Goal: Answer question/provide support: Share knowledge or assist other users

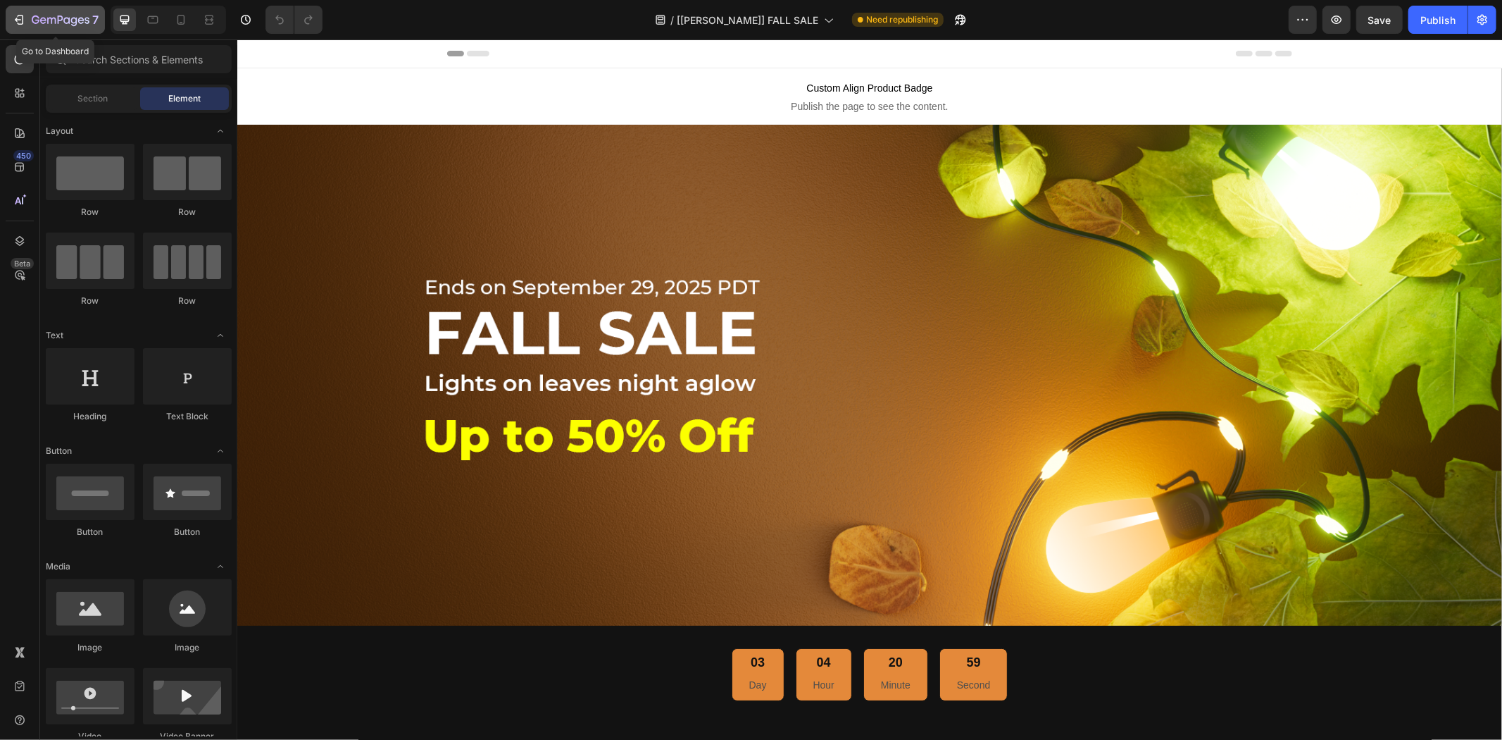
click at [57, 18] on icon "button" at bounding box center [61, 21] width 58 height 12
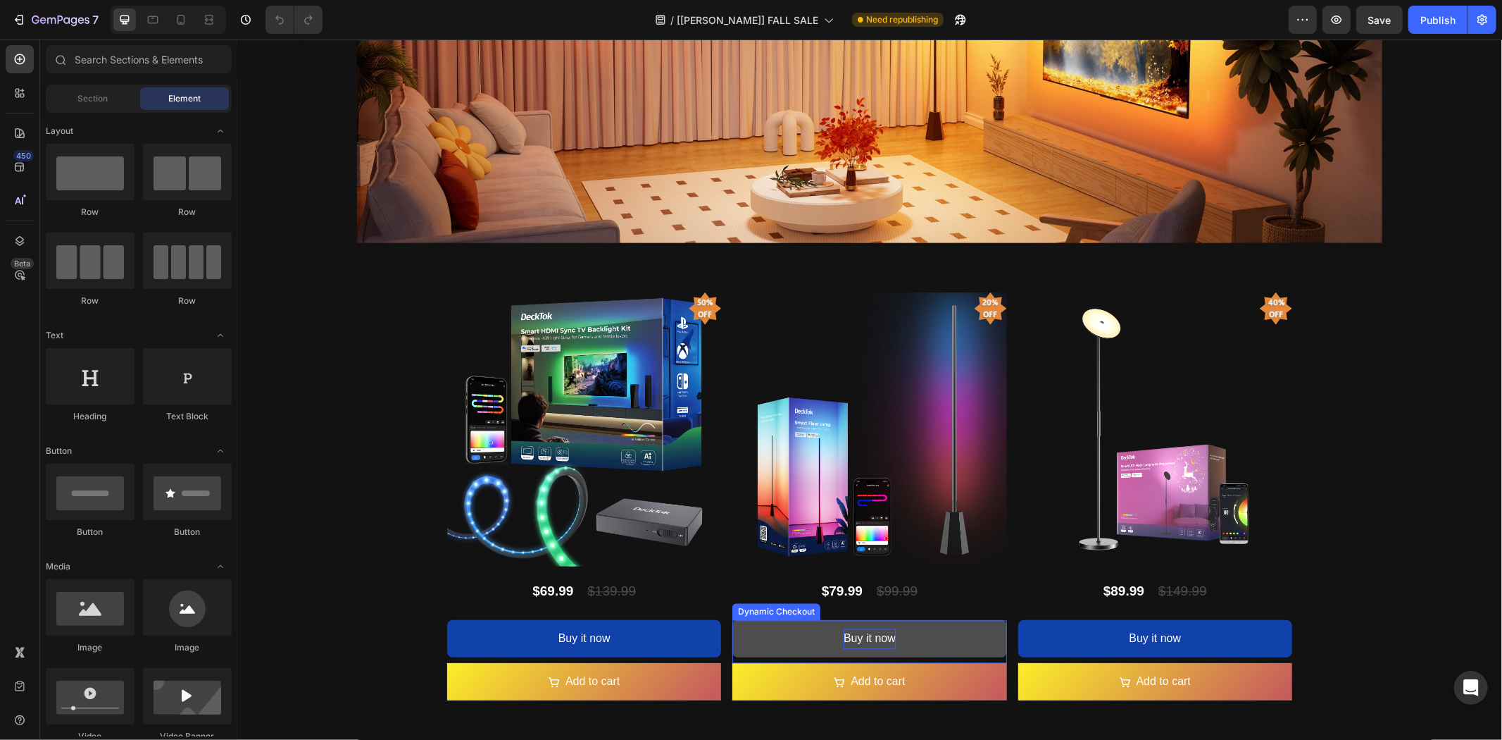
scroll to position [2582, 0]
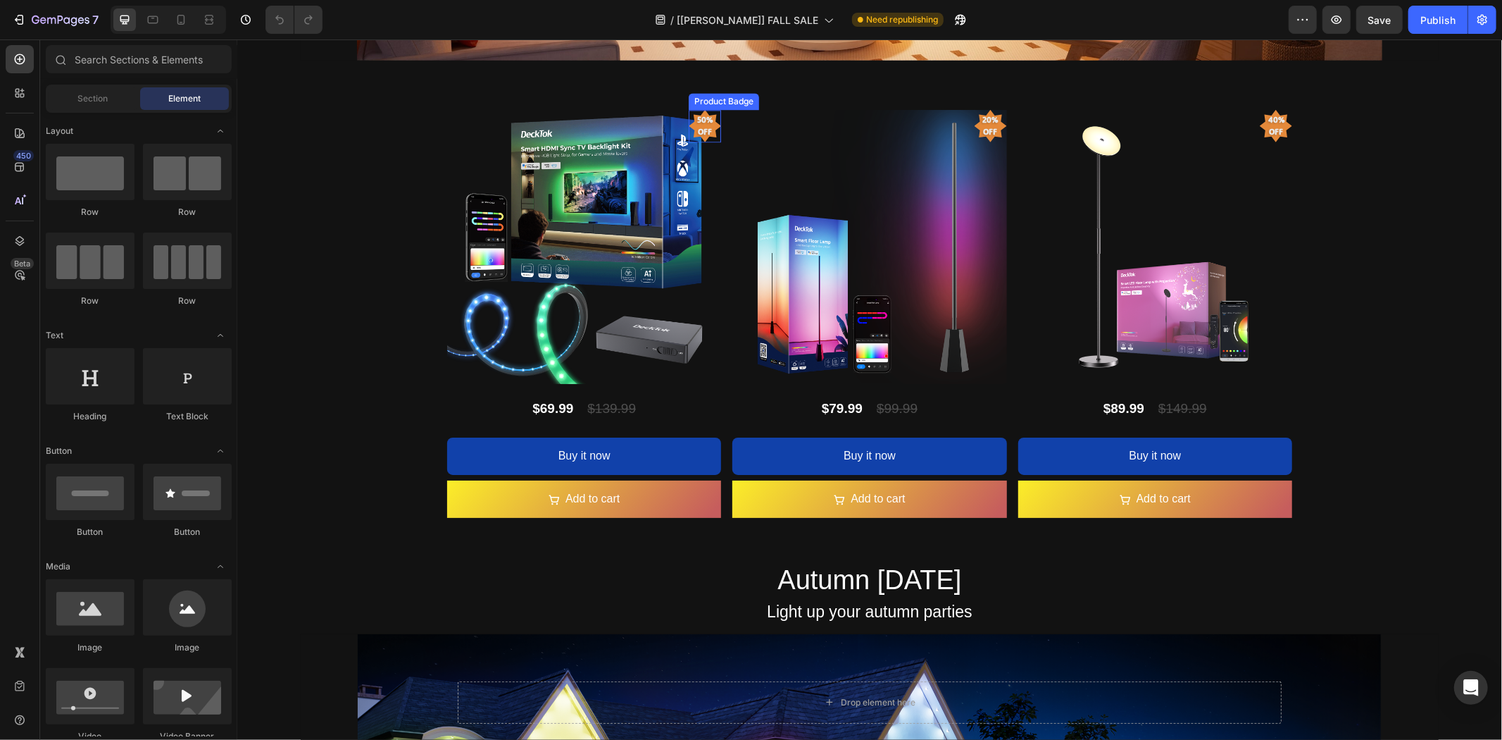
drag, startPoint x: 695, startPoint y: 121, endPoint x: 703, endPoint y: 130, distance: 12.0
click at [695, 121] on pre "50% off" at bounding box center [704, 125] width 32 height 40
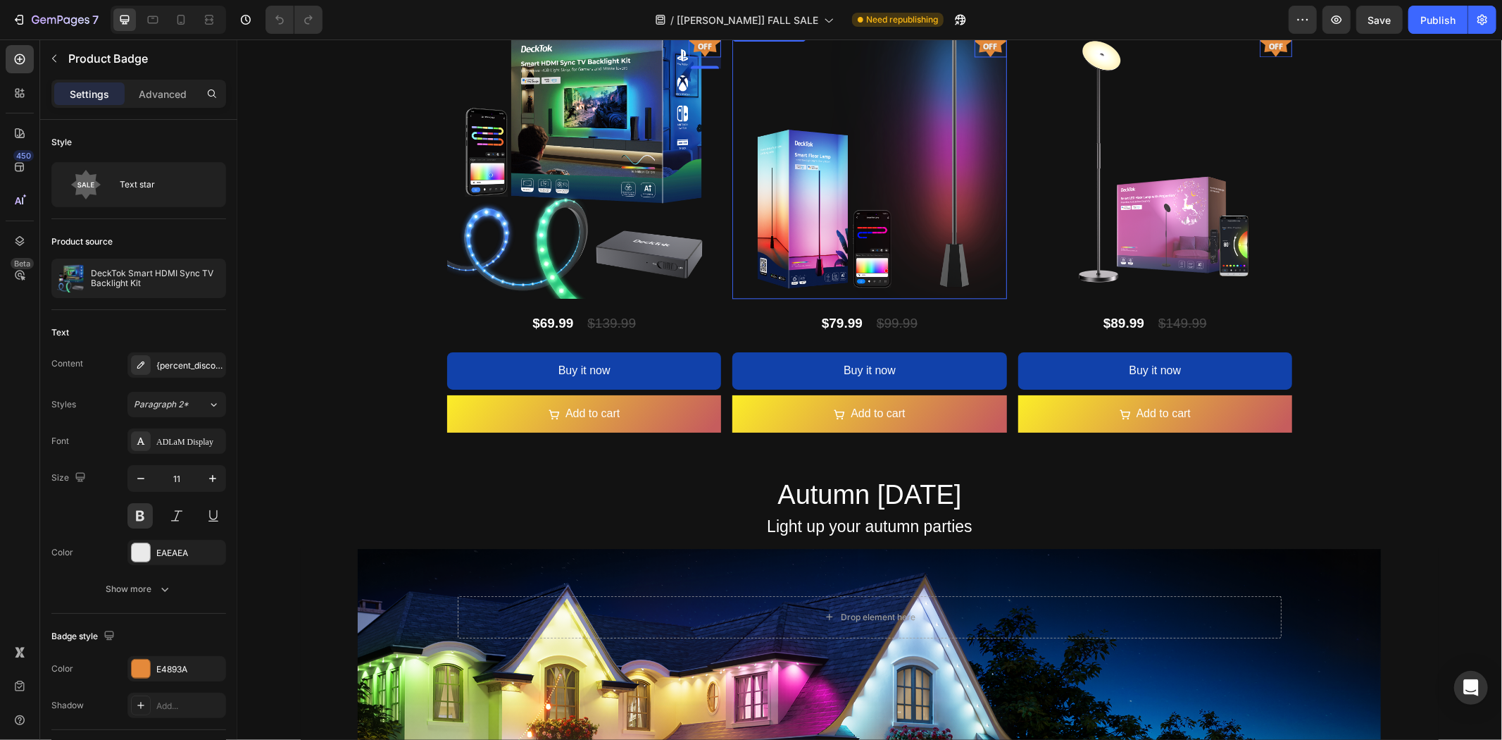
scroll to position [2504, 0]
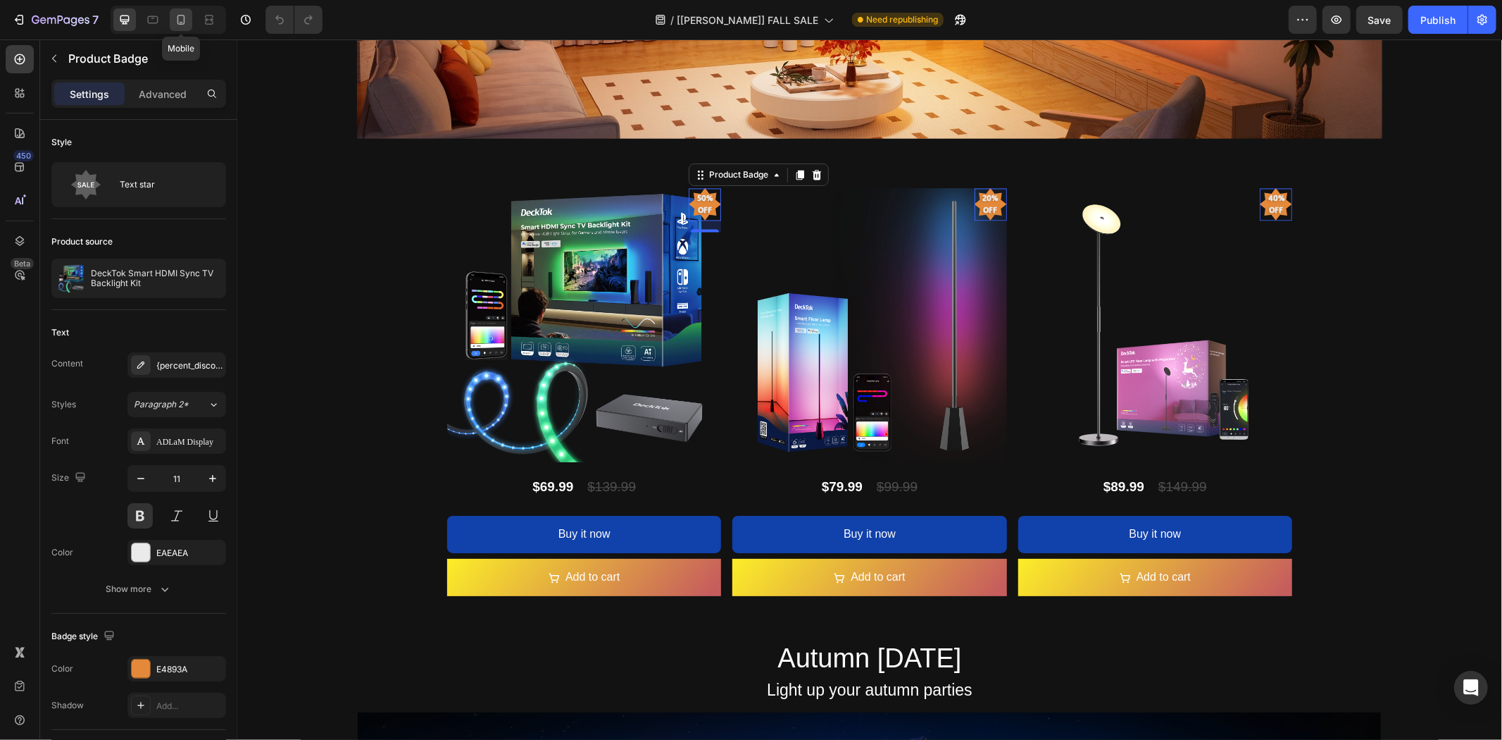
click at [187, 14] on icon at bounding box center [181, 20] width 14 height 14
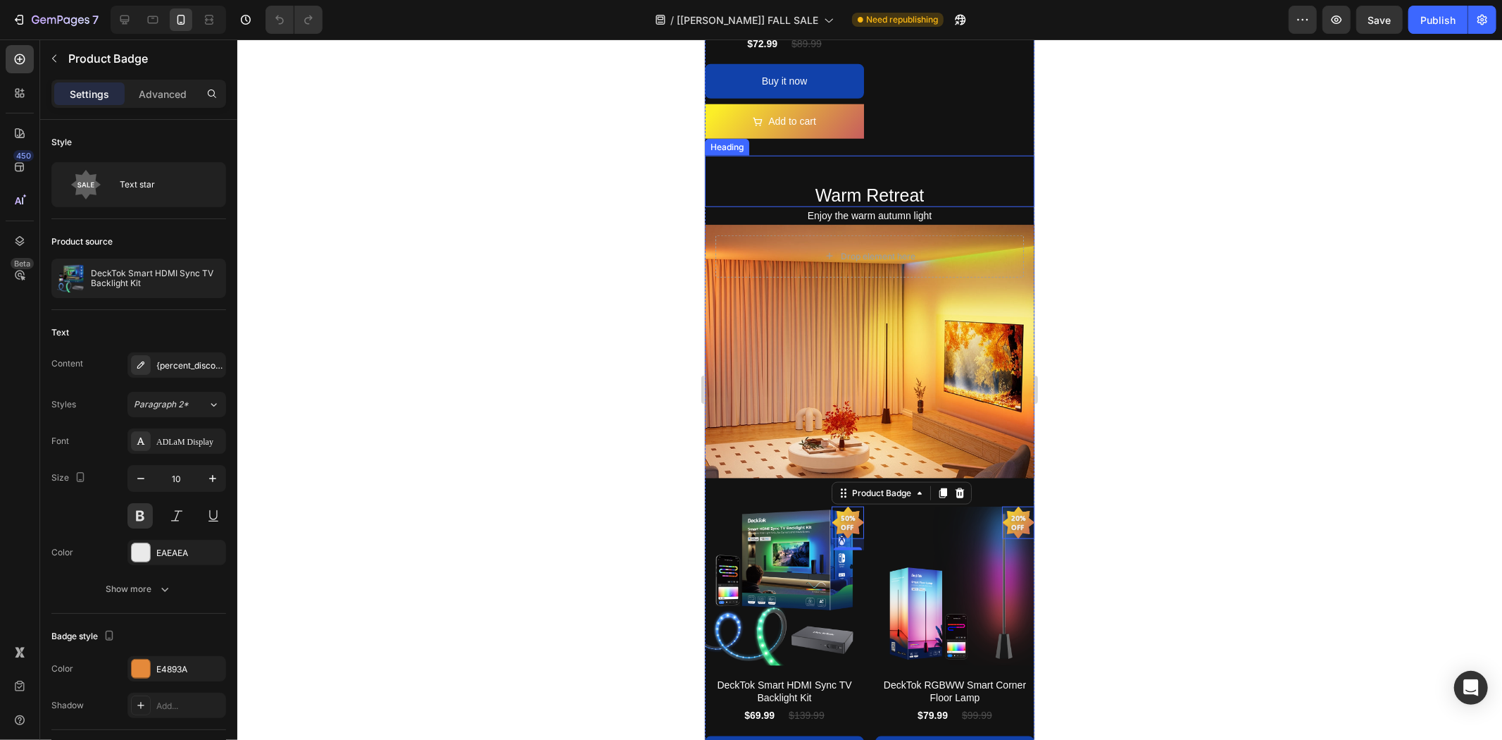
scroll to position [794, 0]
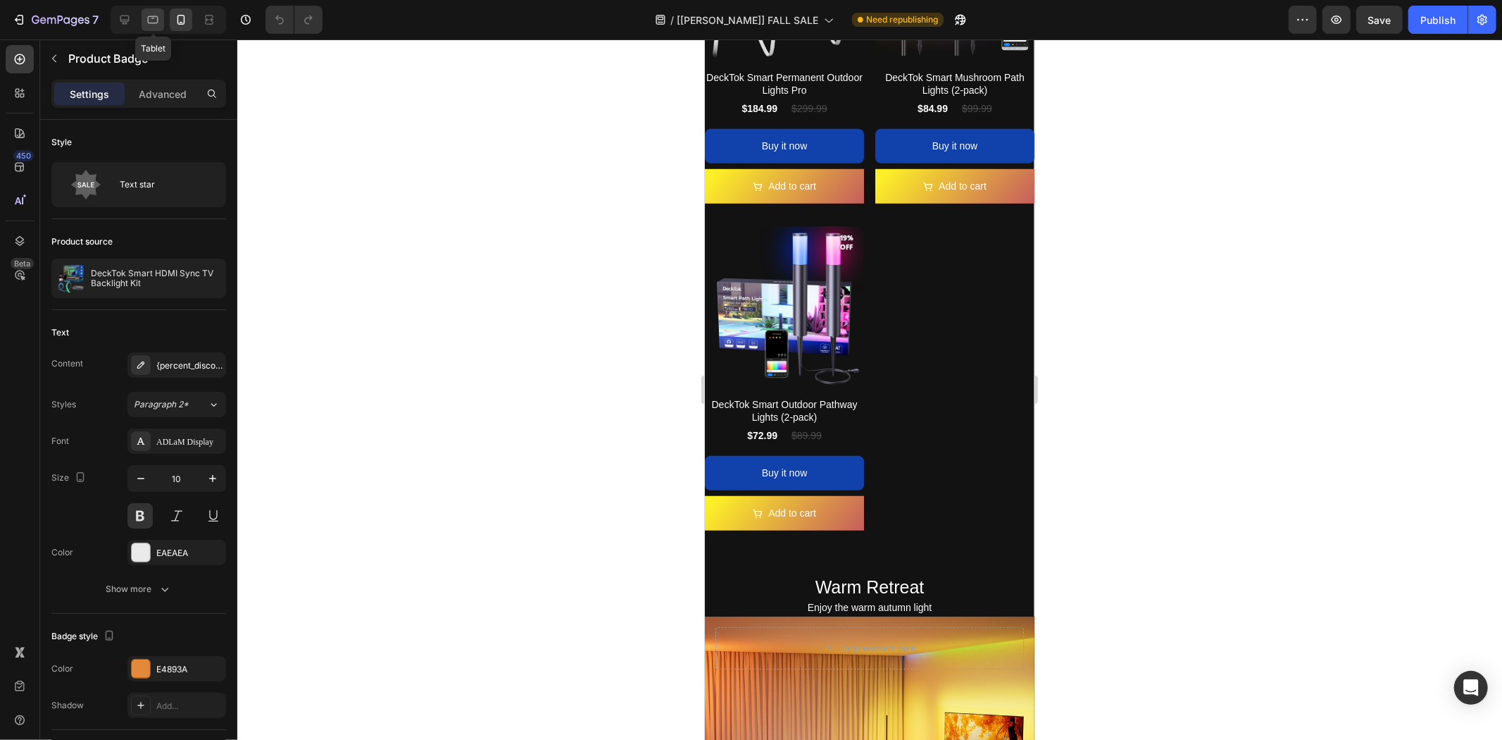
click at [153, 19] on icon at bounding box center [153, 20] width 14 height 14
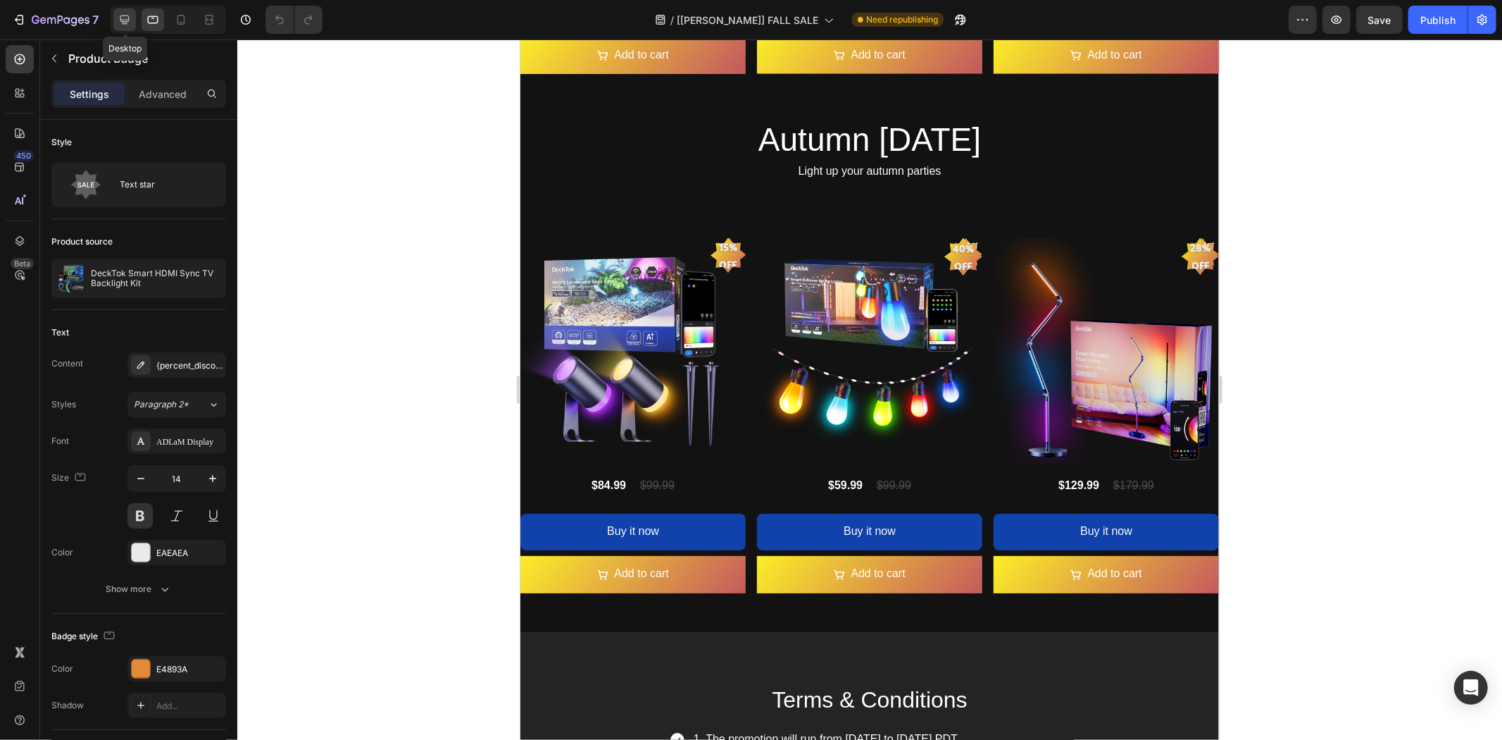
click at [125, 19] on icon at bounding box center [124, 19] width 9 height 9
type input "11"
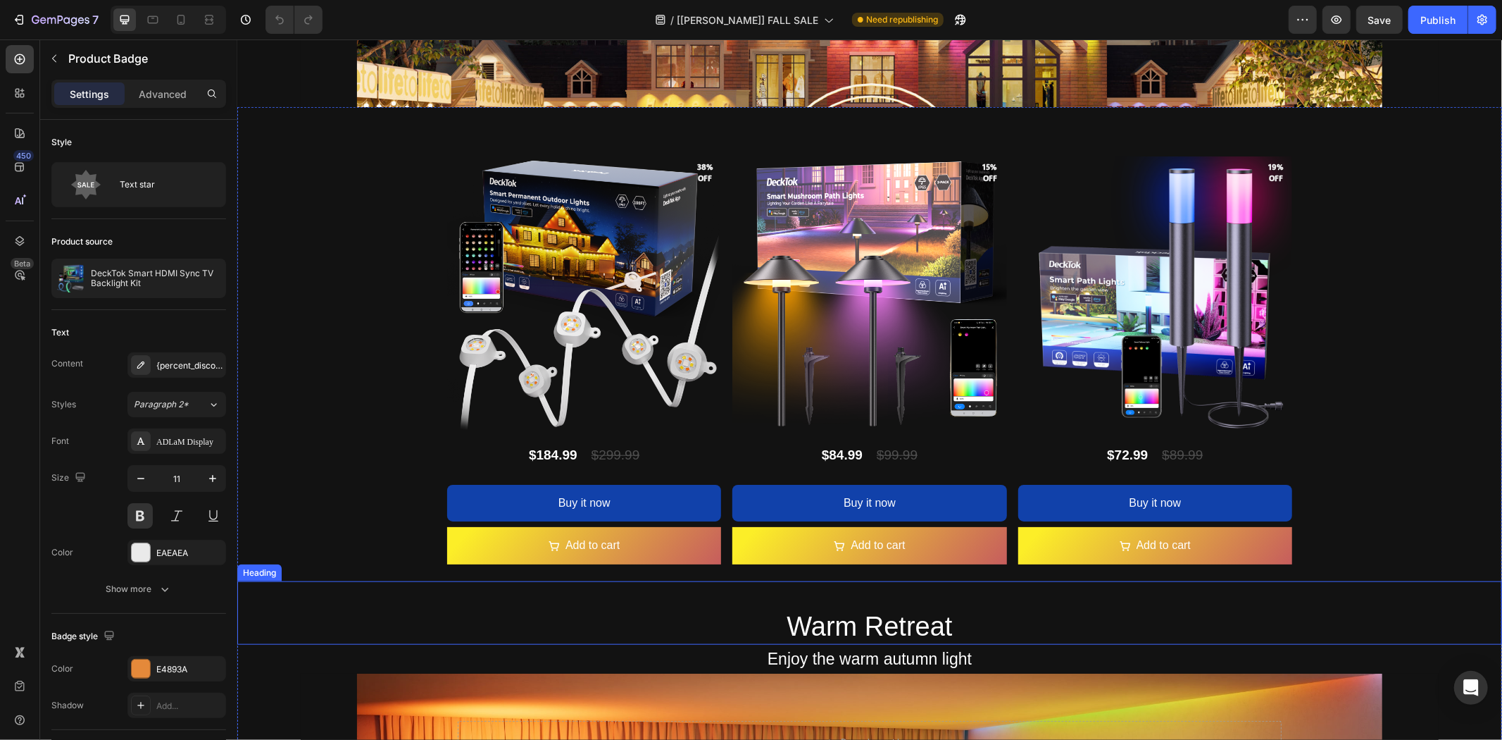
scroll to position [663, 0]
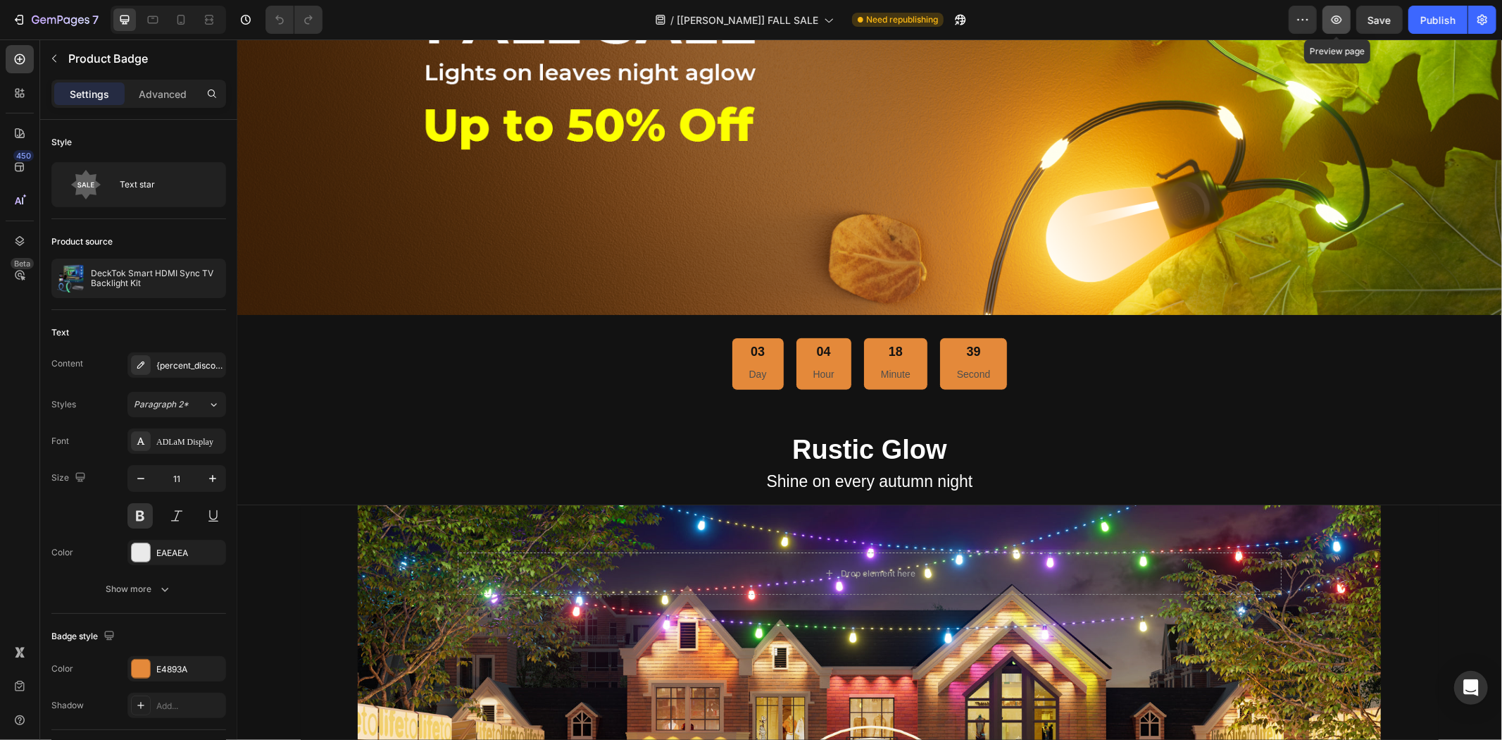
click at [1339, 23] on icon "button" at bounding box center [1337, 19] width 11 height 8
click at [1333, 21] on icon "button" at bounding box center [1337, 20] width 14 height 14
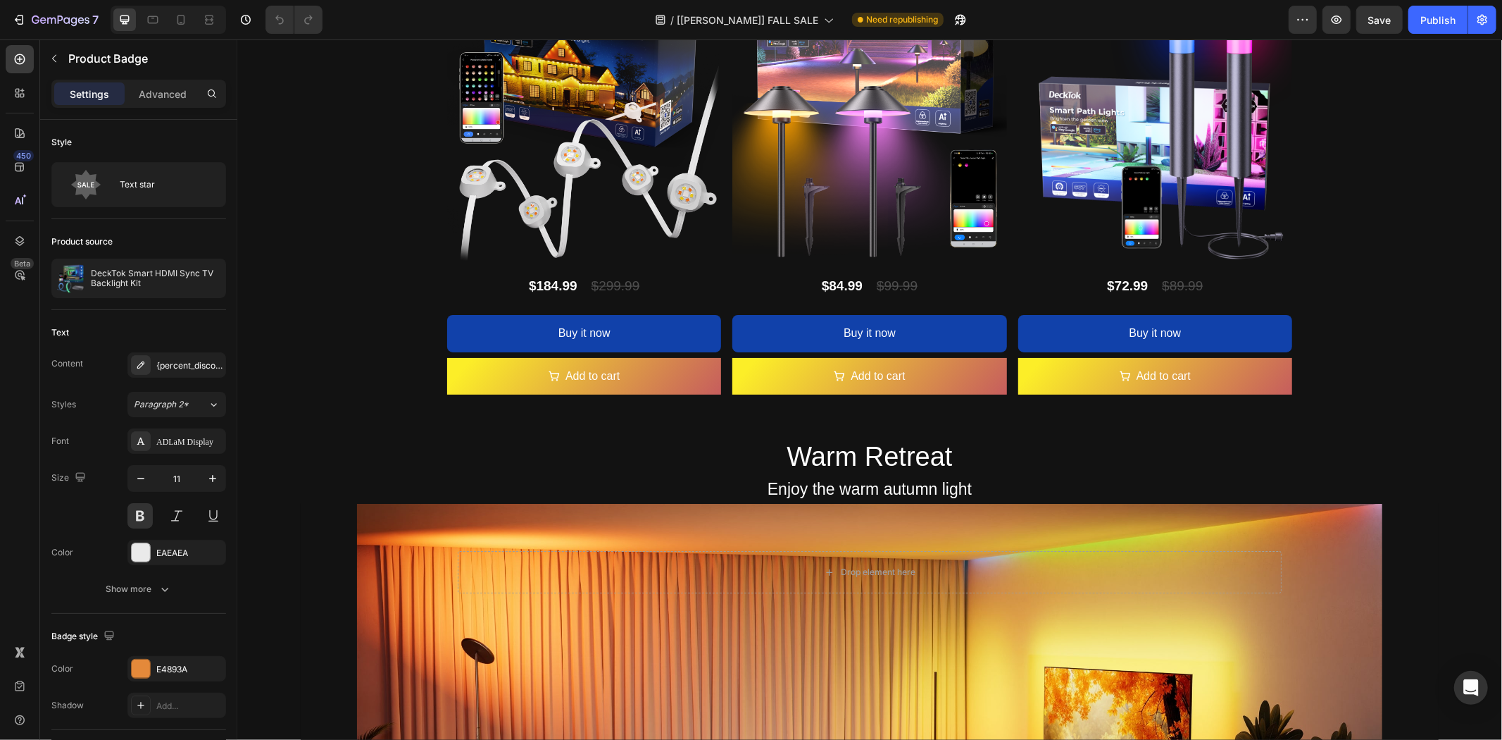
scroll to position [2143, 0]
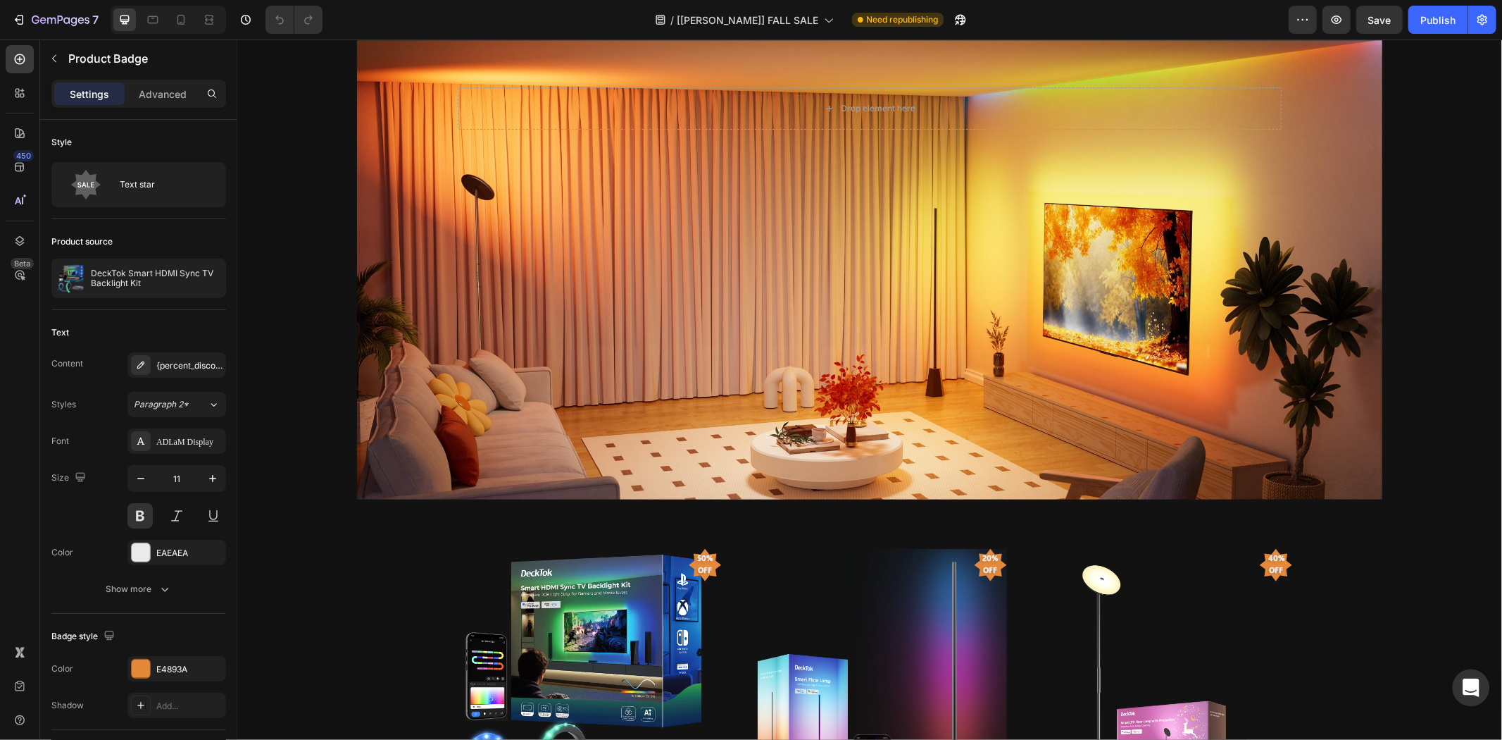
click at [1469, 678] on div "Open Intercom Messenger" at bounding box center [1471, 687] width 37 height 37
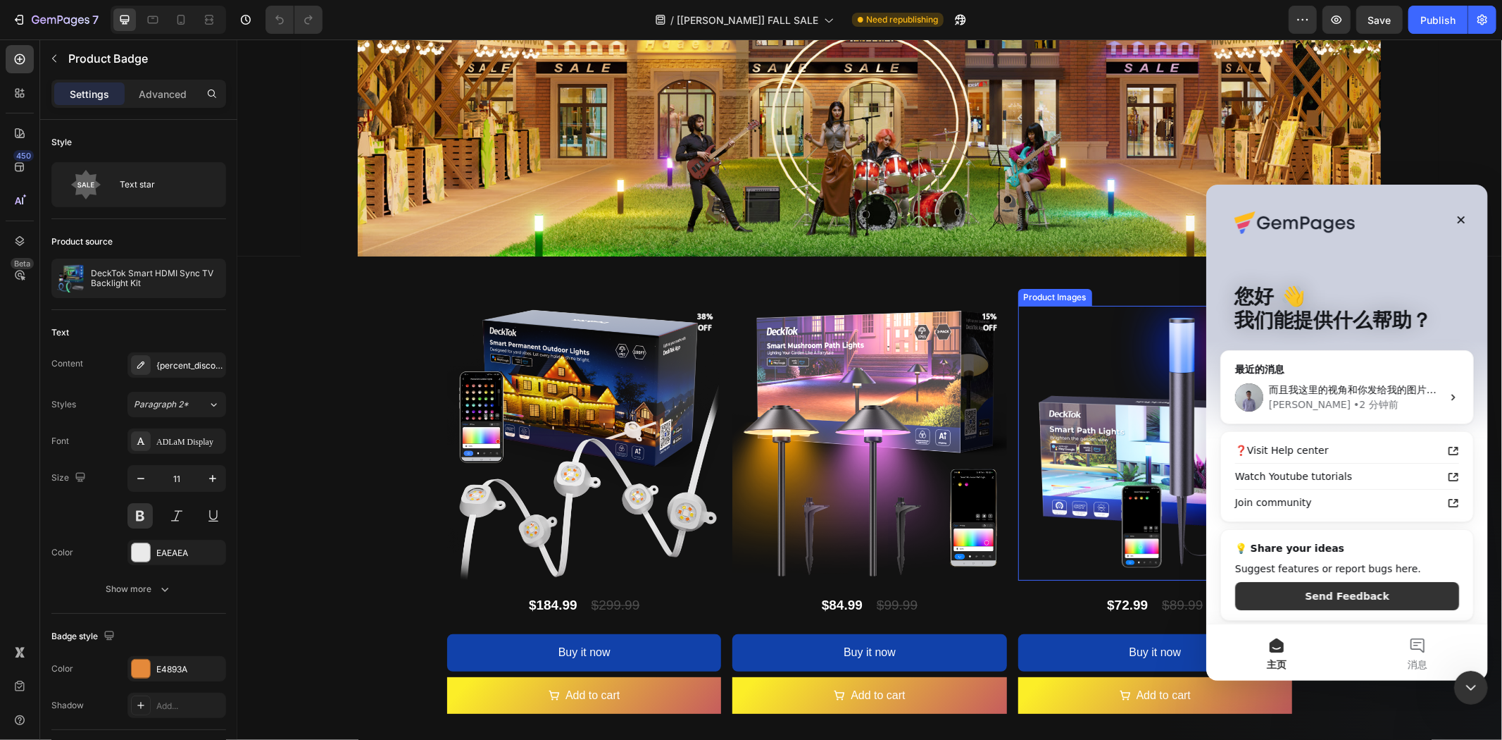
scroll to position [0, 0]
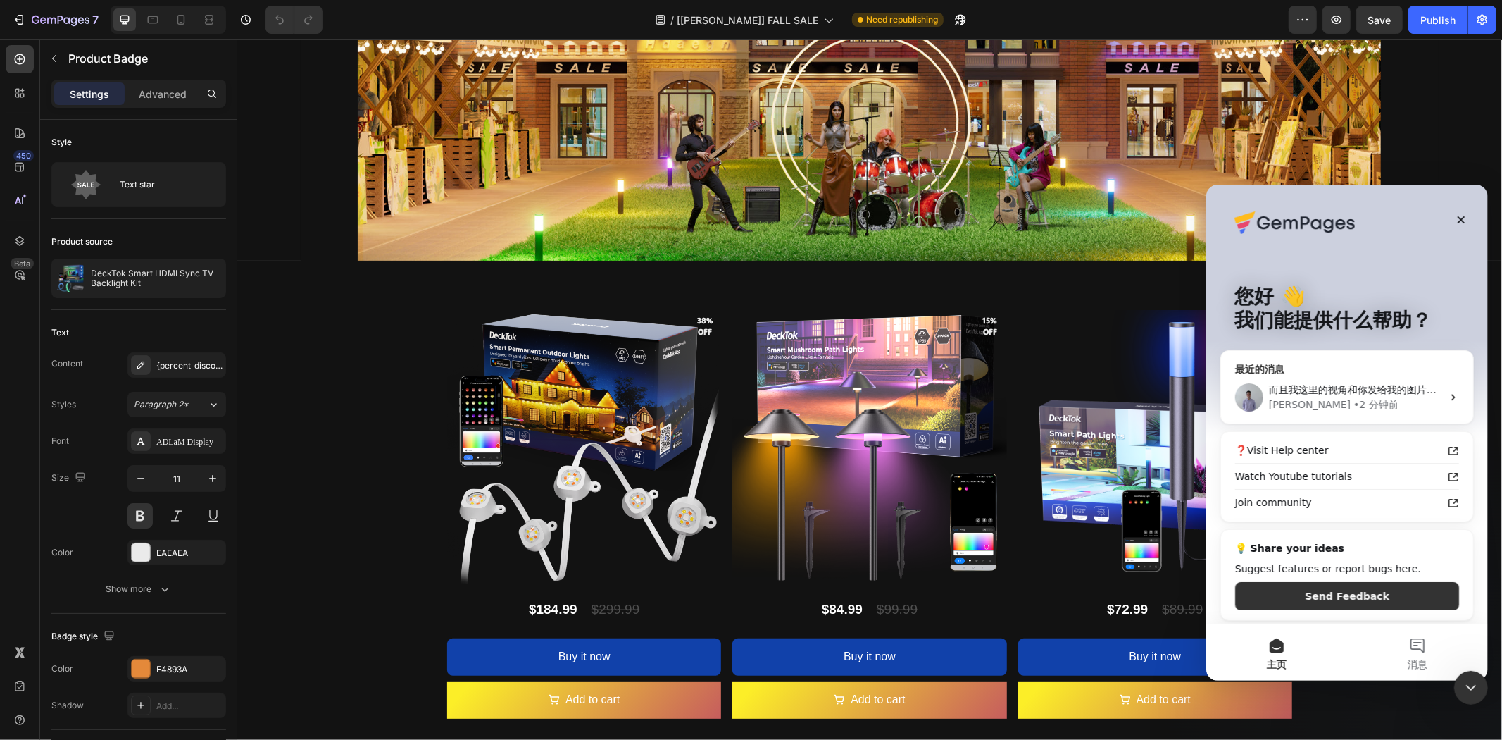
click at [1368, 405] on div "[PERSON_NAME] • 2 分钟前" at bounding box center [1355, 404] width 173 height 15
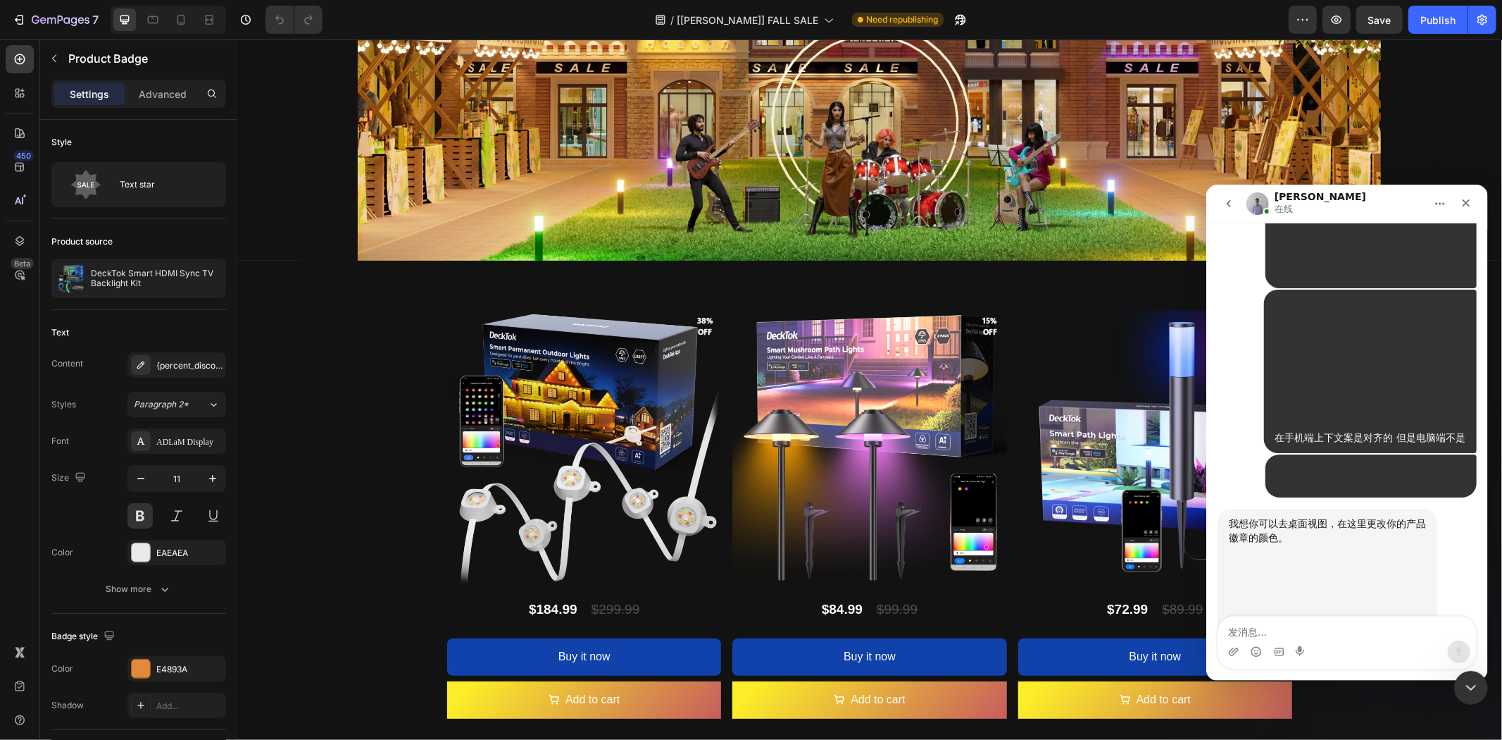
click at [1335, 631] on textarea "发消息..." at bounding box center [1347, 628] width 258 height 24
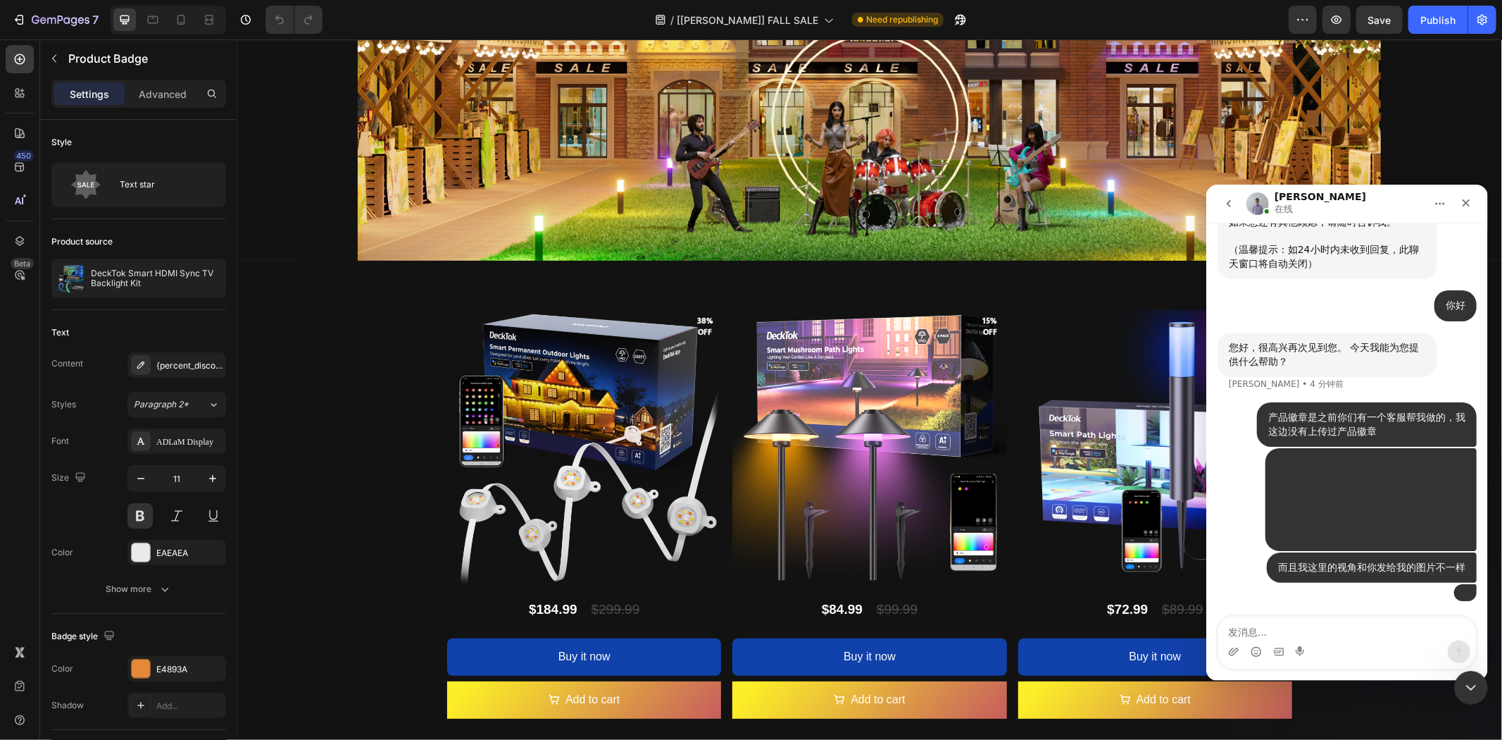
scroll to position [17140, 0]
type textarea "这是实际场景"
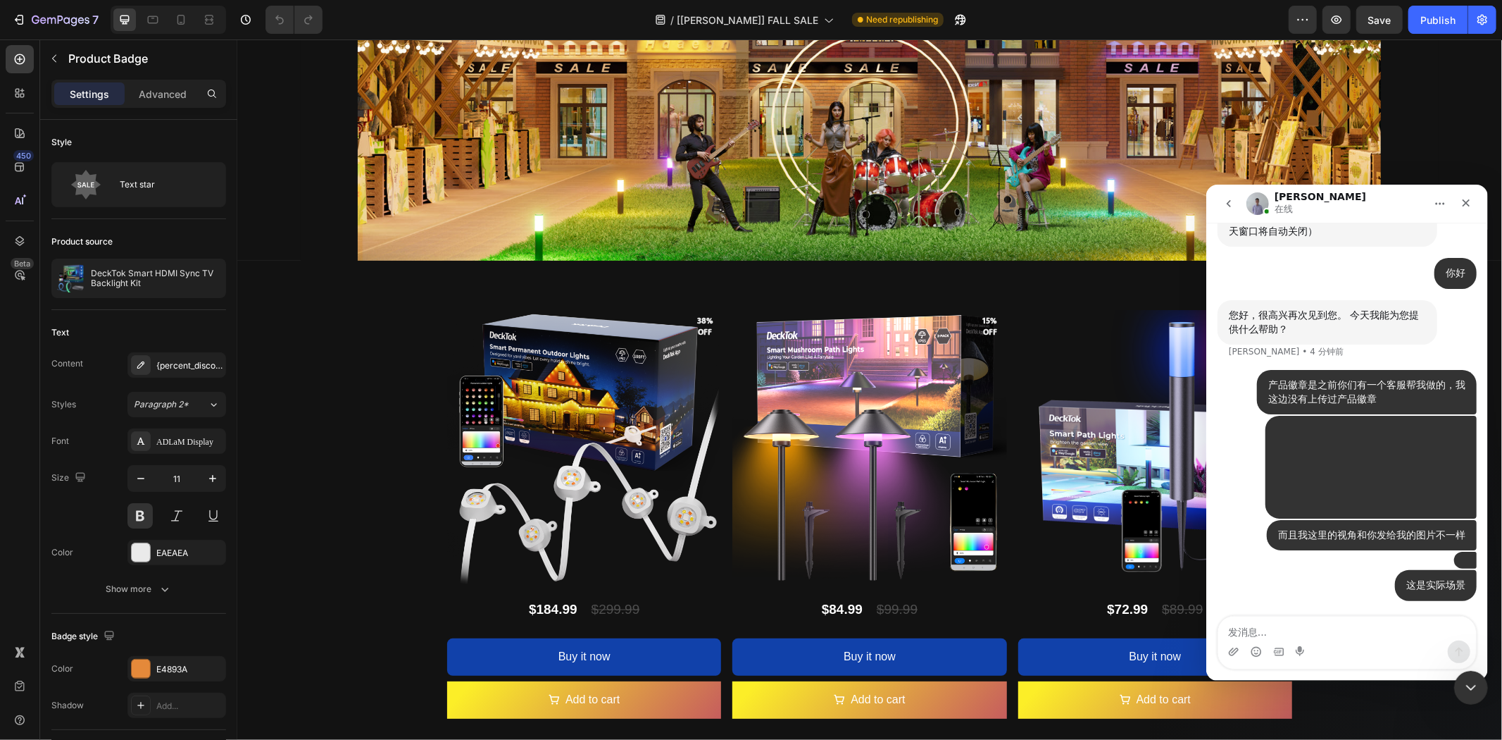
scroll to position [17171, 0]
click at [1465, 559] on img "user说…" at bounding box center [1465, 559] width 0 height 0
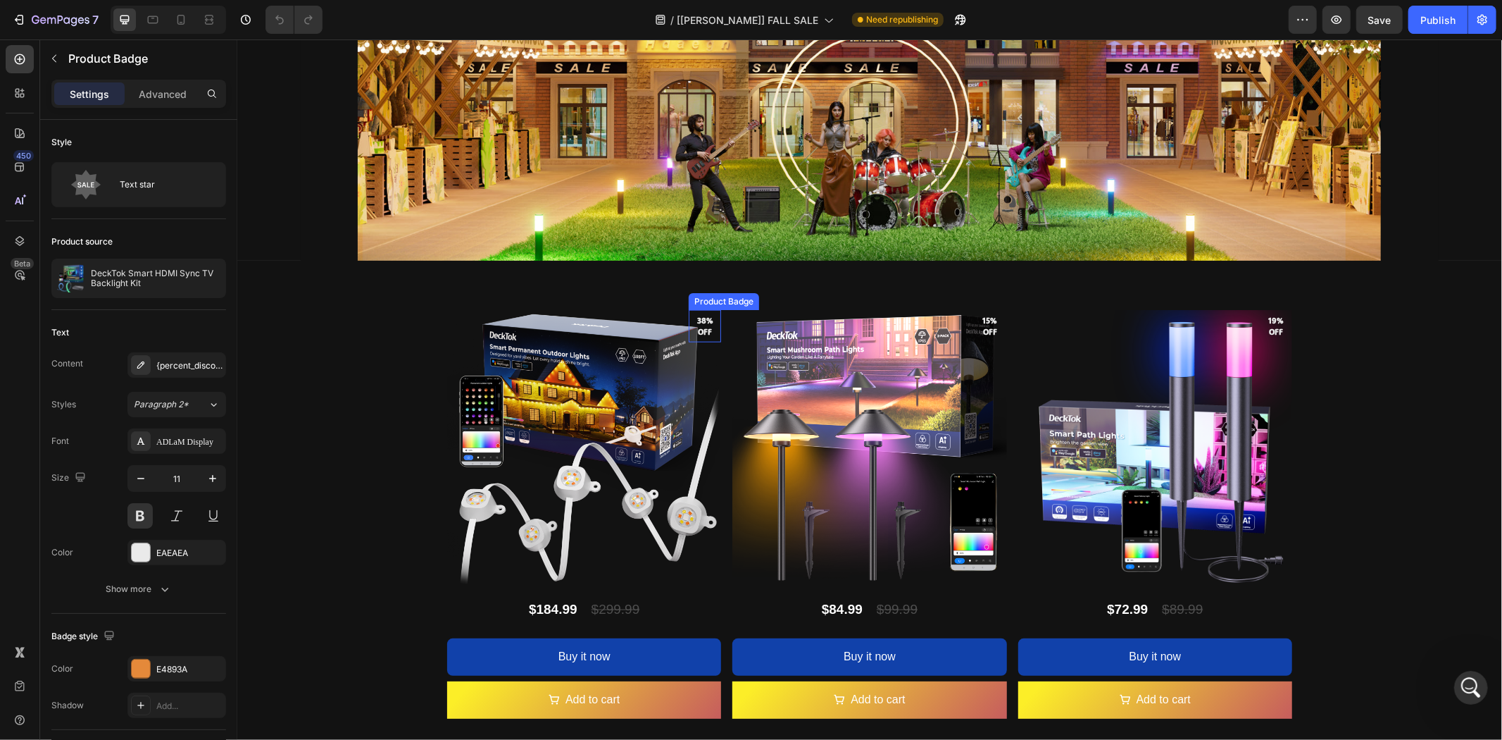
click at [695, 322] on pre "38% off" at bounding box center [704, 326] width 32 height 35
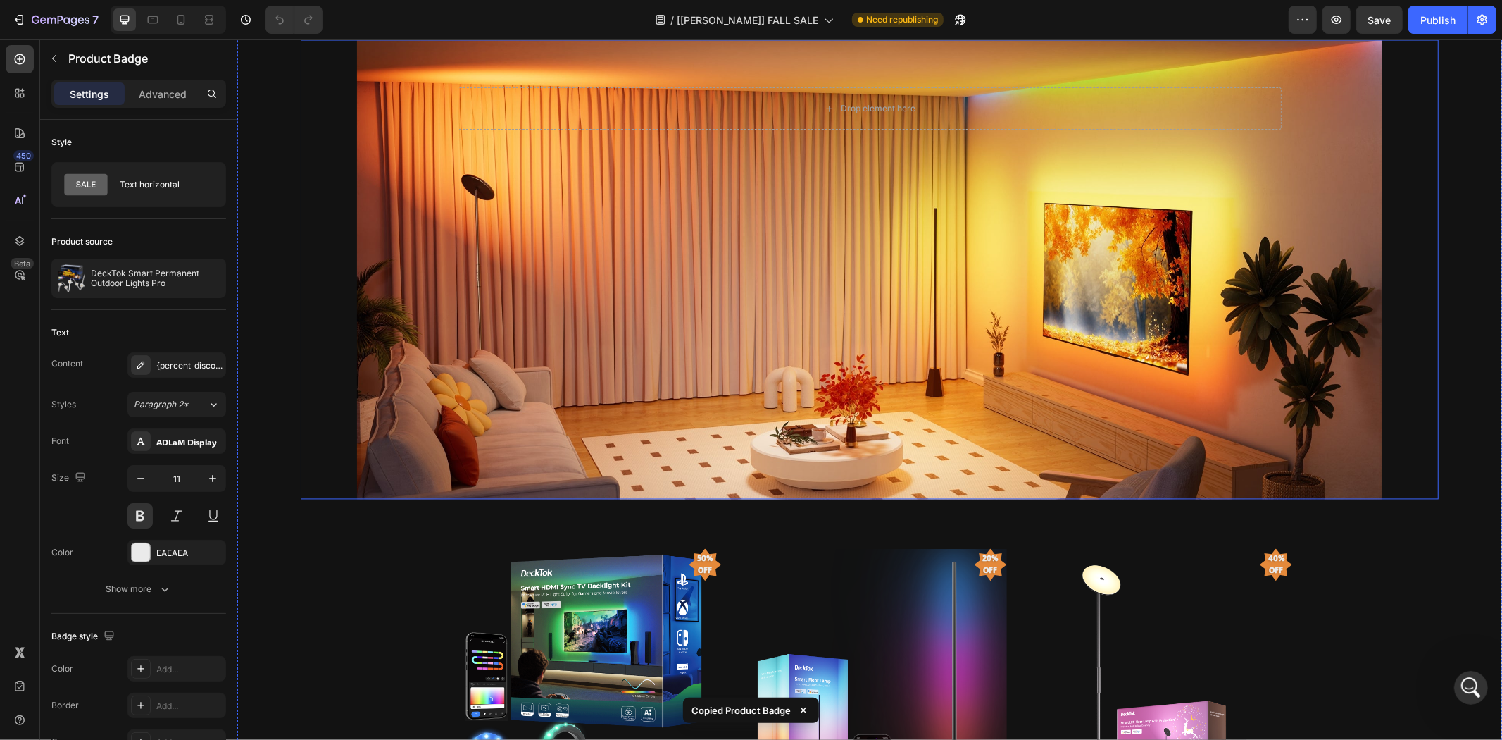
scroll to position [2378, 0]
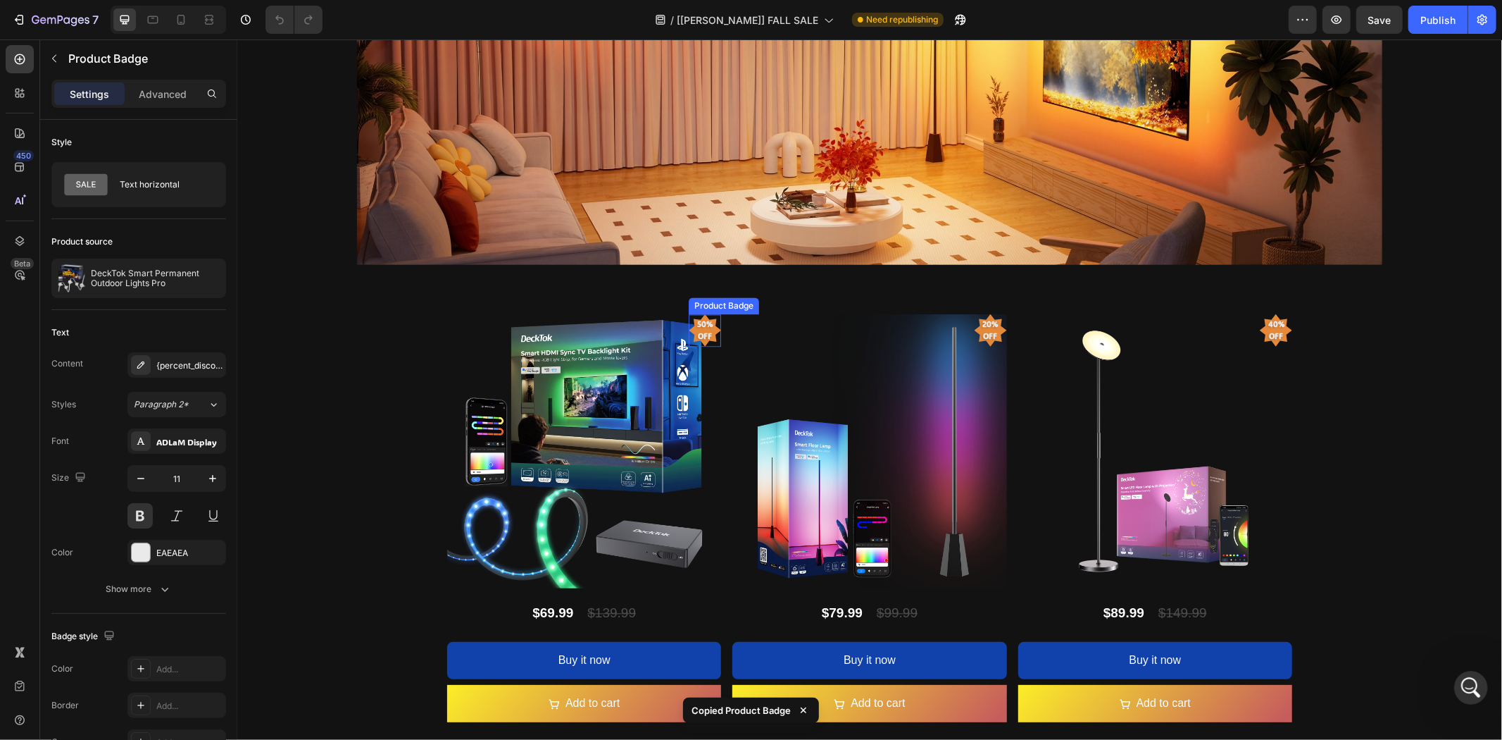
click at [695, 324] on pre "50% off" at bounding box center [704, 329] width 32 height 40
click at [811, 294] on icon at bounding box center [816, 299] width 11 height 11
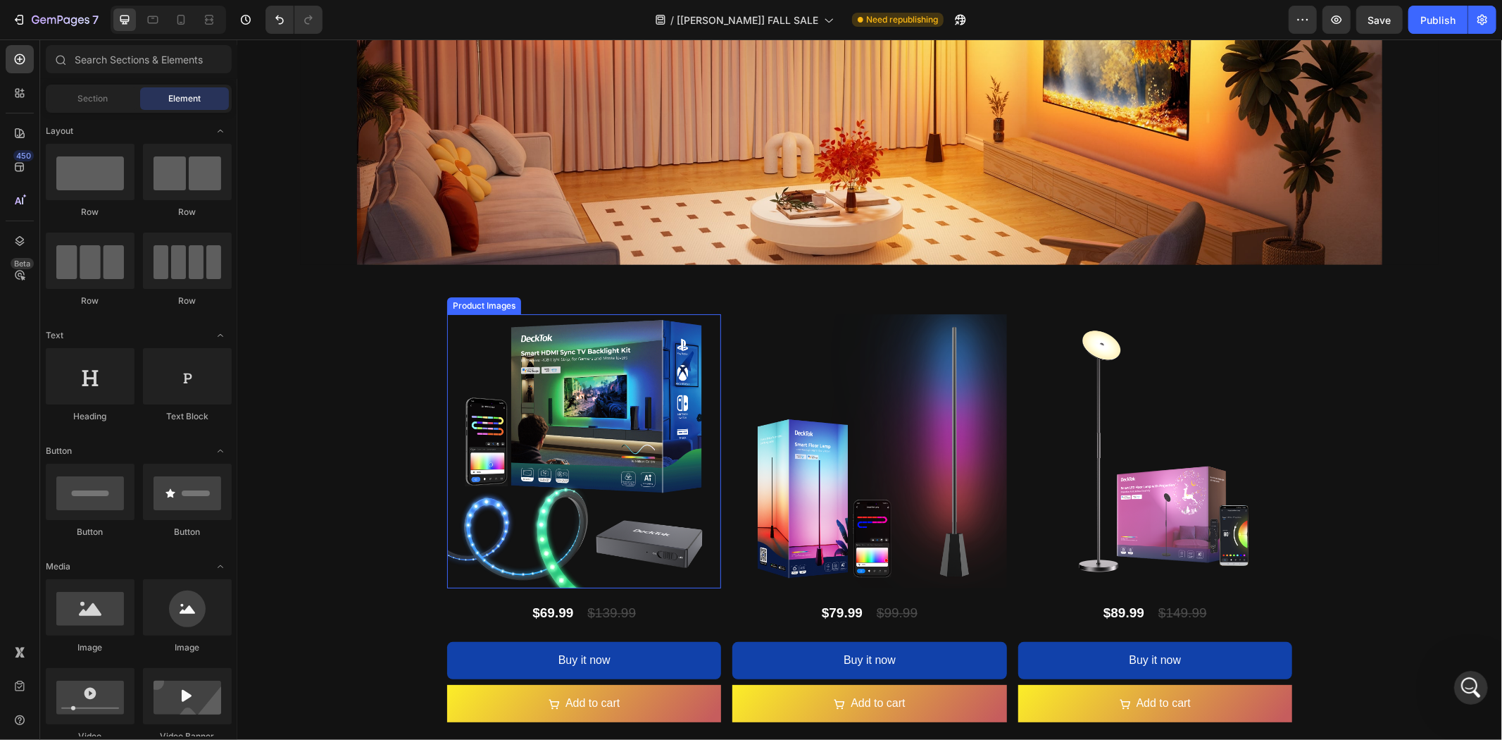
click at [700, 319] on img at bounding box center [584, 450] width 274 height 274
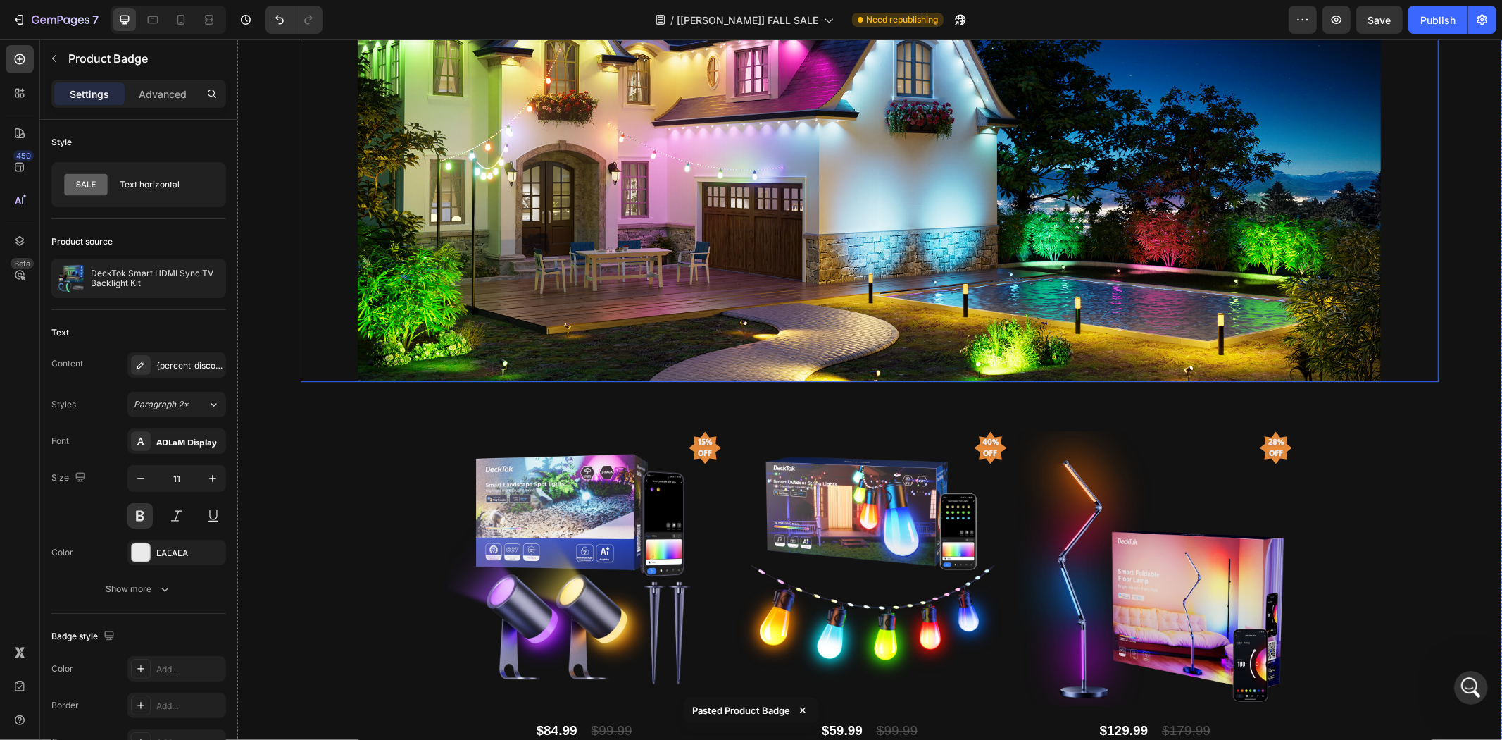
scroll to position [3396, 0]
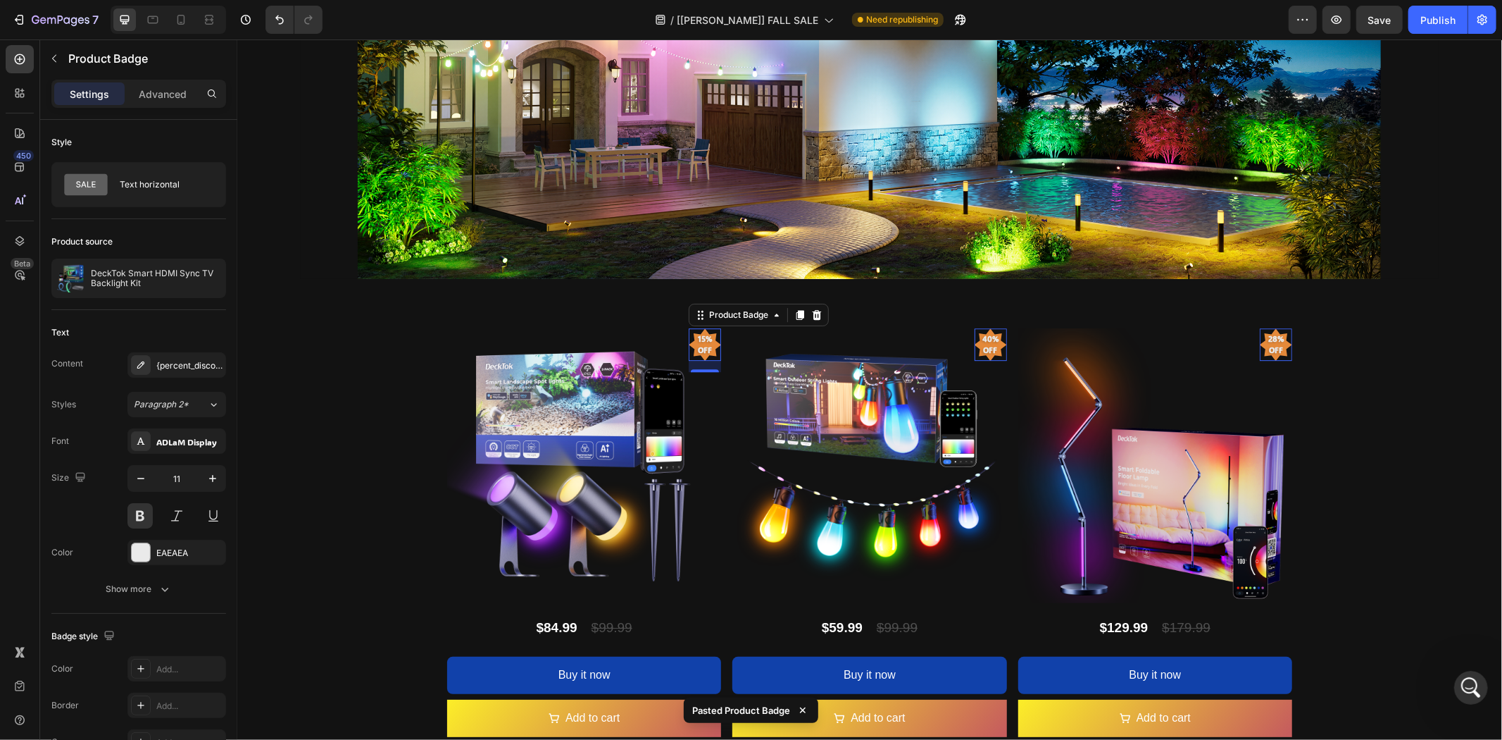
click at [695, 339] on pre "15% off" at bounding box center [705, 344] width 32 height 40
click at [812, 309] on icon at bounding box center [816, 314] width 9 height 10
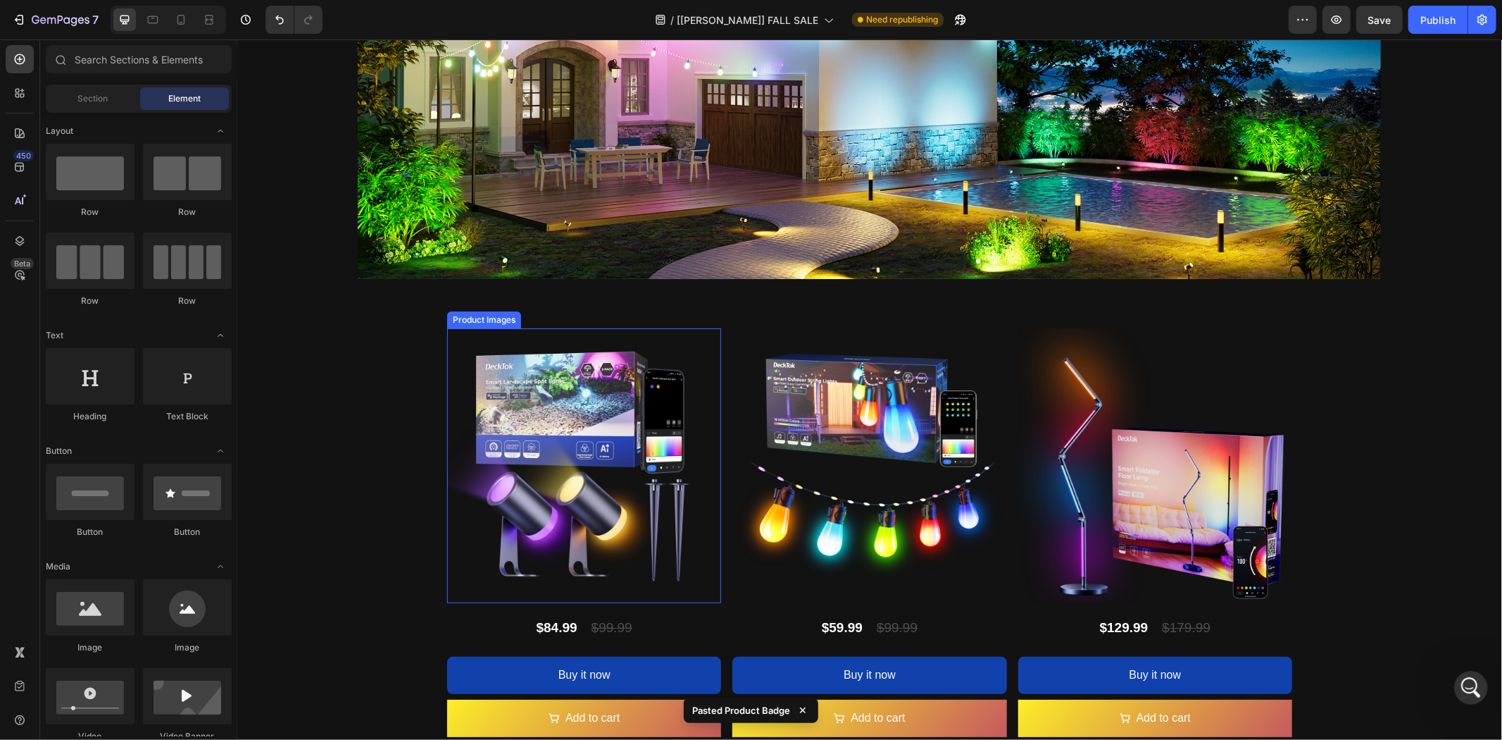
click at [692, 335] on img at bounding box center [584, 465] width 274 height 274
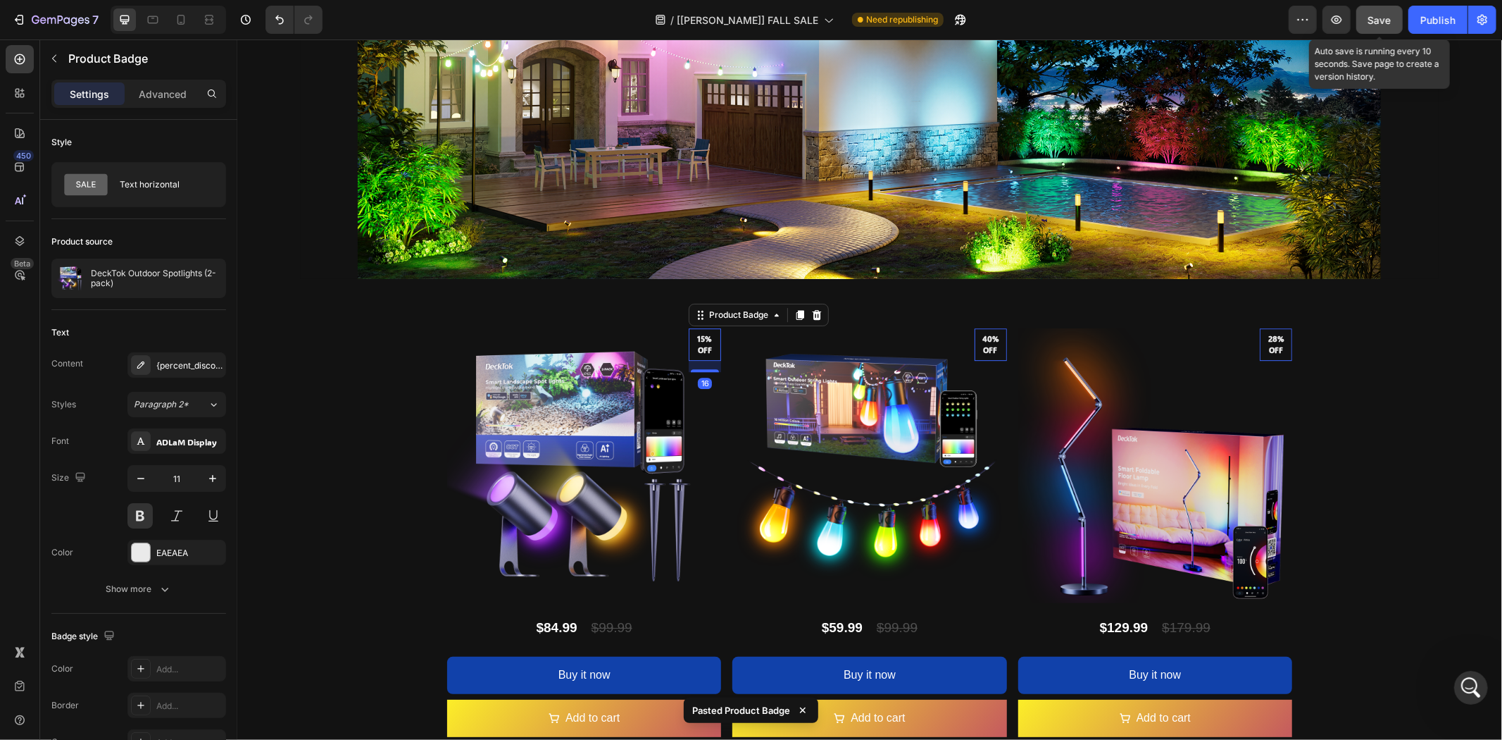
click at [1374, 20] on span "Save" at bounding box center [1380, 20] width 23 height 12
click at [183, 20] on icon at bounding box center [181, 20] width 14 height 14
type input "10"
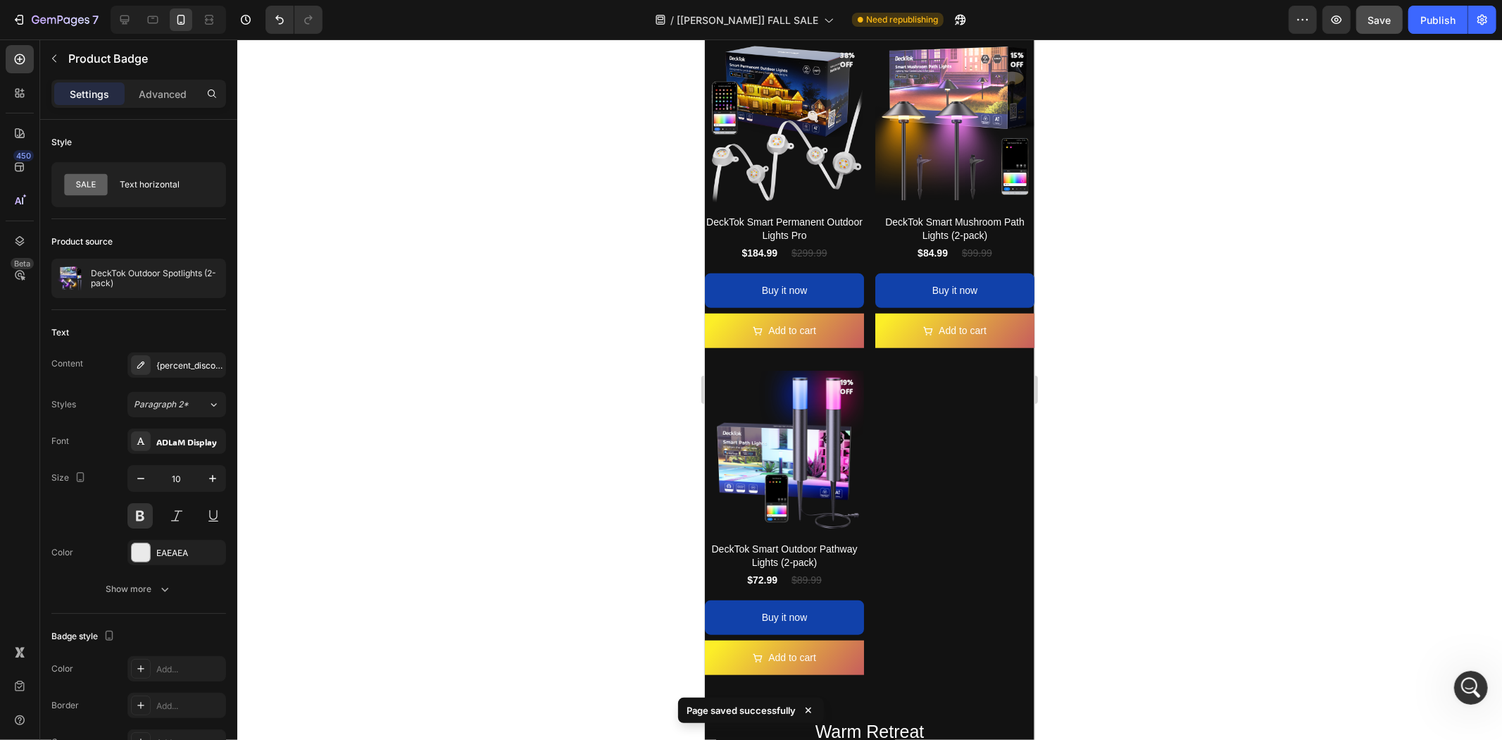
scroll to position [624, 0]
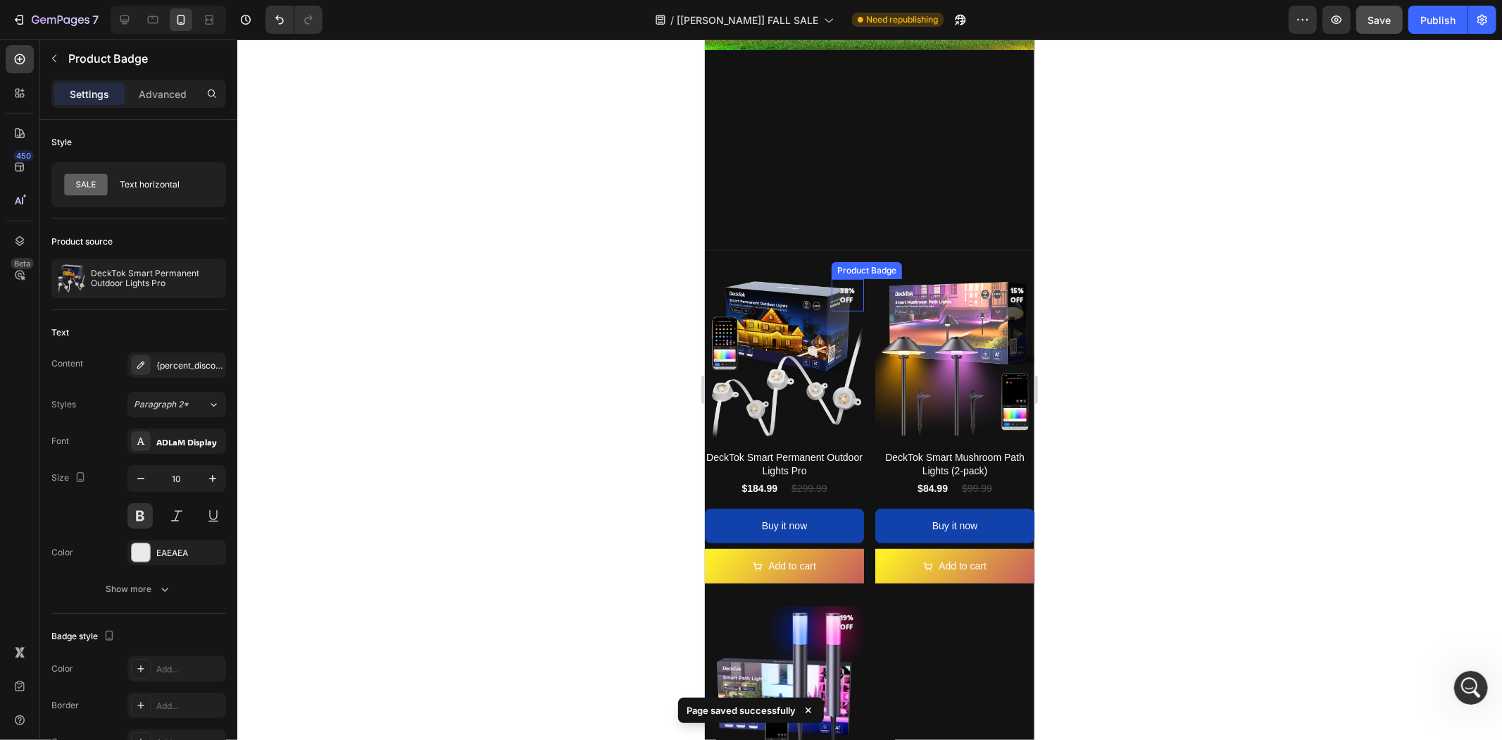
click at [843, 292] on pre "38% off" at bounding box center [847, 295] width 32 height 30
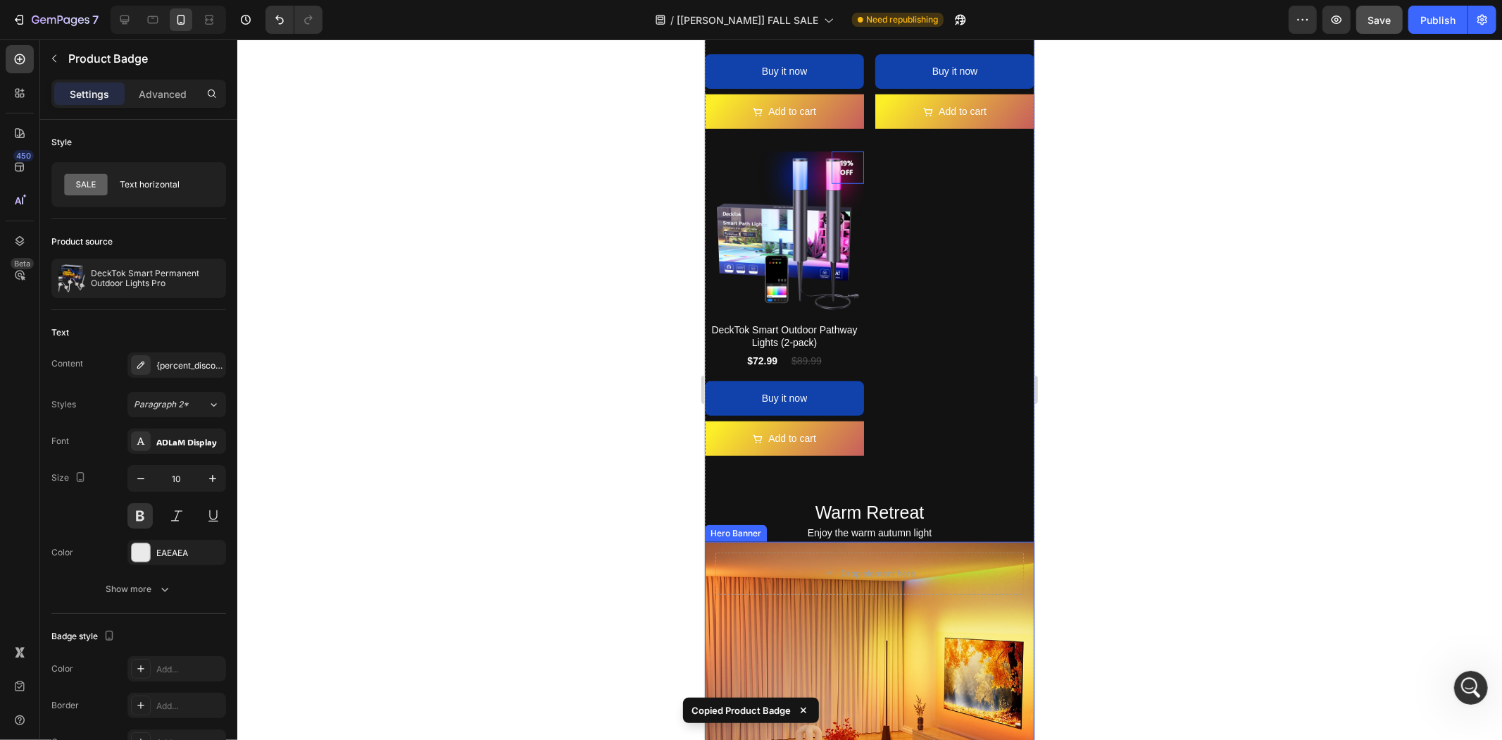
scroll to position [1172, 0]
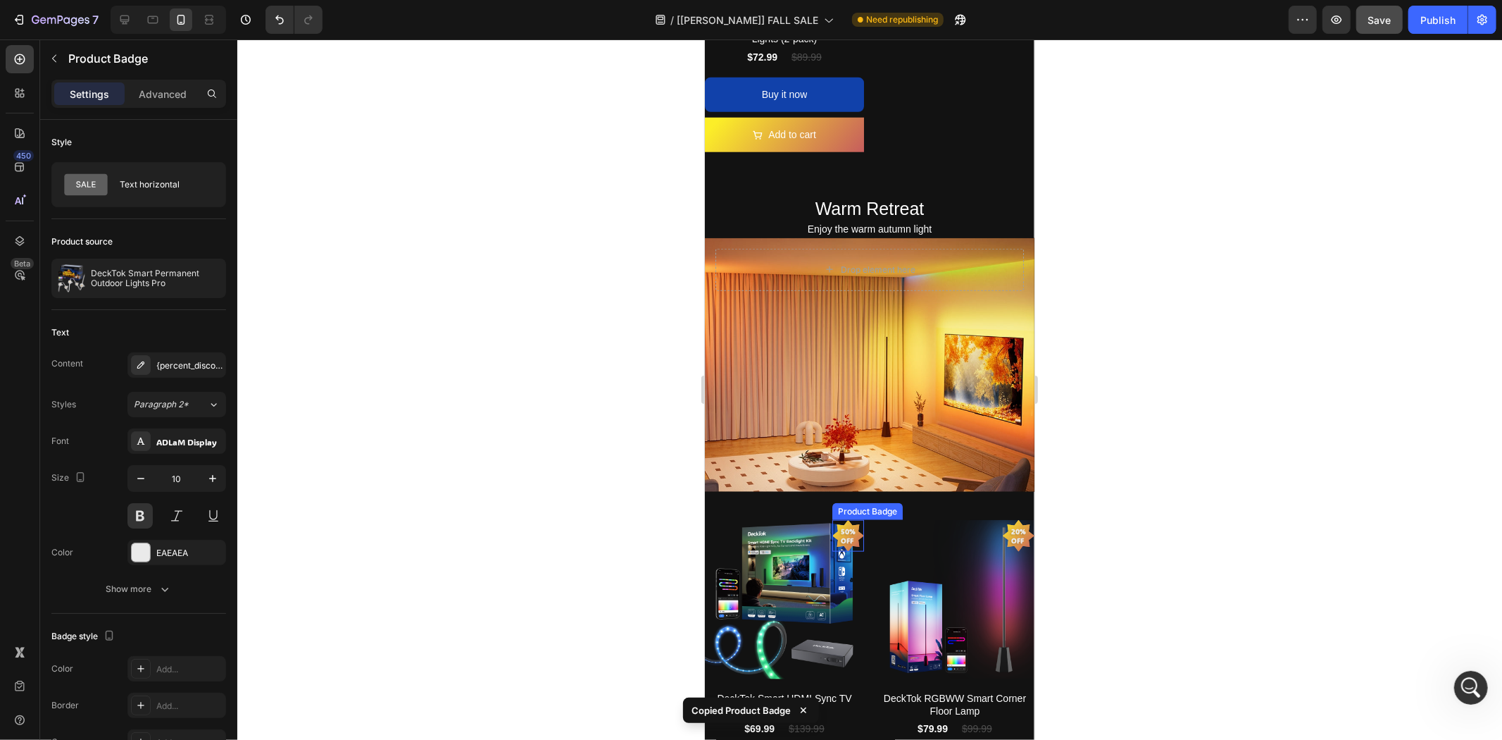
click at [845, 518] on pre "50% off" at bounding box center [848, 535] width 32 height 35
click at [840, 518] on pre "50% off" at bounding box center [848, 535] width 32 height 35
click at [959, 500] on icon at bounding box center [959, 505] width 11 height 11
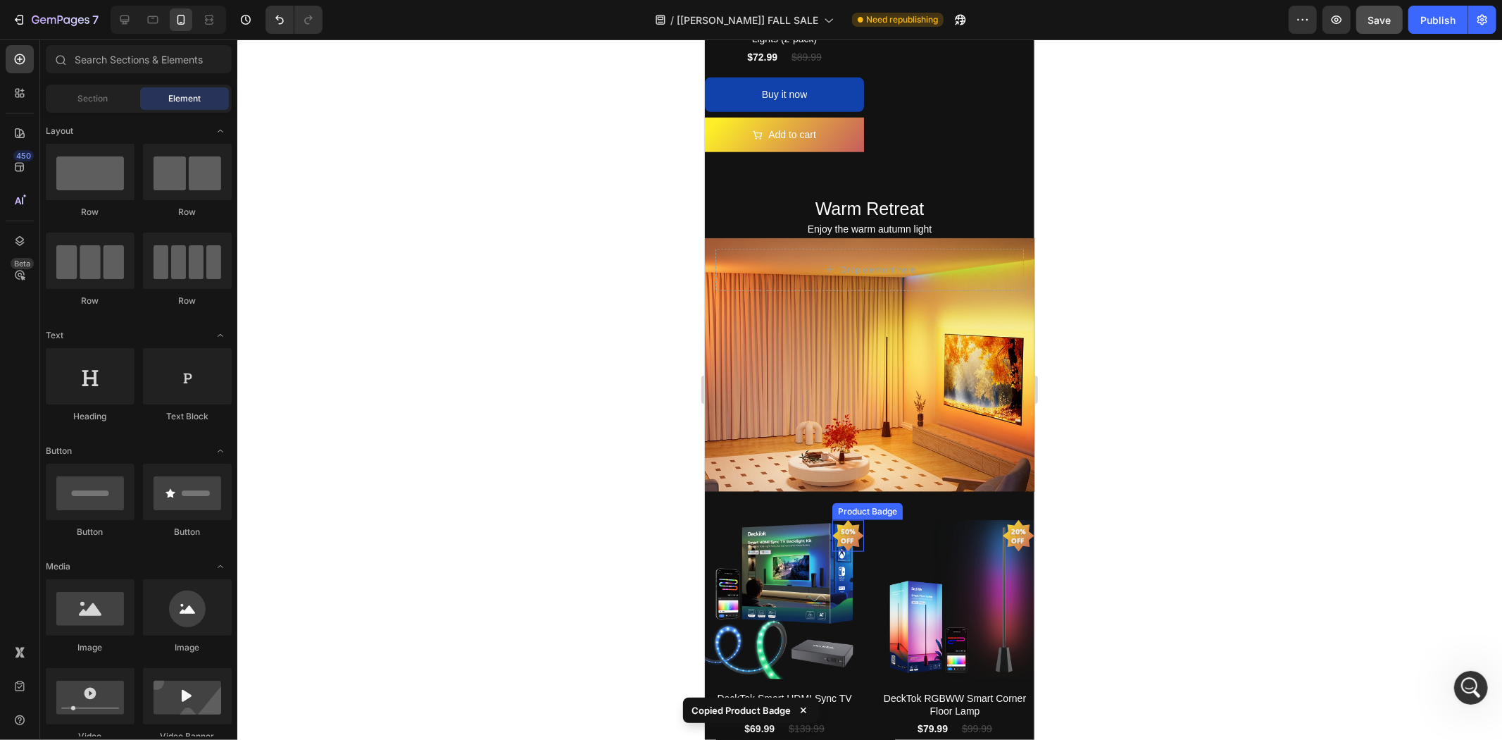
click at [844, 518] on pre "50% off" at bounding box center [848, 535] width 32 height 35
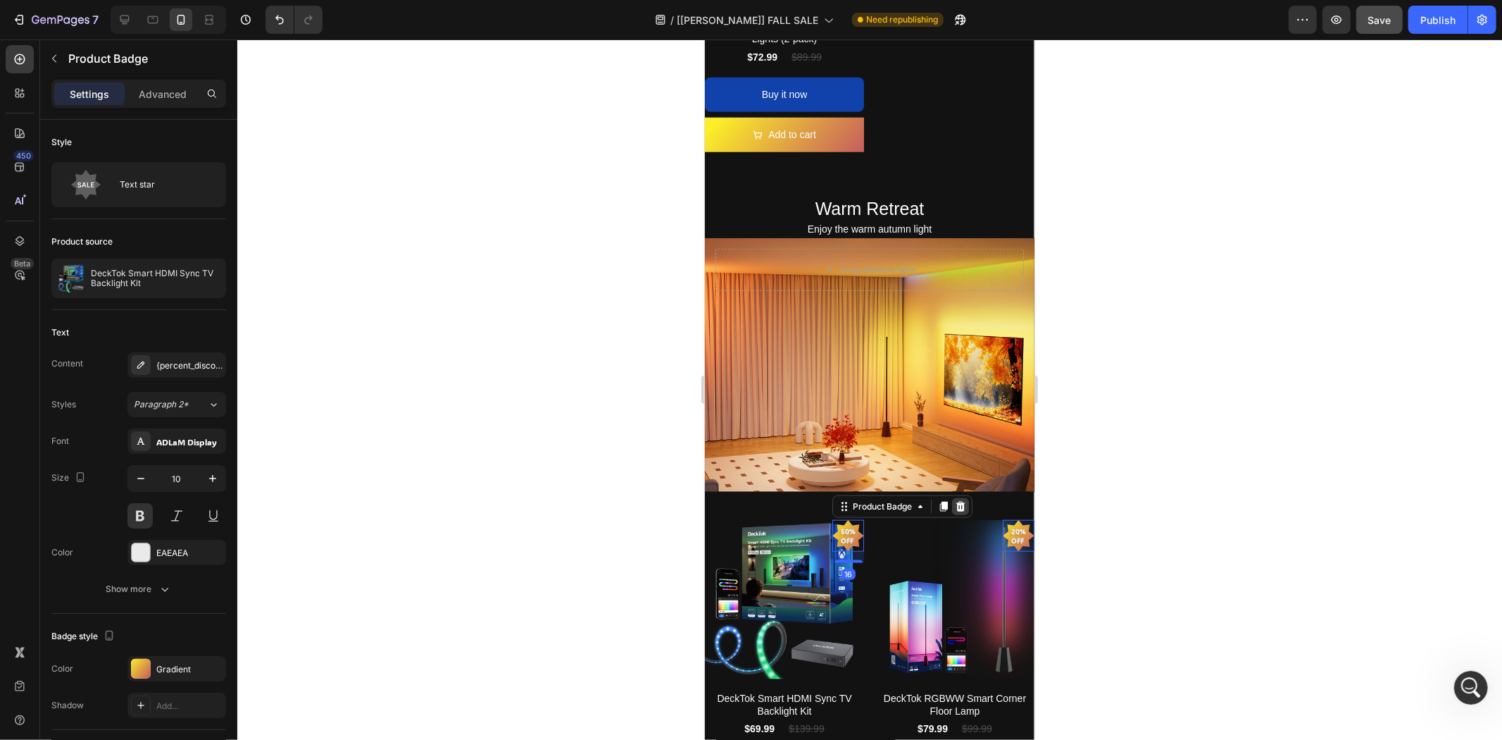
click at [956, 501] on icon at bounding box center [960, 506] width 9 height 10
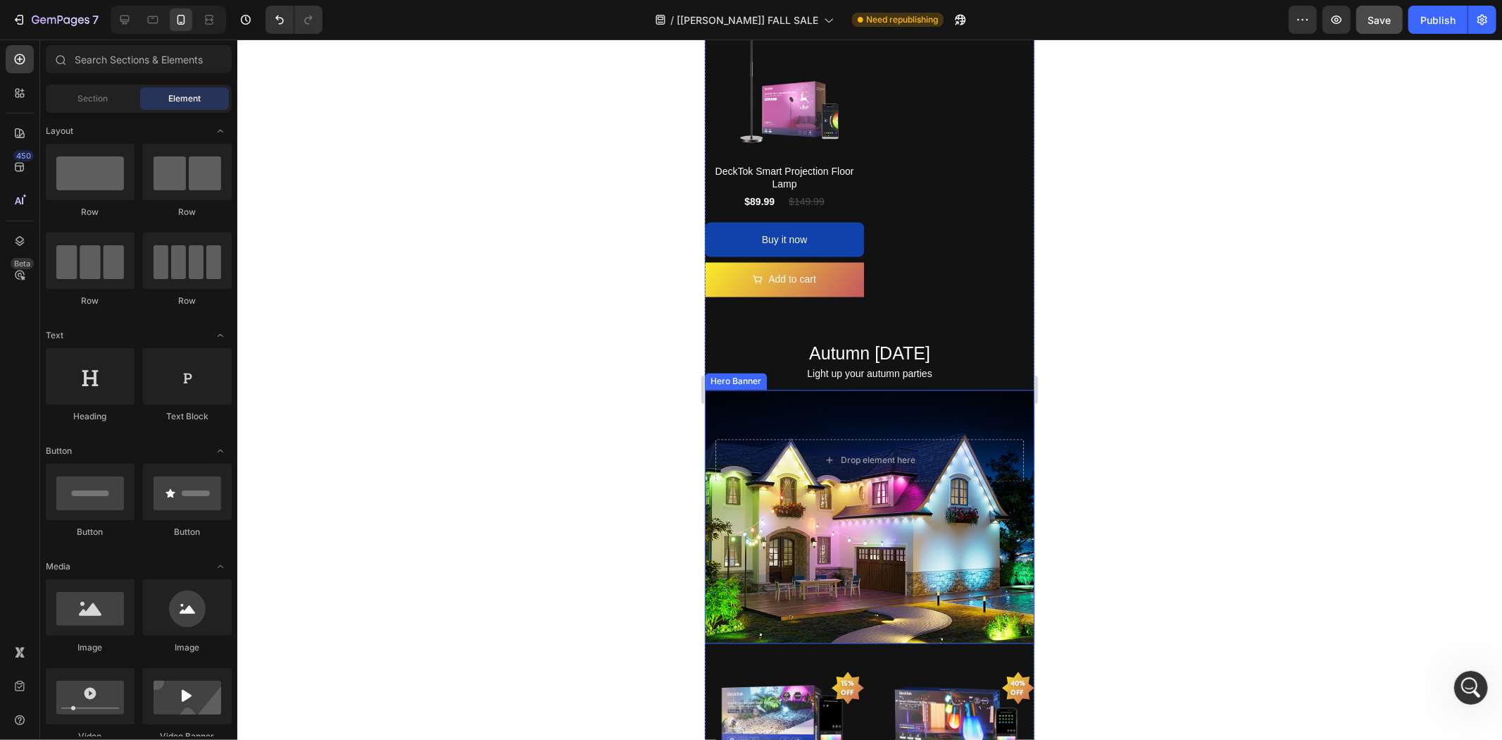
scroll to position [2033, 0]
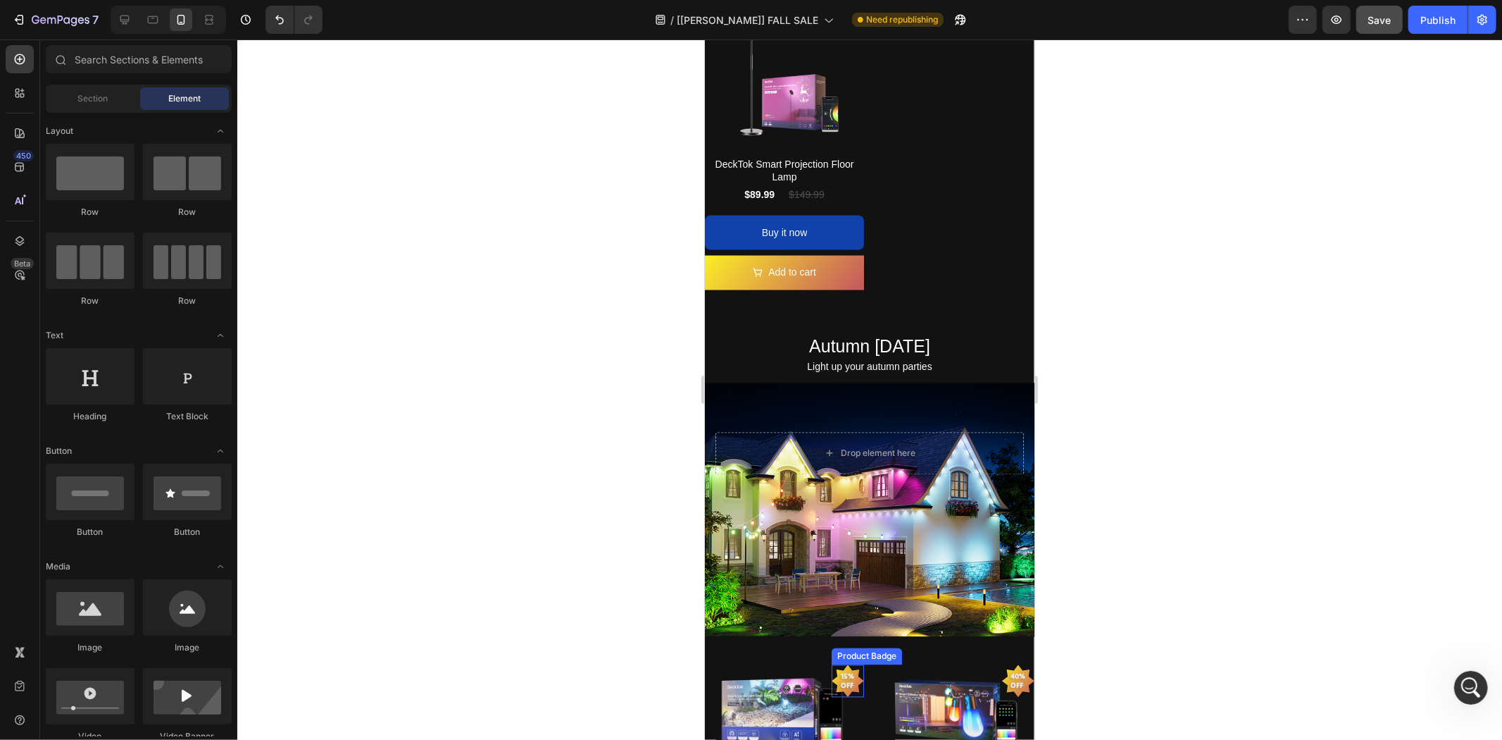
click at [843, 663] on pre "15% off" at bounding box center [848, 680] width 30 height 35
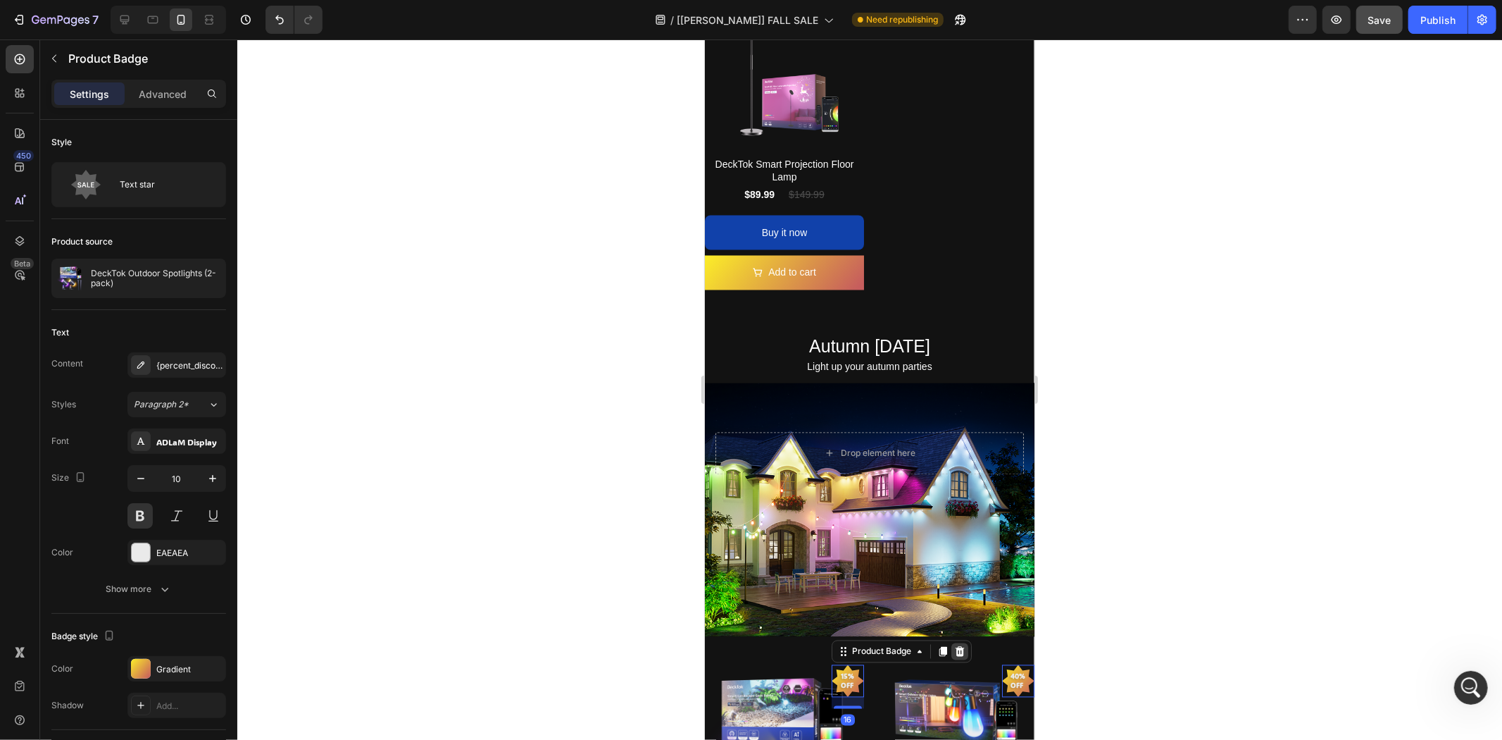
click at [955, 646] on icon at bounding box center [959, 651] width 9 height 10
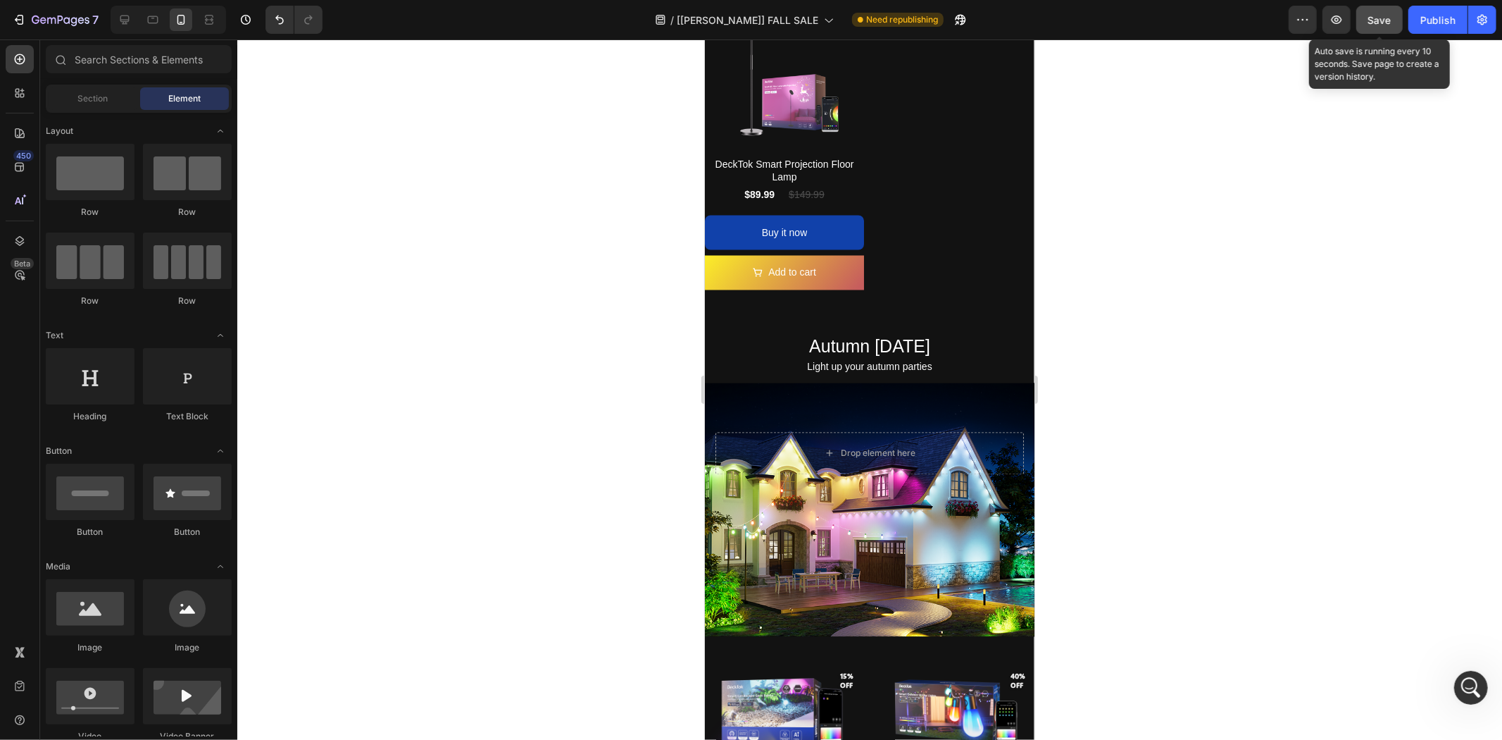
click at [1383, 21] on span "Save" at bounding box center [1380, 20] width 23 height 12
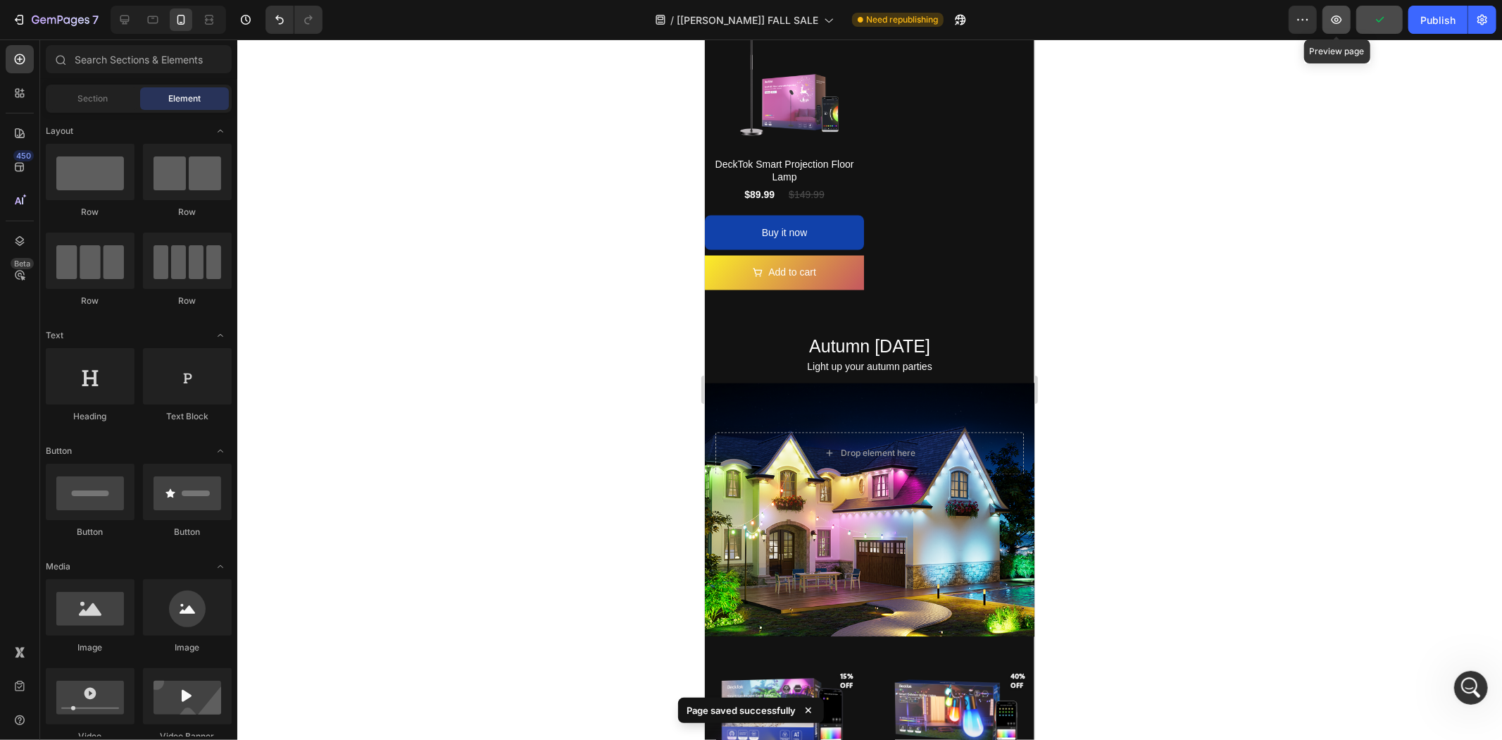
click at [1339, 25] on icon "button" at bounding box center [1337, 20] width 14 height 14
click at [1474, 686] on icon "打开 Intercom Messenger" at bounding box center [1469, 685] width 23 height 23
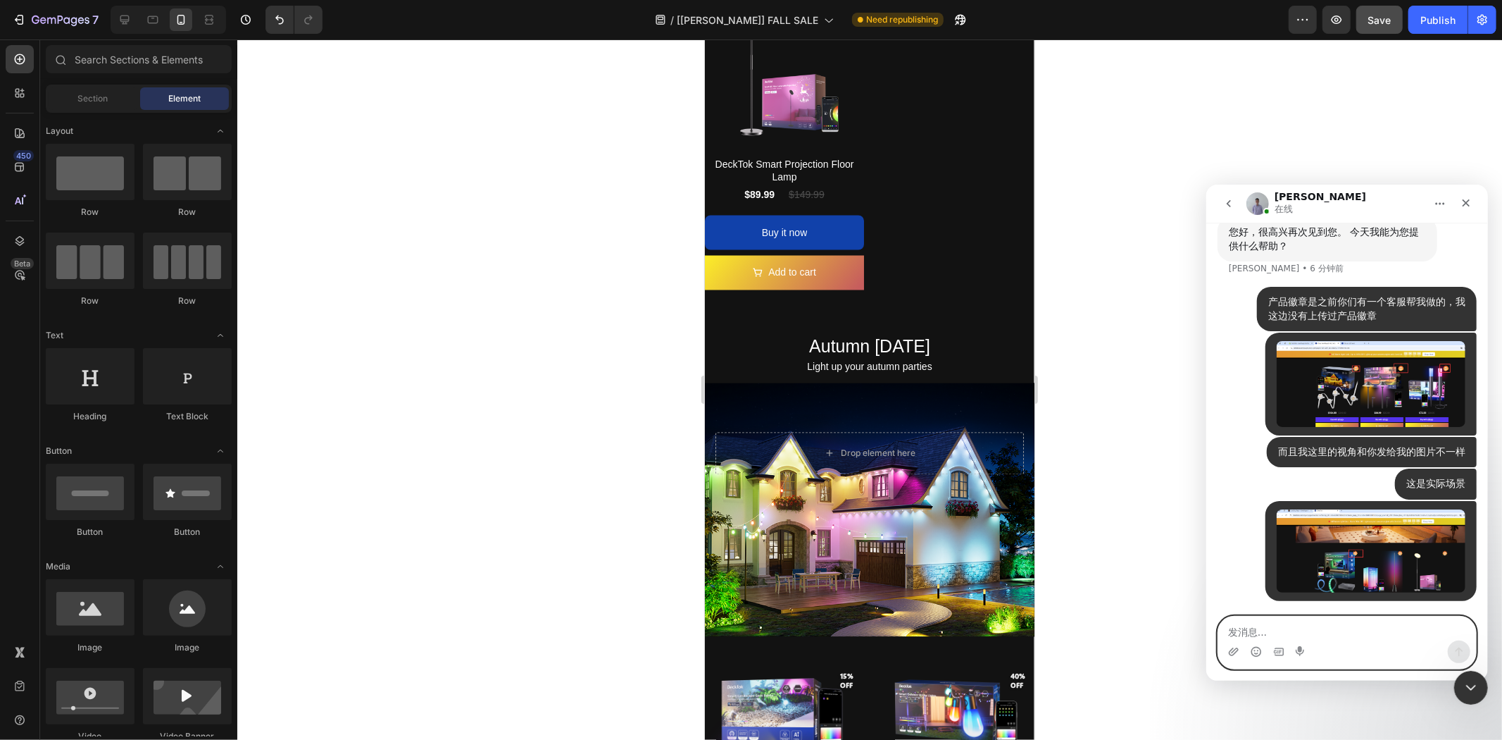
scroll to position [17173, 0]
click at [1403, 637] on textarea "发消息..." at bounding box center [1347, 628] width 258 height 24
type textarea "我现在调整了一下"
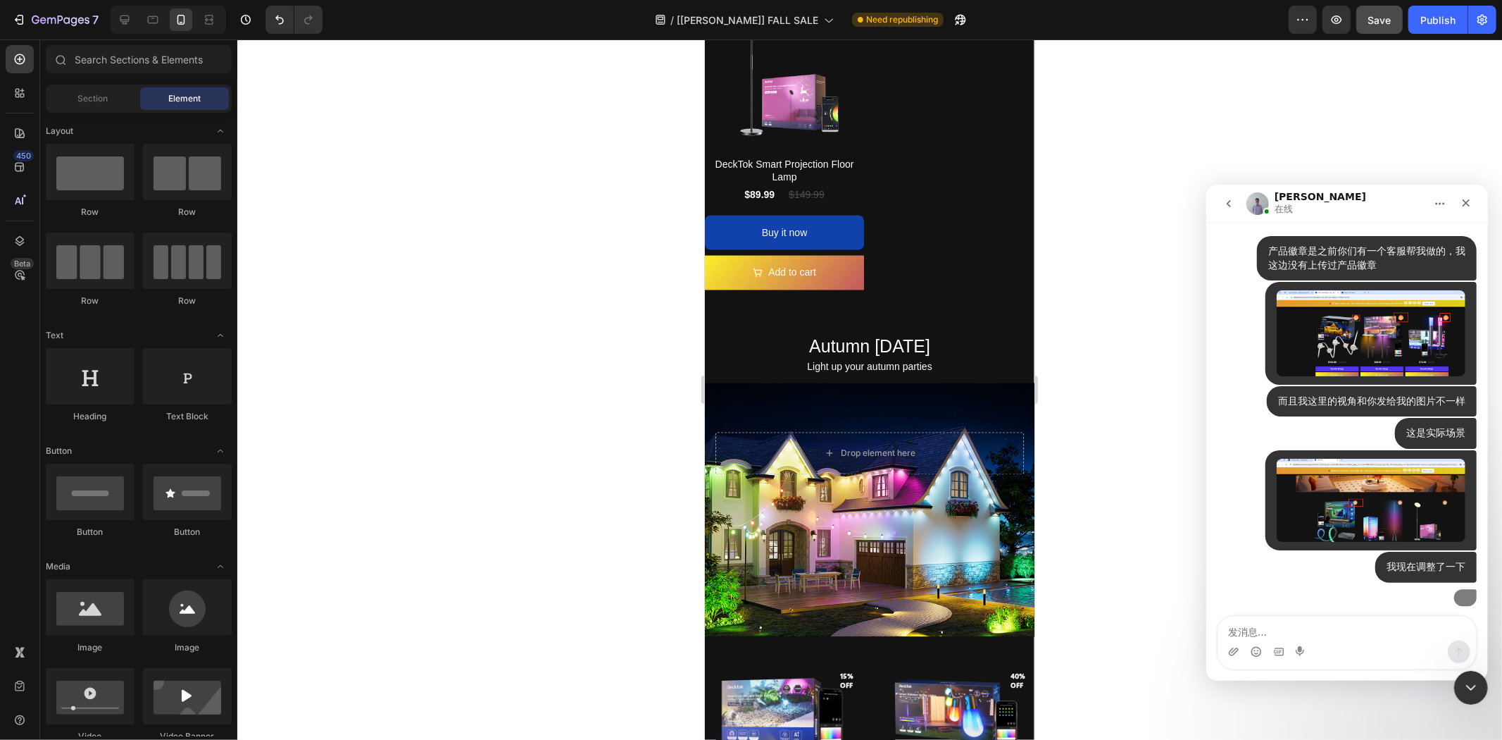
scroll to position [17354, 0]
click at [1293, 630] on textarea "发消息..." at bounding box center [1347, 628] width 258 height 24
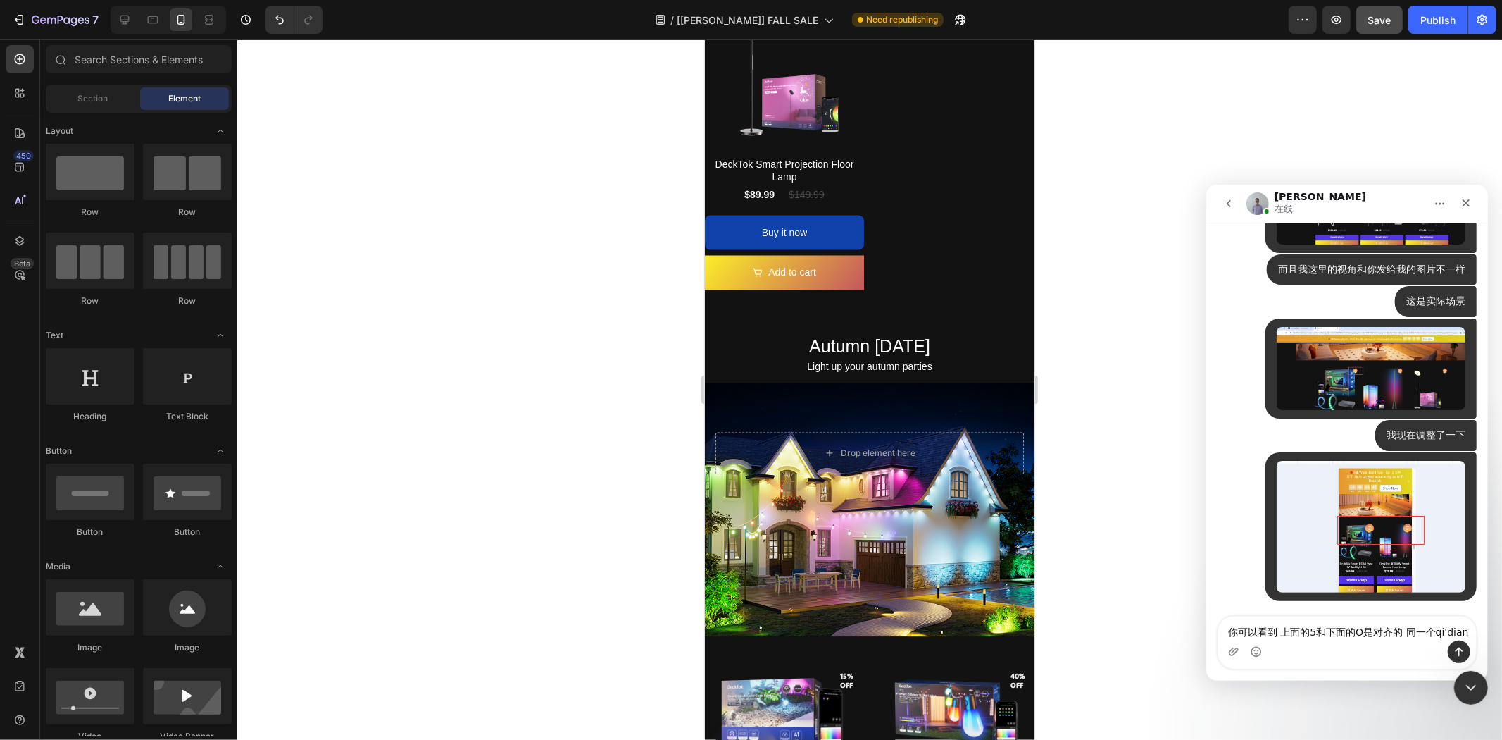
type textarea "你可以看到 上面的5和下面的O是对齐的 同一个起点"
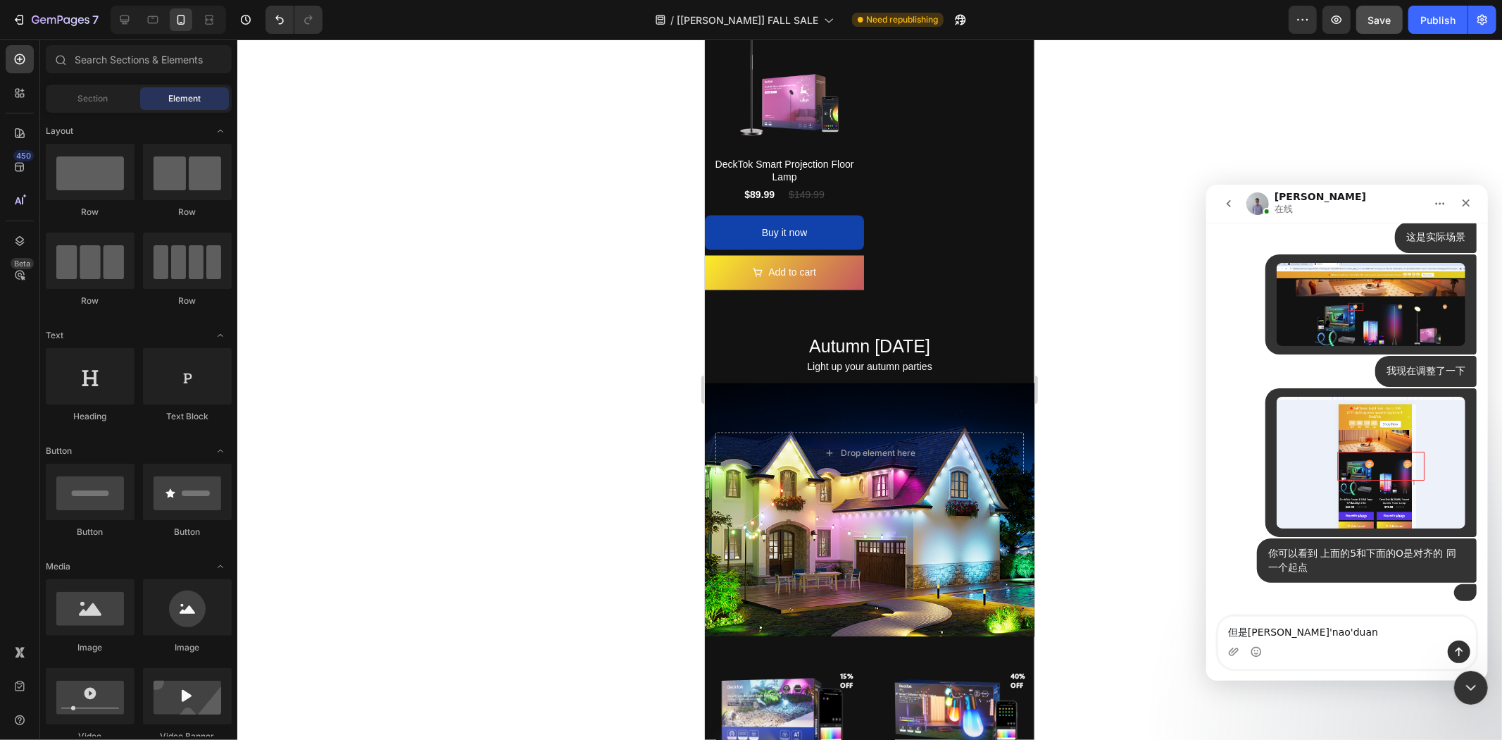
scroll to position [17453, 0]
type textarea "但是电脑端不是"
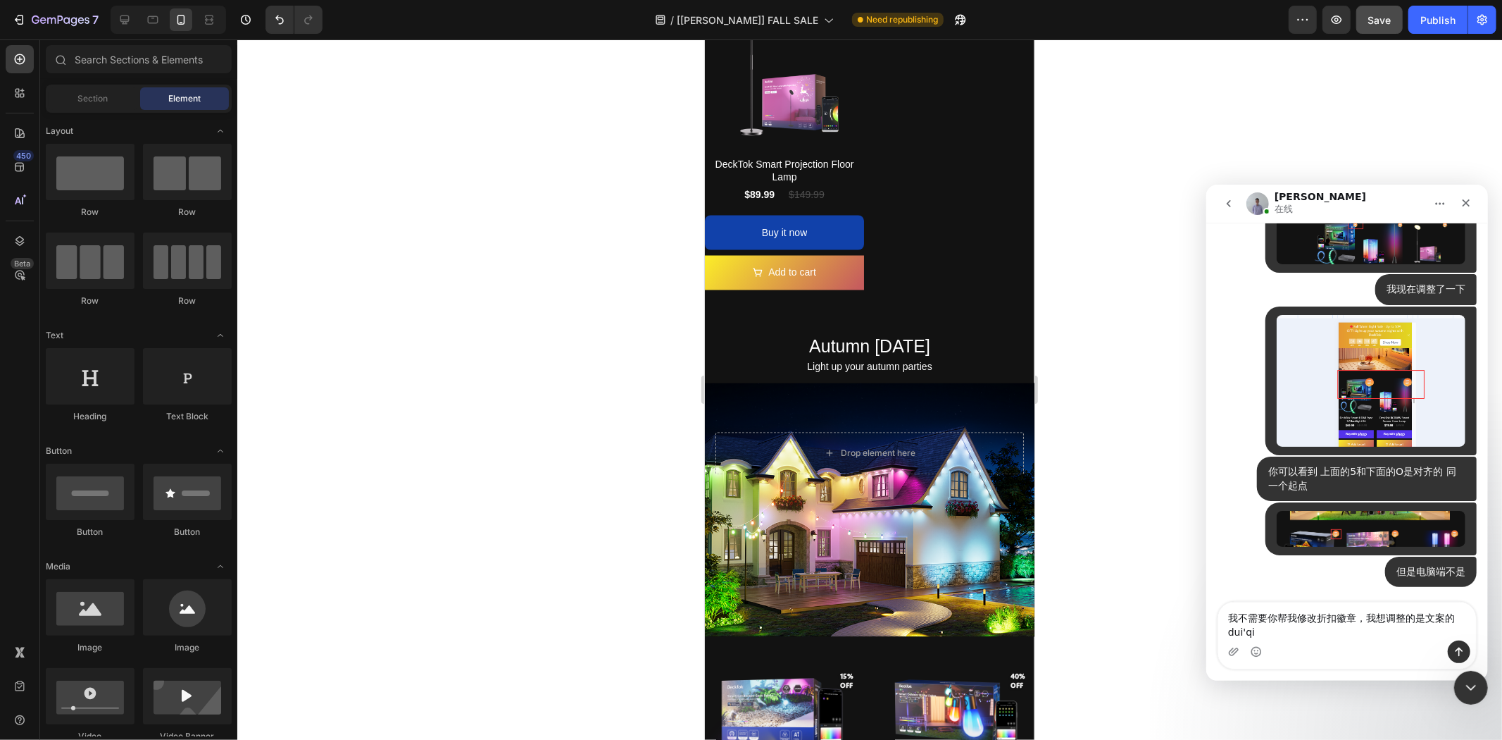
scroll to position [17500, 0]
type textarea "我不需要你帮我修改折扣徽章，我想调整的是文案的对齐程度"
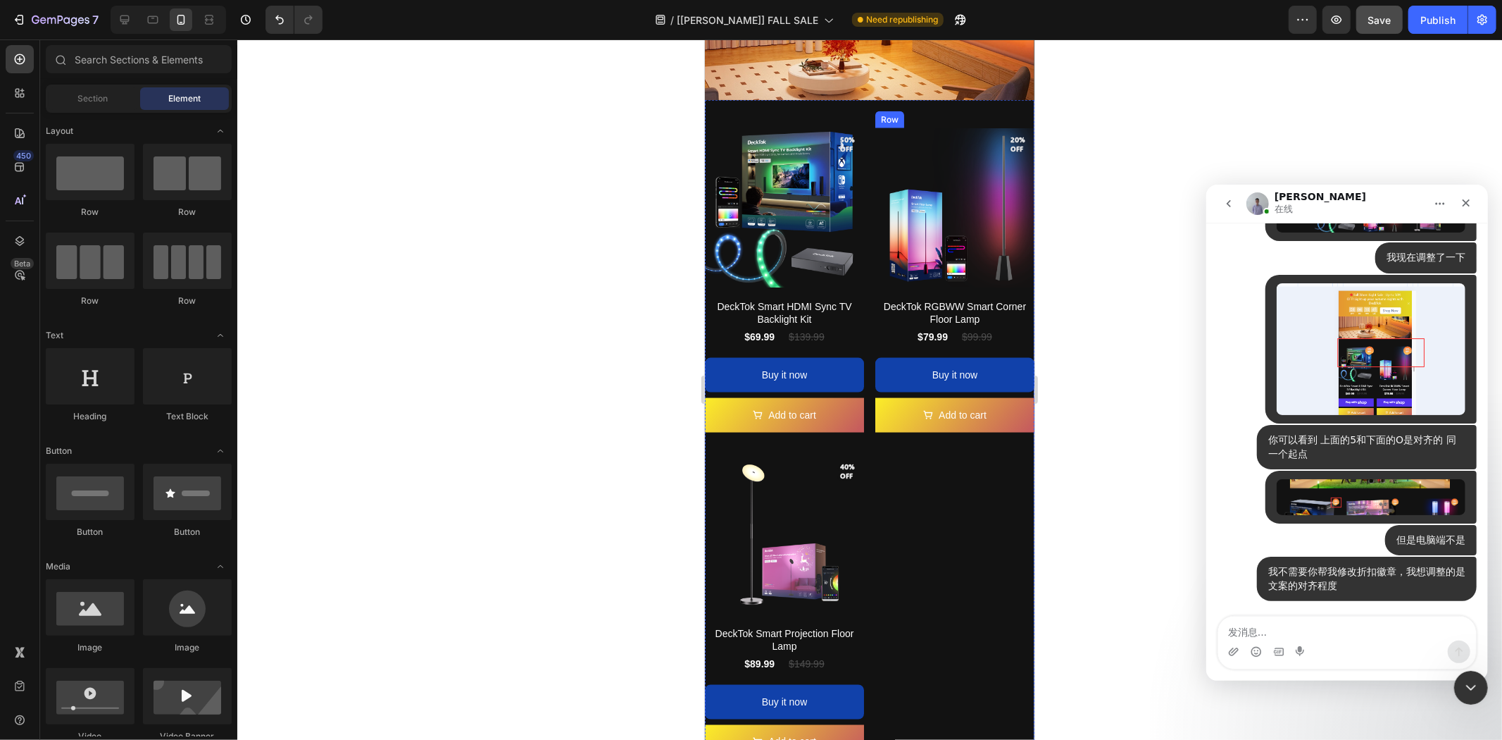
scroll to position [1250, 0]
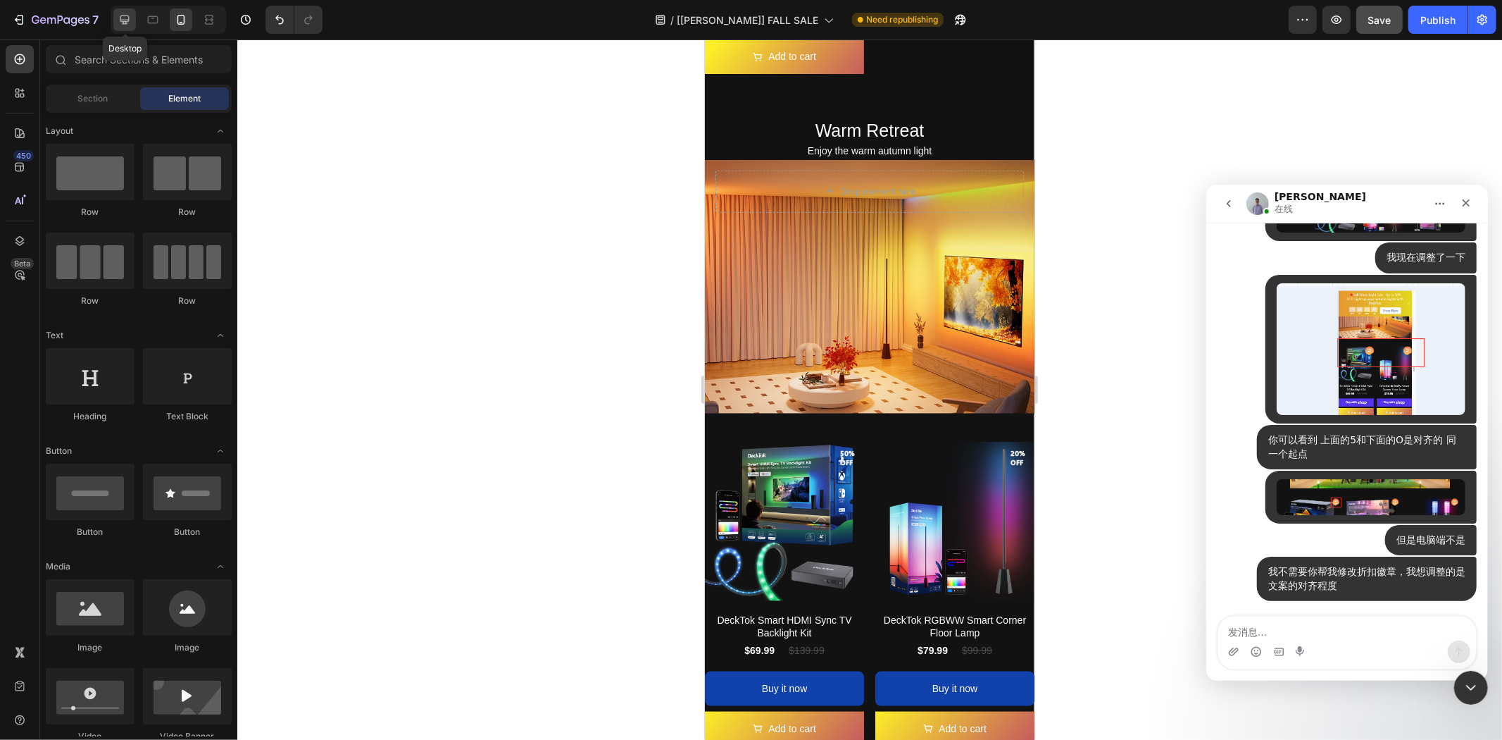
click at [129, 18] on icon at bounding box center [124, 19] width 9 height 9
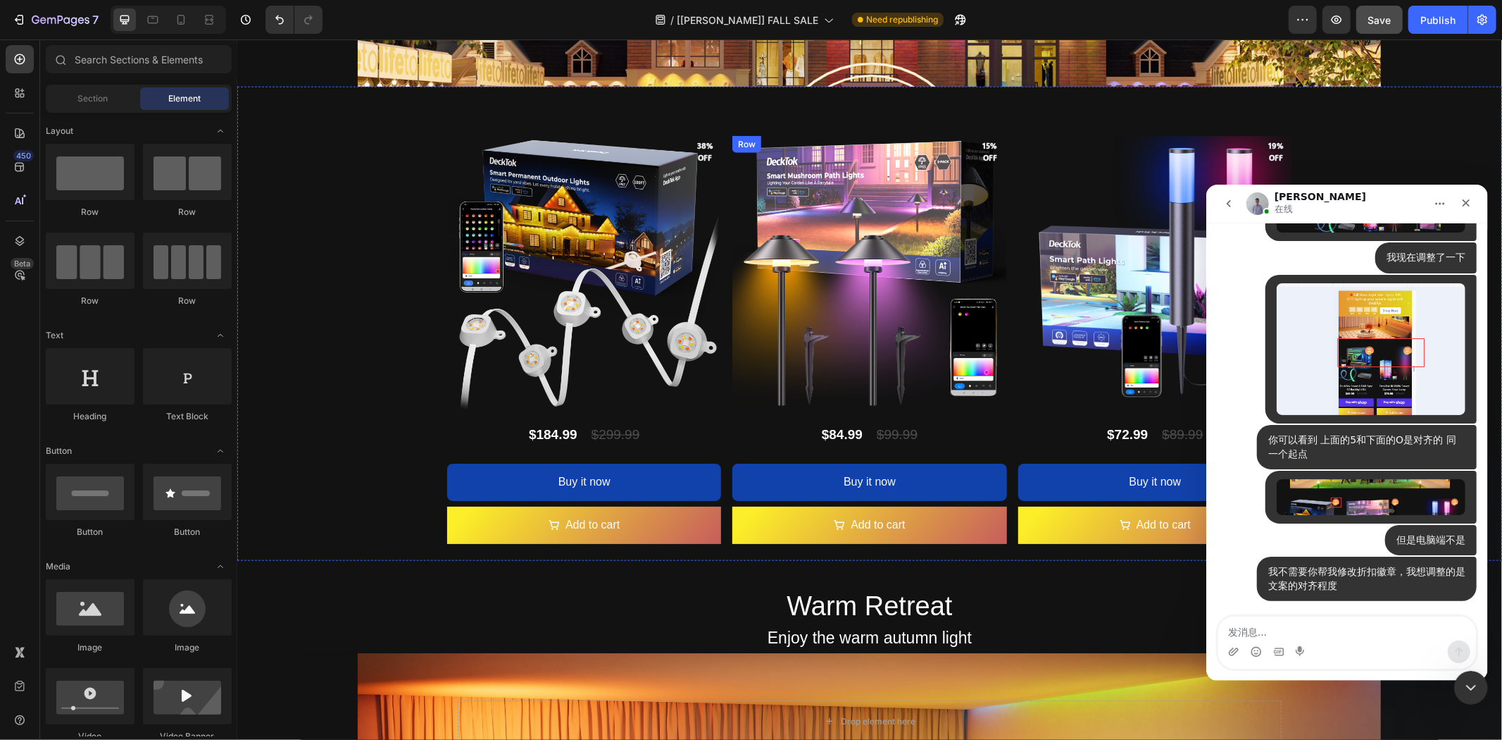
scroll to position [1016, 0]
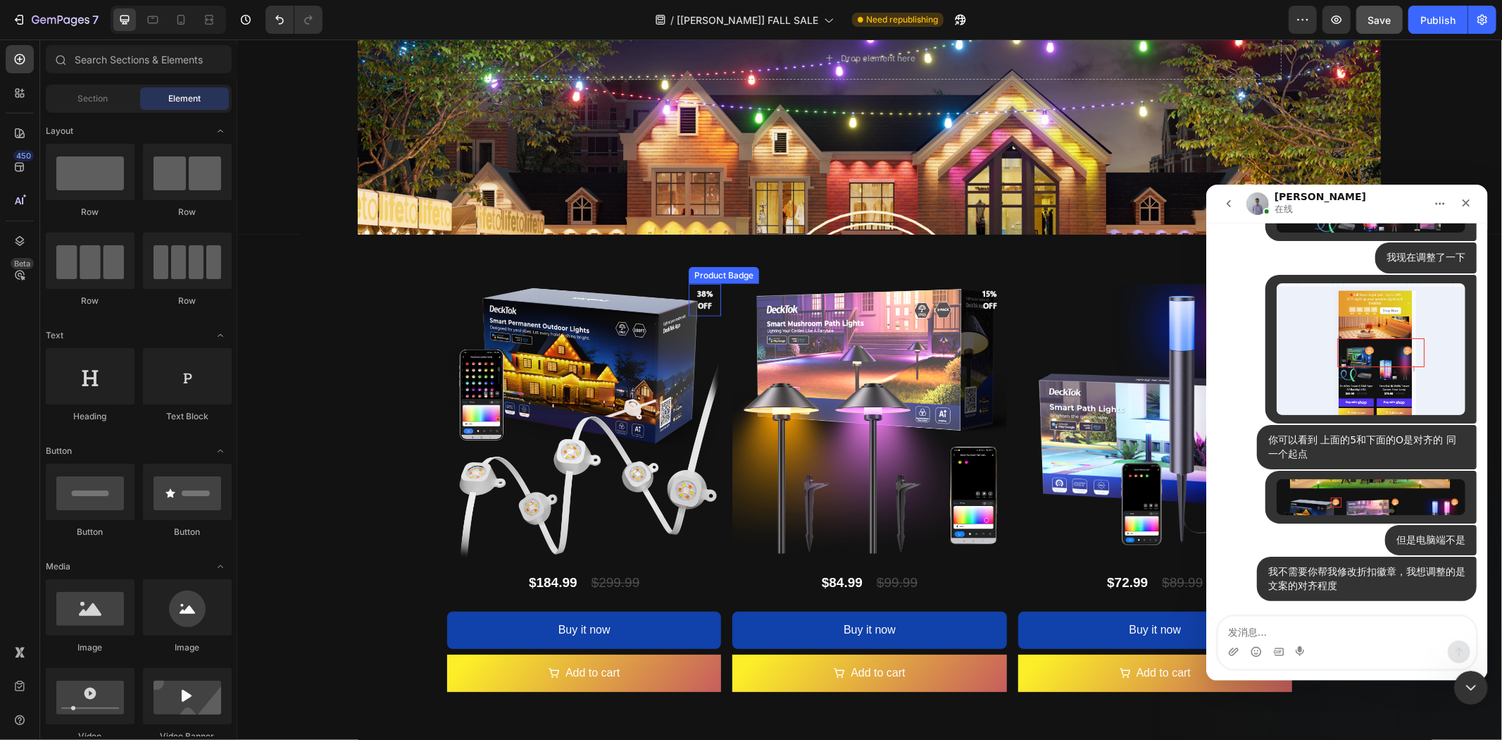
click at [703, 296] on pre "38% off" at bounding box center [704, 299] width 32 height 35
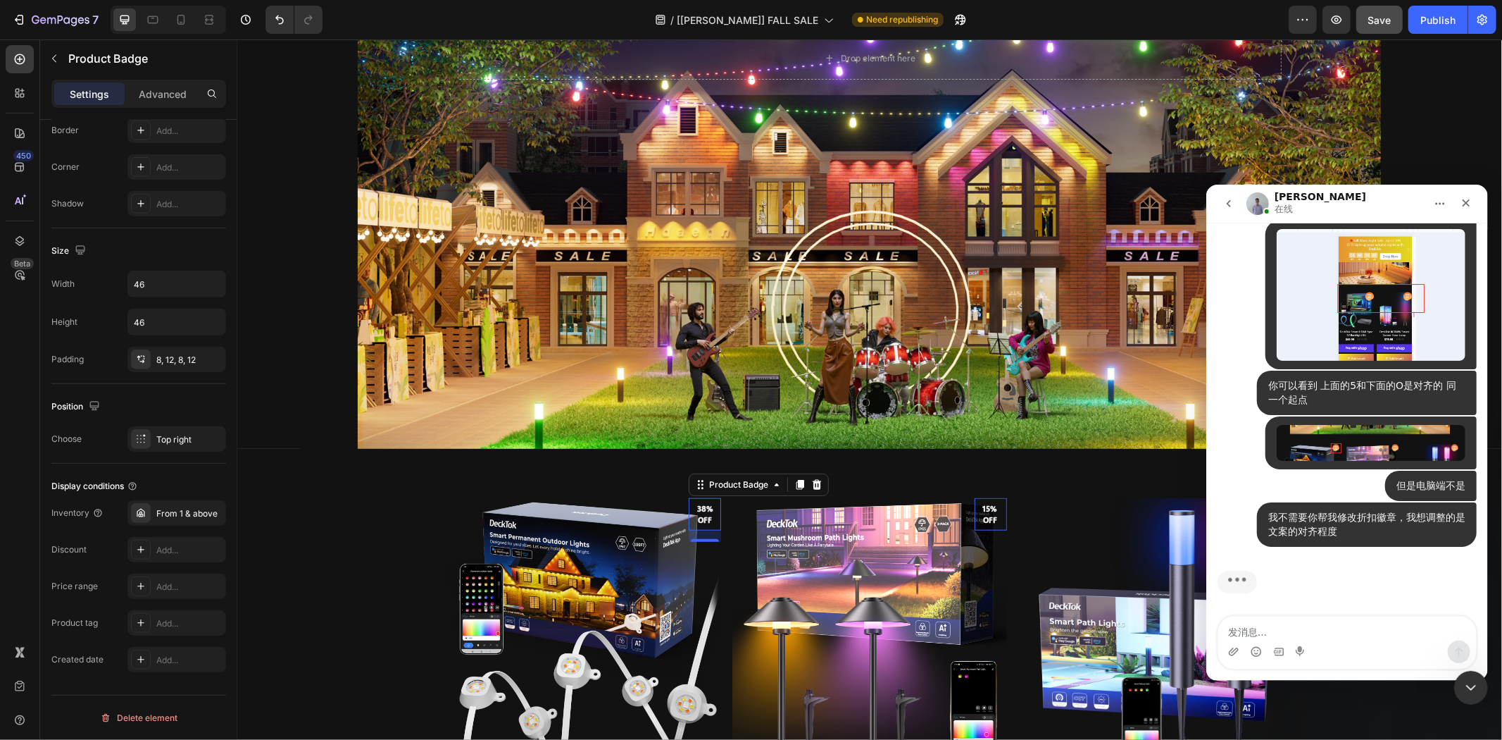
scroll to position [17586, 0]
click at [1180, 483] on div "Product Images 38% off Product Badge 16 DeckTok Smart Permanent Outdoor Lights …" at bounding box center [869, 685] width 845 height 474
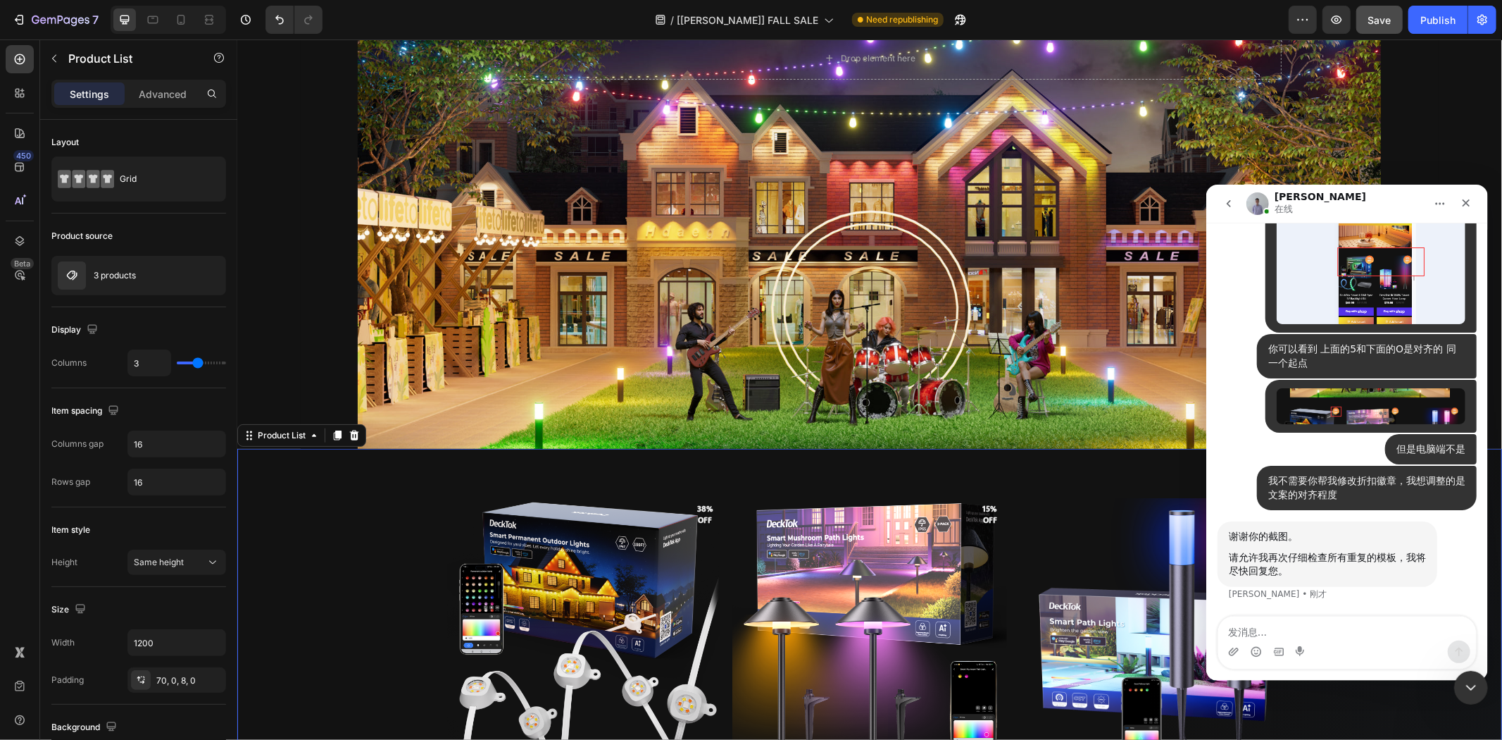
scroll to position [17608, 0]
click at [1319, 623] on textarea "发消息..." at bounding box center [1347, 628] width 258 height 24
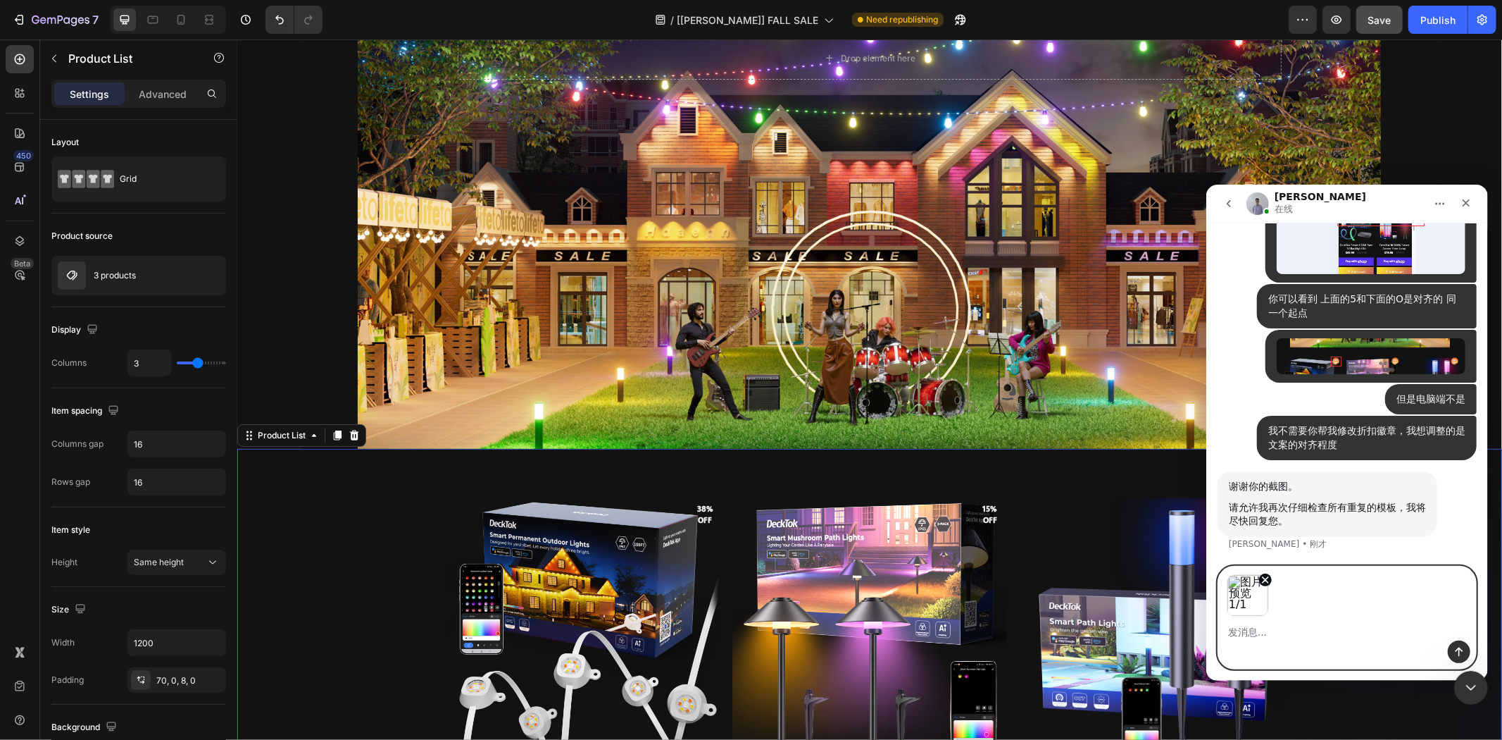
scroll to position [17658, 0]
type textarea "请"
type textarea "线"
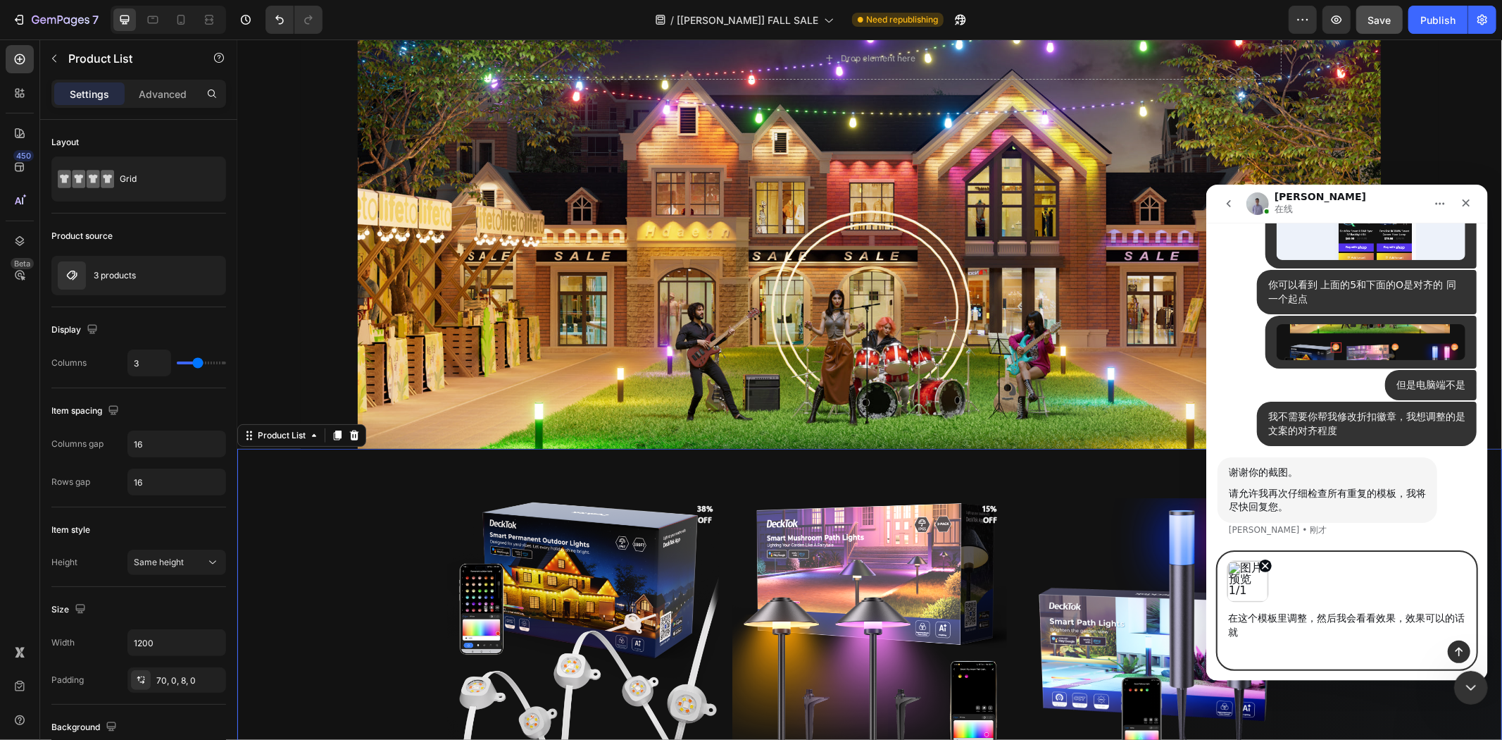
scroll to position [17672, 0]
type textarea "在这个模板里调整，然后我会看看效果，效果可以的话就辛苦你移植到我们现在正在使用的页面。谢谢"
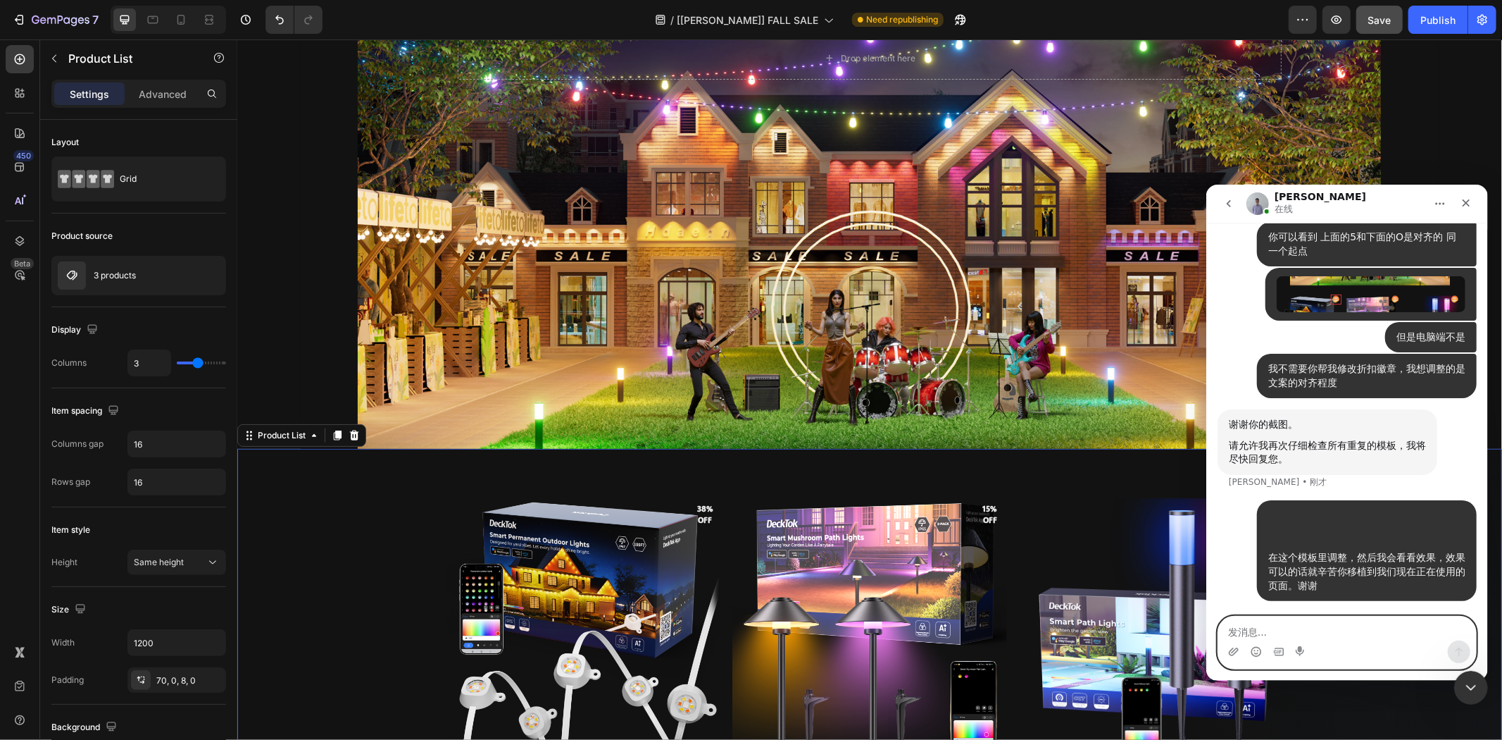
scroll to position [17564, 0]
click at [1369, 311] on img "DeckTok说…" at bounding box center [1370, 292] width 189 height 35
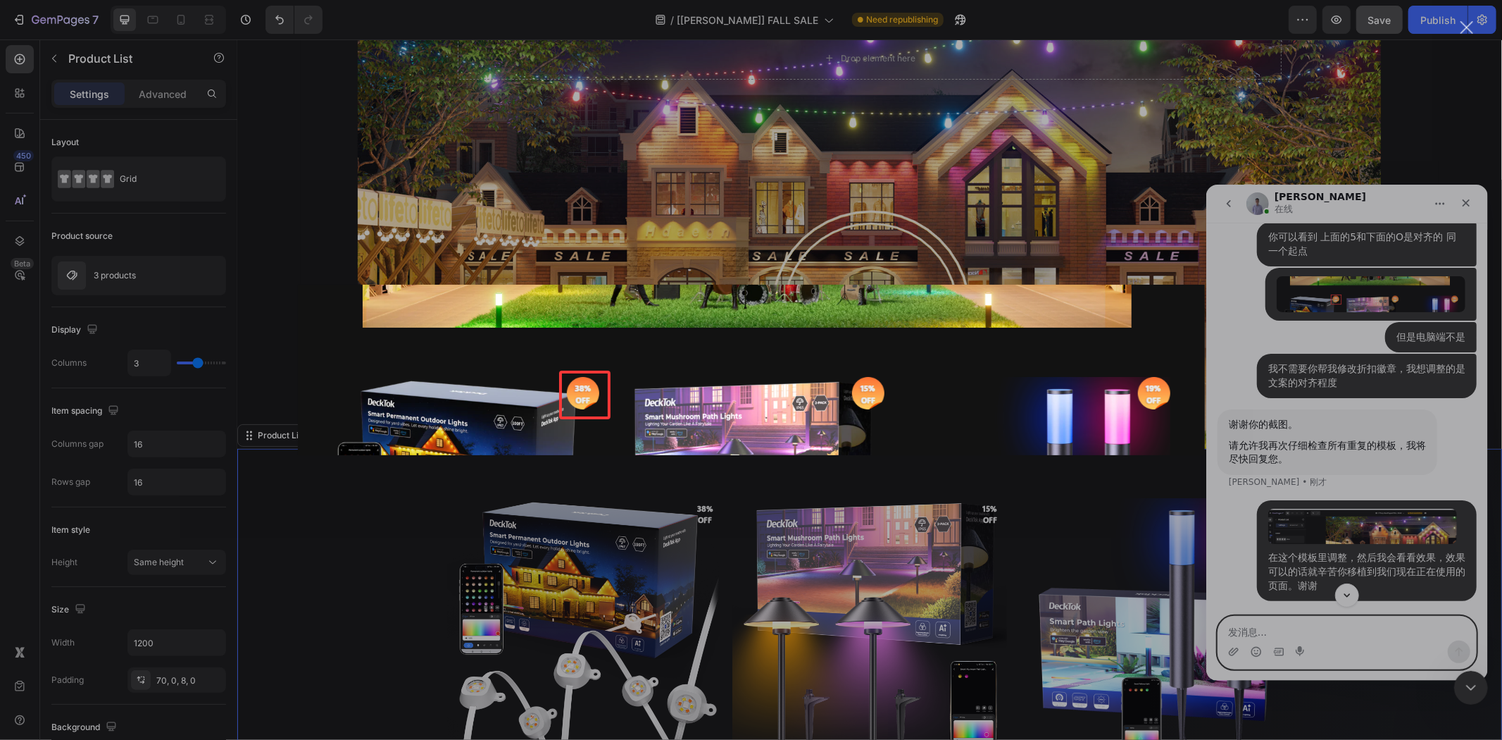
scroll to position [0, 0]
click at [58, 16] on div "Intercom Messenger" at bounding box center [751, 370] width 1502 height 740
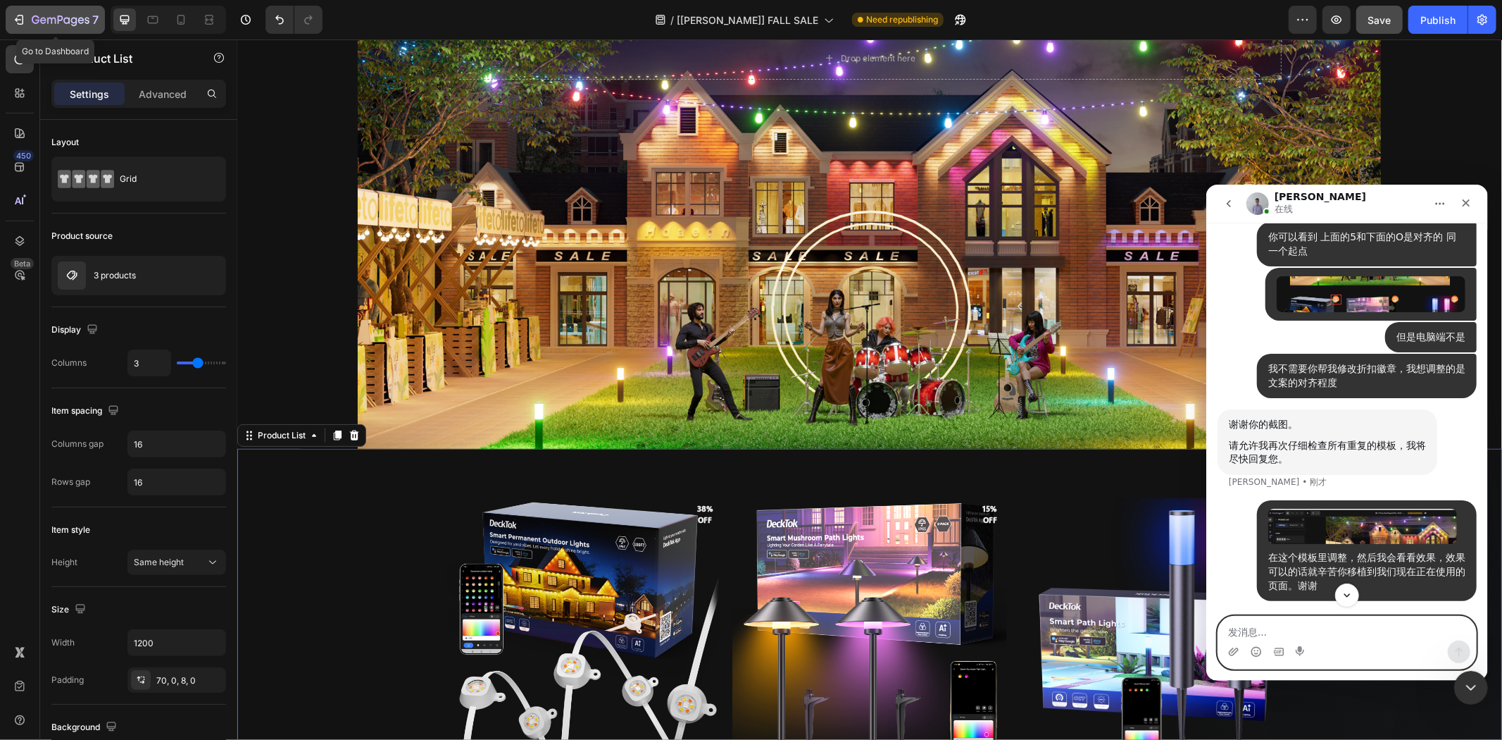
click at [32, 16] on icon "button" at bounding box center [61, 21] width 58 height 12
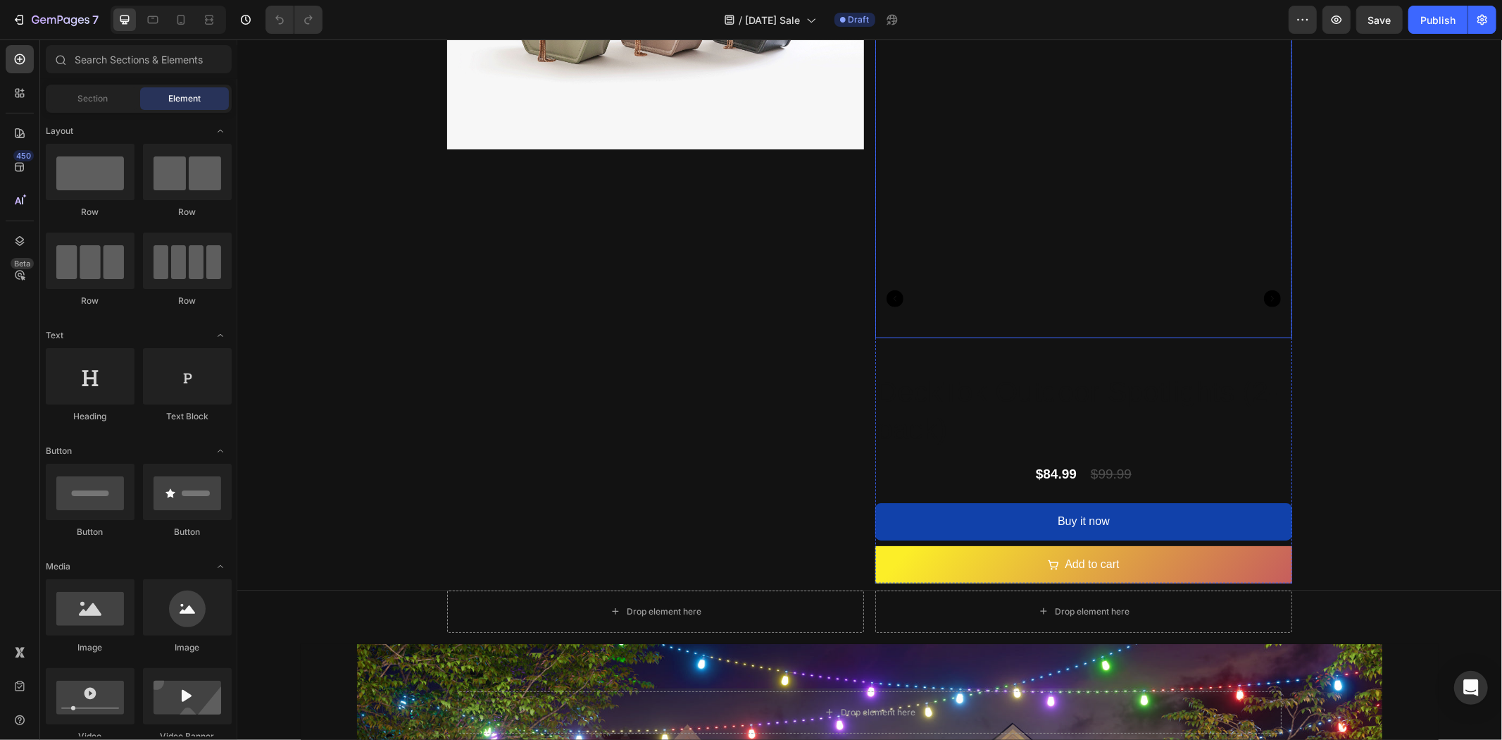
scroll to position [1291, 0]
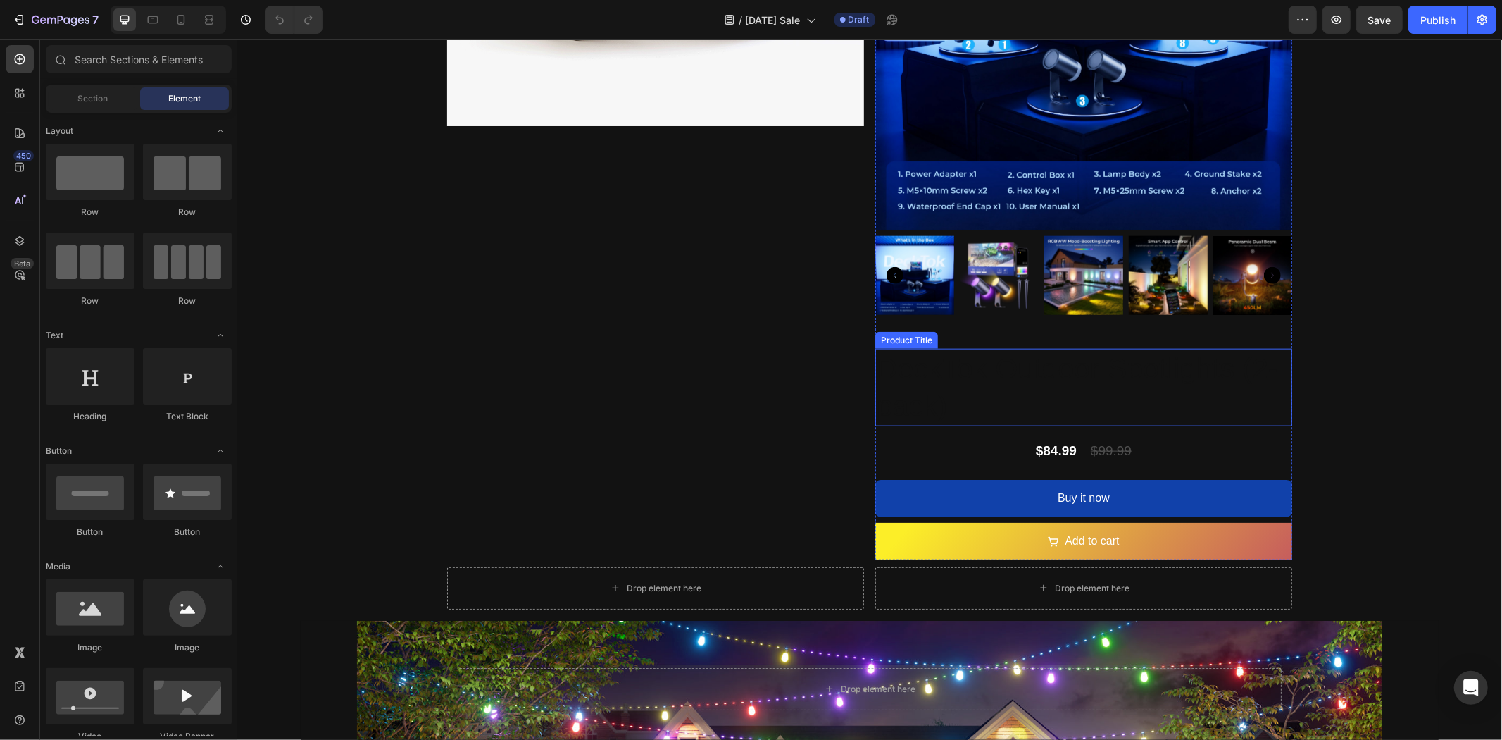
click at [1054, 371] on h2 "DeckTok Outdoor Spotlights (2-pack)" at bounding box center [1083, 387] width 417 height 78
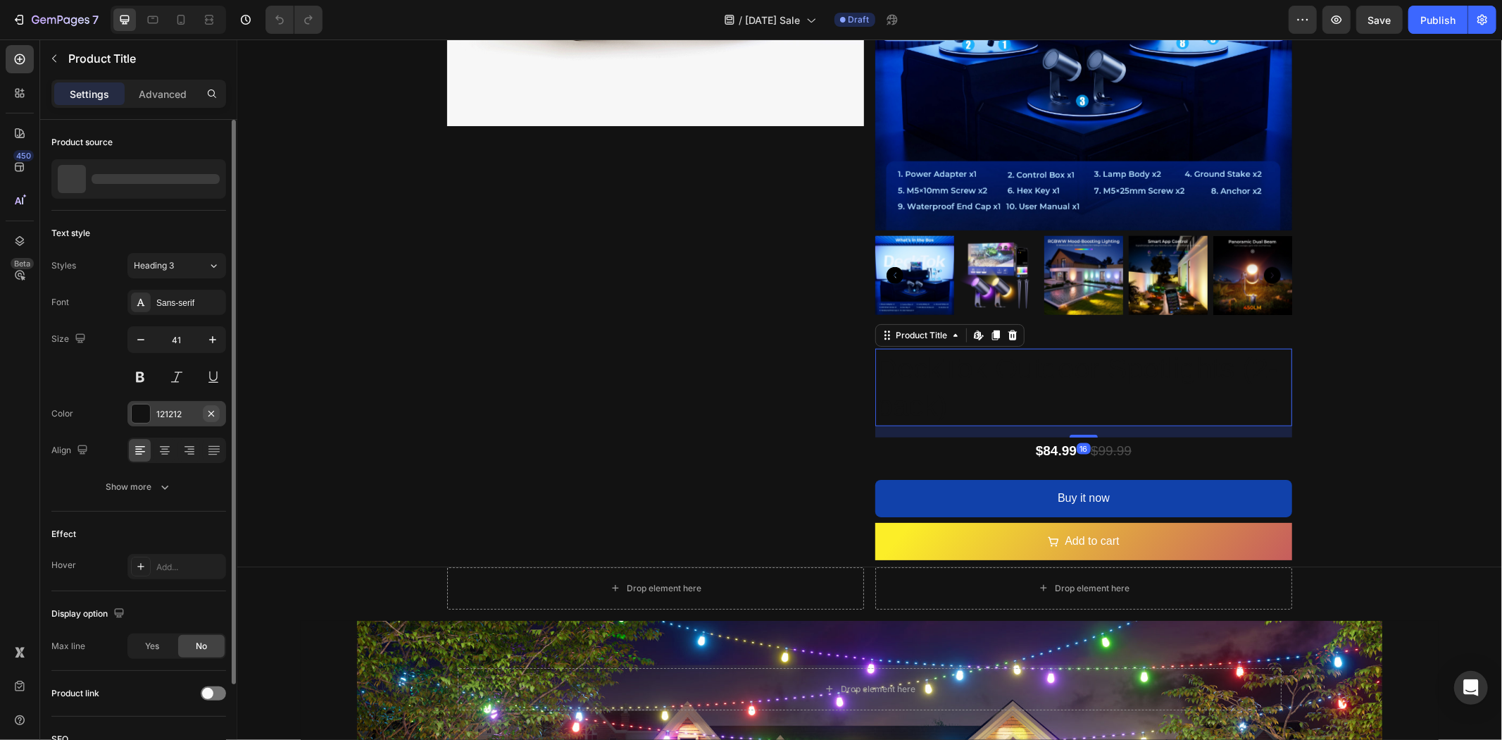
click at [206, 418] on icon "button" at bounding box center [211, 413] width 11 height 11
click at [164, 409] on div "Add..." at bounding box center [189, 414] width 66 height 13
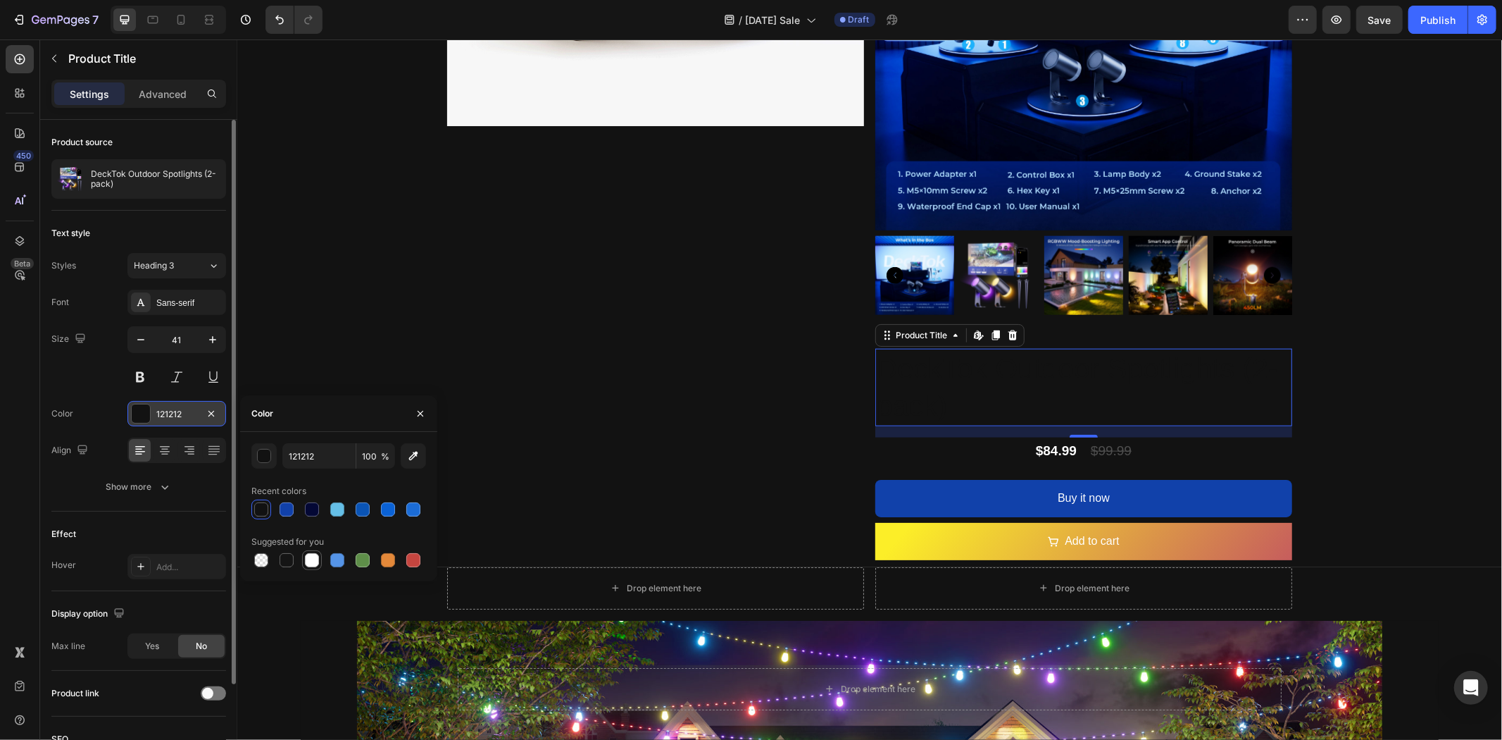
click at [315, 556] on div at bounding box center [312, 560] width 14 height 14
type input "FFFFFF"
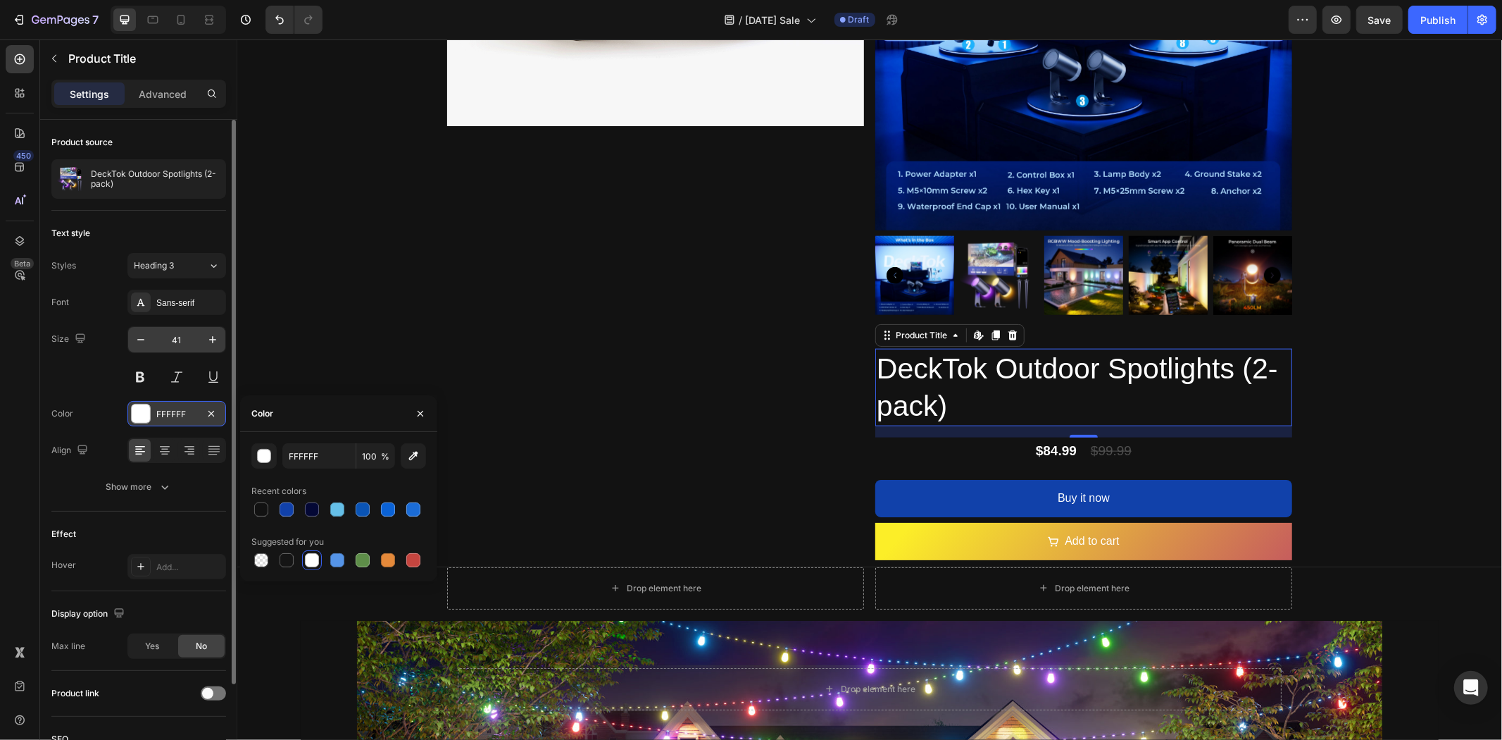
click at [187, 345] on input "41" at bounding box center [177, 339] width 46 height 25
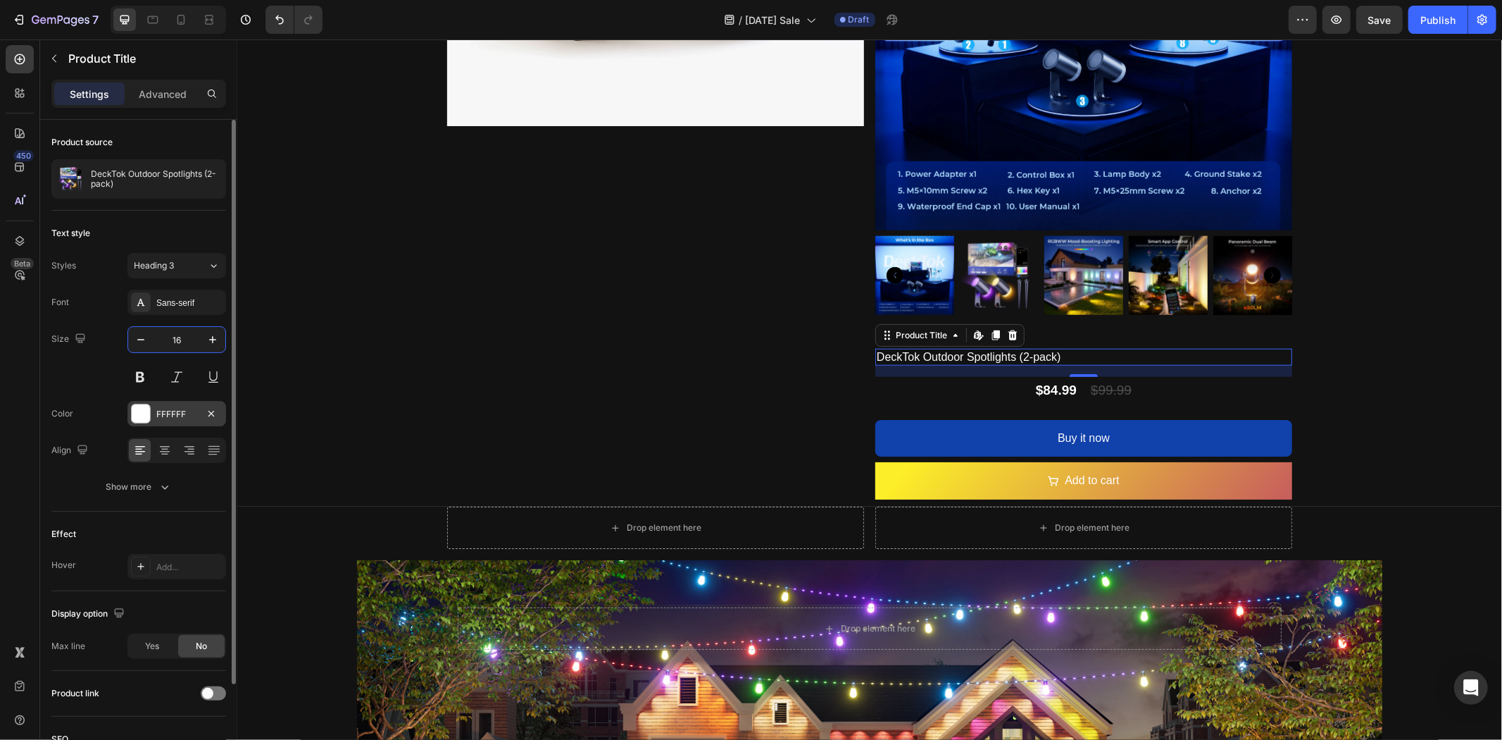
type input "1"
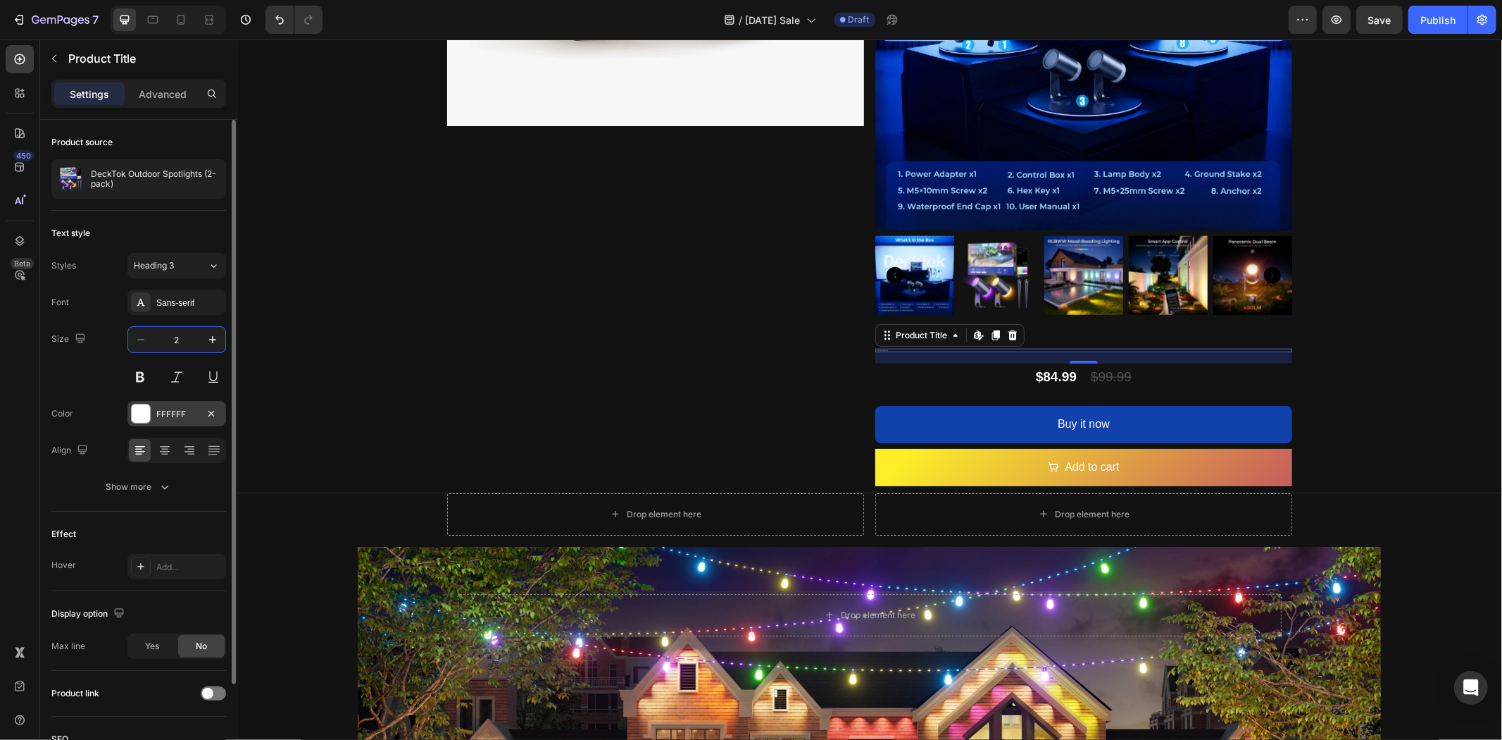
type input "20"
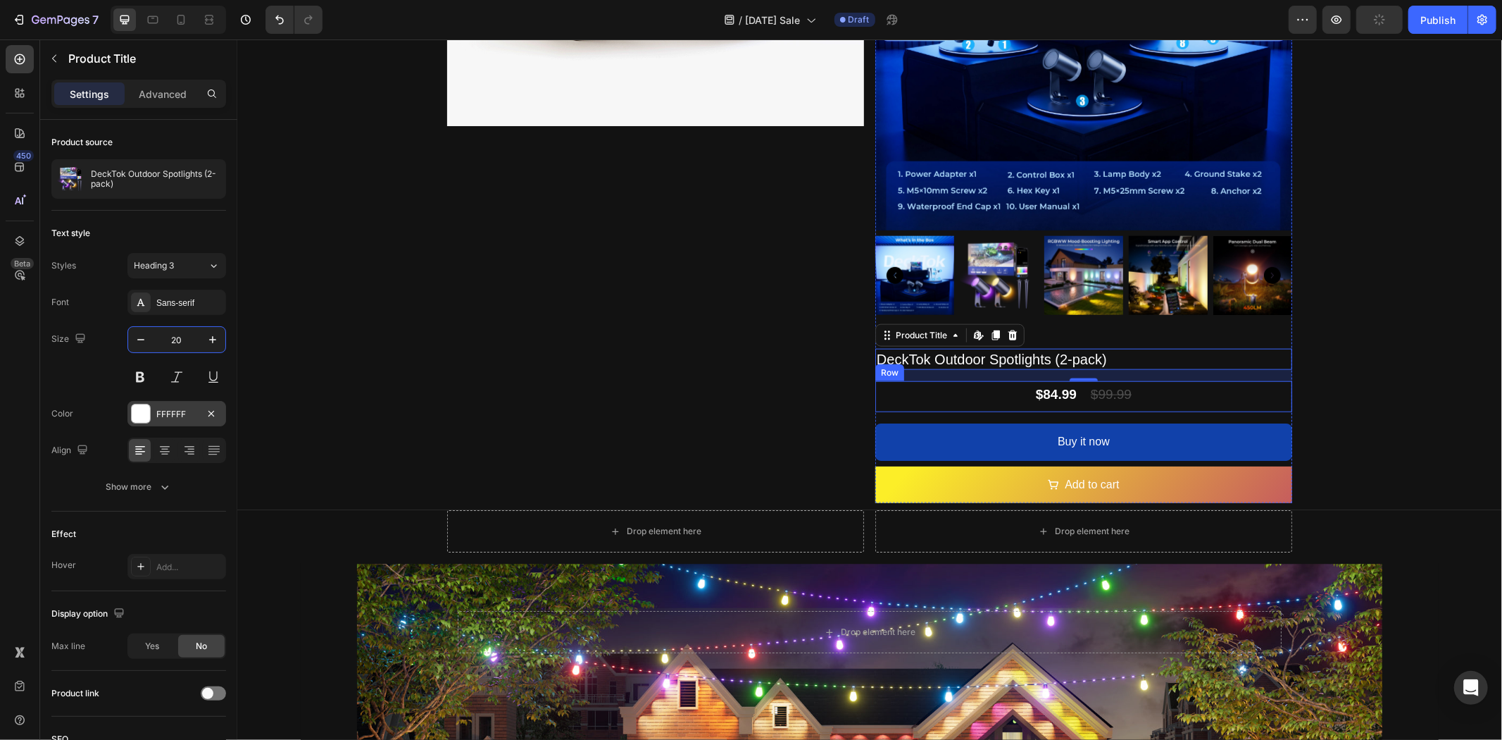
click at [971, 391] on div "$84.99 Product Price Product Price $99.99 Product Price Product Price Row" at bounding box center [1083, 395] width 417 height 31
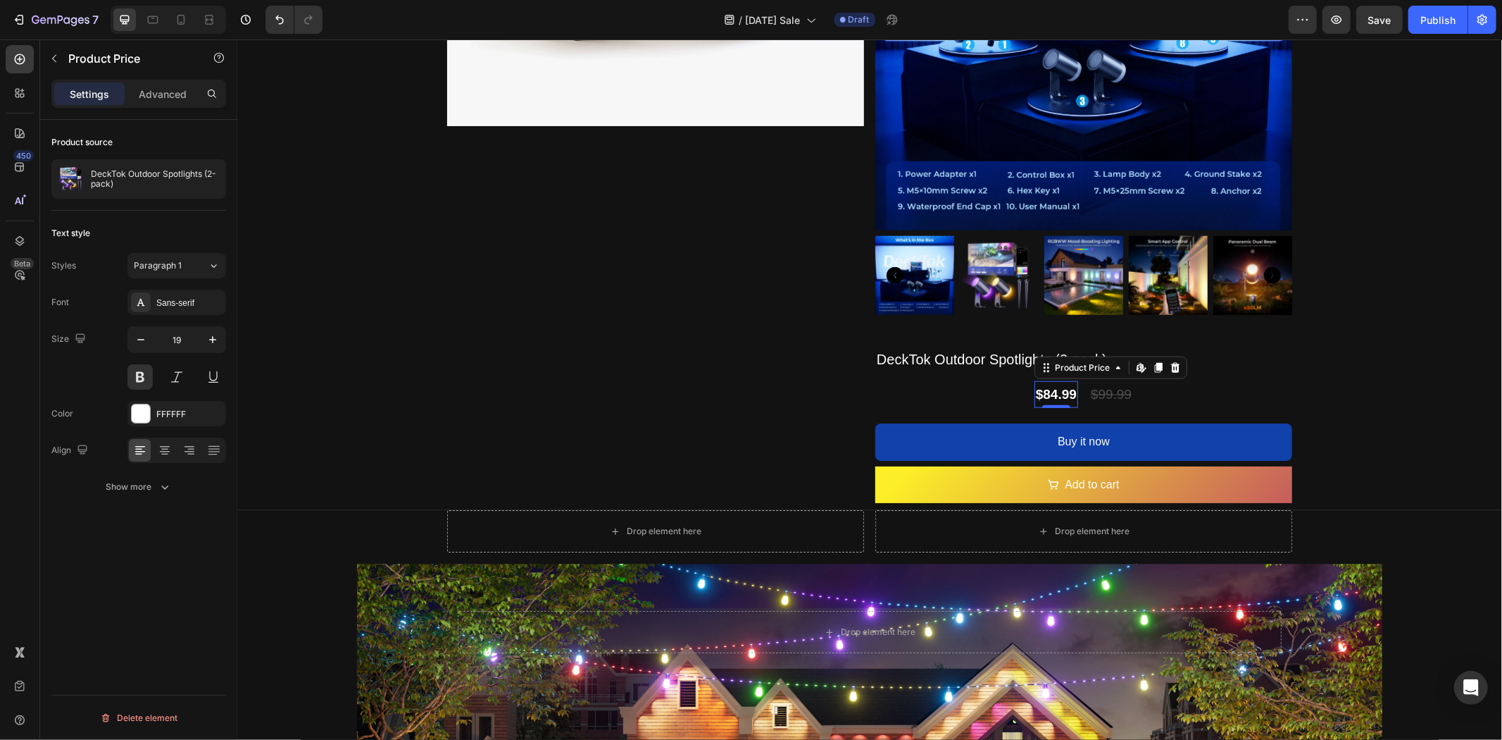
click at [1051, 384] on div "$84.99" at bounding box center [1056, 393] width 44 height 27
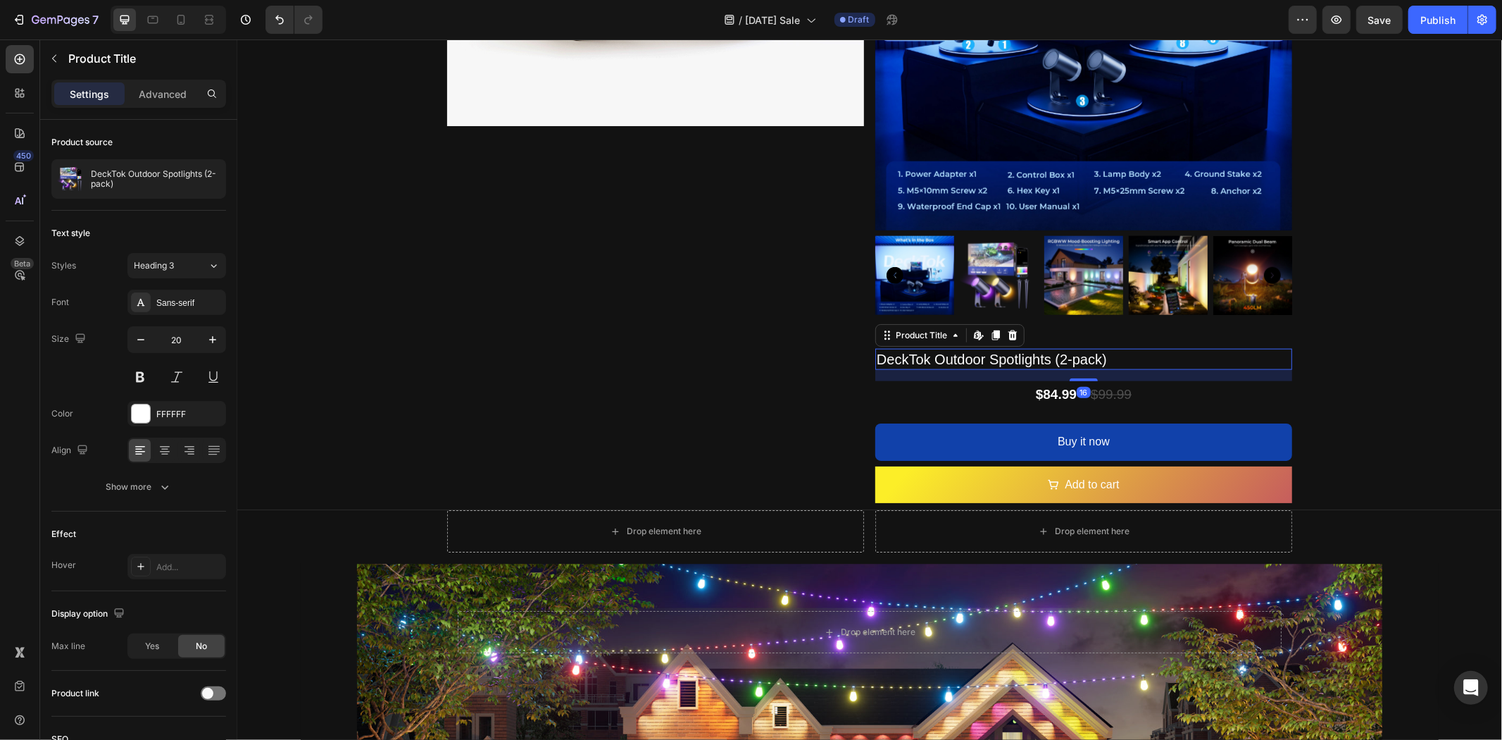
click at [952, 356] on h2 "DeckTok Outdoor Spotlights (2-pack)" at bounding box center [1083, 358] width 417 height 21
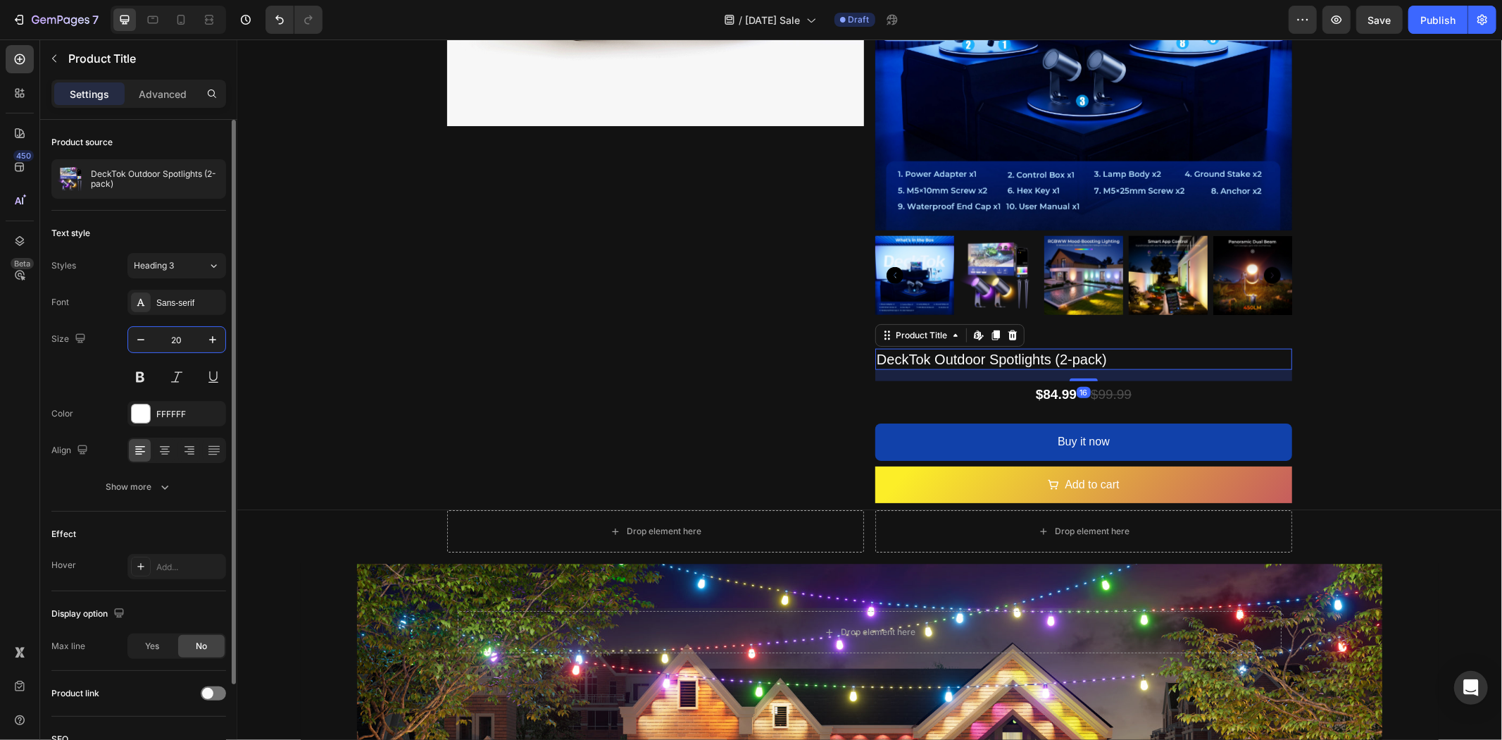
click at [185, 343] on input "20" at bounding box center [177, 339] width 46 height 25
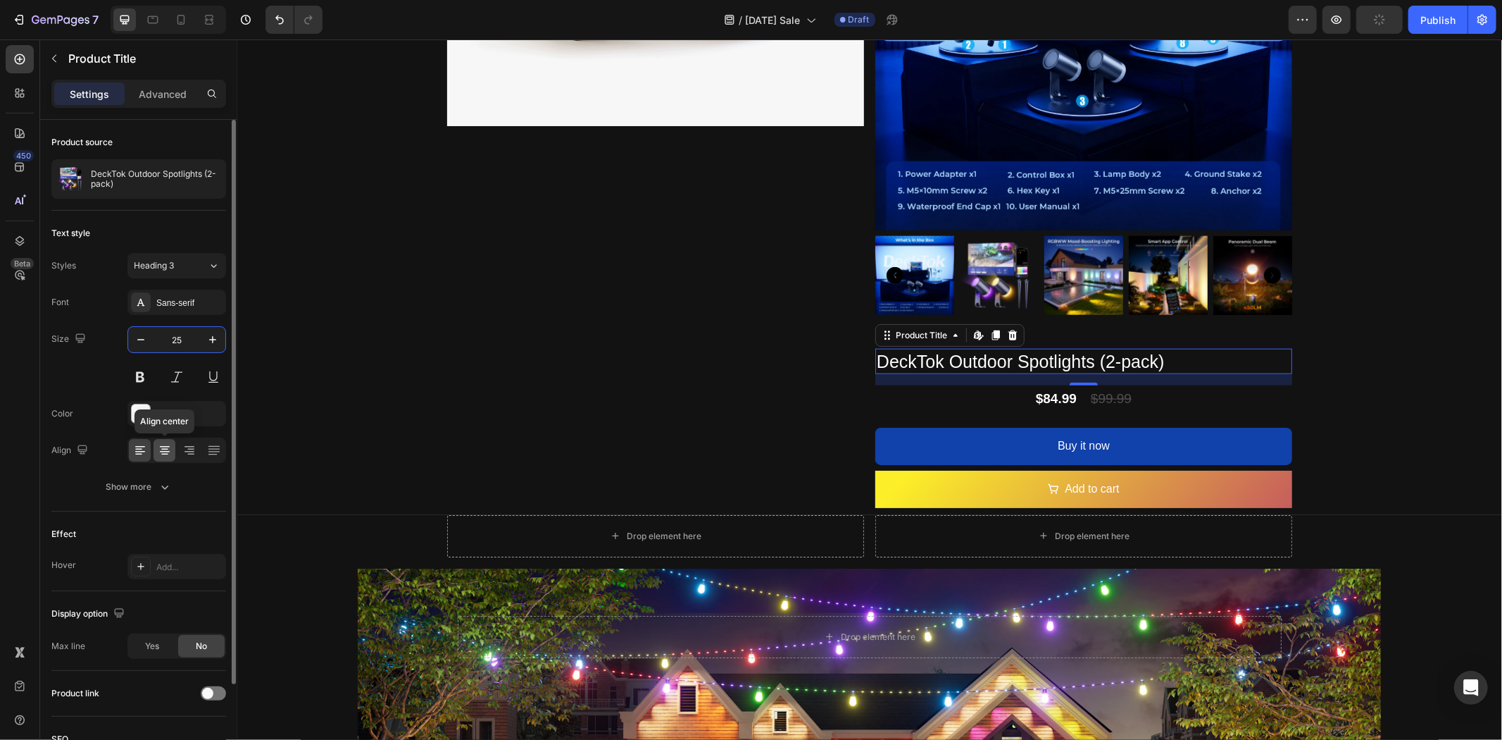
type input "25"
click at [161, 445] on icon at bounding box center [165, 450] width 14 height 14
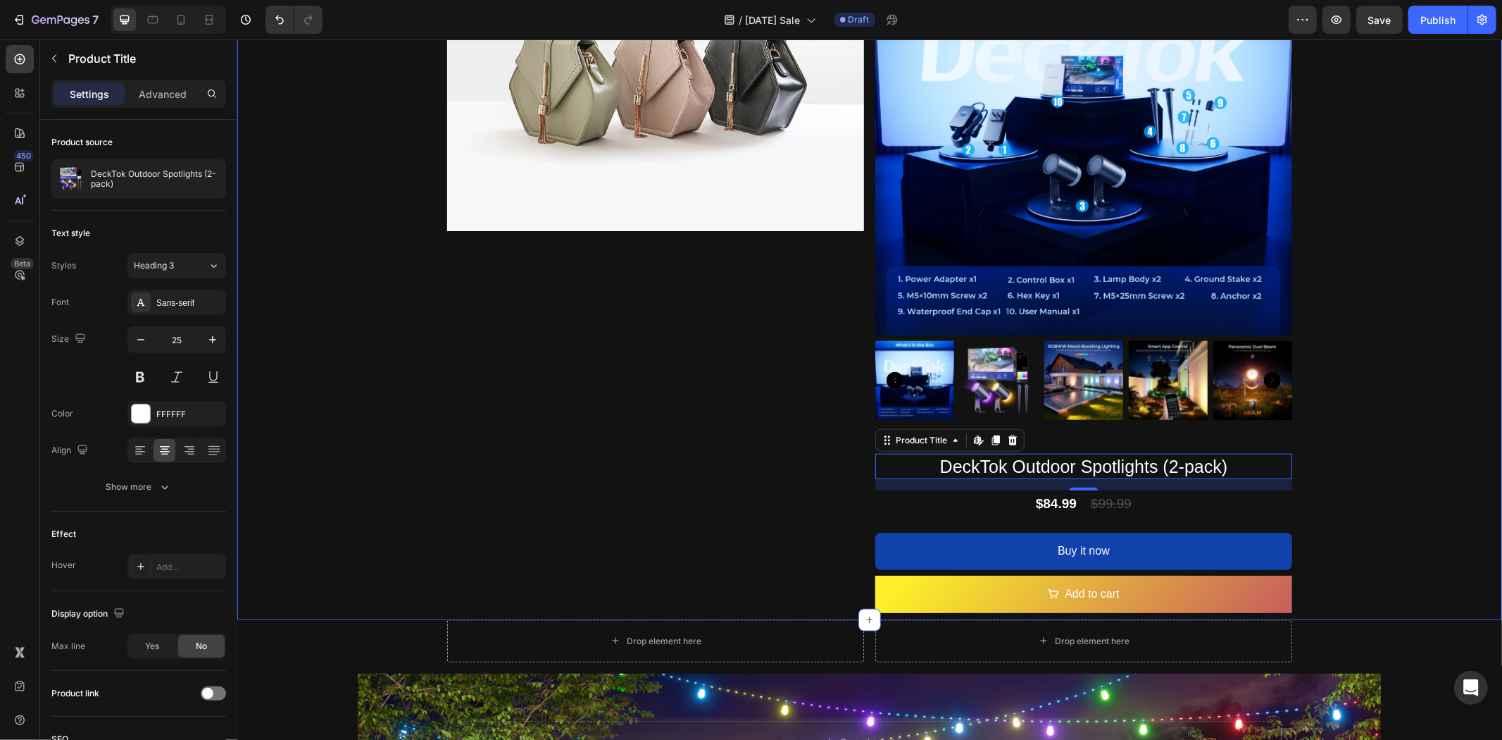
scroll to position [1135, 0]
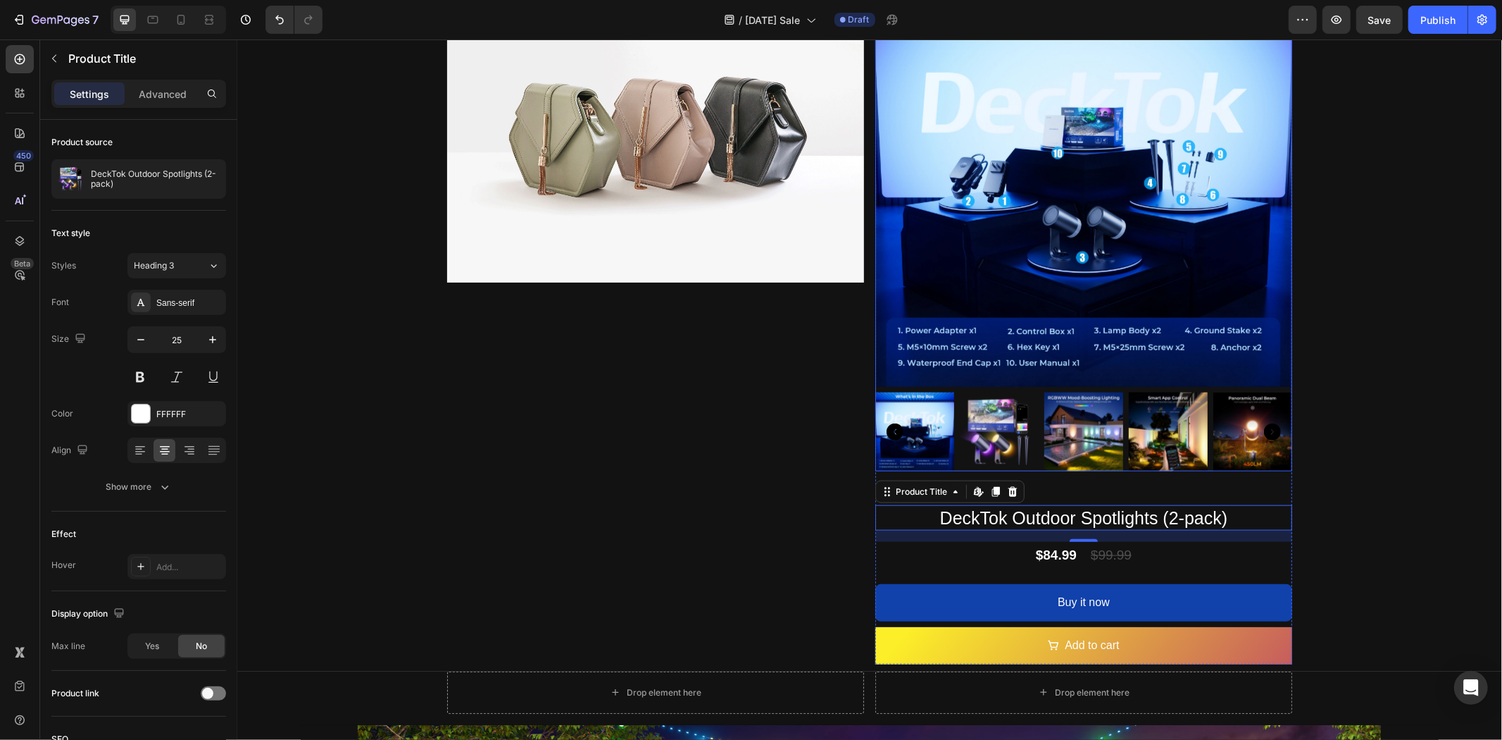
click at [926, 416] on img at bounding box center [914, 431] width 79 height 79
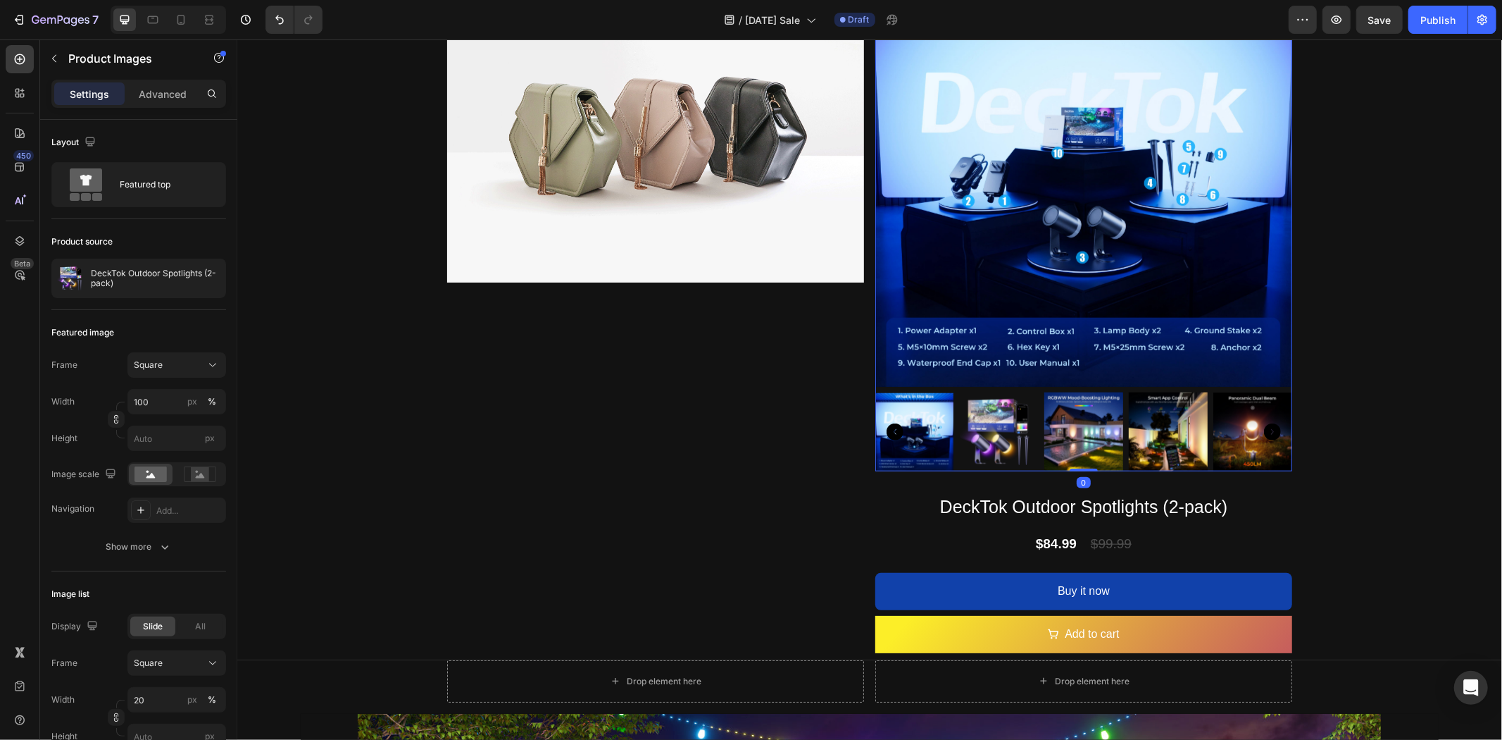
drag, startPoint x: 1078, startPoint y: 473, endPoint x: 1069, endPoint y: 423, distance: 51.0
click at [1069, 423] on div "Product Images 0" at bounding box center [1083, 220] width 417 height 502
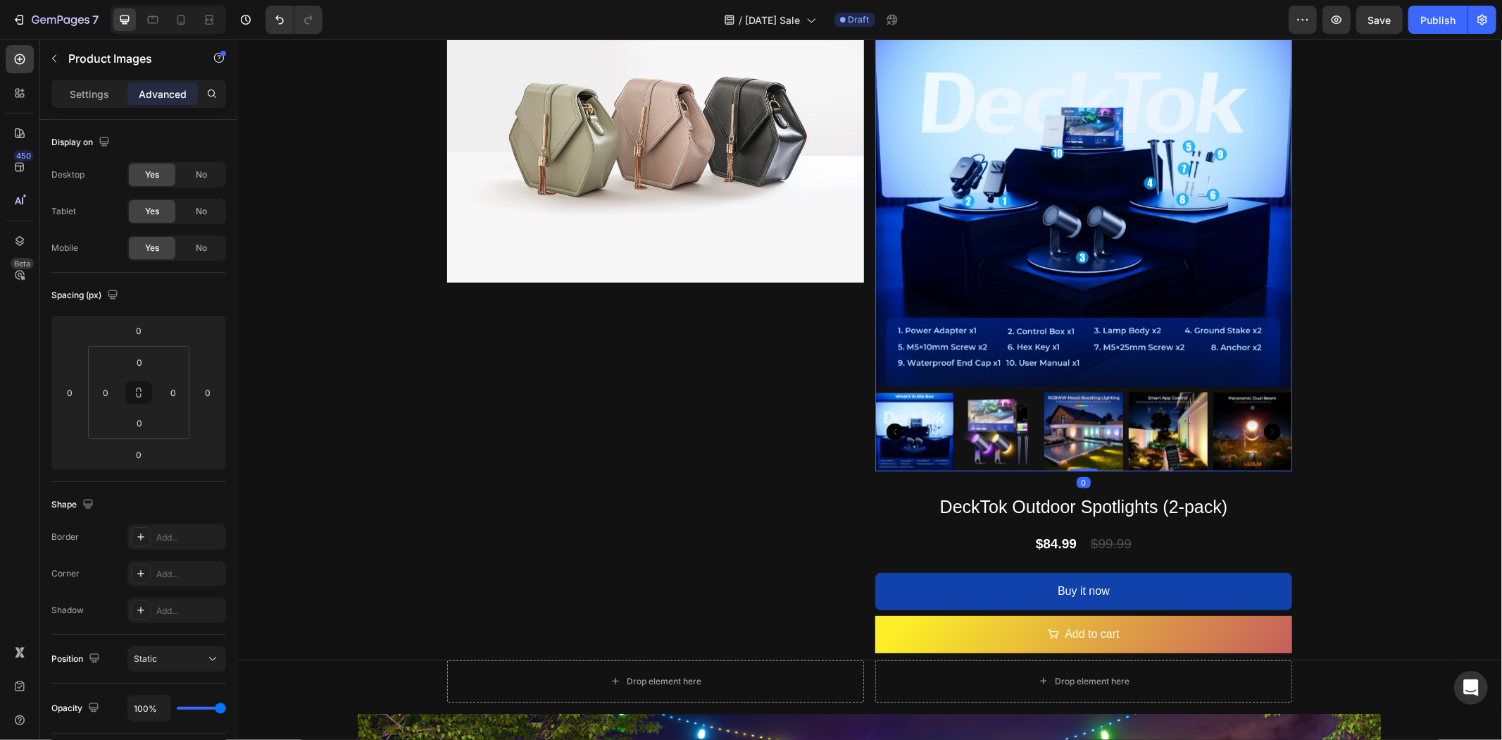
click at [924, 392] on div at bounding box center [914, 431] width 79 height 79
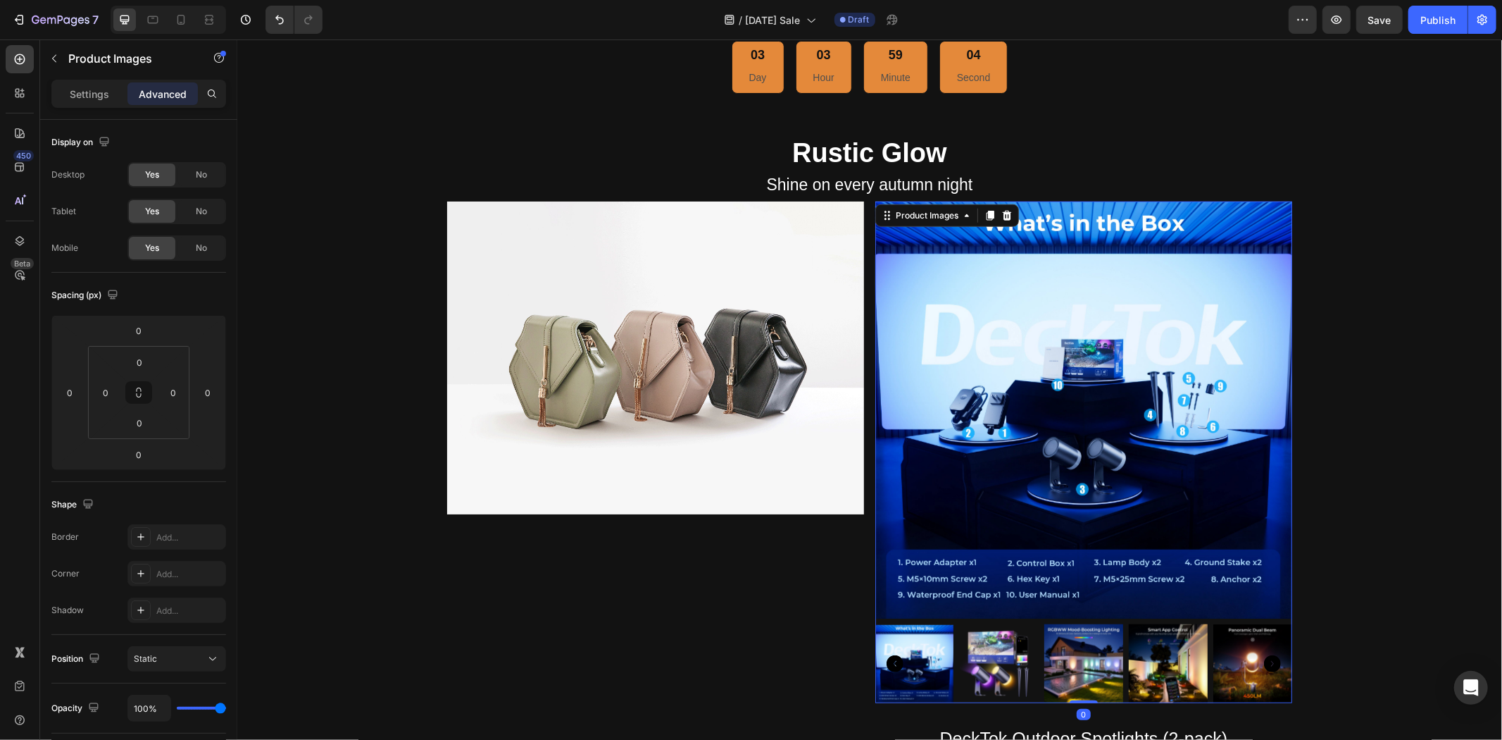
scroll to position [899, 0]
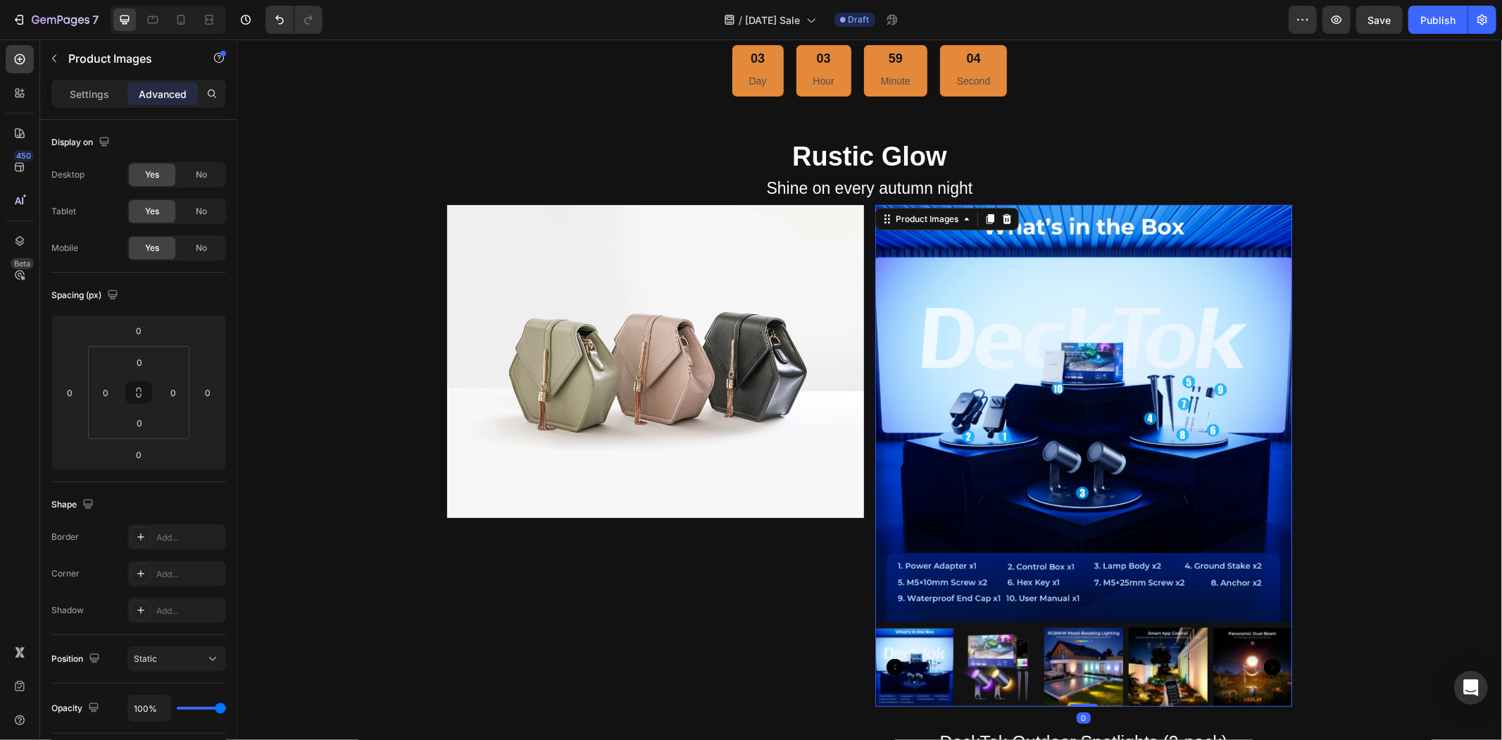
click at [1024, 293] on img at bounding box center [1083, 412] width 417 height 417
click at [961, 216] on icon at bounding box center [966, 218] width 11 height 11
click at [930, 568] on img at bounding box center [1083, 412] width 417 height 417
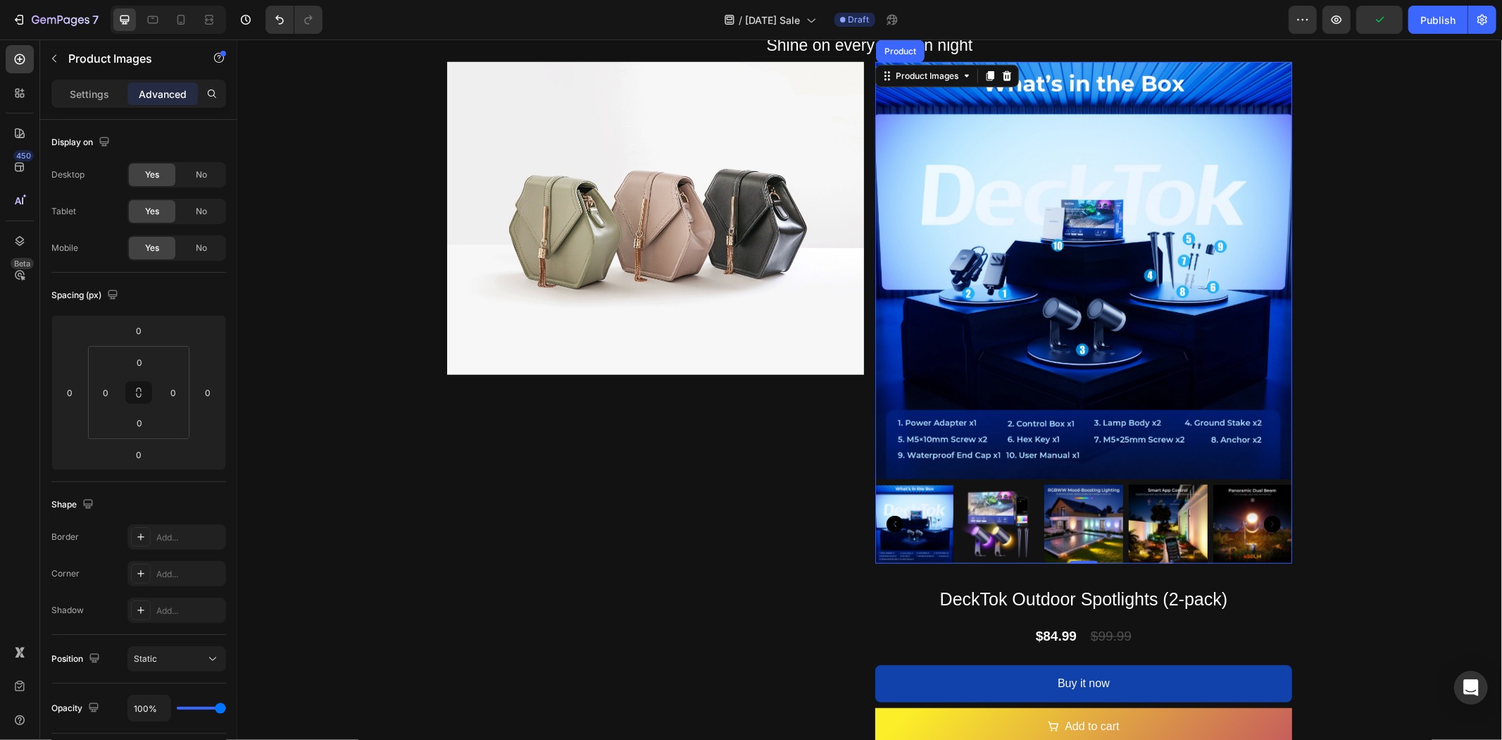
scroll to position [1057, 0]
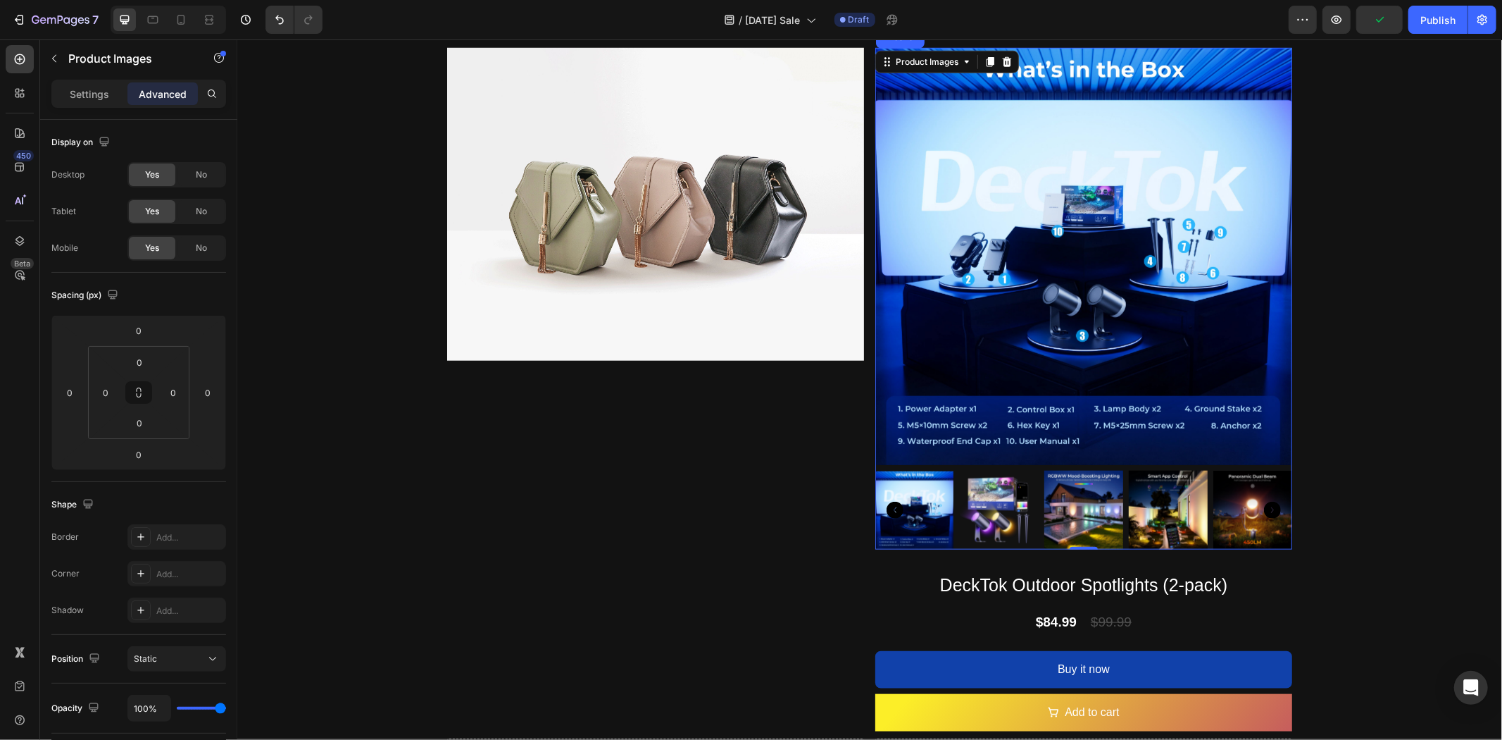
click at [987, 511] on img at bounding box center [998, 509] width 79 height 79
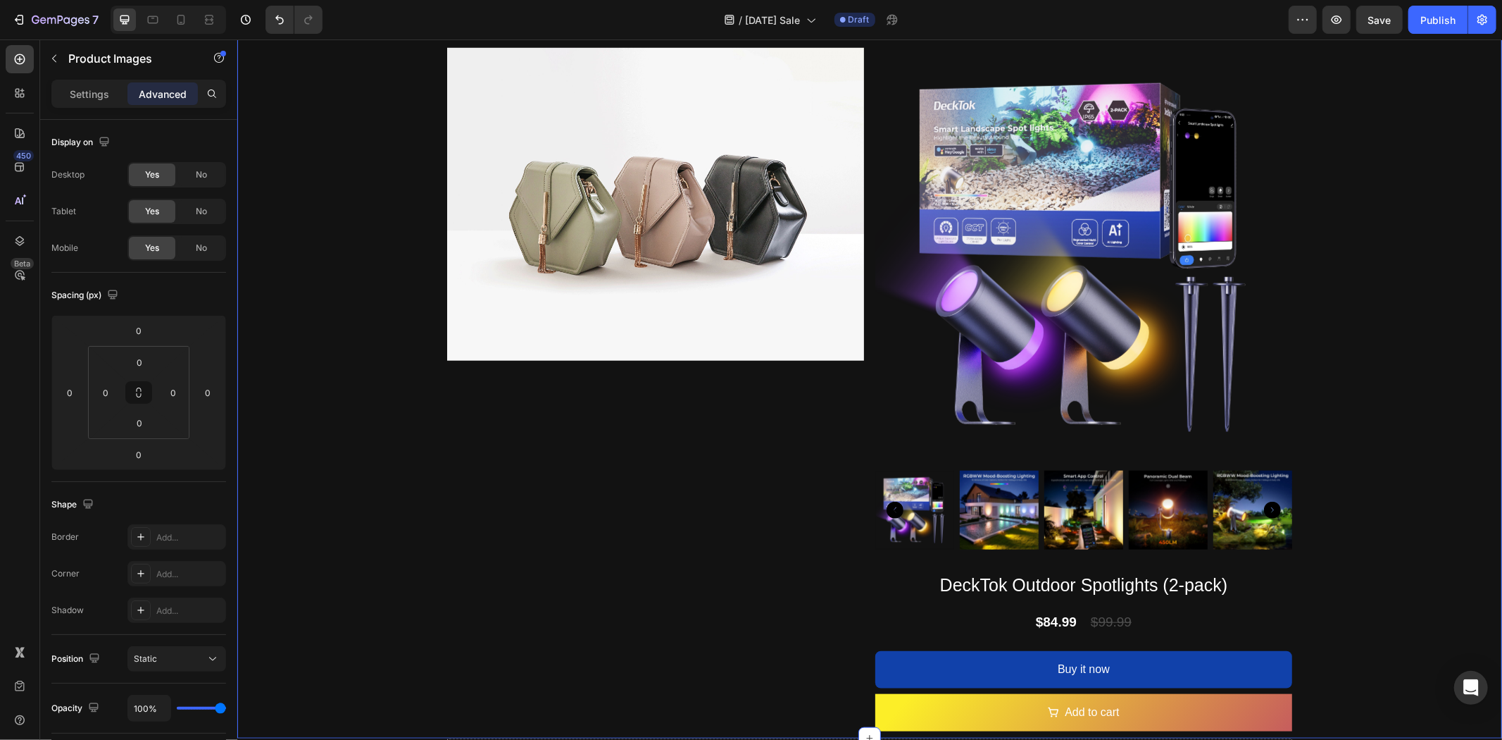
click at [1421, 398] on div "Image 03 Day 03 Hour 58 Minute 57 Second Countdown Timer Rustic Glow Heading Sh…" at bounding box center [869, 46] width 1265 height 1367
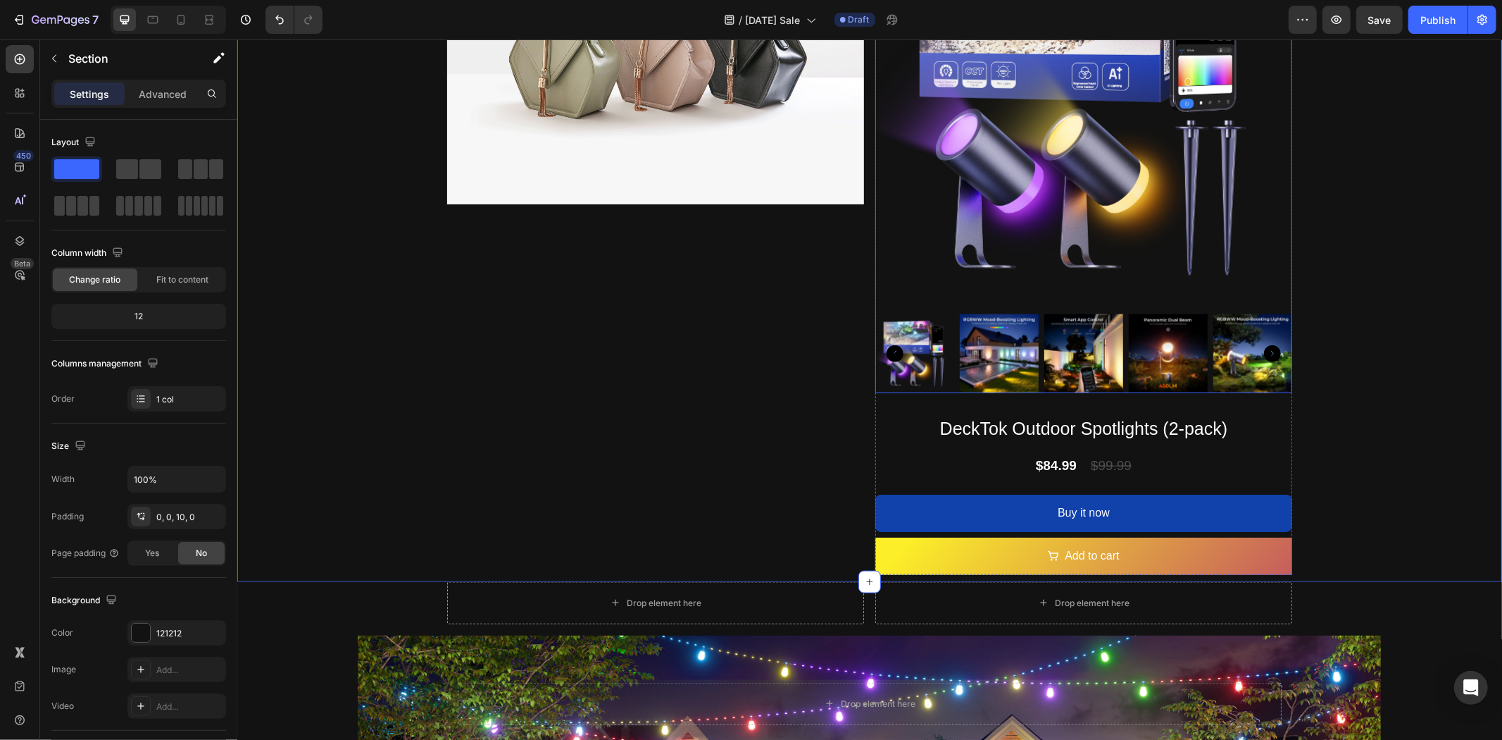
scroll to position [1135, 0]
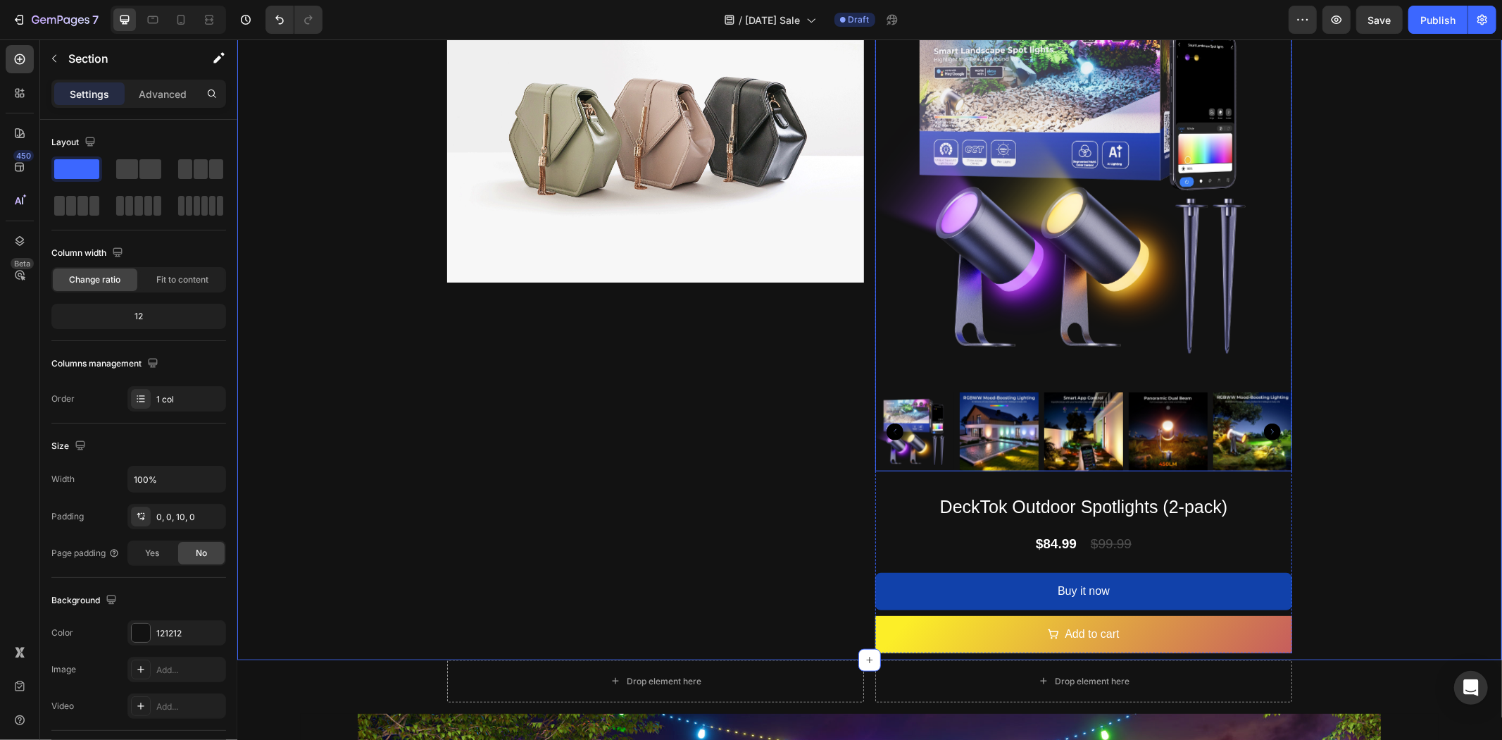
click at [1202, 399] on div at bounding box center [1083, 431] width 417 height 79
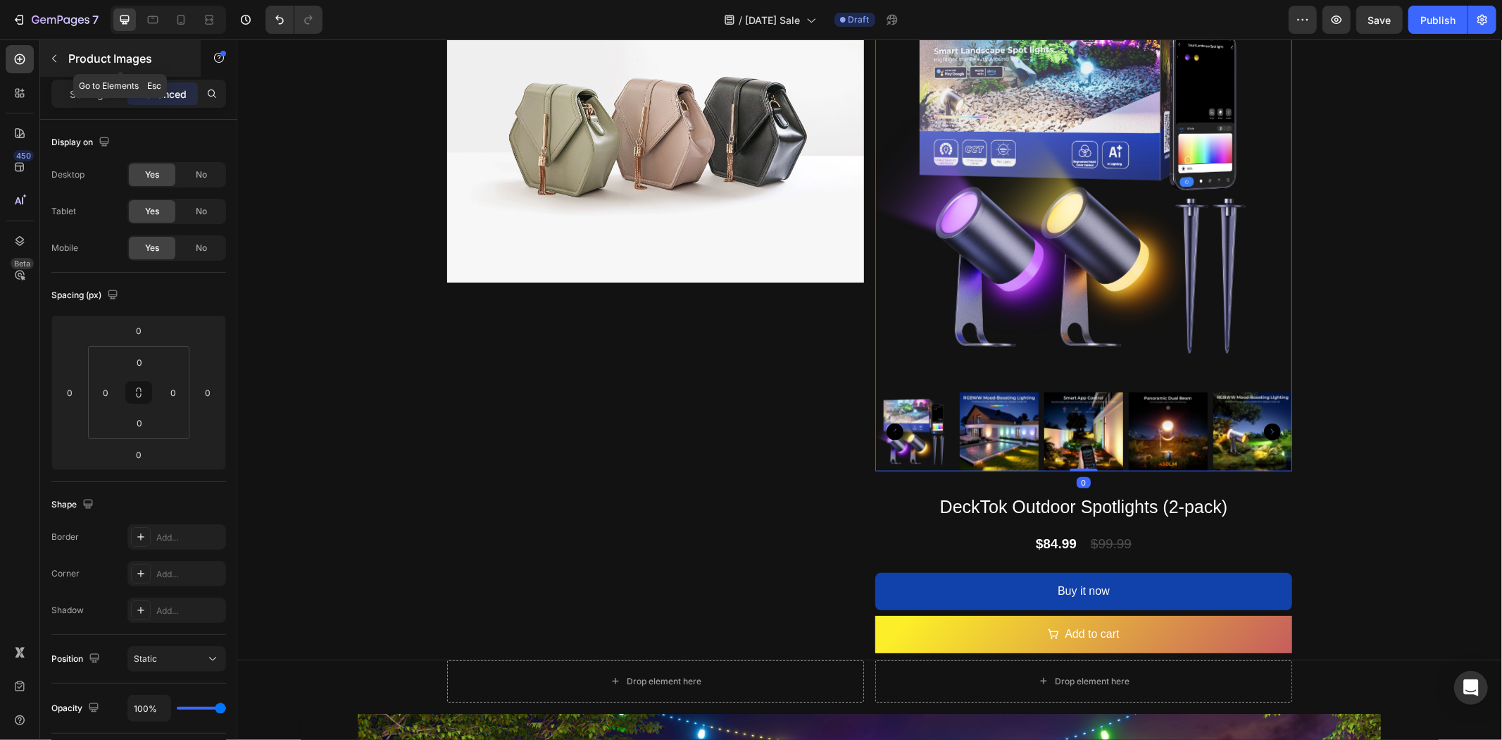
click at [60, 57] on button "button" at bounding box center [54, 58] width 23 height 23
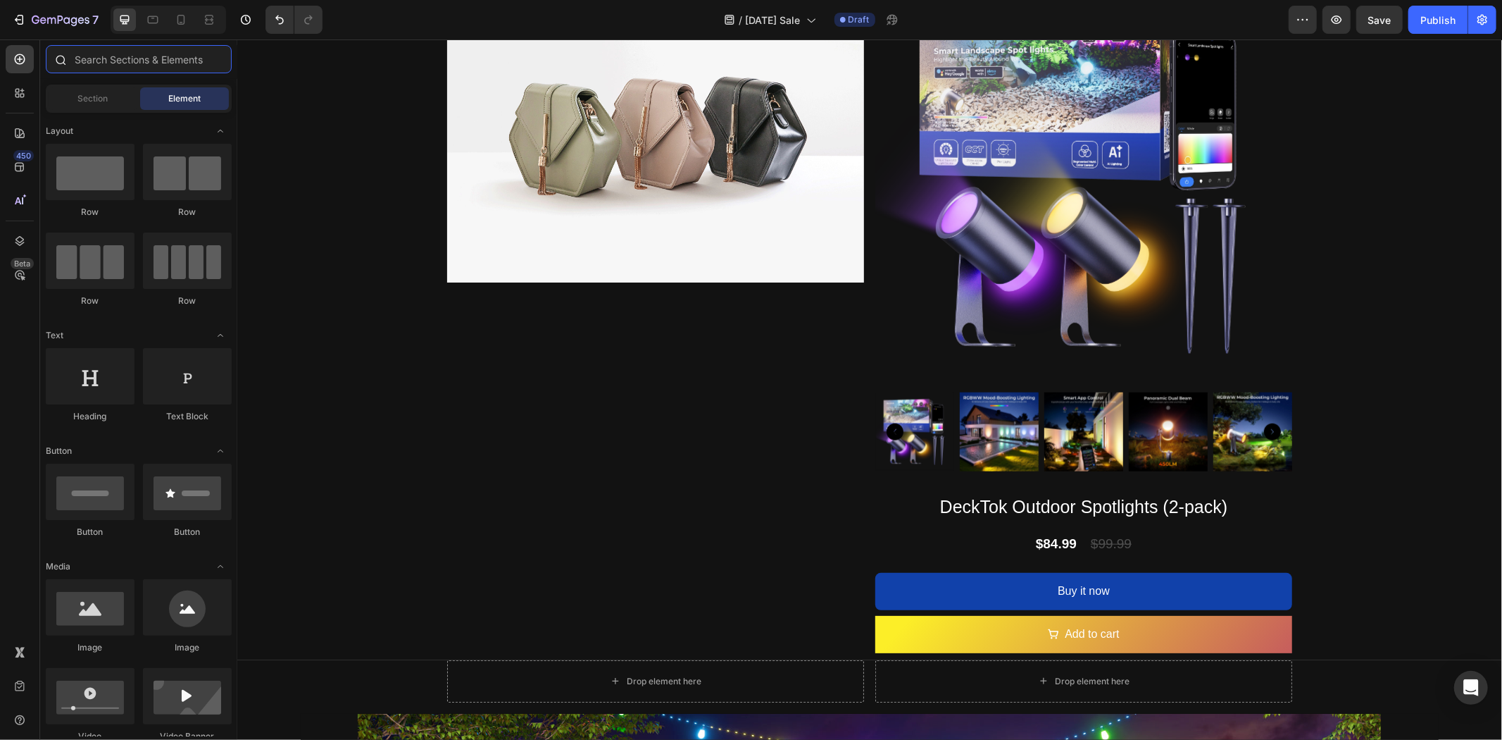
click at [147, 63] on input "text" at bounding box center [139, 59] width 186 height 28
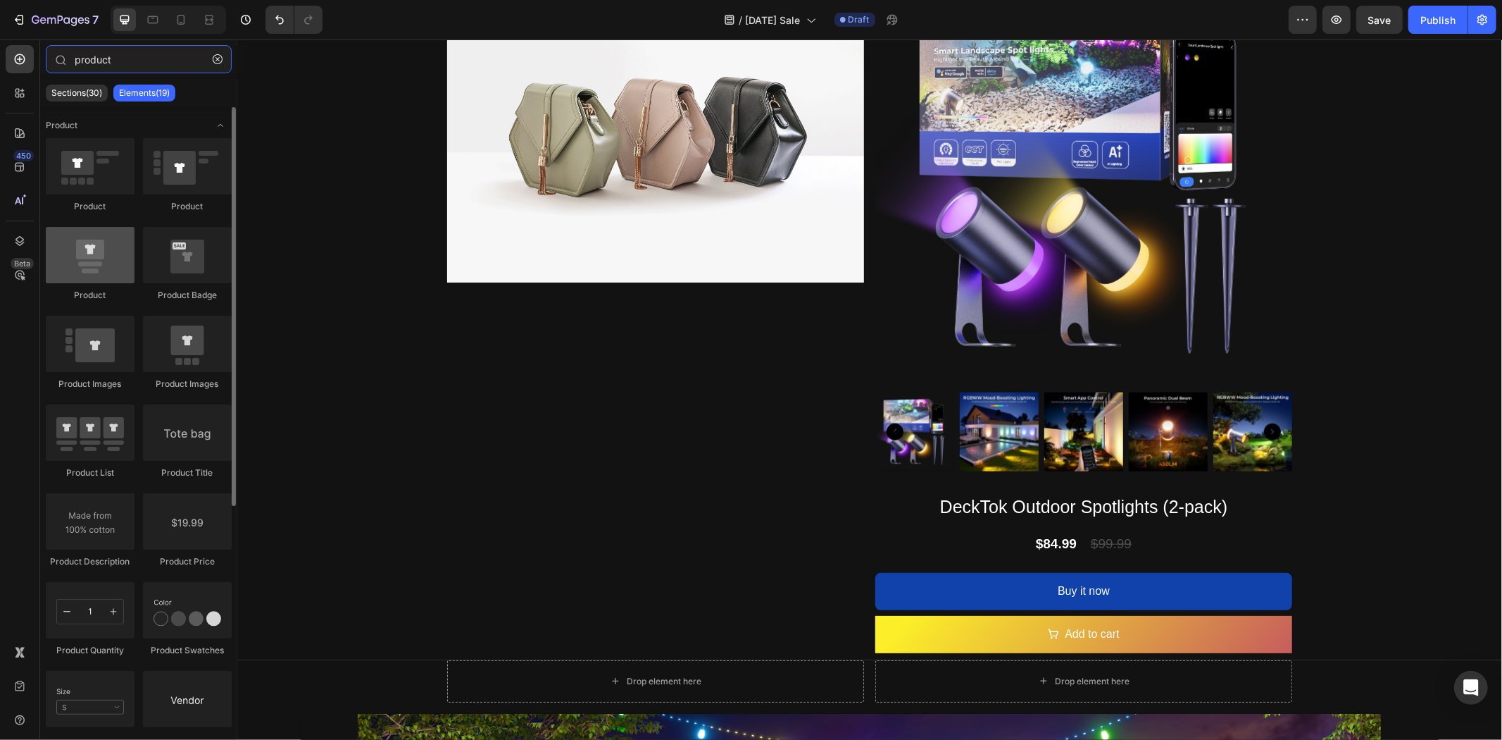
type input "product"
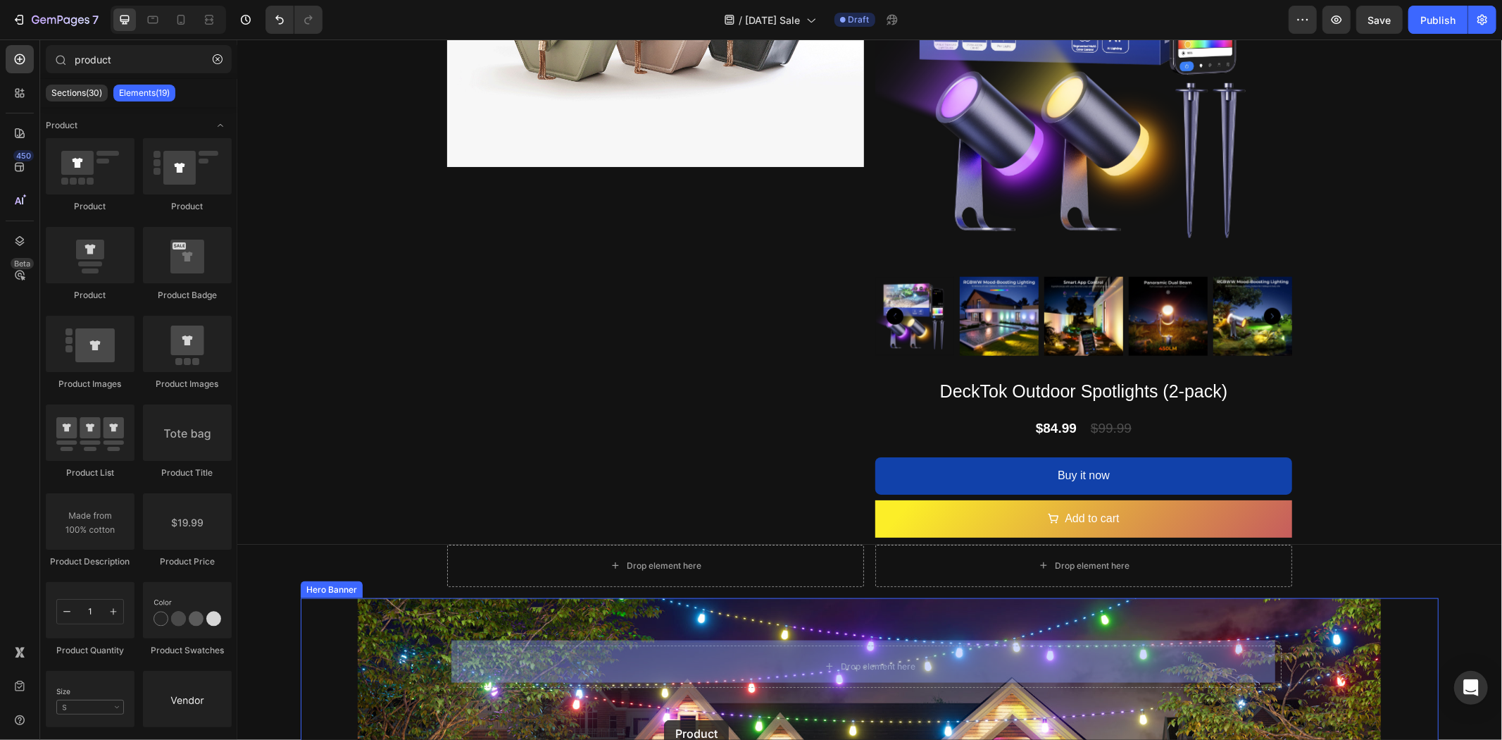
scroll to position [1263, 0]
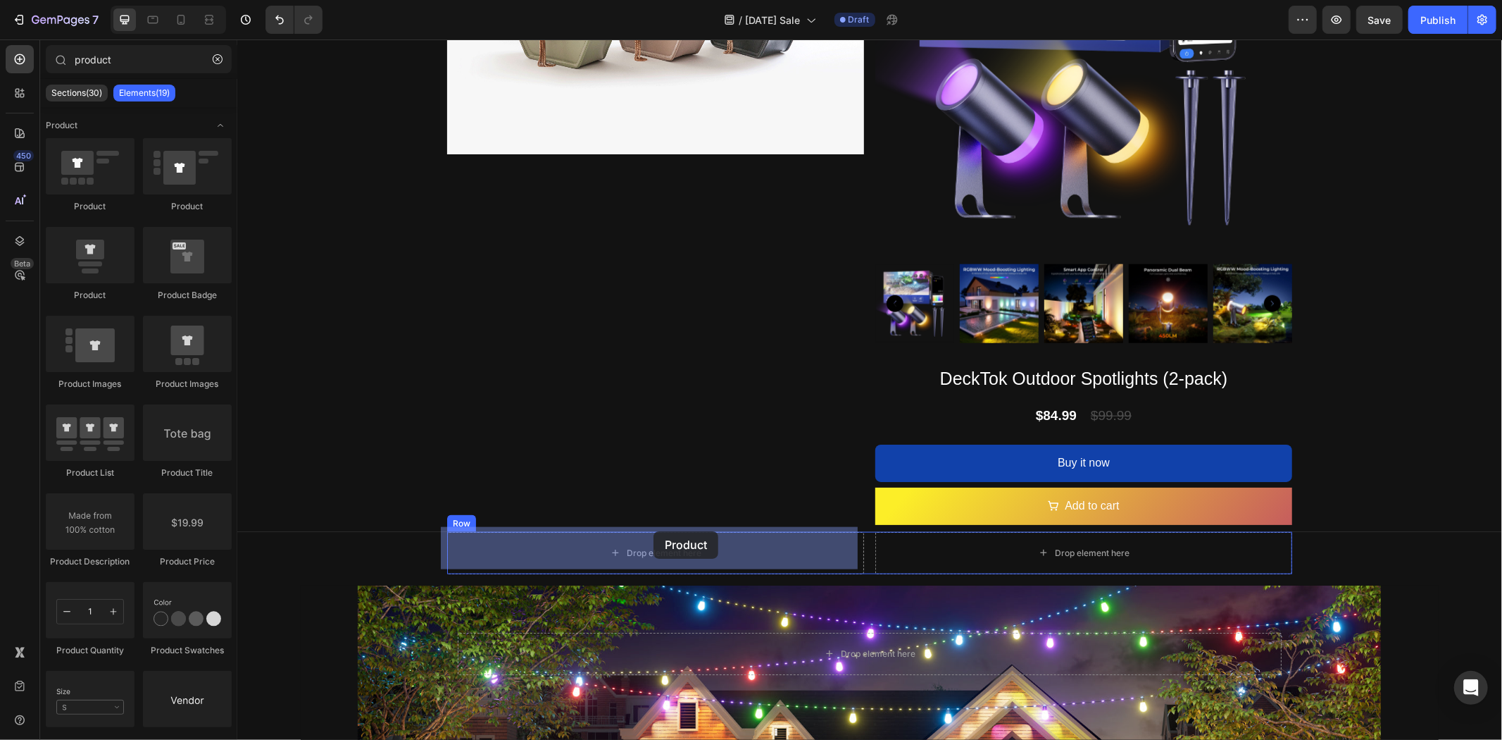
drag, startPoint x: 330, startPoint y: 297, endPoint x: 657, endPoint y: 535, distance: 404.8
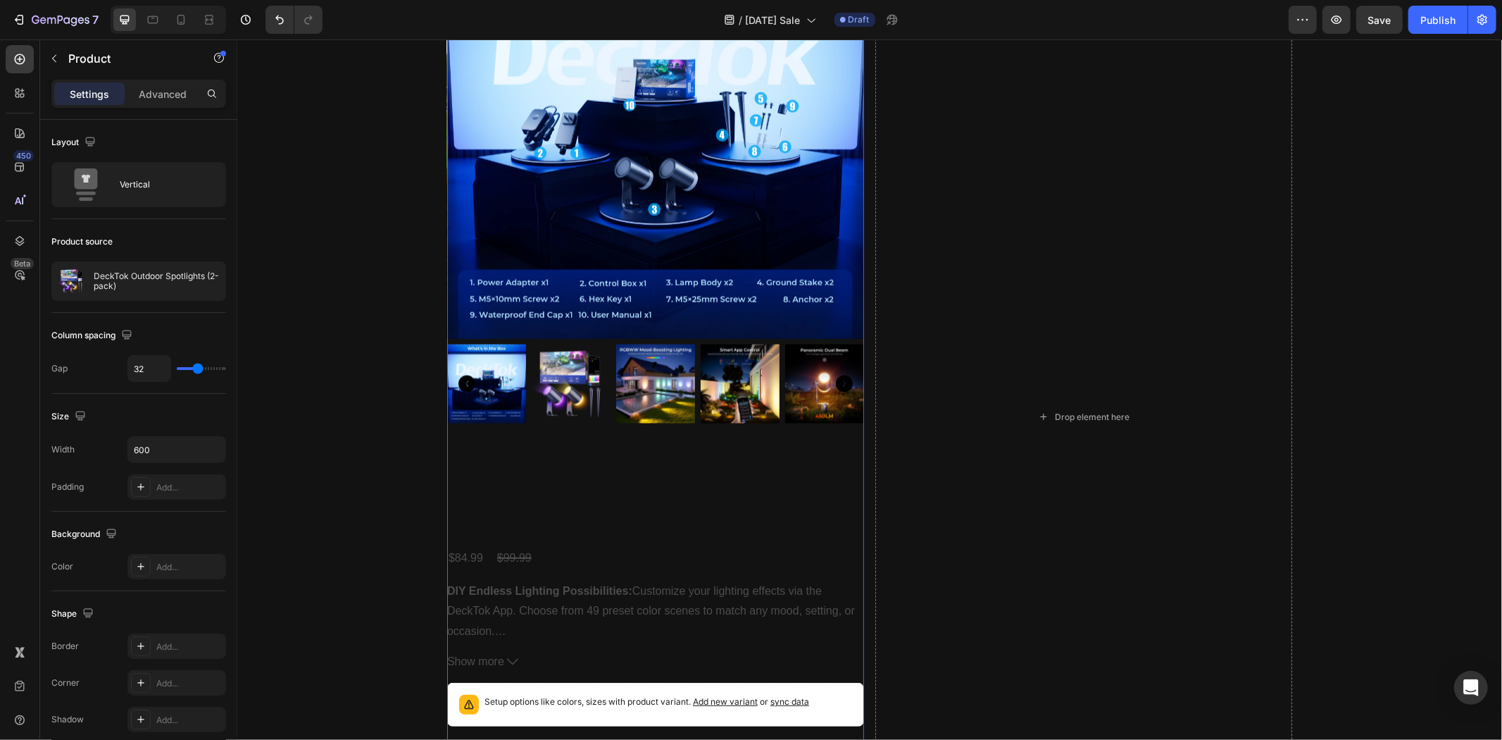
scroll to position [1654, 0]
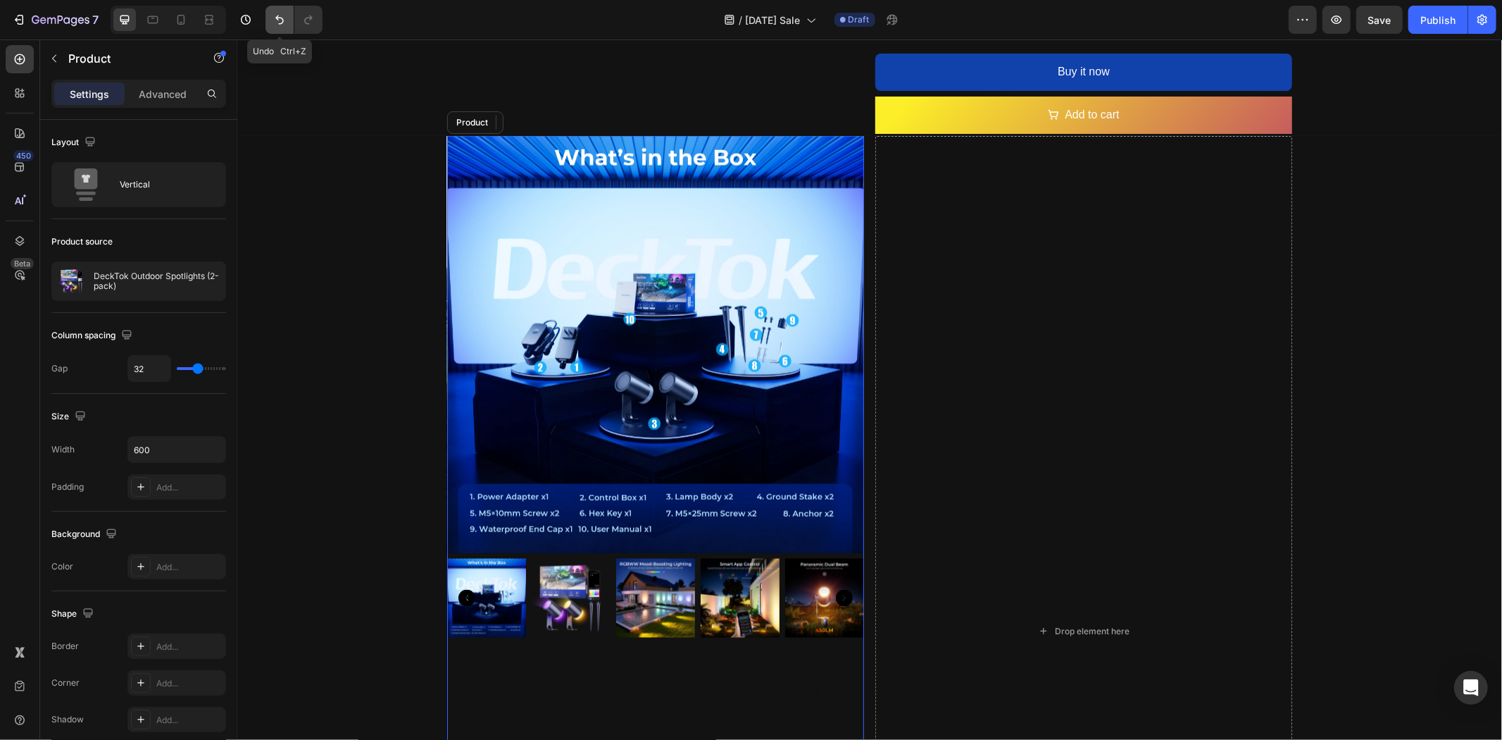
click at [278, 25] on icon "Undo/Redo" at bounding box center [280, 20] width 14 height 14
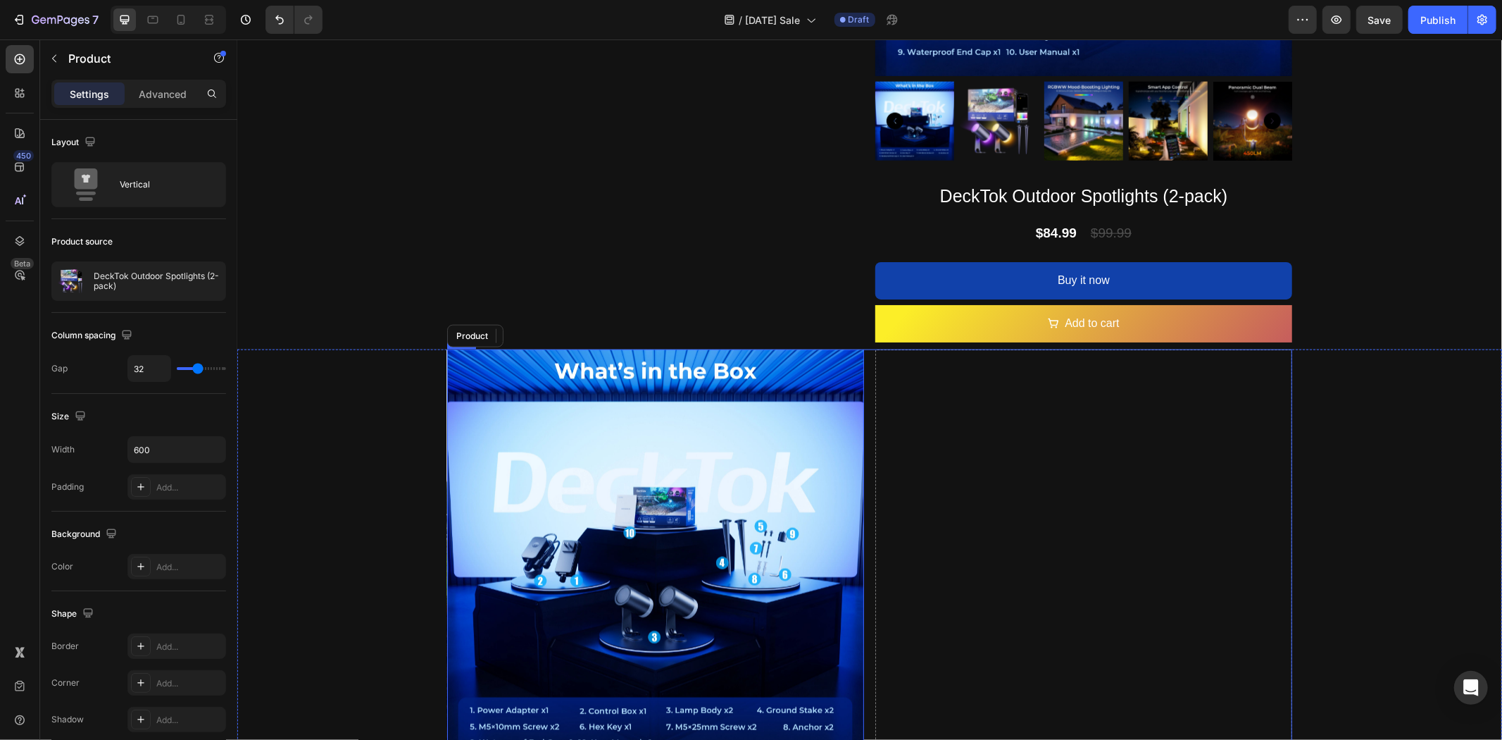
scroll to position [1341, 0]
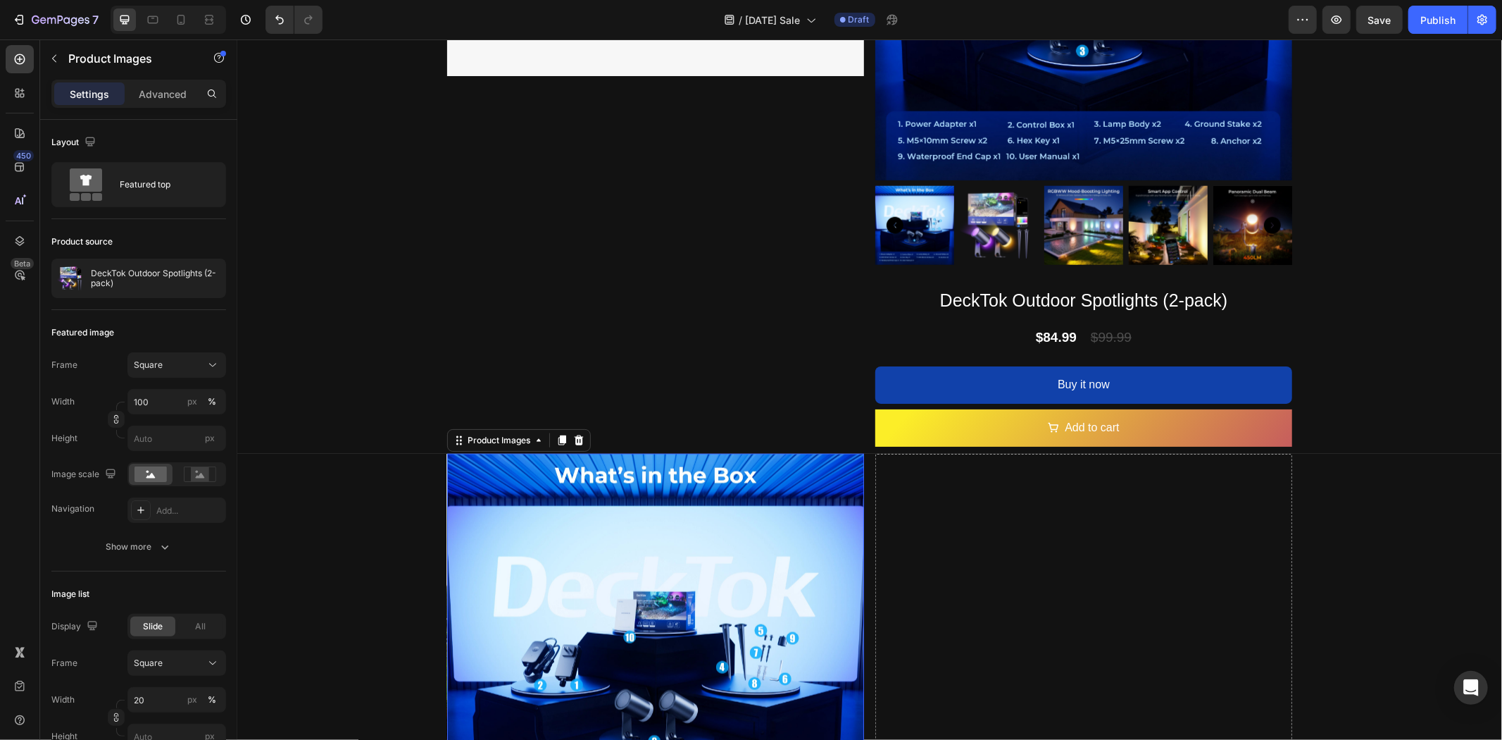
click at [539, 483] on img at bounding box center [655, 661] width 417 height 417
click at [574, 436] on icon at bounding box center [578, 440] width 9 height 10
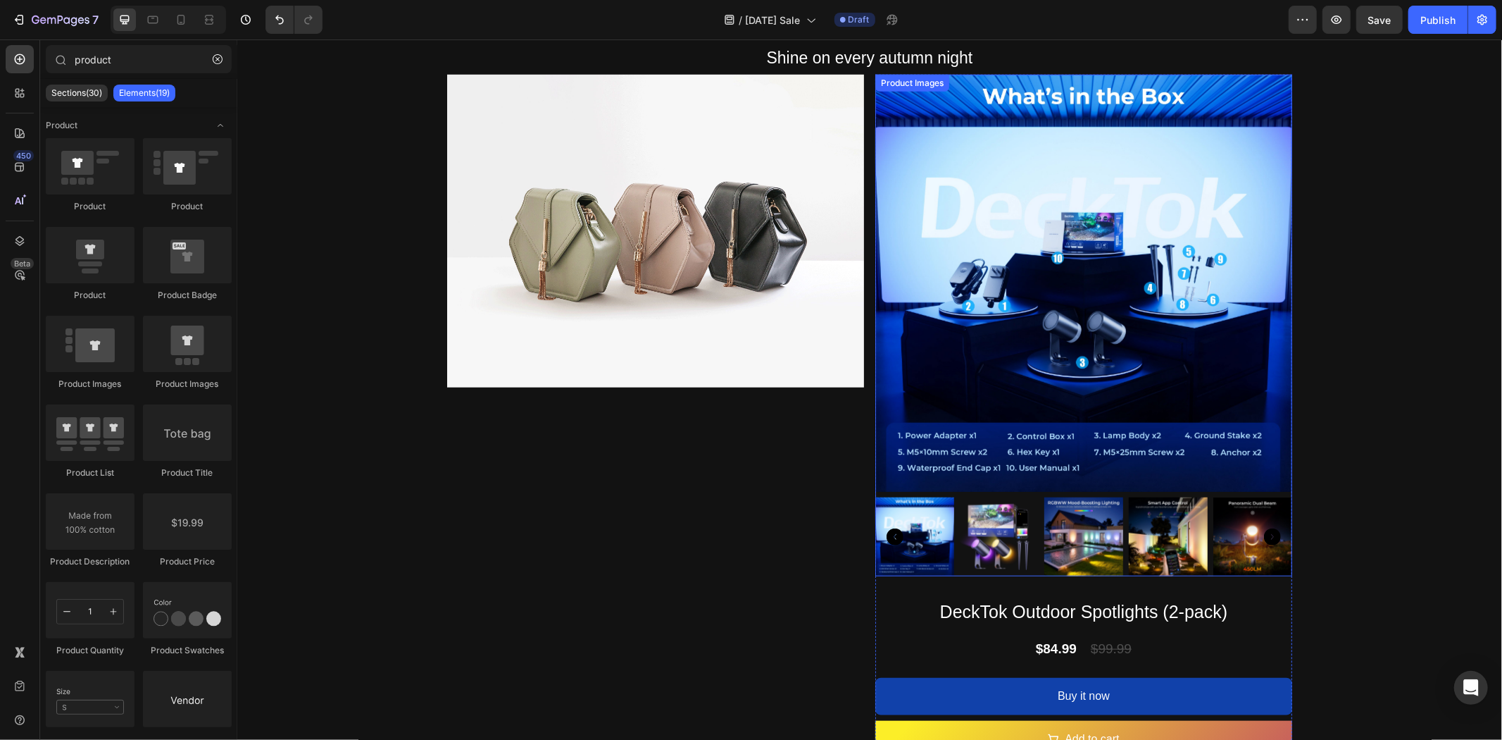
scroll to position [1028, 0]
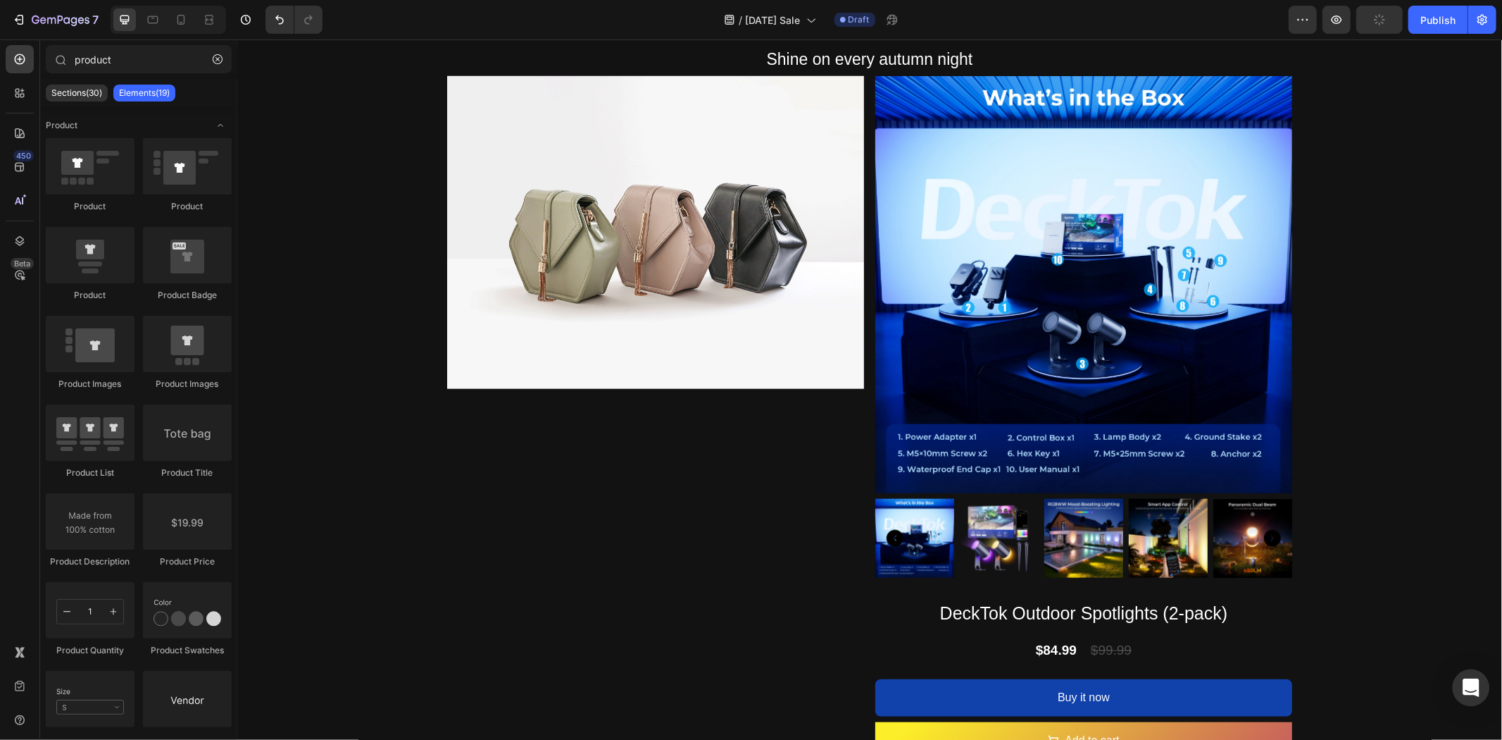
click at [1470, 680] on icon "Open Intercom Messenger" at bounding box center [1471, 687] width 18 height 18
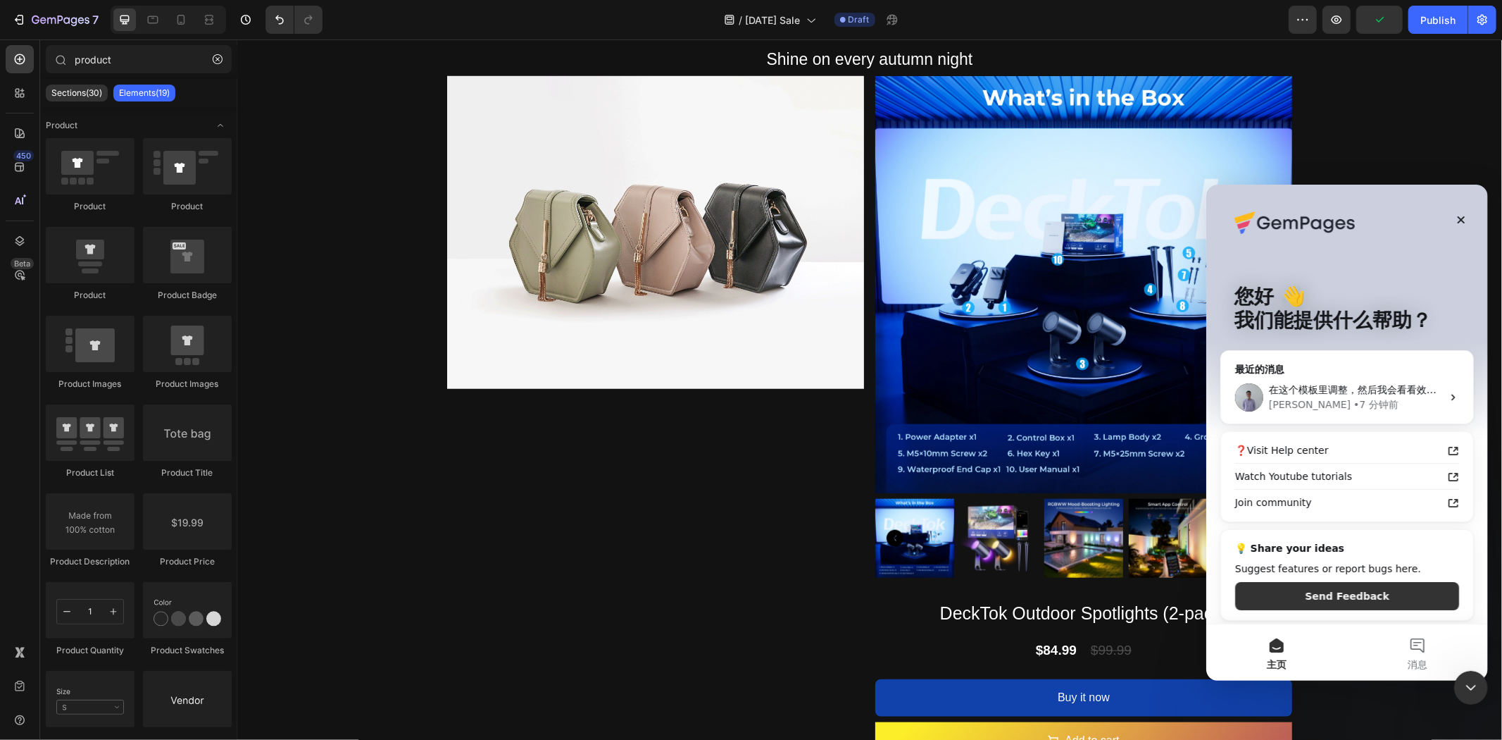
scroll to position [0, 0]
click at [1343, 399] on div "Brad • 7 分钟前" at bounding box center [1355, 404] width 173 height 15
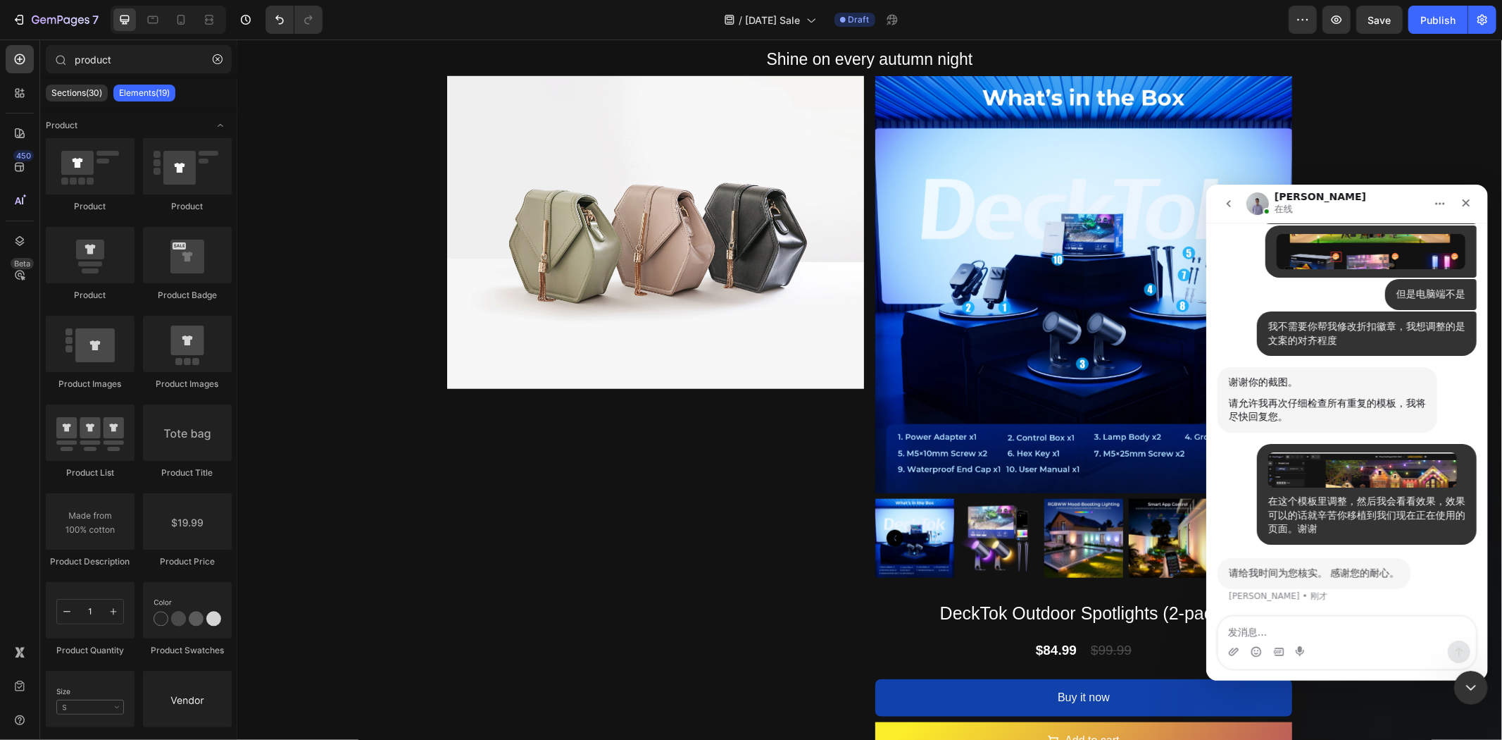
scroll to position [17603, 0]
click at [995, 525] on img at bounding box center [998, 537] width 79 height 79
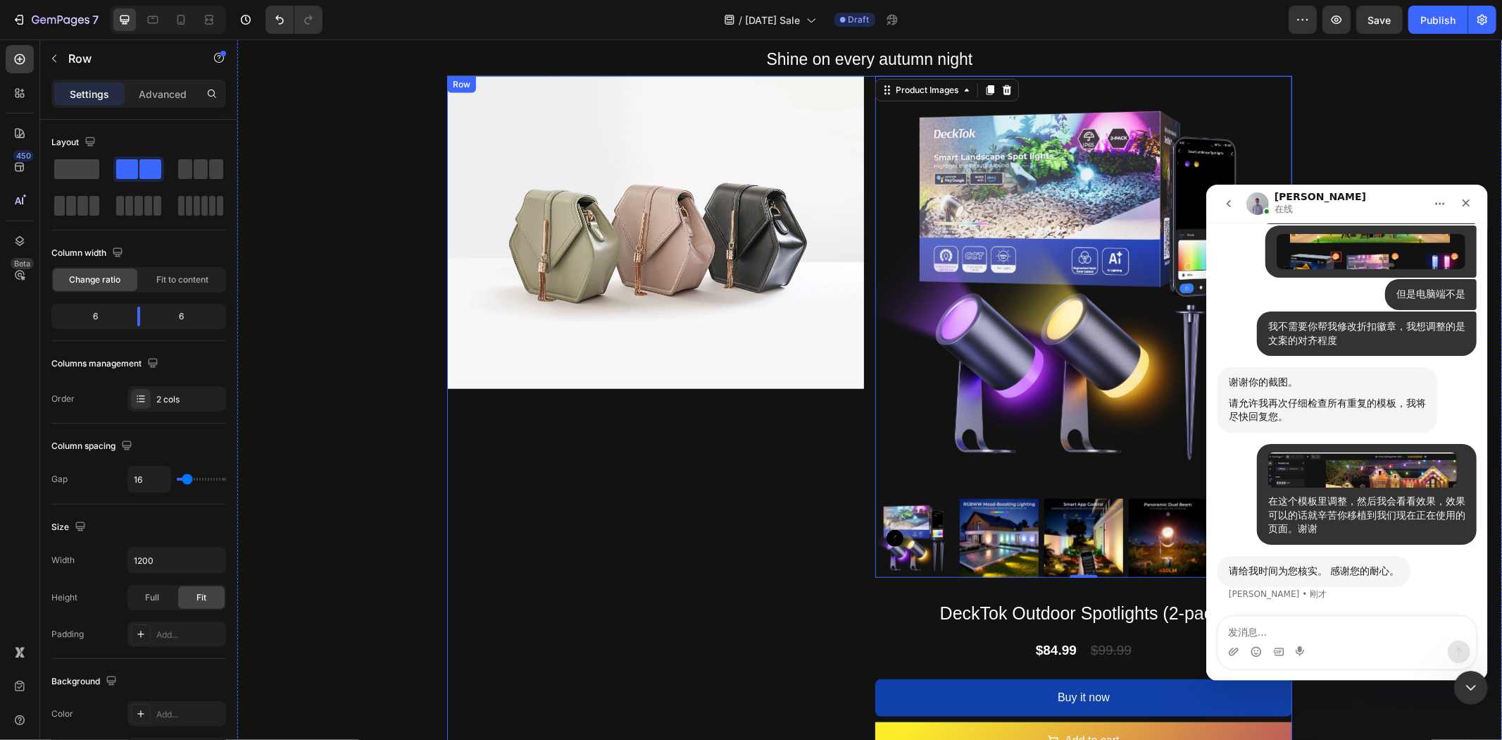
click at [804, 494] on div "Image" at bounding box center [655, 416] width 417 height 683
click at [1342, 199] on div "Brad 在线" at bounding box center [1335, 203] width 179 height 25
click at [1367, 140] on div "Image 03 Day 03 Hour 57 Minute 26 Second Countdown Timer Rustic Glow Heading Sh…" at bounding box center [869, 74] width 1265 height 1367
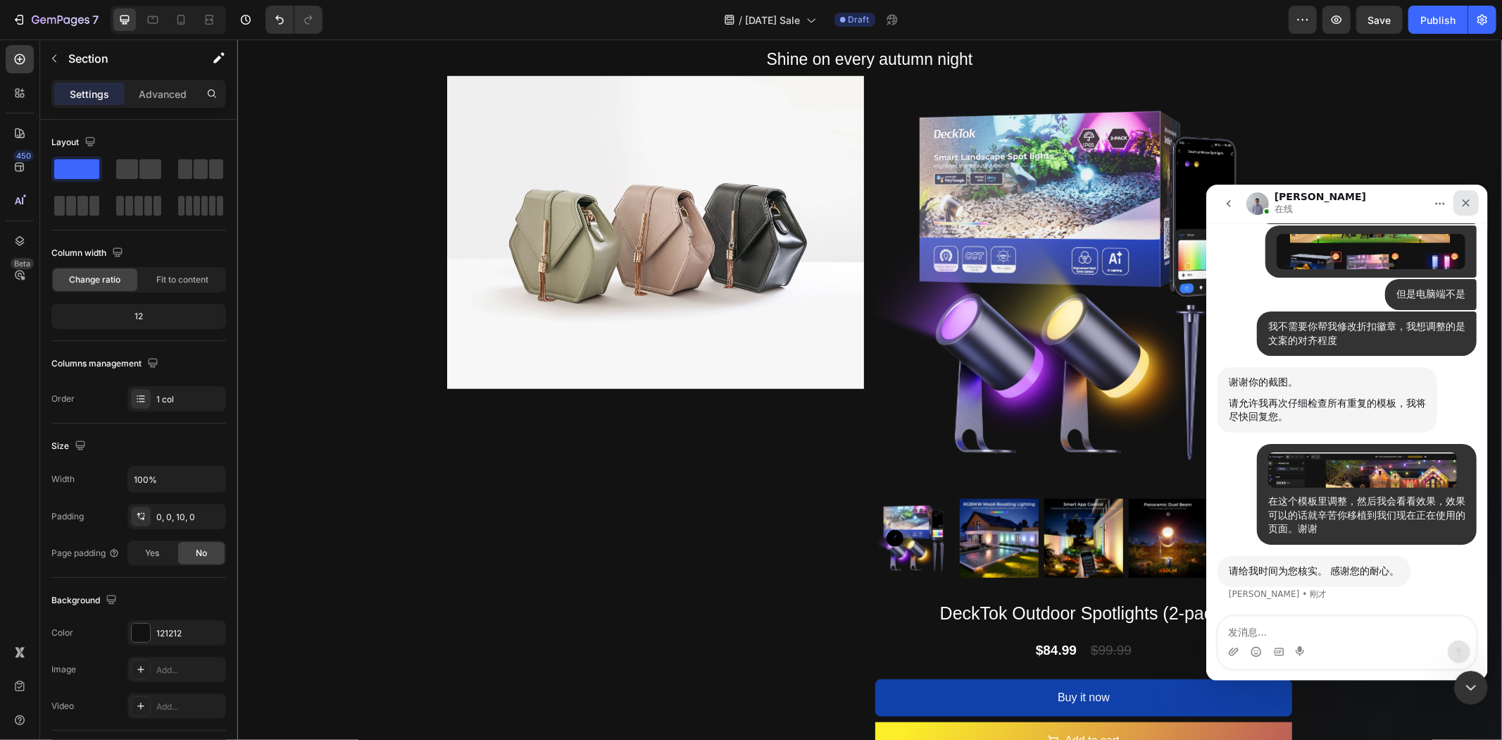
click at [1469, 199] on icon "关闭" at bounding box center [1466, 203] width 8 height 8
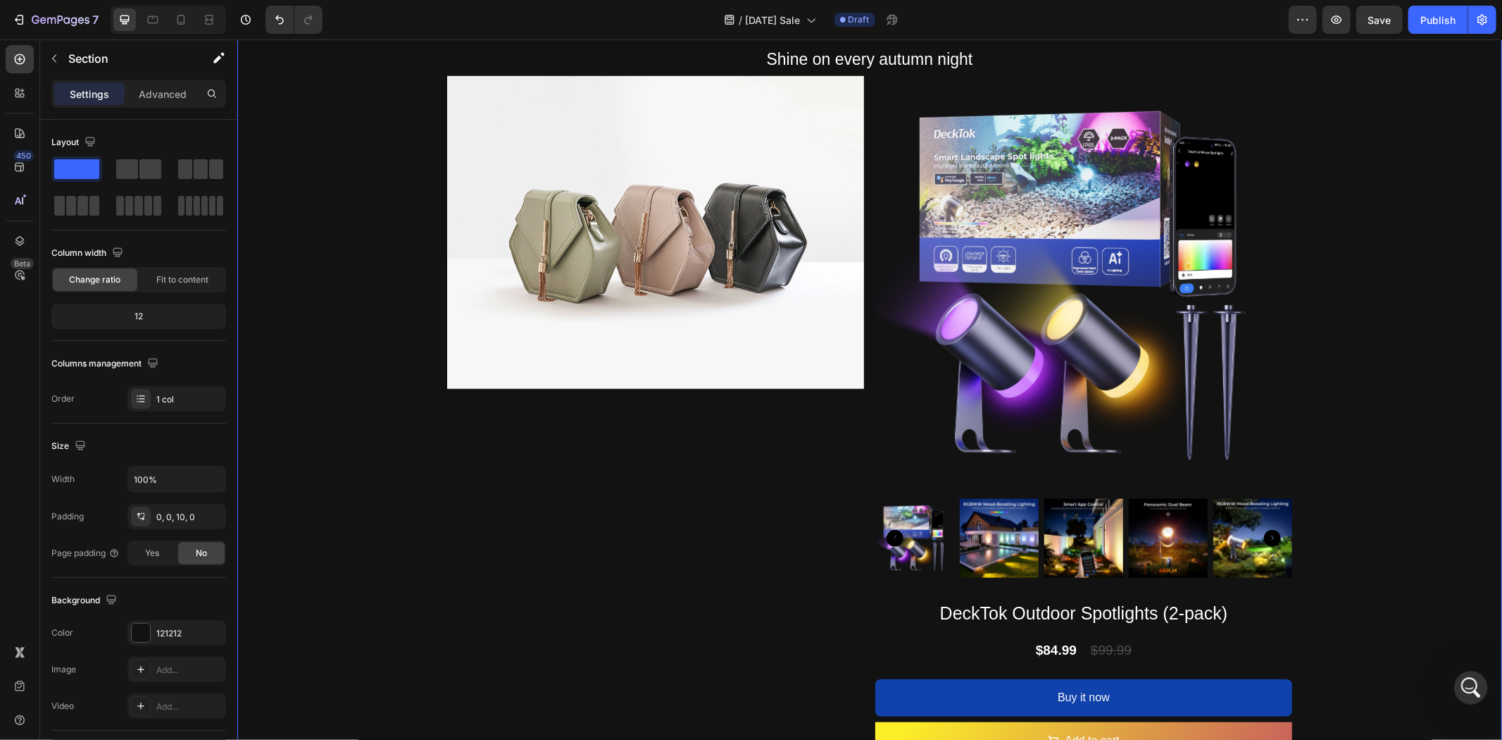
scroll to position [17603, 0]
click at [1469, 678] on icon "打开 Intercom Messenger" at bounding box center [1469, 685] width 23 height 23
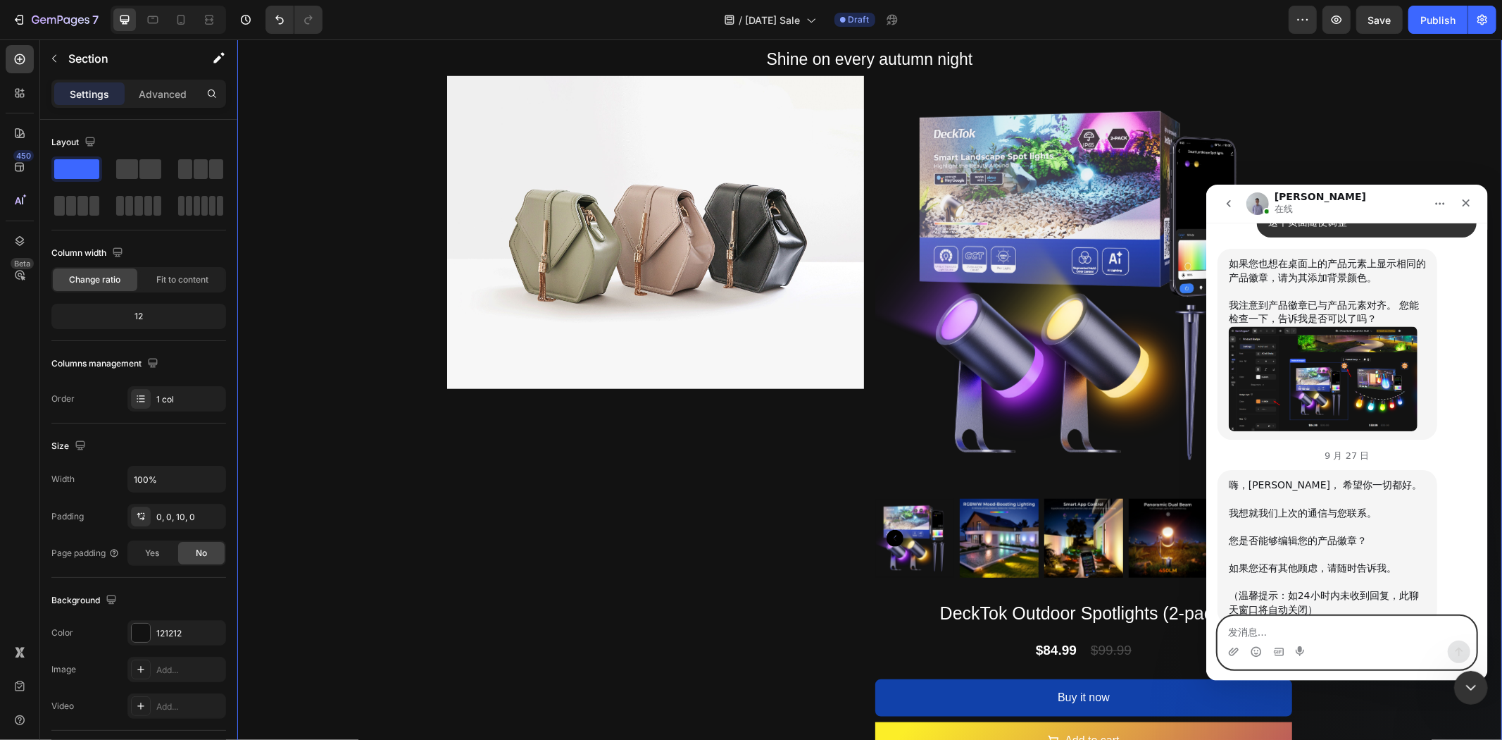
click at [1354, 631] on textarea "发消息..." at bounding box center [1347, 628] width 258 height 24
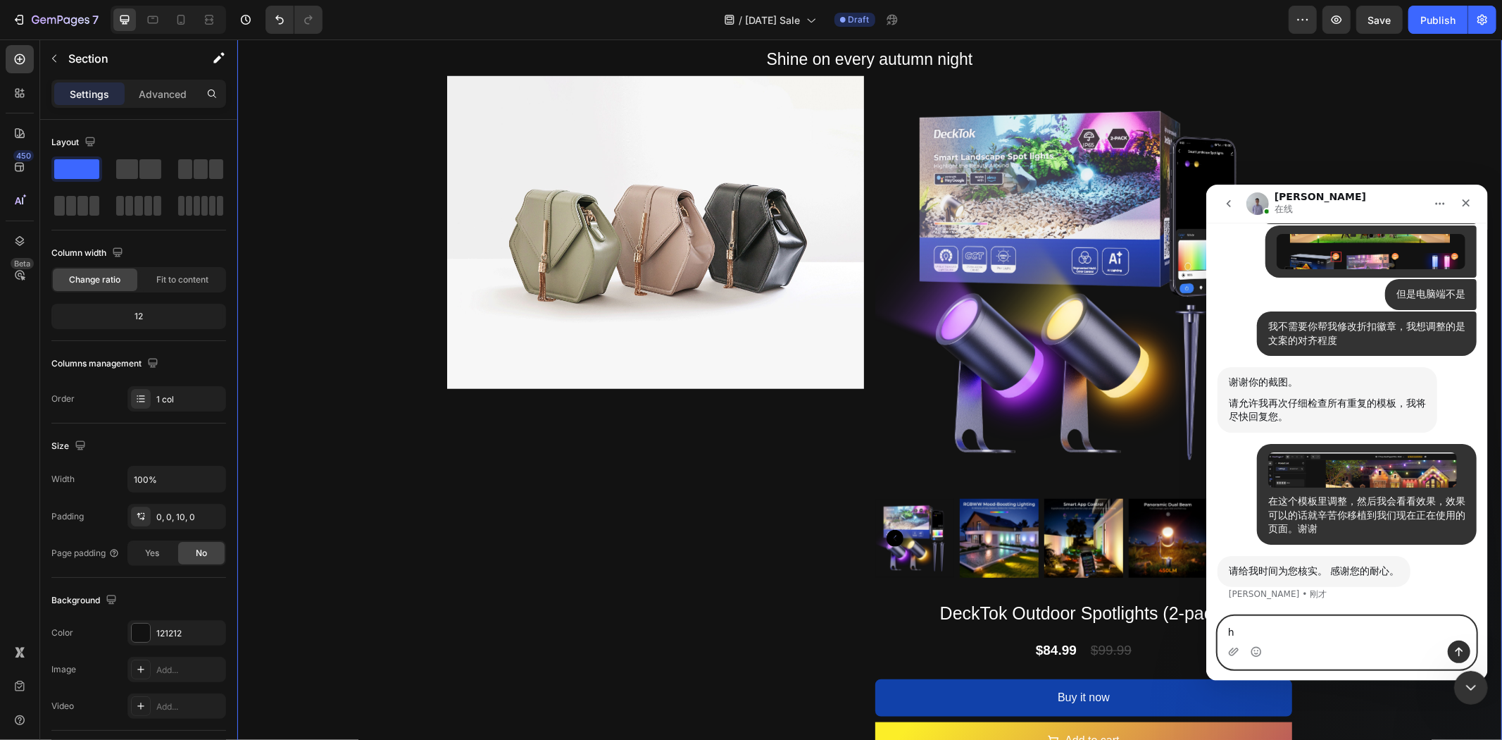
scroll to position [17603, 0]
type textarea "好的"
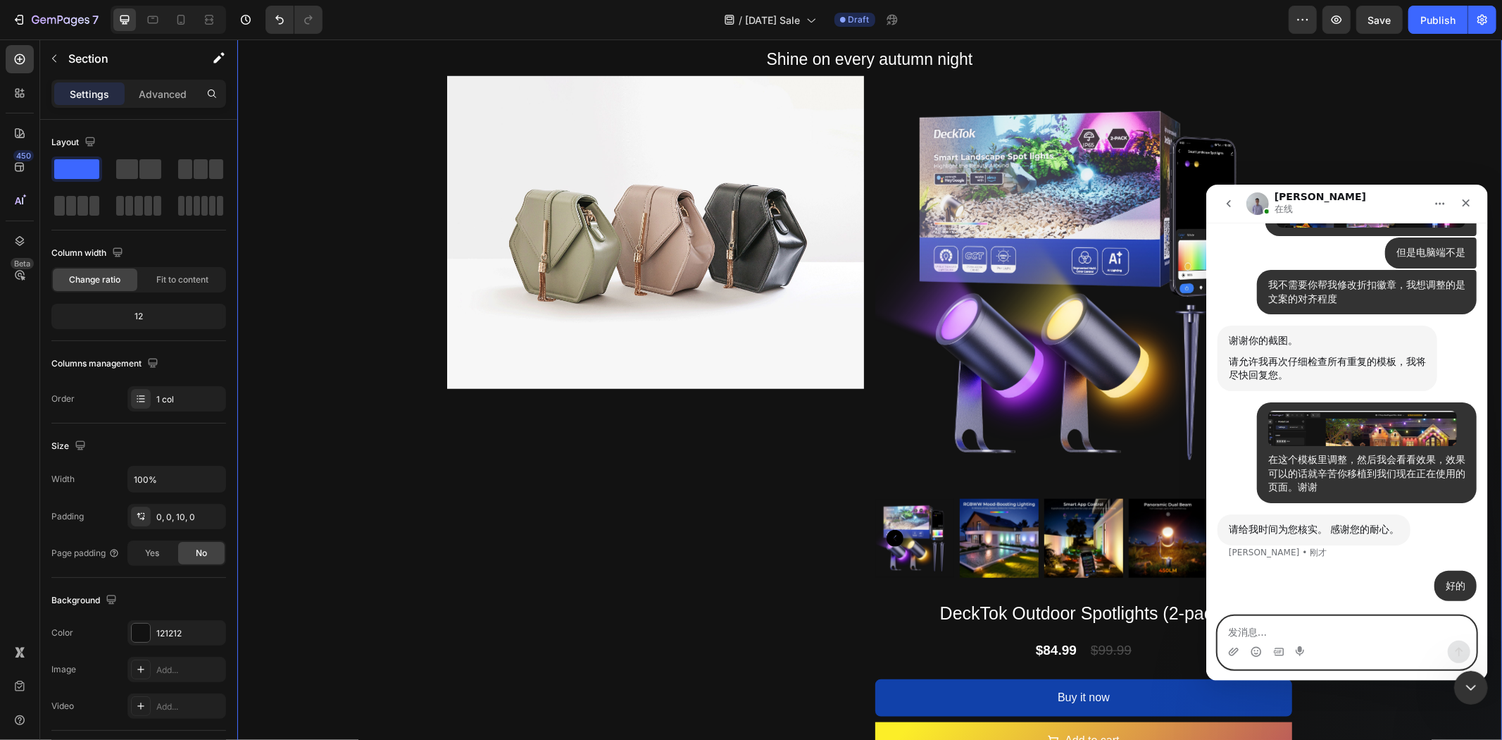
scroll to position [17687, 0]
click at [1266, 618] on textarea "发消息..." at bounding box center [1347, 628] width 258 height 24
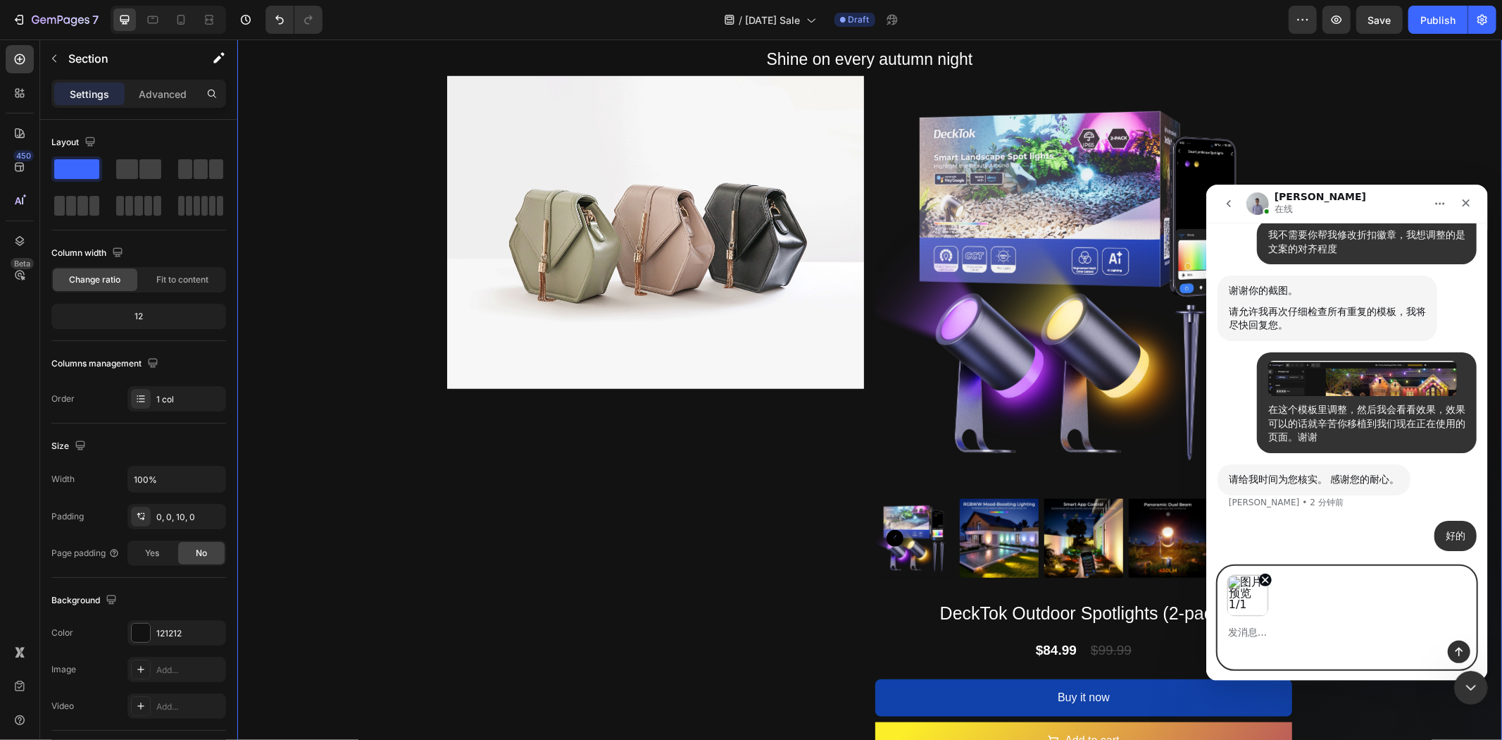
scroll to position [17736, 0]
type textarea "能否告诉我怎么删掉这个地方"
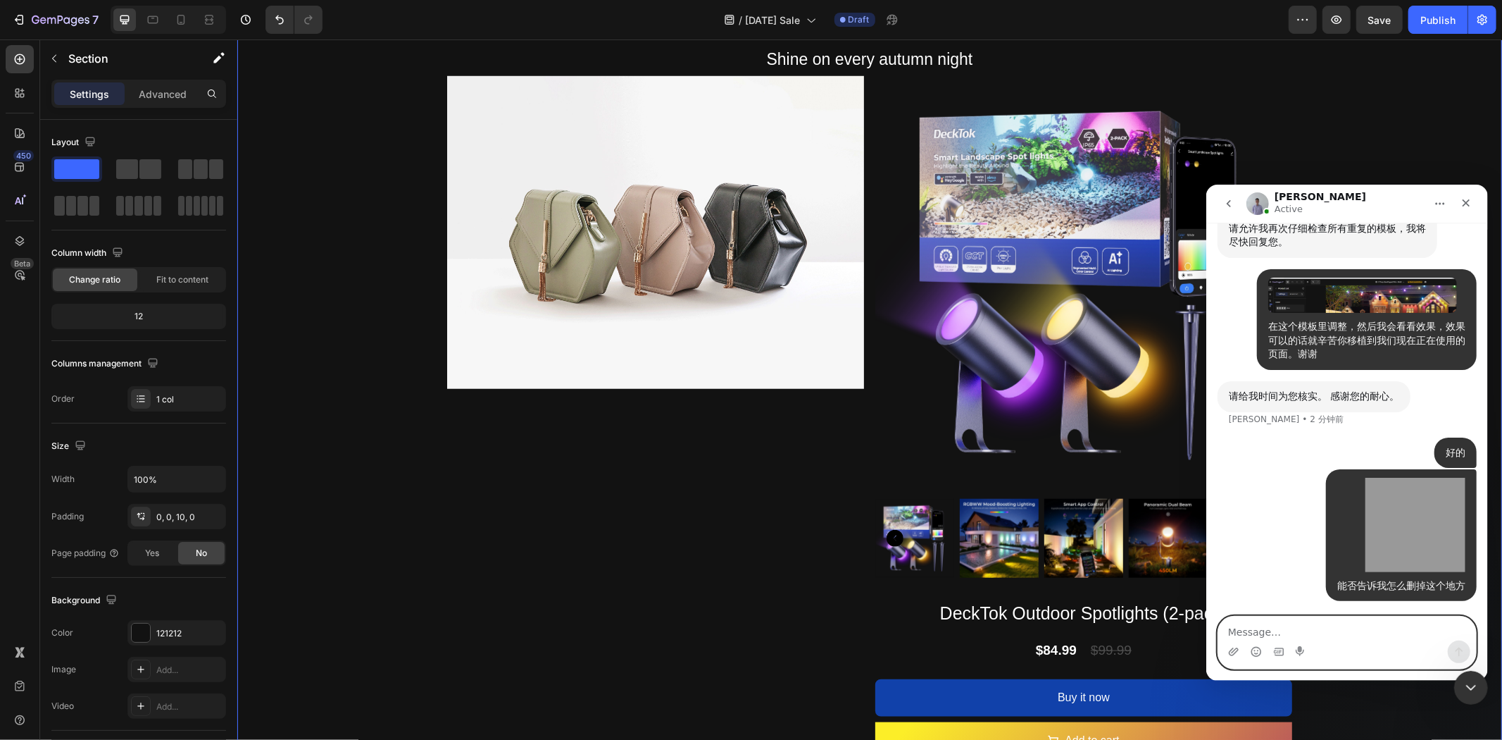
scroll to position [17920, 0]
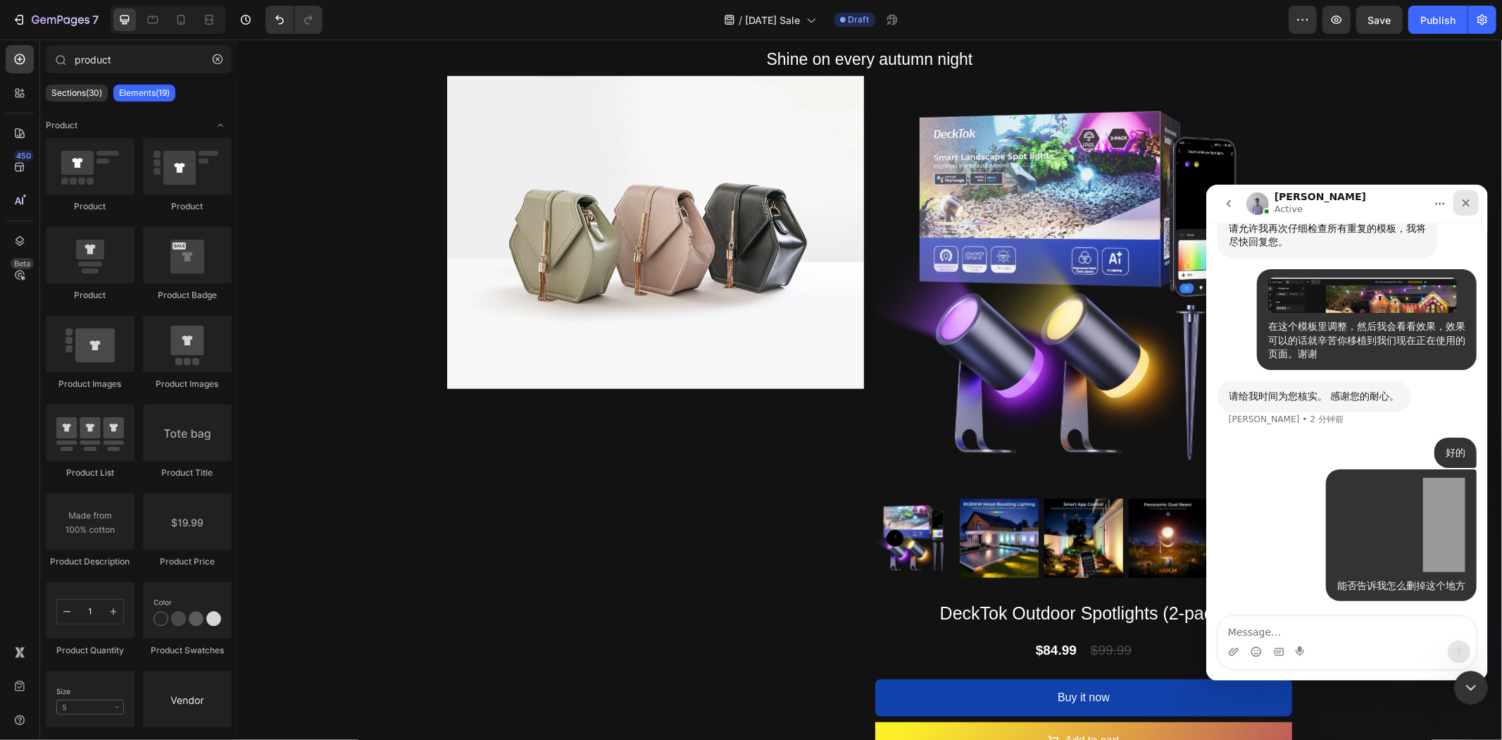
click at [1468, 202] on icon "关闭" at bounding box center [1465, 202] width 11 height 11
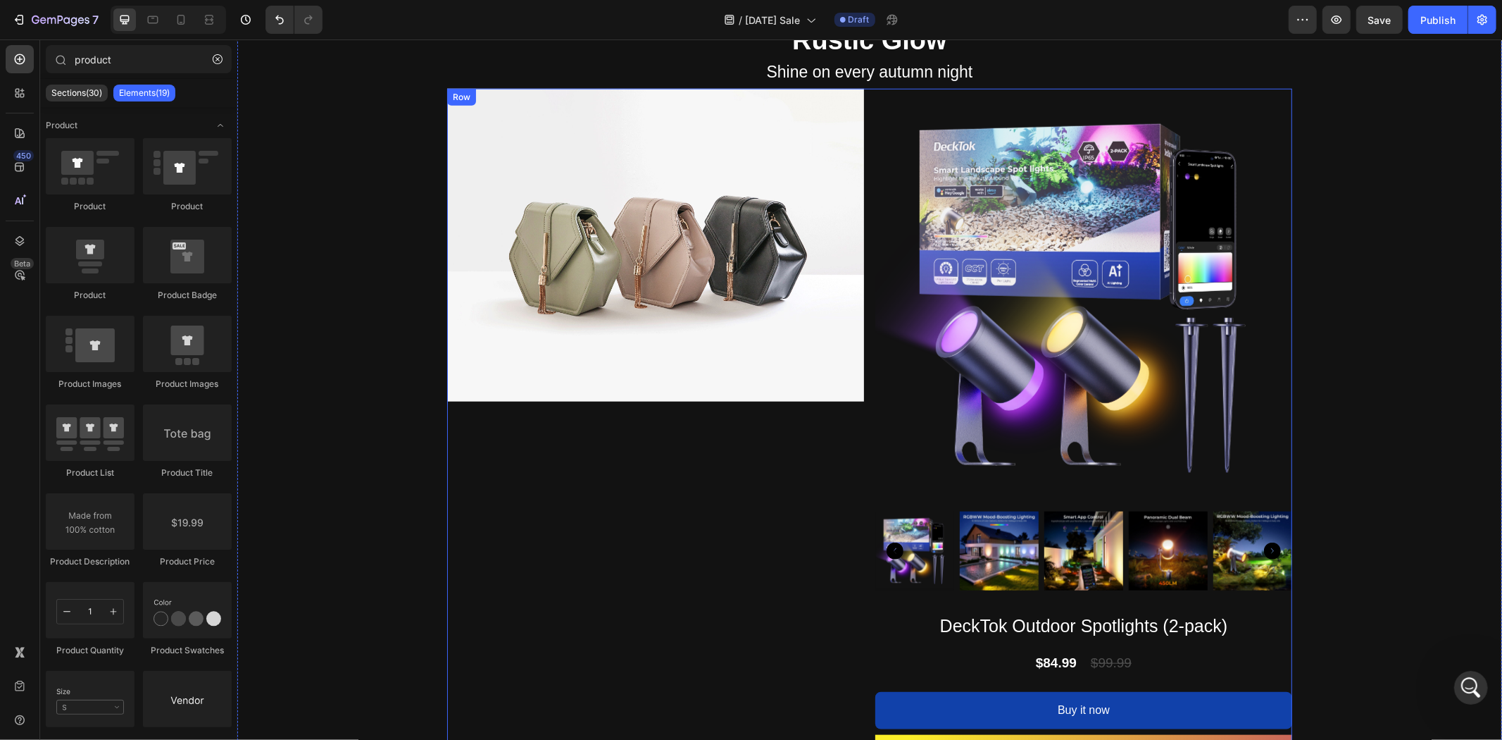
scroll to position [871, 0]
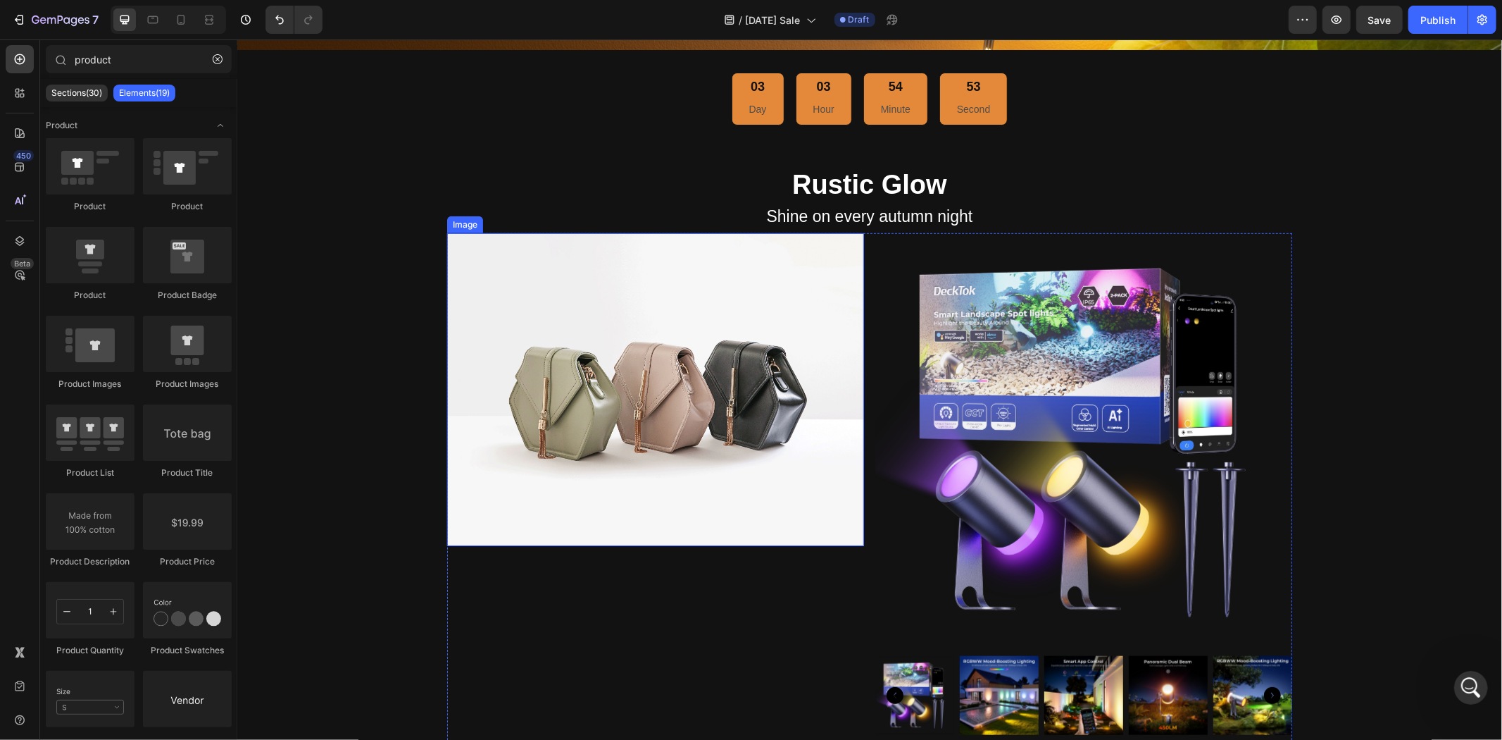
click at [734, 455] on img at bounding box center [655, 388] width 417 height 313
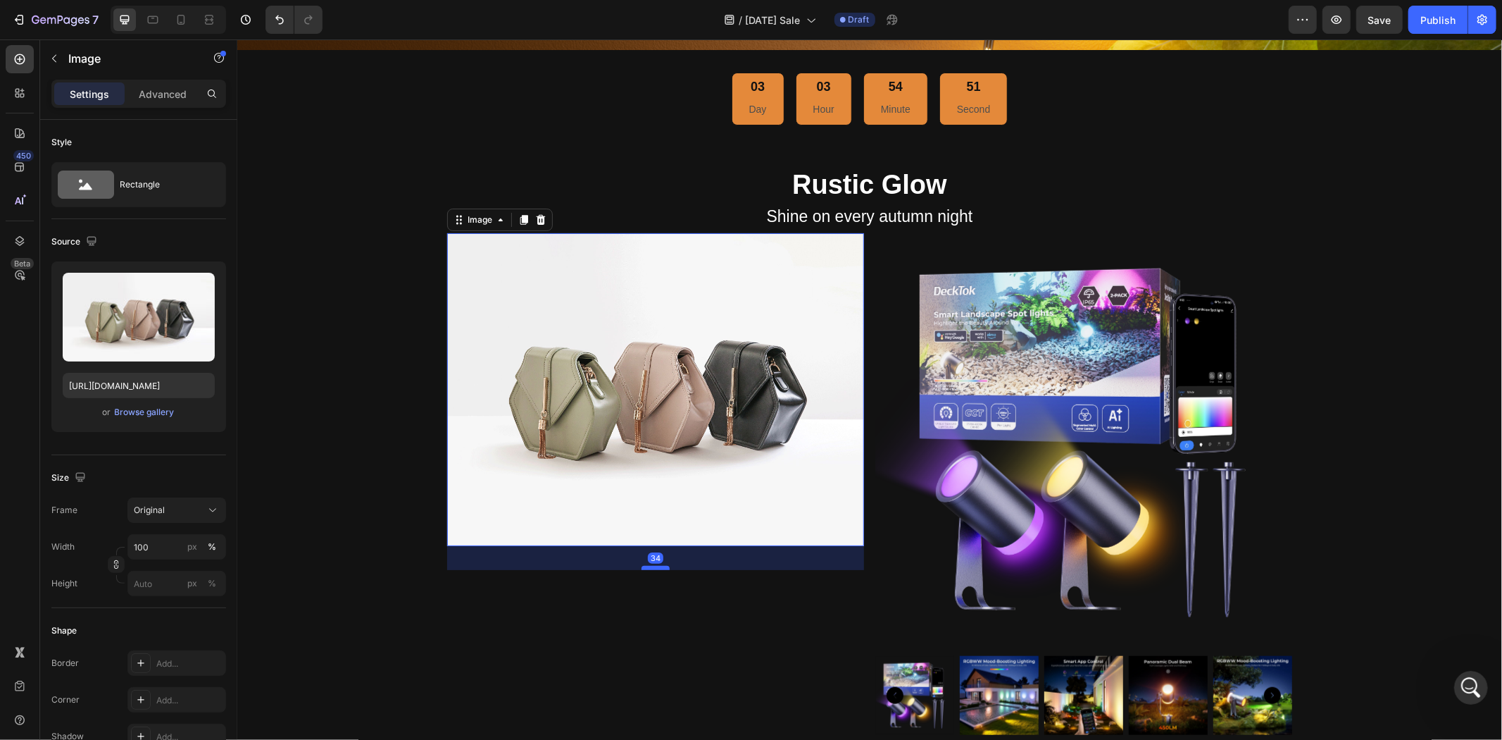
drag, startPoint x: 652, startPoint y: 535, endPoint x: 652, endPoint y: 581, distance: 45.8
click at [652, 569] on div at bounding box center [655, 567] width 28 height 4
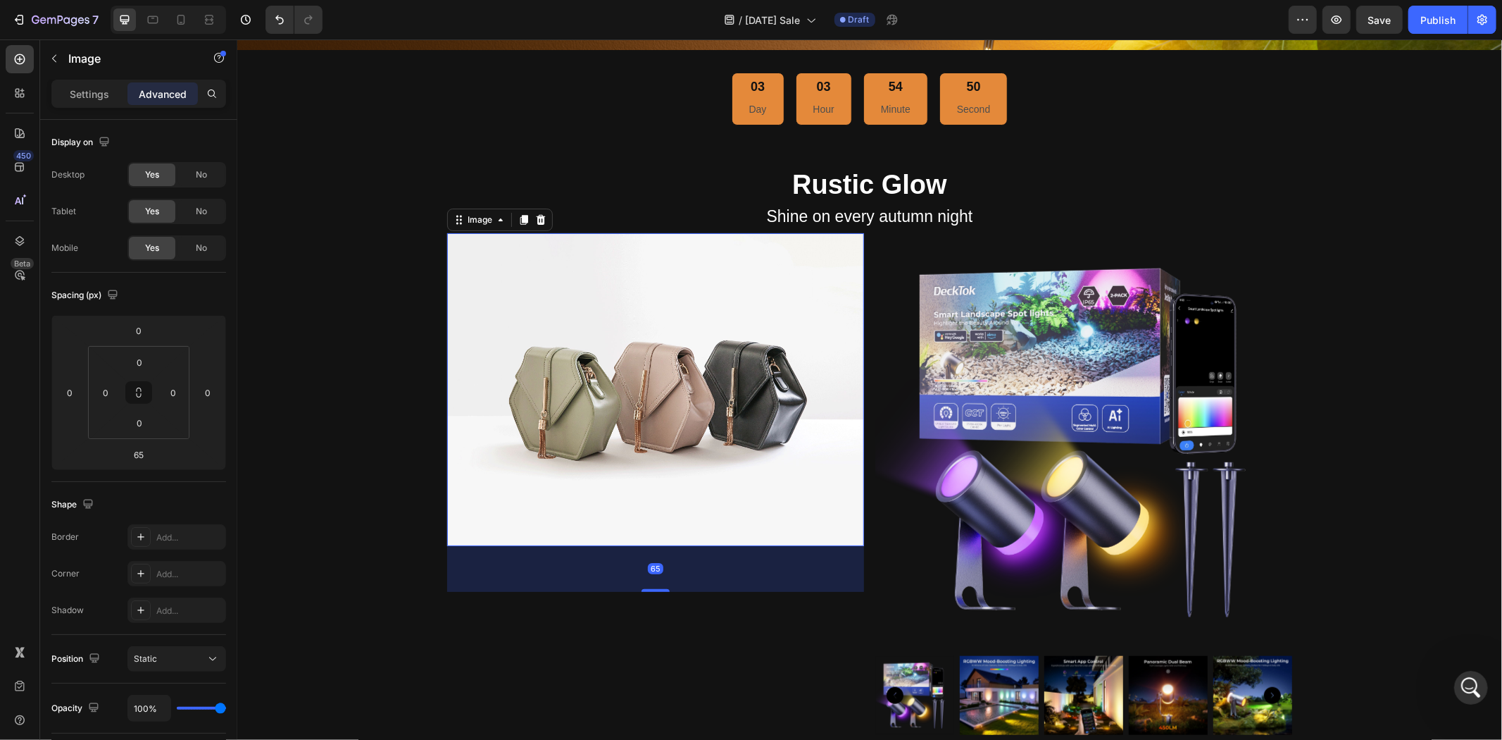
scroll to position [17952, 0]
click at [761, 556] on div "65" at bounding box center [655, 568] width 417 height 46
click at [1469, 387] on div "Image 03 Day 03 Hour 54 Minute 49 Second Countdown Timer Rustic Glow Heading Sh…" at bounding box center [869, 231] width 1265 height 1367
click at [723, 492] on img at bounding box center [655, 388] width 417 height 313
drag, startPoint x: 645, startPoint y: 585, endPoint x: 656, endPoint y: 540, distance: 47.0
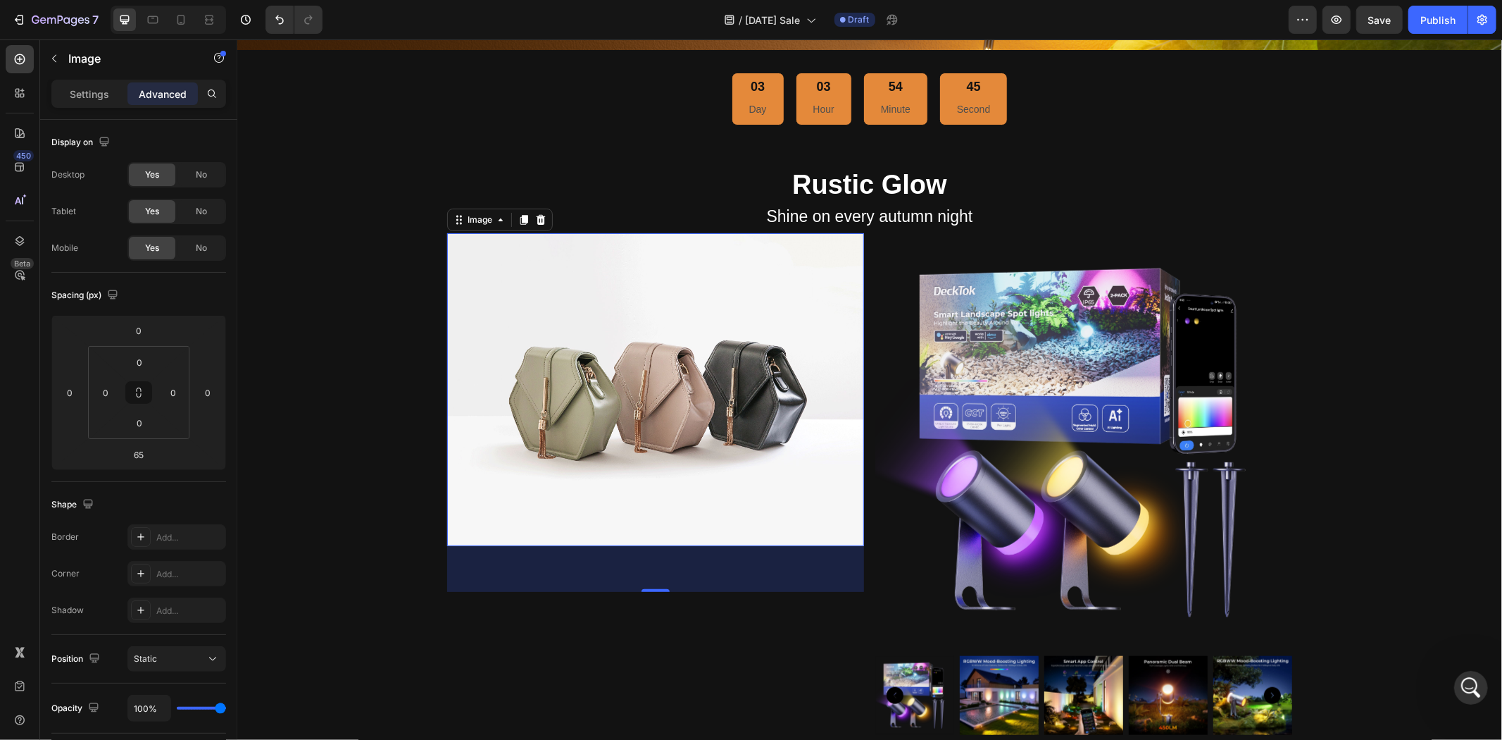
click at [656, 545] on div "65" at bounding box center [655, 568] width 417 height 46
click at [642, 581] on div "65" at bounding box center [655, 568] width 417 height 46
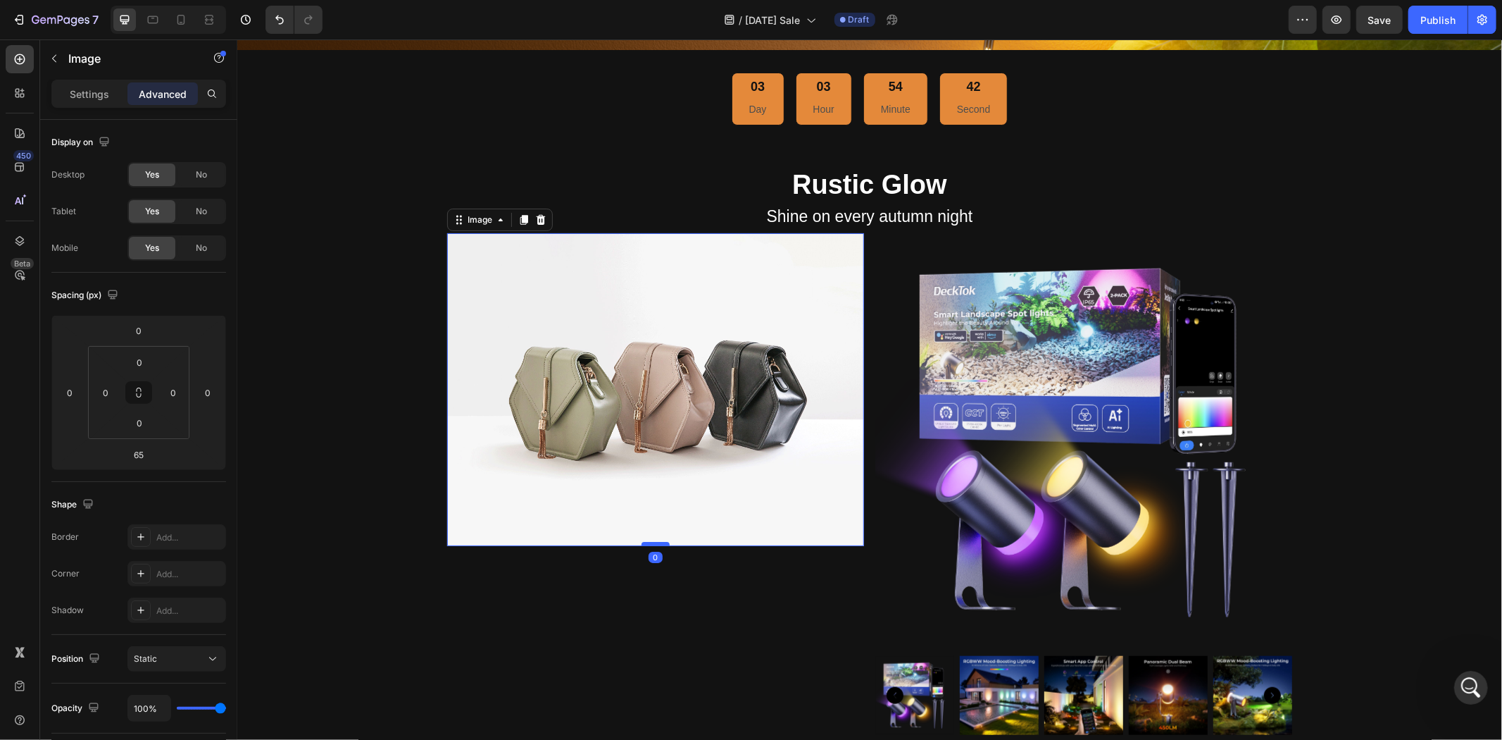
drag, startPoint x: 642, startPoint y: 584, endPoint x: 637, endPoint y: 537, distance: 47.4
click at [641, 541] on div at bounding box center [655, 543] width 28 height 4
type input "0"
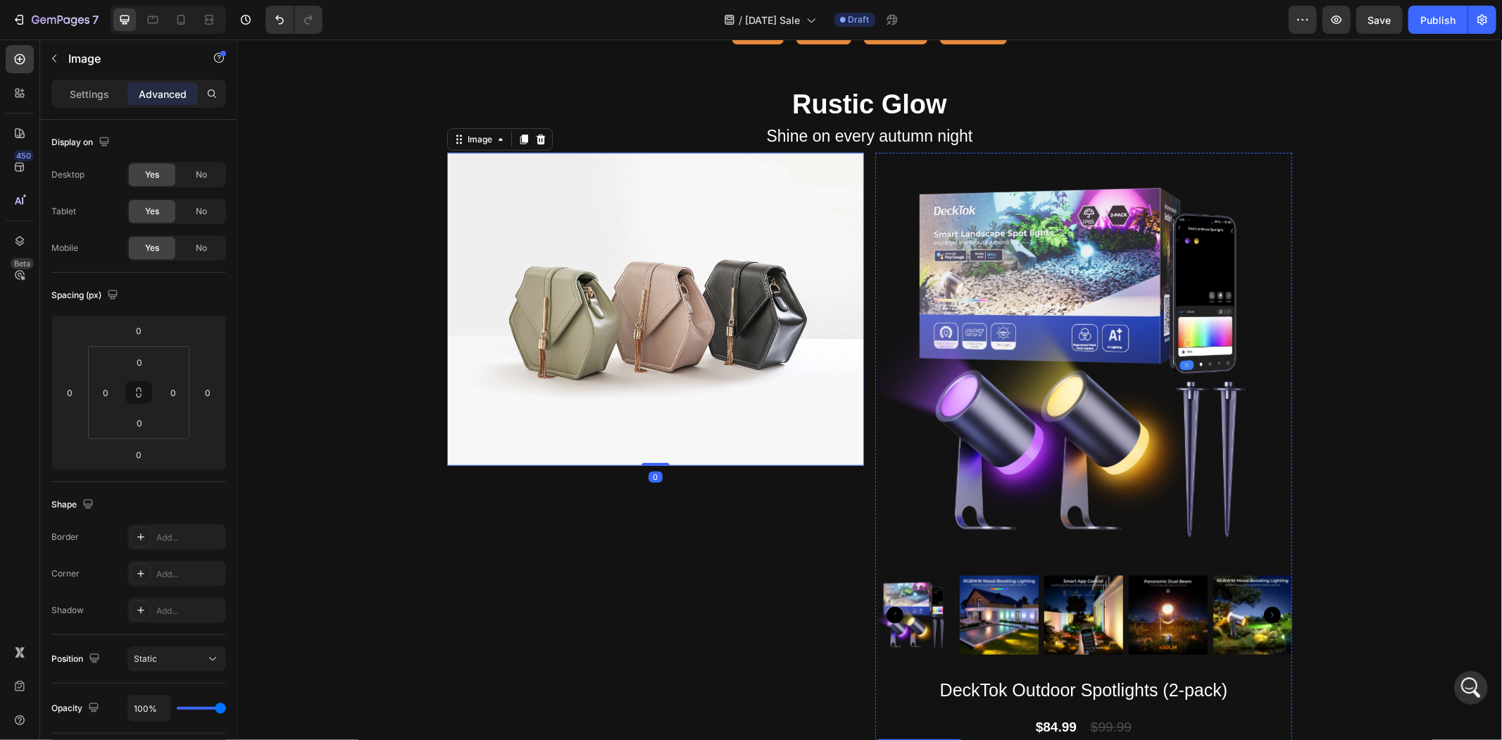
scroll to position [1185, 0]
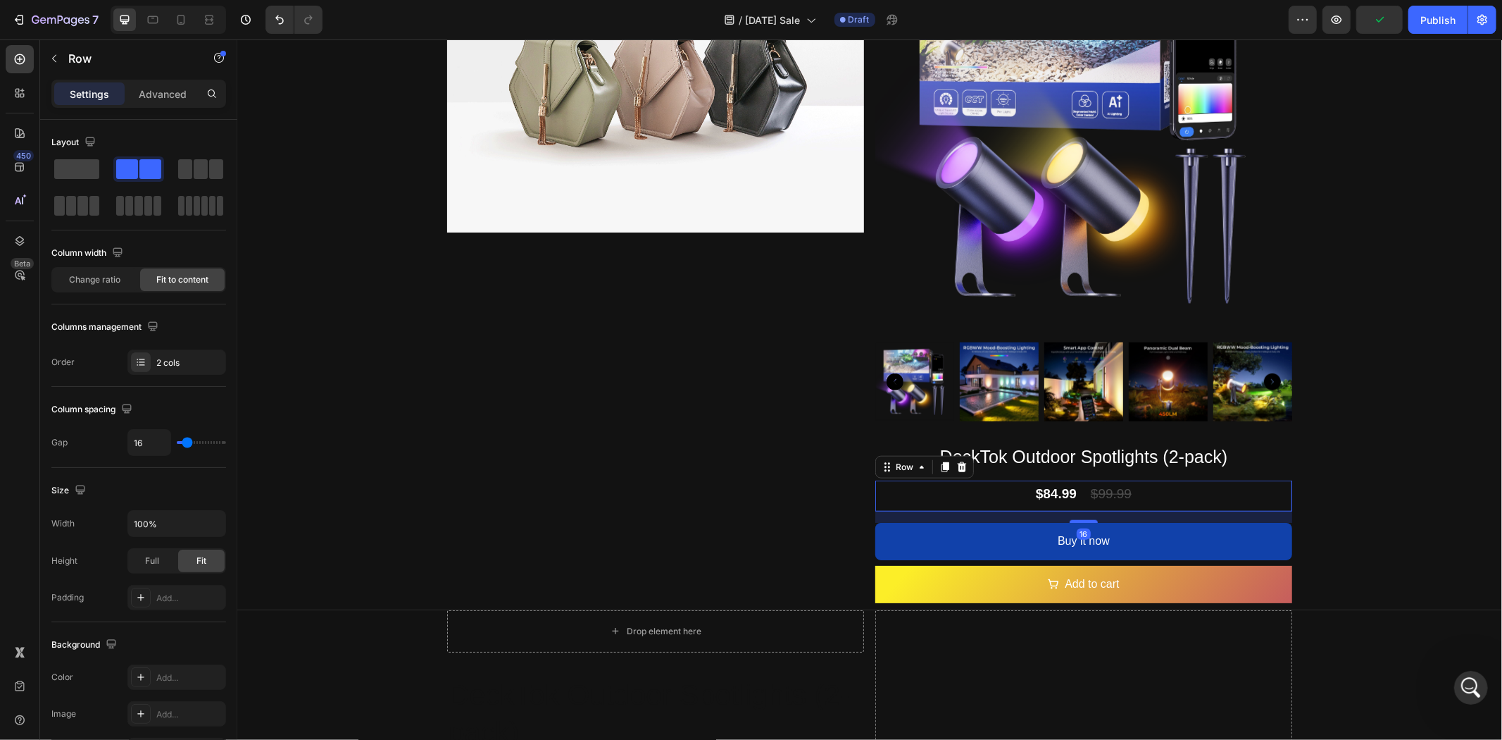
click at [1158, 483] on div "$84.99 Product Price Product Price $99.99 Product Price Product Price Row 16" at bounding box center [1083, 495] width 417 height 31
click at [1096, 487] on div "$99.99" at bounding box center [1111, 493] width 44 height 27
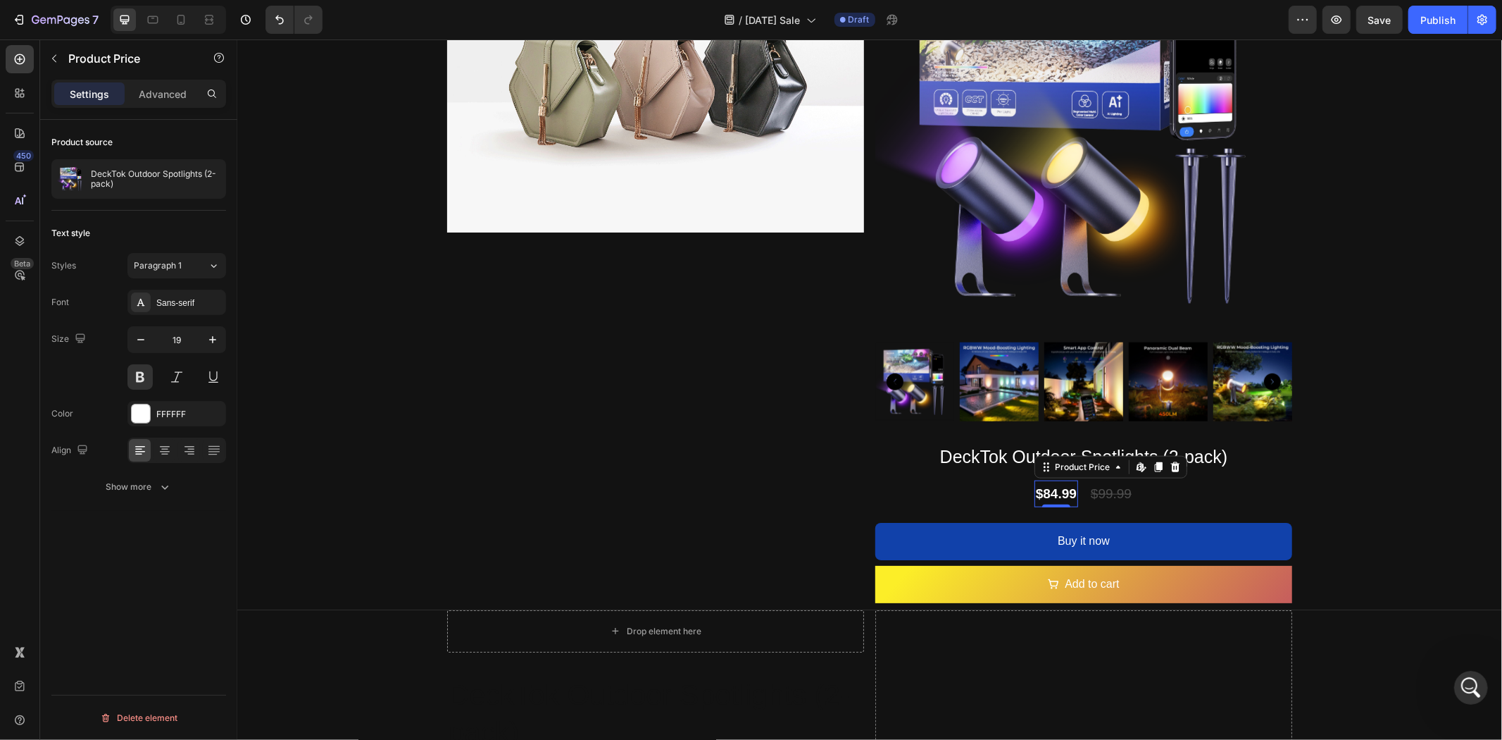
click at [1051, 485] on div "$84.99" at bounding box center [1056, 493] width 44 height 27
click at [66, 62] on div "Product Price" at bounding box center [120, 58] width 161 height 37
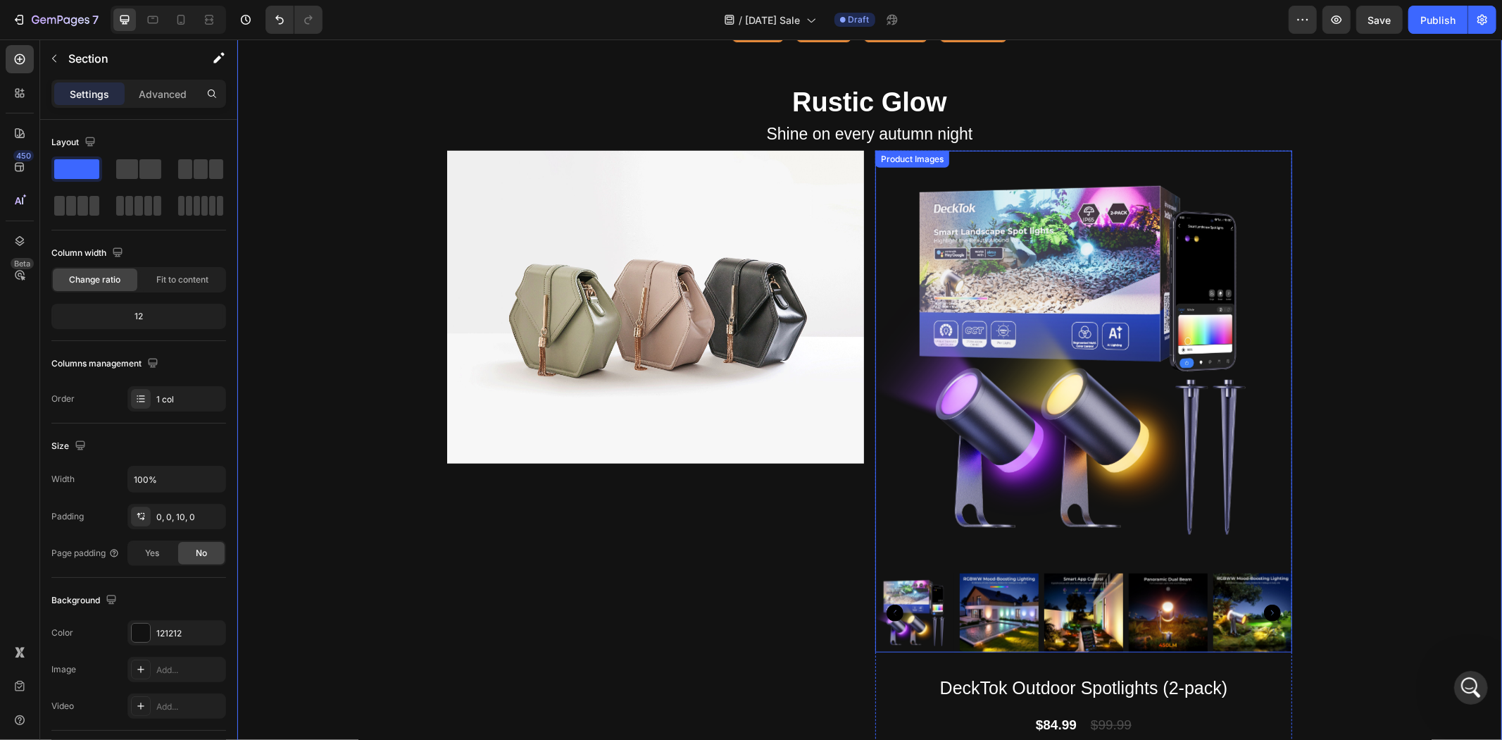
scroll to position [1107, 0]
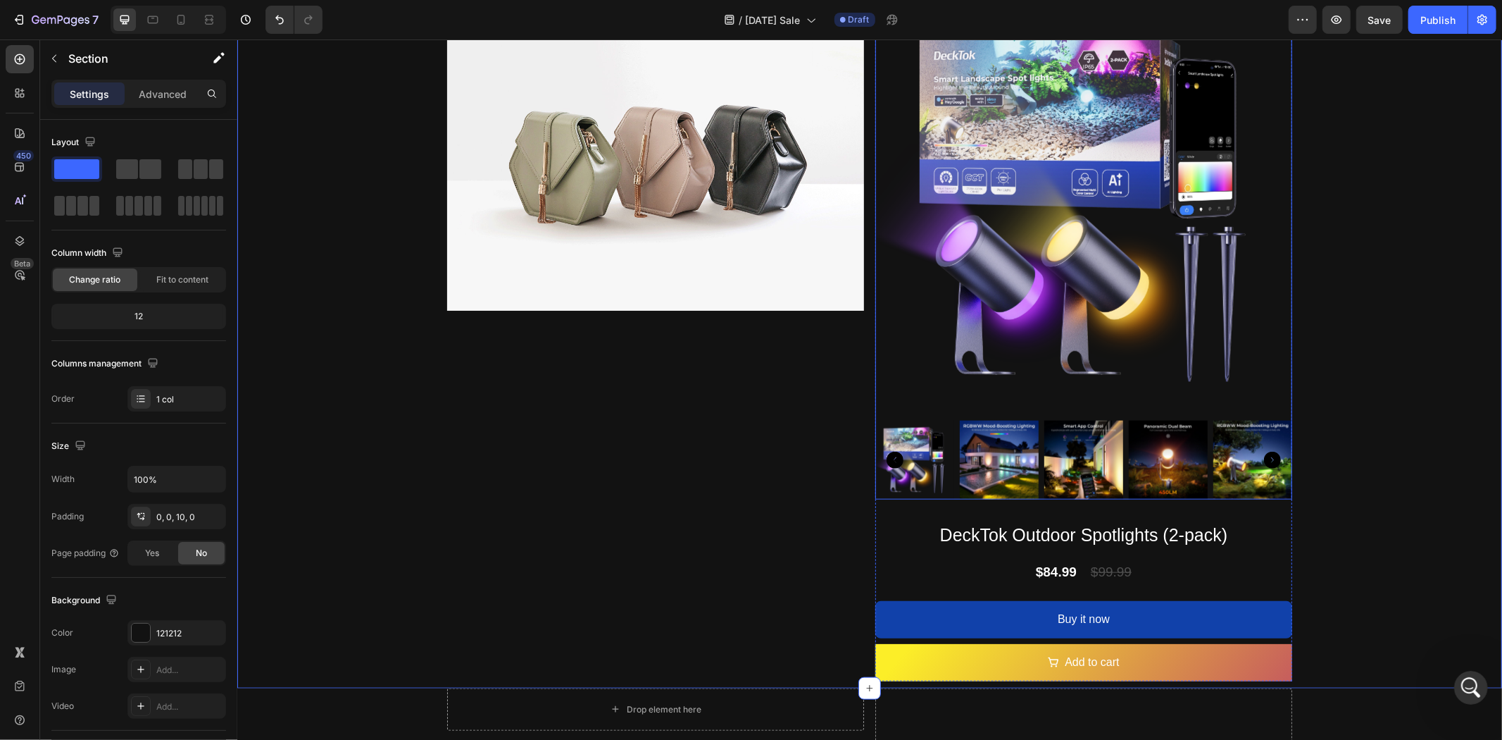
click at [909, 454] on div at bounding box center [914, 459] width 79 height 79
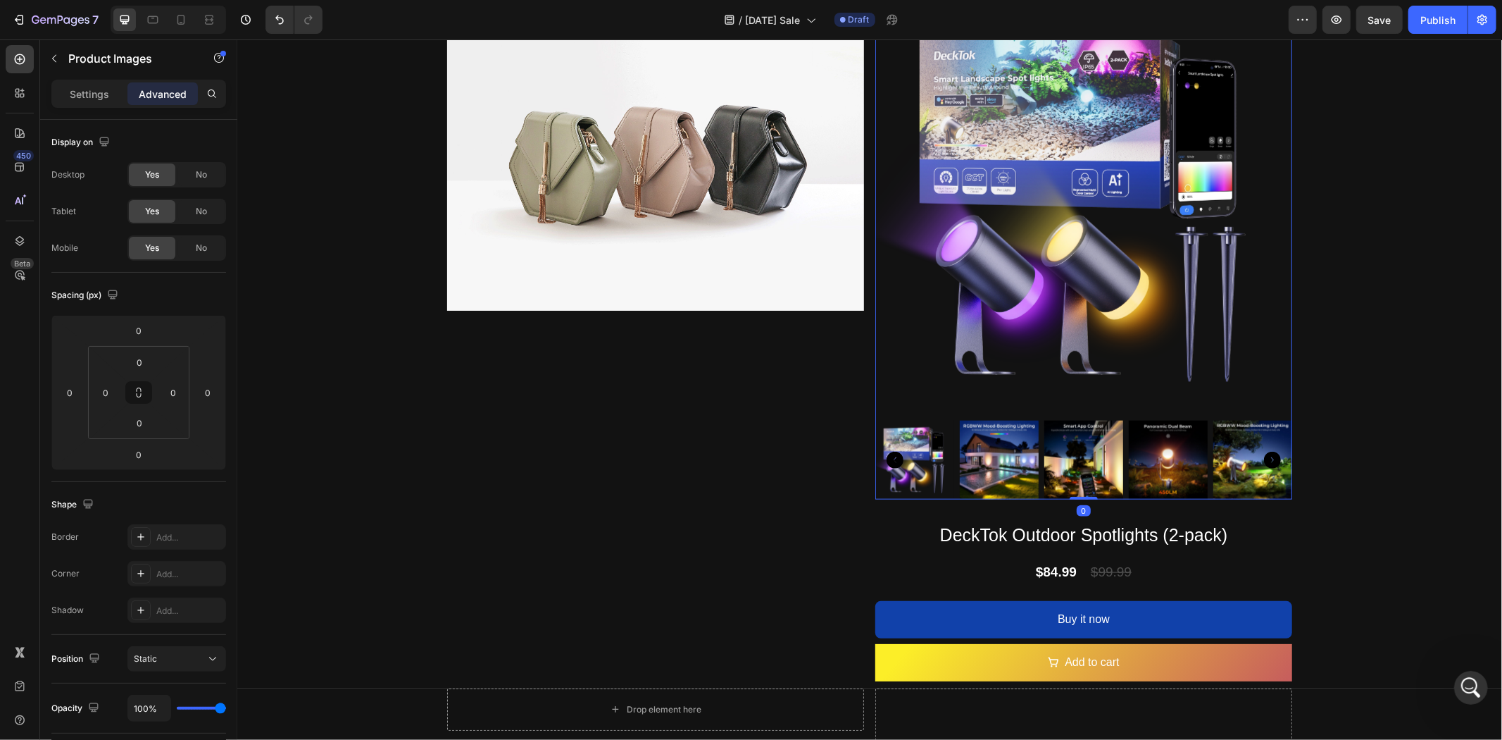
drag, startPoint x: 1076, startPoint y: 490, endPoint x: 1076, endPoint y: 419, distance: 71.1
click at [1076, 419] on div "Product Images 0" at bounding box center [1083, 248] width 417 height 502
drag, startPoint x: 1072, startPoint y: 491, endPoint x: 1074, endPoint y: 374, distance: 116.9
click at [1066, 375] on div "Product Images 0" at bounding box center [1083, 248] width 417 height 502
click at [1062, 439] on img at bounding box center [1083, 459] width 79 height 79
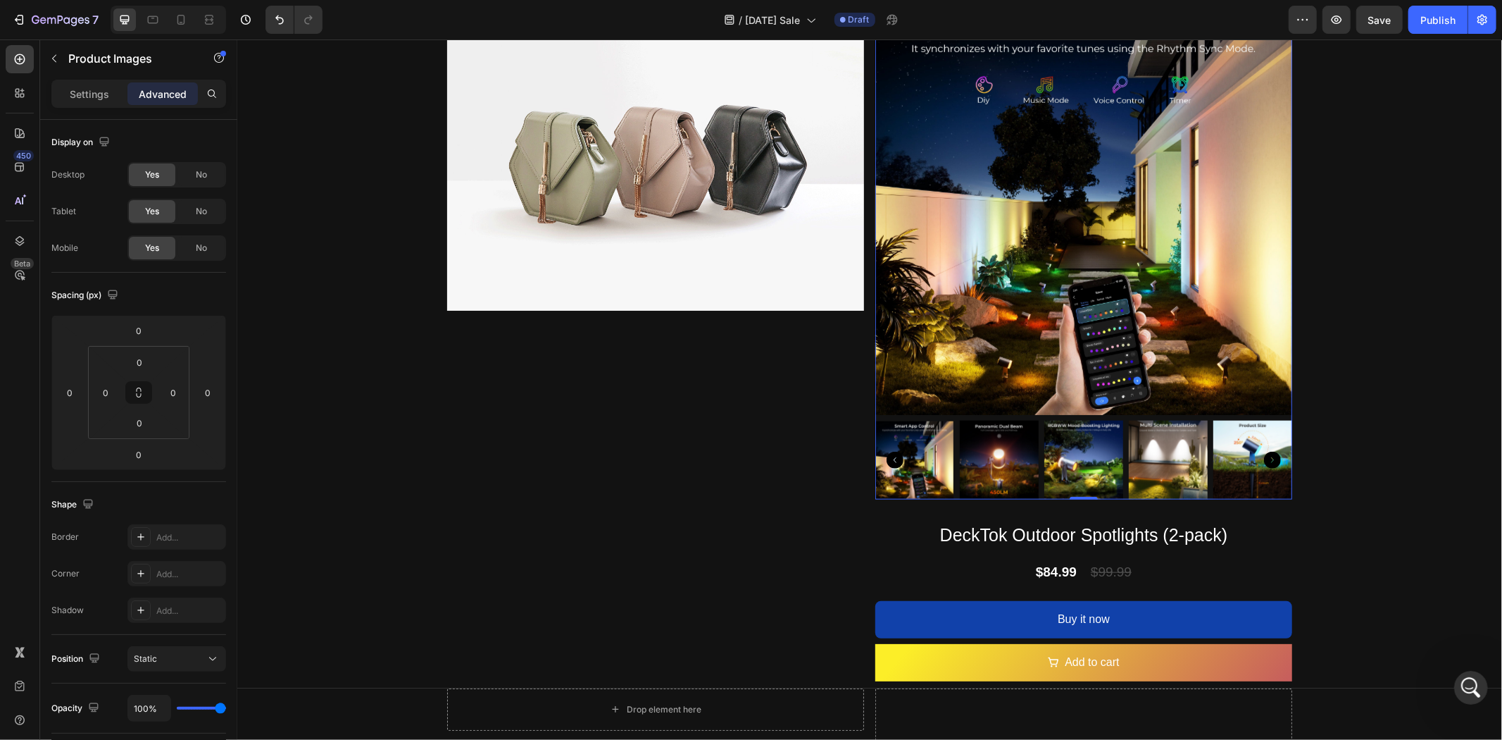
click at [890, 451] on icon "Carousel Back Arrow" at bounding box center [894, 459] width 17 height 17
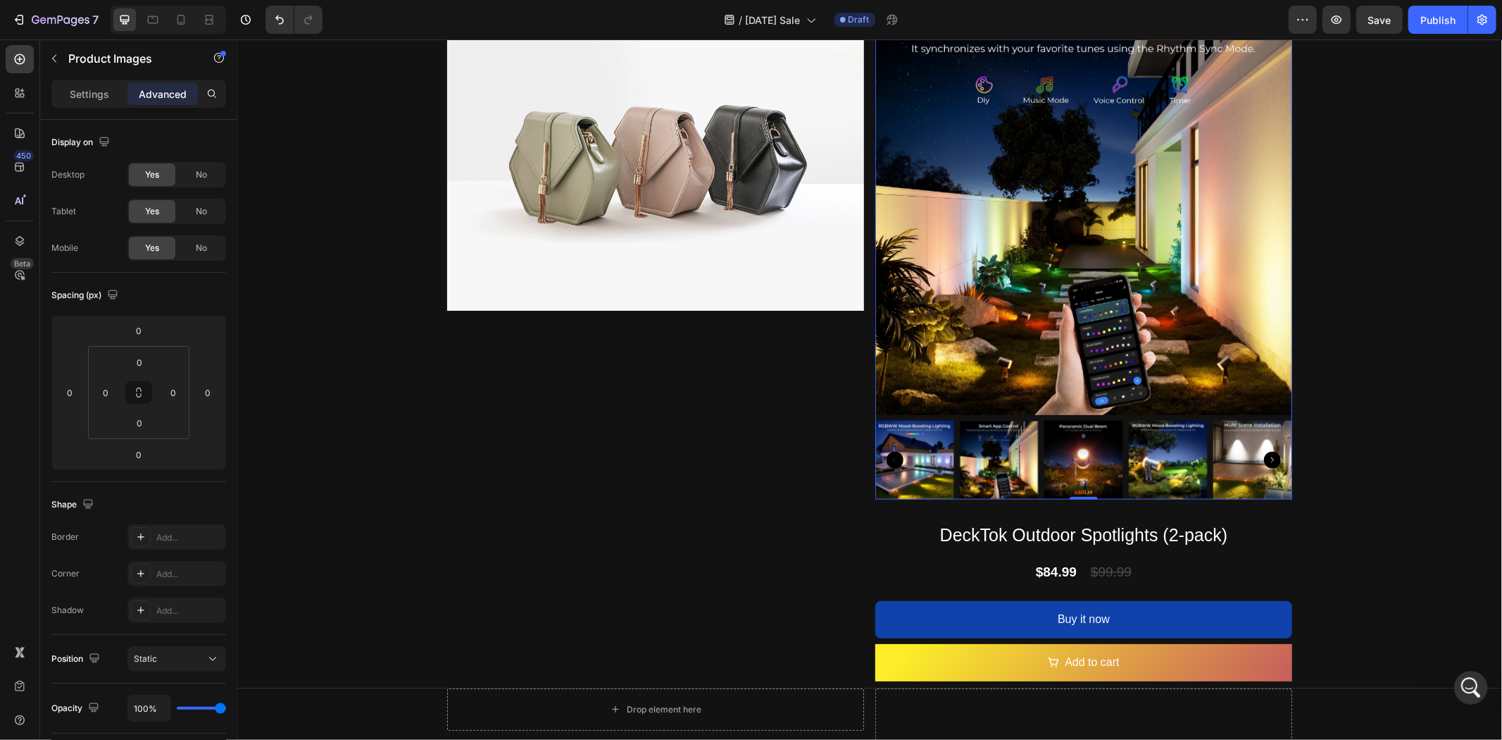
click at [890, 451] on icon "Carousel Back Arrow" at bounding box center [894, 459] width 17 height 17
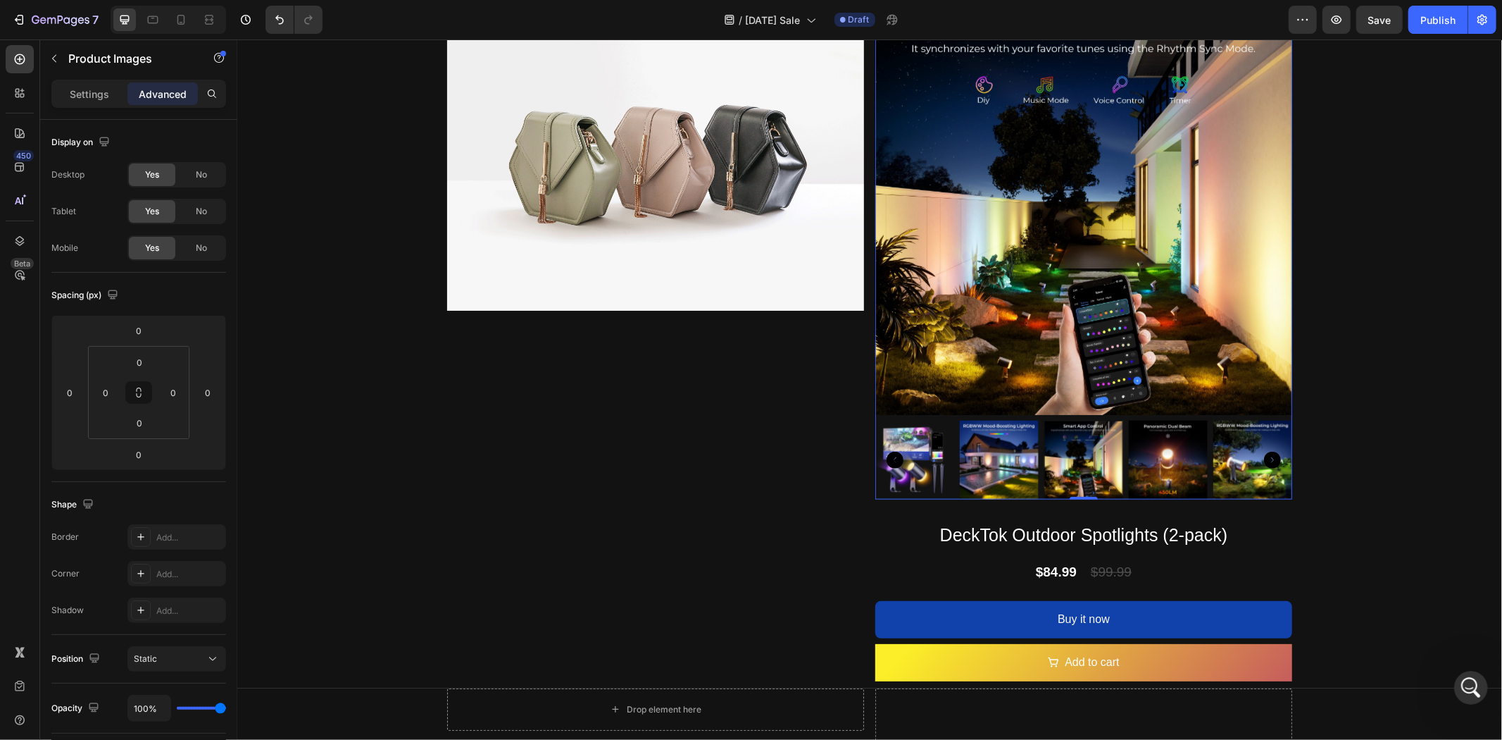
click at [890, 451] on icon "Carousel Back Arrow" at bounding box center [894, 459] width 17 height 17
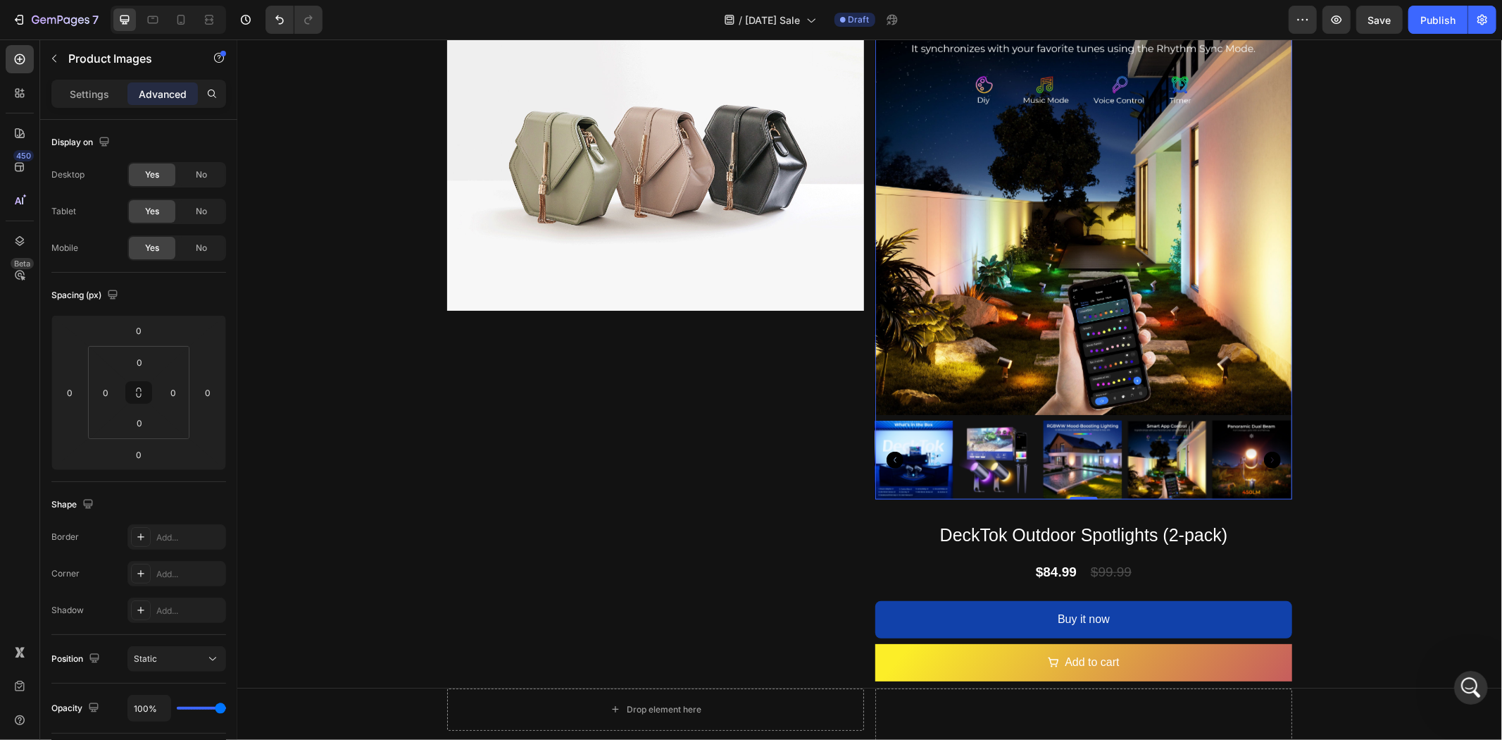
click at [987, 454] on img at bounding box center [997, 459] width 79 height 79
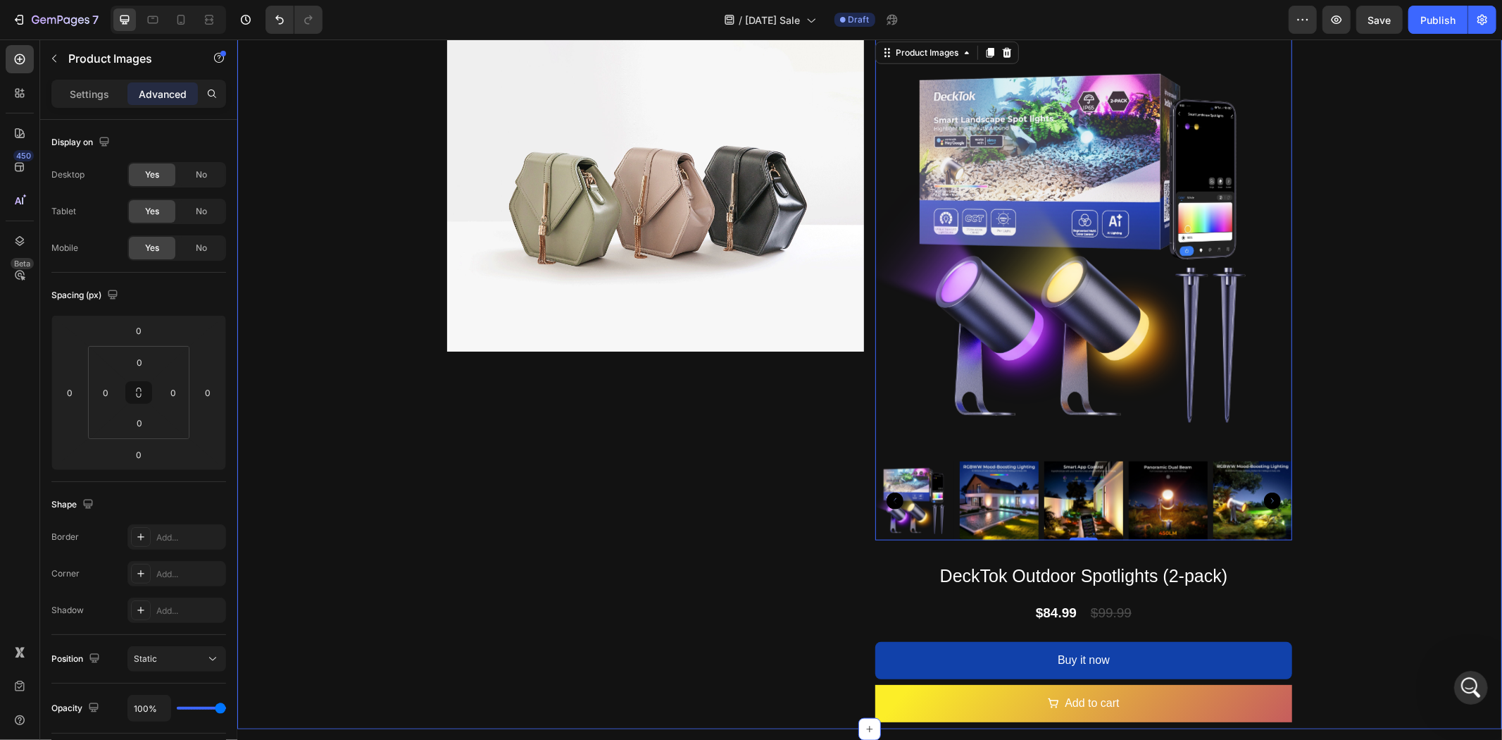
scroll to position [1028, 0]
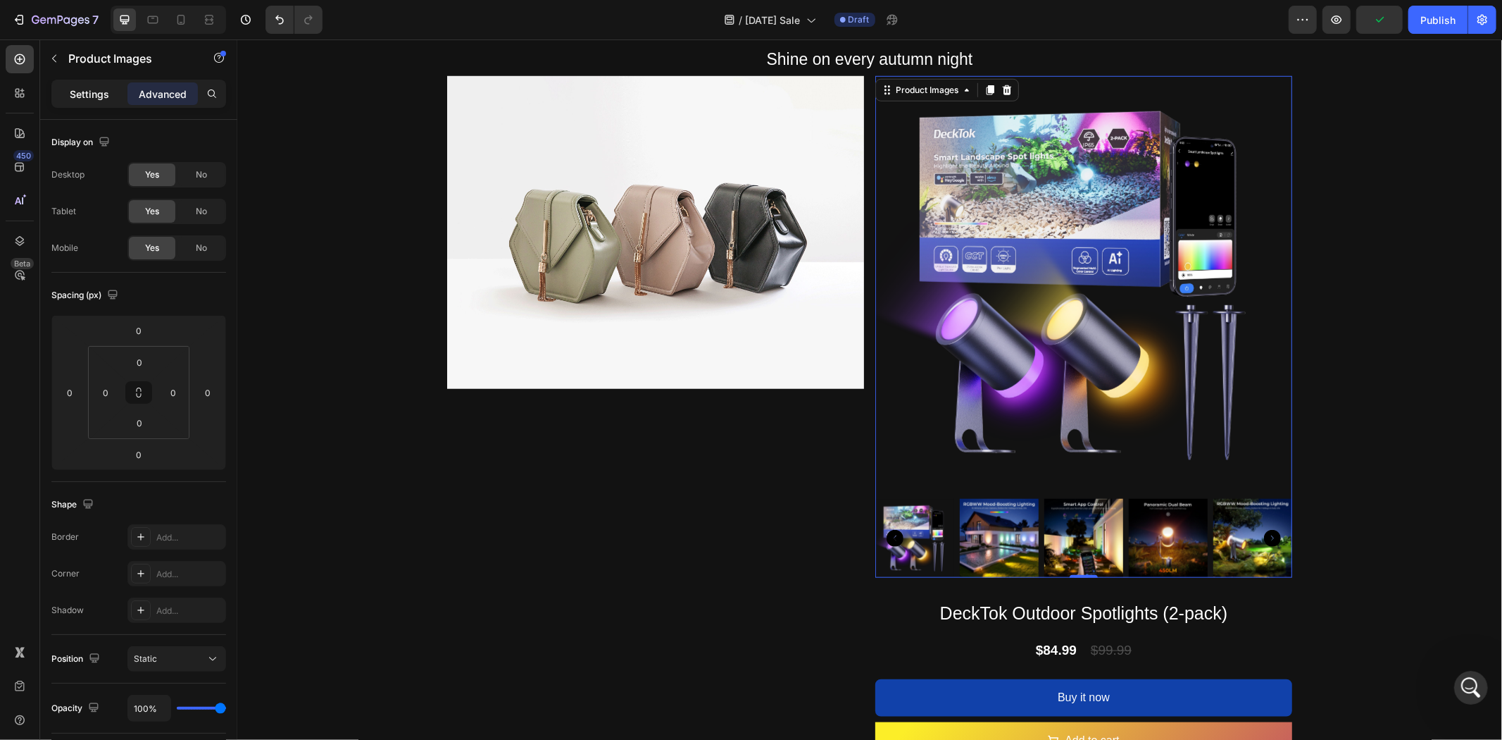
click at [83, 83] on div "Settings" at bounding box center [89, 93] width 70 height 23
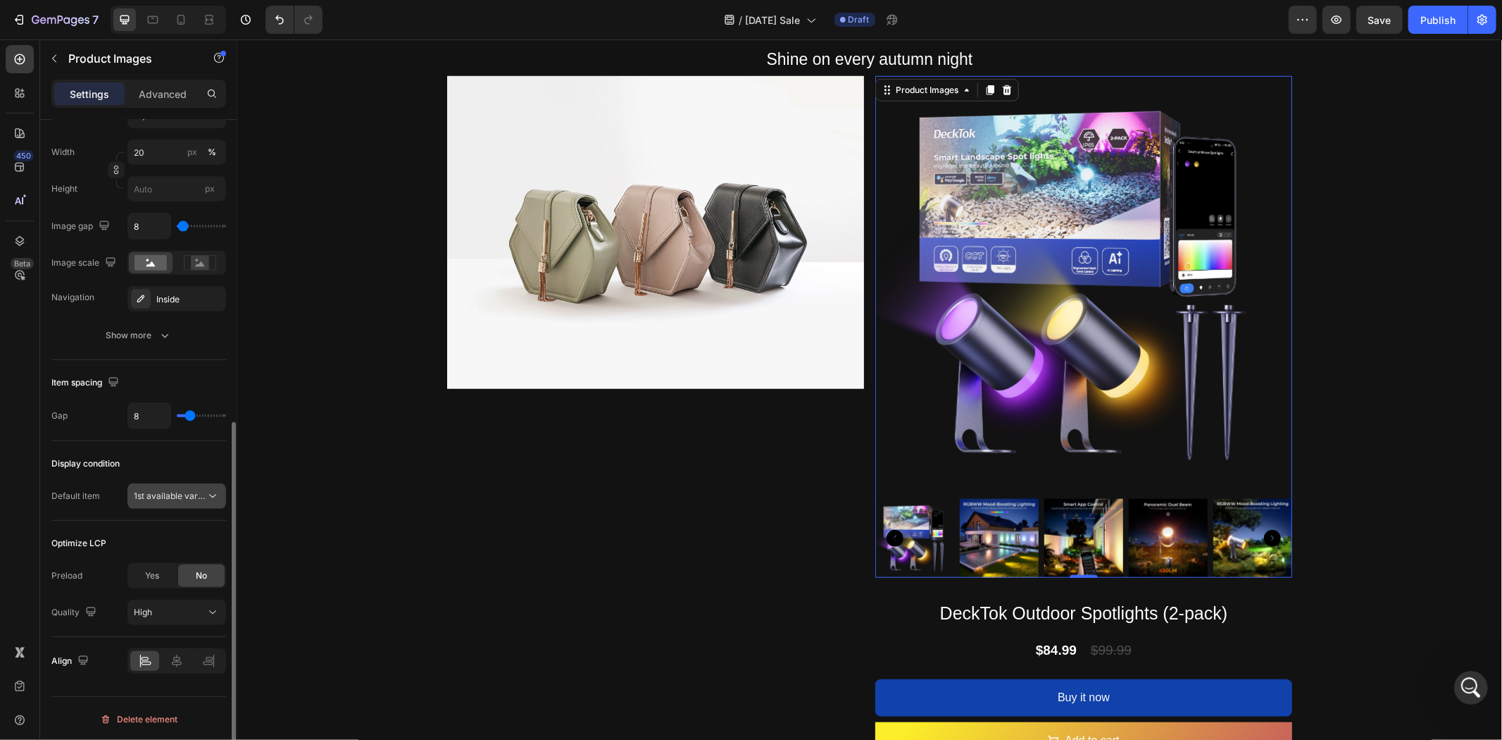
scroll to position [549, 0]
click at [206, 496] on icon at bounding box center [213, 494] width 14 height 14
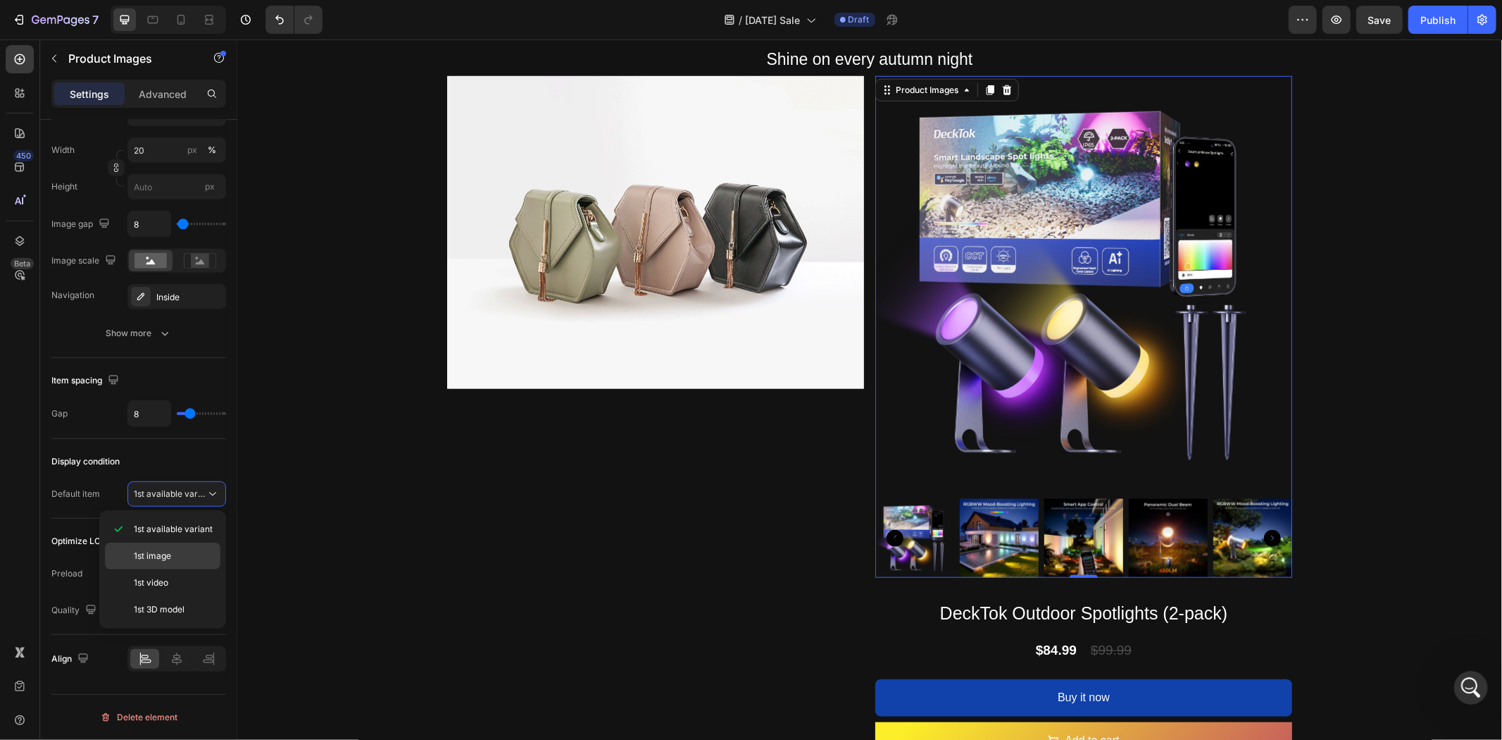
click at [193, 558] on p "1st image" at bounding box center [174, 555] width 80 height 13
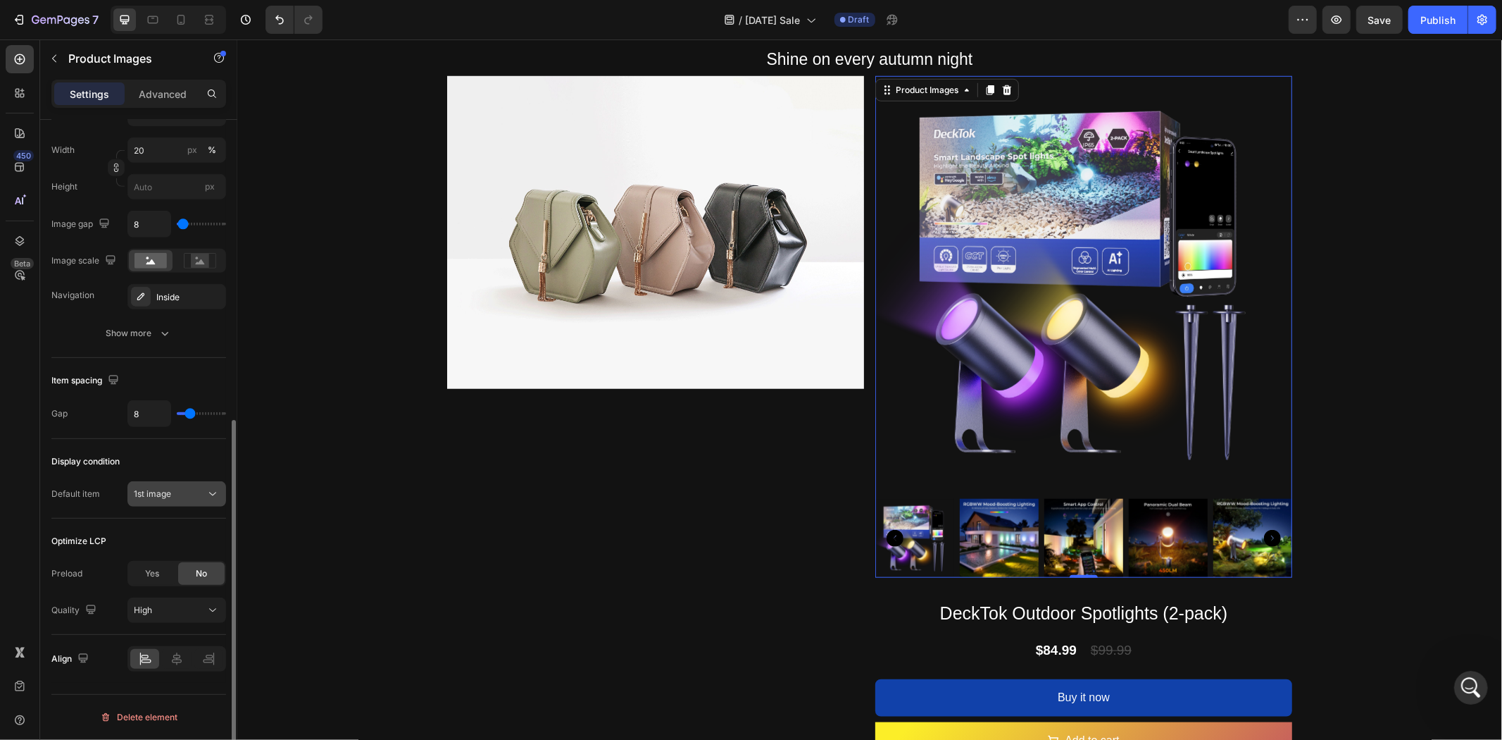
click at [192, 501] on div "1st image" at bounding box center [177, 494] width 86 height 14
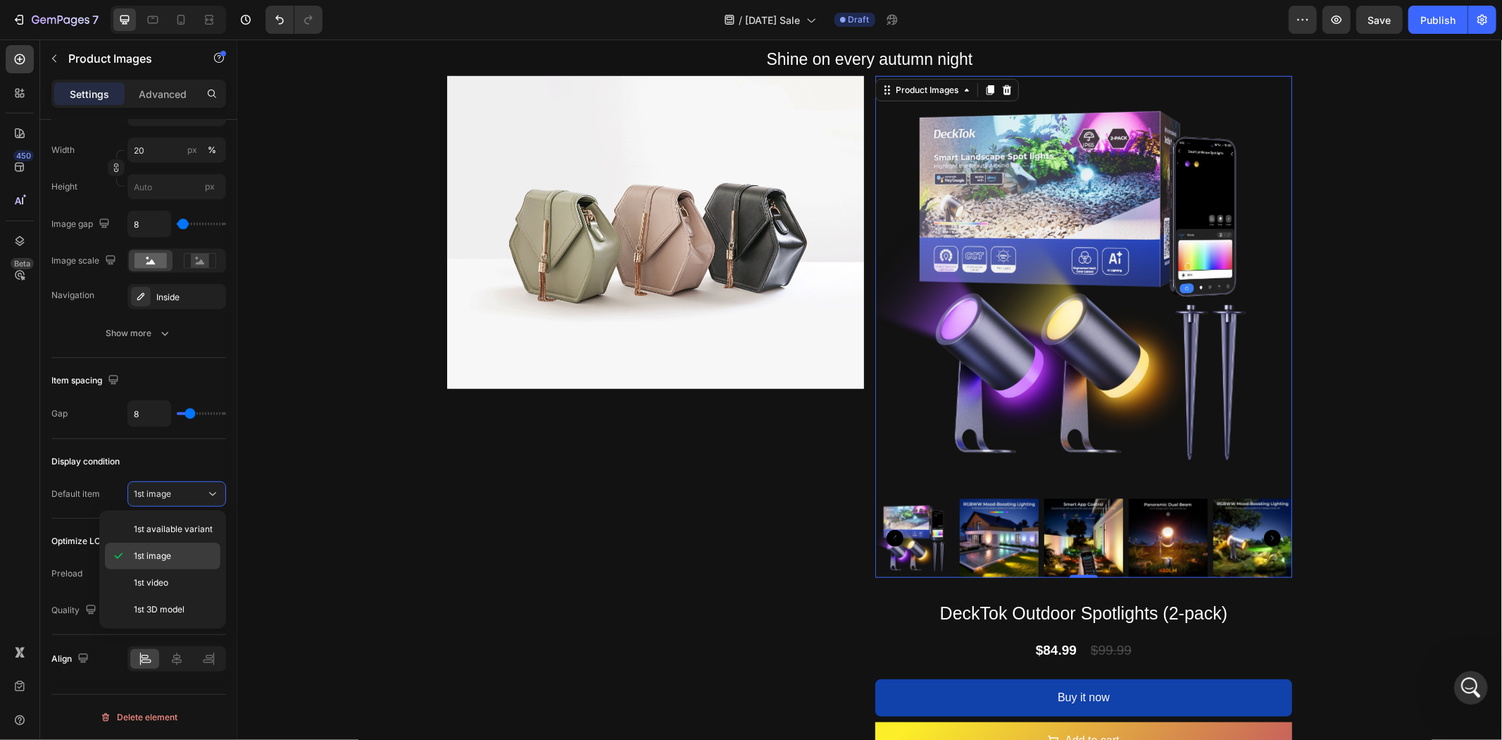
click at [179, 554] on p "1st image" at bounding box center [174, 555] width 80 height 13
click at [924, 530] on div at bounding box center [914, 537] width 79 height 79
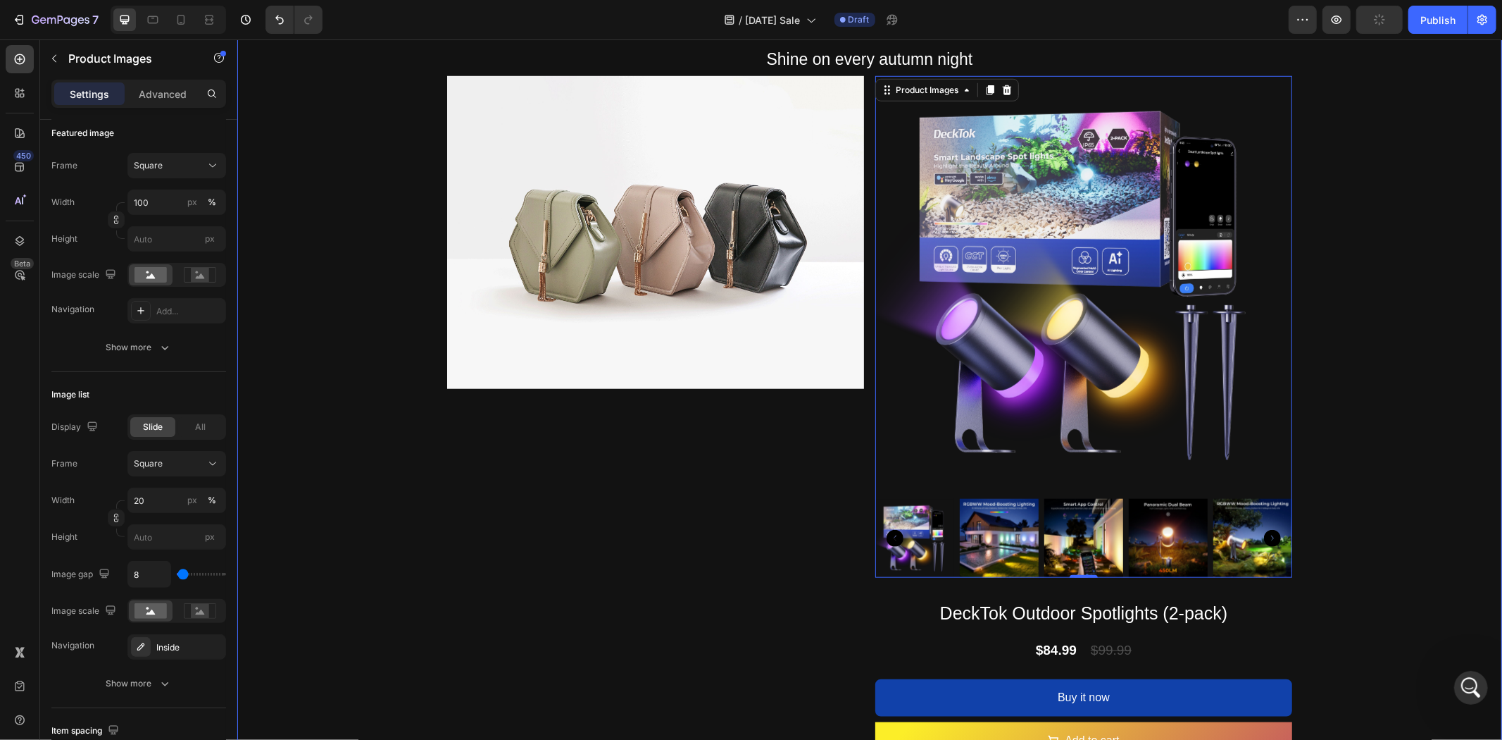
click at [1388, 475] on div "Image 03 Day 03 Hour 53 Minute 14 Second Countdown Timer Rustic Glow Heading Sh…" at bounding box center [869, 74] width 1265 height 1367
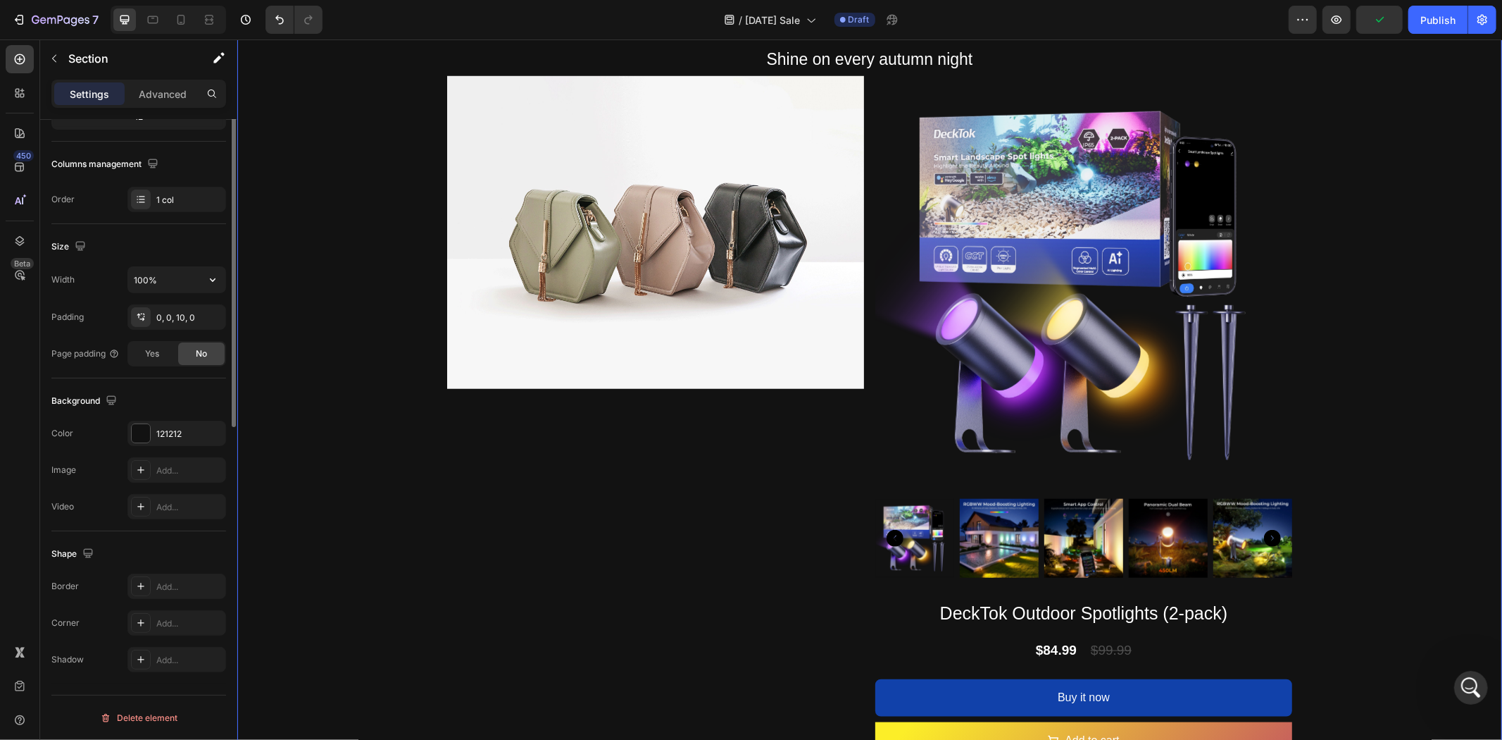
scroll to position [0, 0]
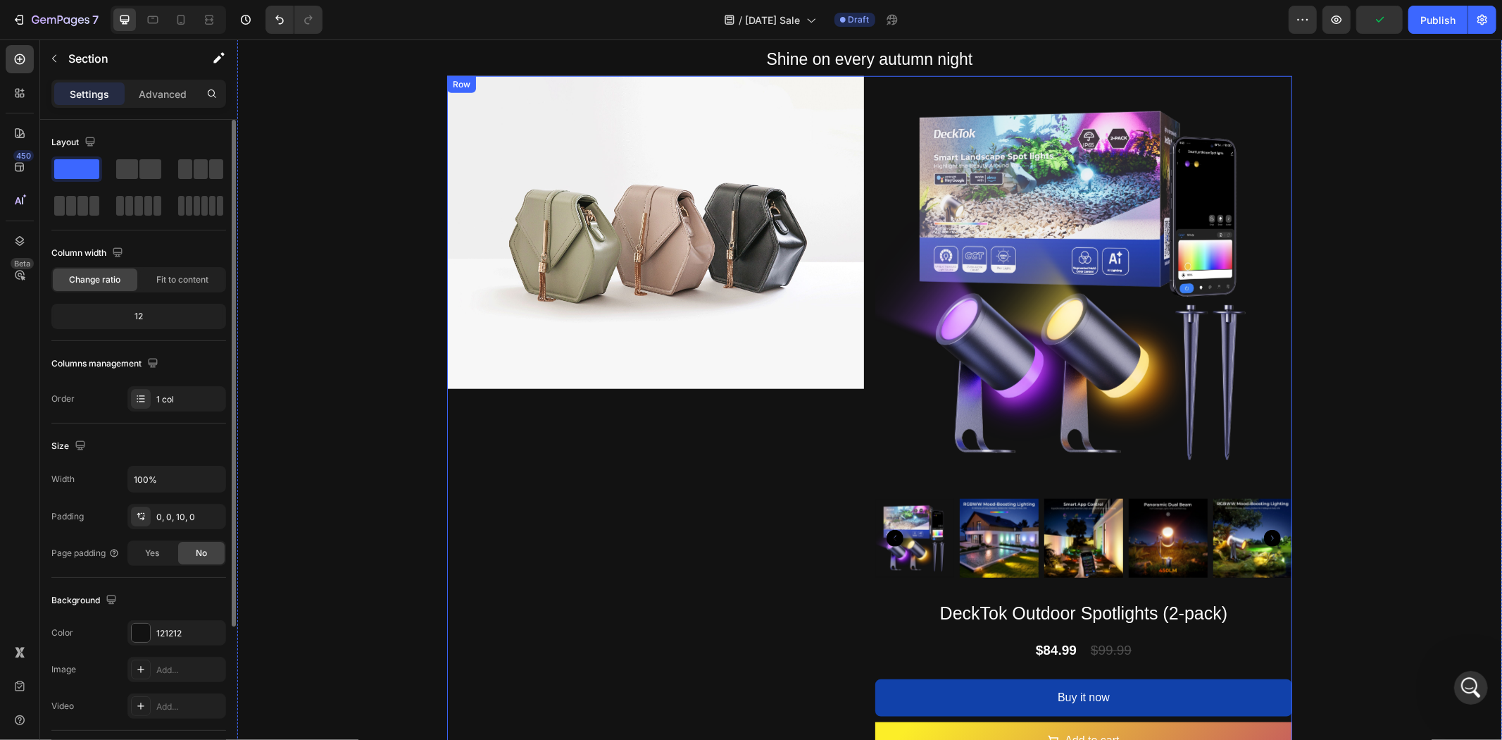
click at [1082, 282] on img at bounding box center [1083, 283] width 417 height 417
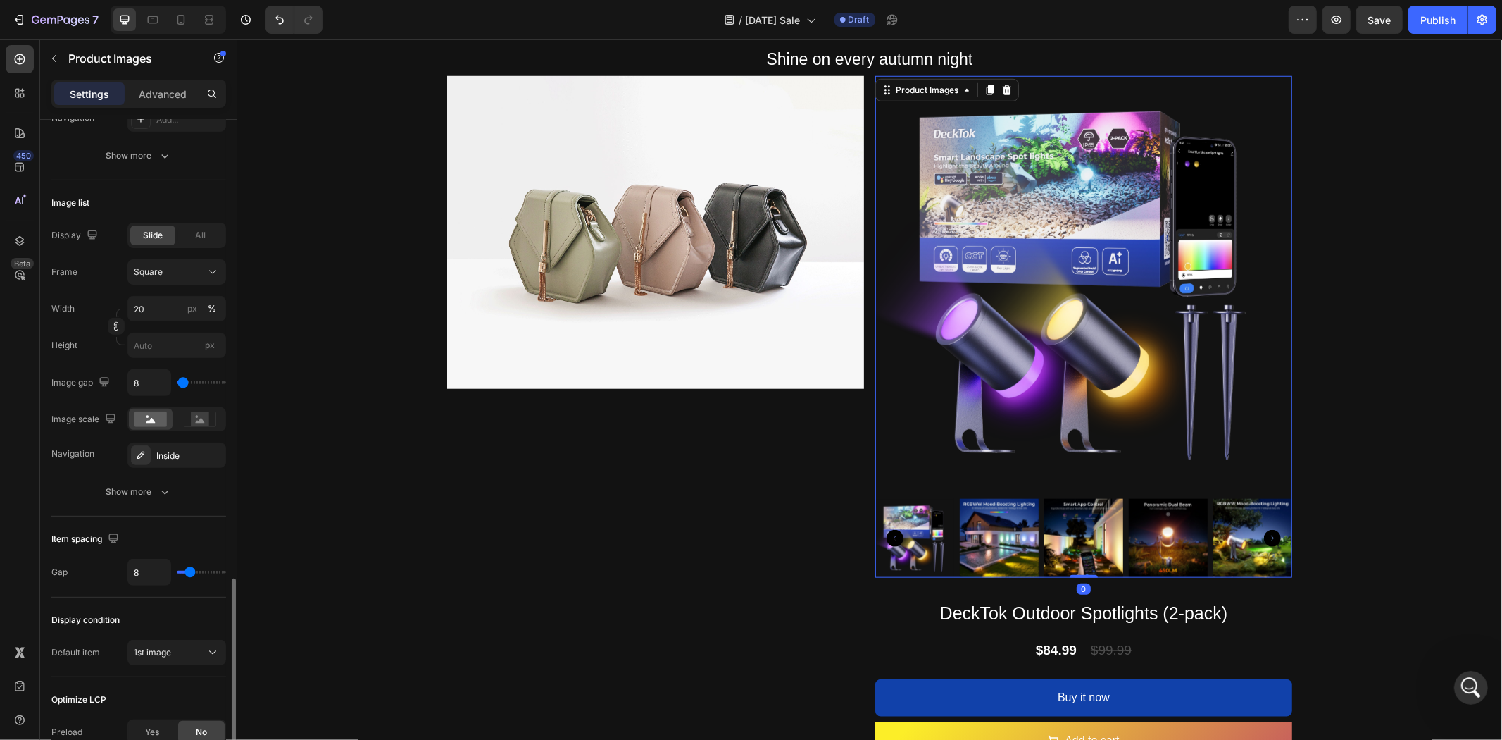
scroll to position [549, 0]
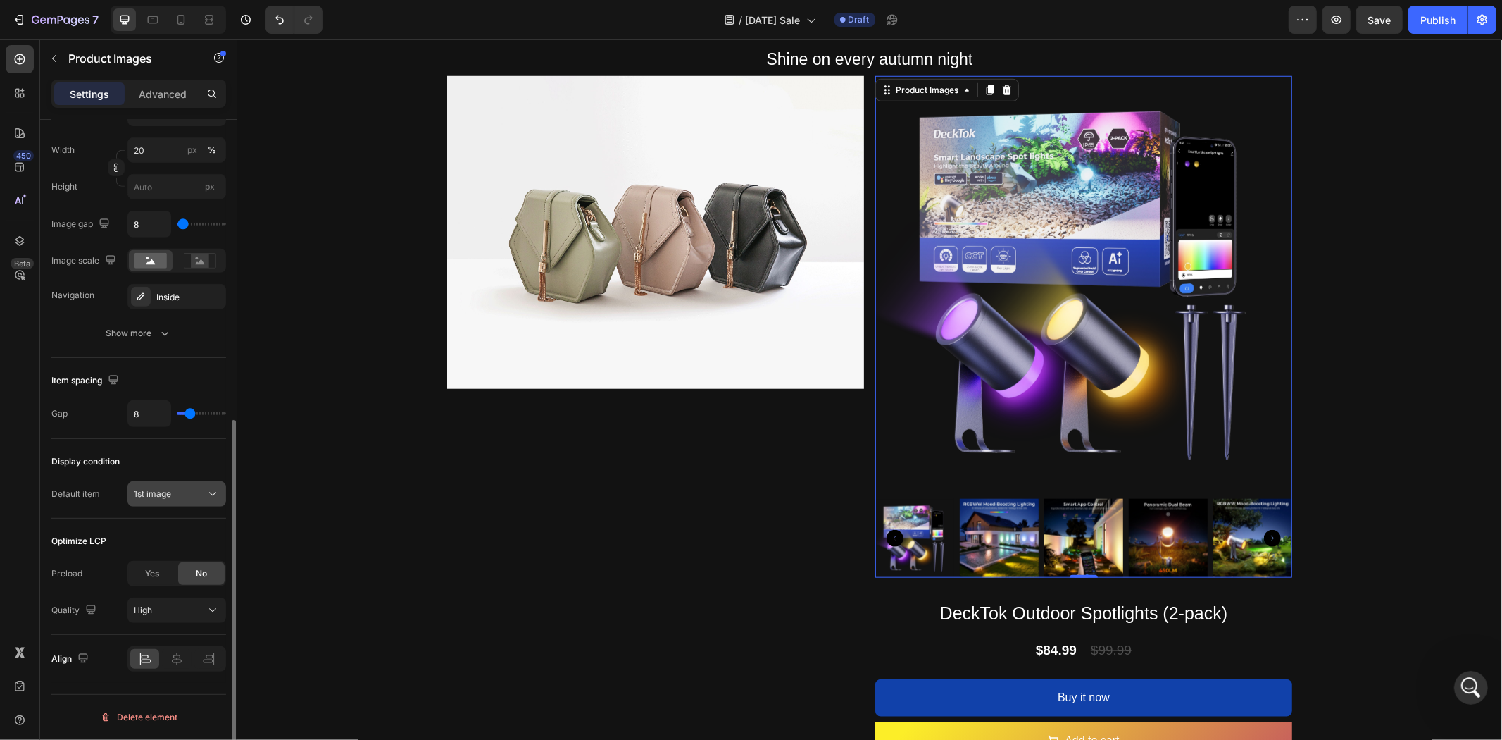
click at [199, 494] on div "1st image" at bounding box center [170, 493] width 72 height 13
type input "10"
type input "9"
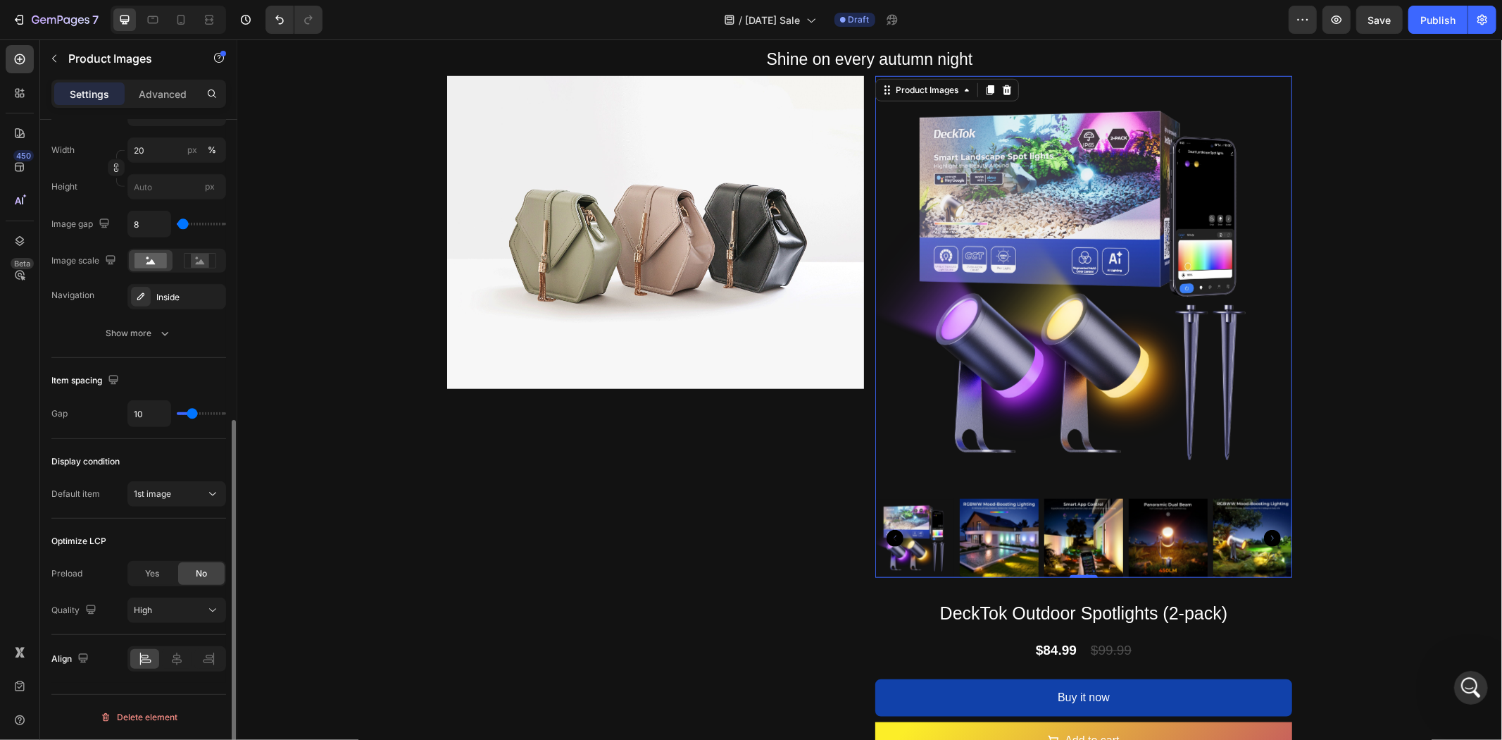
type input "9"
type input "0"
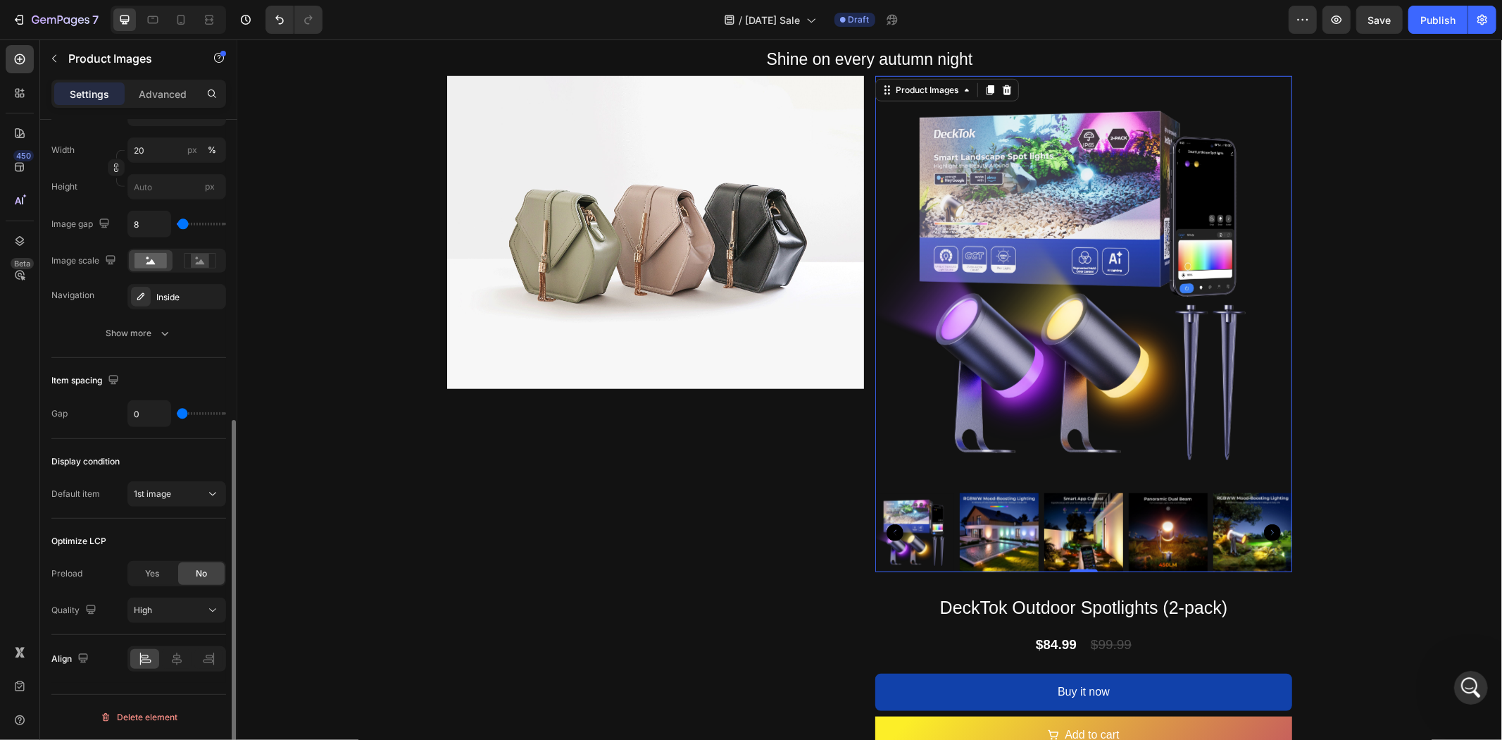
type input "1"
type input "40"
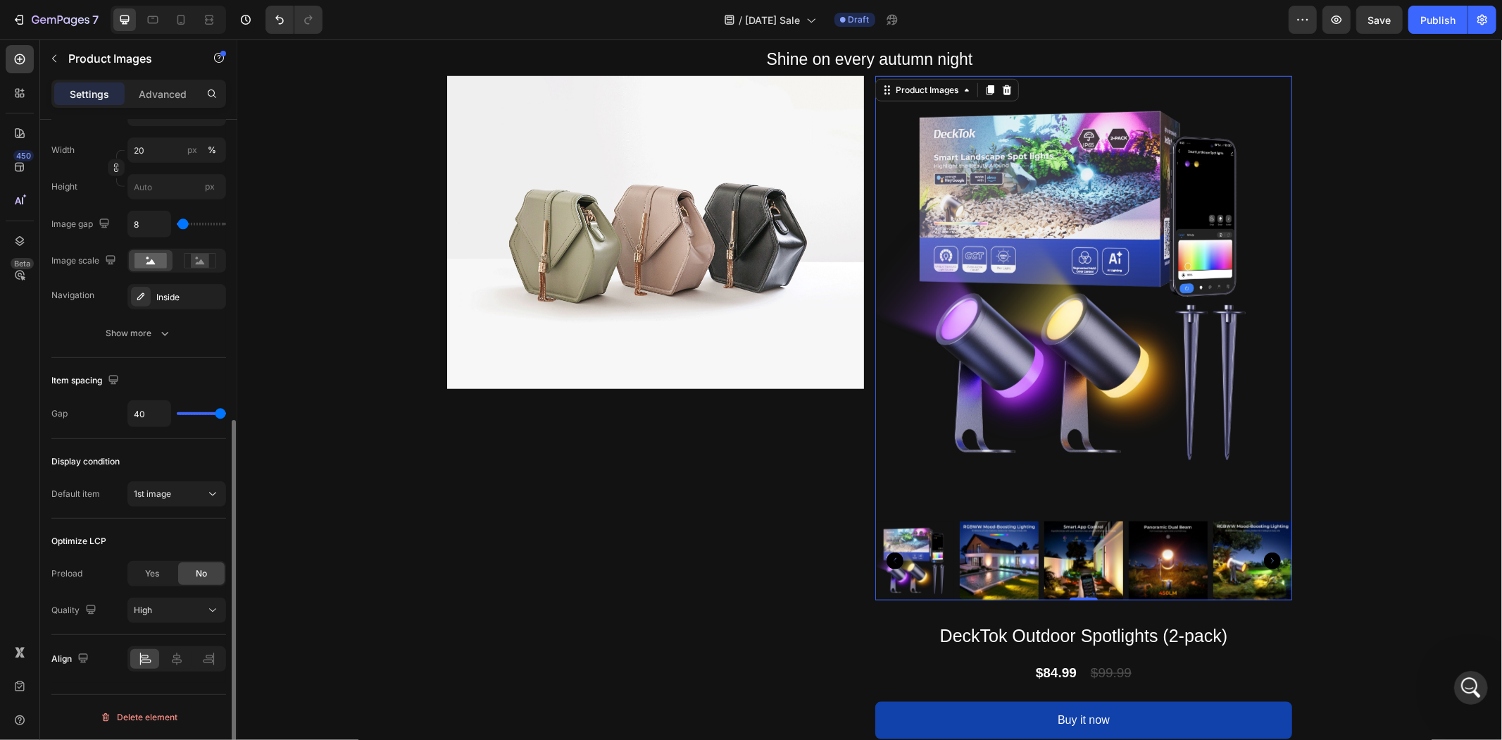
type input "30"
type input "0"
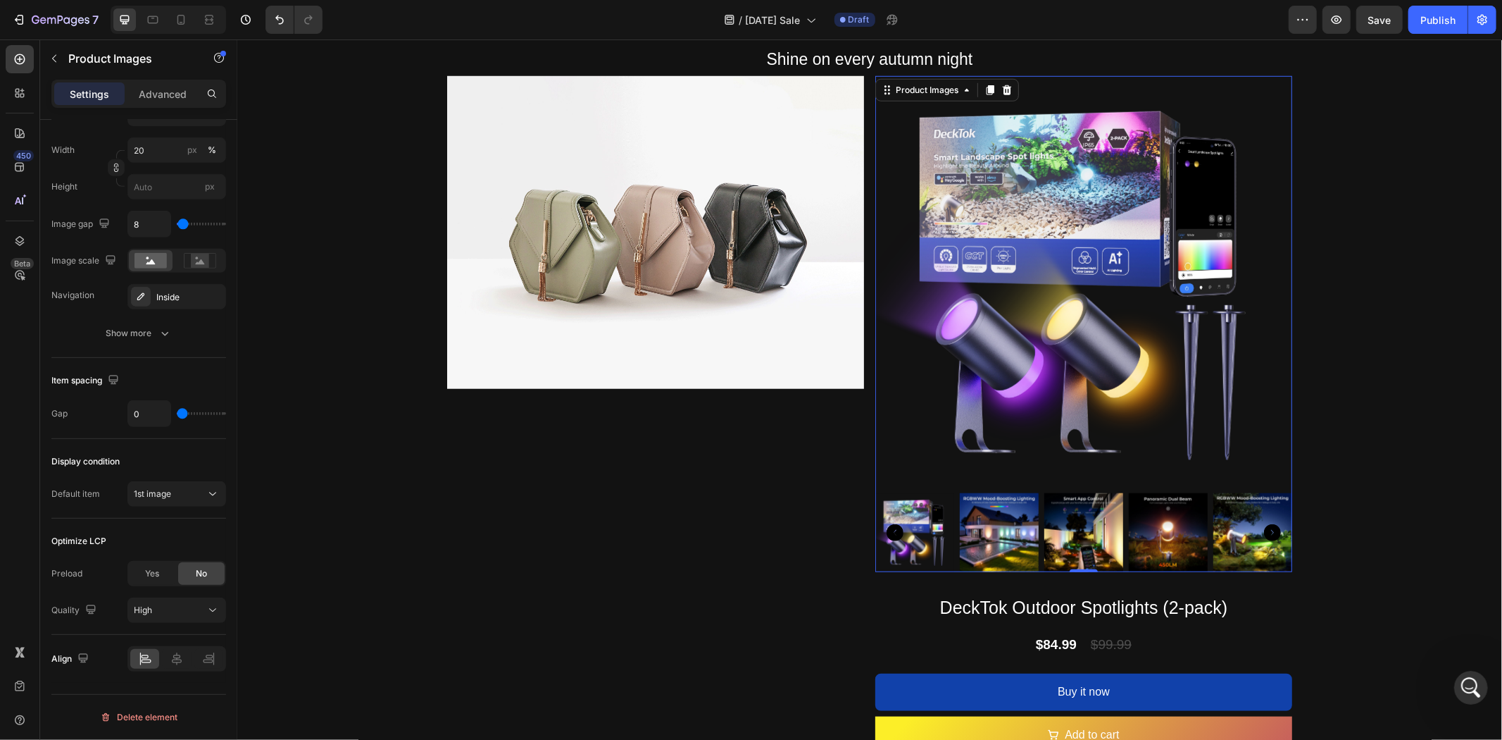
drag, startPoint x: 192, startPoint y: 414, endPoint x: 28, endPoint y: 414, distance: 163.4
type input "0"
click at [177, 414] on input "range" at bounding box center [201, 413] width 49 height 3
click at [976, 504] on img at bounding box center [998, 531] width 79 height 79
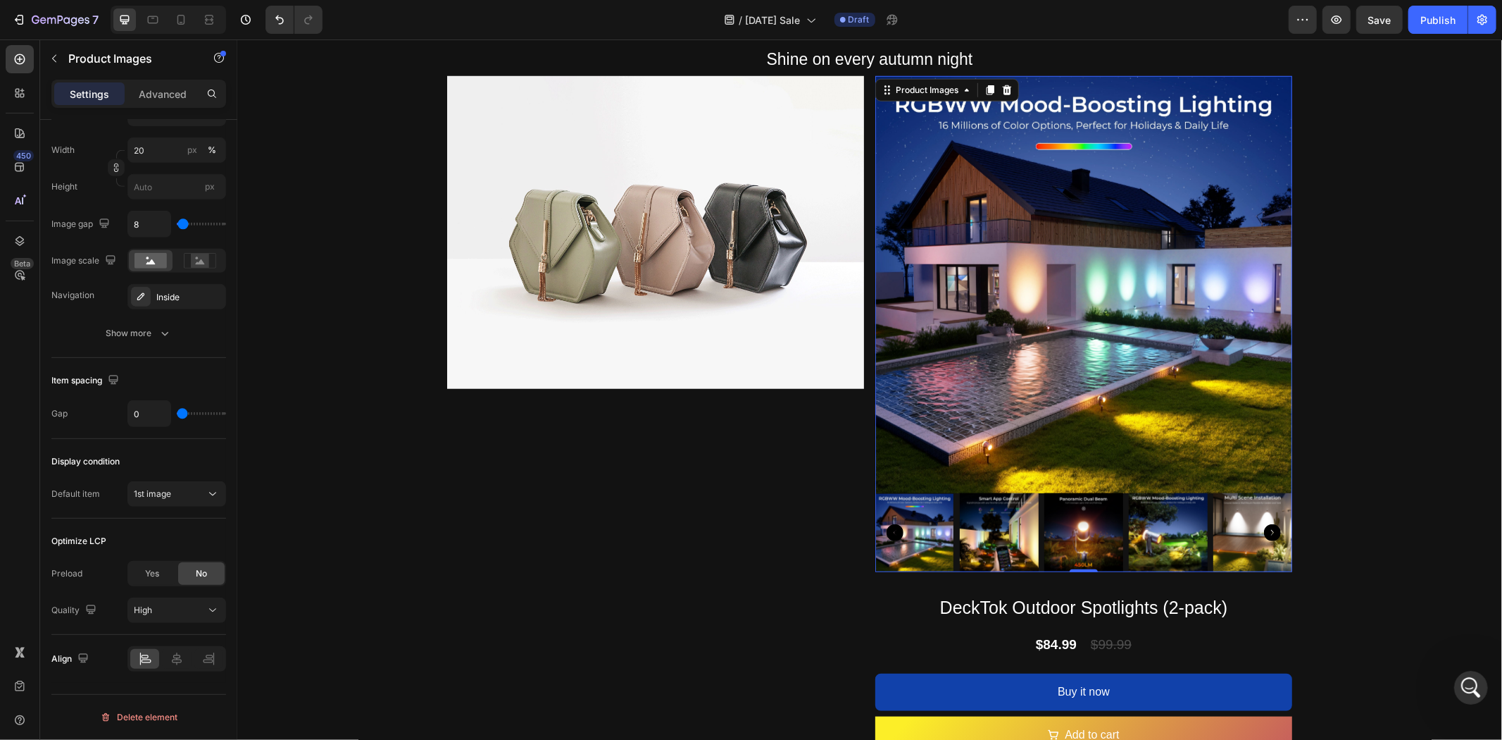
drag, startPoint x: 949, startPoint y: 511, endPoint x: 1040, endPoint y: 513, distance: 91.6
click at [1040, 513] on div at bounding box center [1083, 531] width 417 height 79
click at [890, 524] on icon "Carousel Back Arrow" at bounding box center [894, 531] width 17 height 17
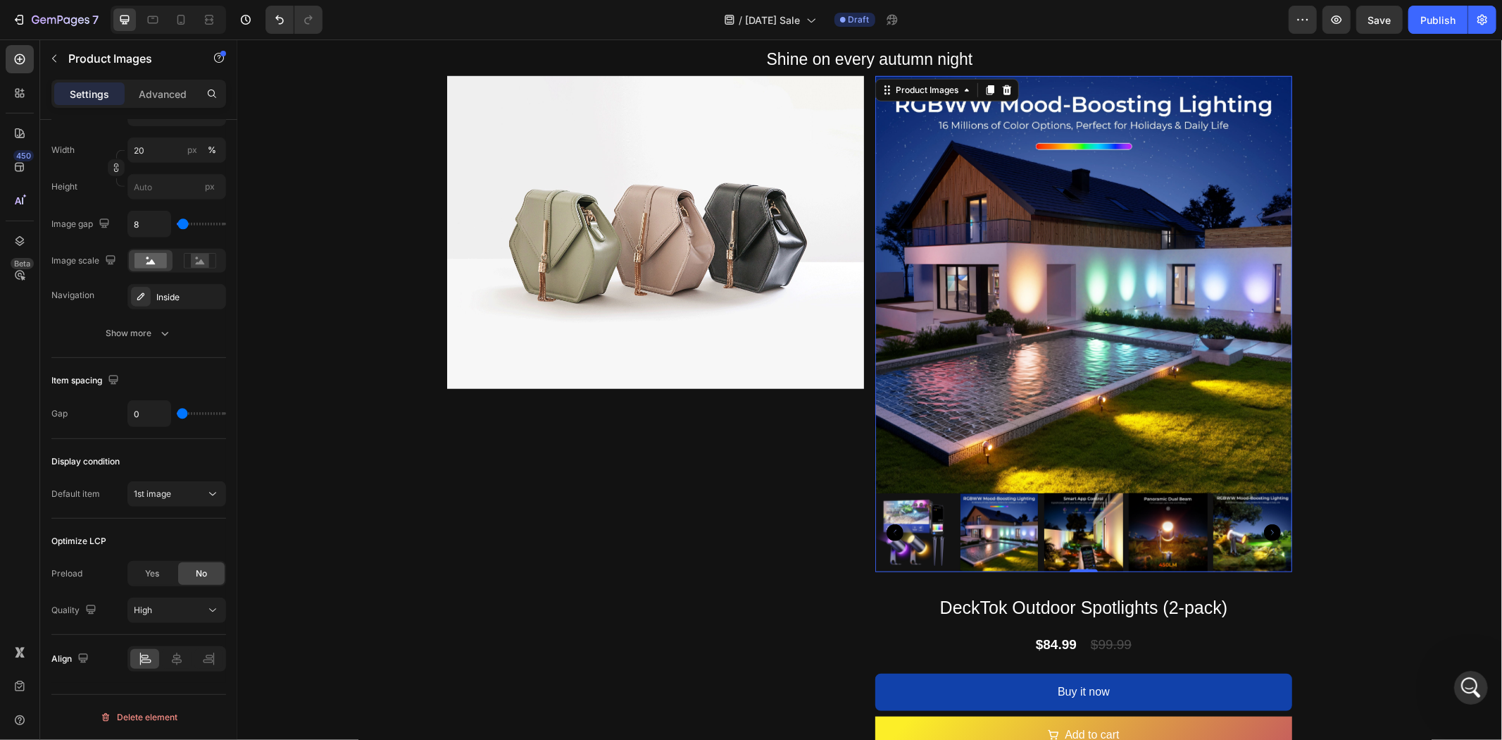
click at [924, 523] on img at bounding box center [914, 531] width 79 height 79
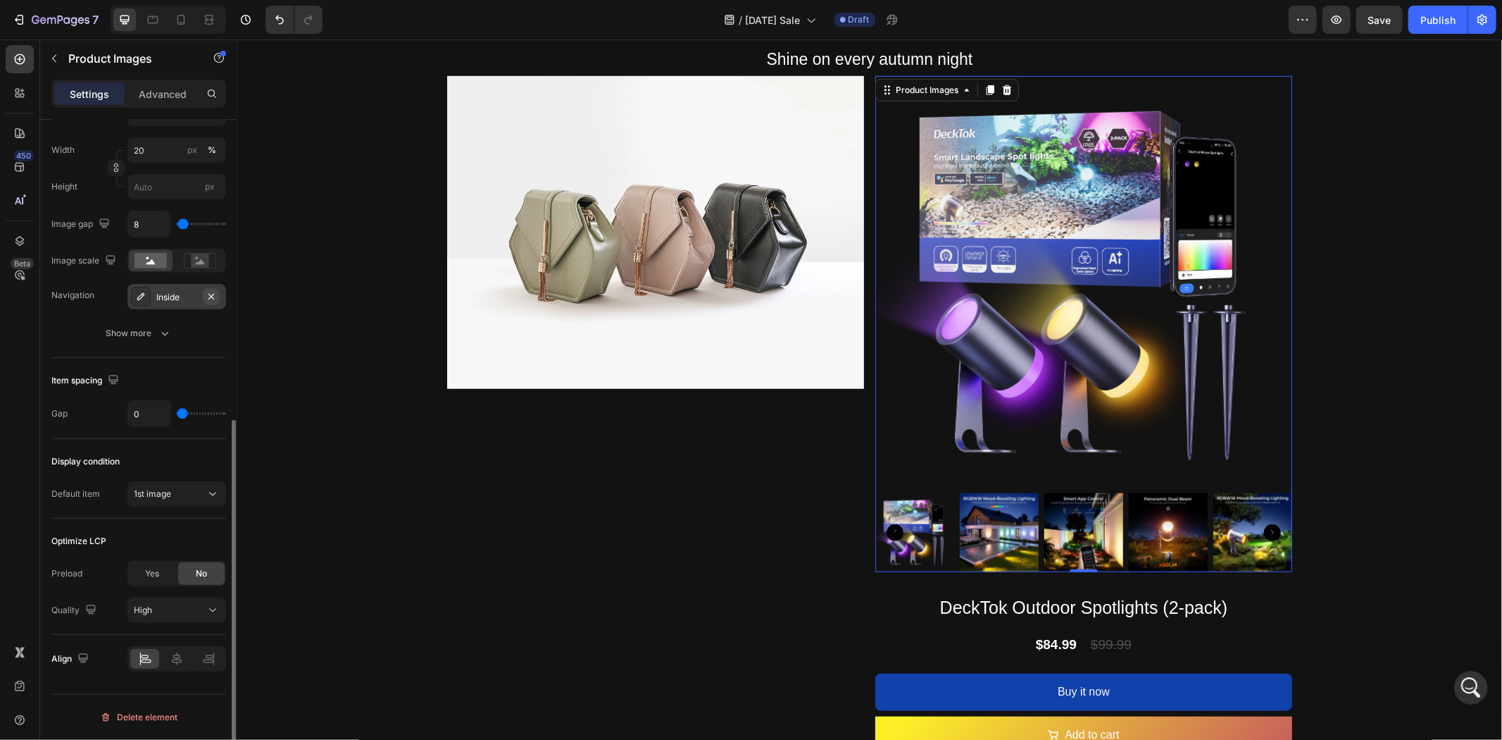
scroll to position [471, 0]
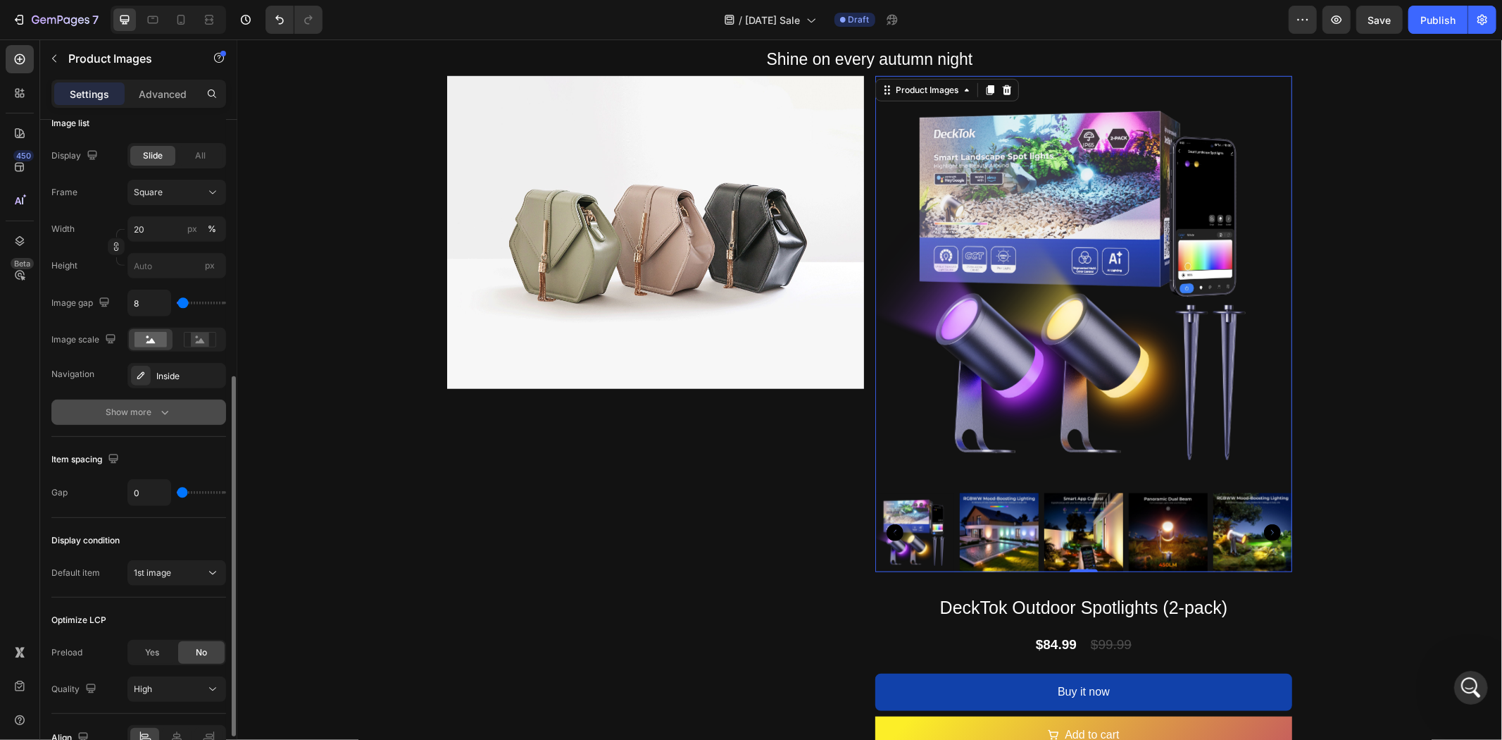
click at [156, 411] on div "Show more" at bounding box center [139, 412] width 66 height 14
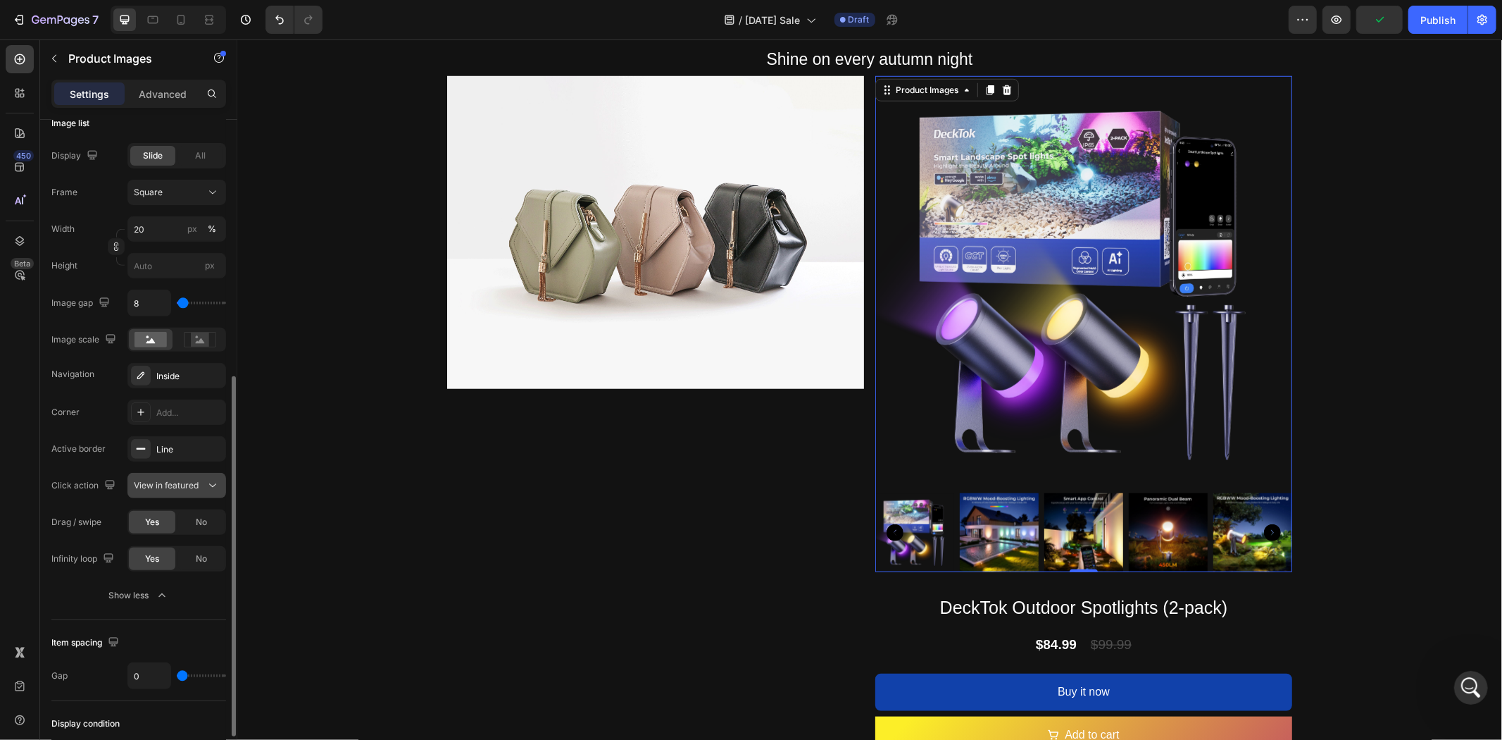
click at [213, 489] on icon at bounding box center [213, 485] width 14 height 14
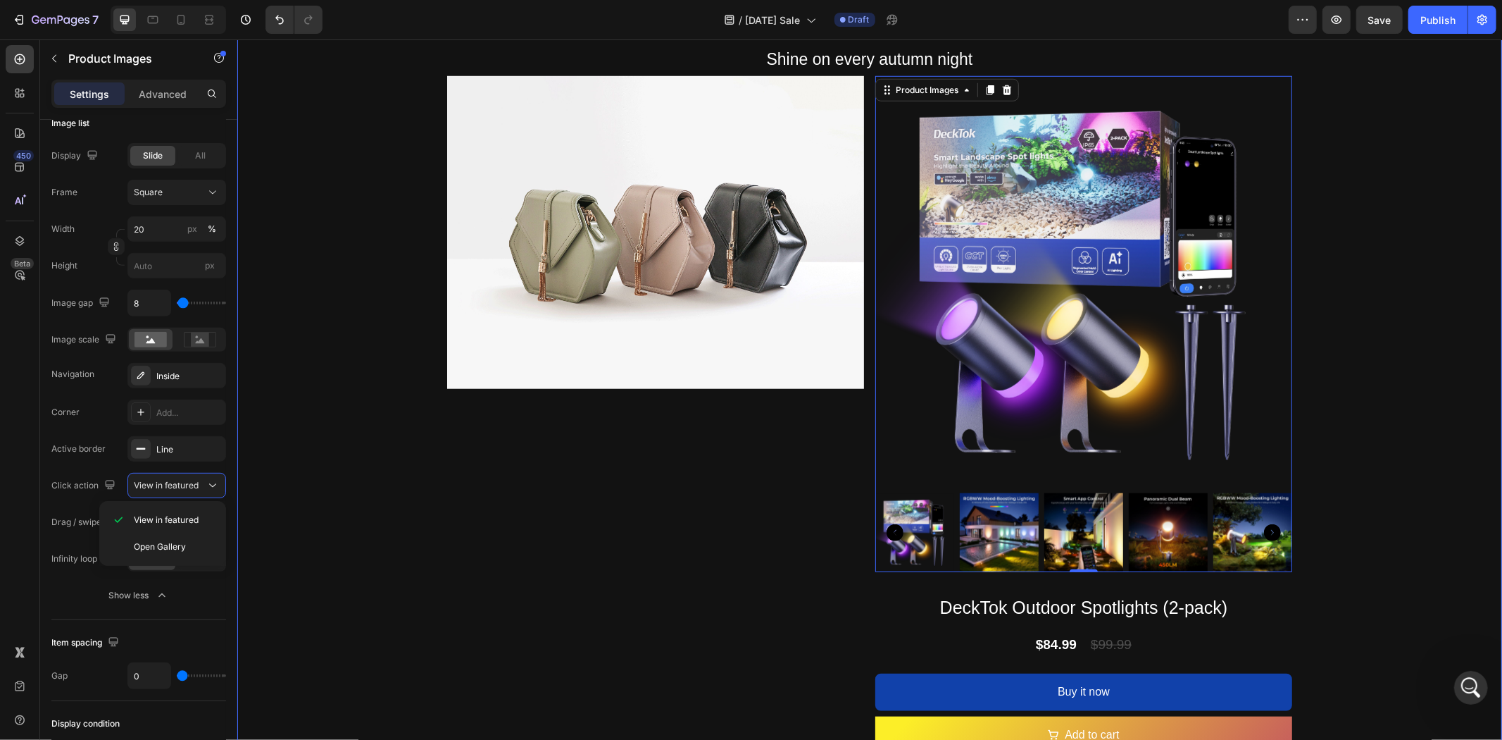
click at [268, 508] on div "Image 03 Day 03 Hour 52 Minute 47 Second Countdown Timer Rustic Glow Heading Sh…" at bounding box center [869, 72] width 1265 height 1362
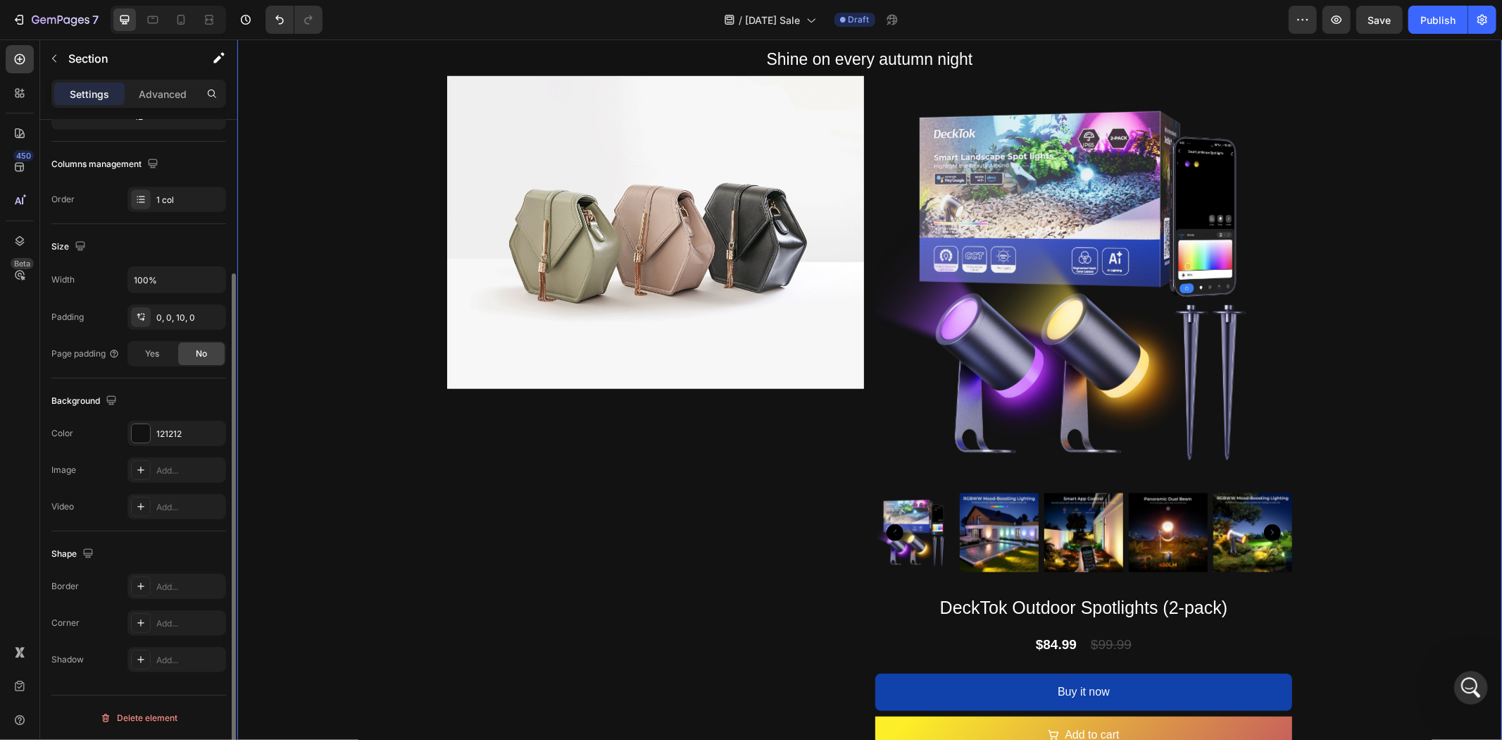
scroll to position [0, 0]
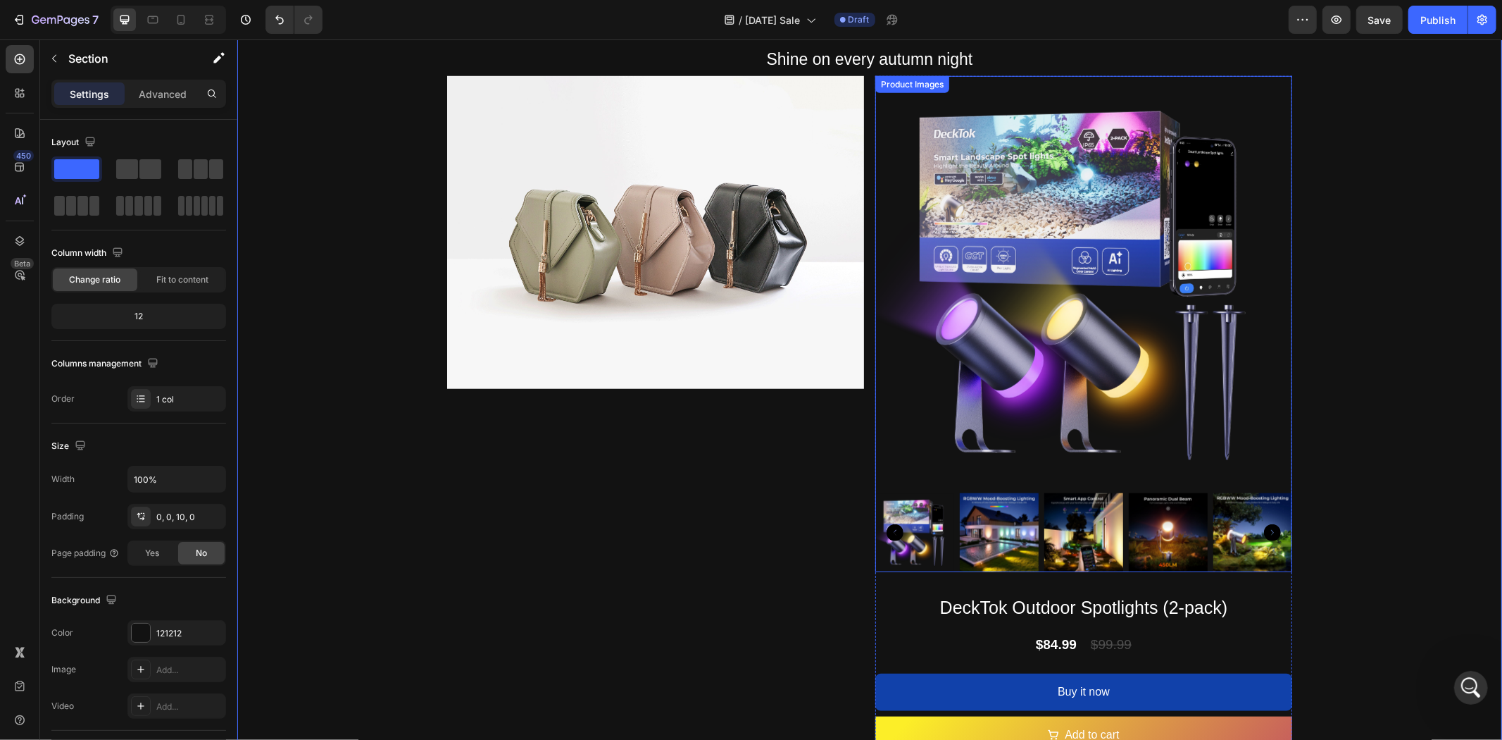
click at [1004, 349] on img at bounding box center [1083, 283] width 417 height 417
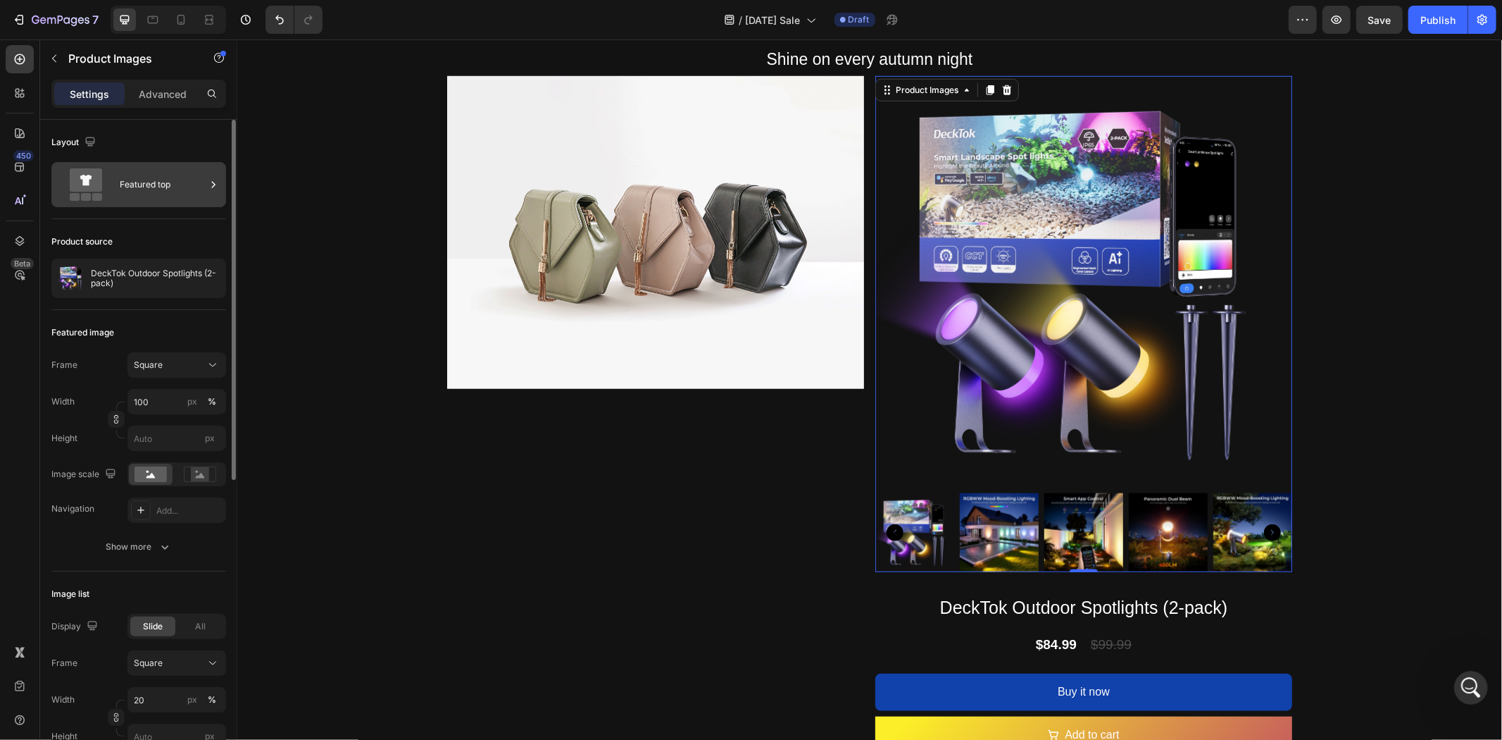
click at [202, 187] on div "Featured top" at bounding box center [163, 184] width 86 height 32
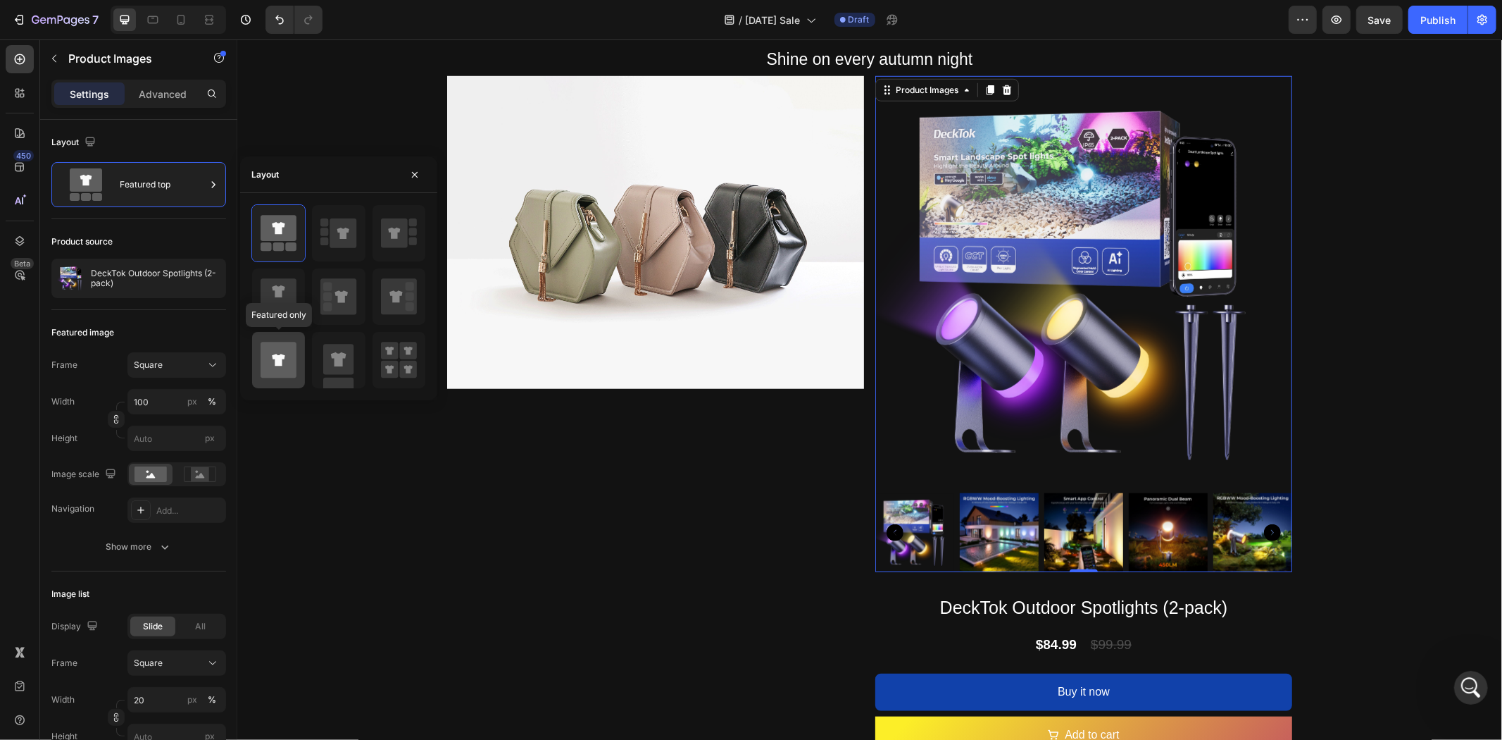
click at [282, 353] on icon at bounding box center [279, 360] width 36 height 36
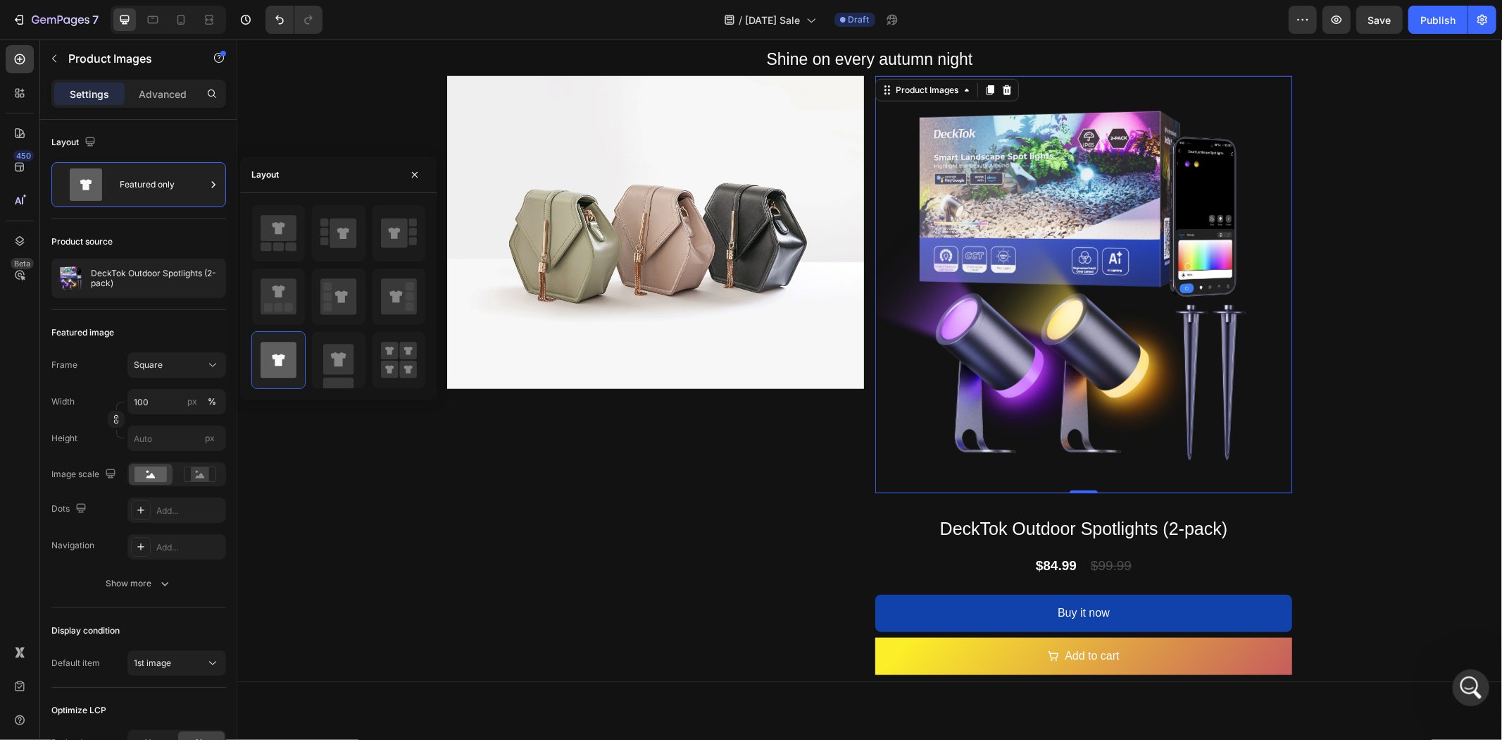
click at [1469, 684] on icon "打开 Intercom Messenger" at bounding box center [1469, 685] width 23 height 23
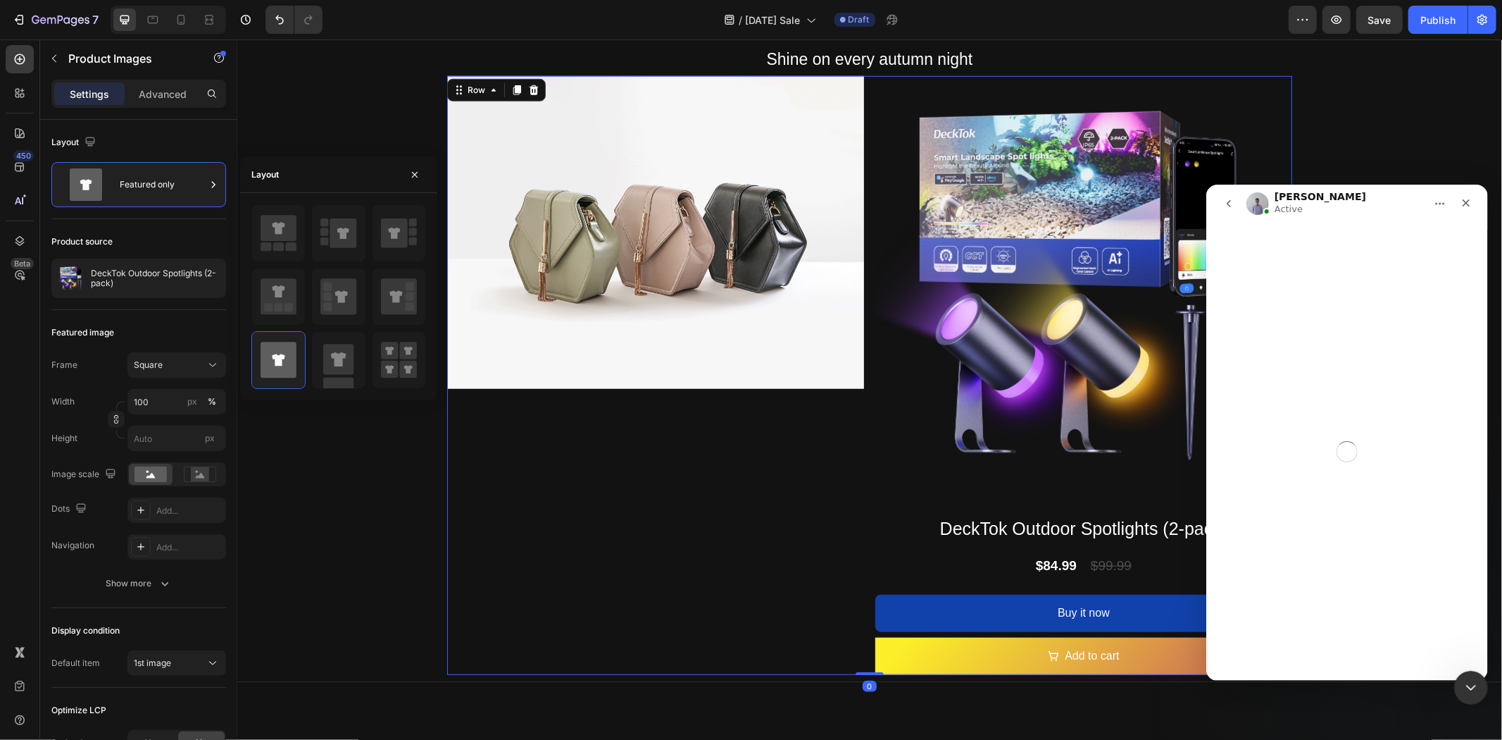
click at [740, 517] on div "Image" at bounding box center [655, 374] width 417 height 599
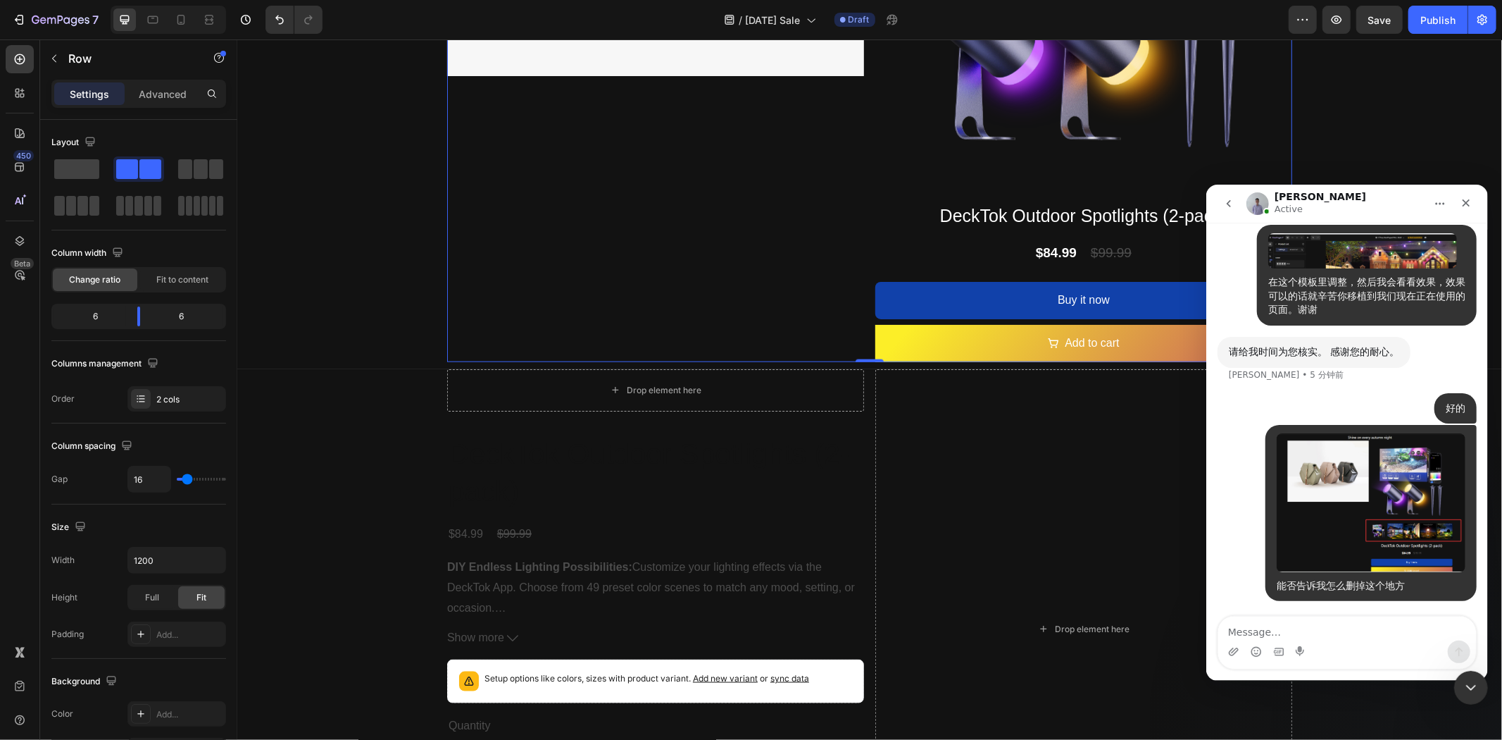
scroll to position [17952, 0]
click at [1375, 628] on textarea "Message…" at bounding box center [1347, 628] width 258 height 24
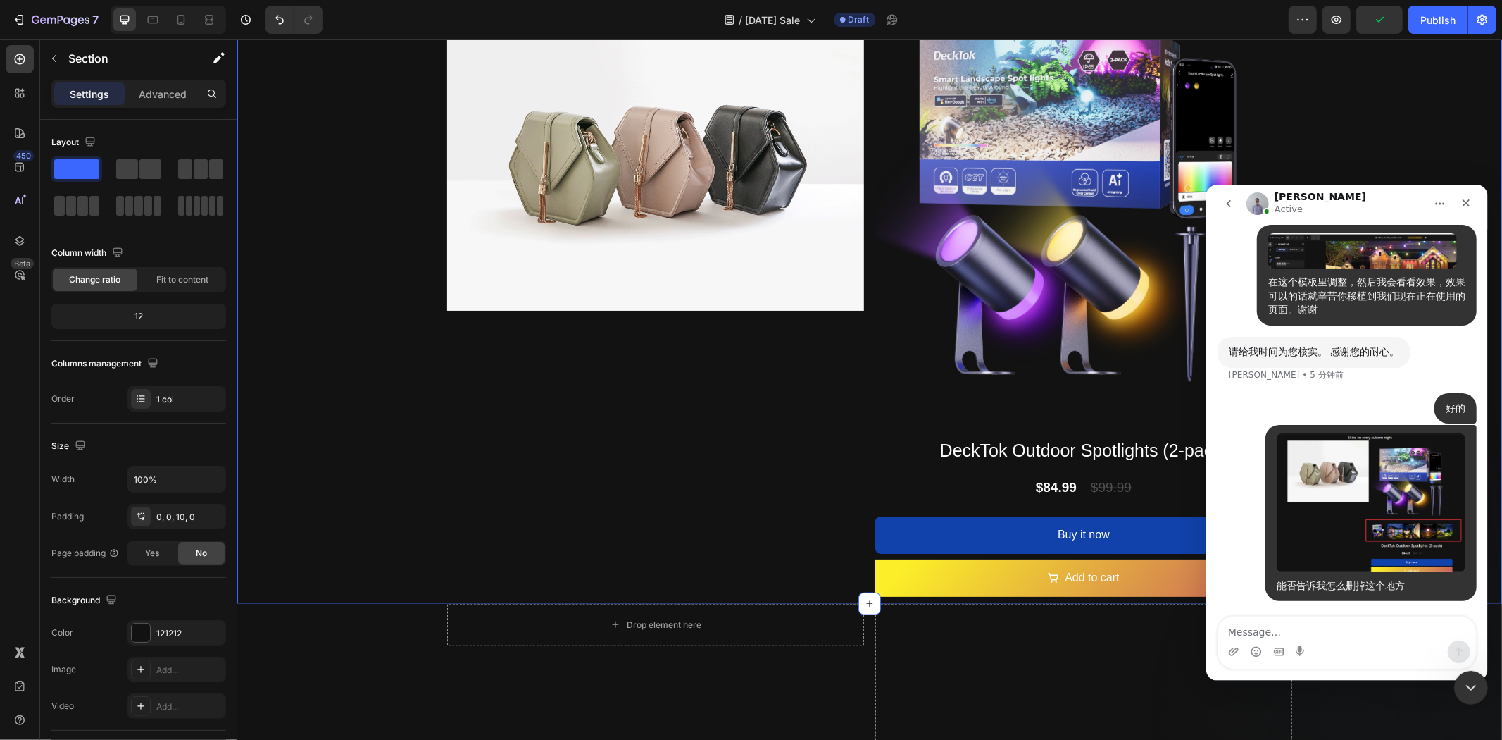
scroll to position [1028, 0]
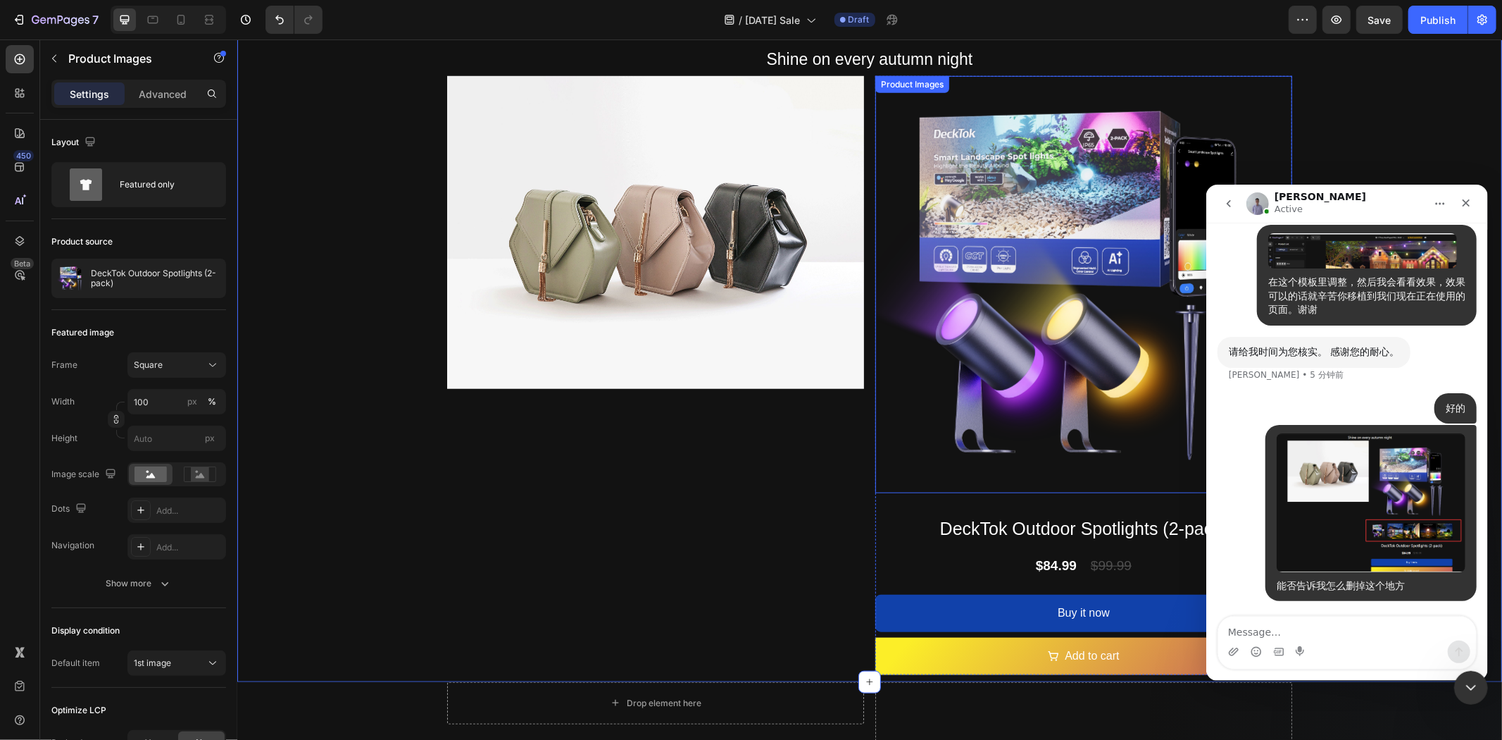
click at [1114, 315] on img at bounding box center [1083, 283] width 417 height 417
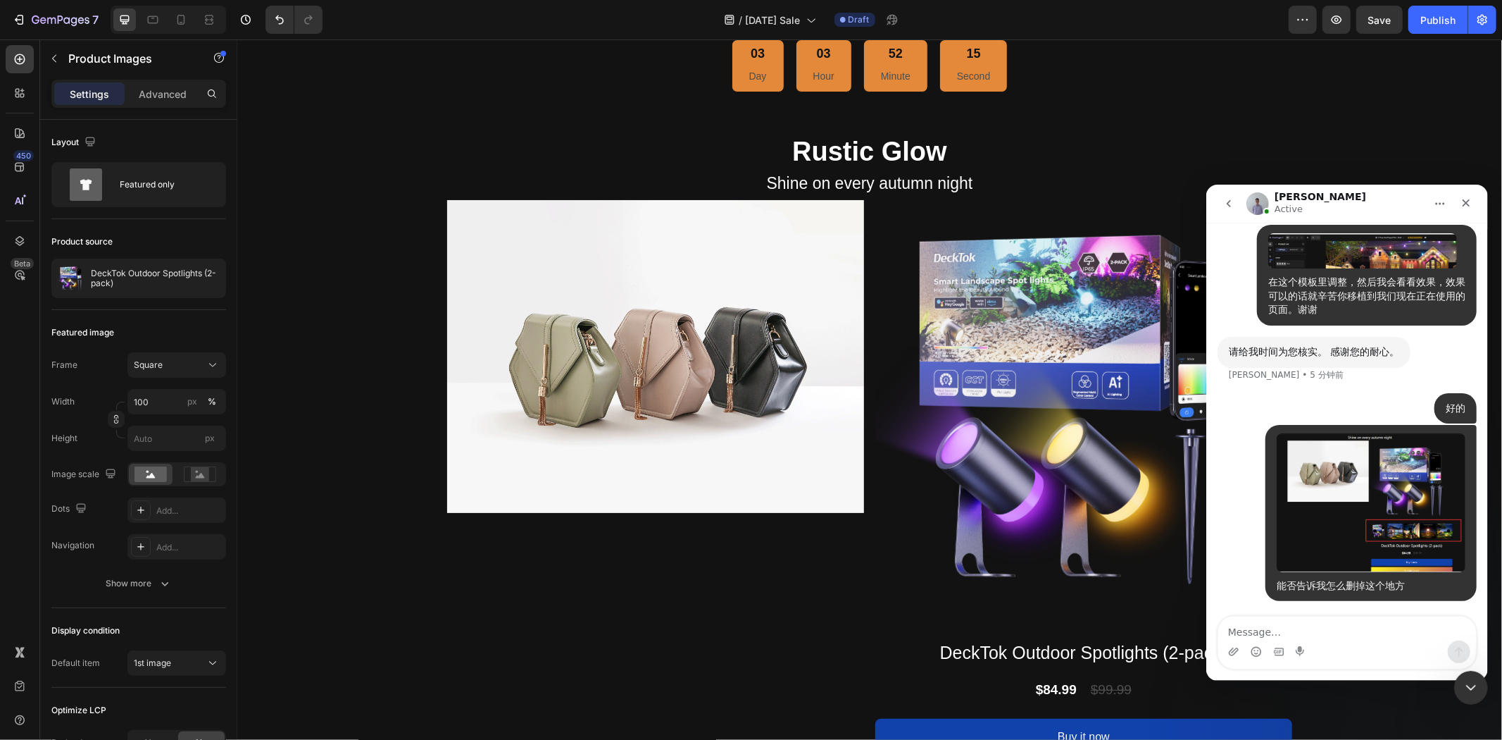
scroll to position [895, 0]
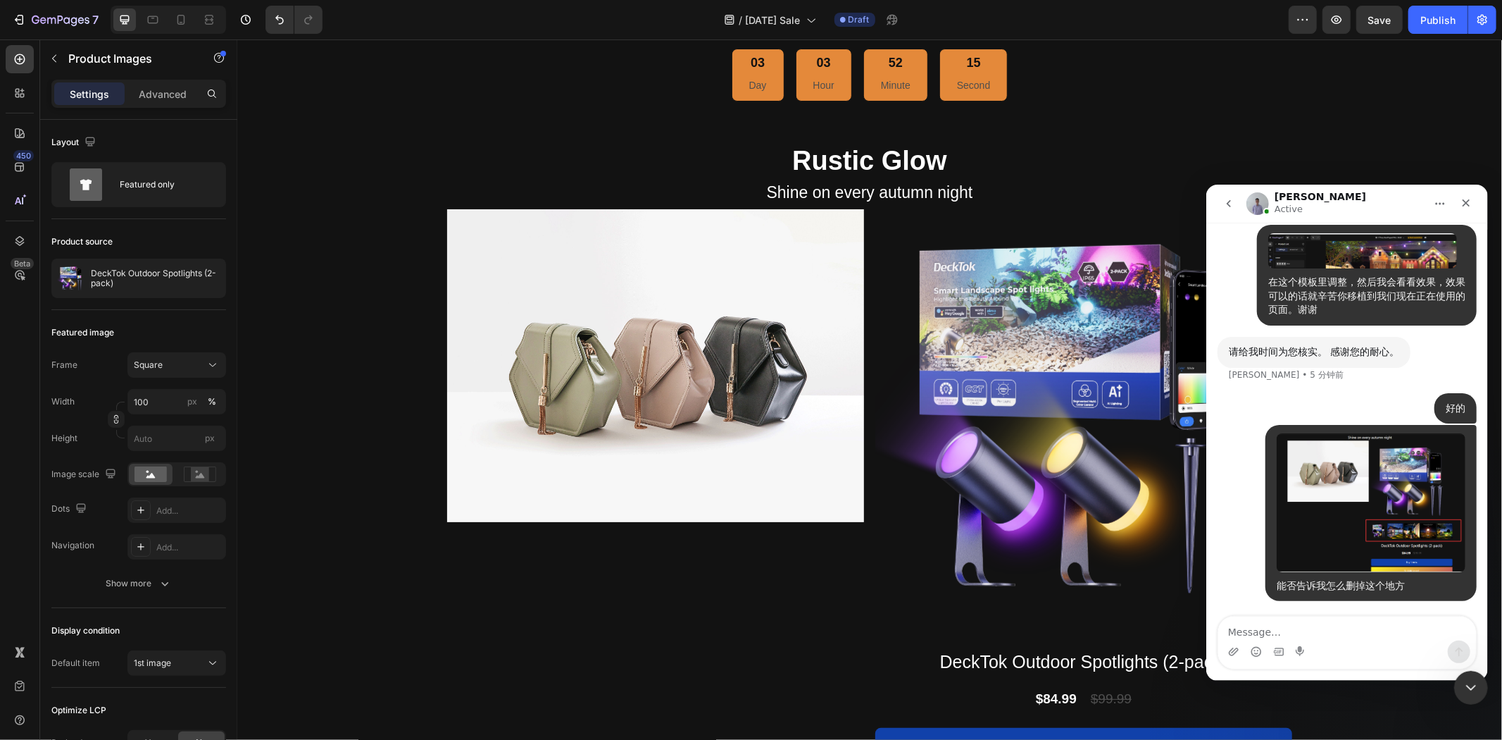
click at [1023, 421] on img at bounding box center [1083, 416] width 417 height 417
click at [1470, 202] on icon "关闭" at bounding box center [1465, 202] width 11 height 11
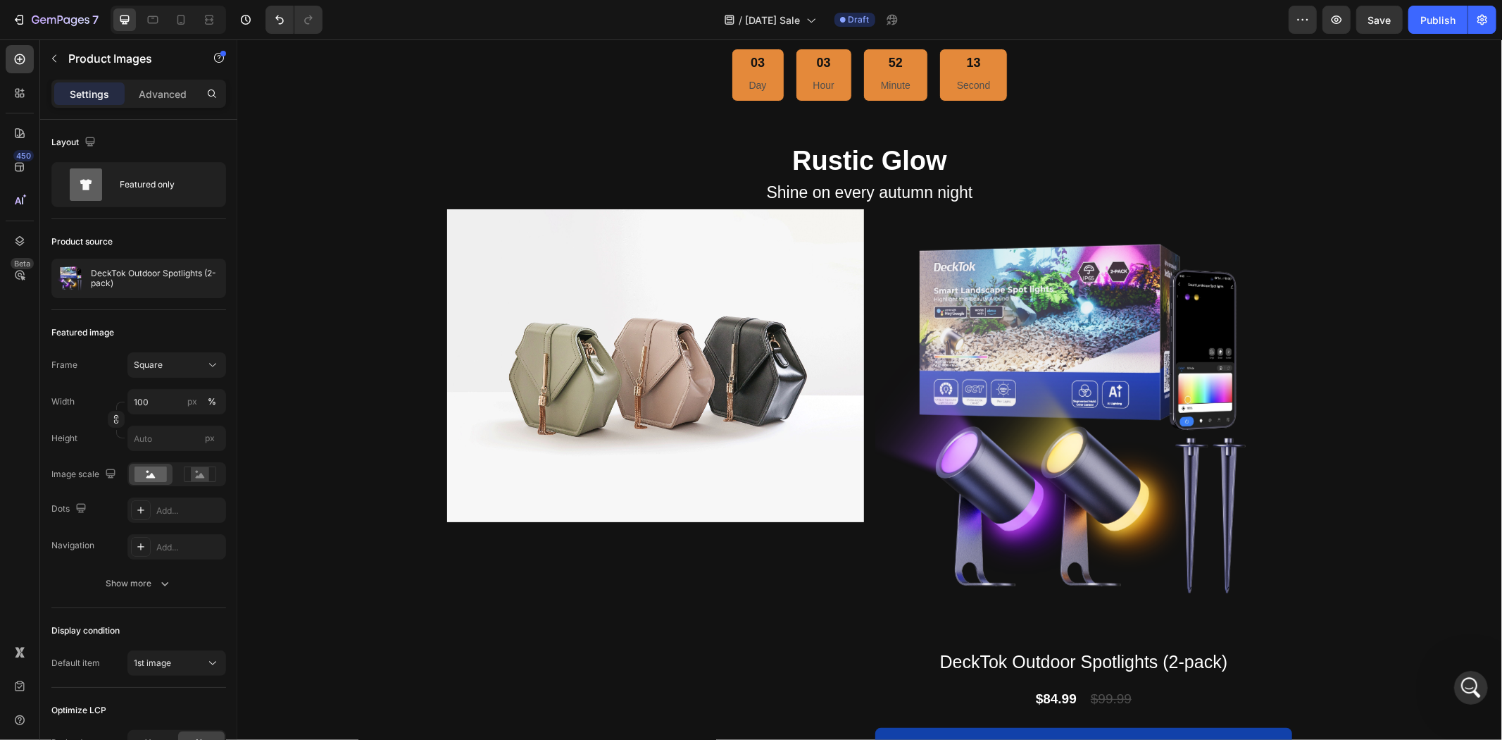
click at [1086, 391] on img at bounding box center [1083, 416] width 417 height 417
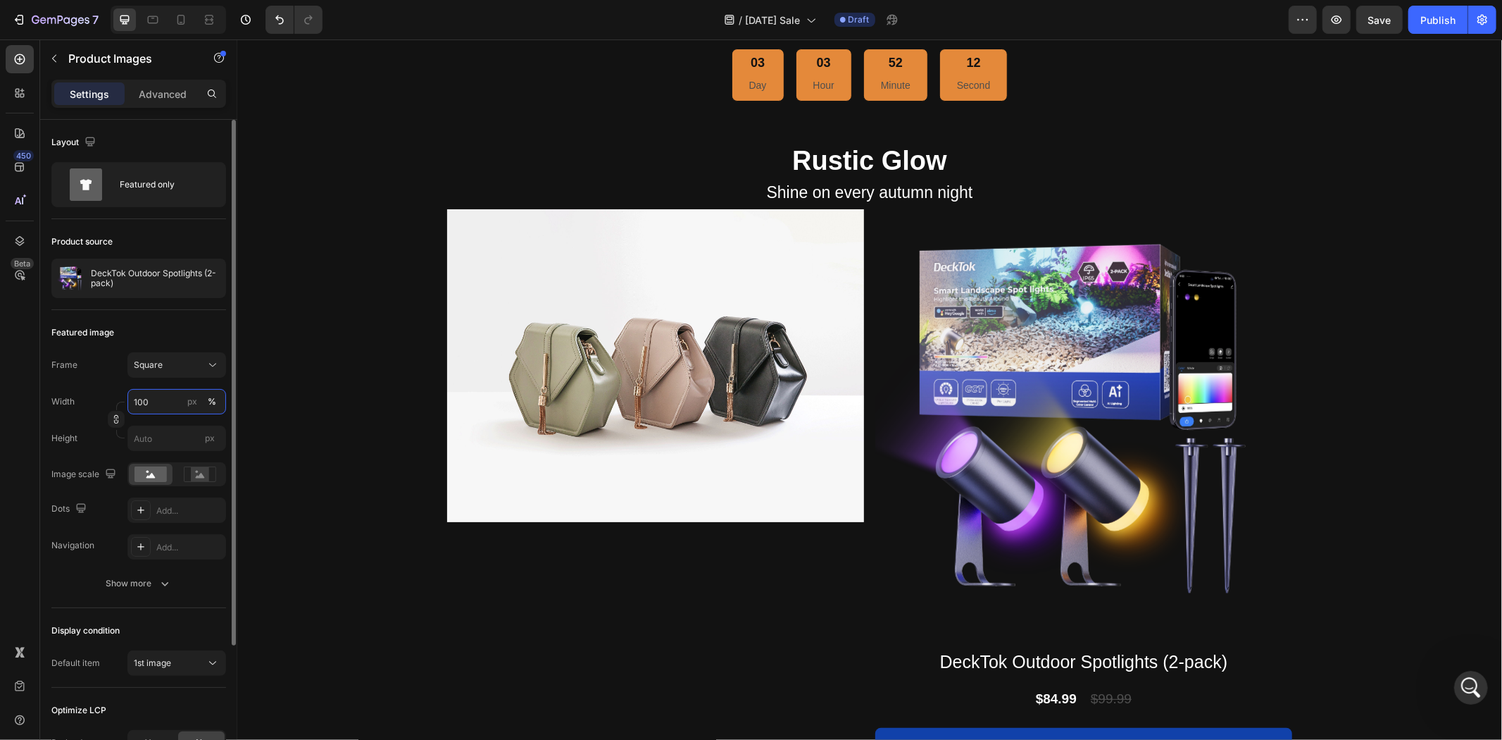
click at [179, 403] on input "100" at bounding box center [176, 401] width 99 height 25
click at [203, 473] on rect at bounding box center [200, 474] width 18 height 14
click at [154, 474] on rect at bounding box center [151, 473] width 32 height 15
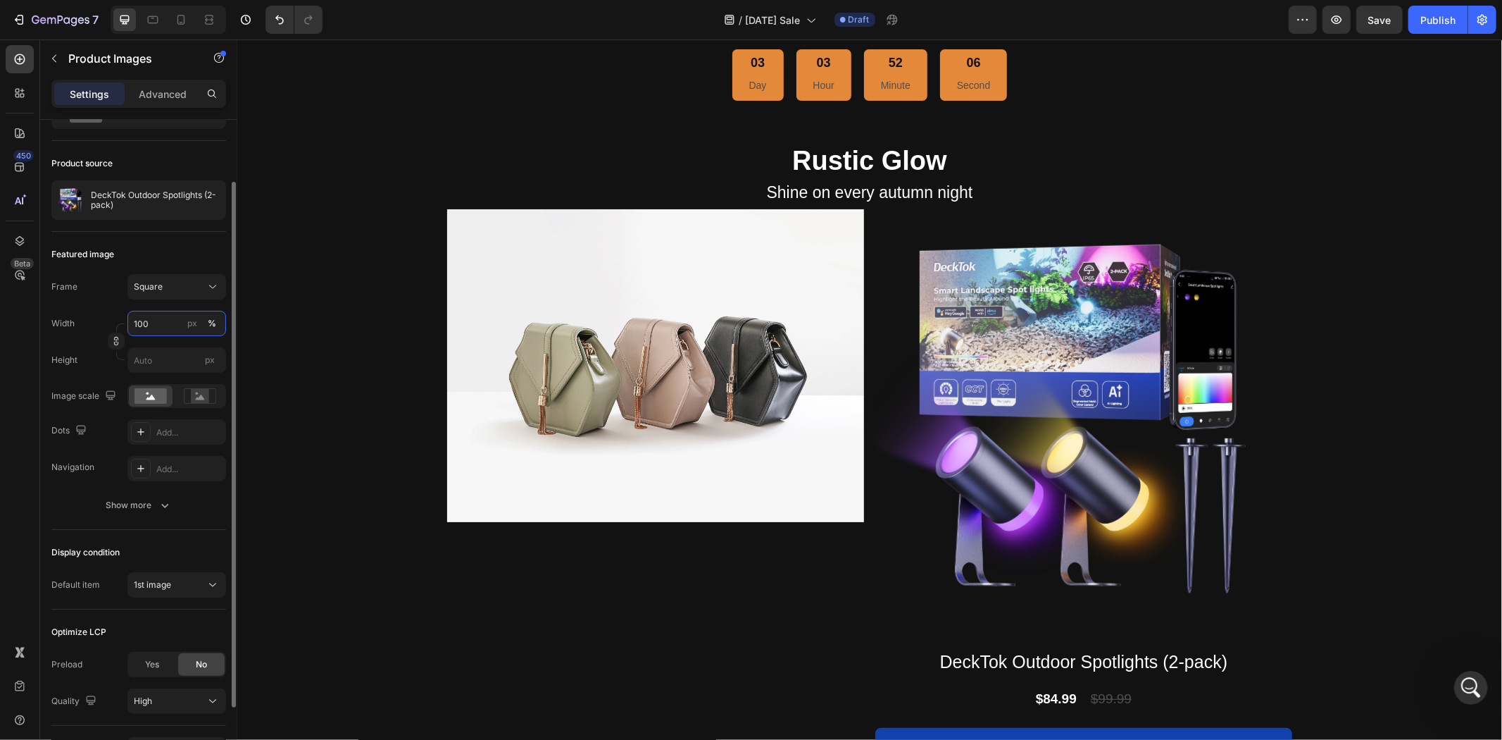
click at [163, 330] on input "100" at bounding box center [176, 323] width 99 height 25
drag, startPoint x: 163, startPoint y: 325, endPoint x: 125, endPoint y: 324, distance: 38.7
click at [125, 324] on div "Width 100 px %" at bounding box center [138, 323] width 175 height 25
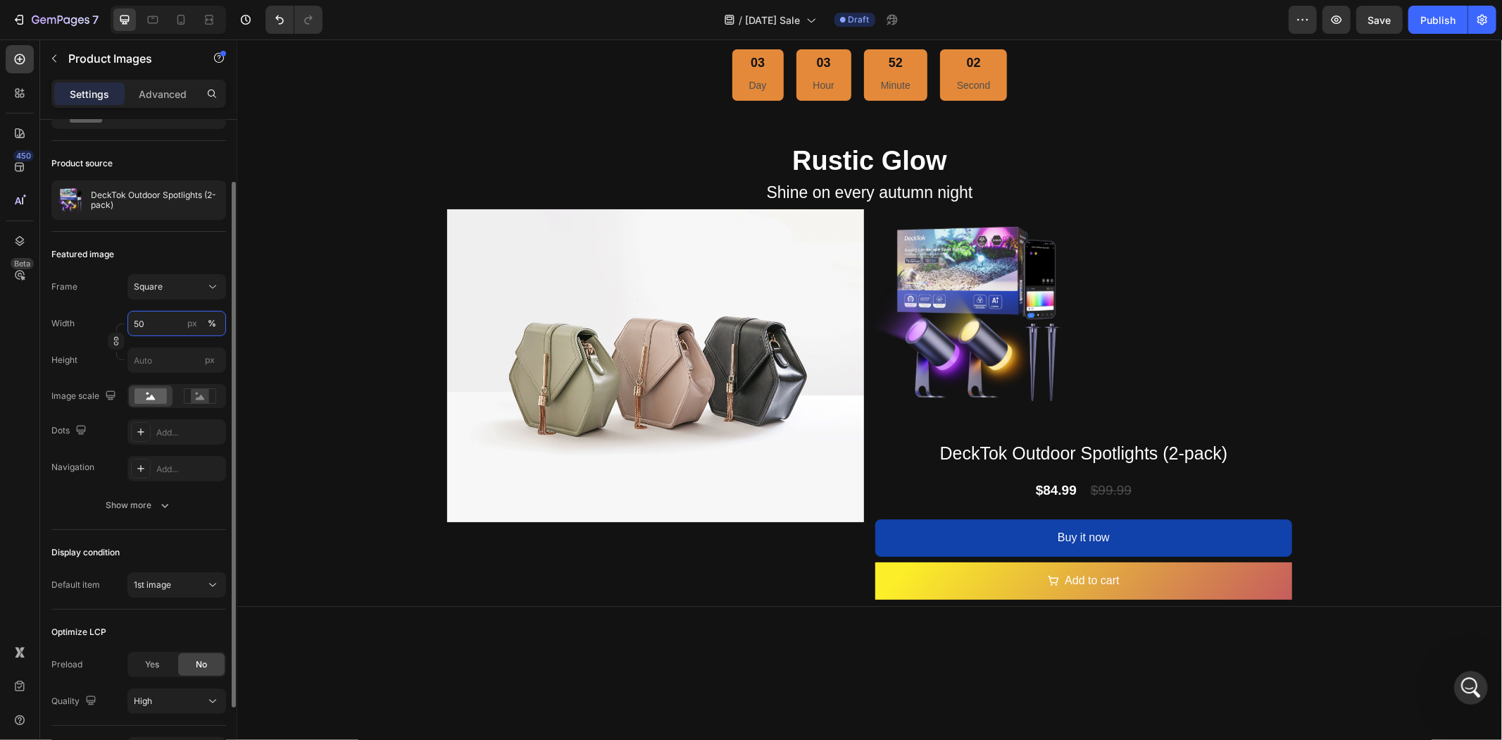
click at [167, 323] on input "50" at bounding box center [176, 323] width 99 height 25
drag, startPoint x: 166, startPoint y: 323, endPoint x: 138, endPoint y: 321, distance: 28.2
click at [138, 321] on input "50" at bounding box center [176, 323] width 99 height 25
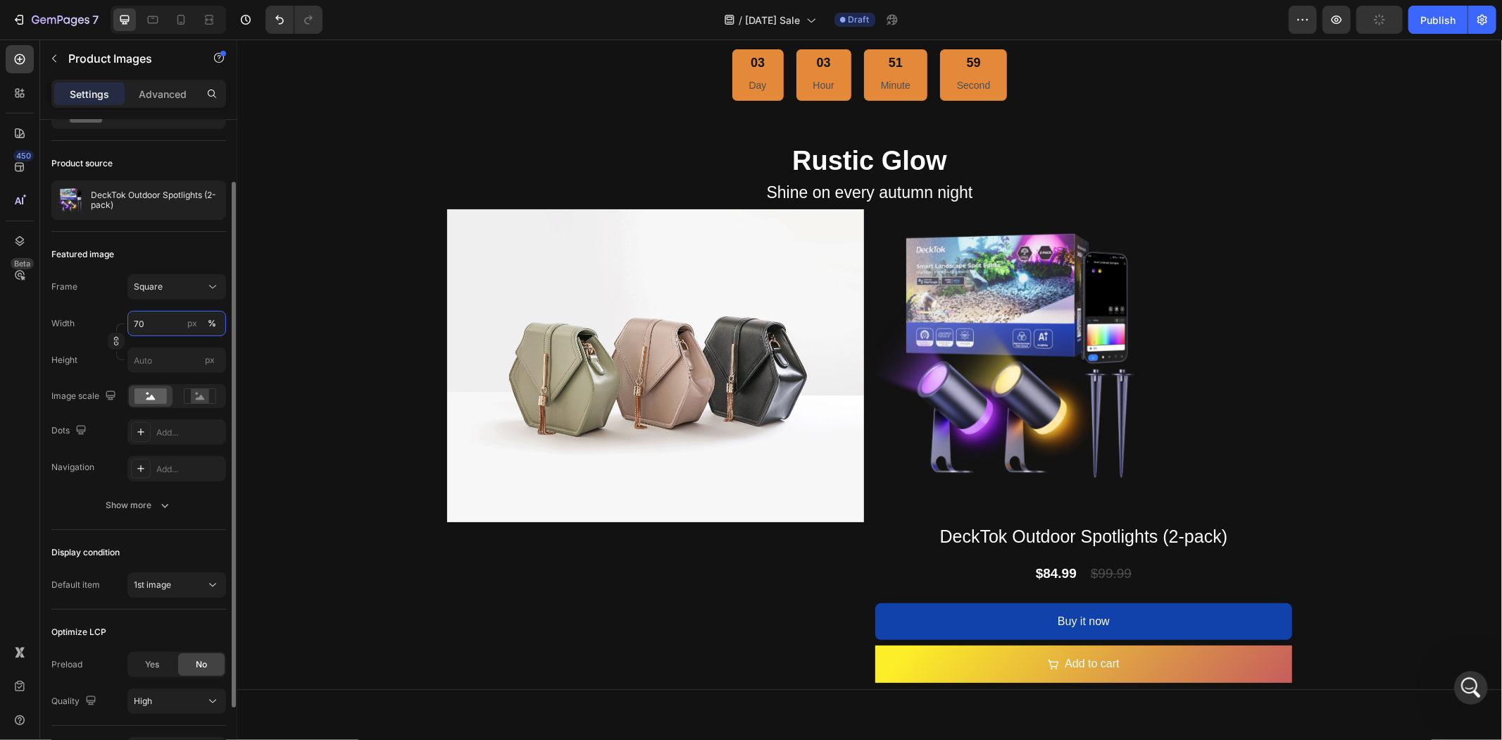
click at [156, 321] on input "70" at bounding box center [176, 323] width 99 height 25
drag, startPoint x: 156, startPoint y: 321, endPoint x: 129, endPoint y: 320, distance: 26.8
click at [129, 320] on input "70" at bounding box center [176, 323] width 99 height 25
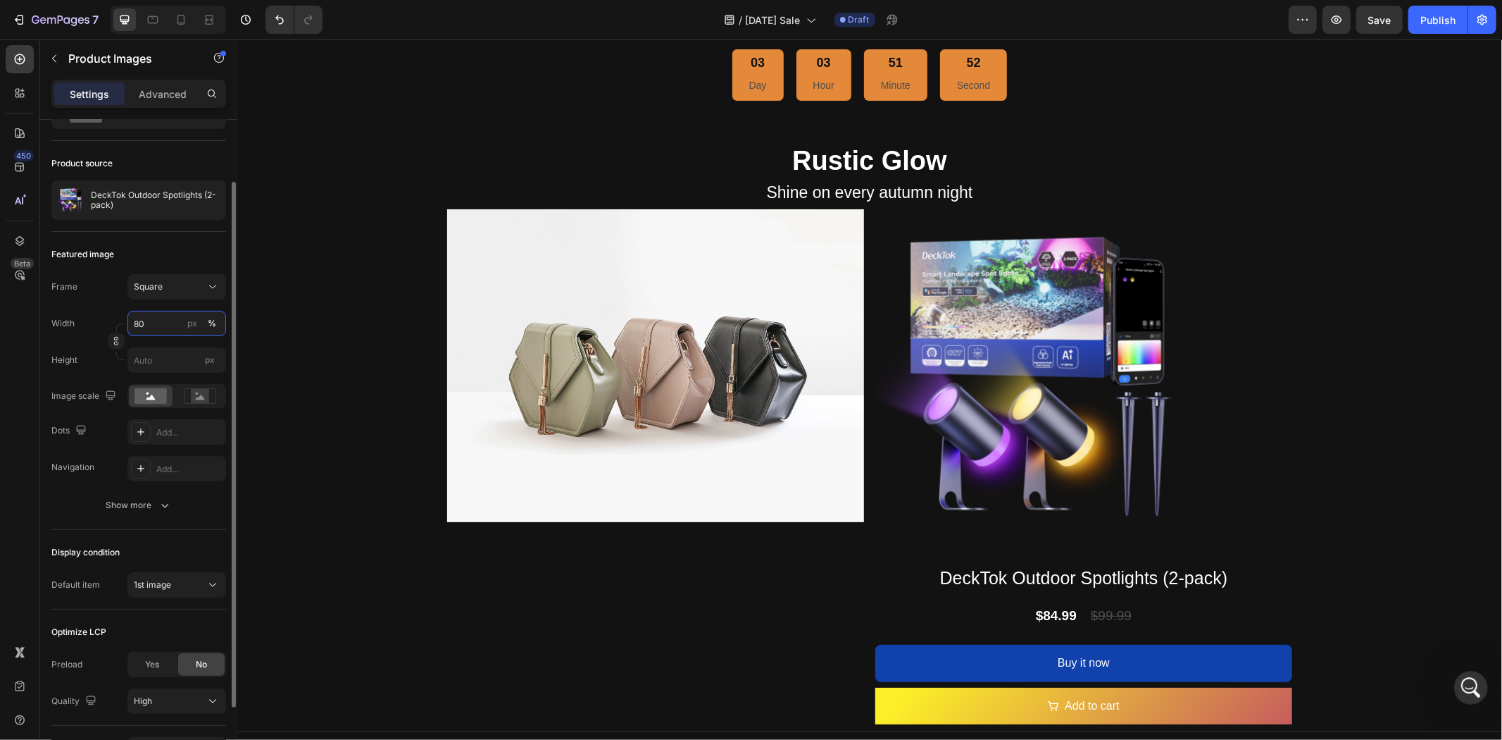
drag, startPoint x: 165, startPoint y: 319, endPoint x: 111, endPoint y: 319, distance: 54.2
click at [111, 319] on div "Width 80 px %" at bounding box center [138, 323] width 175 height 25
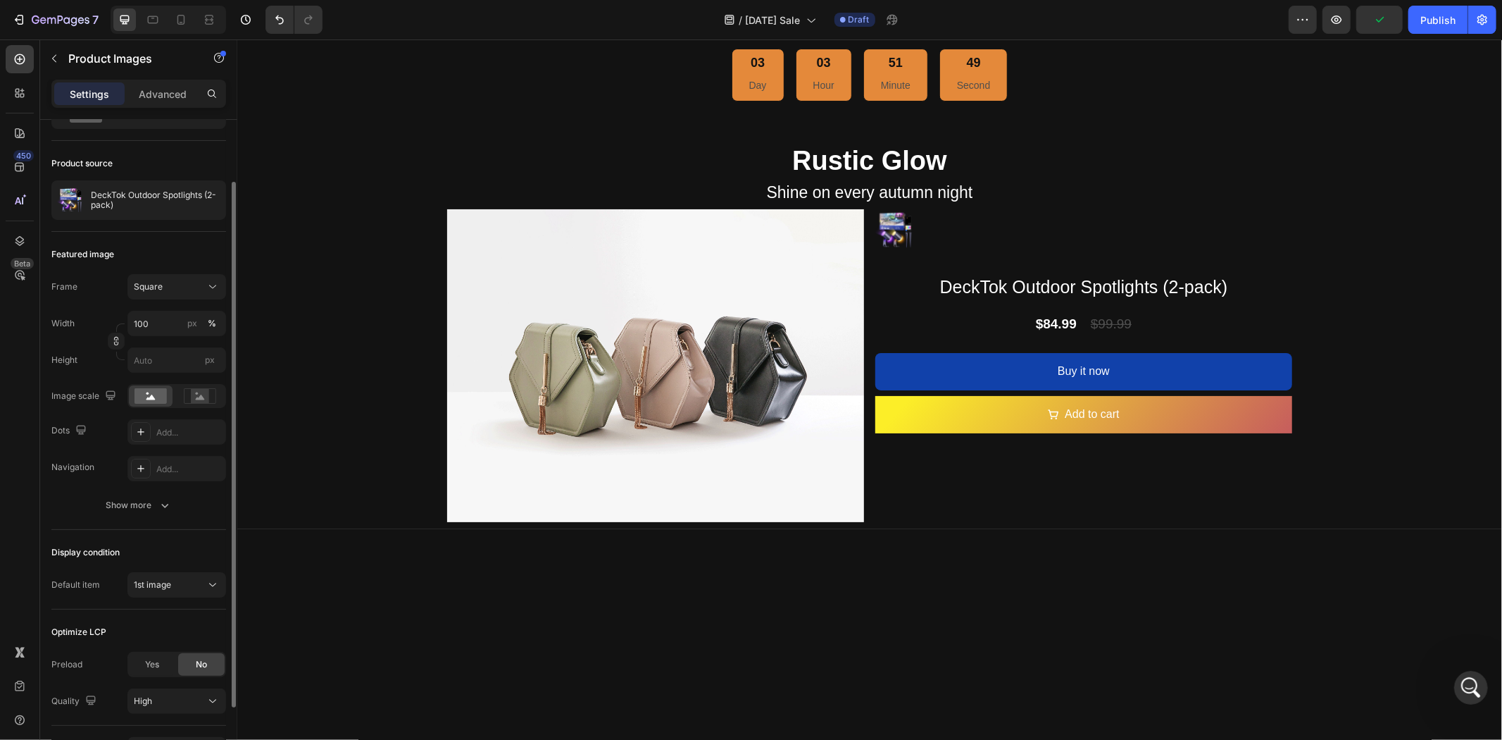
click at [108, 301] on div "Frame Square Width 100 px % Height px" at bounding box center [138, 323] width 175 height 99
click at [168, 320] on input "100" at bounding box center [176, 323] width 99 height 25
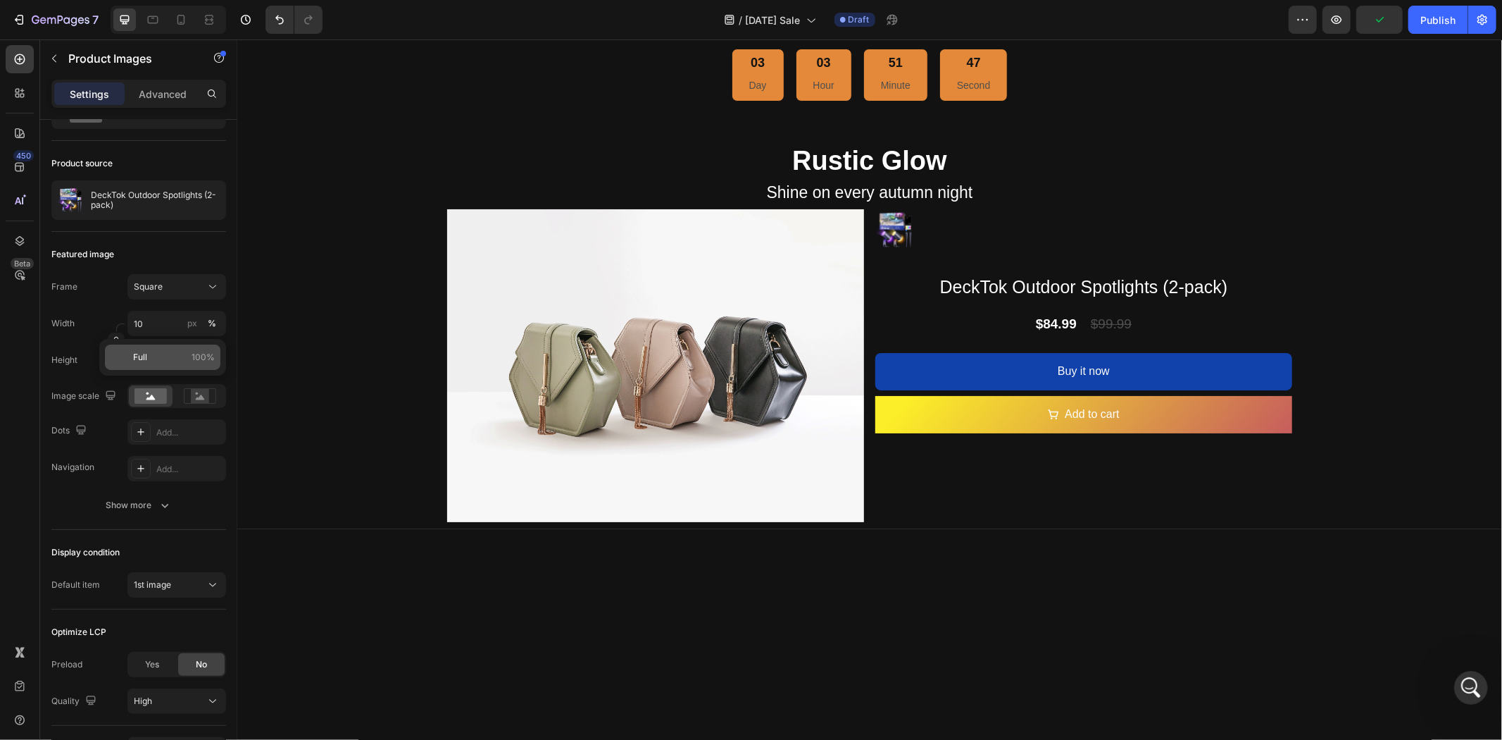
click at [176, 353] on p "Full 100%" at bounding box center [174, 357] width 82 height 13
type input "100"
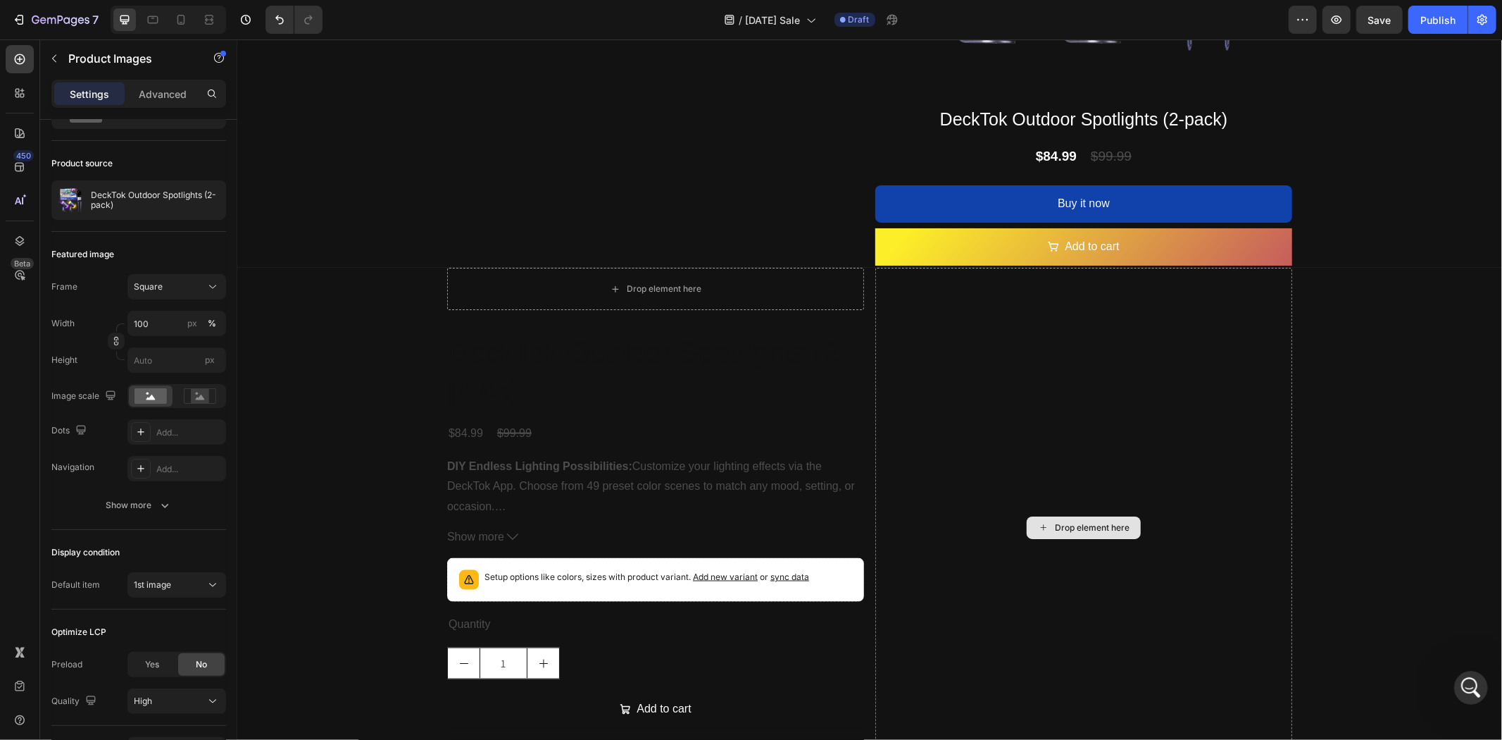
scroll to position [1208, 0]
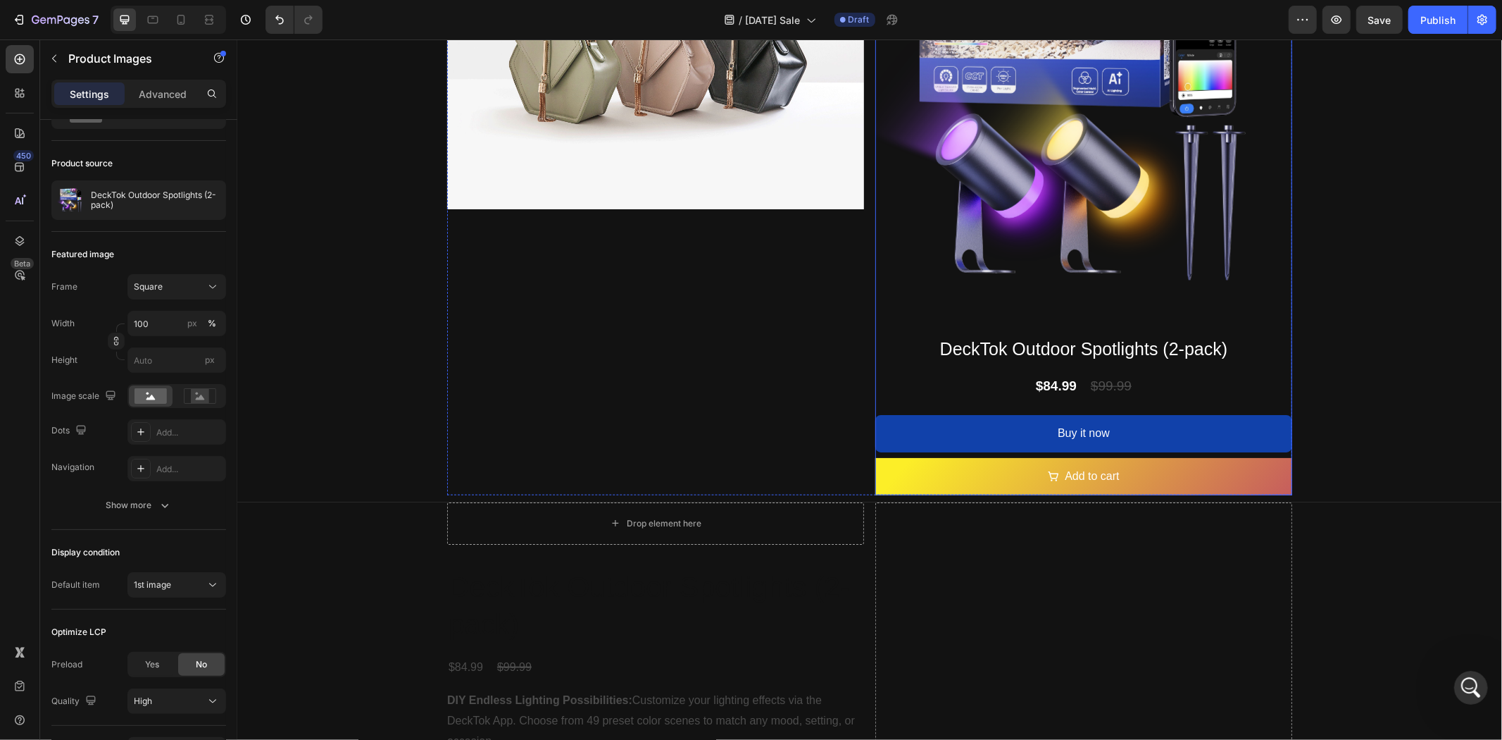
click at [1270, 312] on div "Product Images DeckTok Outdoor Spotlights (2-pack) Product Title $84.99 Product…" at bounding box center [1083, 195] width 417 height 599
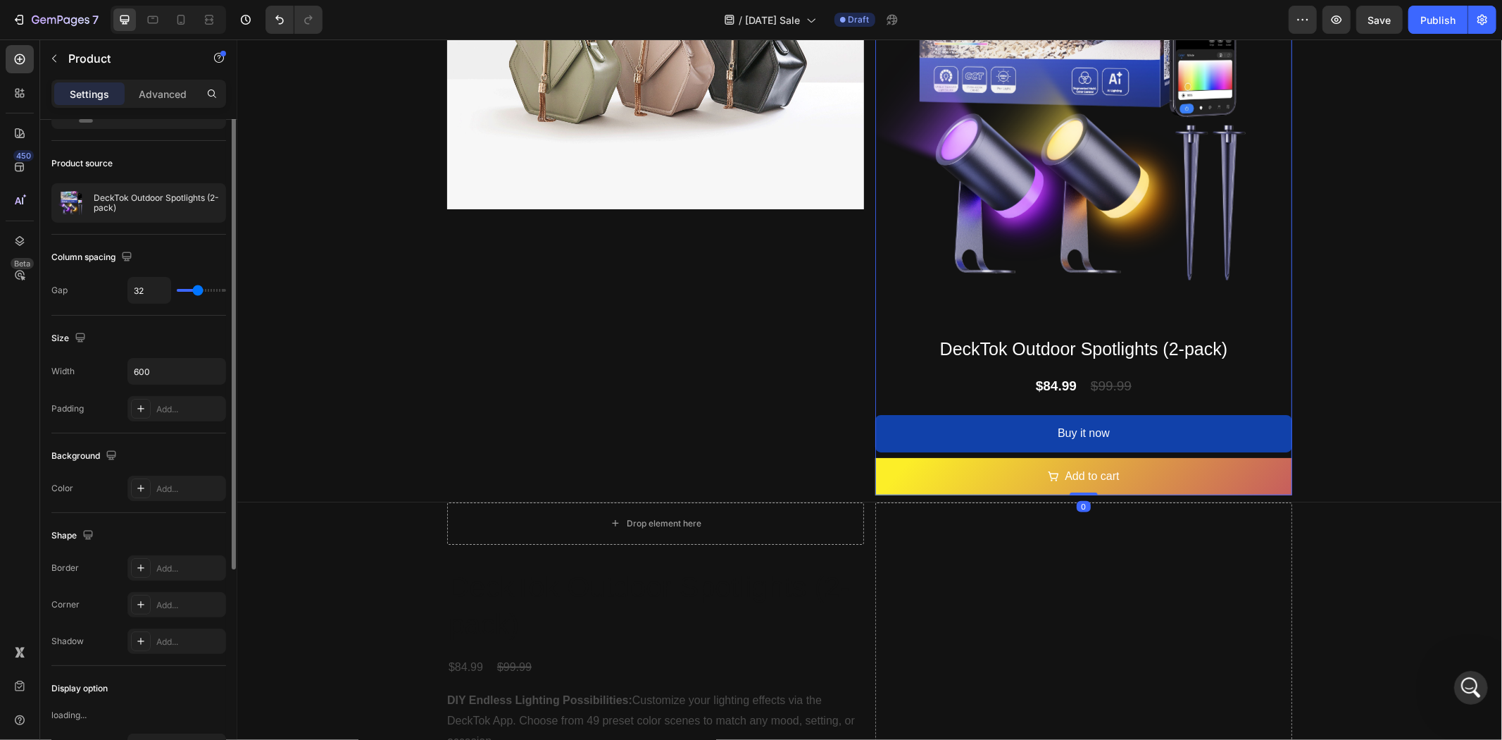
scroll to position [0, 0]
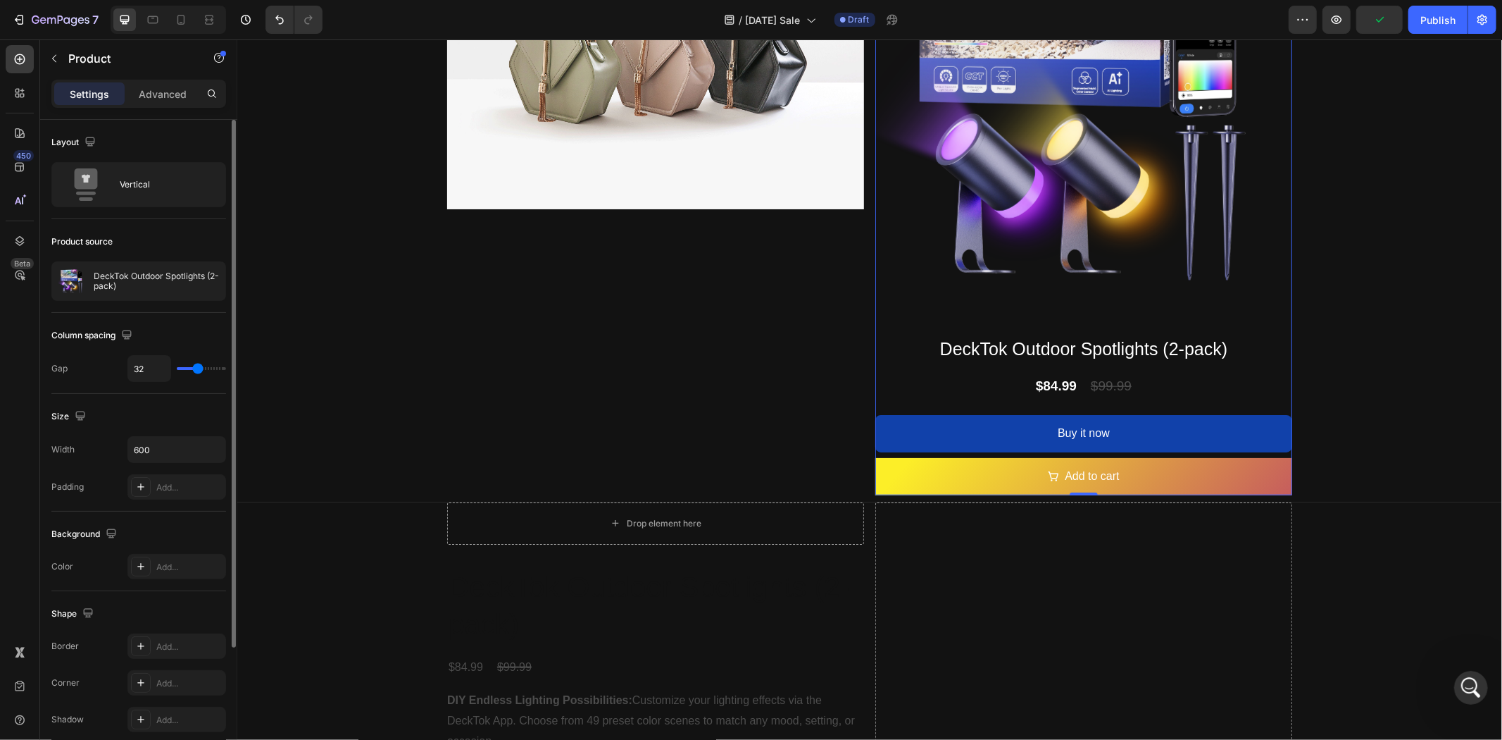
type input "20"
type input "0"
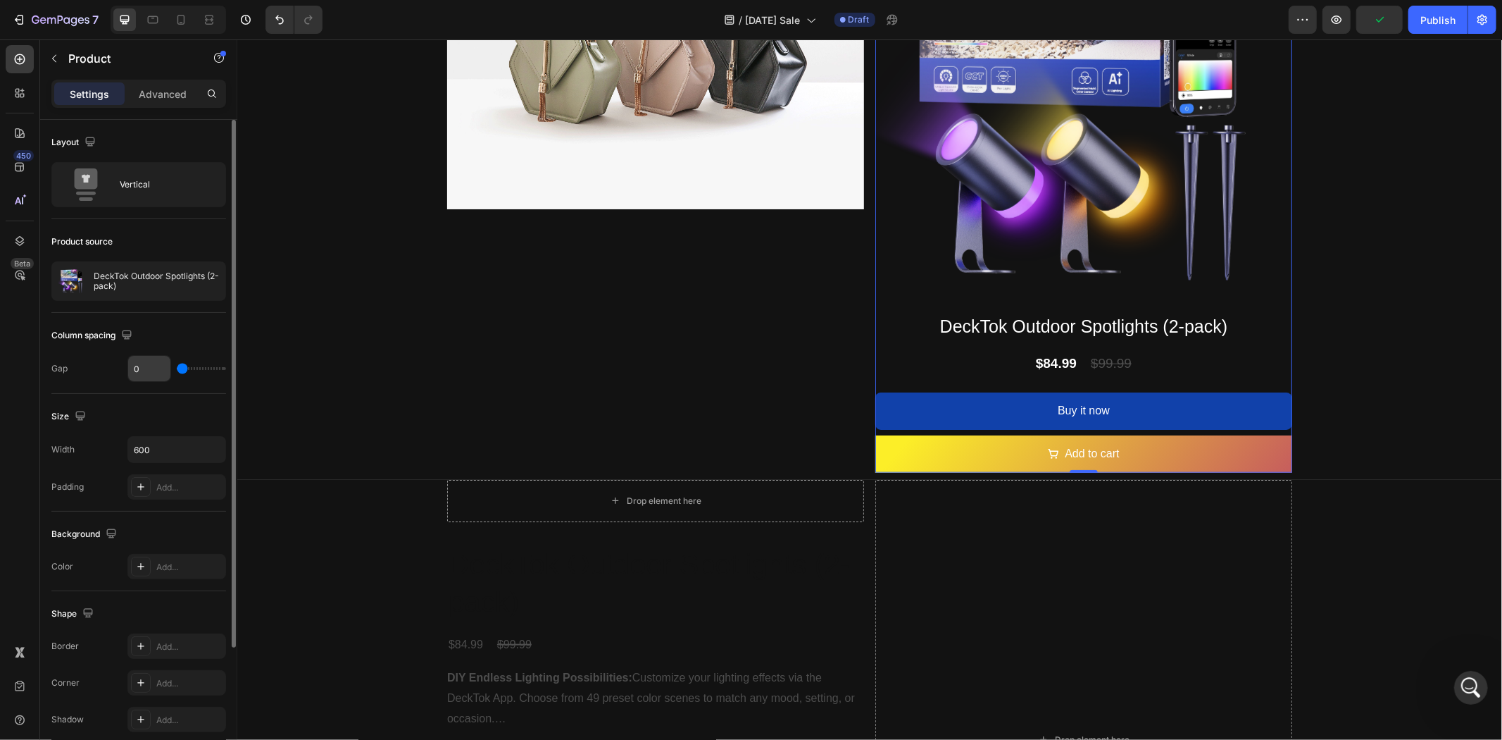
drag, startPoint x: 197, startPoint y: 371, endPoint x: 137, endPoint y: 372, distance: 60.6
type input "0"
click at [177, 370] on input "range" at bounding box center [201, 368] width 49 height 3
click at [203, 454] on button "button" at bounding box center [212, 449] width 25 height 25
click at [184, 447] on input "600" at bounding box center [176, 449] width 97 height 25
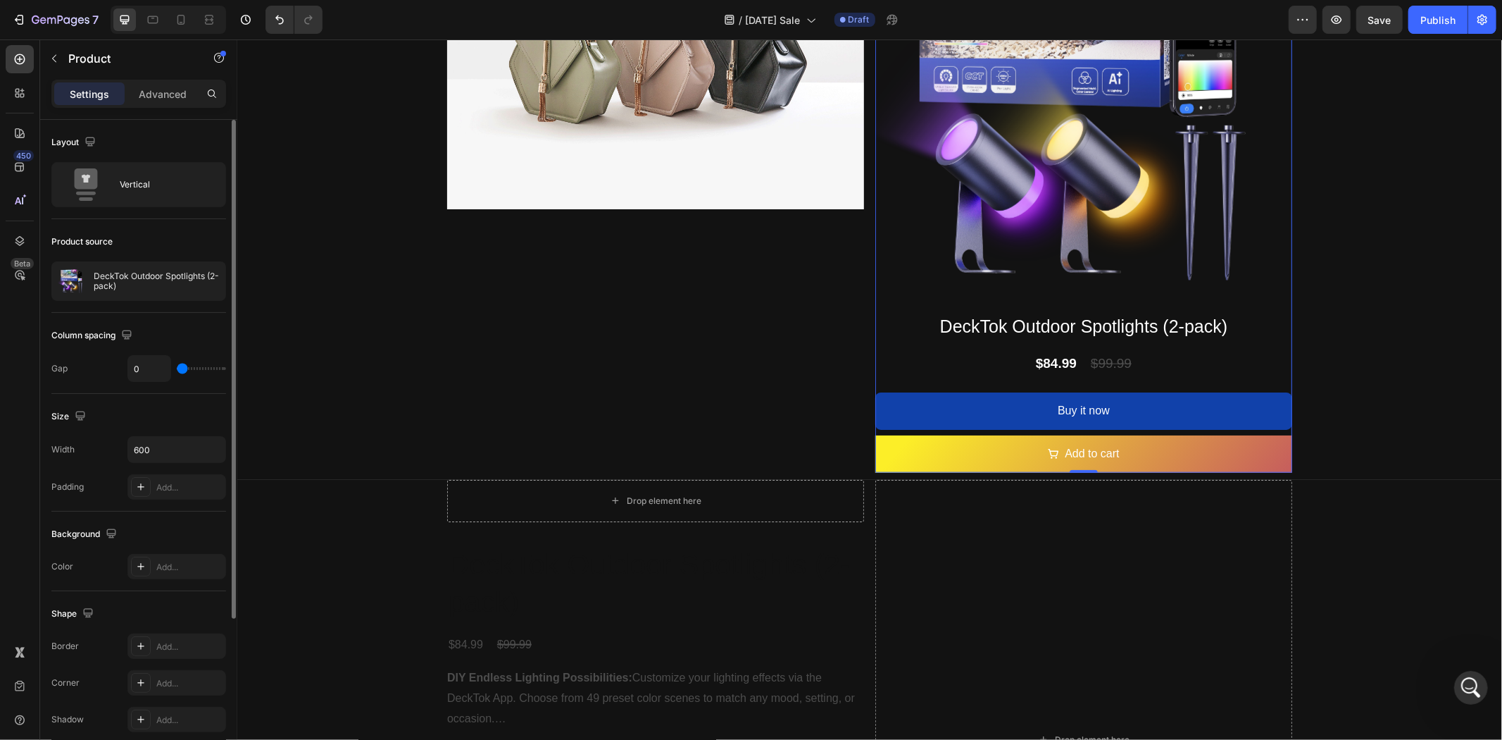
click at [184, 423] on div "Size" at bounding box center [138, 416] width 175 height 23
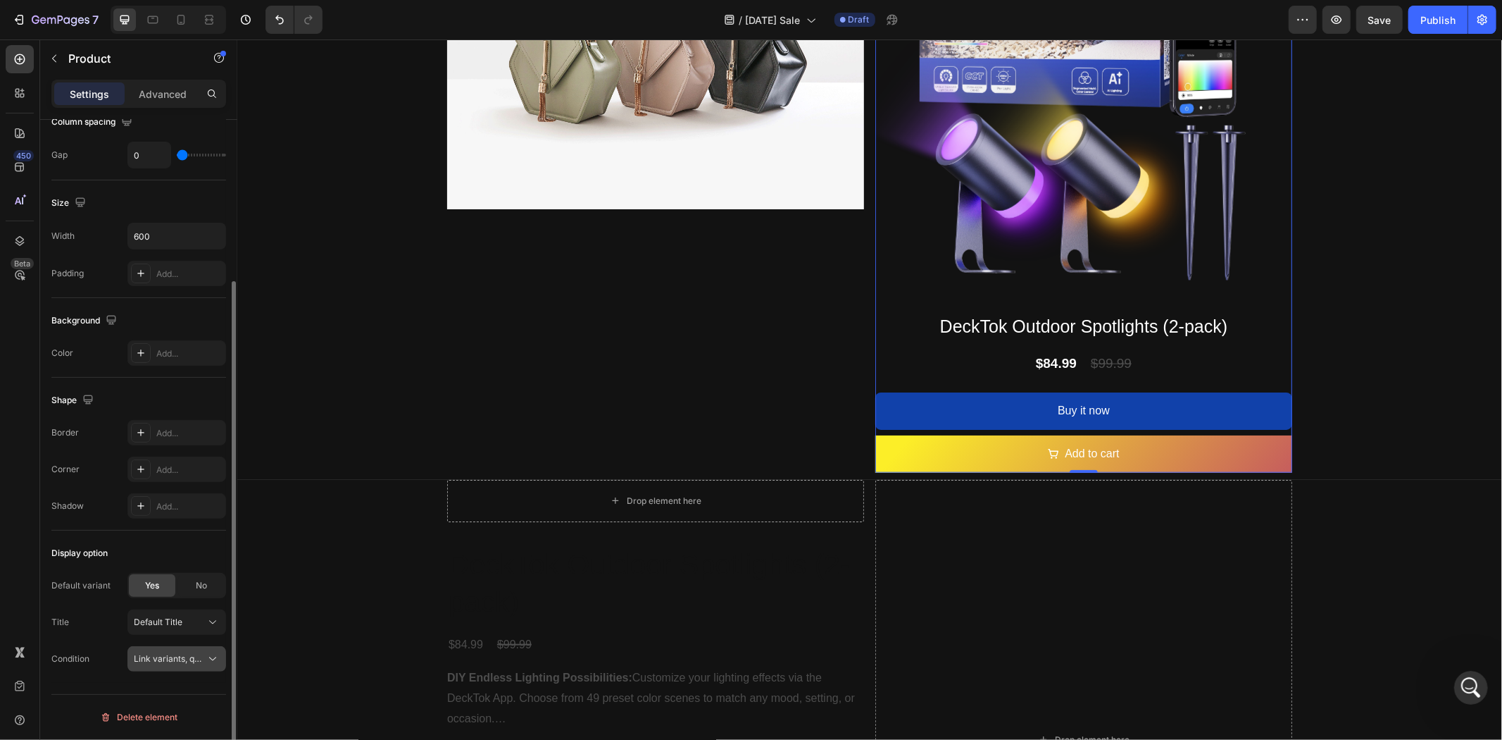
click at [201, 662] on span "Link variants, quantity <br> between same products" at bounding box center [238, 658] width 208 height 11
click at [204, 659] on span "Link variants, quantity <br> between same products" at bounding box center [238, 658] width 208 height 11
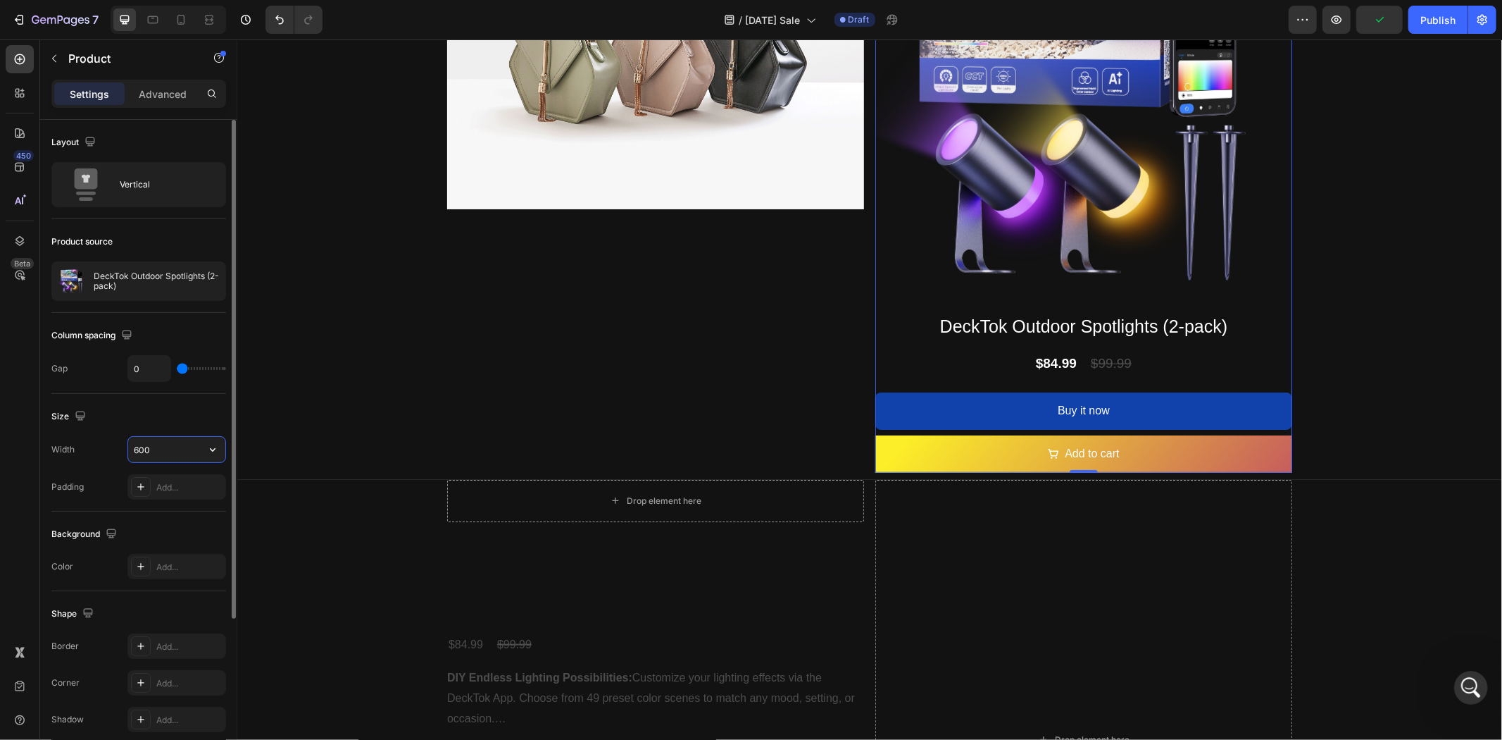
click at [174, 455] on input "600" at bounding box center [176, 449] width 97 height 25
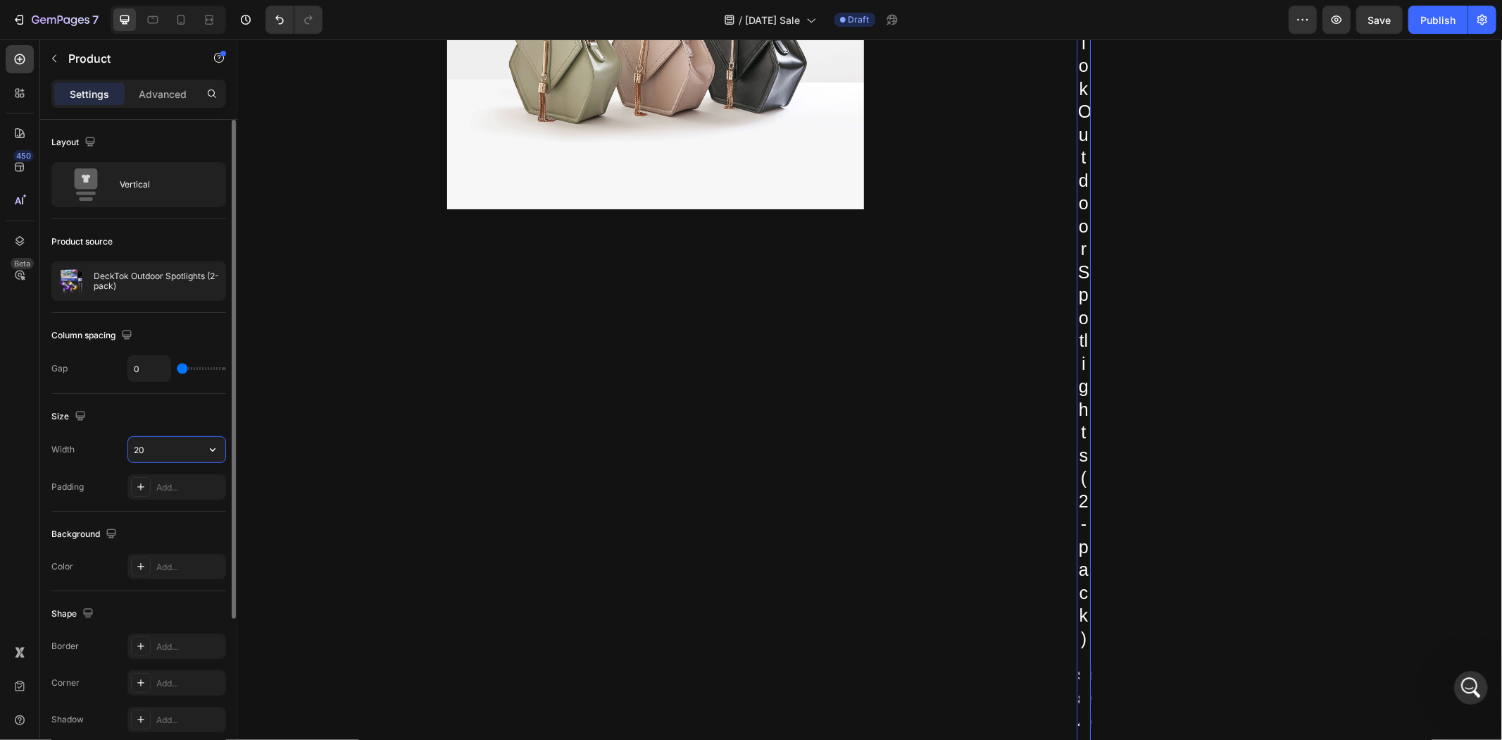
type input "2"
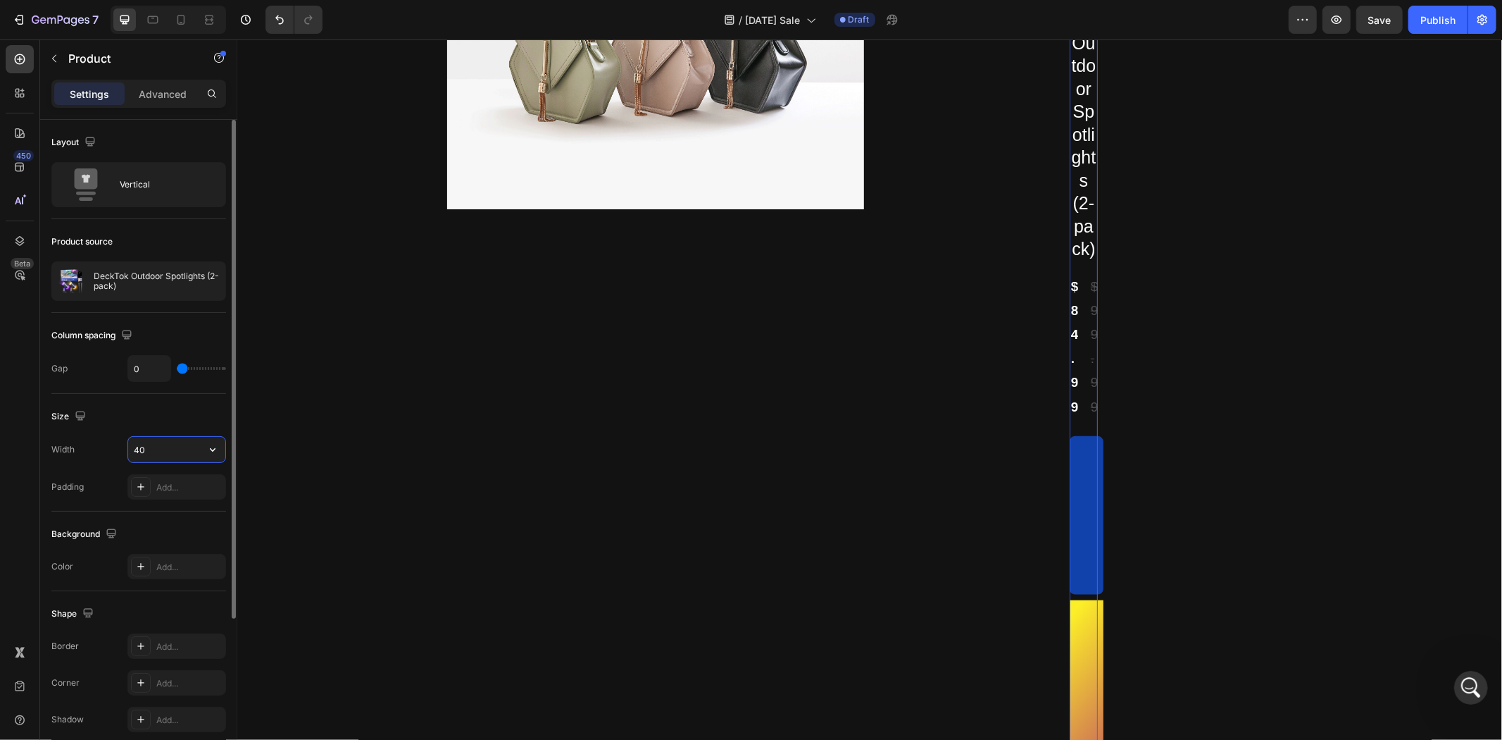
type input "400"
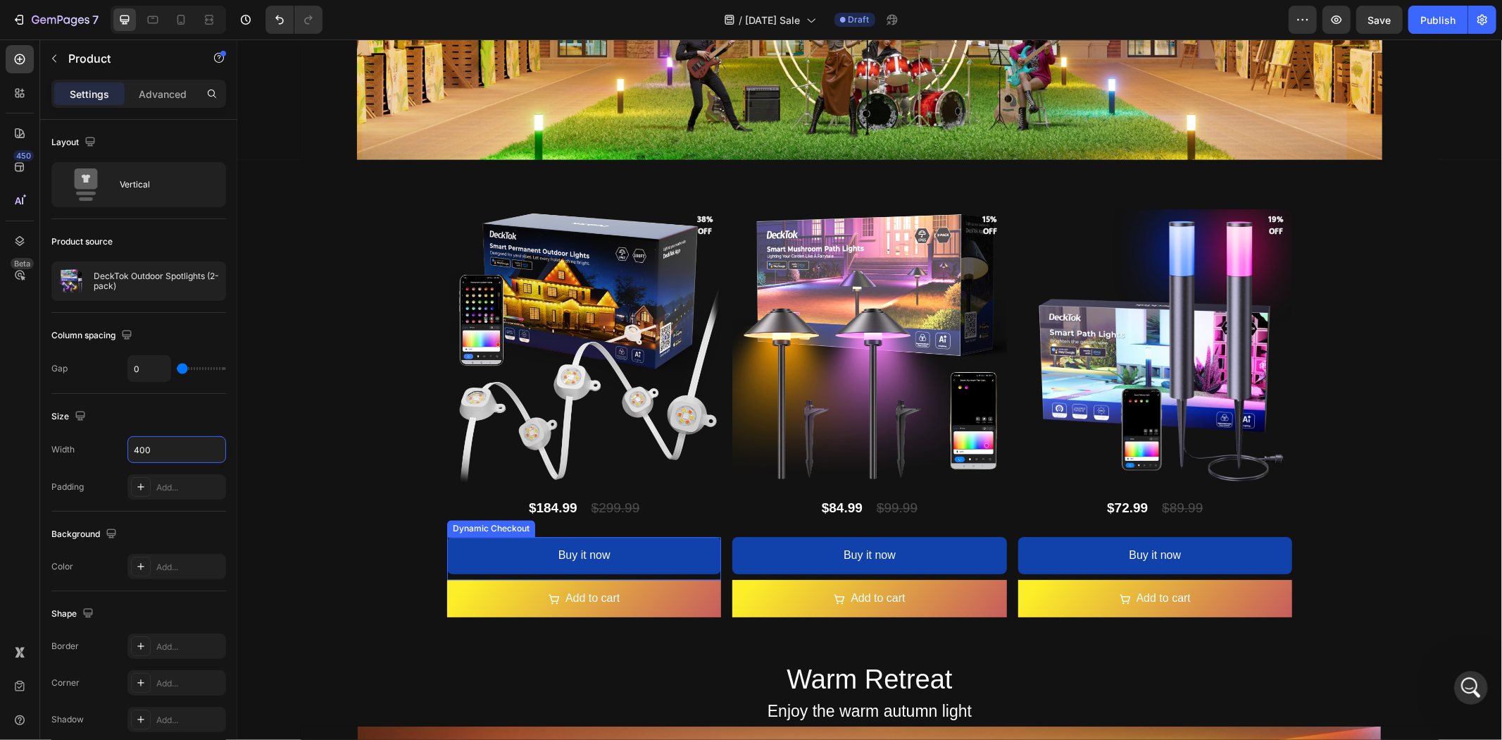
scroll to position [2460, 0]
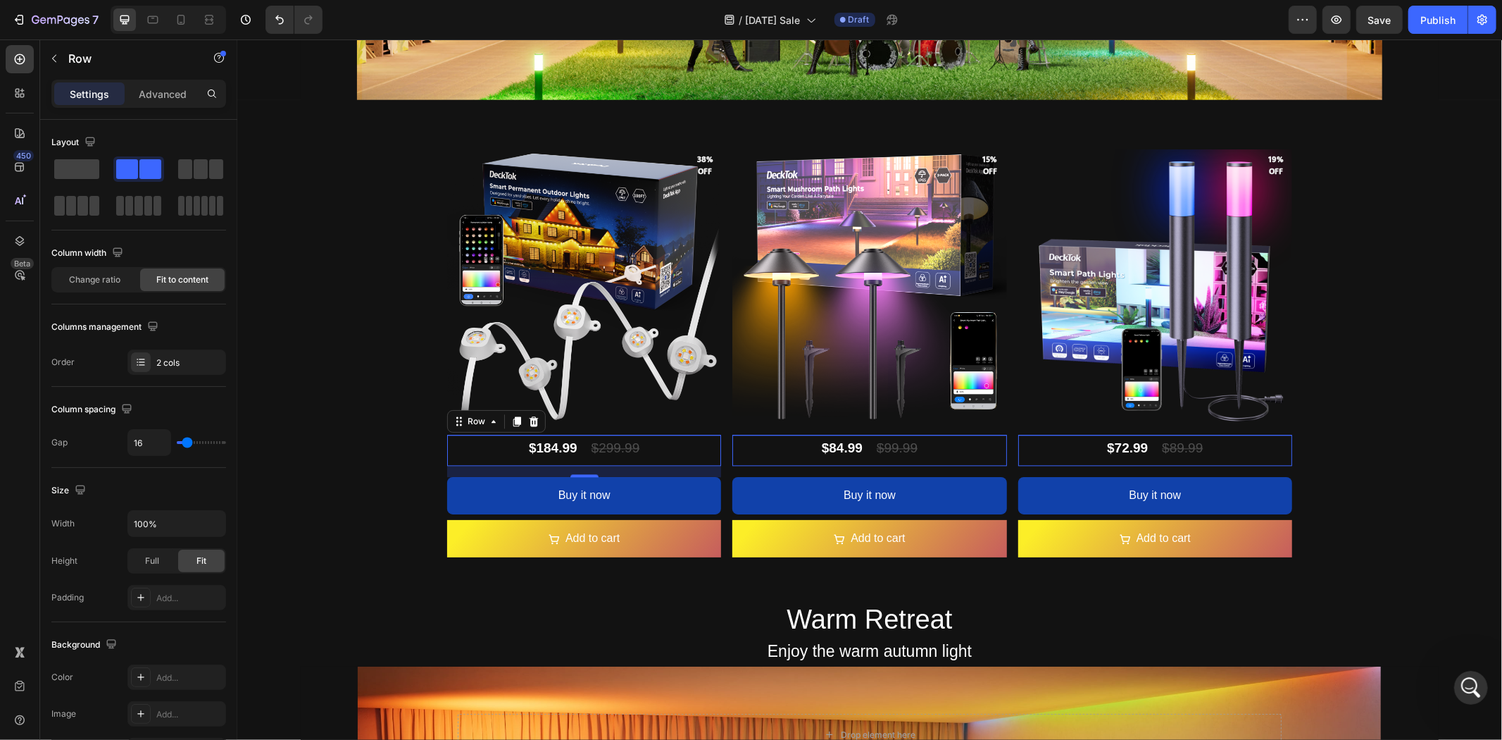
click at [670, 439] on div "$184.99 Product Price Product Price $299.99 Product Price Product Price Row 0" at bounding box center [584, 449] width 274 height 31
click at [554, 444] on div "$184.99" at bounding box center [552, 447] width 51 height 27
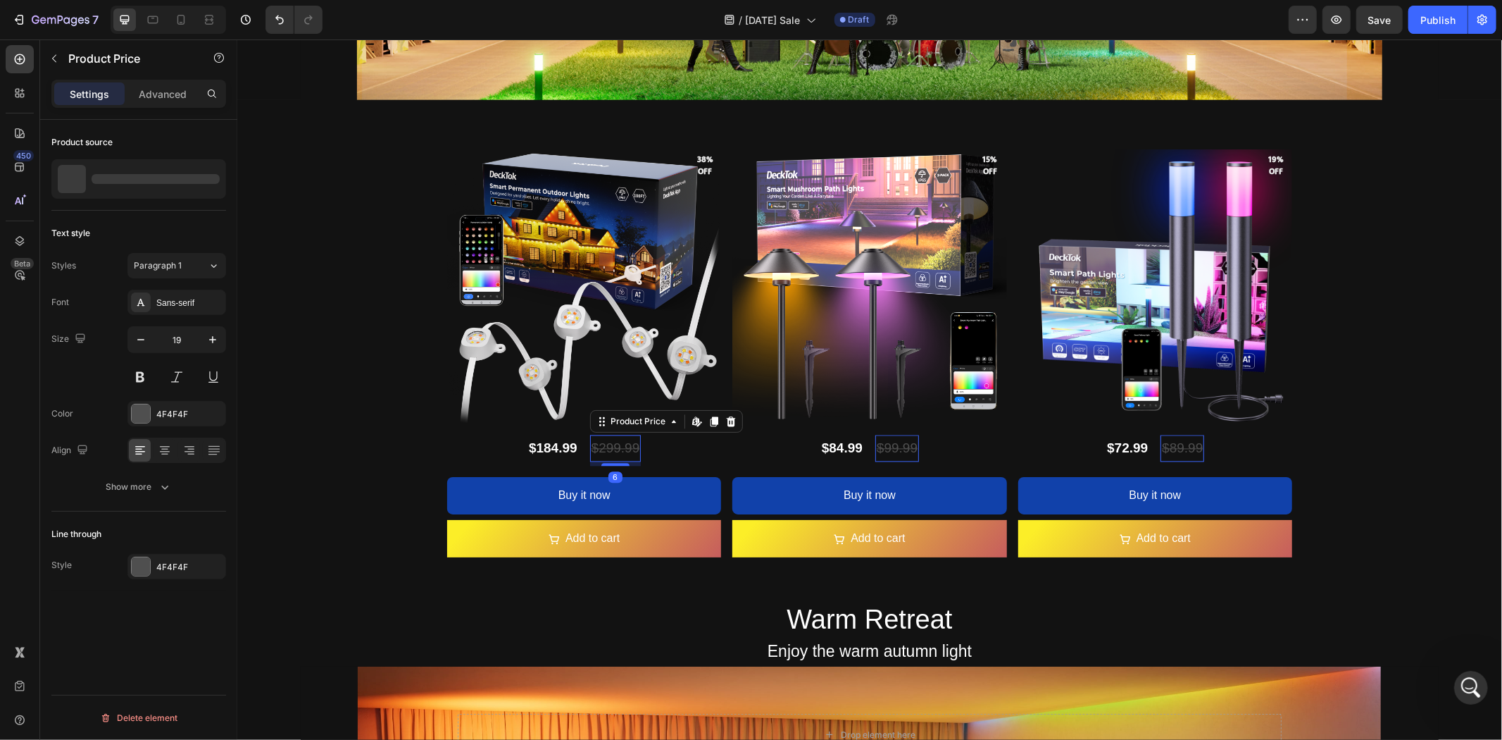
click at [611, 442] on div "$299.99" at bounding box center [615, 447] width 51 height 27
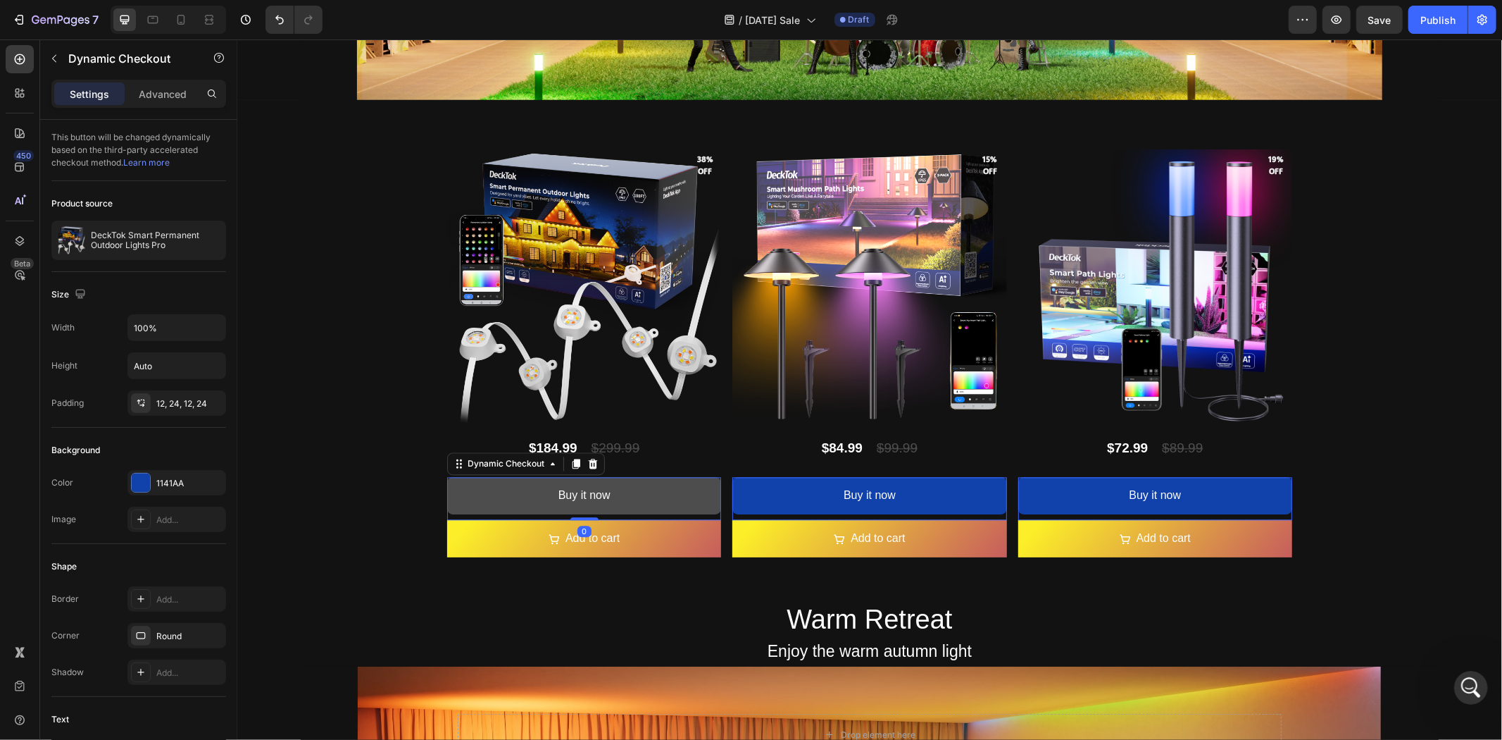
click at [667, 483] on button "Buy it now" at bounding box center [584, 494] width 274 height 37
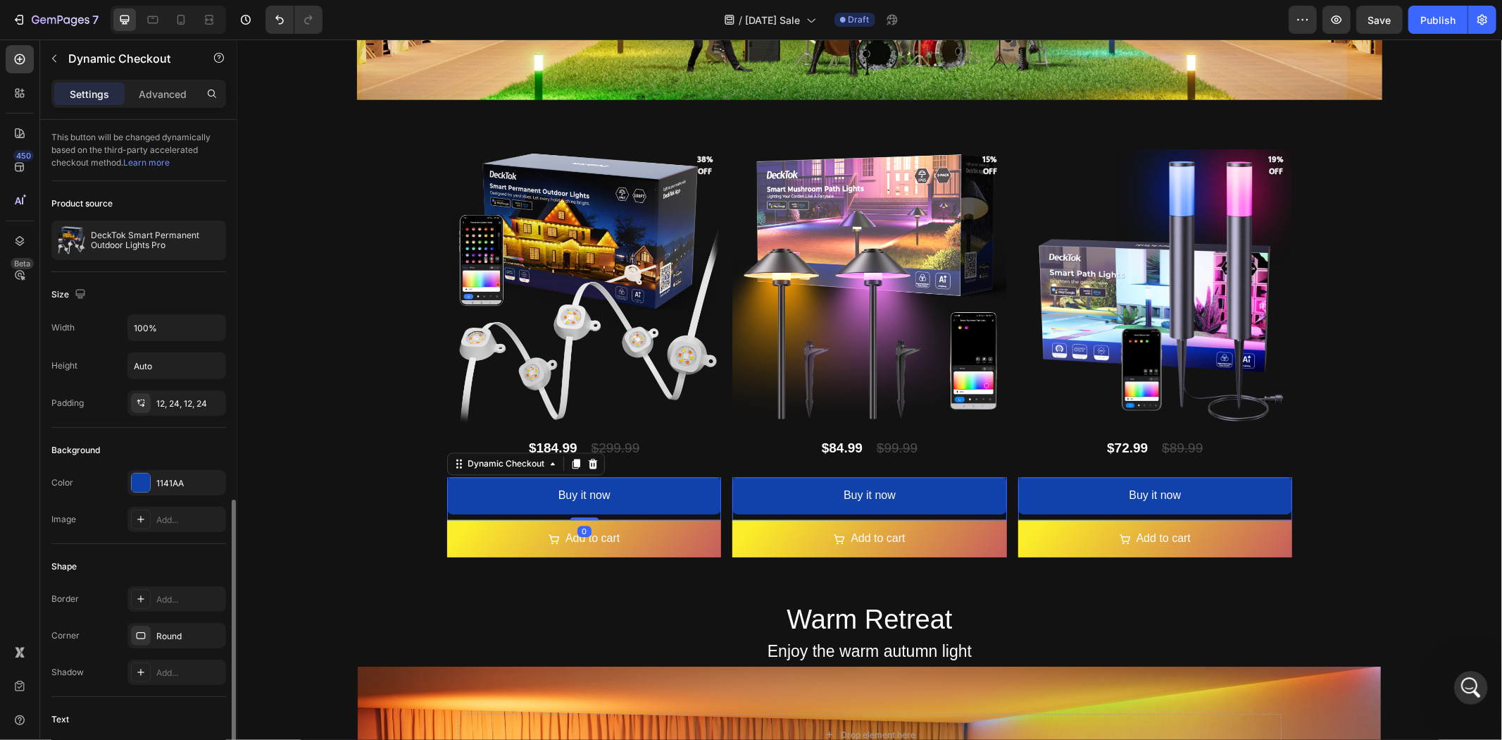
scroll to position [313, 0]
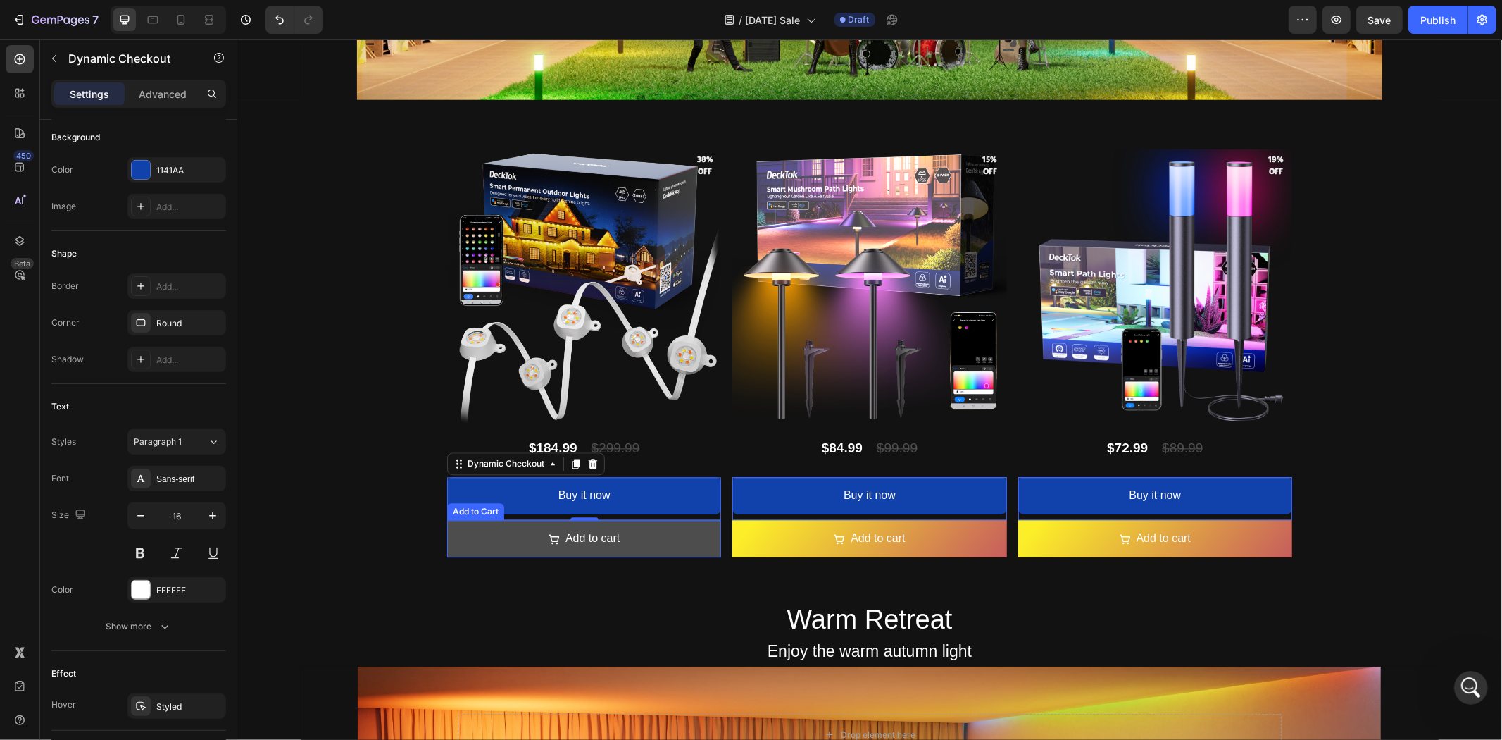
click at [548, 533] on icon "Add to cart" at bounding box center [553, 538] width 11 height 10
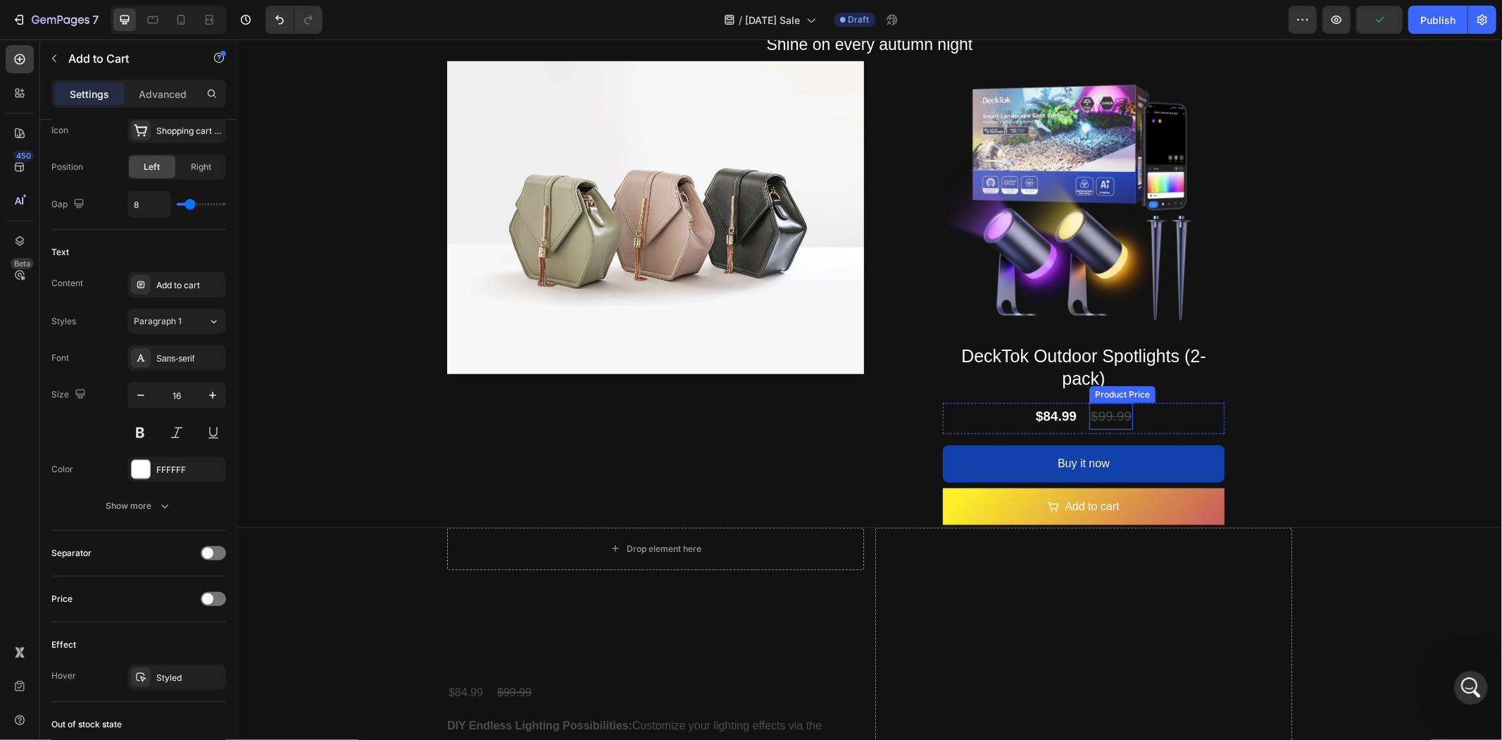
scroll to position [895, 0]
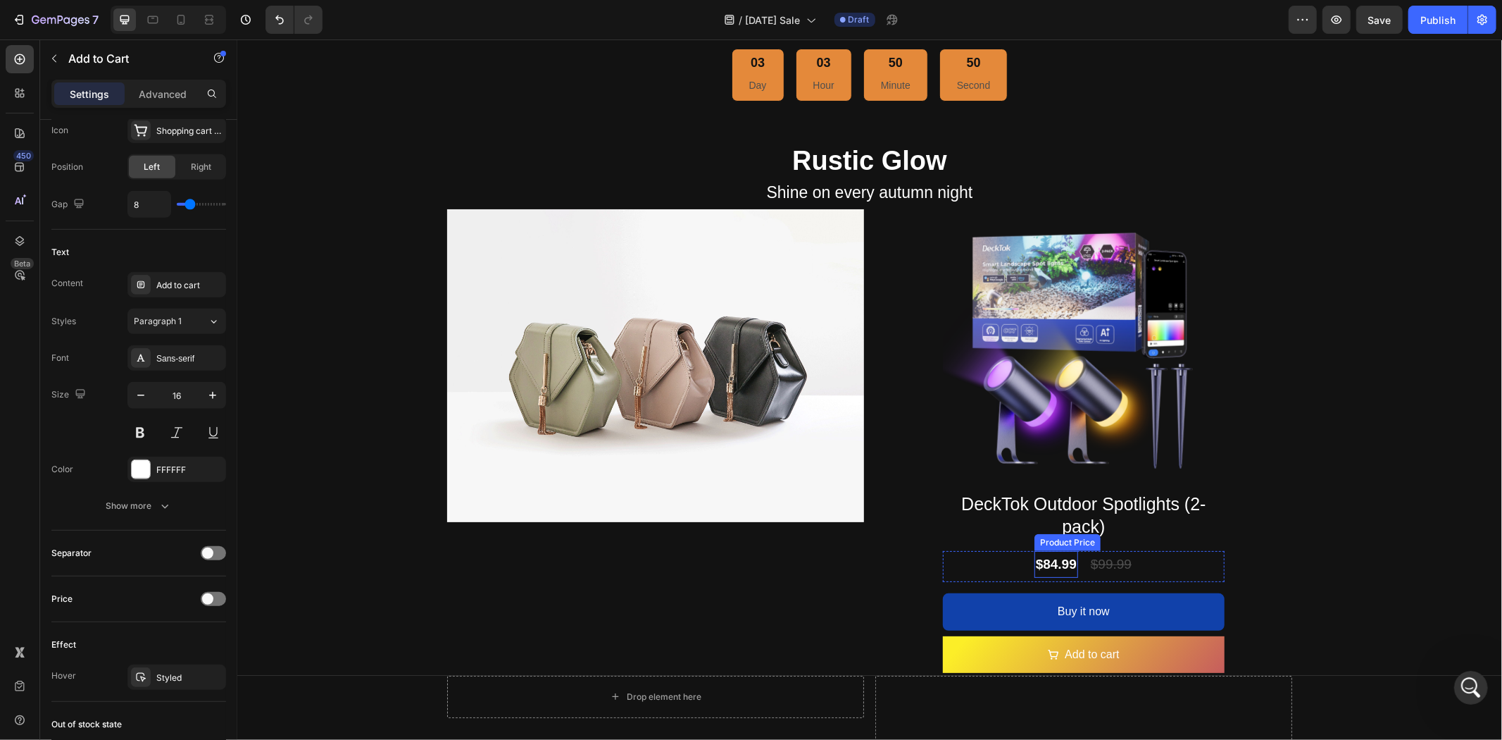
click at [1063, 551] on div "$84.99" at bounding box center [1056, 563] width 44 height 27
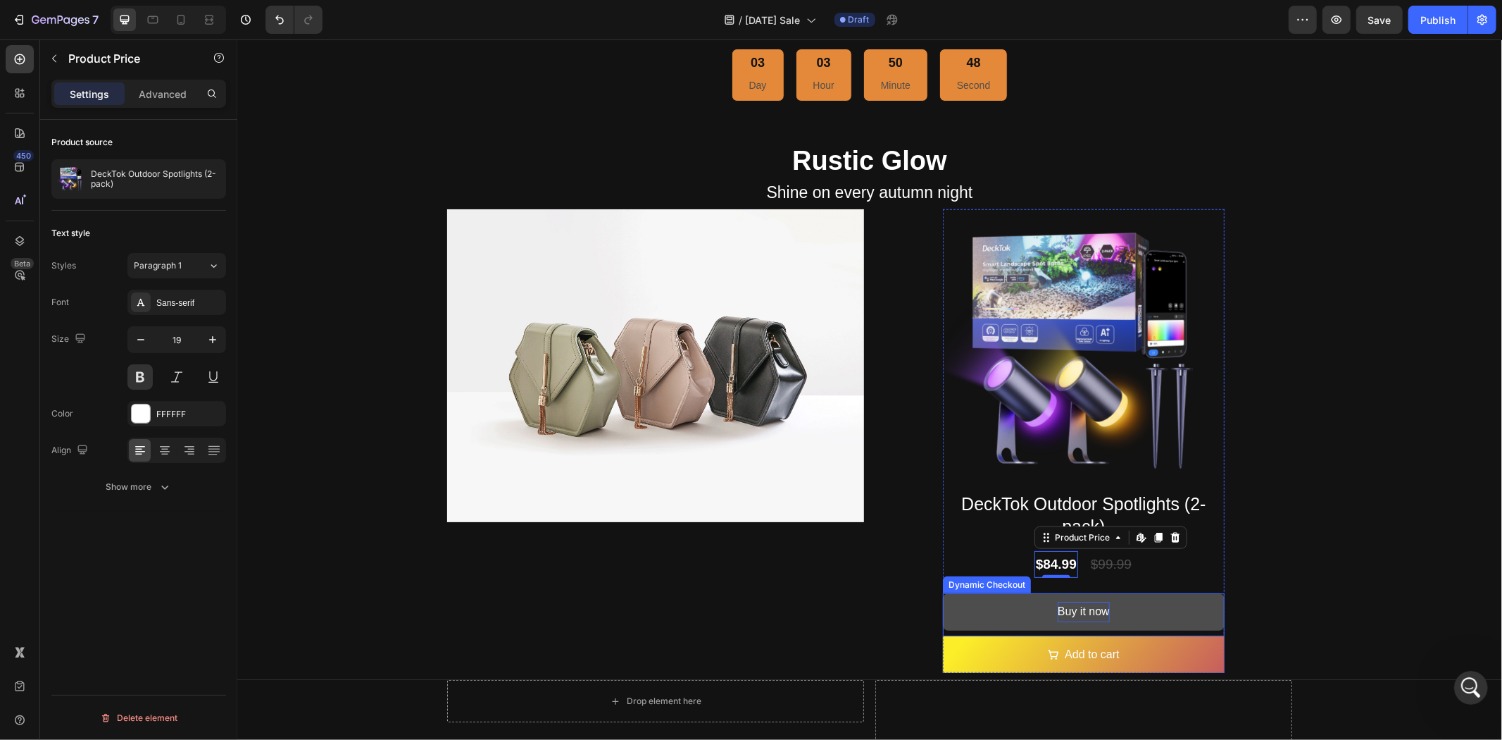
click at [1057, 601] on div "Buy it now" at bounding box center [1083, 611] width 52 height 20
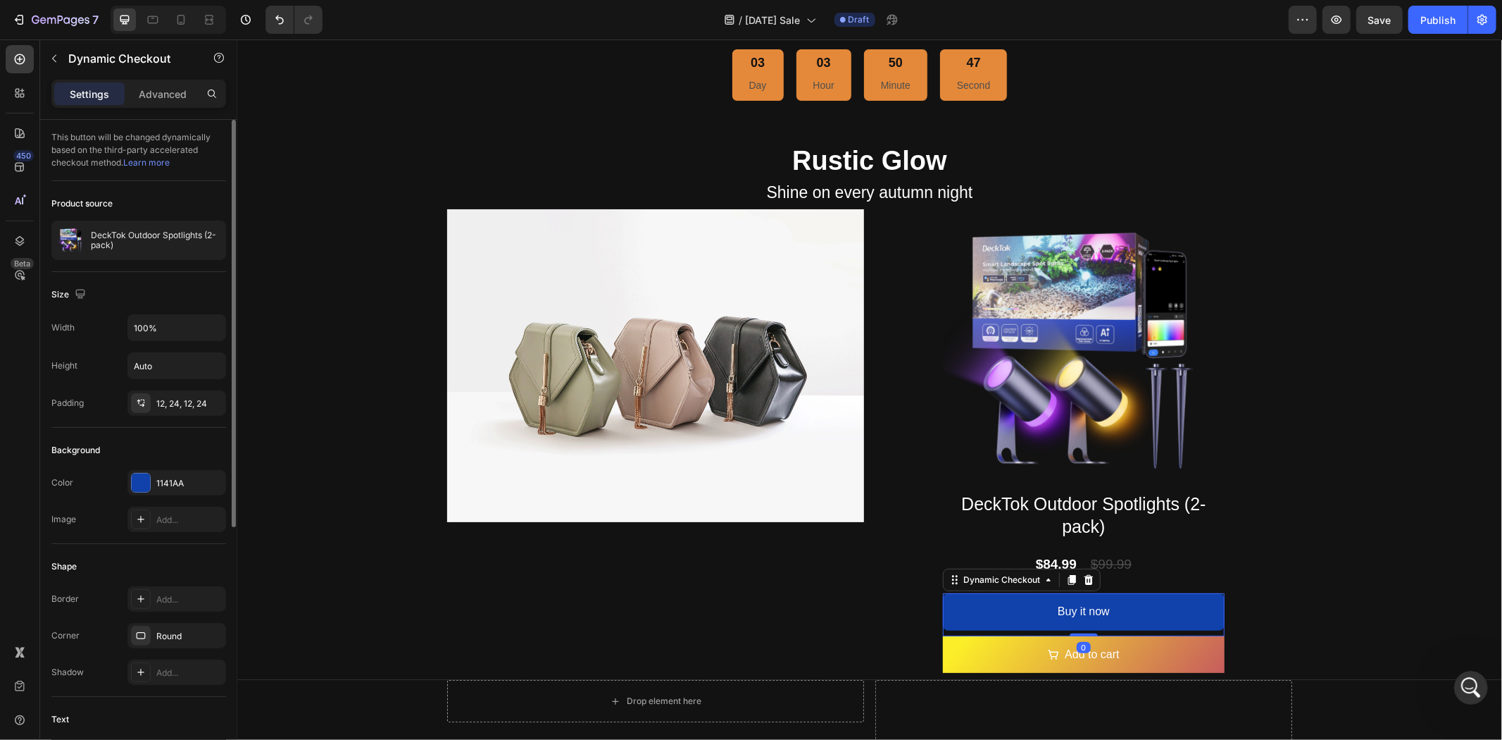
scroll to position [391, 0]
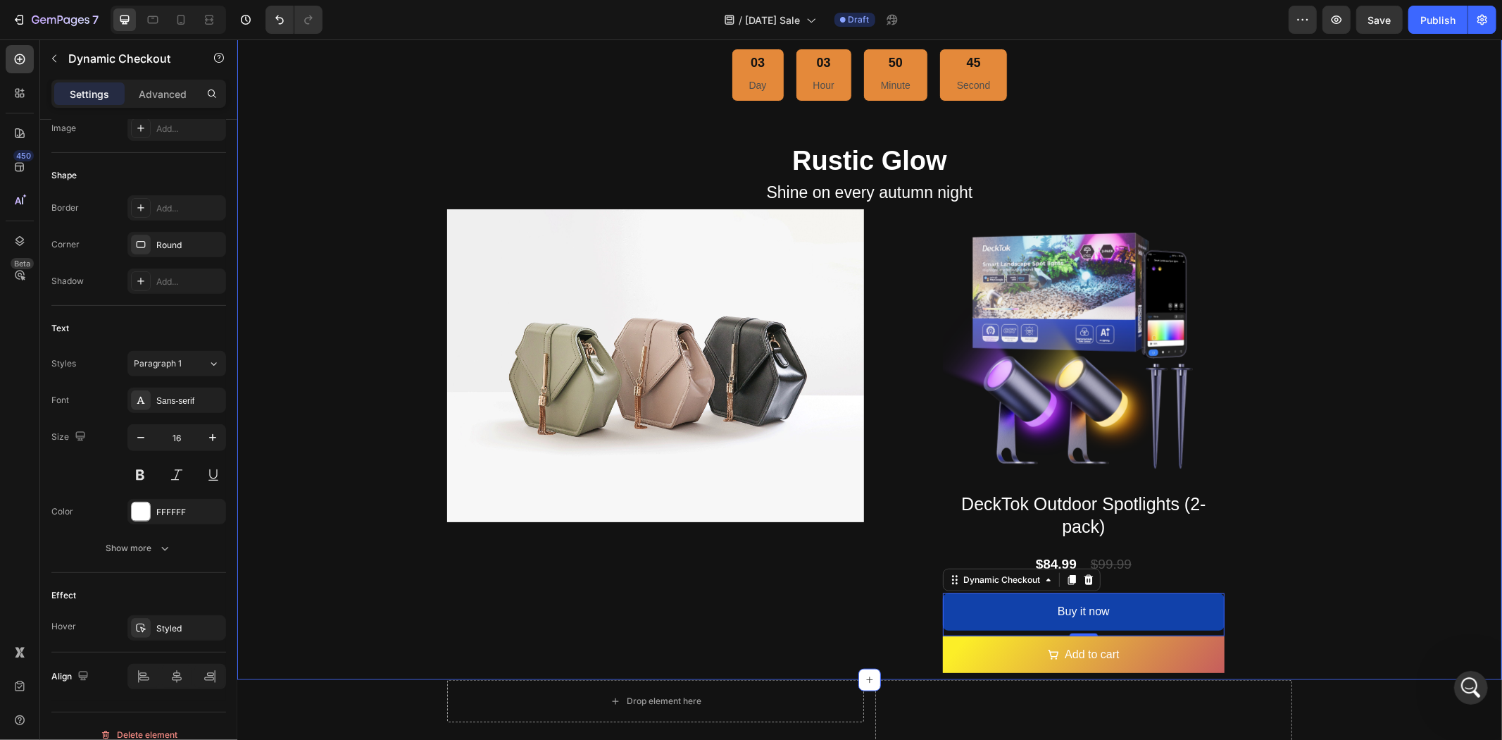
click at [1352, 564] on div "Image 03 Day 03 Hour 50 Minute 45 Second Countdown Timer Rustic Glow Heading Sh…" at bounding box center [869, 98] width 1265 height 1147
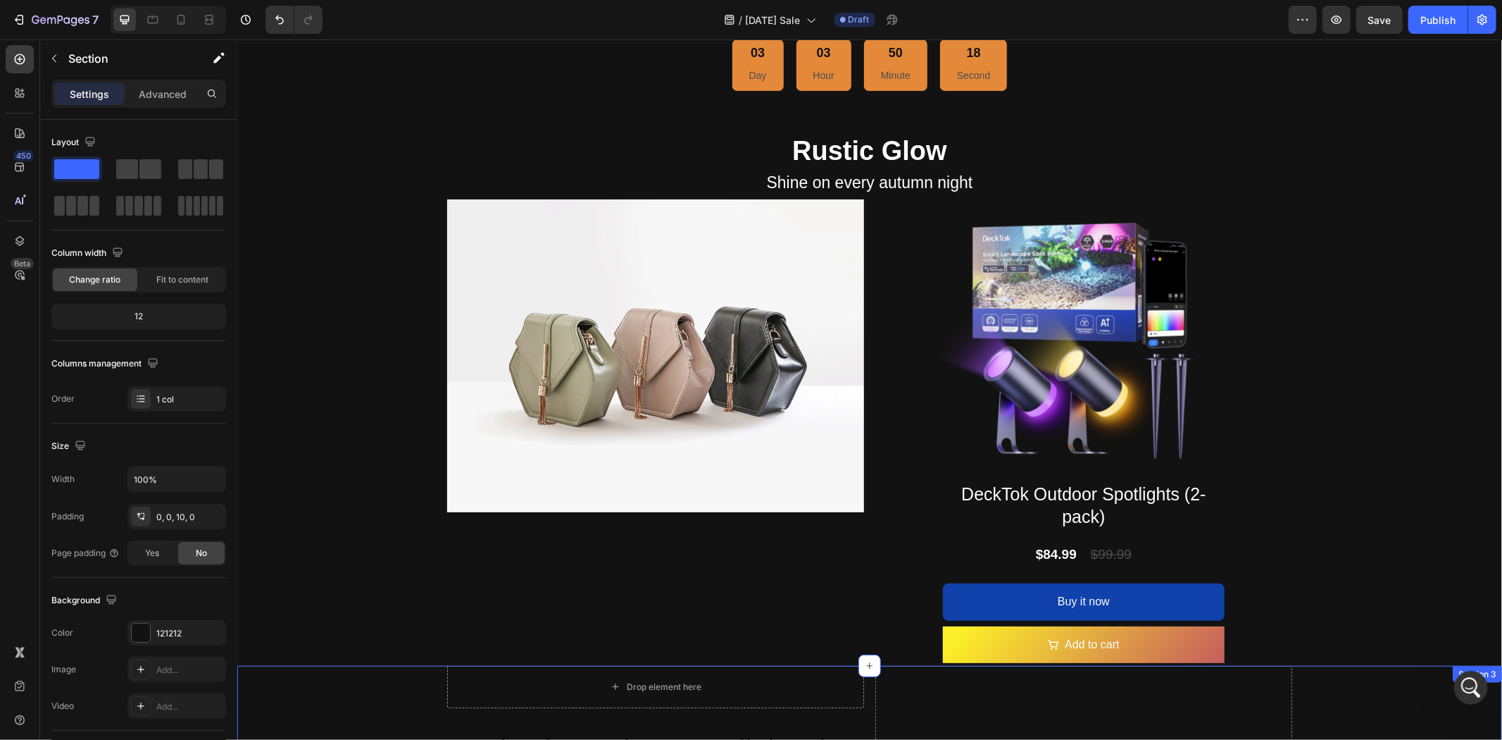
scroll to position [895, 0]
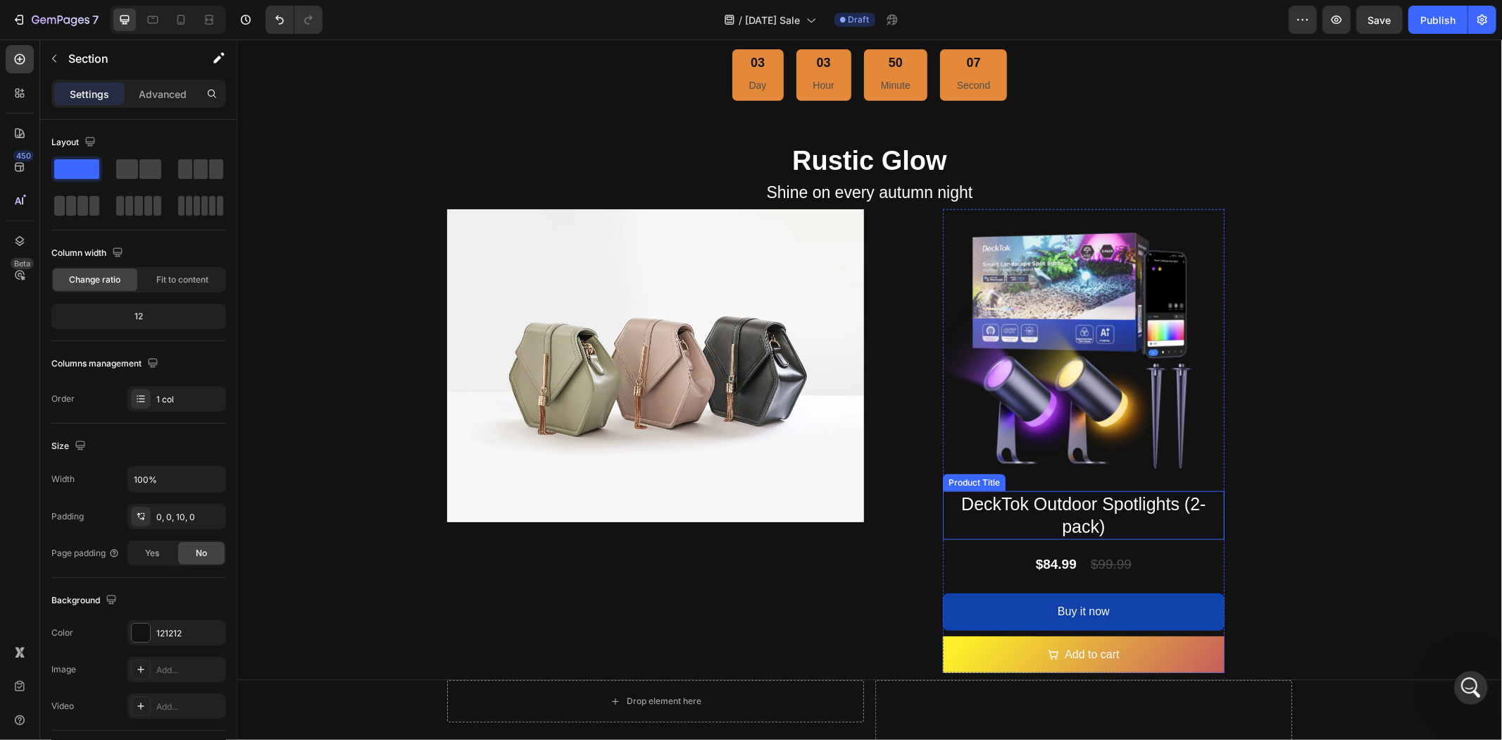
click at [1162, 521] on h2 "DeckTok Outdoor Spotlights (2-pack)" at bounding box center [1083, 514] width 282 height 49
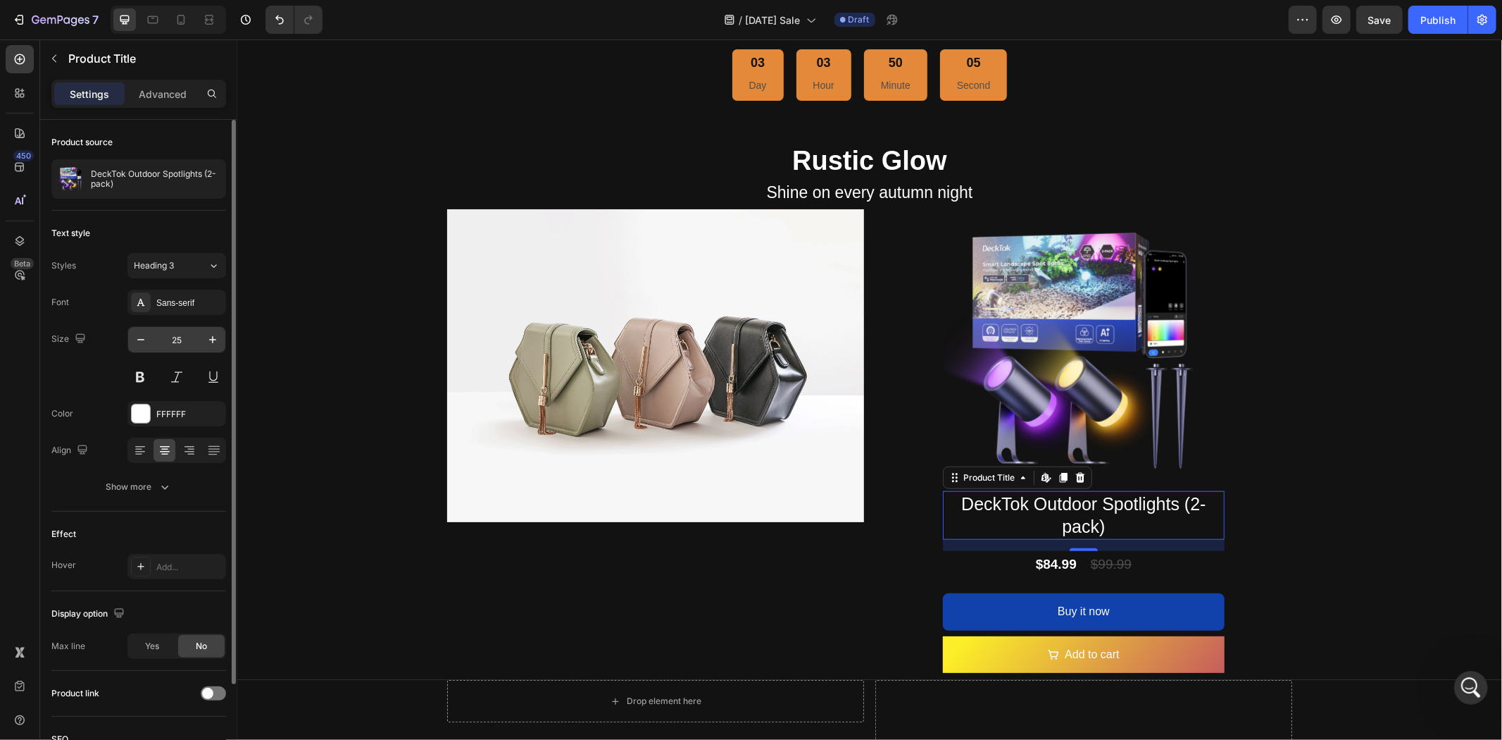
click at [188, 339] on input "25" at bounding box center [177, 339] width 46 height 25
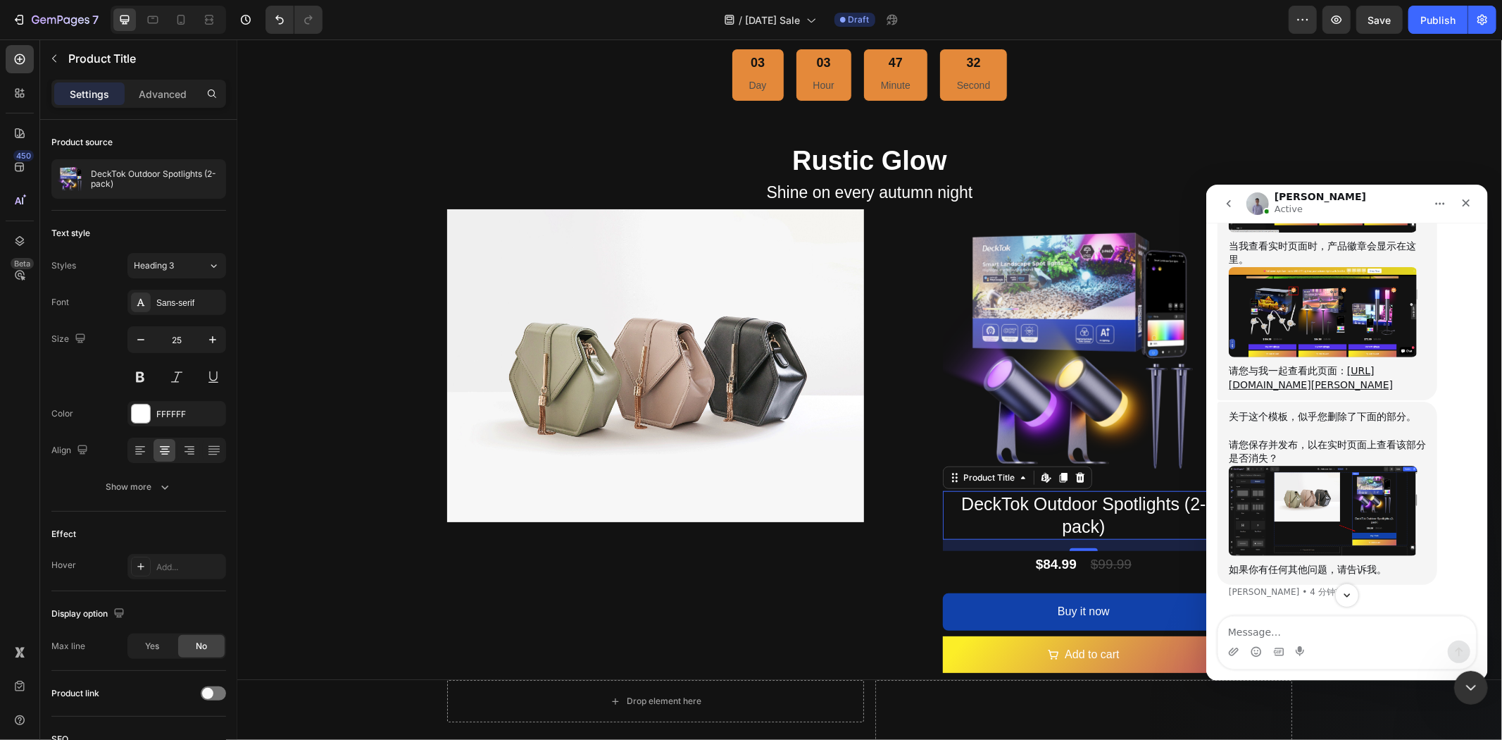
scroll to position [18502, 0]
click at [1343, 356] on img "Brad说…" at bounding box center [1322, 311] width 189 height 90
click at [1324, 628] on textarea "Message…" at bounding box center [1347, 628] width 258 height 24
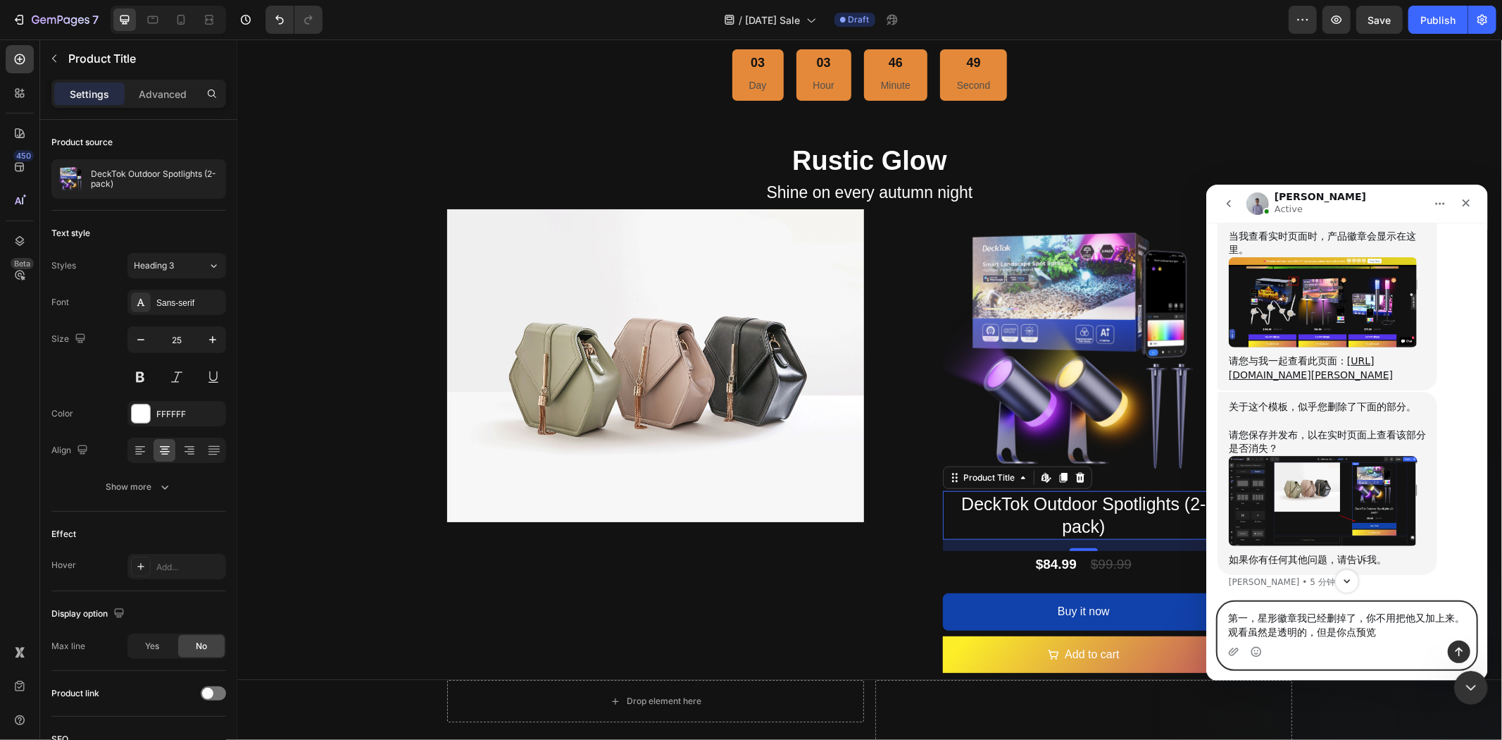
drag, startPoint x: 1250, startPoint y: 633, endPoint x: 1228, endPoint y: 633, distance: 21.8
click at [1228, 633] on textarea "第一，星形徽章我已经删掉了，你不用把他又加上来。观看虽然是透明的，但是你点预览" at bounding box center [1347, 621] width 258 height 38
click at [1398, 632] on textarea "第一，星形徽章我已经删掉了，你不用把他又加上来。从页面看虽然是透明的，但是你点预览" at bounding box center [1347, 621] width 258 height 38
type textarea "第一，星形徽章我已经删掉了，你不用把他又加上来。从页面看虽然是透明的，但是你点预览实际是有图案的"
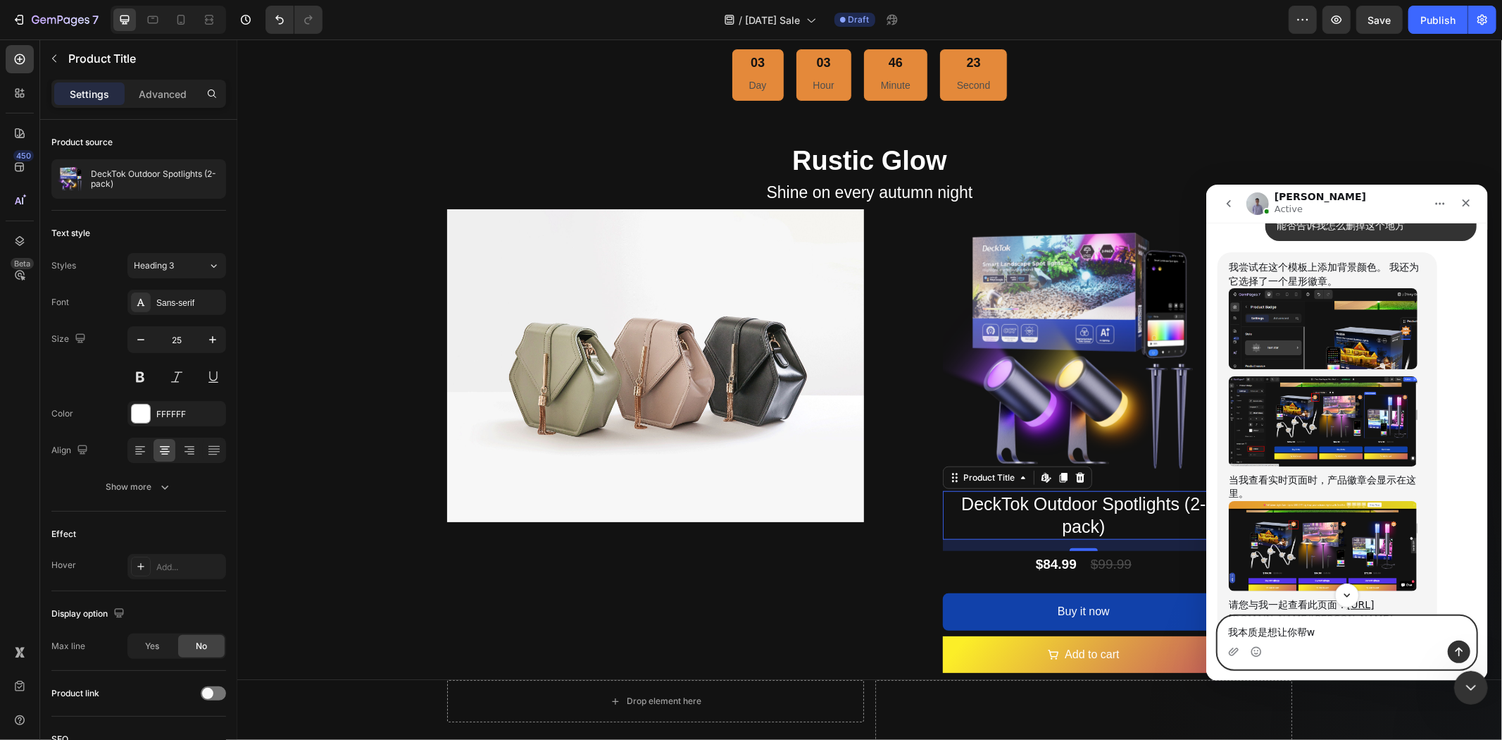
scroll to position [18470, 0]
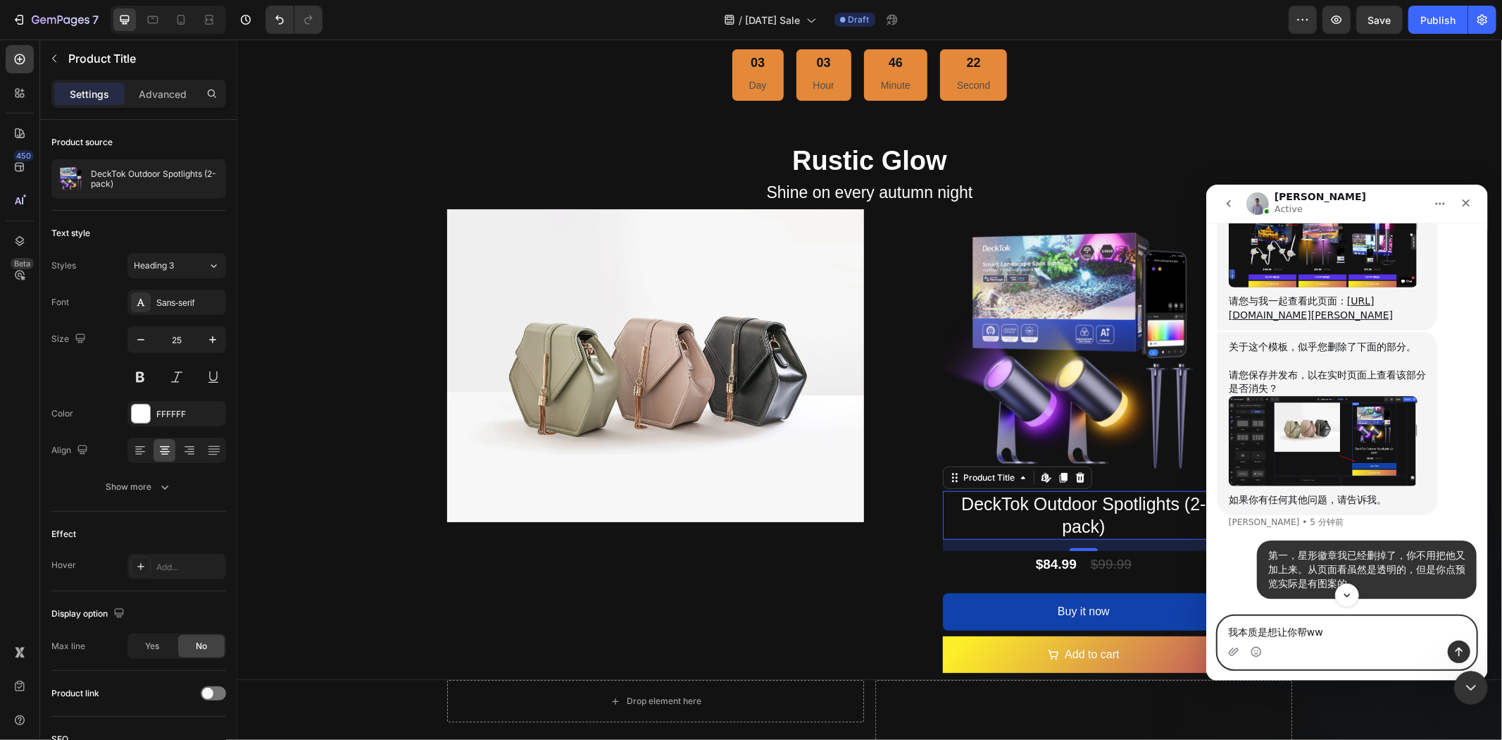
click at [1350, 287] on img "Brad说…" at bounding box center [1322, 242] width 189 height 90
type textarea "我本质是想让你帮ww"
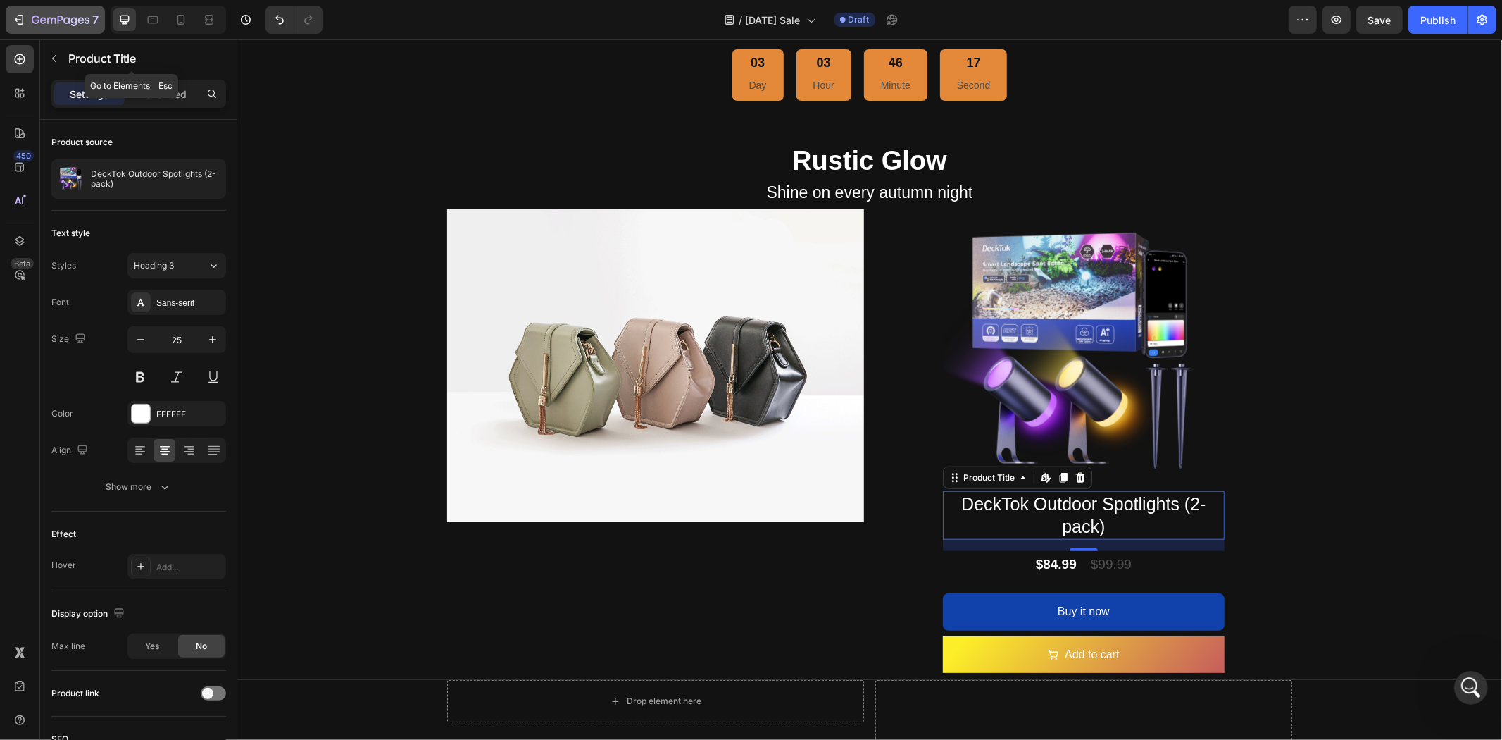
click at [55, 18] on icon "button" at bounding box center [51, 21] width 8 height 6
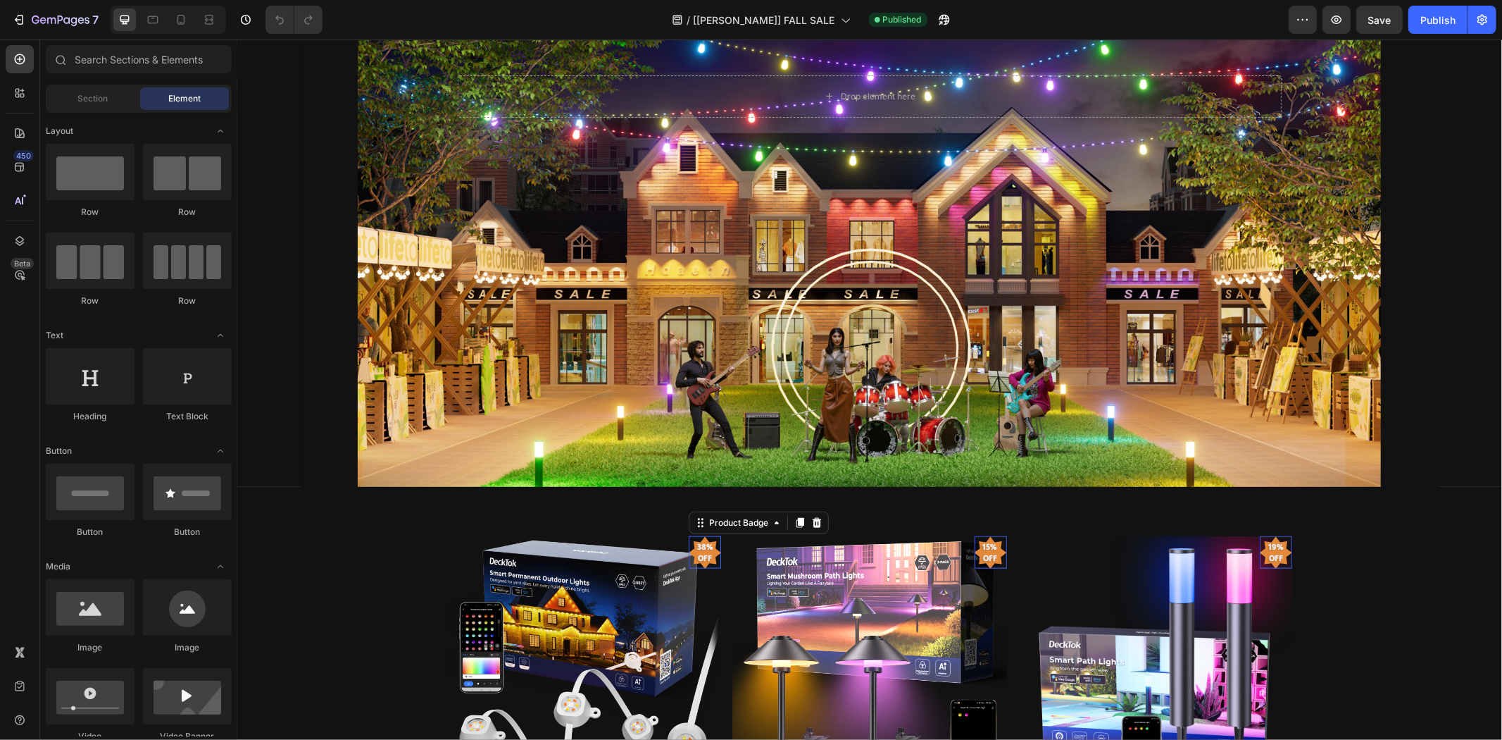
click at [697, 552] on pre "38% off" at bounding box center [704, 552] width 32 height 40
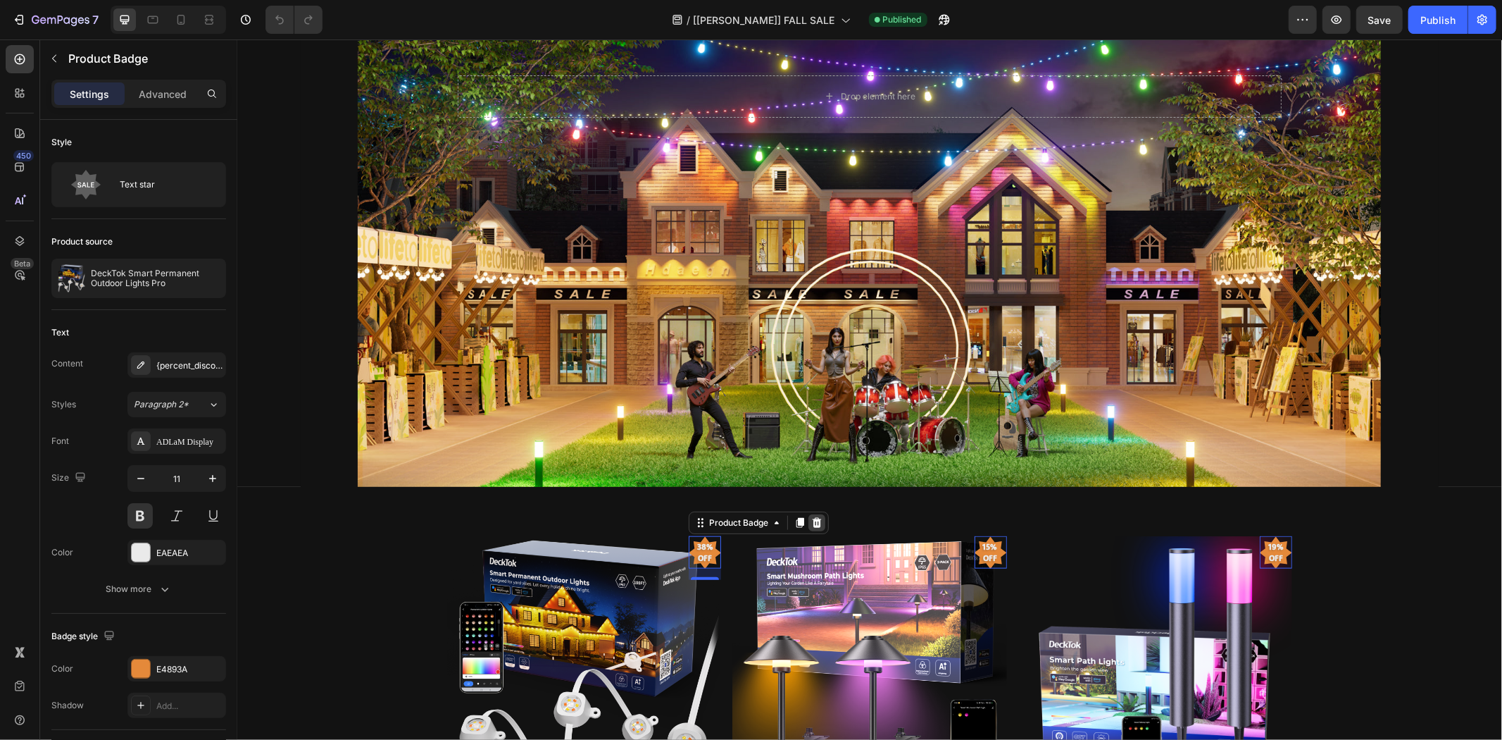
click at [812, 517] on icon at bounding box center [816, 522] width 9 height 10
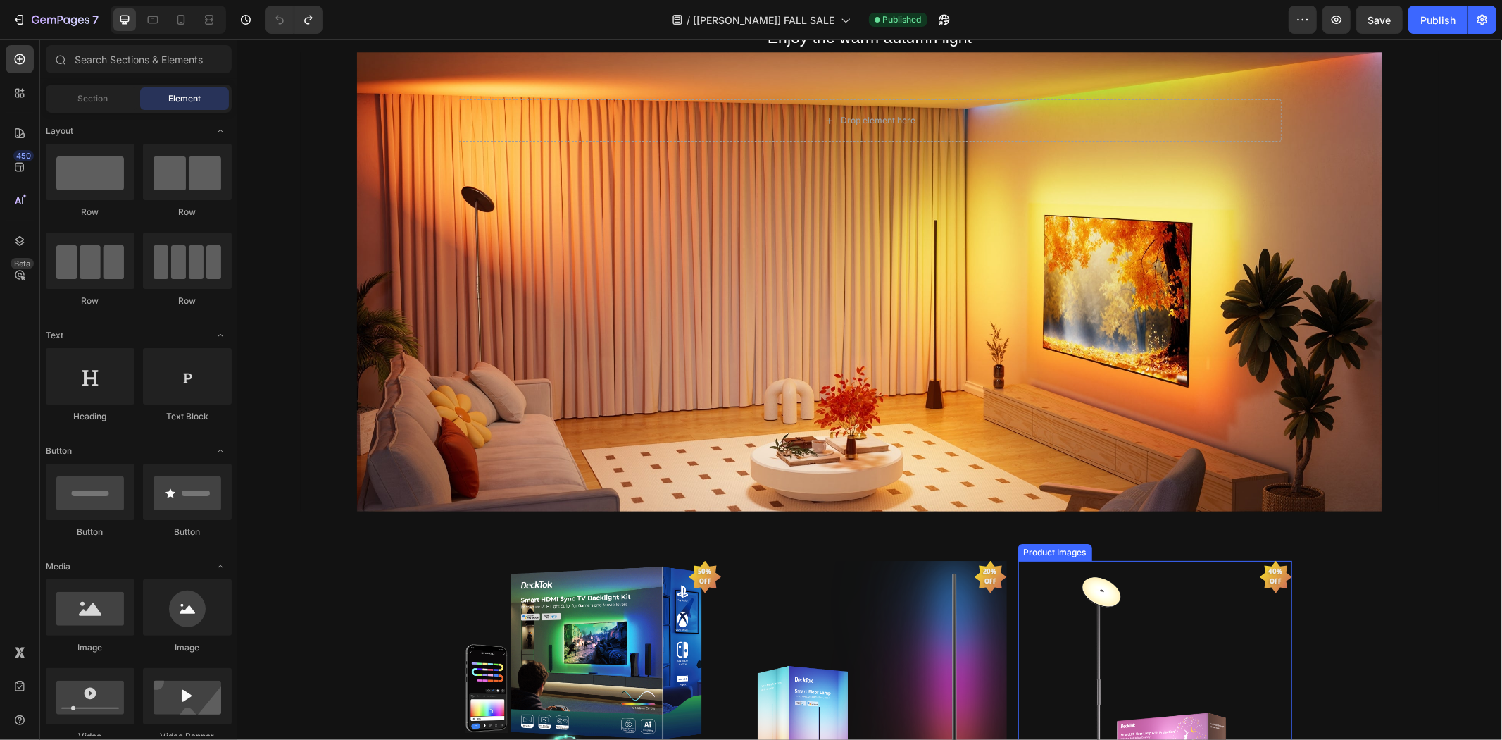
scroll to position [2386, 0]
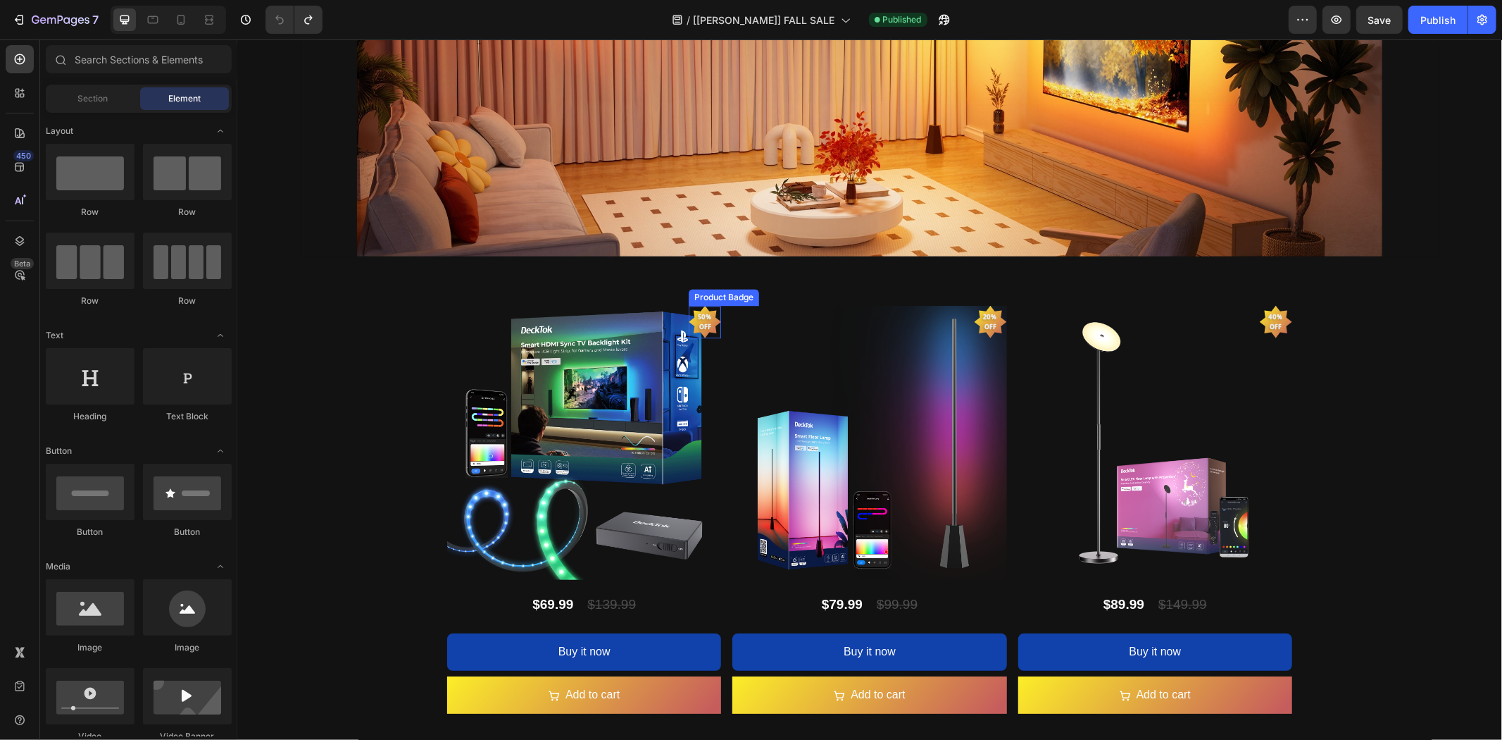
click at [698, 316] on pre "50% off" at bounding box center [705, 321] width 32 height 36
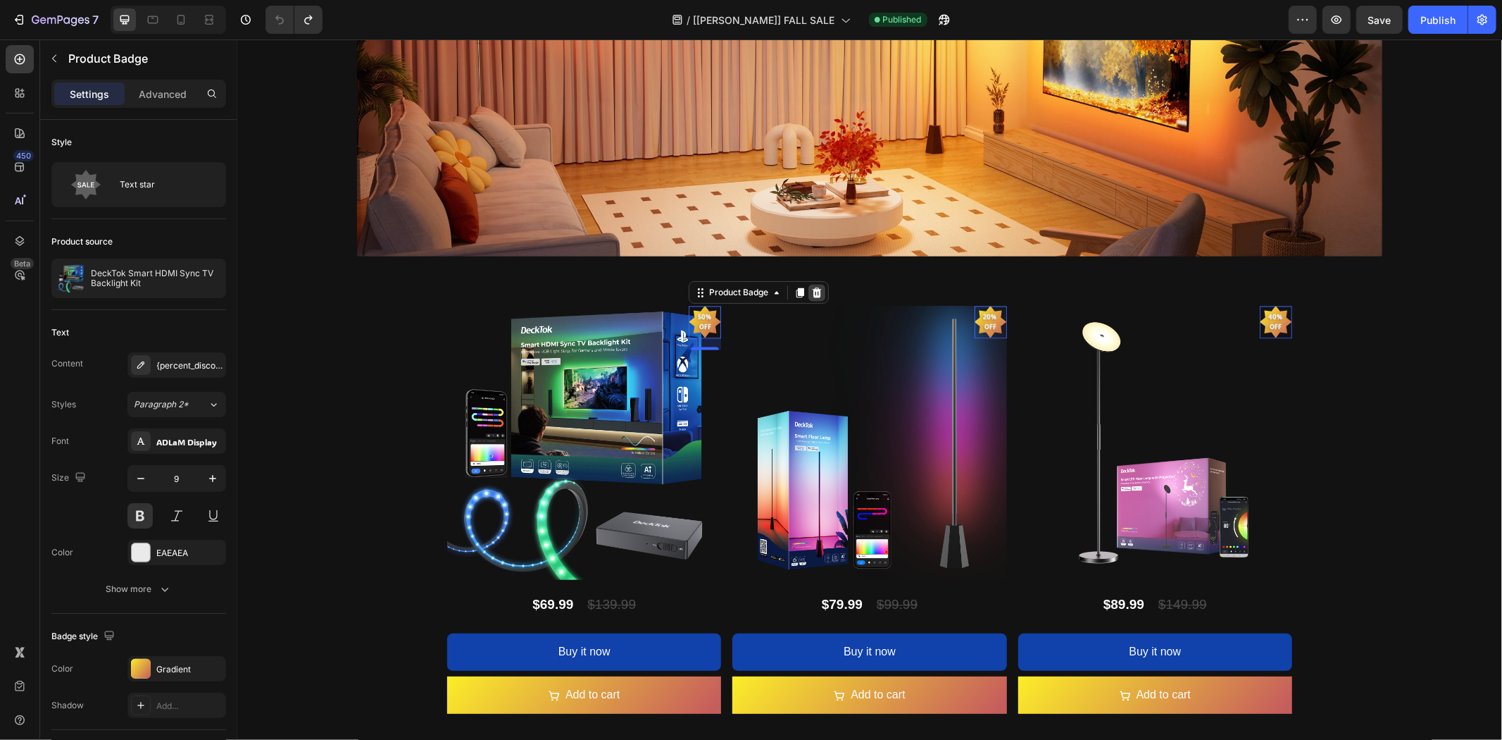
click at [814, 287] on icon at bounding box center [816, 292] width 9 height 10
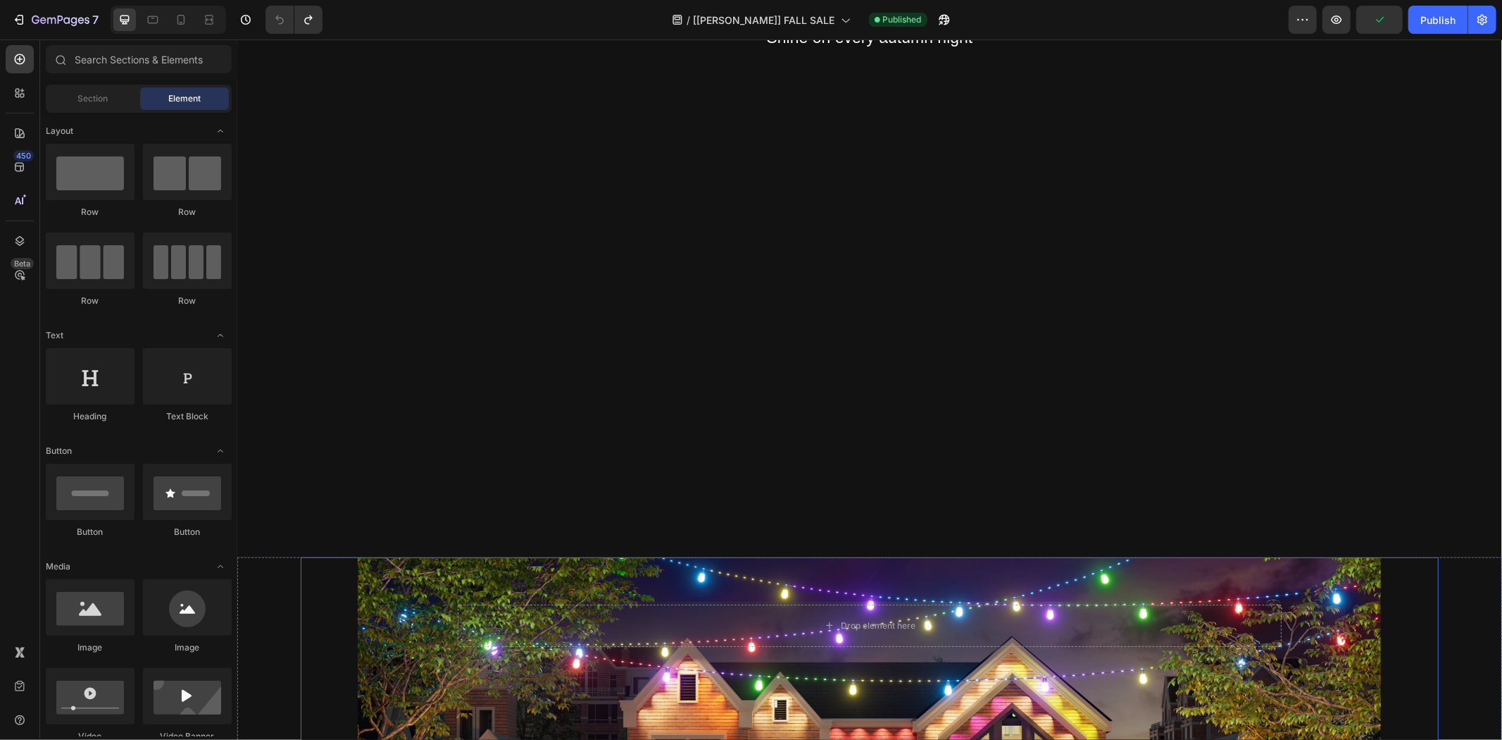
scroll to position [587, 0]
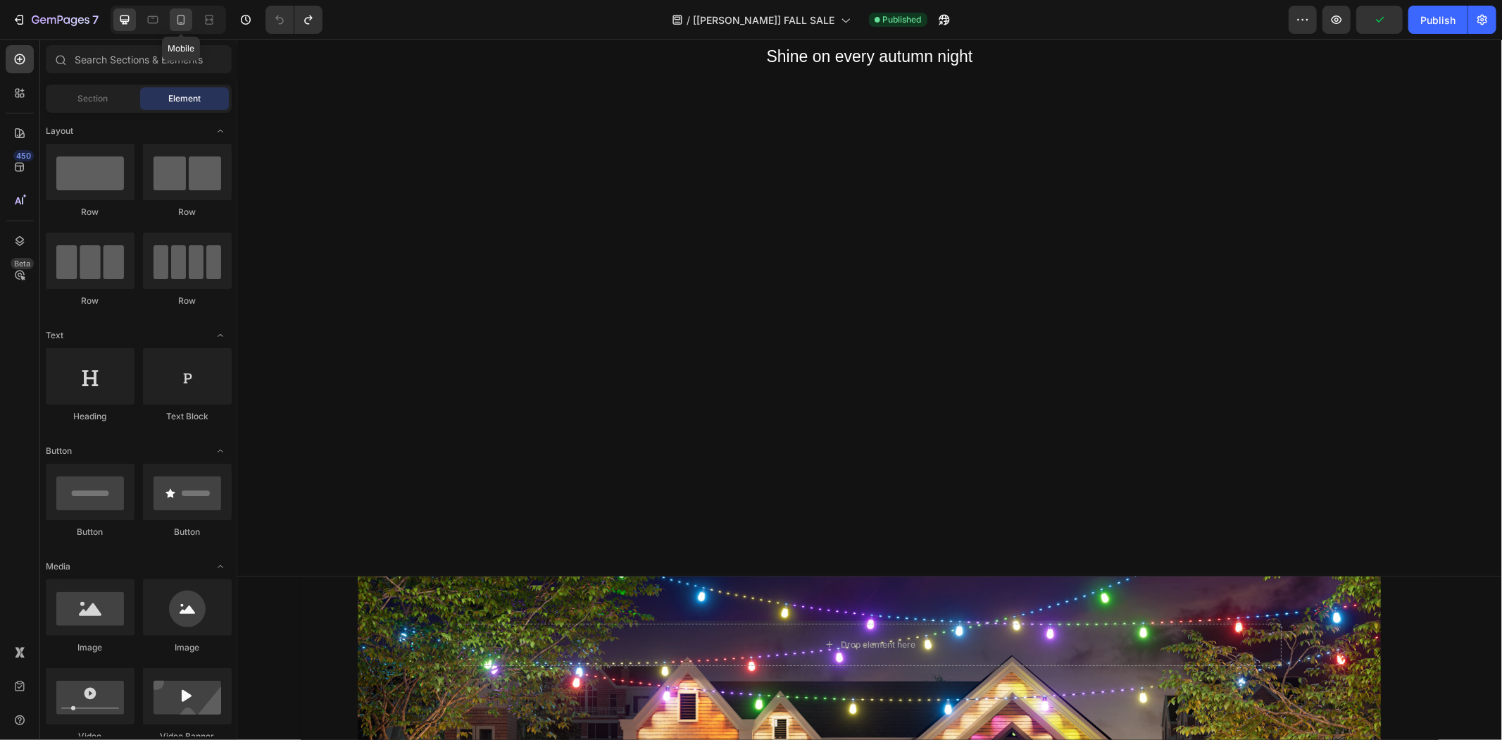
click at [188, 20] on div at bounding box center [181, 19] width 23 height 23
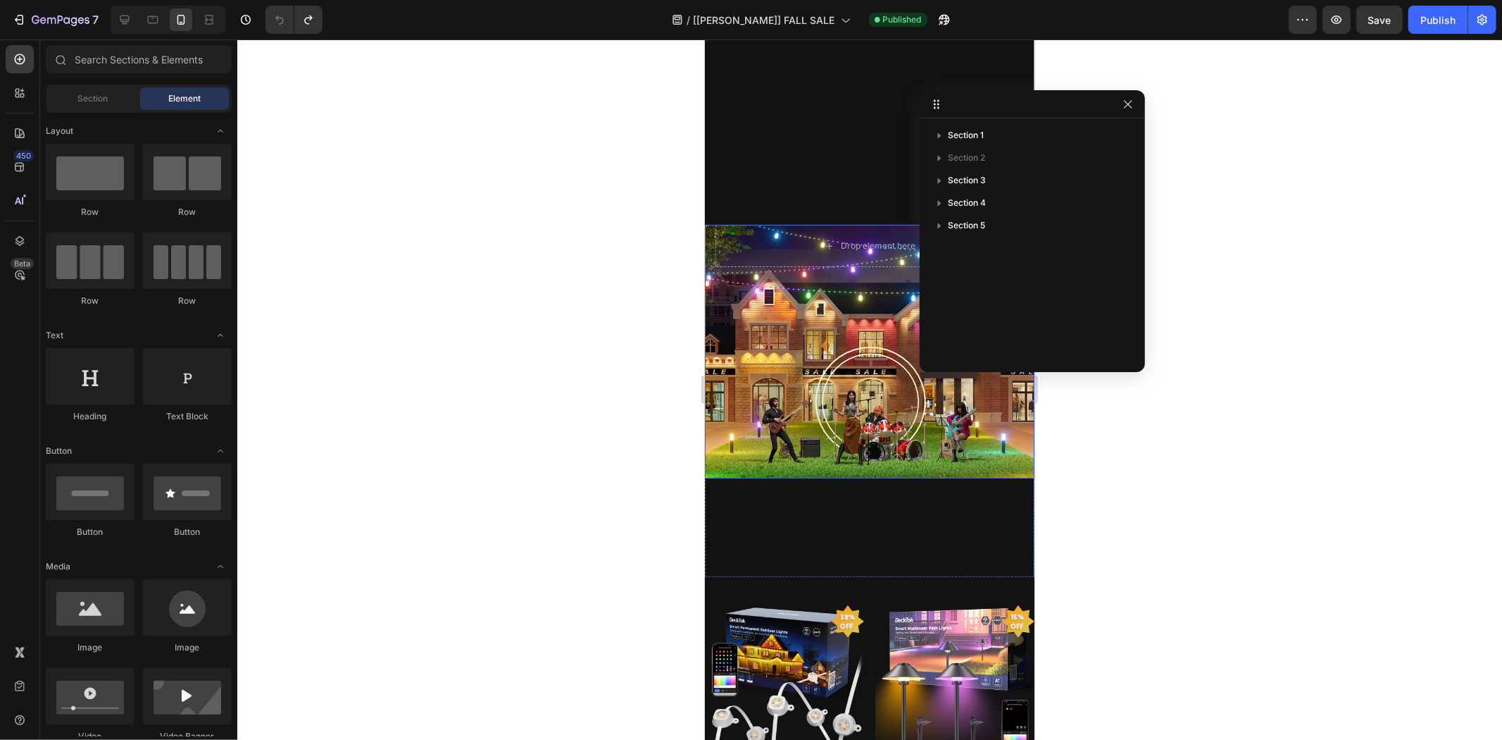
scroll to position [195, 0]
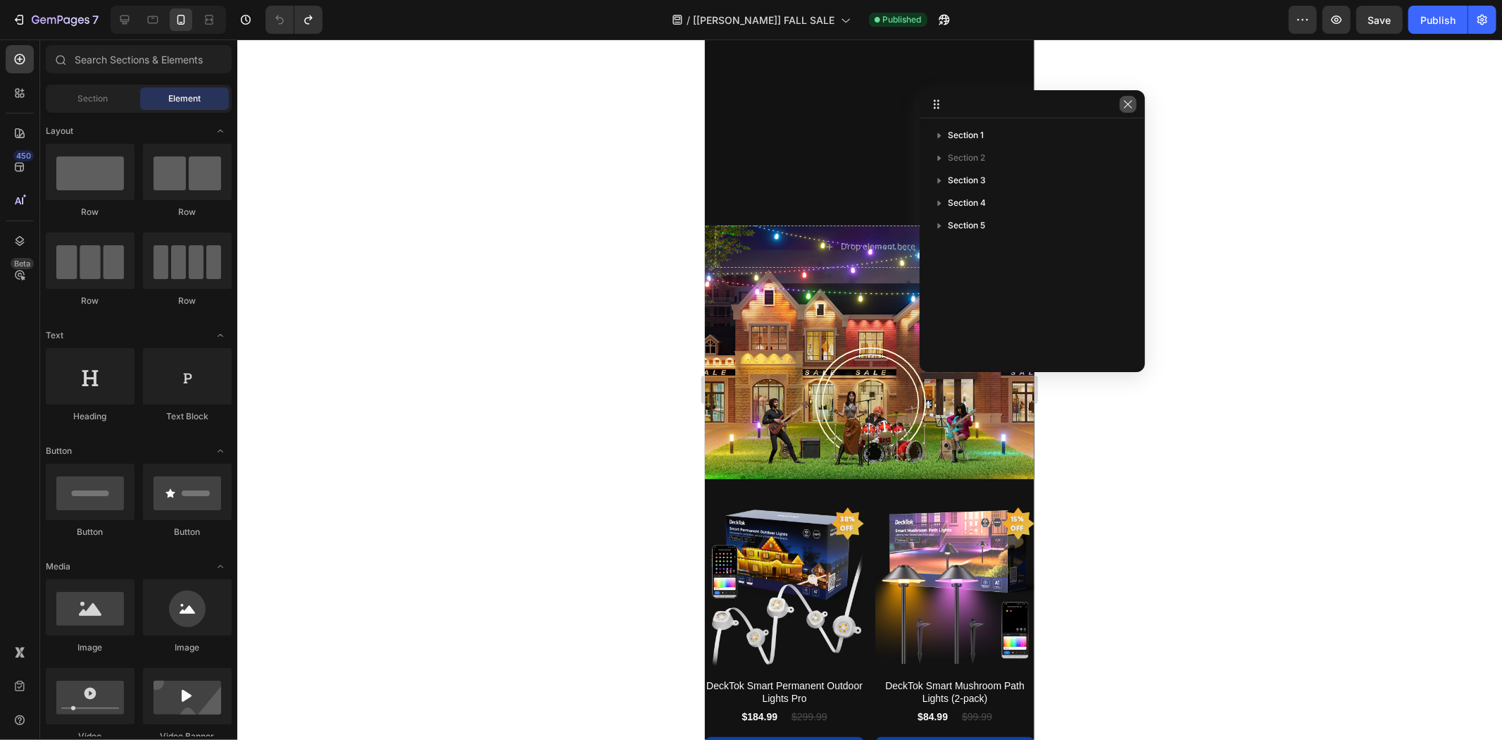
click at [1125, 101] on icon "button" at bounding box center [1128, 104] width 8 height 8
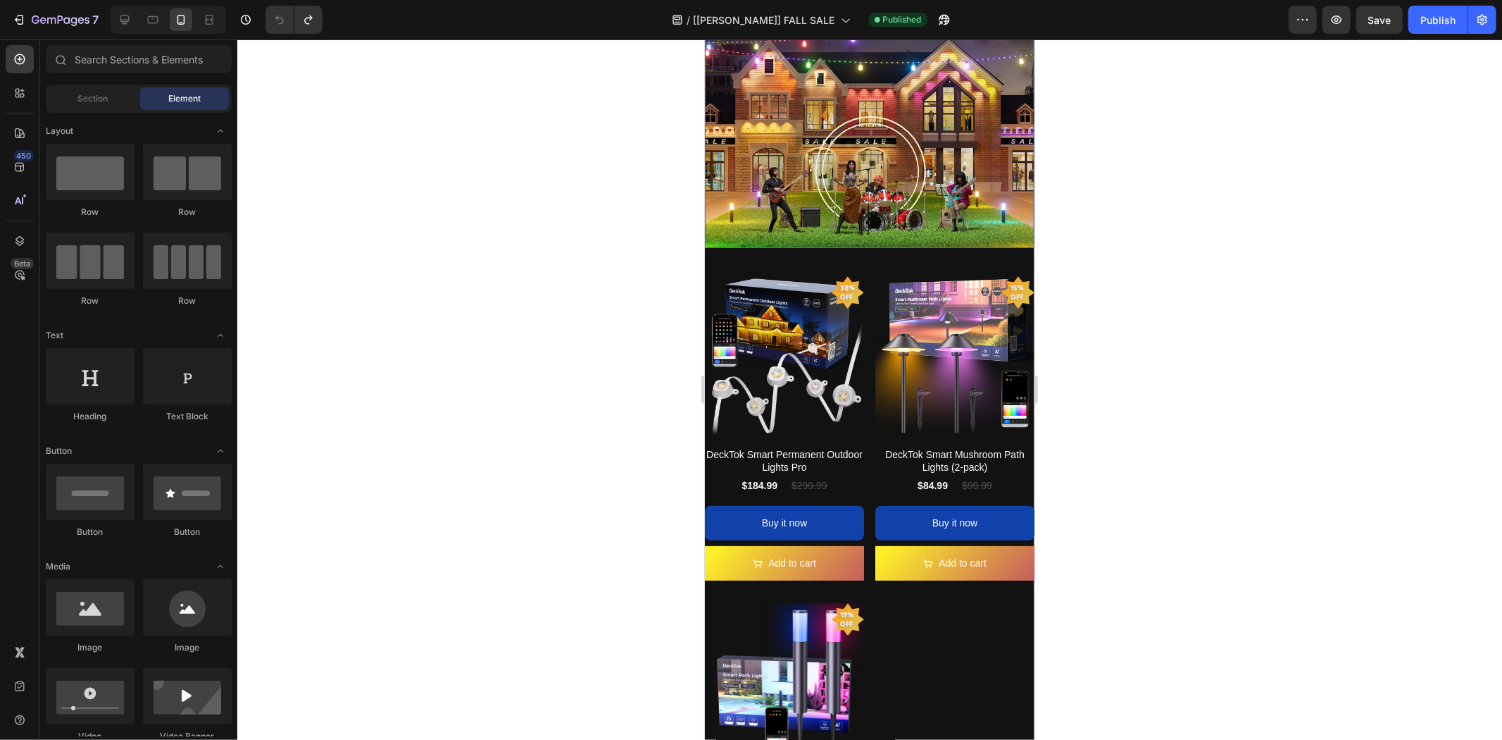
scroll to position [665, 0]
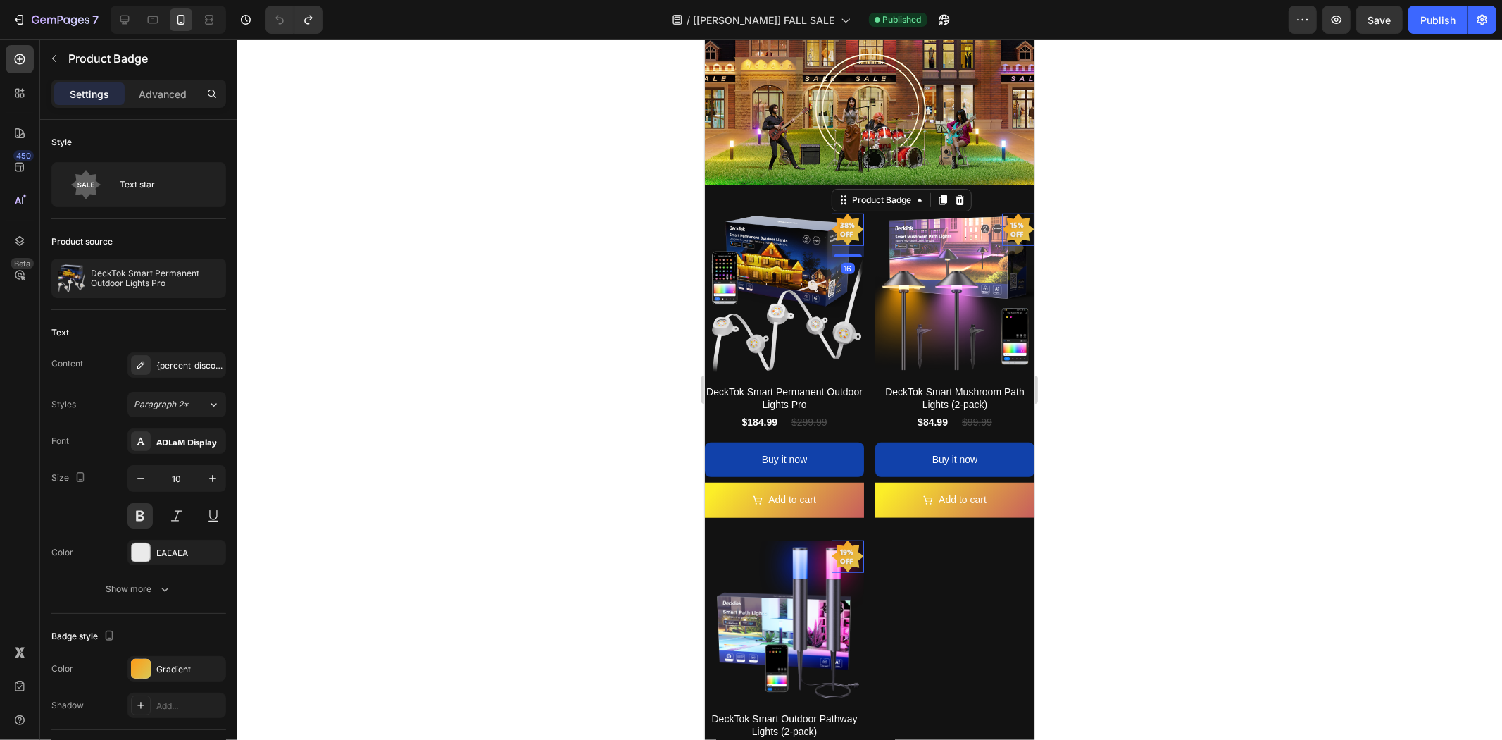
click at [842, 226] on pre "38% off" at bounding box center [847, 228] width 32 height 35
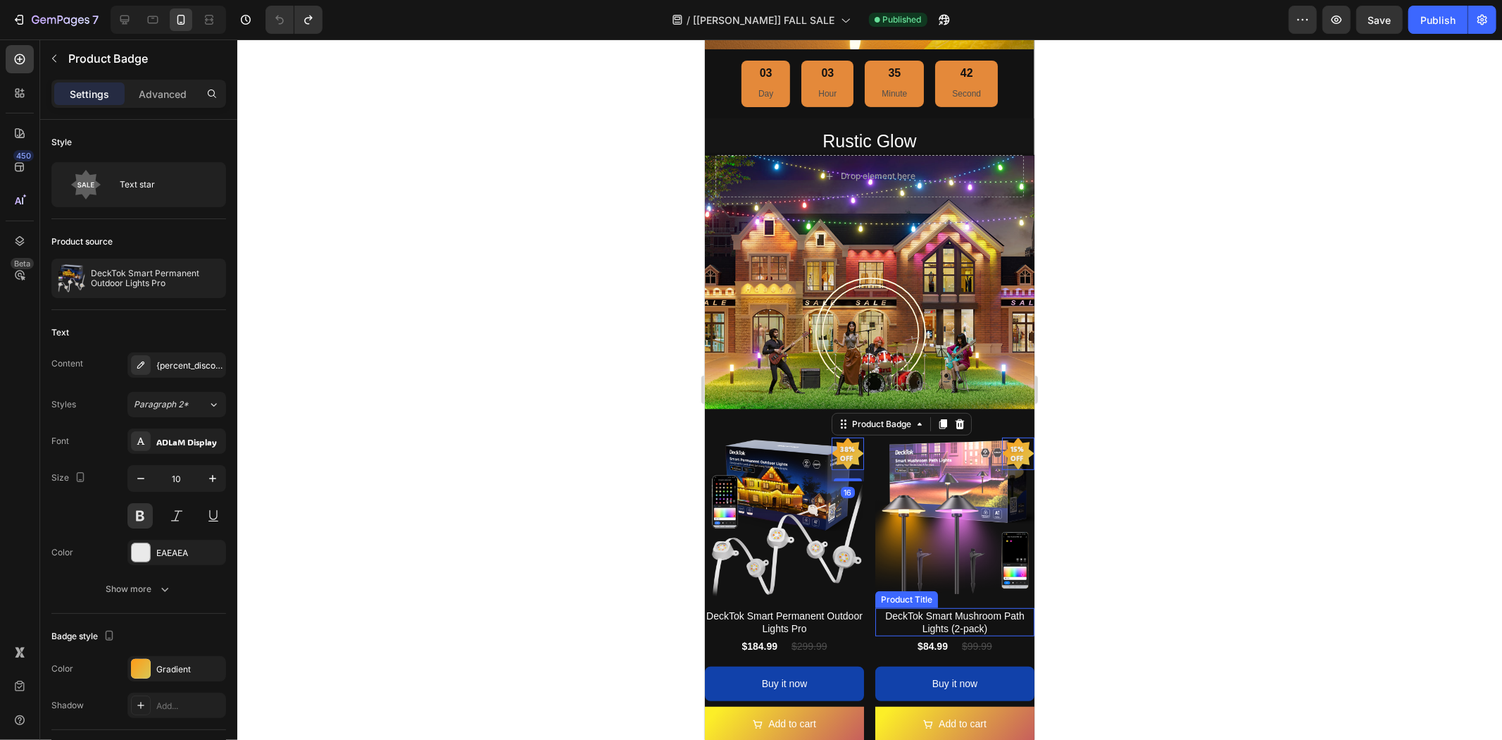
scroll to position [430, 0]
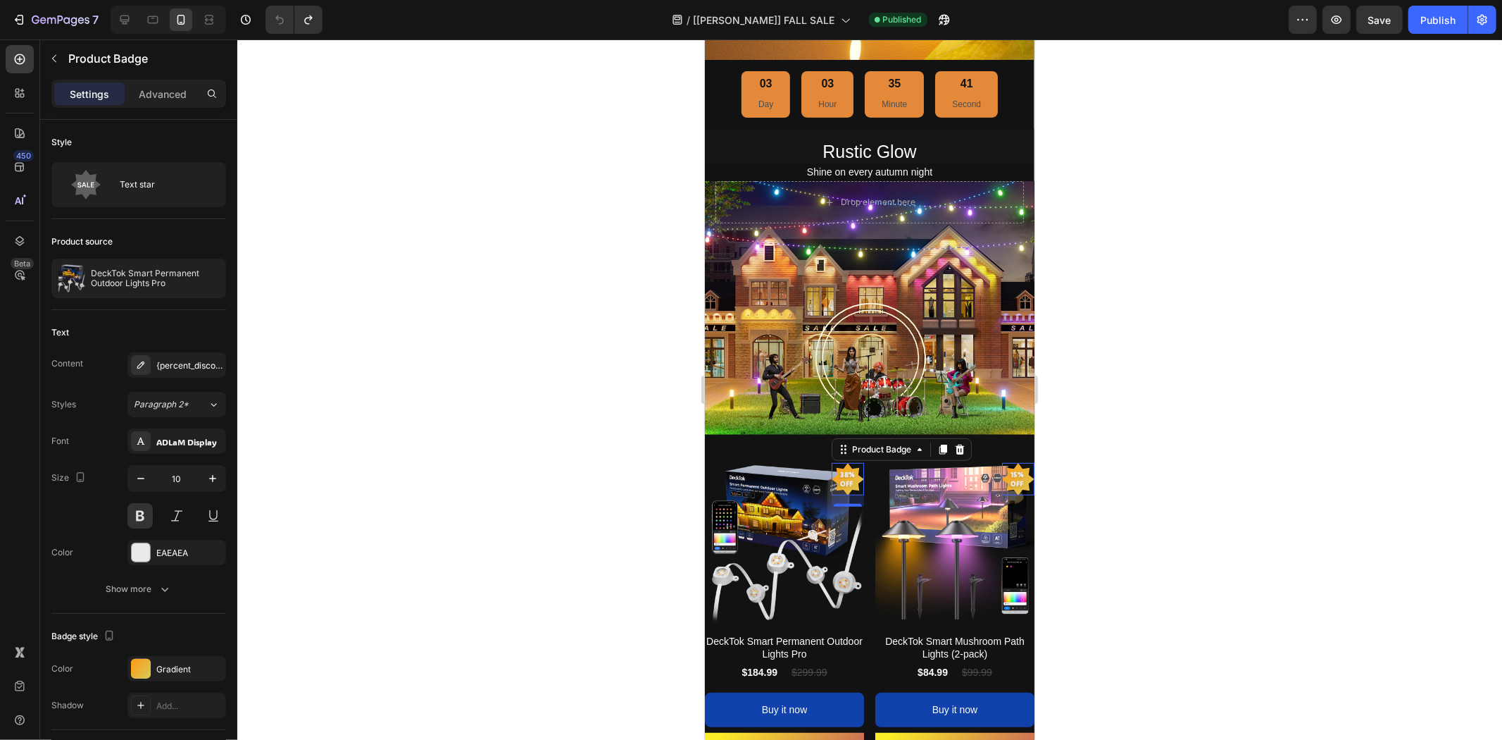
click at [1448, 666] on div at bounding box center [869, 389] width 1265 height 700
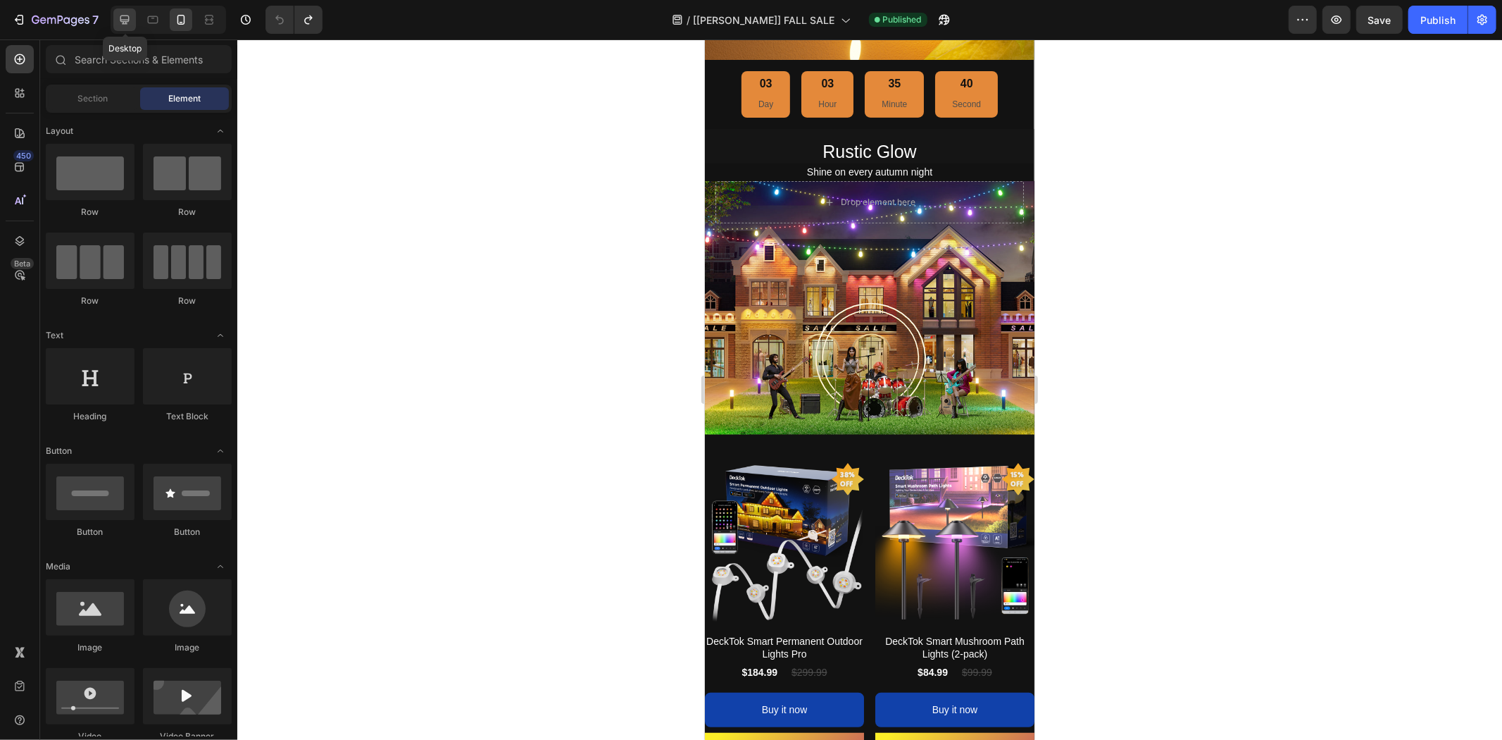
click at [116, 18] on div at bounding box center [124, 19] width 23 height 23
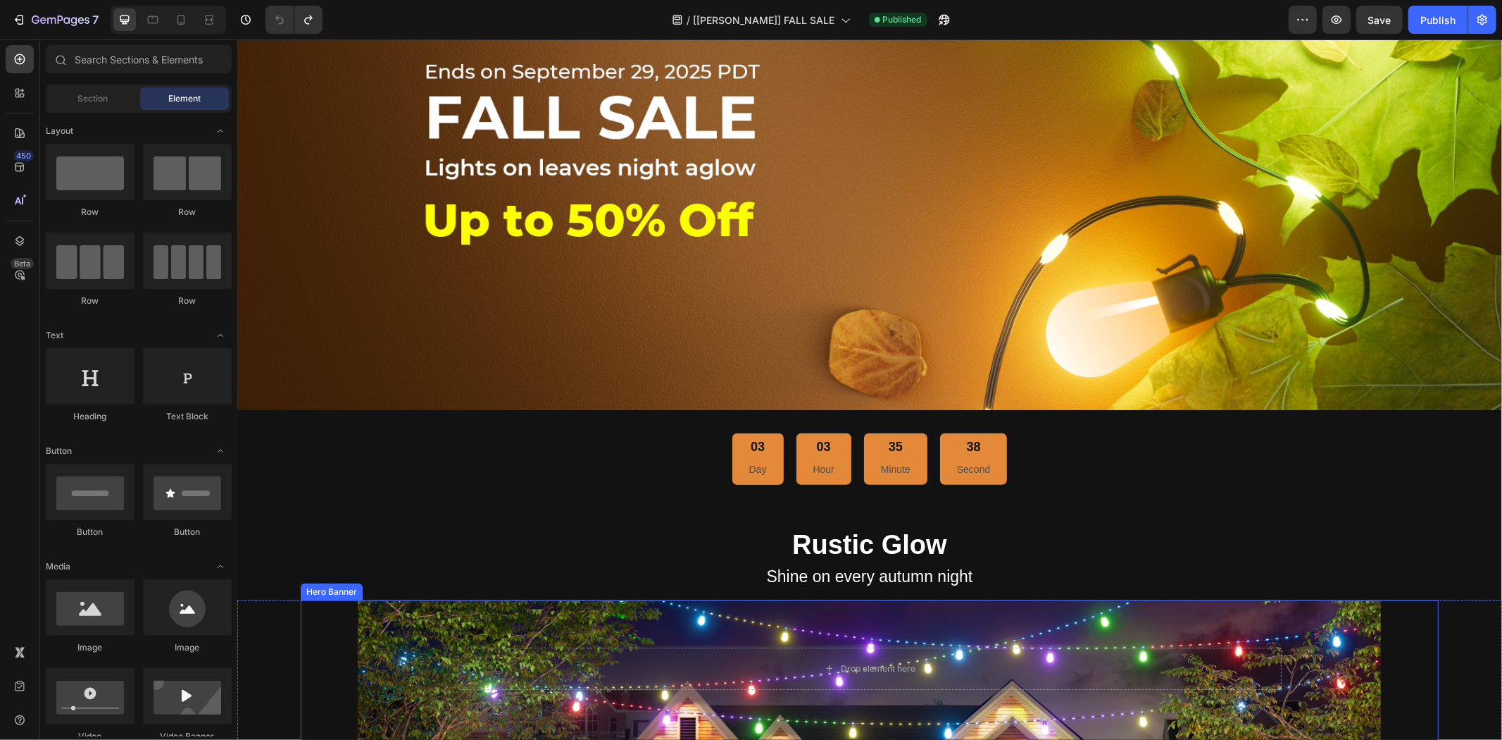
scroll to position [743, 0]
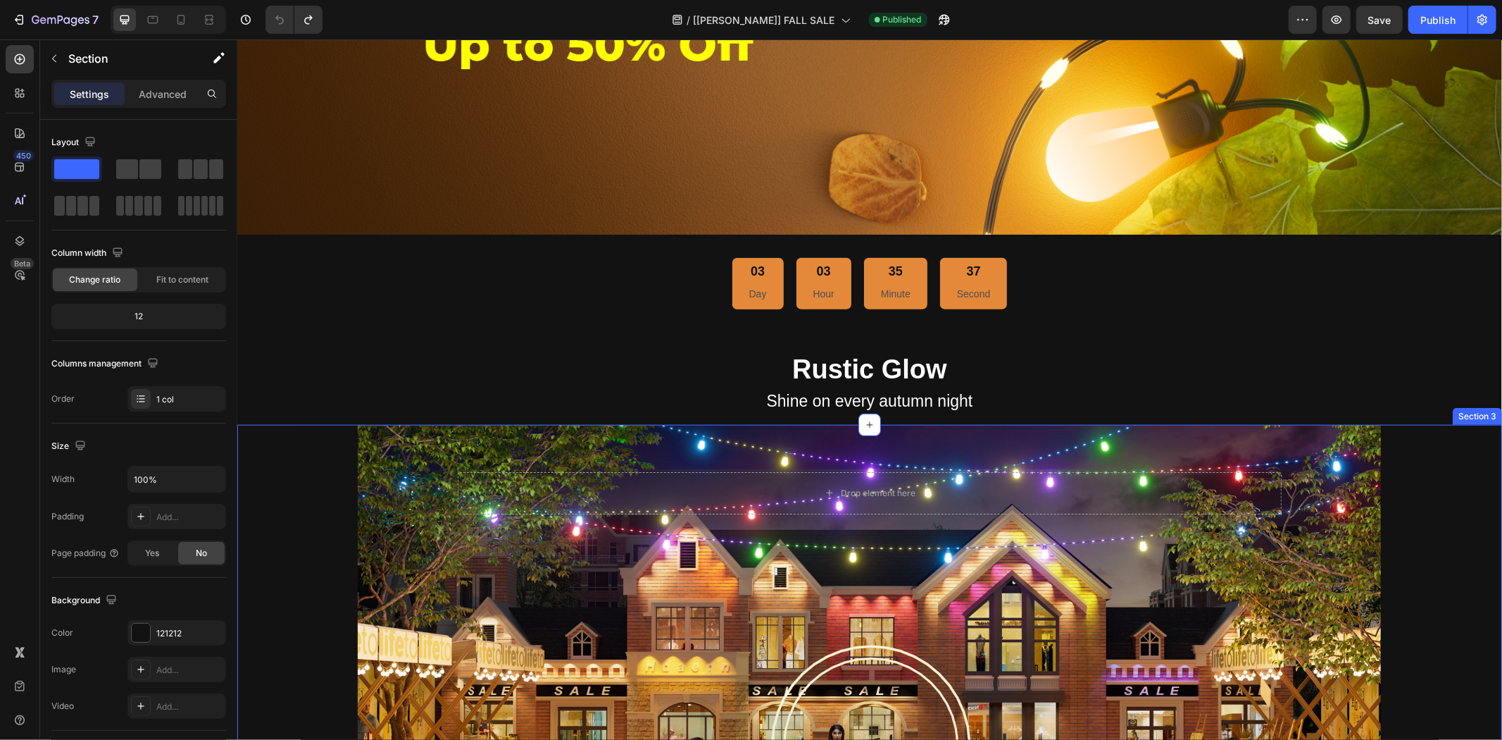
click at [1464, 657] on div "Drop element here Hero Banner" at bounding box center [869, 653] width 1265 height 459
click at [42, 11] on div "7" at bounding box center [65, 19] width 67 height 17
click at [25, 20] on icon "button" at bounding box center [19, 20] width 14 height 14
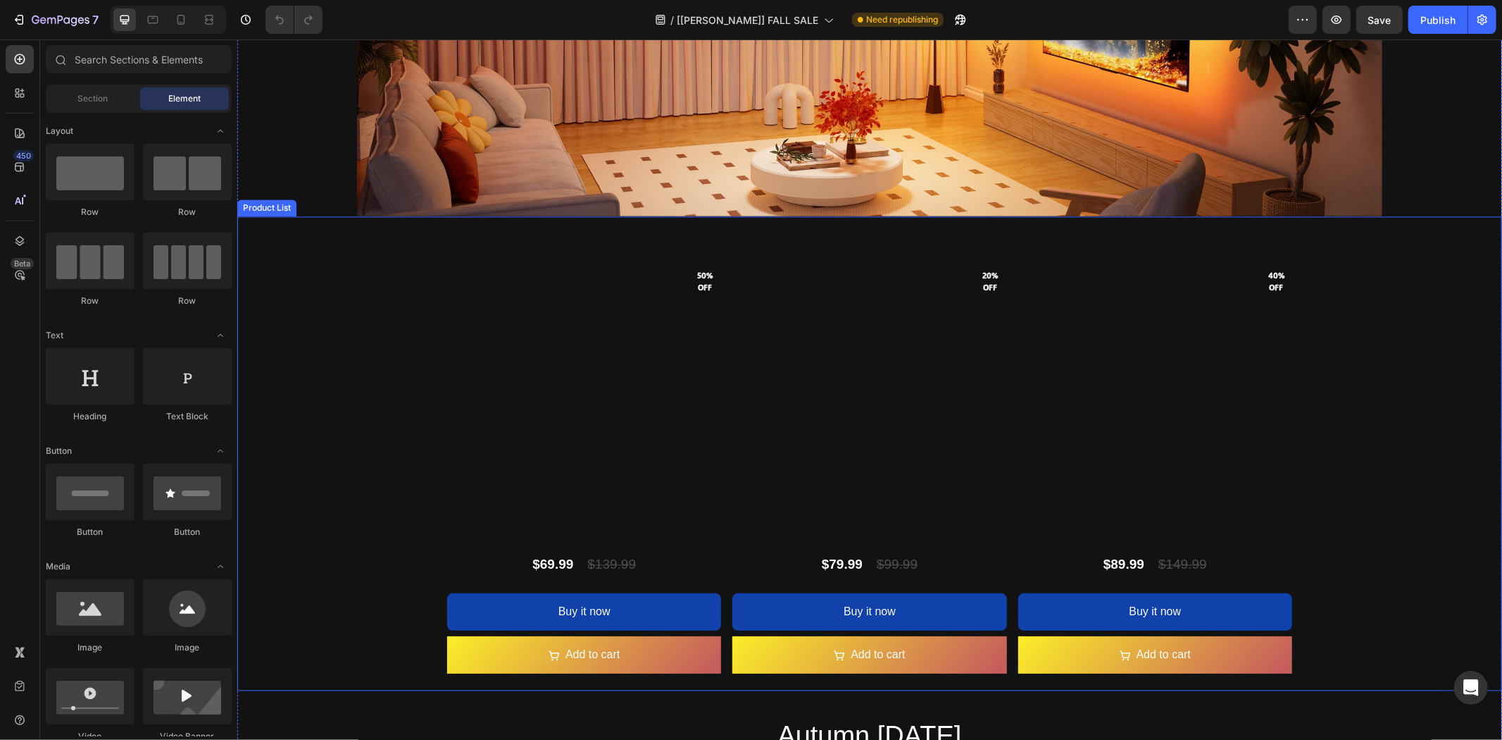
scroll to position [2465, 0]
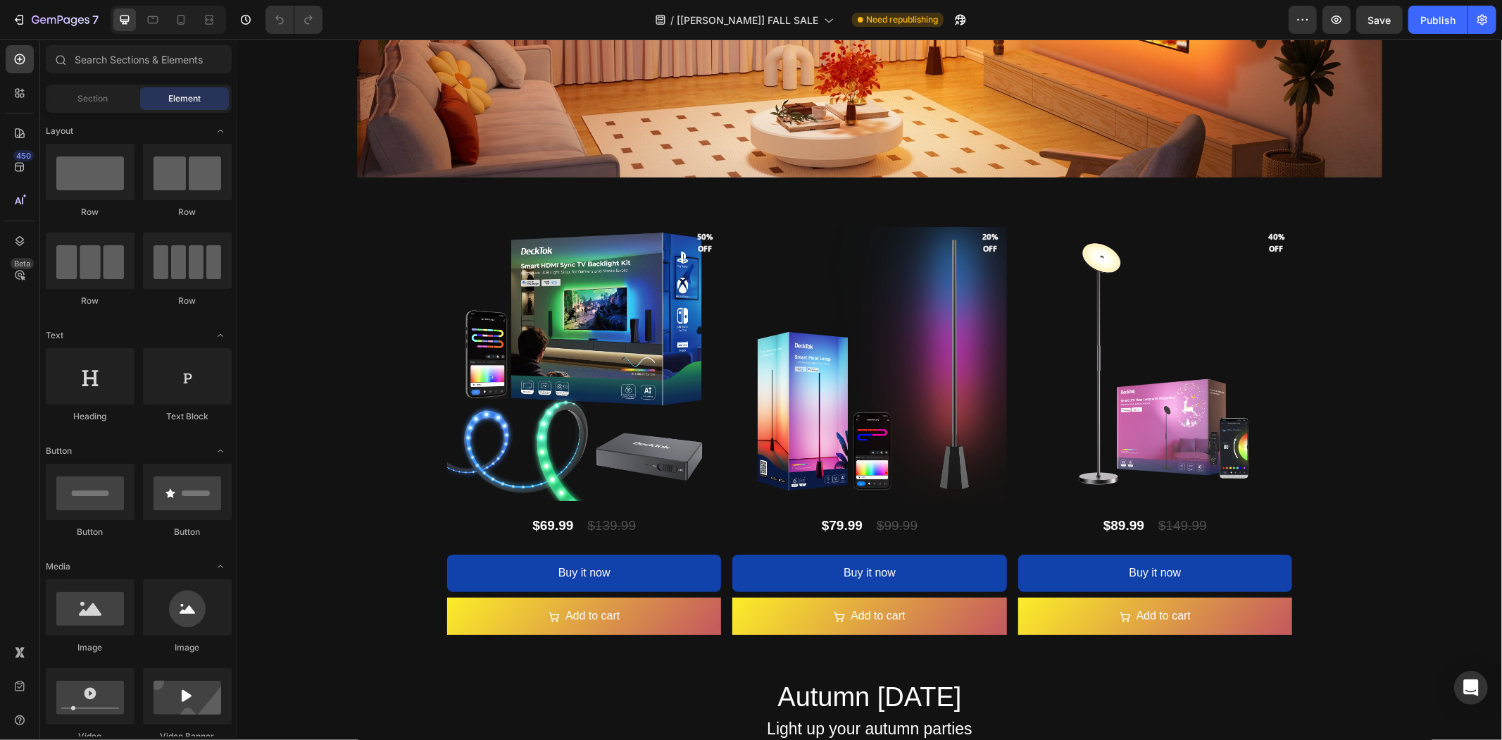
drag, startPoint x: 1501, startPoint y: 440, endPoint x: 1501, endPoint y: 501, distance: 60.6
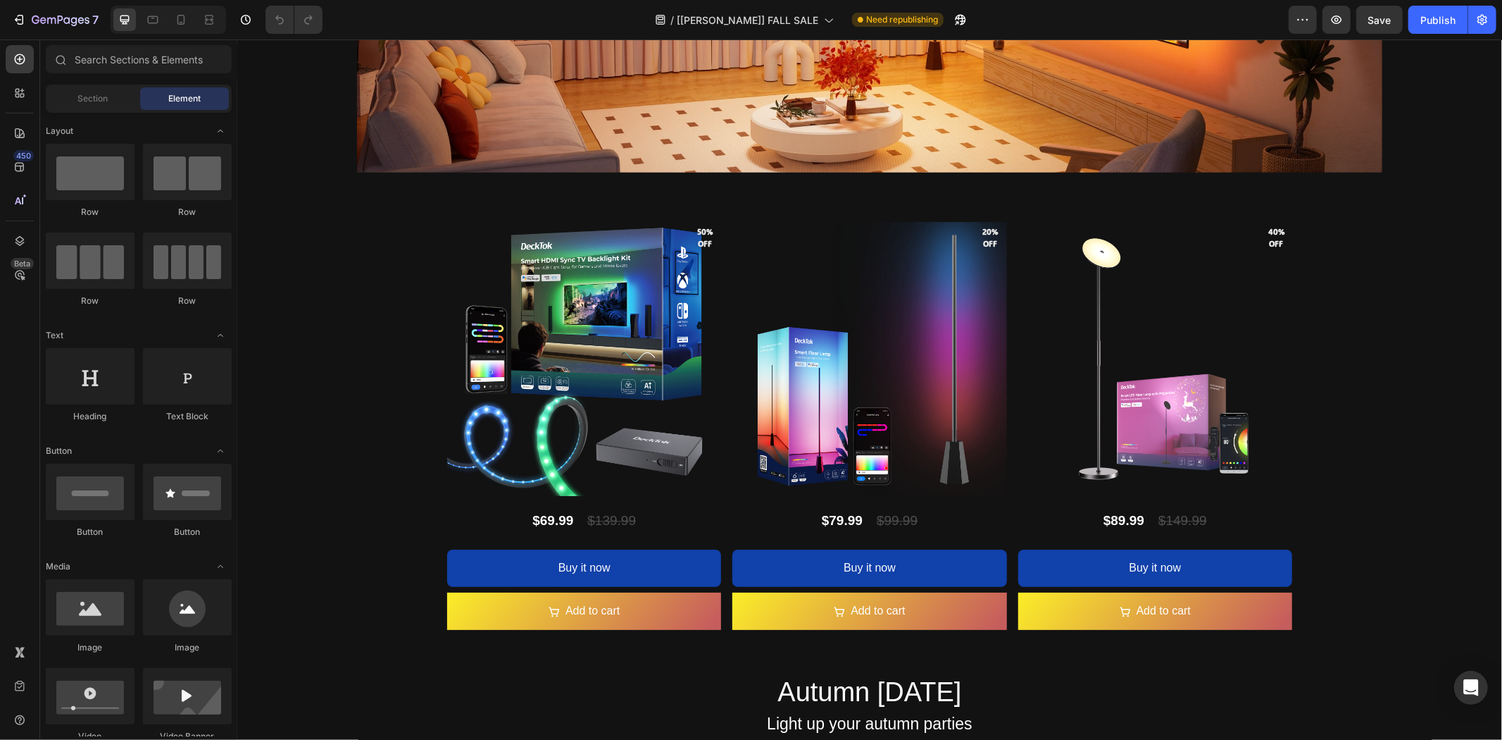
scroll to position [2390, 0]
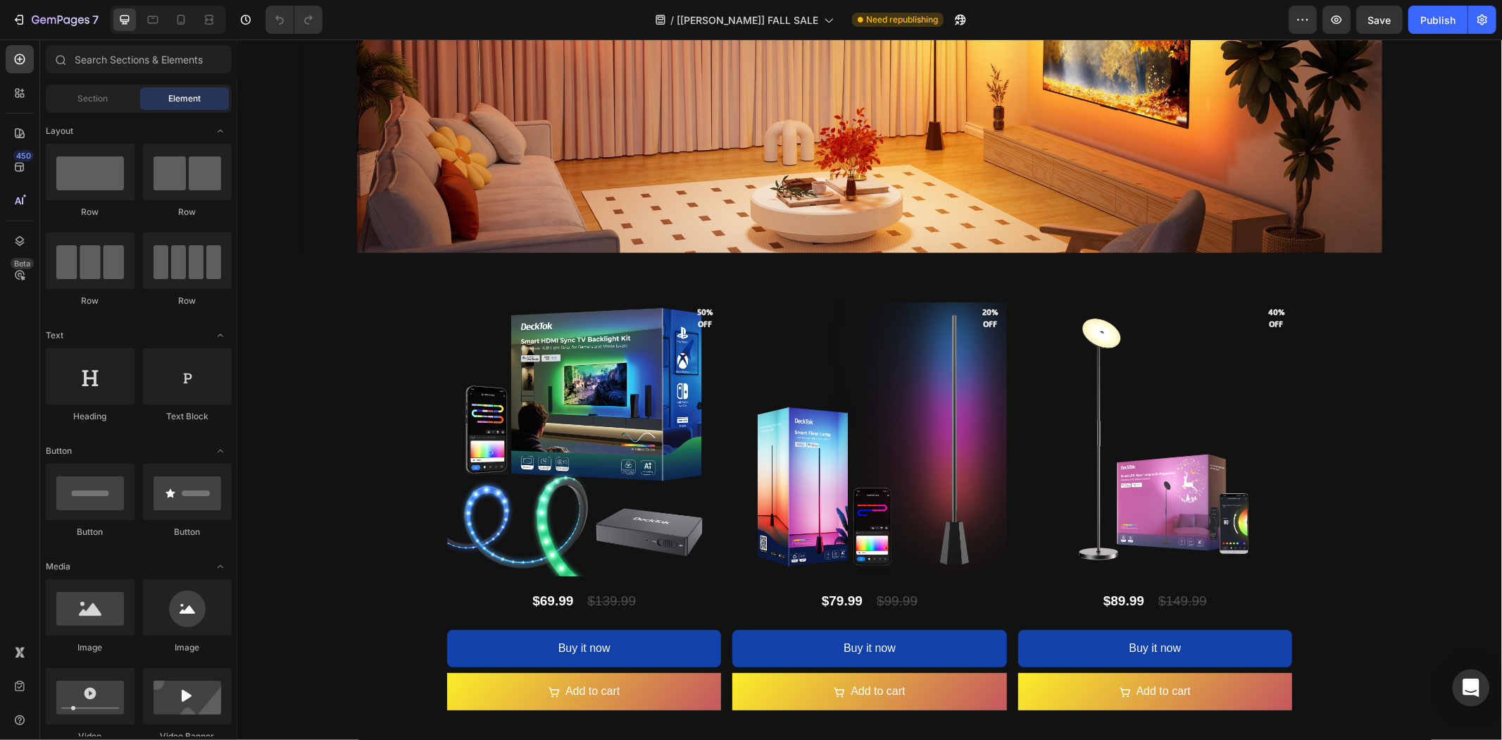
click at [1473, 692] on icon "Open Intercom Messenger" at bounding box center [1471, 687] width 16 height 18
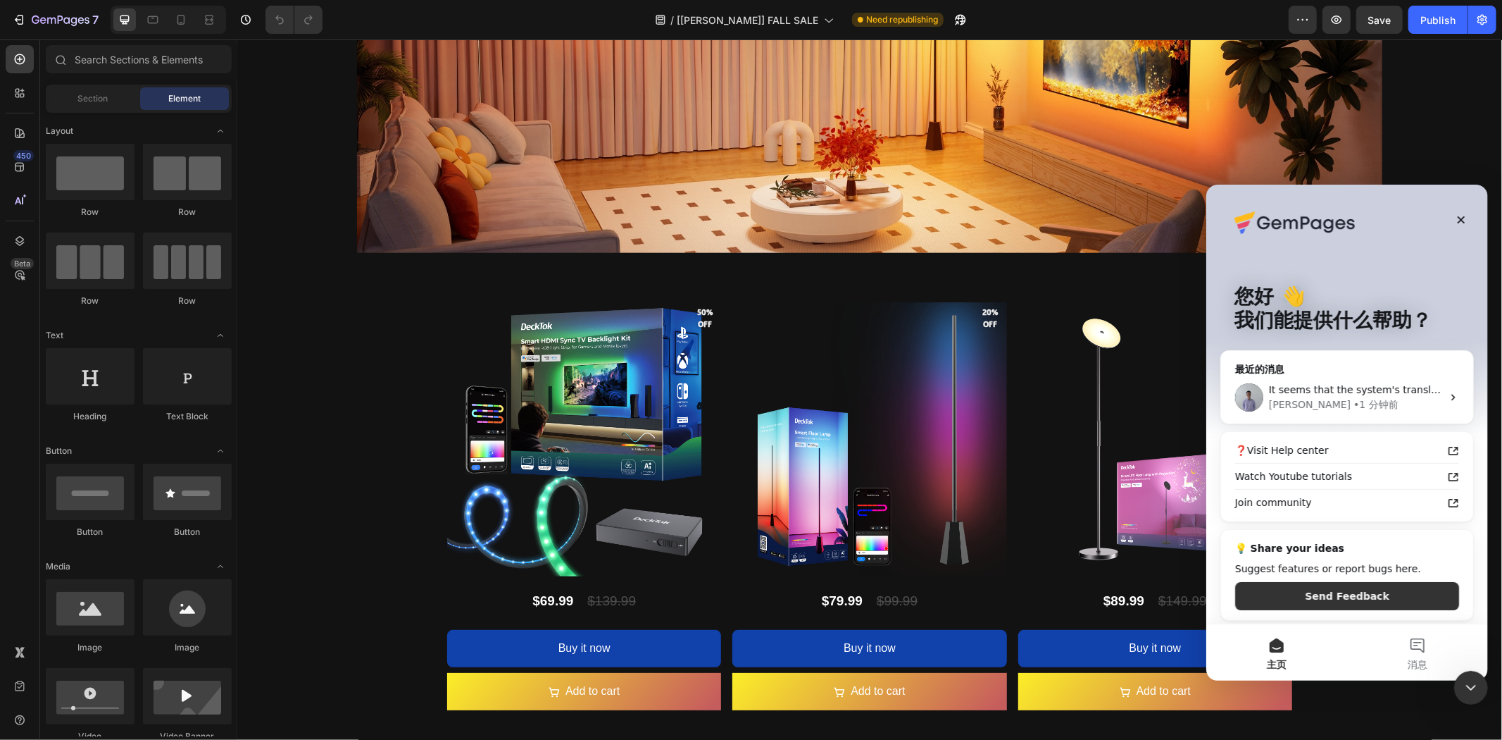
scroll to position [0, 0]
click at [1371, 397] on div "Brad • 1 分钟前" at bounding box center [1355, 404] width 173 height 15
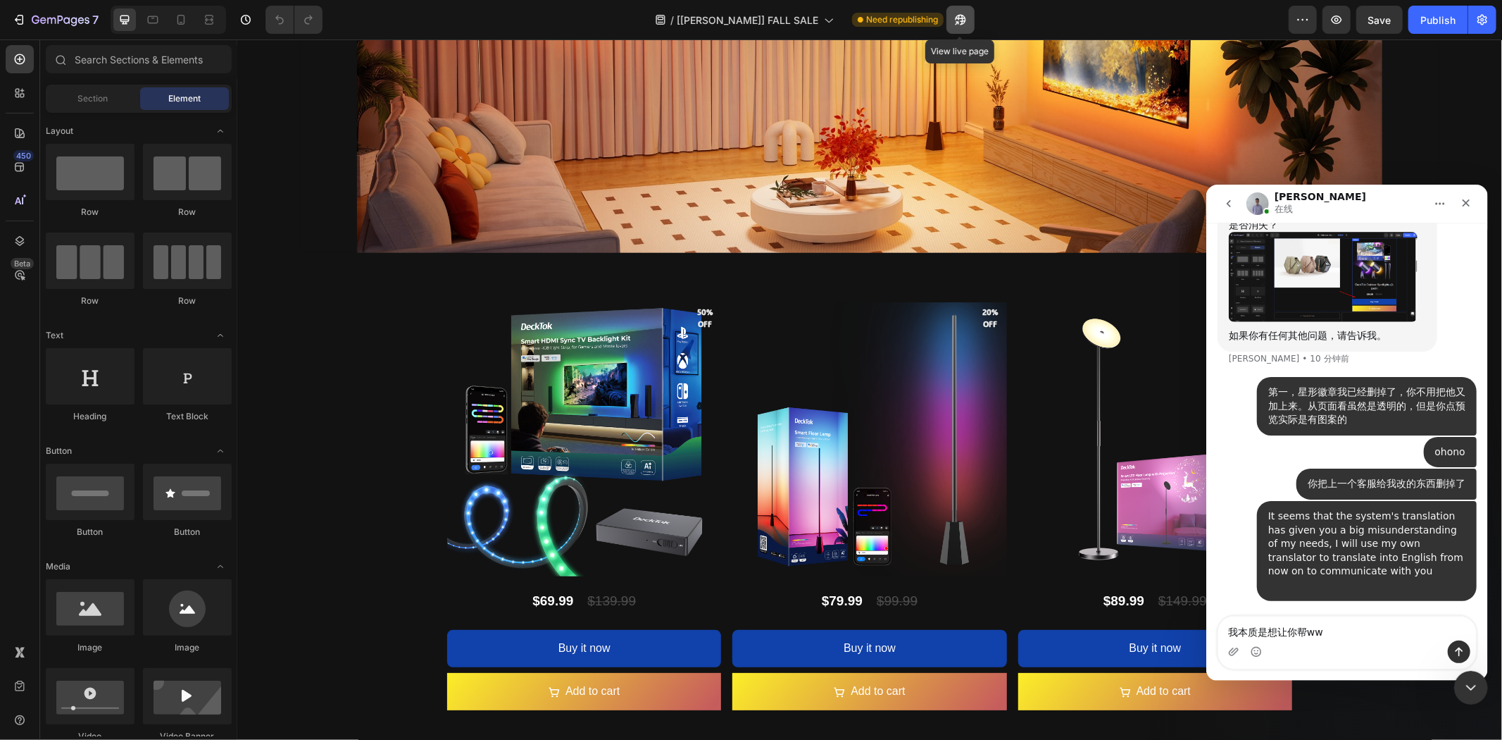
scroll to position [17767, 0]
drag, startPoint x: 1344, startPoint y: 631, endPoint x: 1148, endPoint y: 610, distance: 197.0
click at [1206, 610] on html "Brad 在线 Handy tips: Sharing your issue screenshots and page links helps us trou…" at bounding box center [1347, 432] width 282 height 496
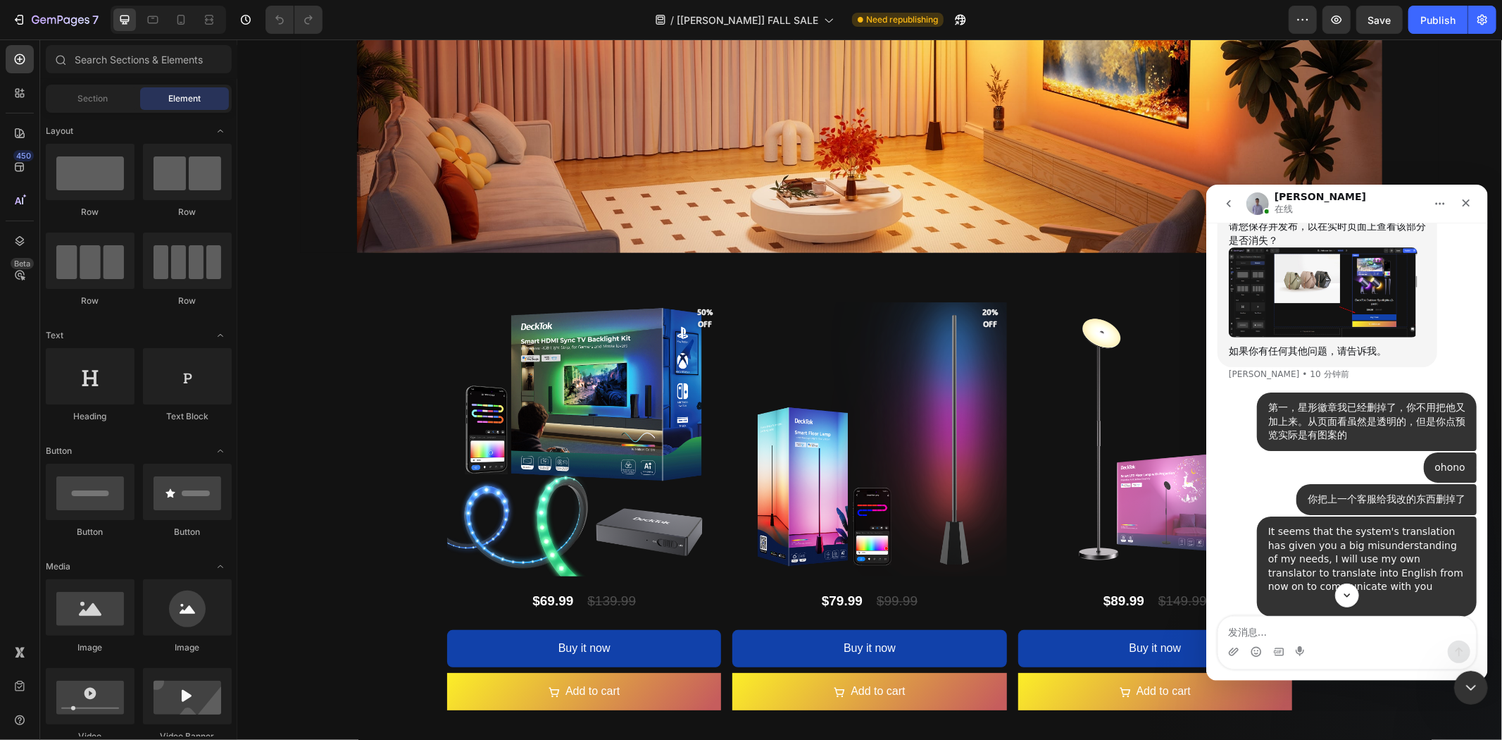
click at [1286, 172] on link "https://decktok.com/pages/tony-gempages-fall-sale?_ab=0&key=1758942820616" at bounding box center [1310, 159] width 164 height 25
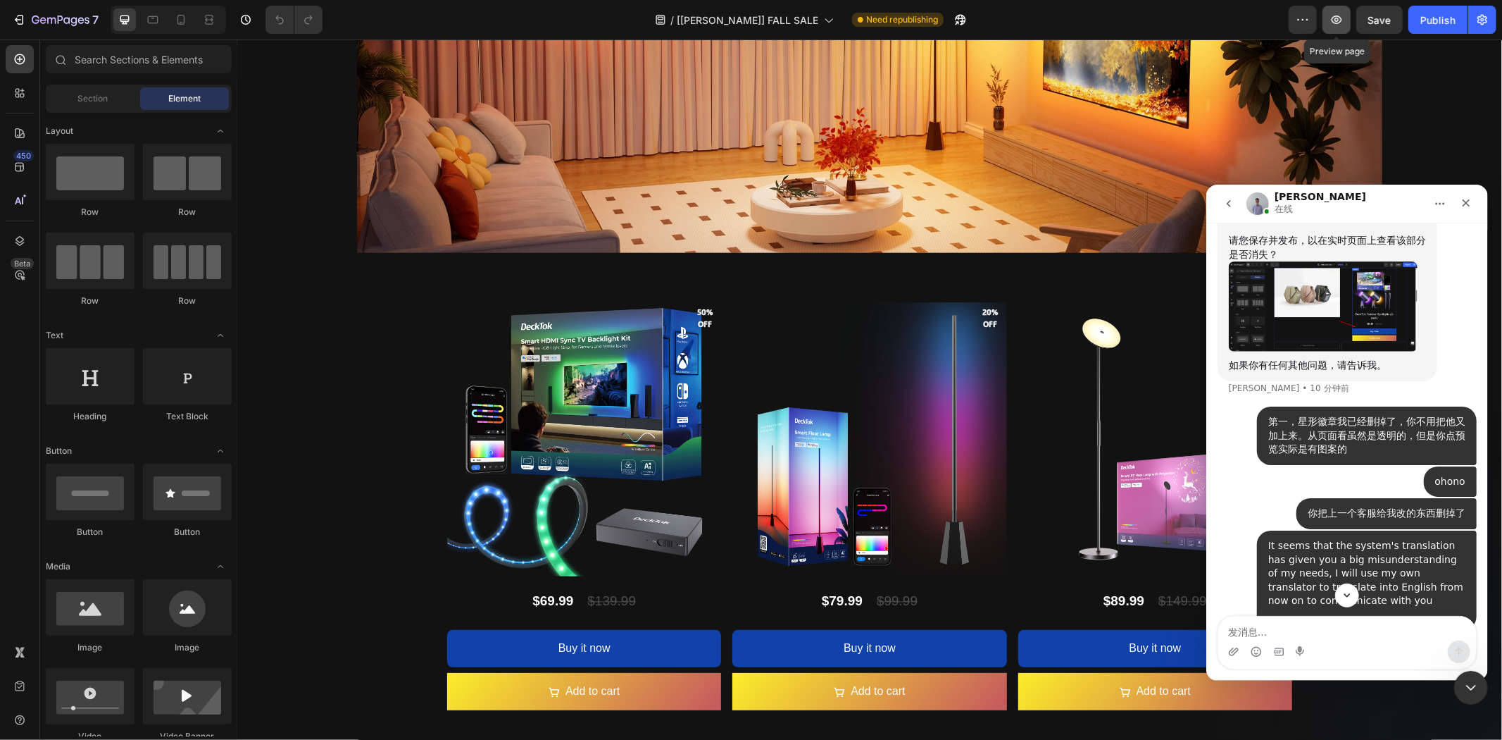
click at [1333, 15] on icon "button" at bounding box center [1337, 20] width 14 height 14
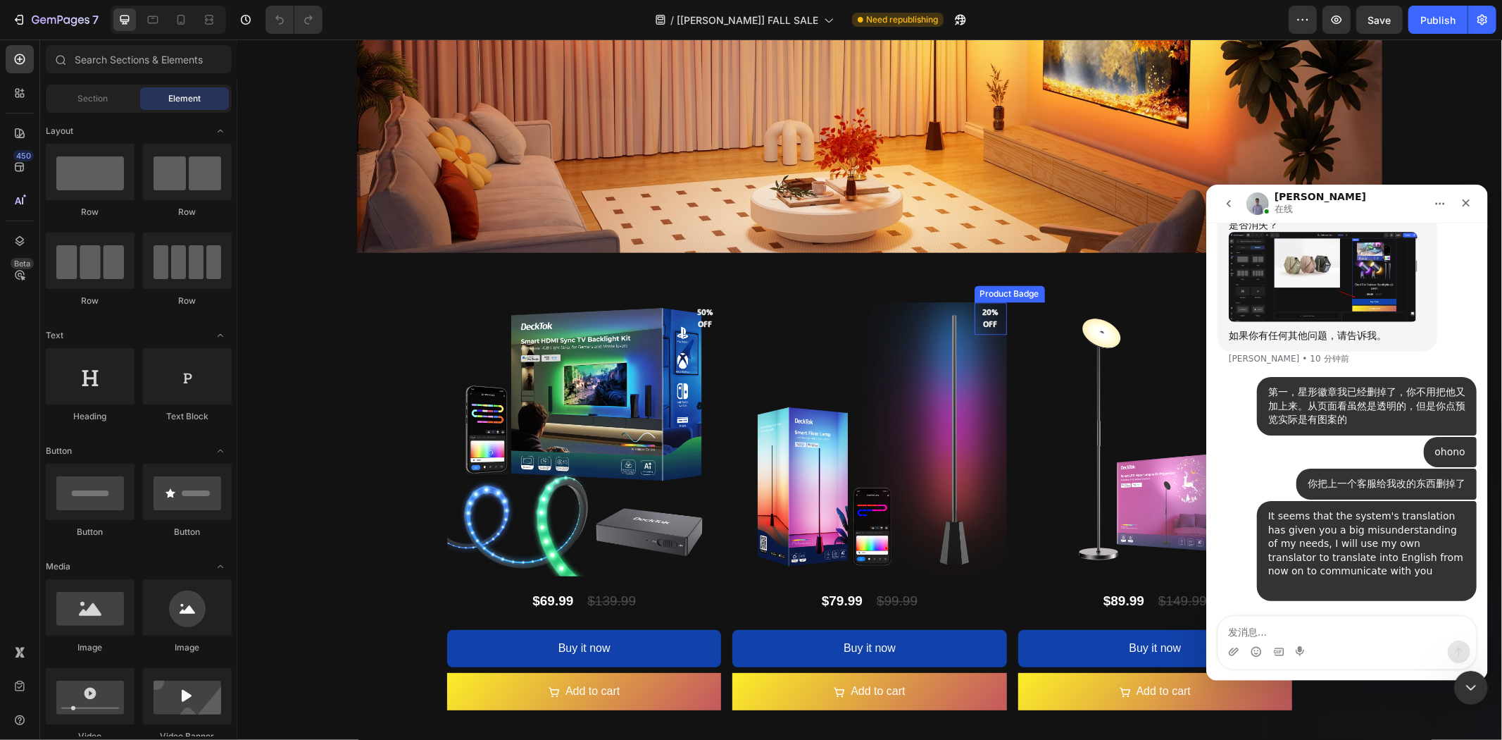
click at [985, 313] on pre "20% off" at bounding box center [990, 317] width 32 height 35
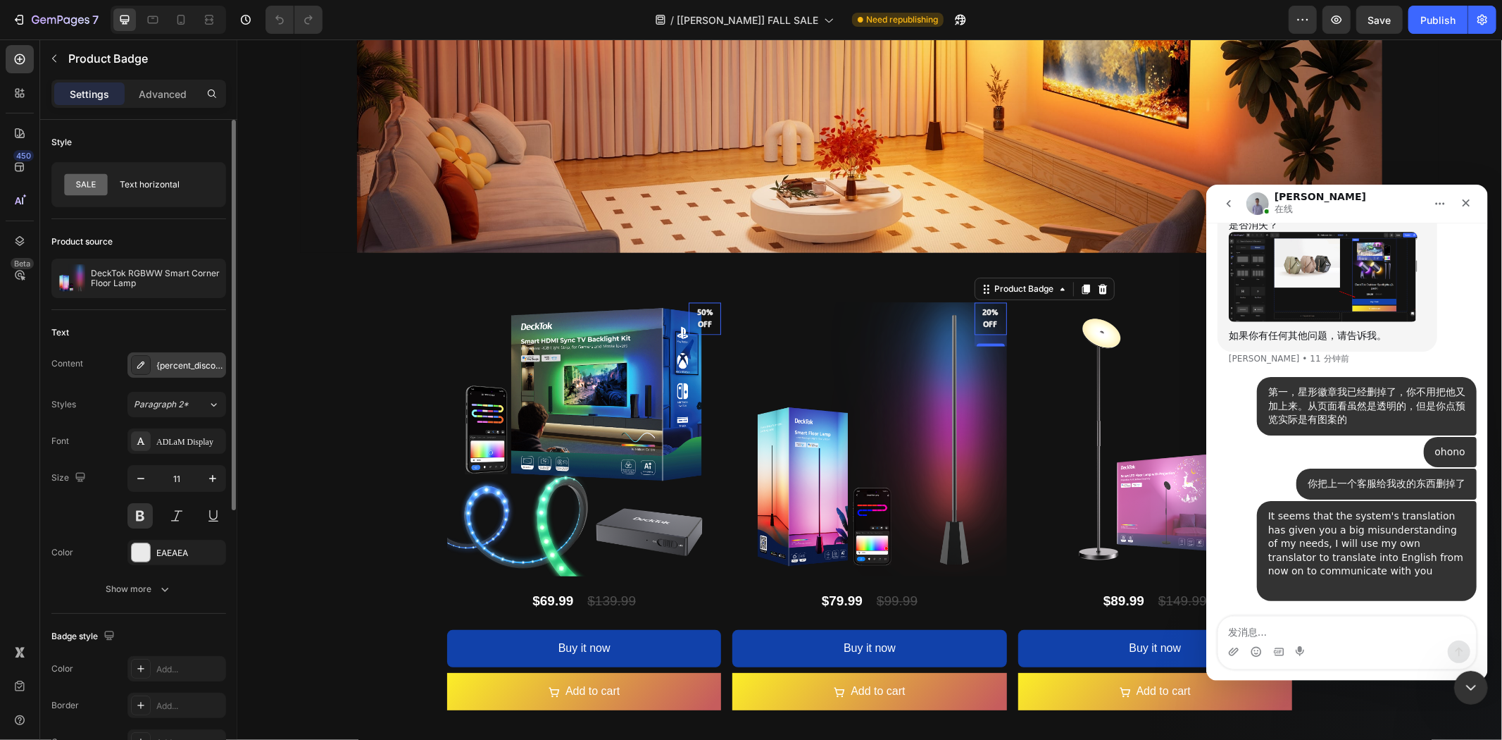
click at [180, 359] on div "{percent_discount} off" at bounding box center [189, 365] width 66 height 13
click at [177, 404] on span "Paragraph 2*" at bounding box center [161, 404] width 55 height 13
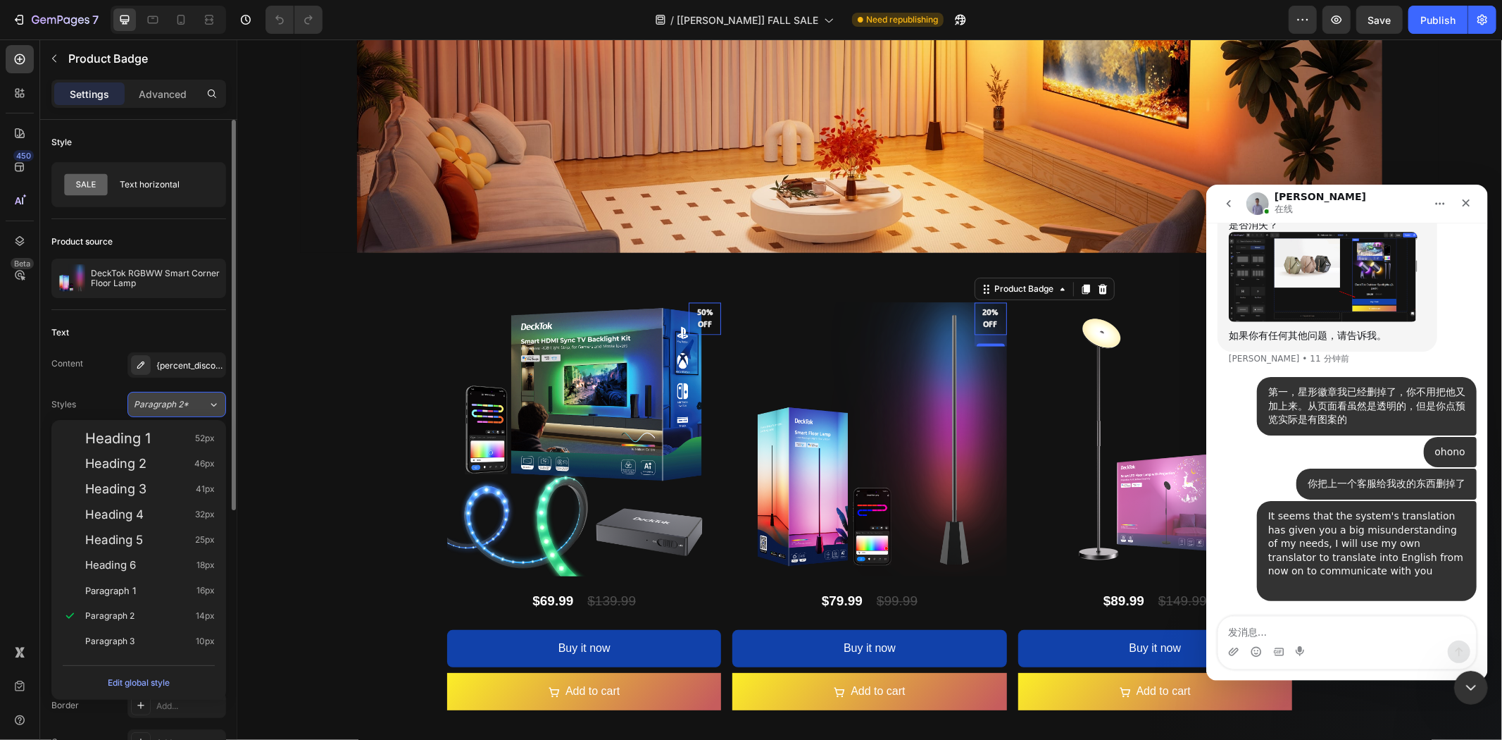
click at [177, 404] on span "Paragraph 2*" at bounding box center [161, 404] width 55 height 13
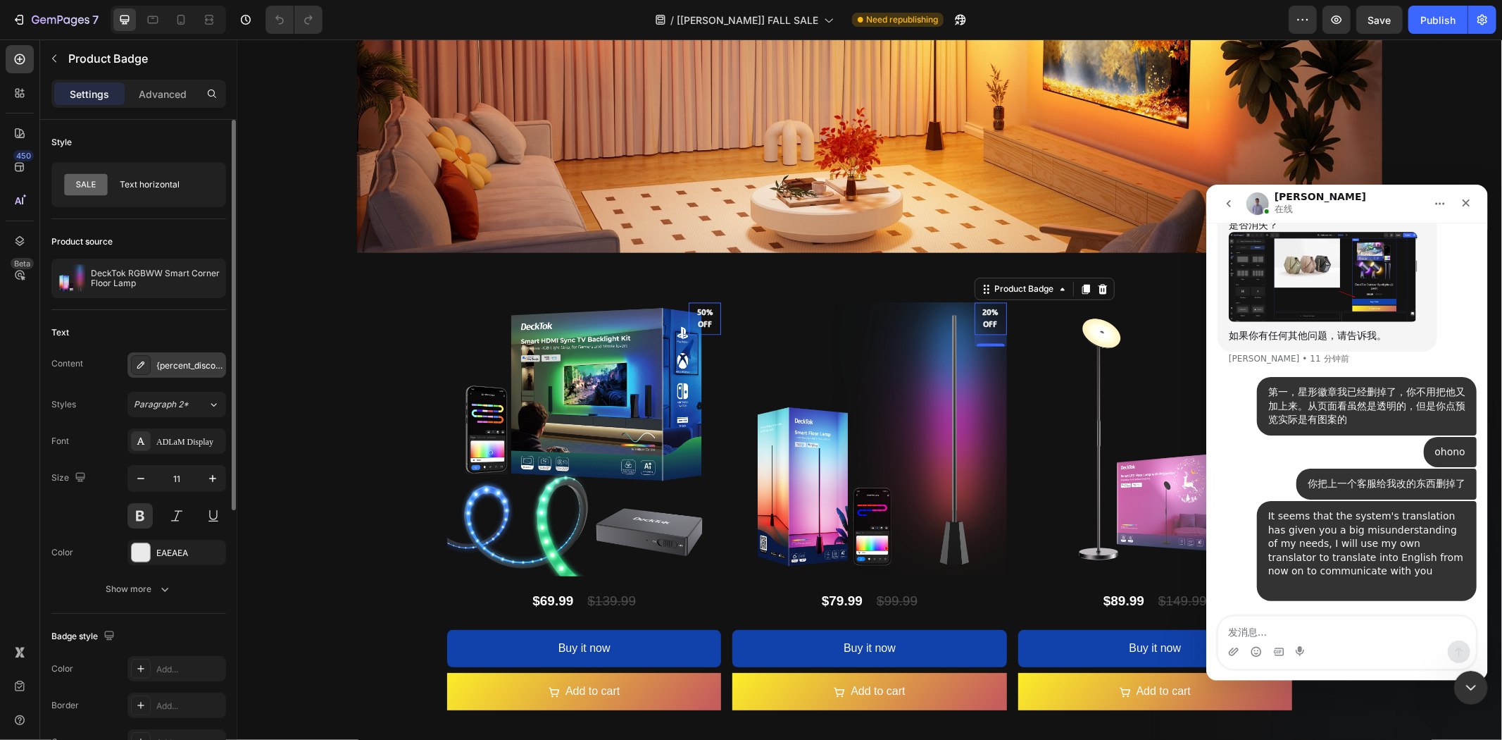
click at [182, 362] on div "{percent_discount} off" at bounding box center [189, 365] width 66 height 13
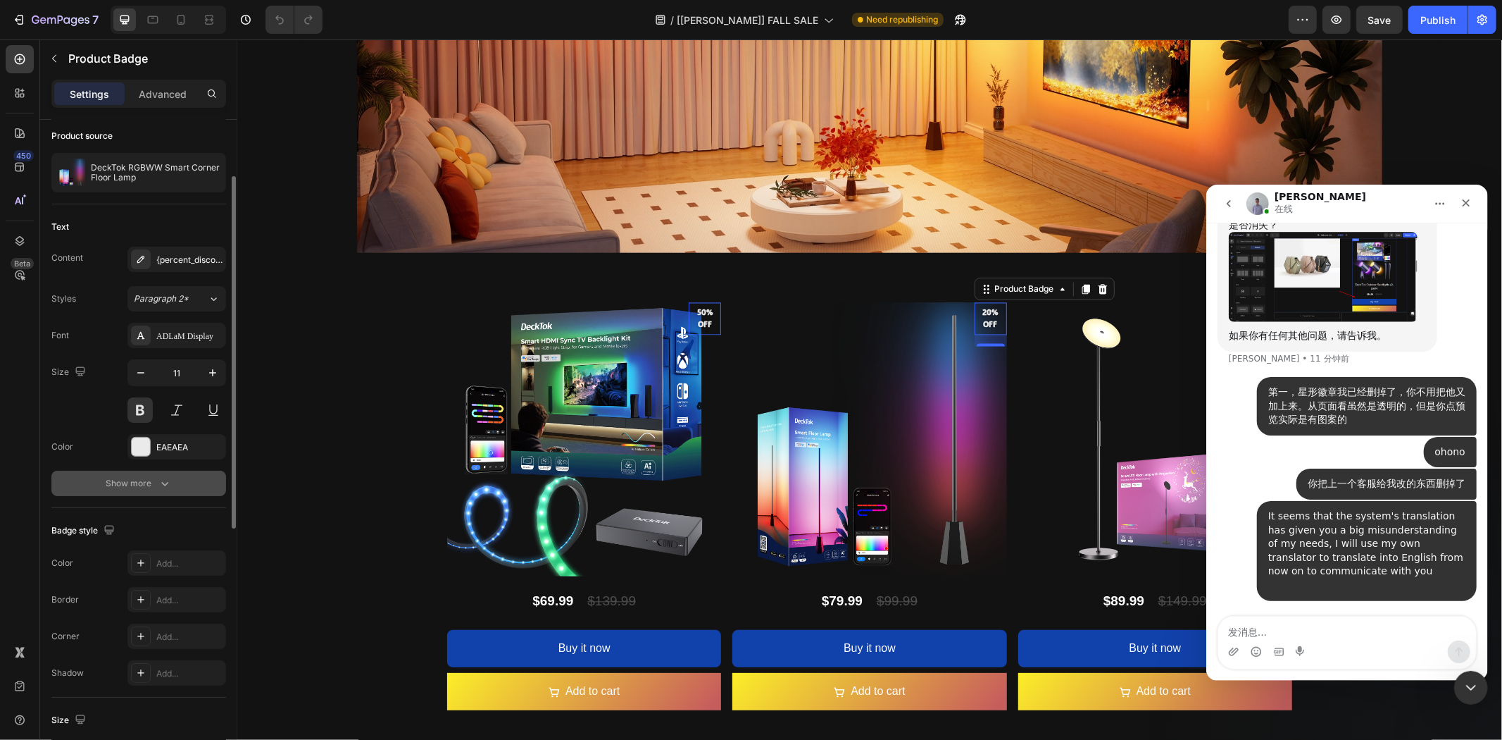
scroll to position [0, 0]
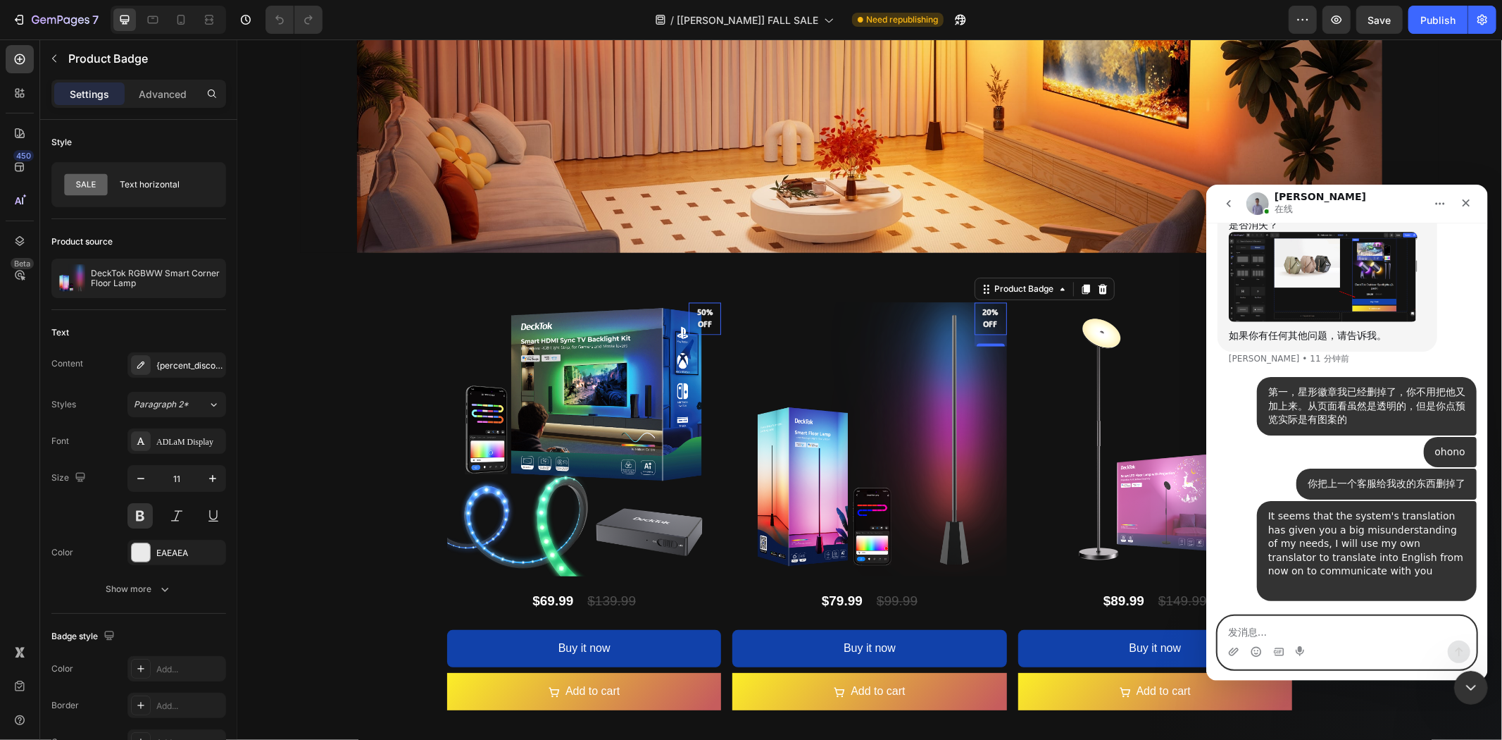
click at [1342, 631] on textarea "发消息..." at bounding box center [1347, 628] width 258 height 24
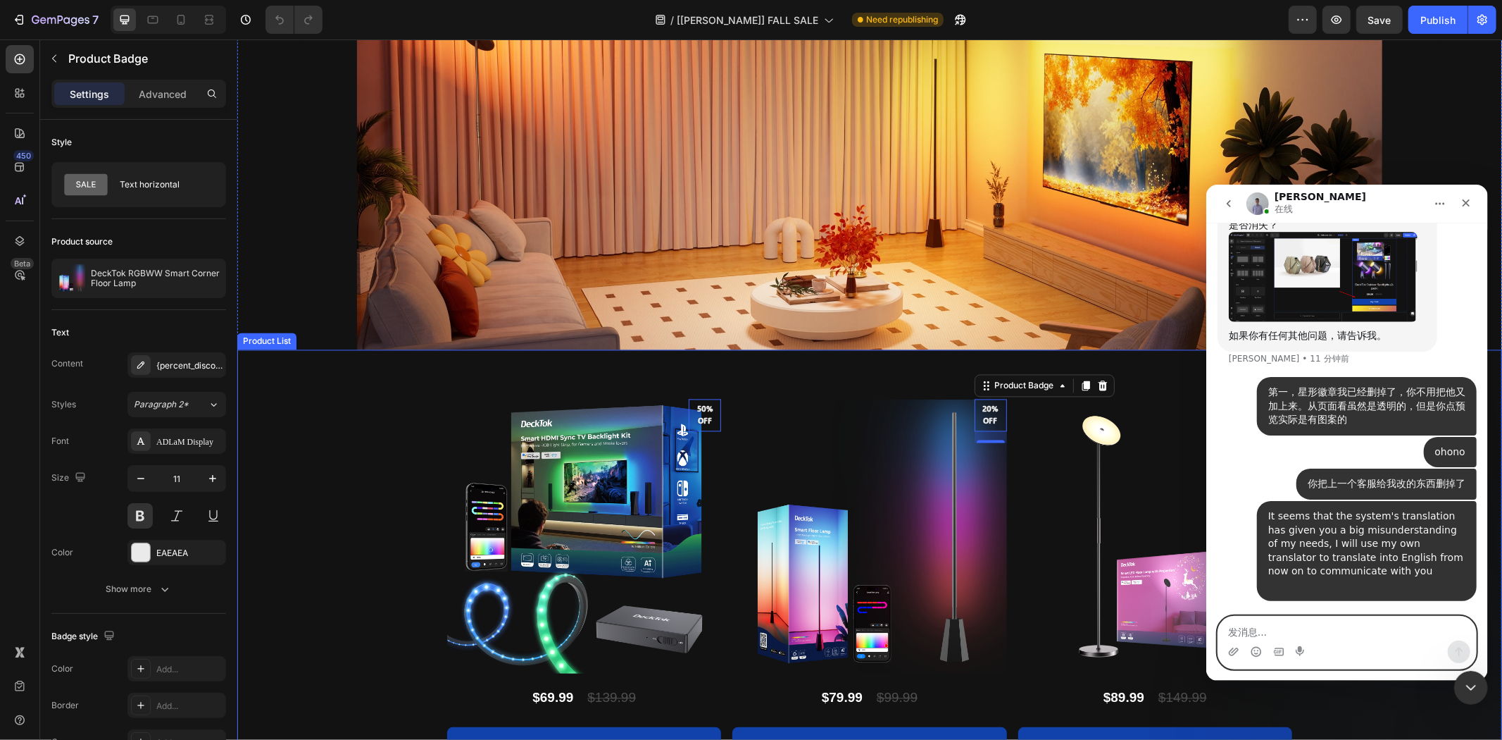
scroll to position [2077, 0]
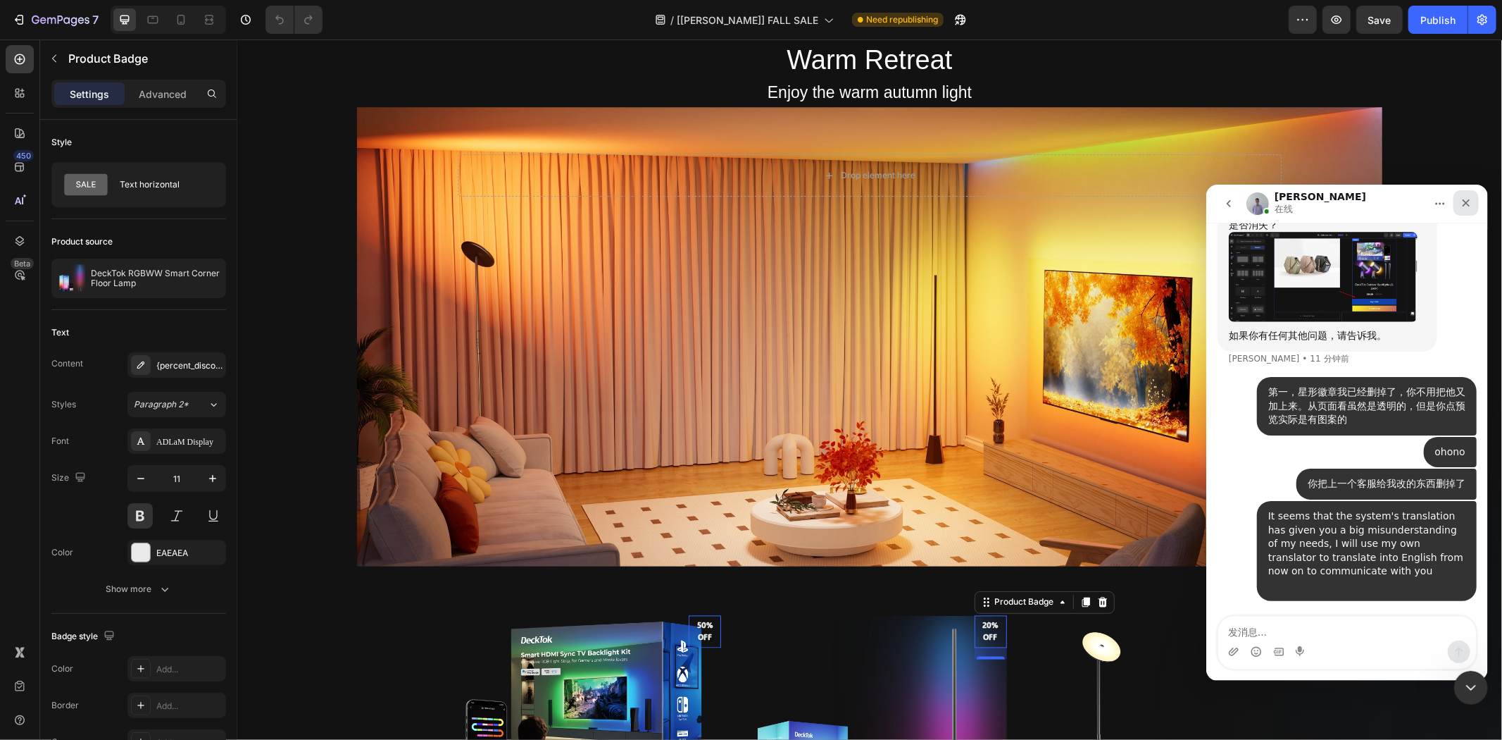
click at [1464, 202] on icon "关闭" at bounding box center [1465, 202] width 11 height 11
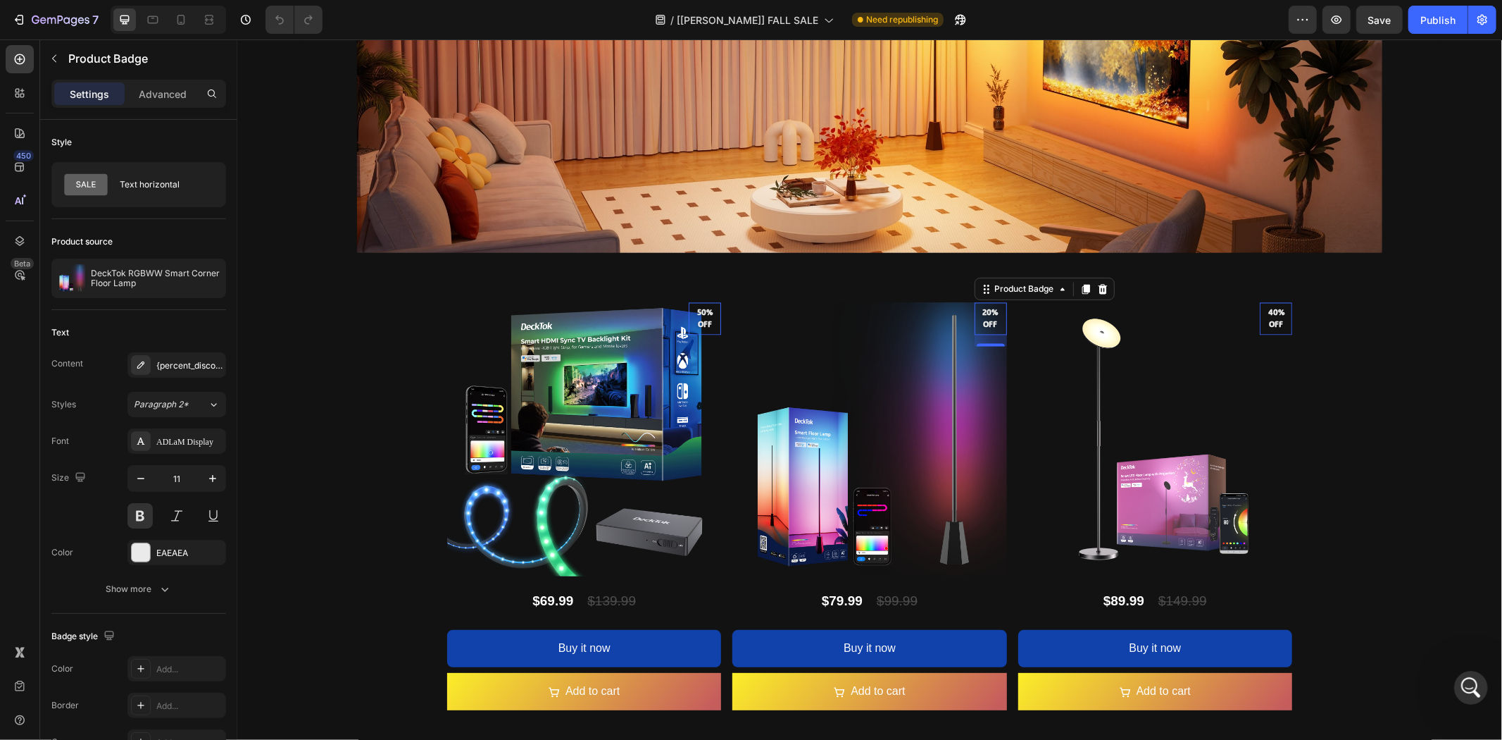
scroll to position [17767, 0]
drag, startPoint x: 1467, startPoint y: 683, endPoint x: 2703, endPoint y: 1314, distance: 1388.0
click at [1467, 683] on icon "打开 Intercom Messenger" at bounding box center [1469, 685] width 23 height 23
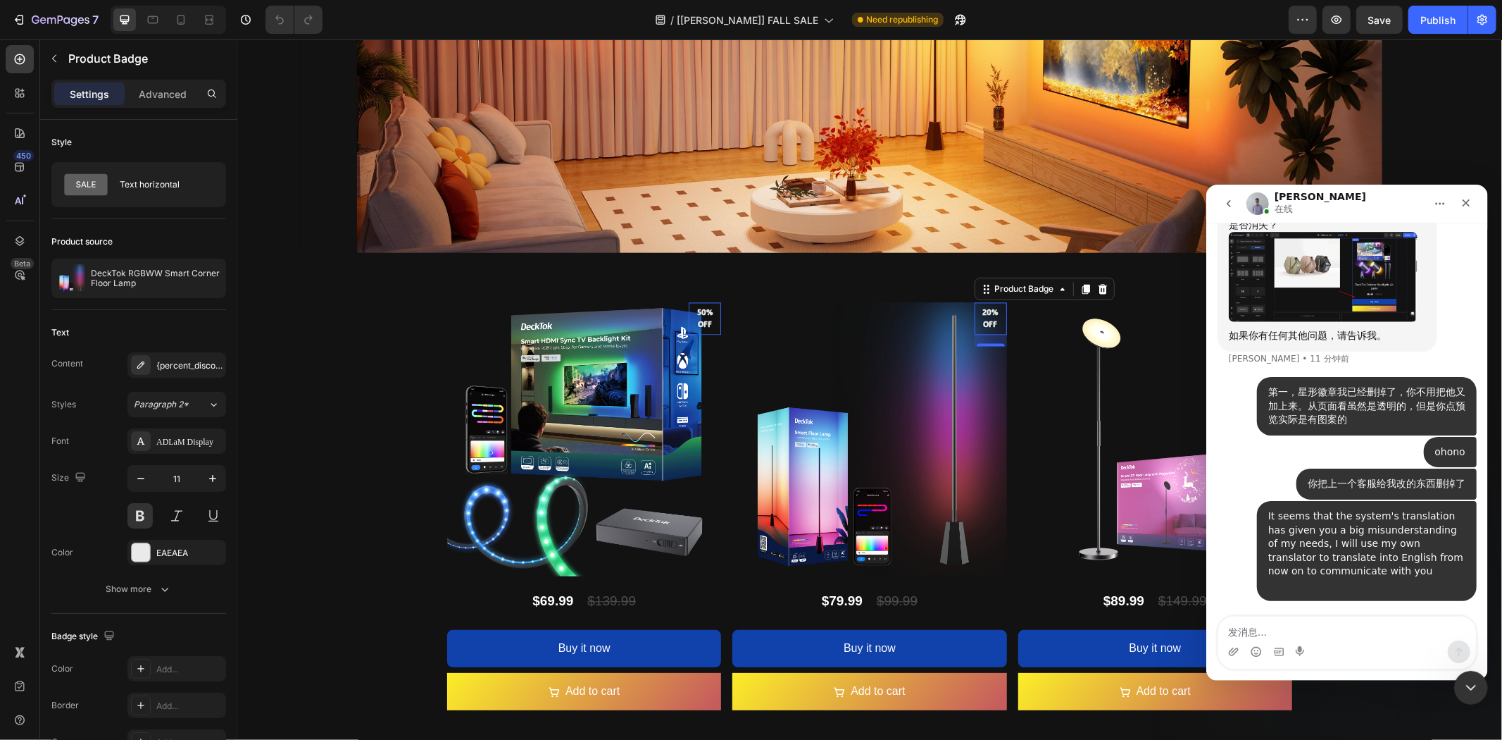
click at [1275, 628] on textarea "发消息..." at bounding box center [1347, 628] width 258 height 24
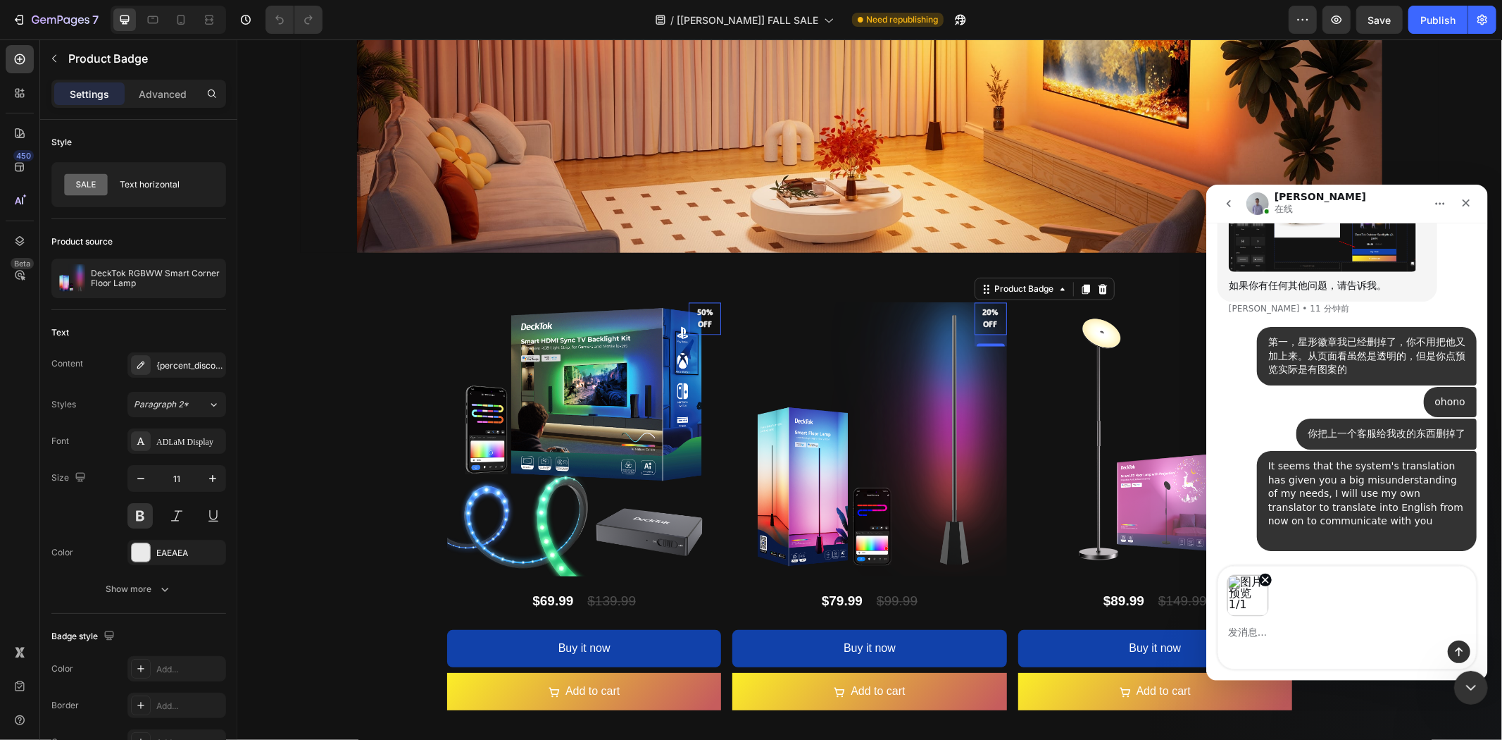
scroll to position [17817, 0]
click at [1267, 576] on icon "移除图片 1" at bounding box center [1265, 579] width 6 height 6
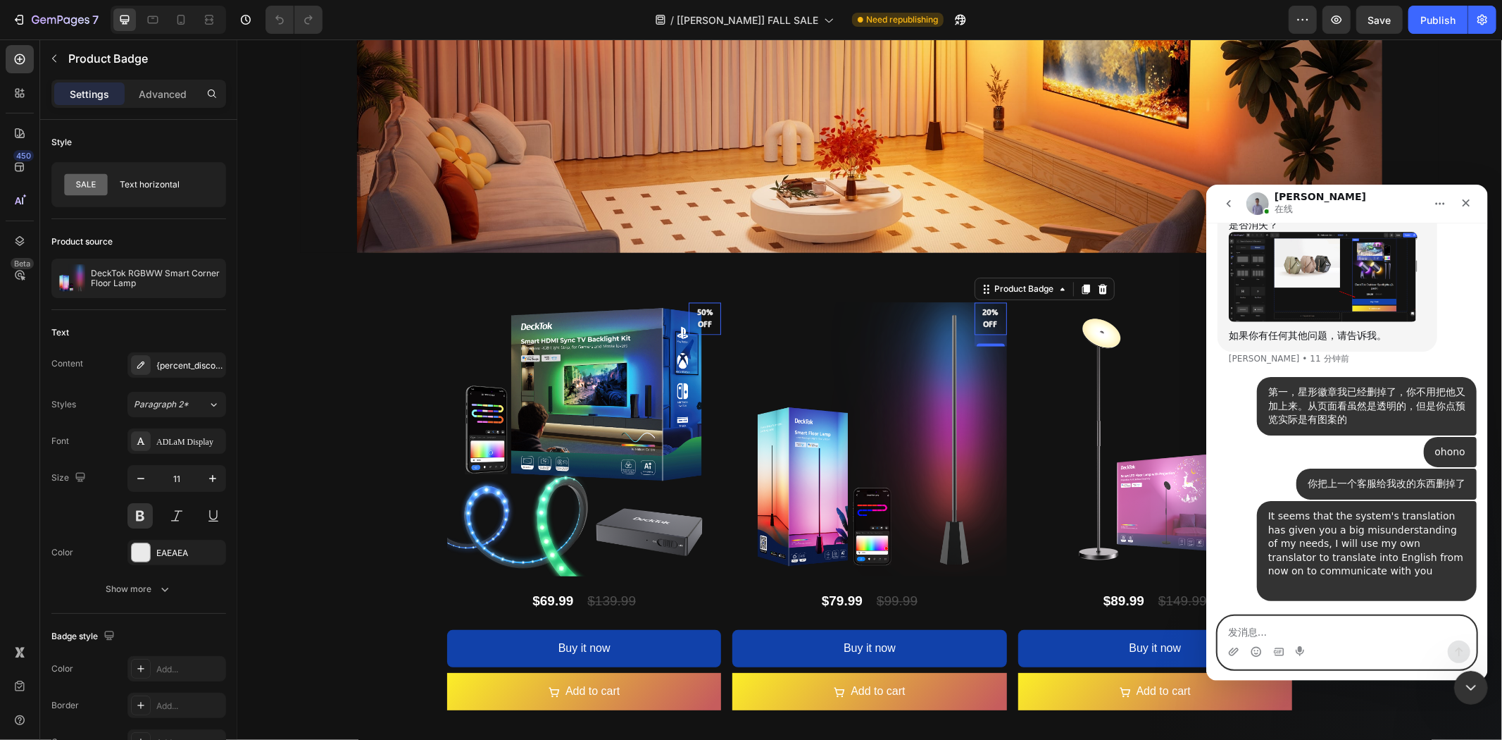
scroll to position [17767, 0]
click at [1348, 630] on textarea "发消息..." at bounding box center [1347, 628] width 258 height 24
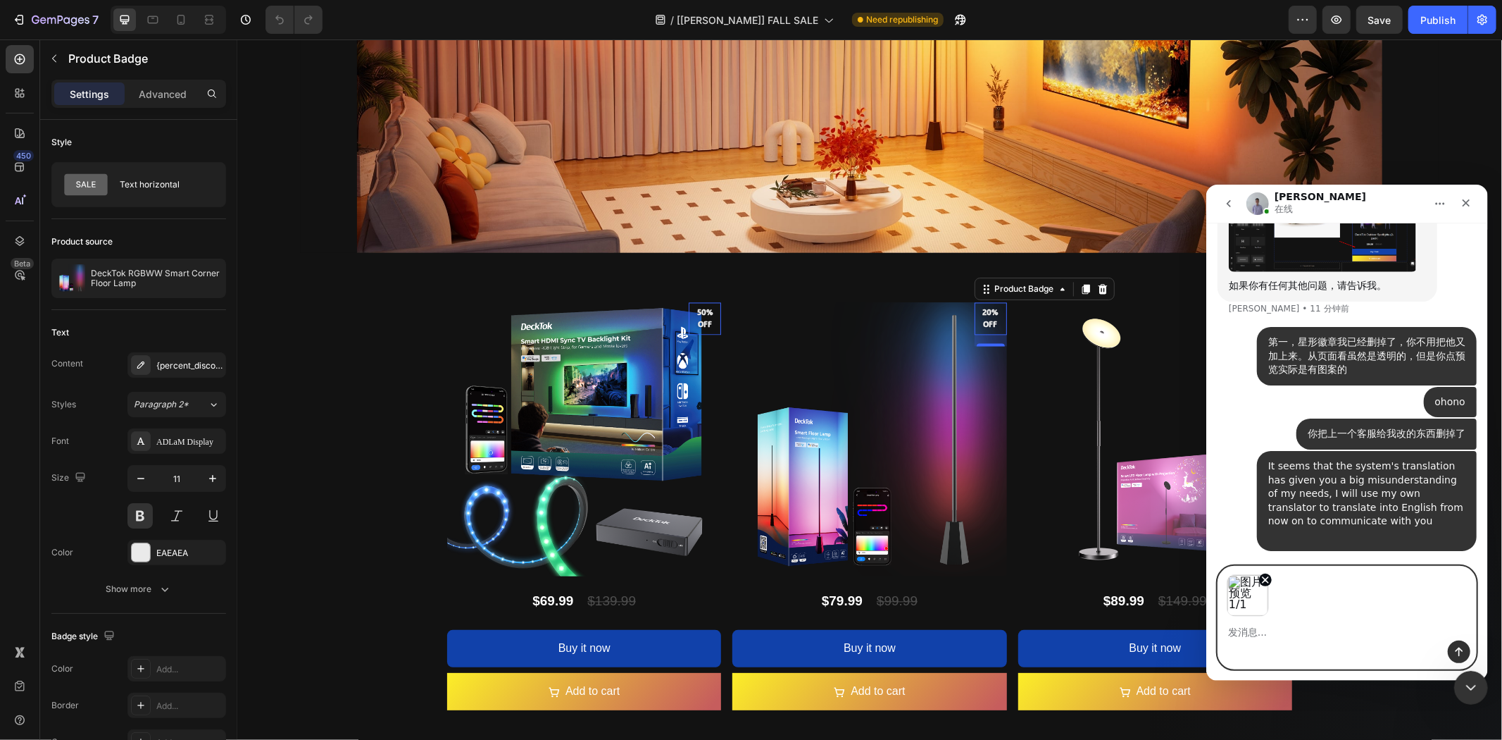
scroll to position [17817, 0]
click at [1328, 599] on div "图片预览" at bounding box center [1347, 591] width 258 height 50
click at [1258, 627] on textarea "发消息..." at bounding box center [1347, 628] width 258 height 24
click at [1294, 595] on div "图片预览" at bounding box center [1347, 591] width 258 height 50
click at [1261, 629] on textarea "发消息..." at bounding box center [1347, 628] width 258 height 24
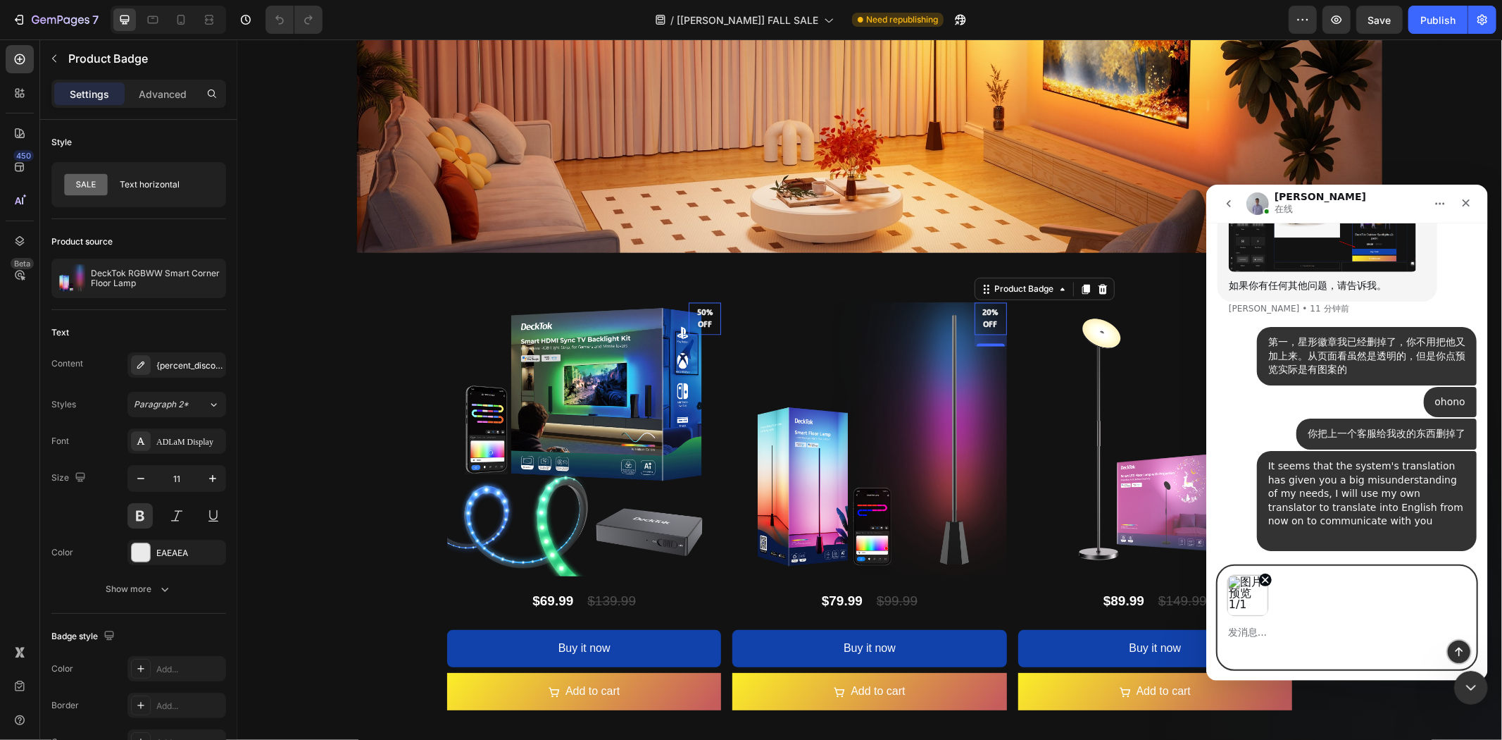
click at [1459, 652] on icon "发送消息…" at bounding box center [1458, 650] width 11 height 11
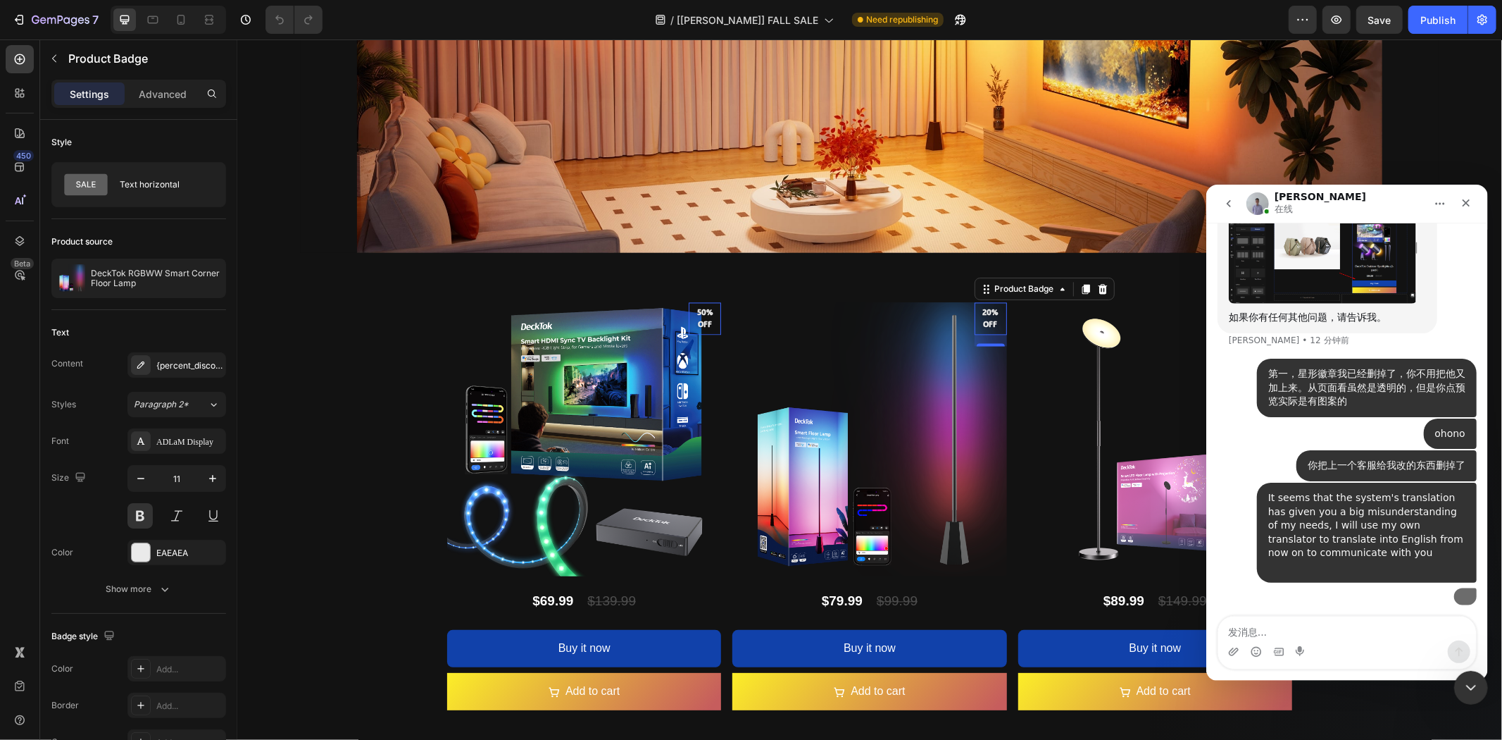
scroll to position [17877, 0]
click at [1294, 636] on textarea "发消息..." at bounding box center [1347, 628] width 258 height 24
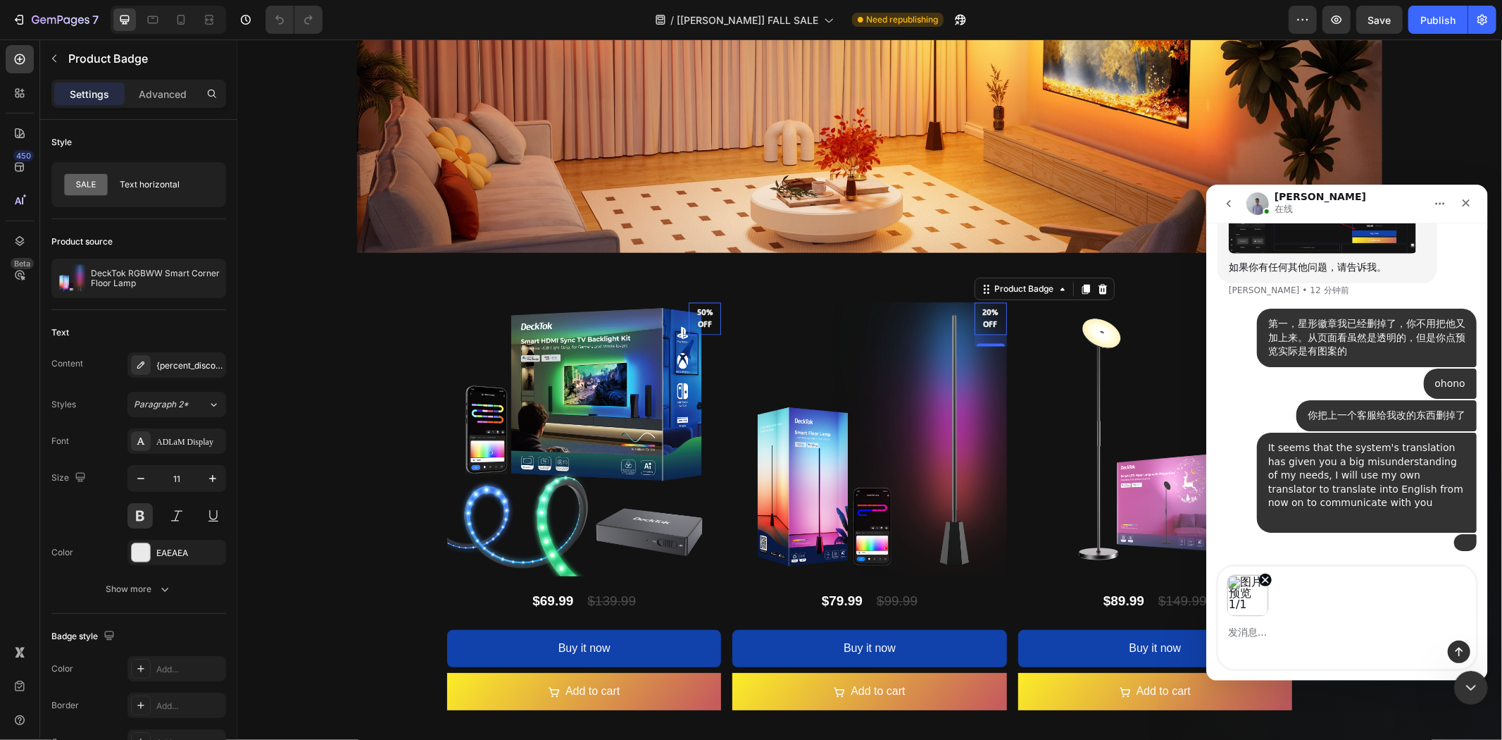
scroll to position [17927, 0]
click at [1465, 656] on button "发送消息…" at bounding box center [1459, 651] width 23 height 23
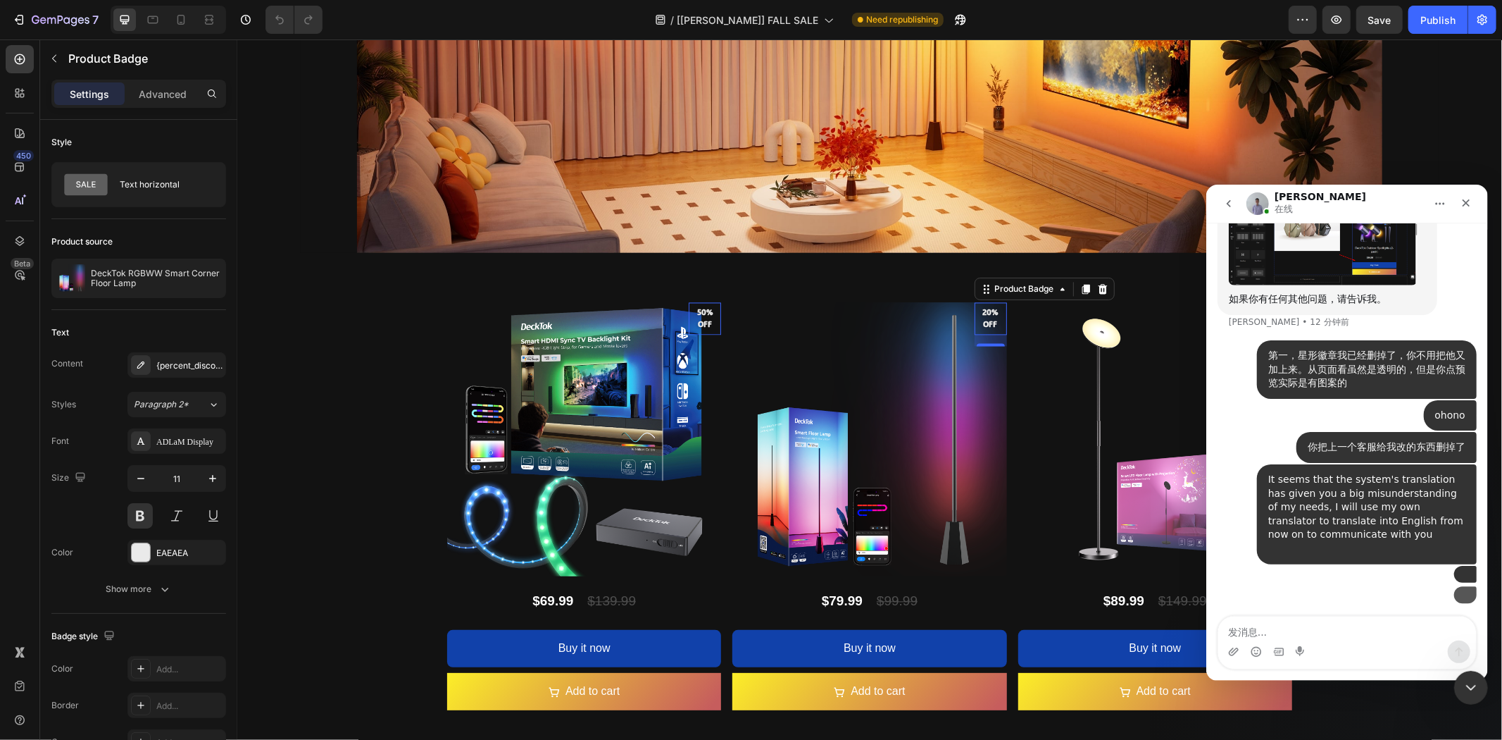
scroll to position [17976, 0]
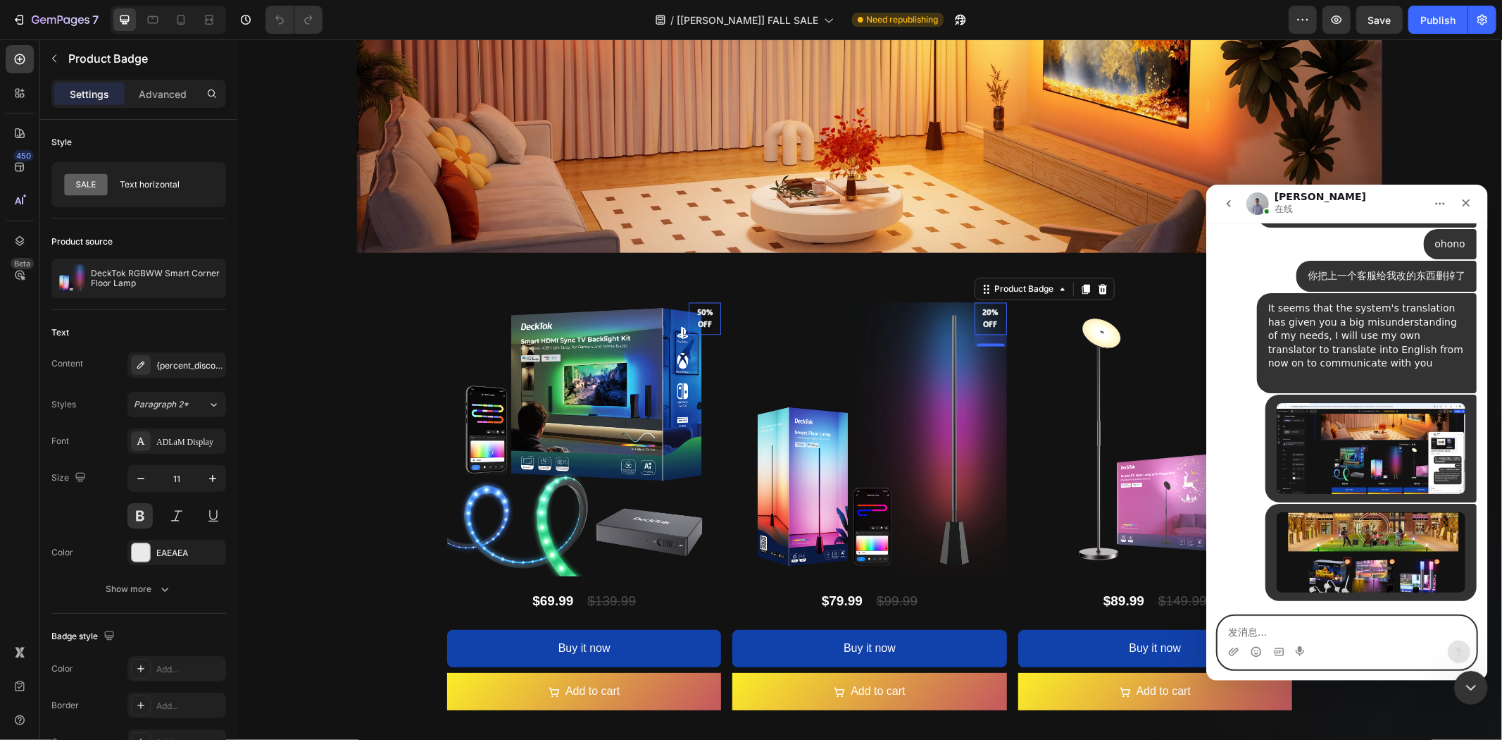
click at [1385, 630] on textarea "发消息..." at bounding box center [1347, 628] width 258 height 24
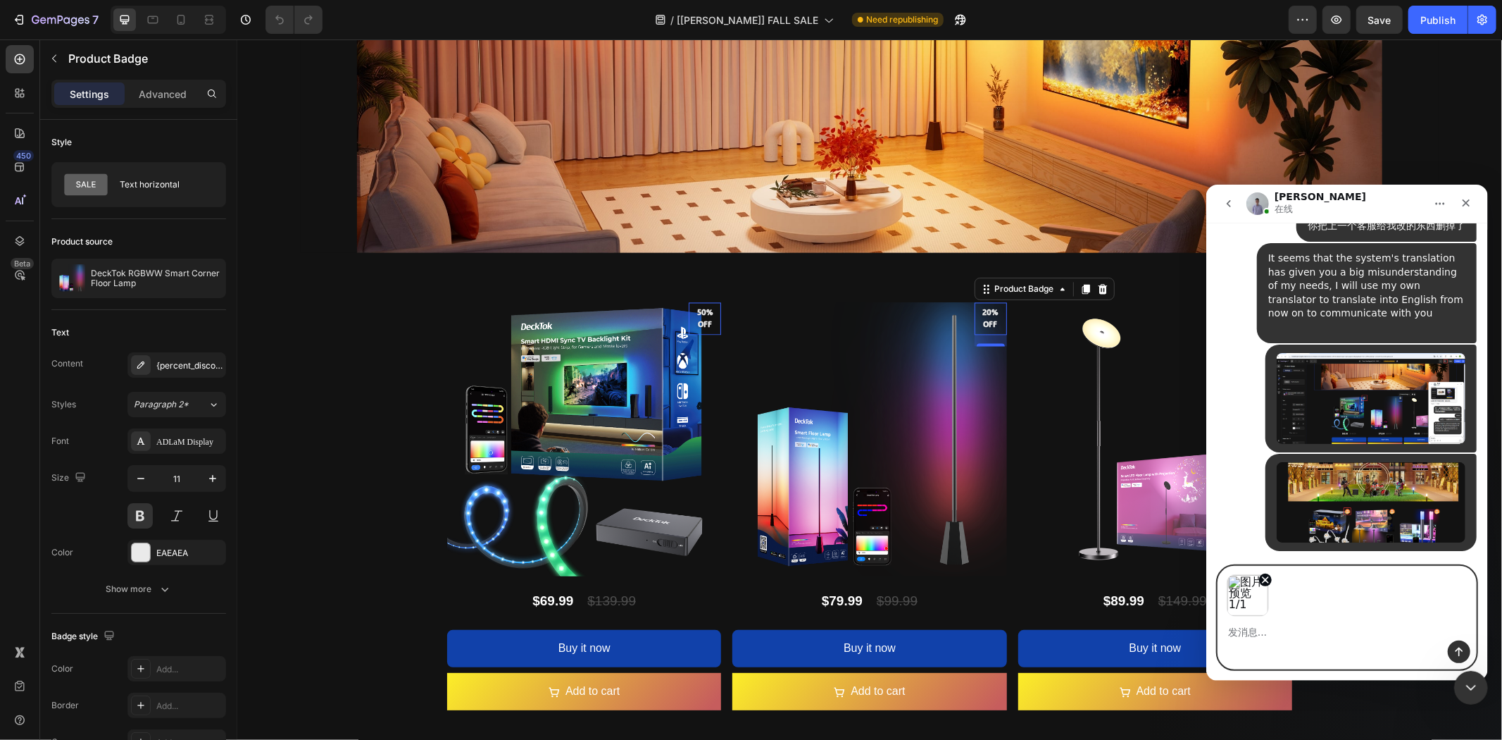
scroll to position [18025, 0]
click at [1267, 580] on icon "移除图片 1" at bounding box center [1264, 578] width 11 height 11
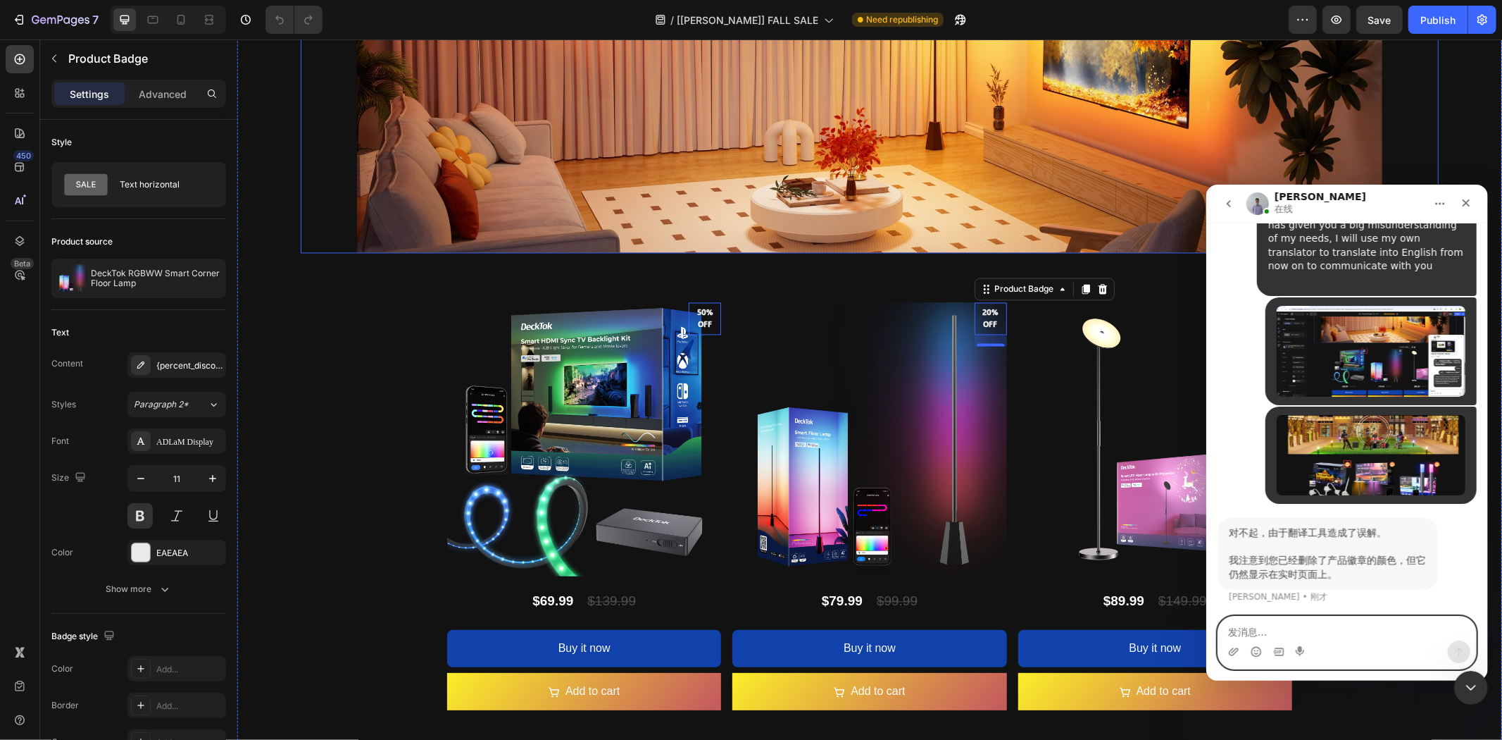
scroll to position [18091, 0]
click at [1340, 618] on textarea "发消息..." at bounding box center [1347, 628] width 258 height 24
paste textarea "I'm happy with the current pattern of discount labels, it's this circular patte…"
type textarea "I'm happy with the current pattern of discount labels, it's this circular patte…"
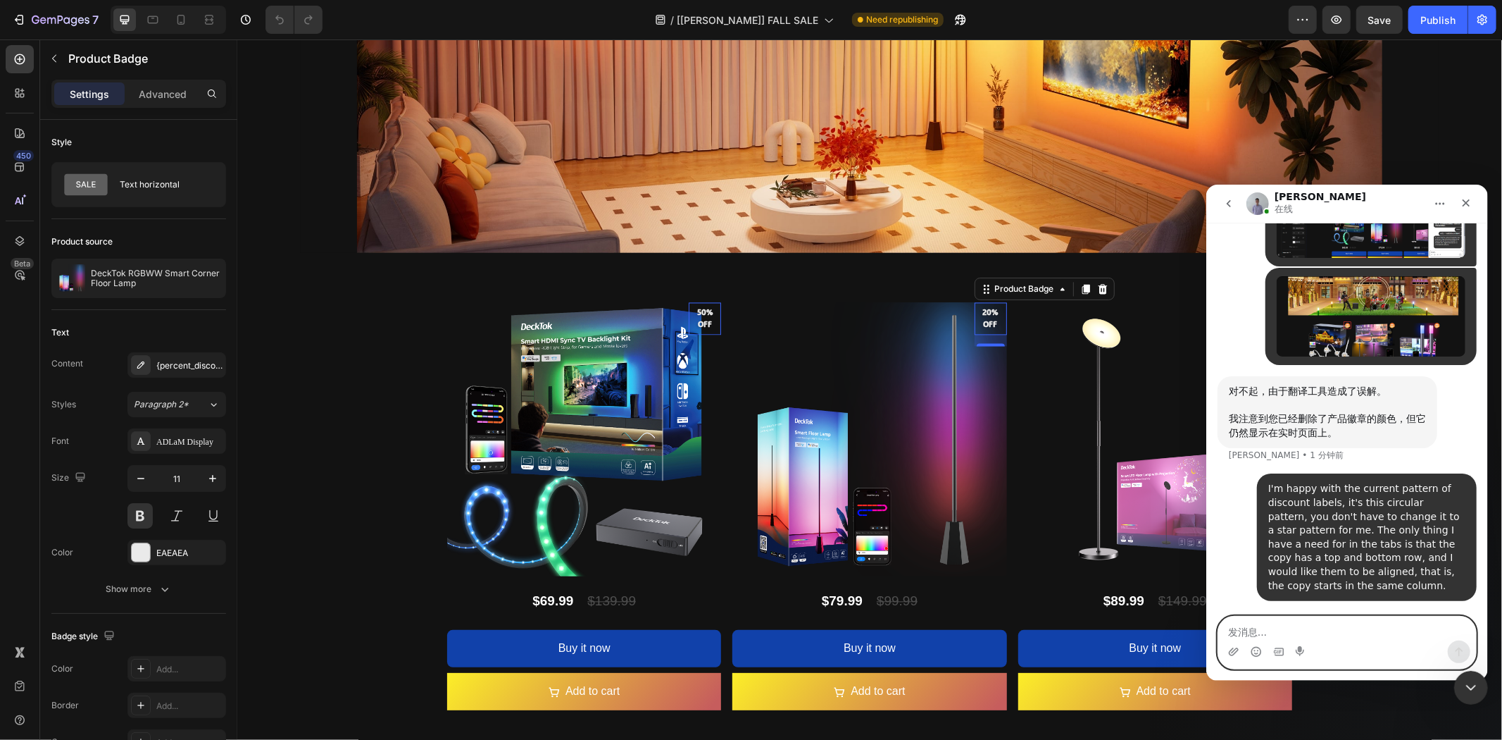
scroll to position [18229, 0]
click at [178, 23] on icon at bounding box center [182, 20] width 8 height 10
type input "10"
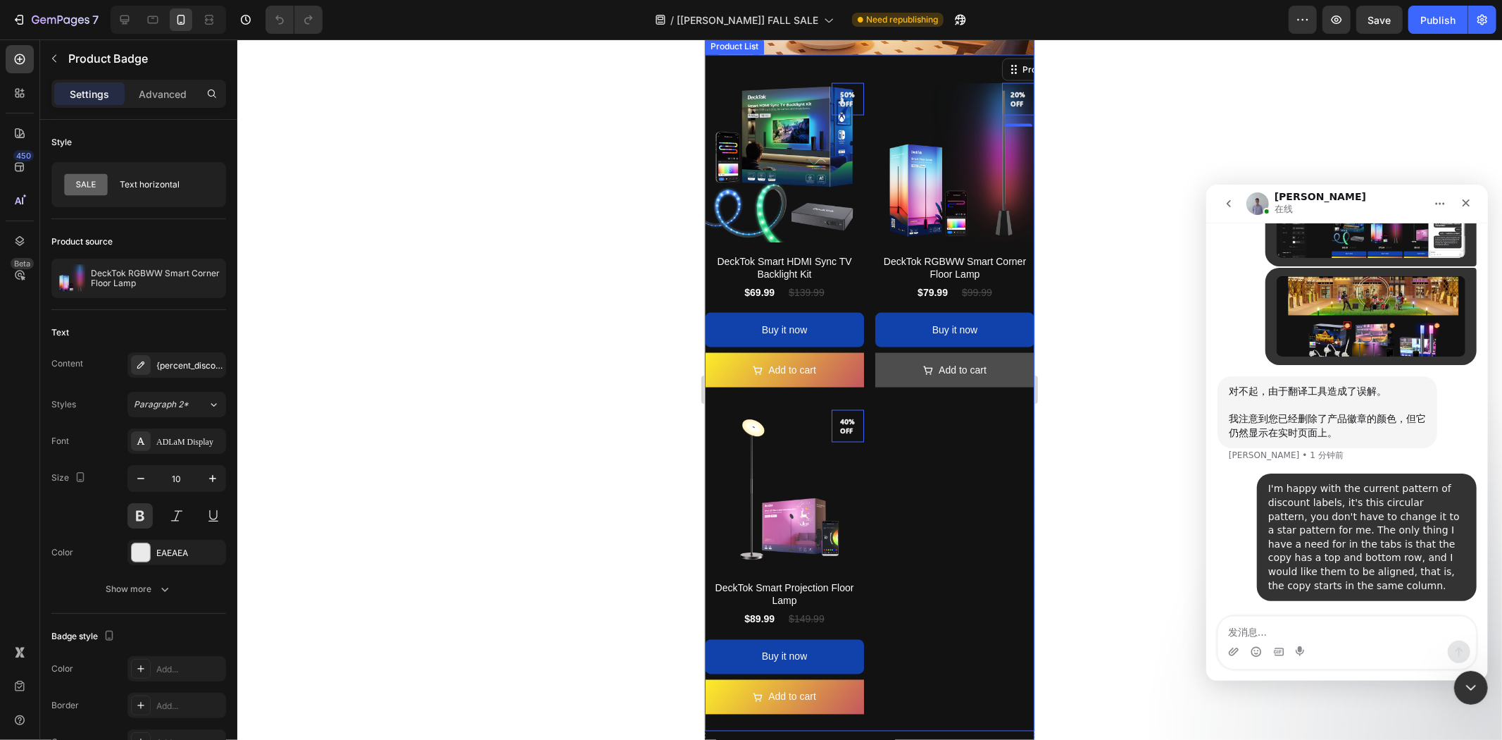
scroll to position [1733, 0]
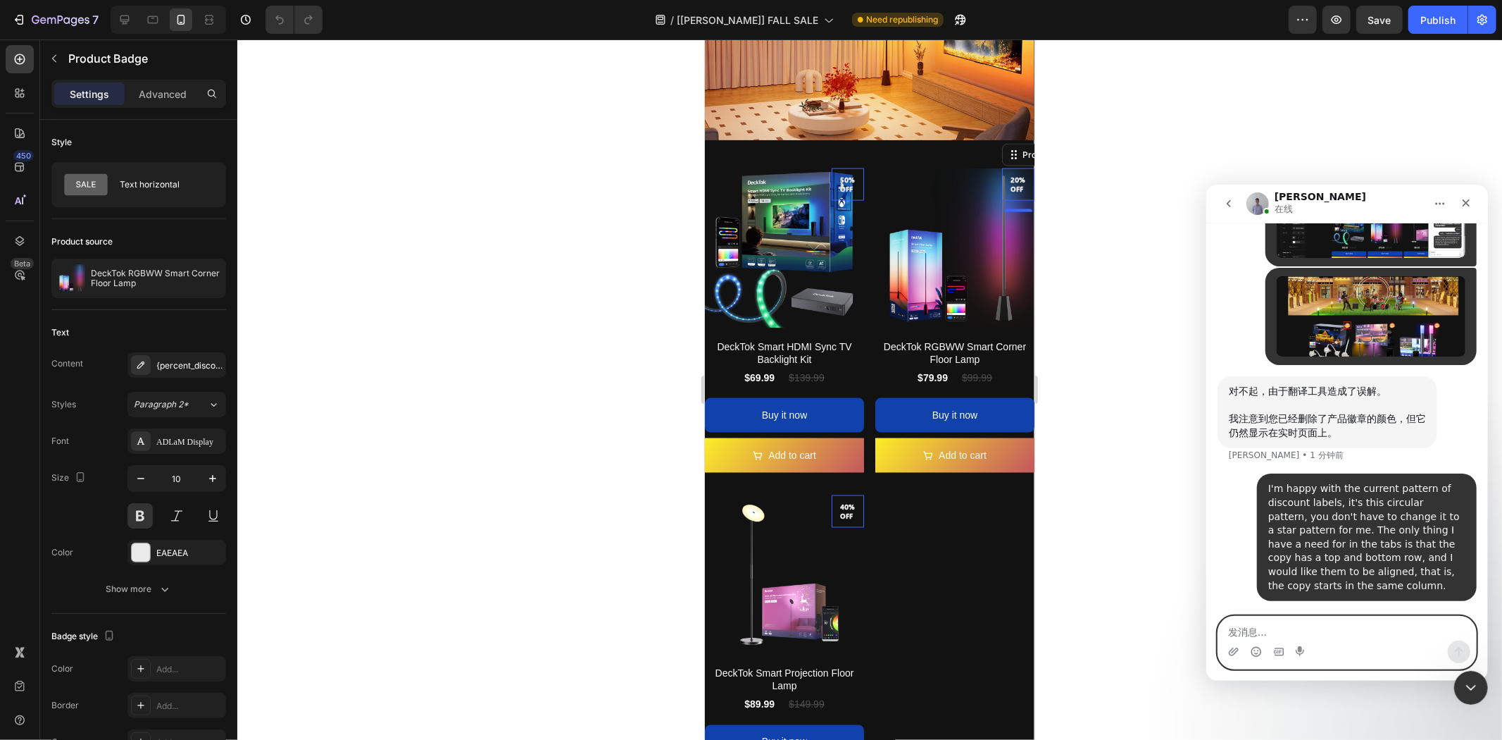
click at [1292, 630] on textarea "发消息..." at bounding box center [1347, 628] width 258 height 24
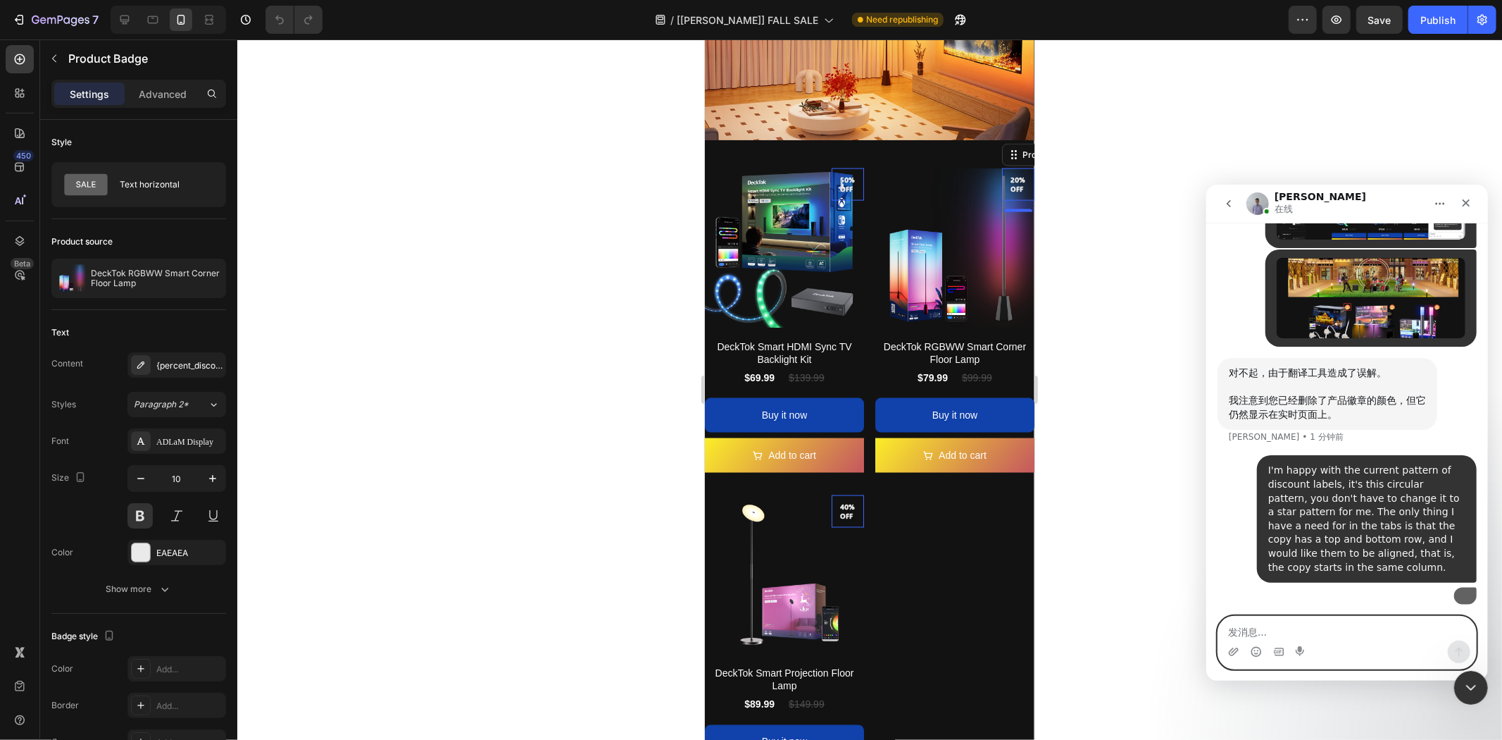
scroll to position [18437, 0]
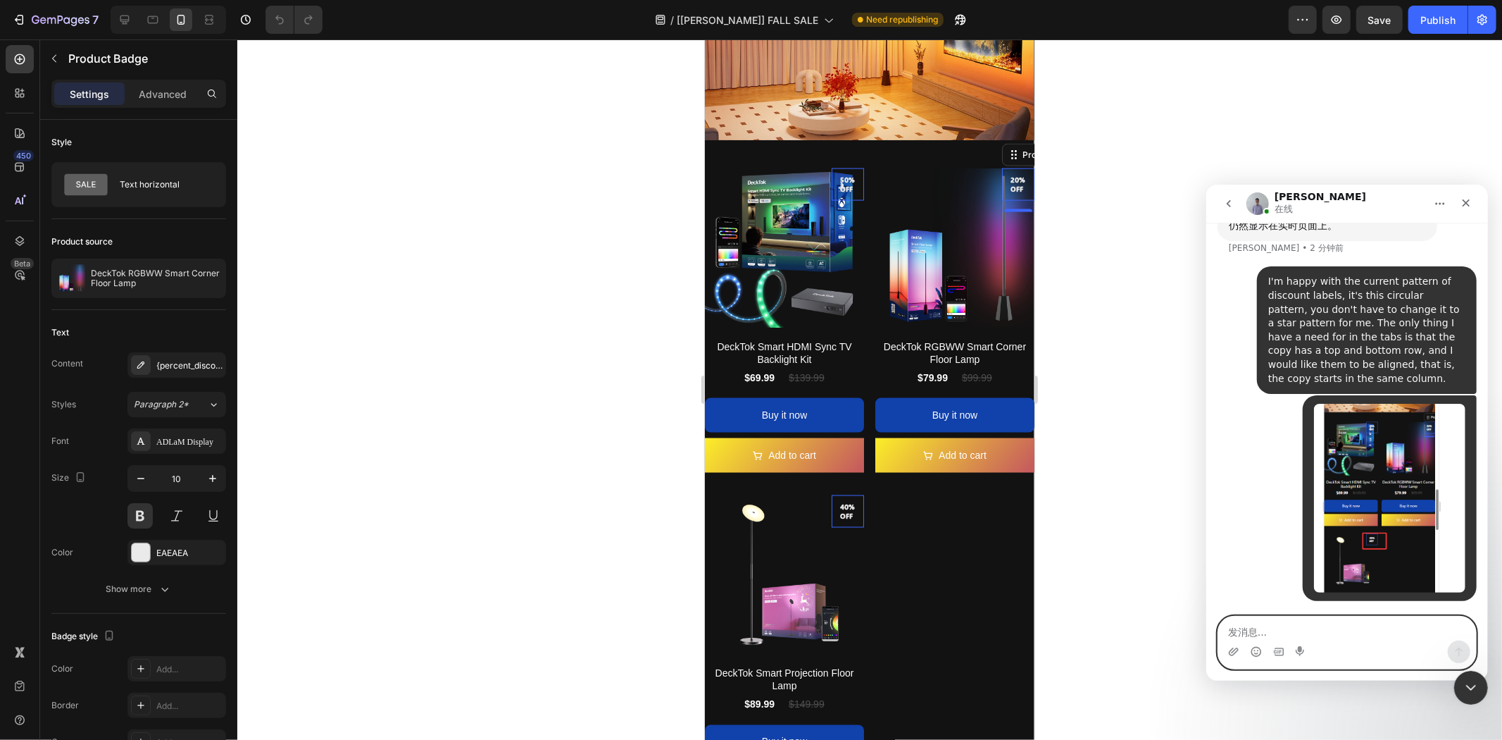
paste textarea "The previous customer service has already adjusted it for me, but only on the m…"
type textarea "The previous customer service has already adjusted it for me, but only on the m…"
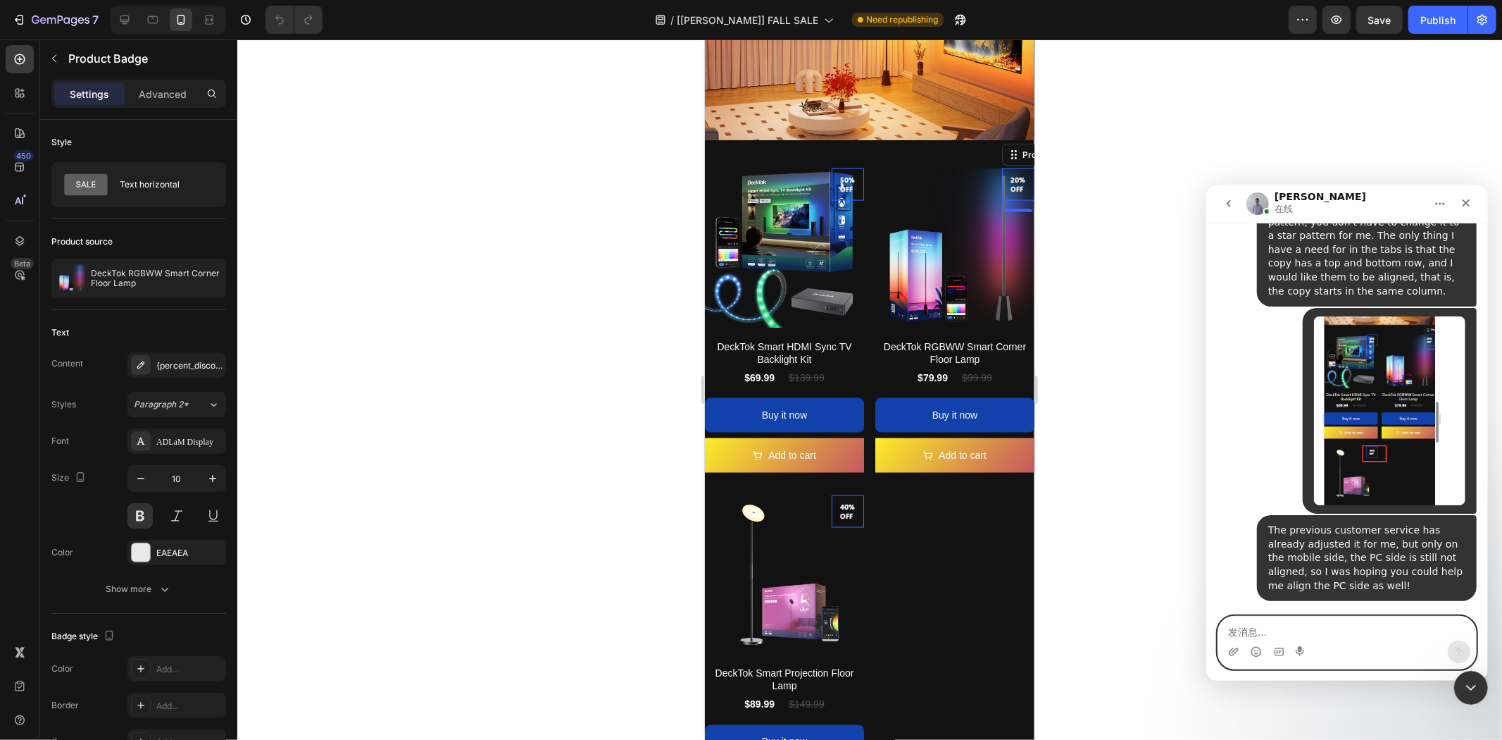
scroll to position [18523, 0]
click at [1383, 455] on img "DeckTok说…" at bounding box center [1389, 410] width 151 height 189
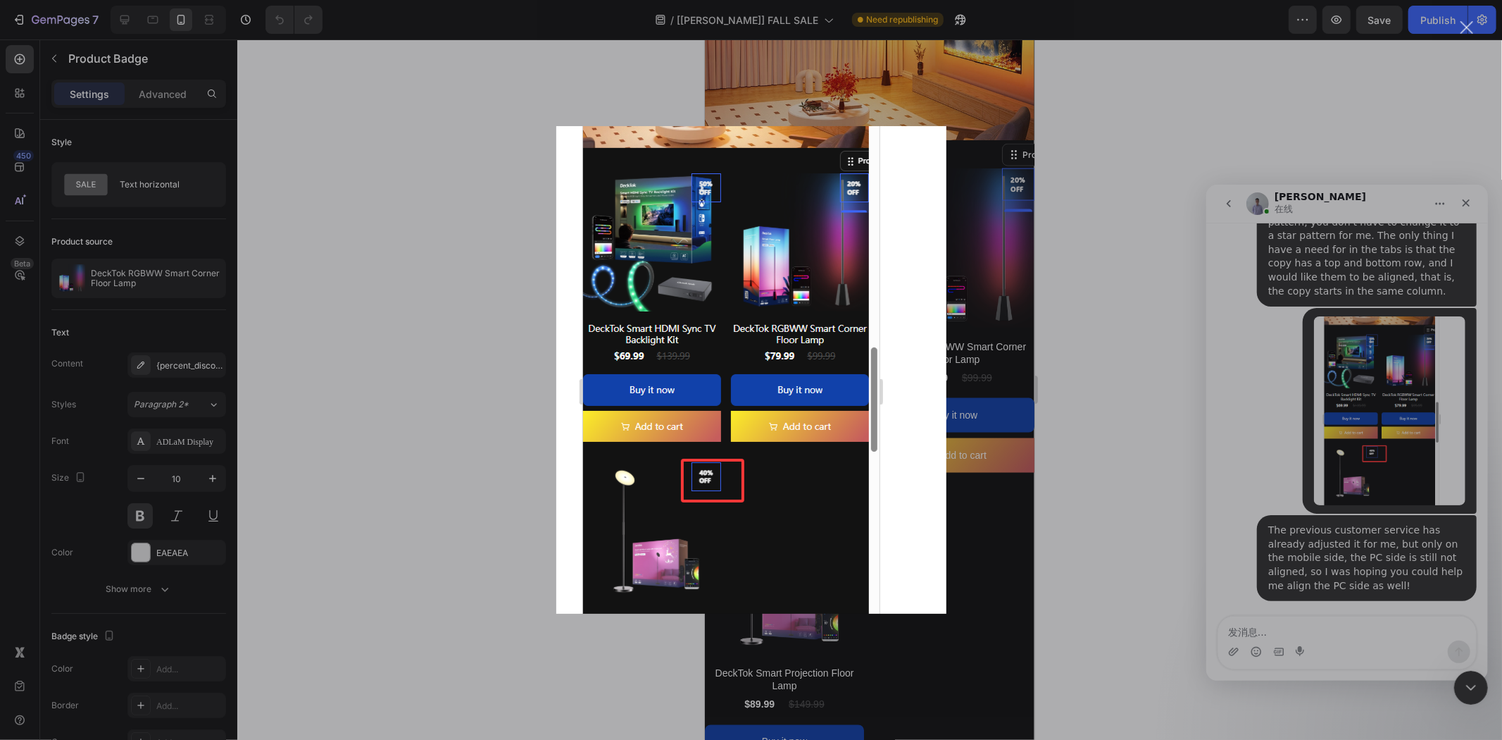
scroll to position [0, 0]
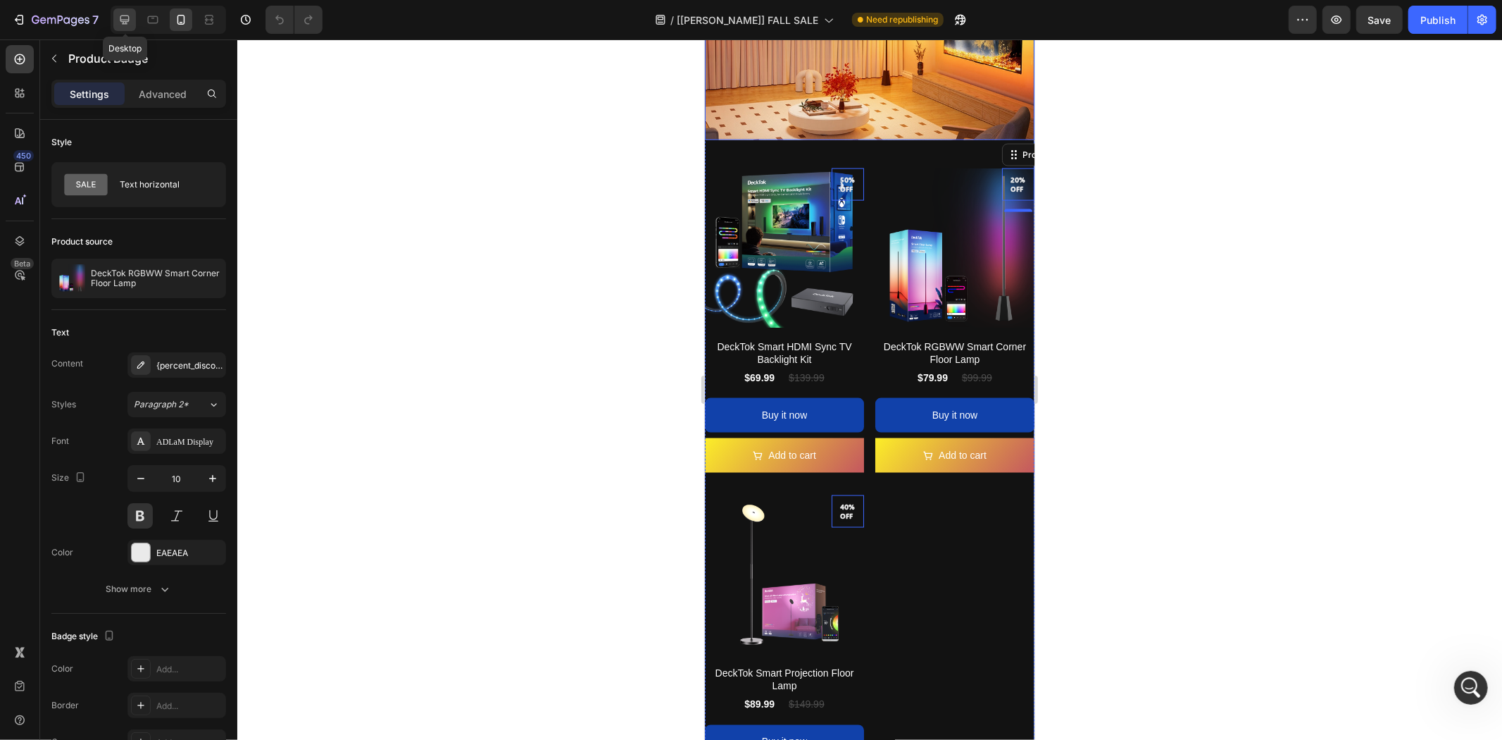
drag, startPoint x: 127, startPoint y: 15, endPoint x: 441, endPoint y: 268, distance: 403.7
click at [127, 15] on icon at bounding box center [125, 20] width 14 height 14
type input "11"
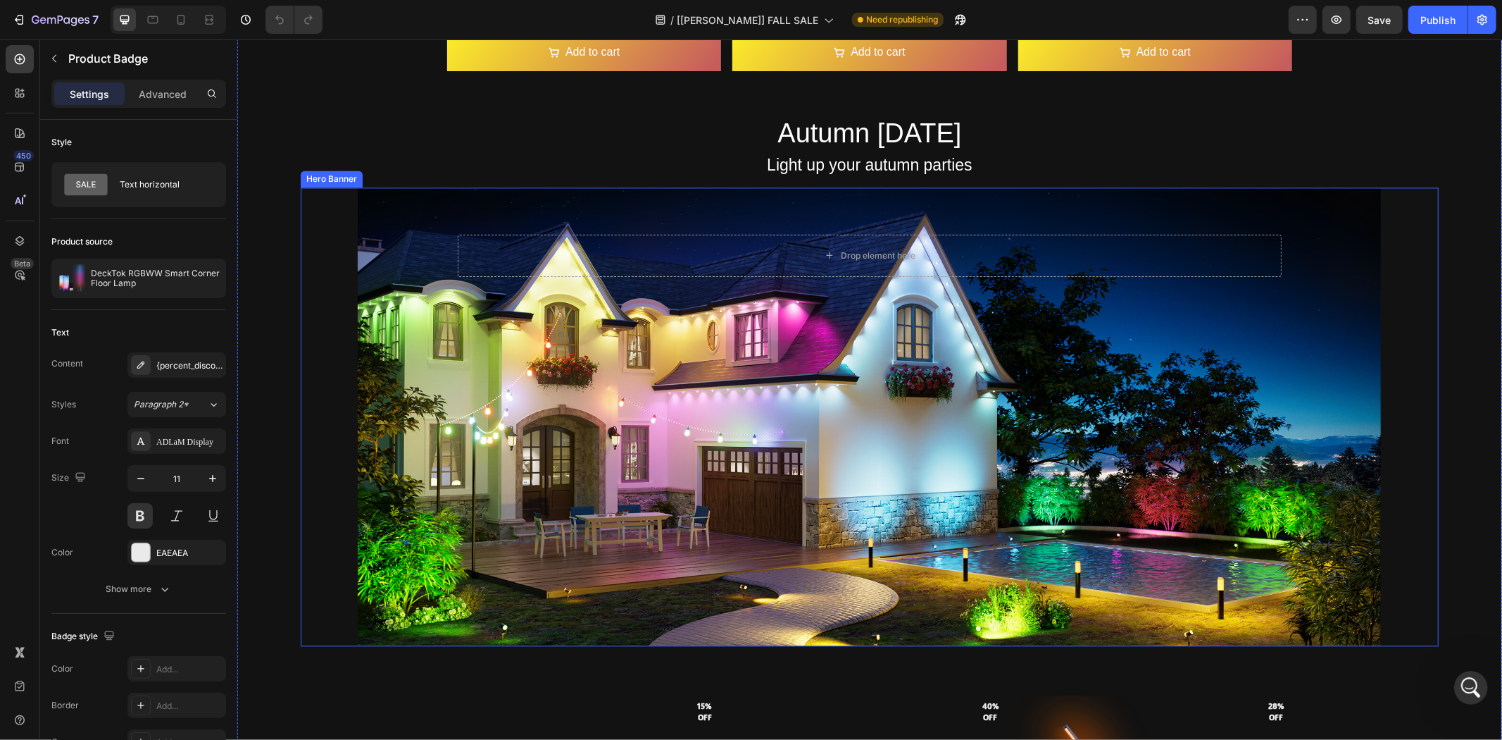
scroll to position [2600, 0]
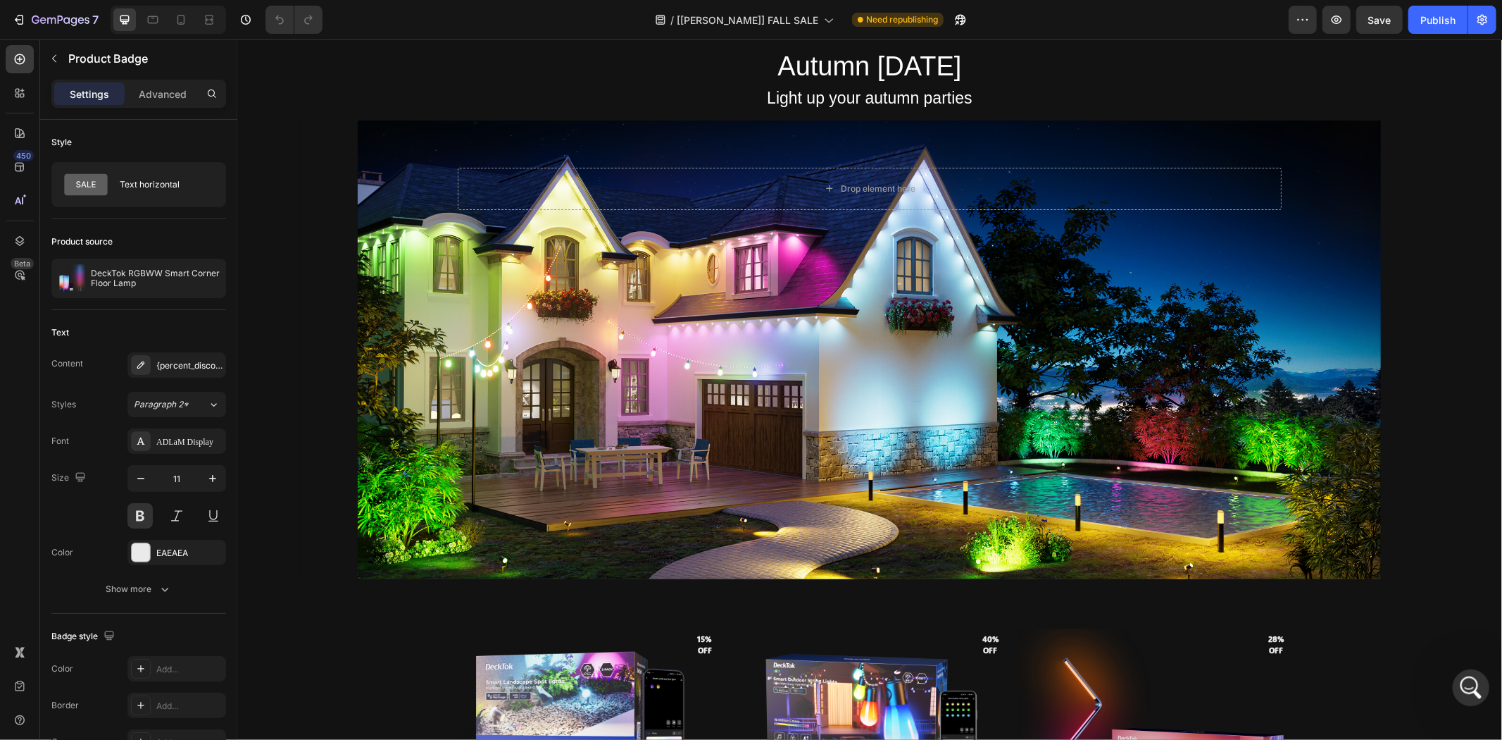
click at [1475, 679] on icon "打开 Intercom Messenger" at bounding box center [1469, 685] width 23 height 23
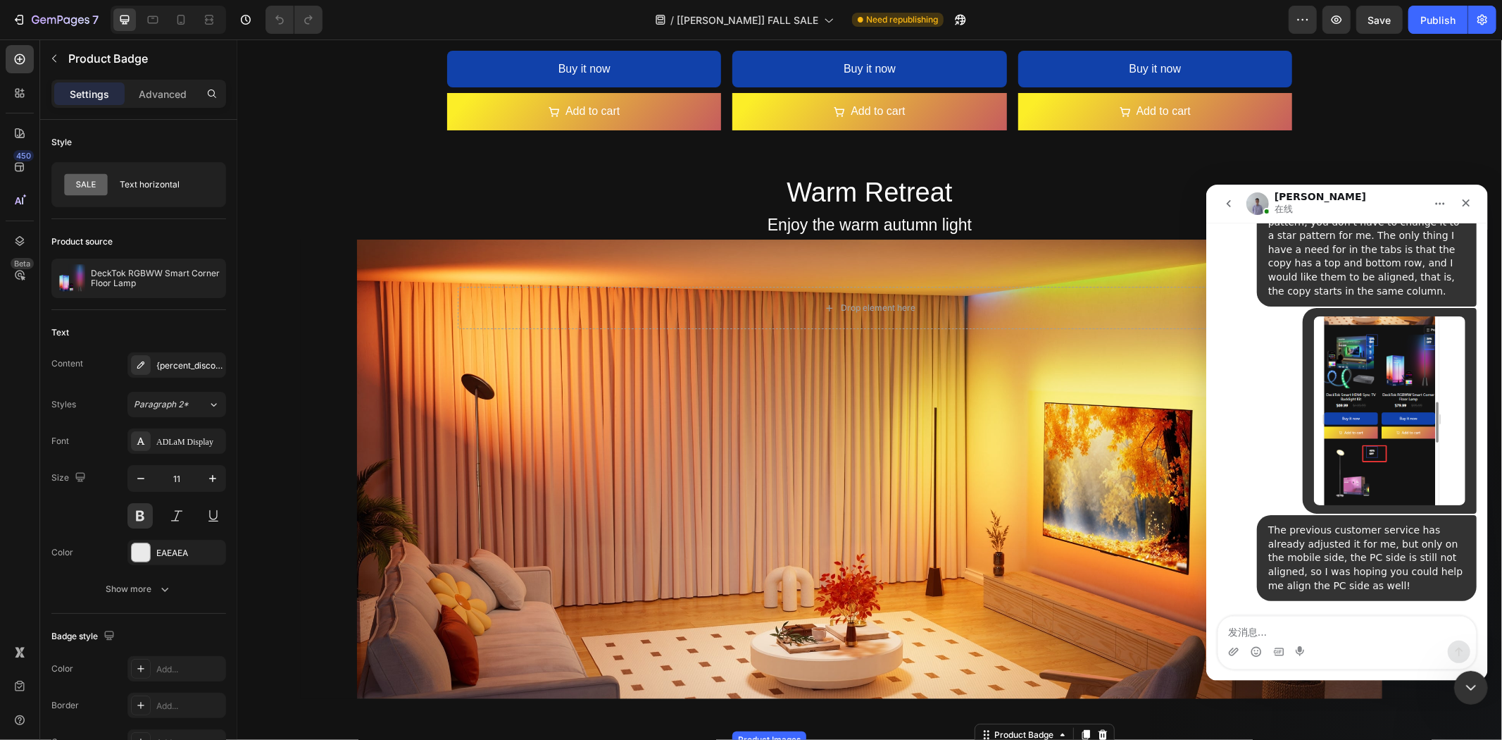
scroll to position [1057, 0]
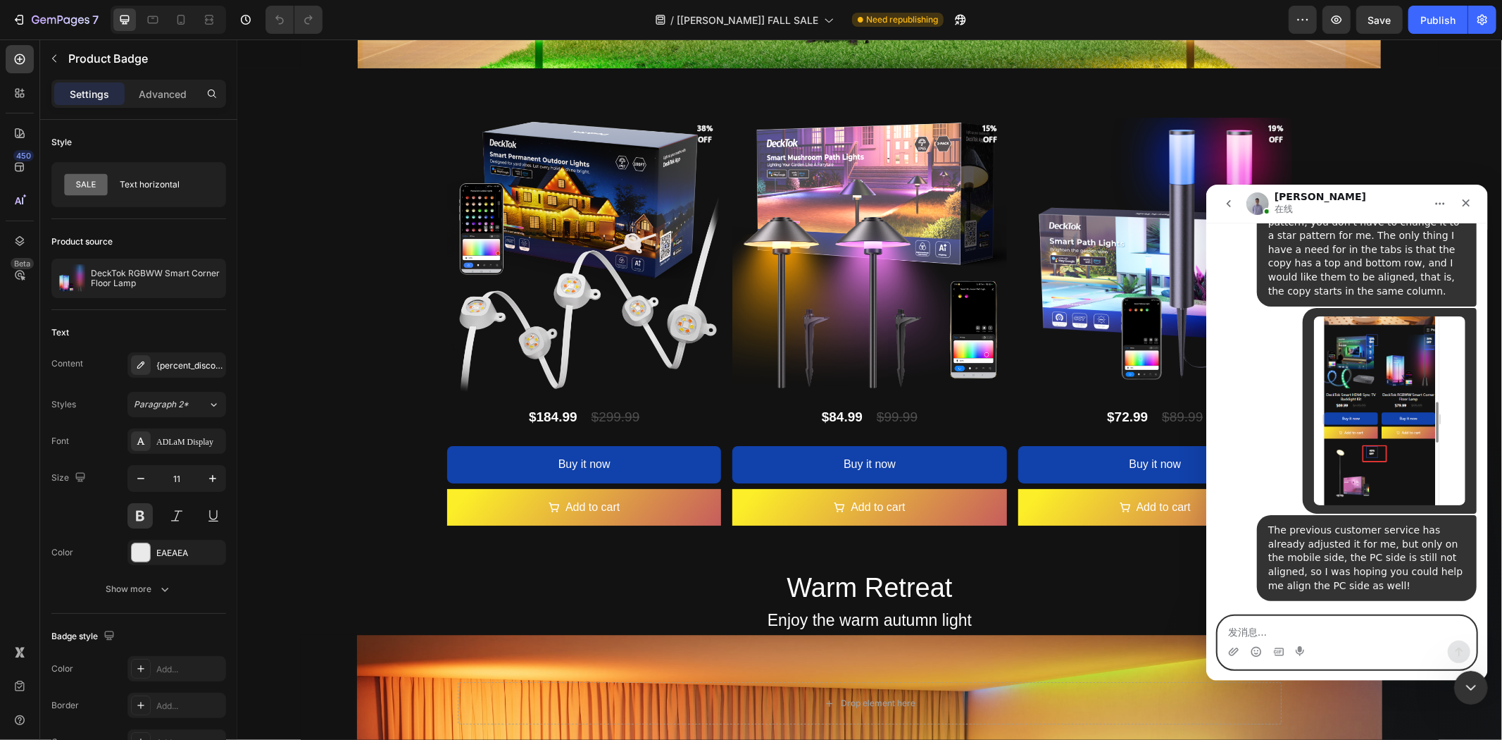
click at [1290, 636] on textarea "发消息..." at bounding box center [1347, 628] width 258 height 24
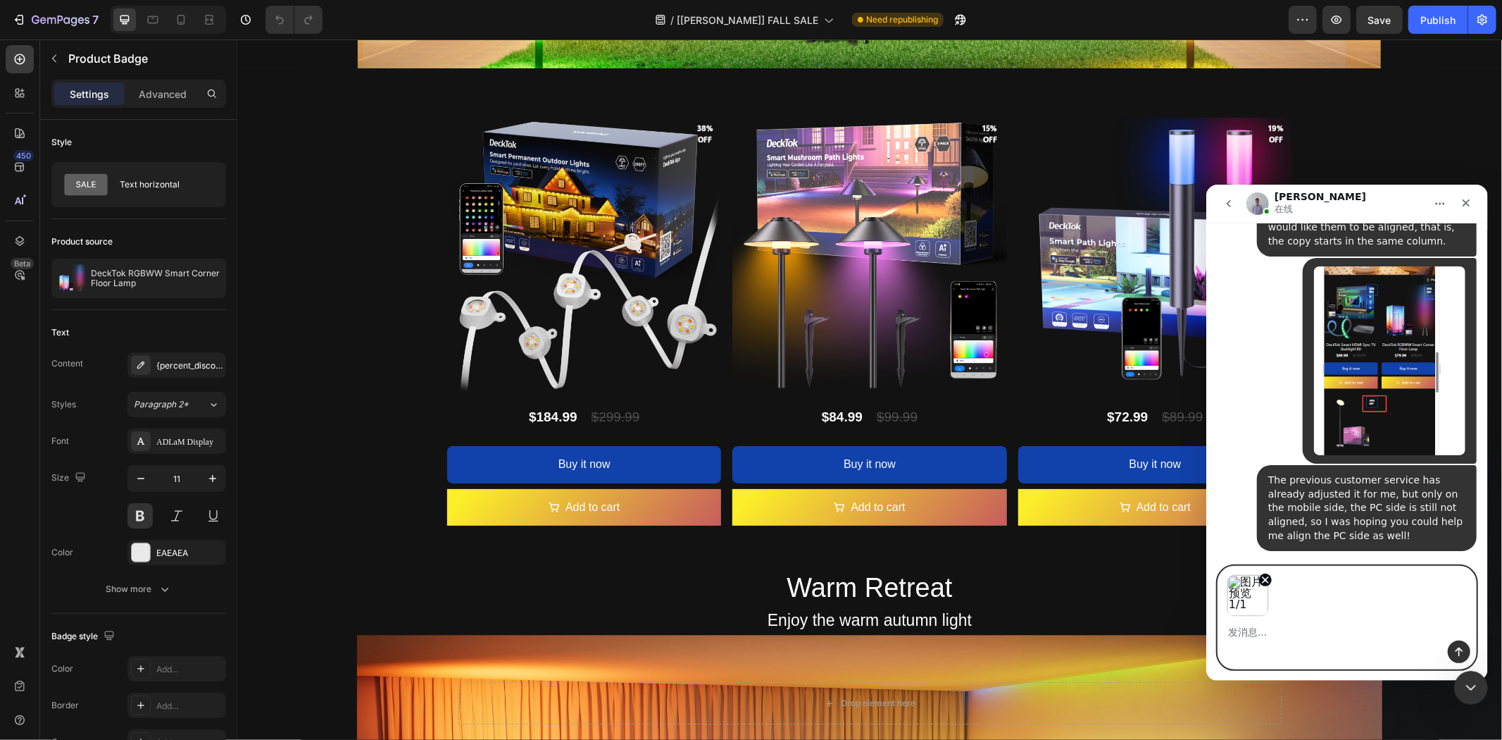
scroll to position [18573, 0]
click at [1274, 631] on textarea "发消息..." at bounding box center [1347, 628] width 258 height 24
click at [1265, 578] on icon "移除图片 1" at bounding box center [1265, 579] width 6 height 6
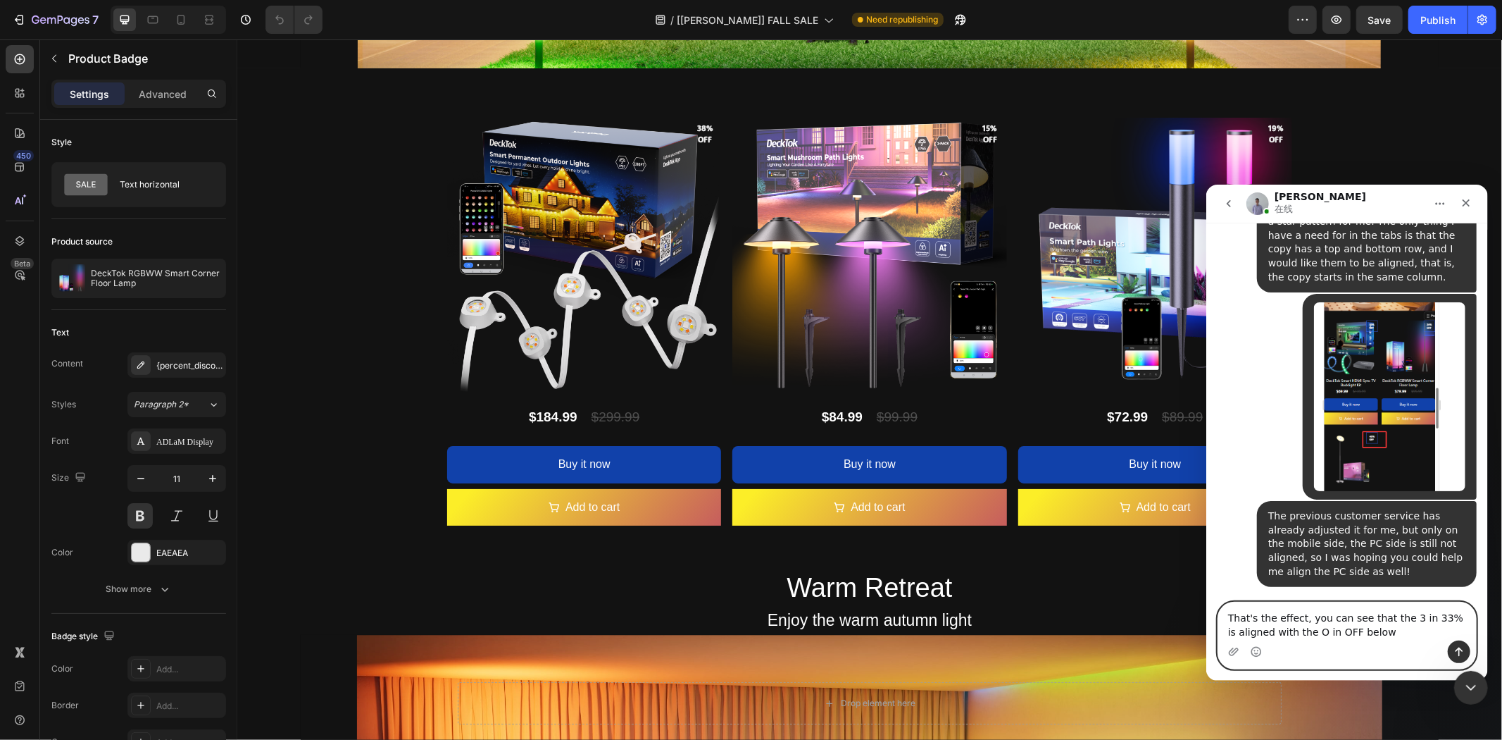
scroll to position [18538, 0]
type textarea "That's the effect, you can see that the 3 in 33% is aligned with the O in OFF b…"
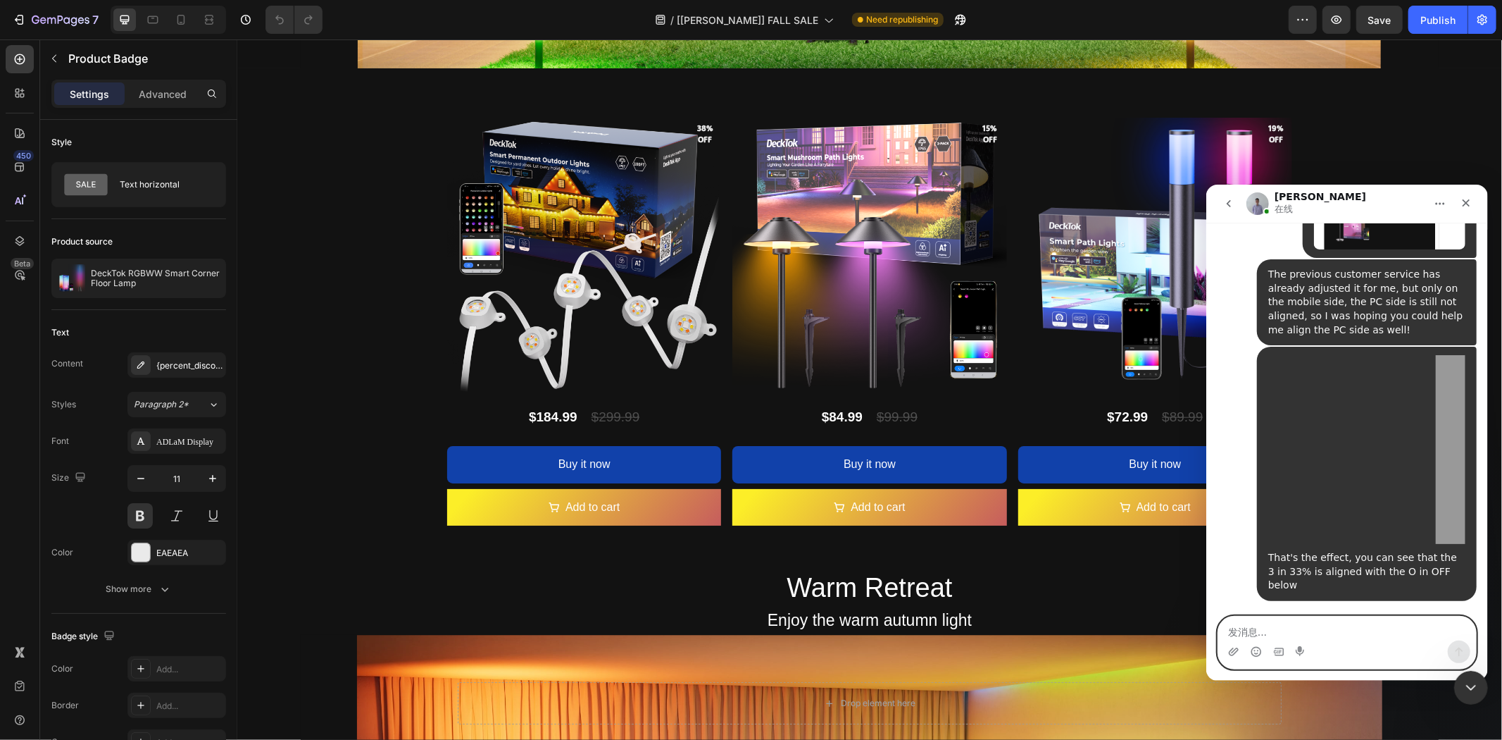
scroll to position [18766, 0]
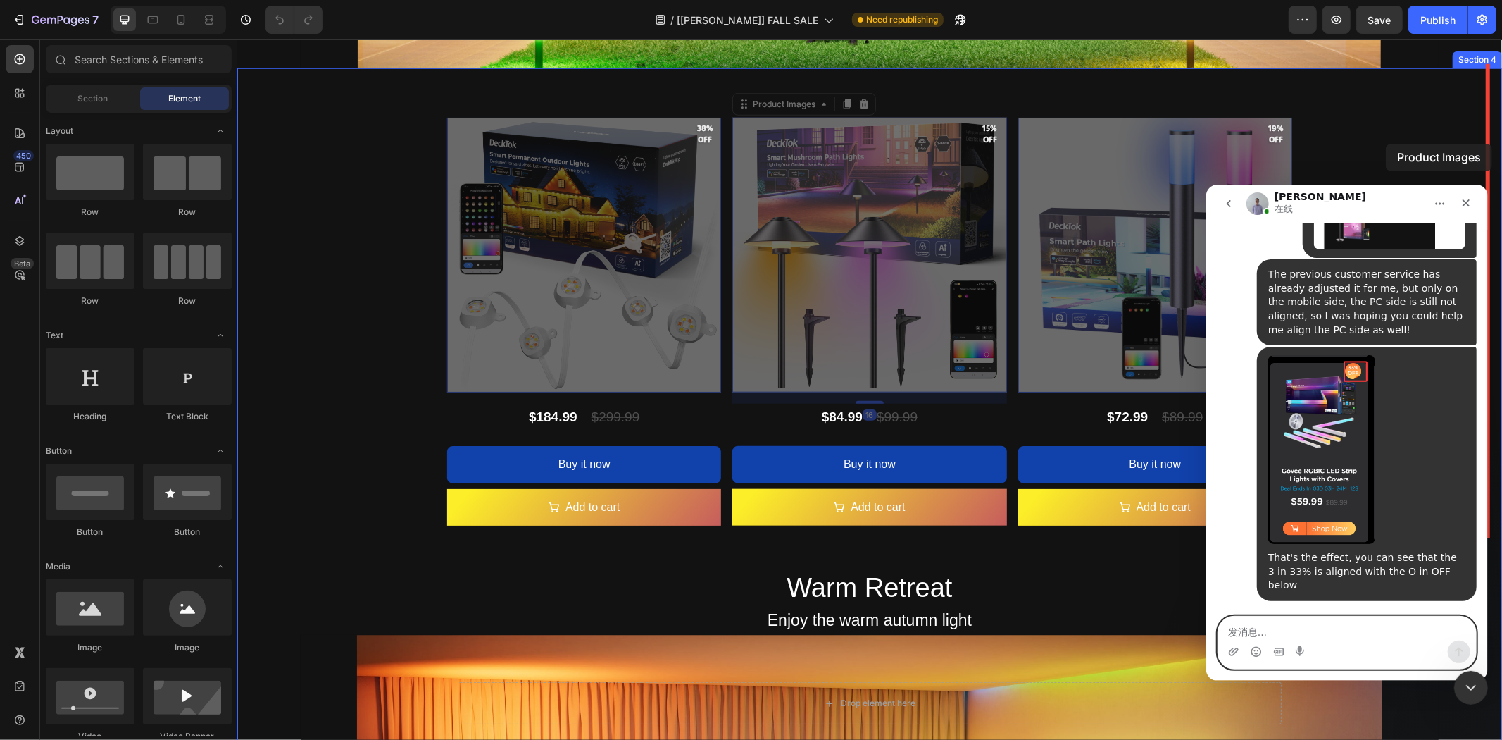
drag, startPoint x: 1386, startPoint y: 143, endPoint x: 1371, endPoint y: 137, distance: 16.1
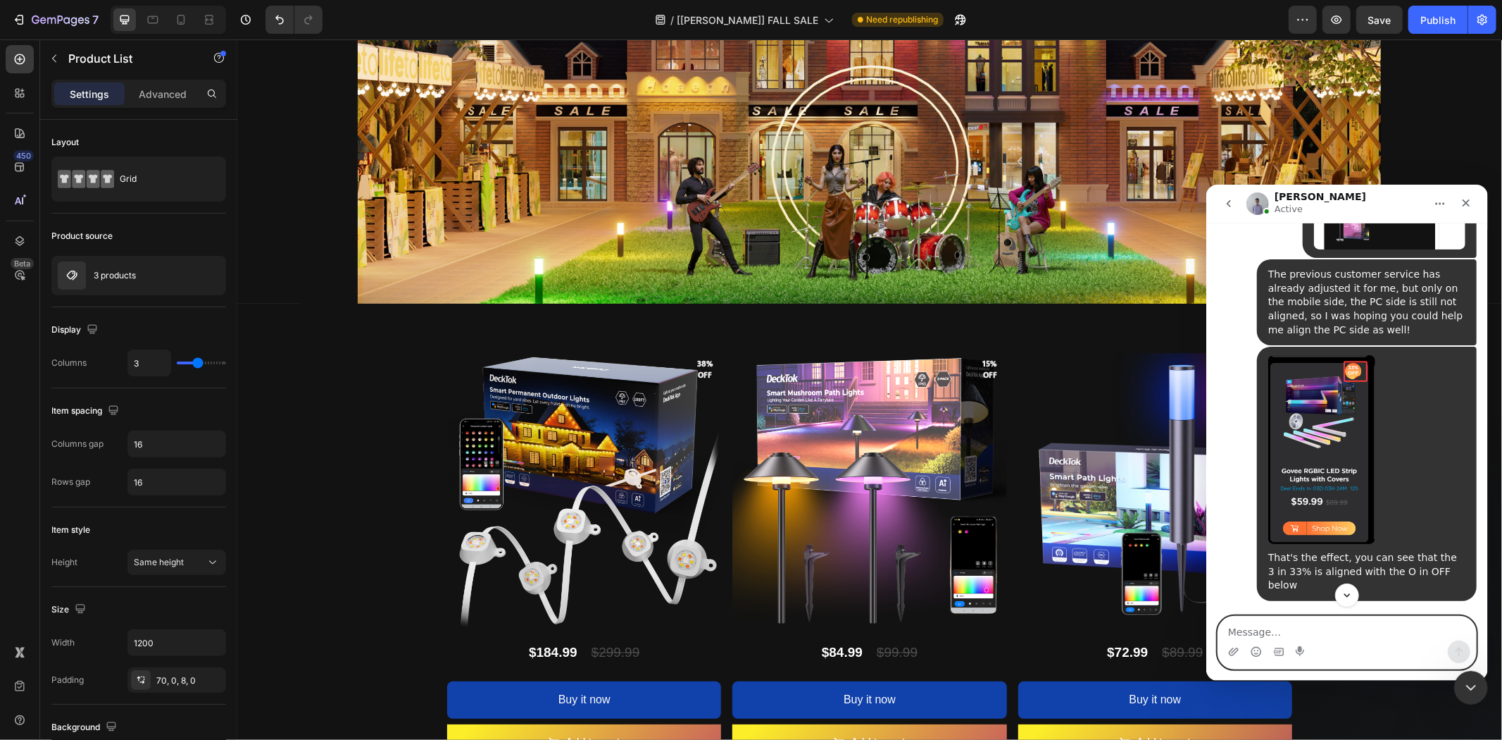
scroll to position [18821, 0]
click at [329, 540] on div "Product Images 38% off Product Badge DeckTok Smart Permanent Outdoor Lights Pro…" at bounding box center [869, 540] width 1265 height 474
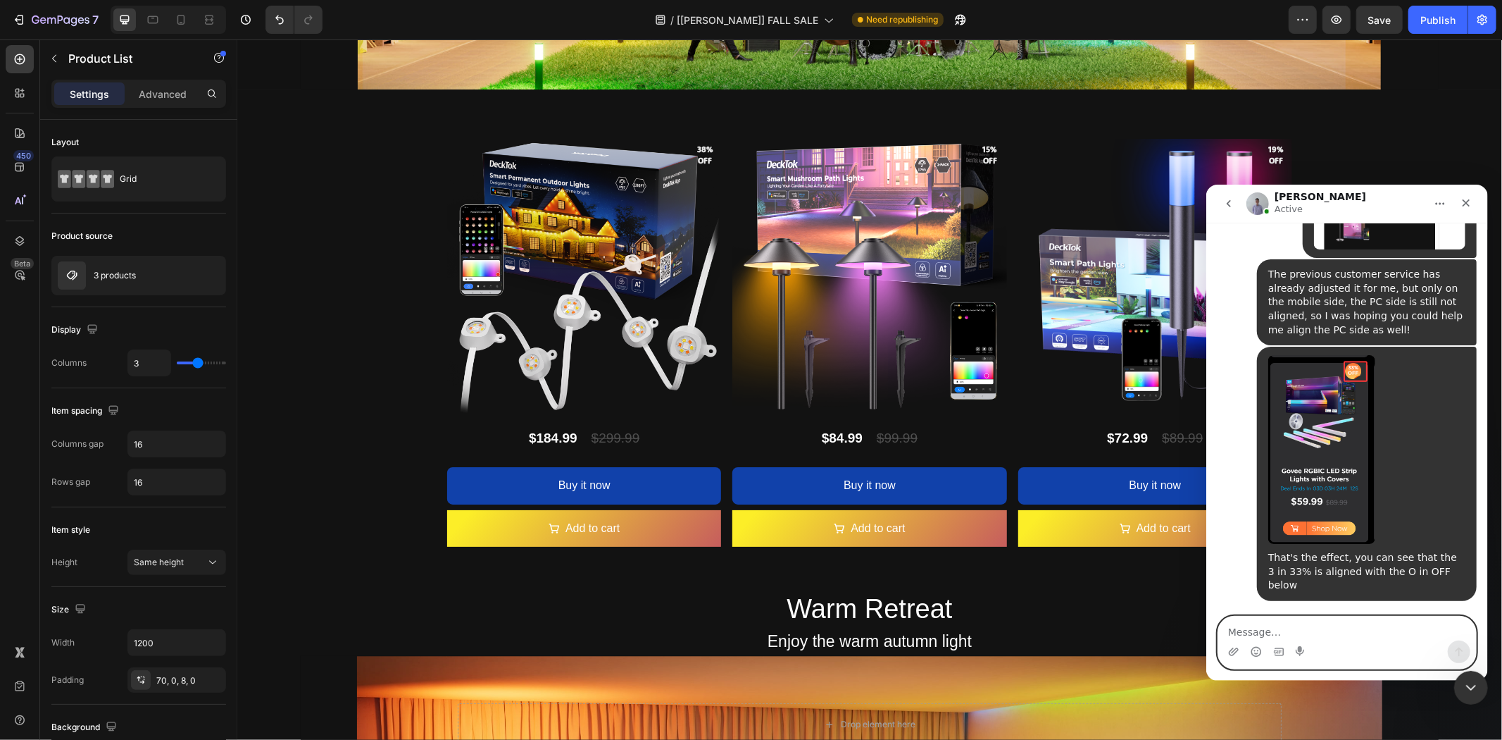
scroll to position [1005, 0]
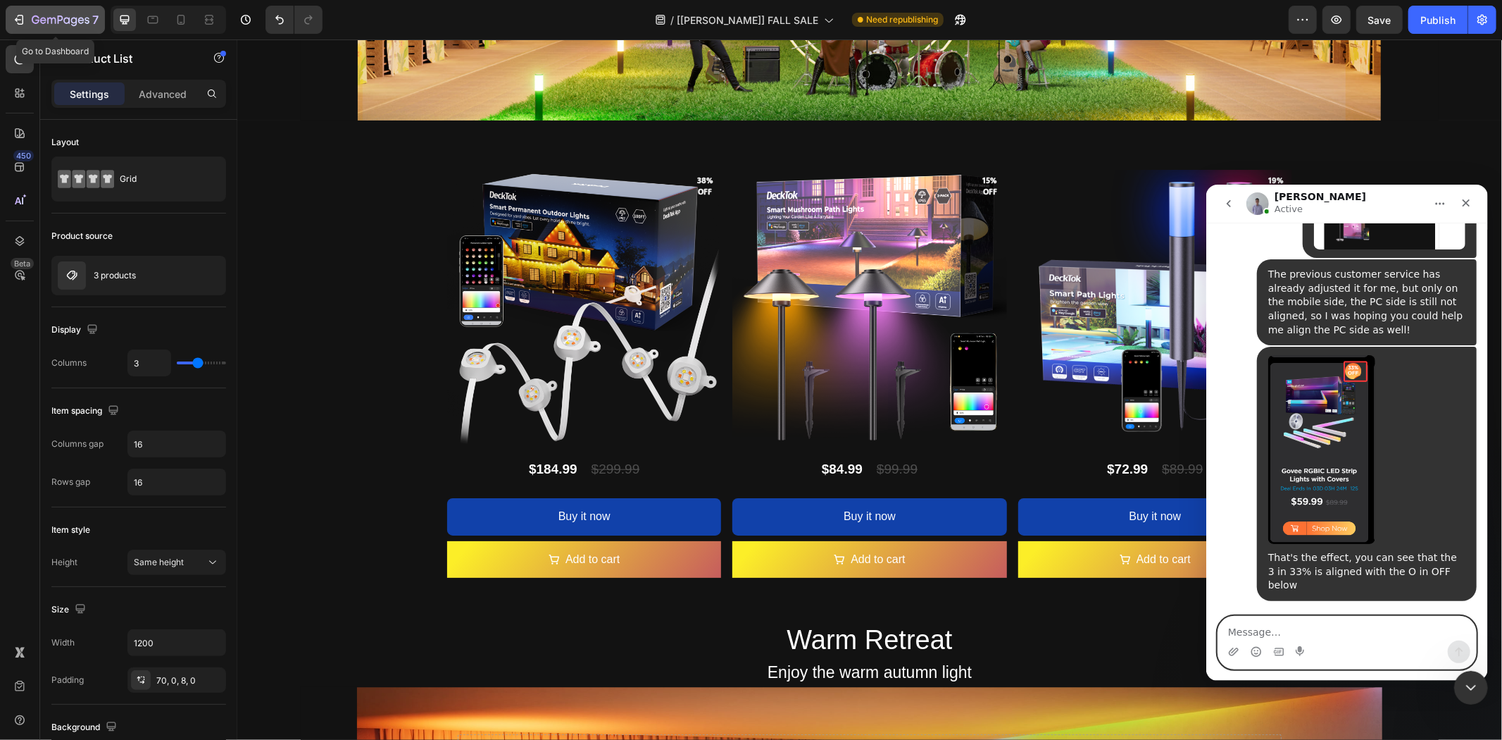
click at [40, 29] on button "7" at bounding box center [55, 20] width 99 height 28
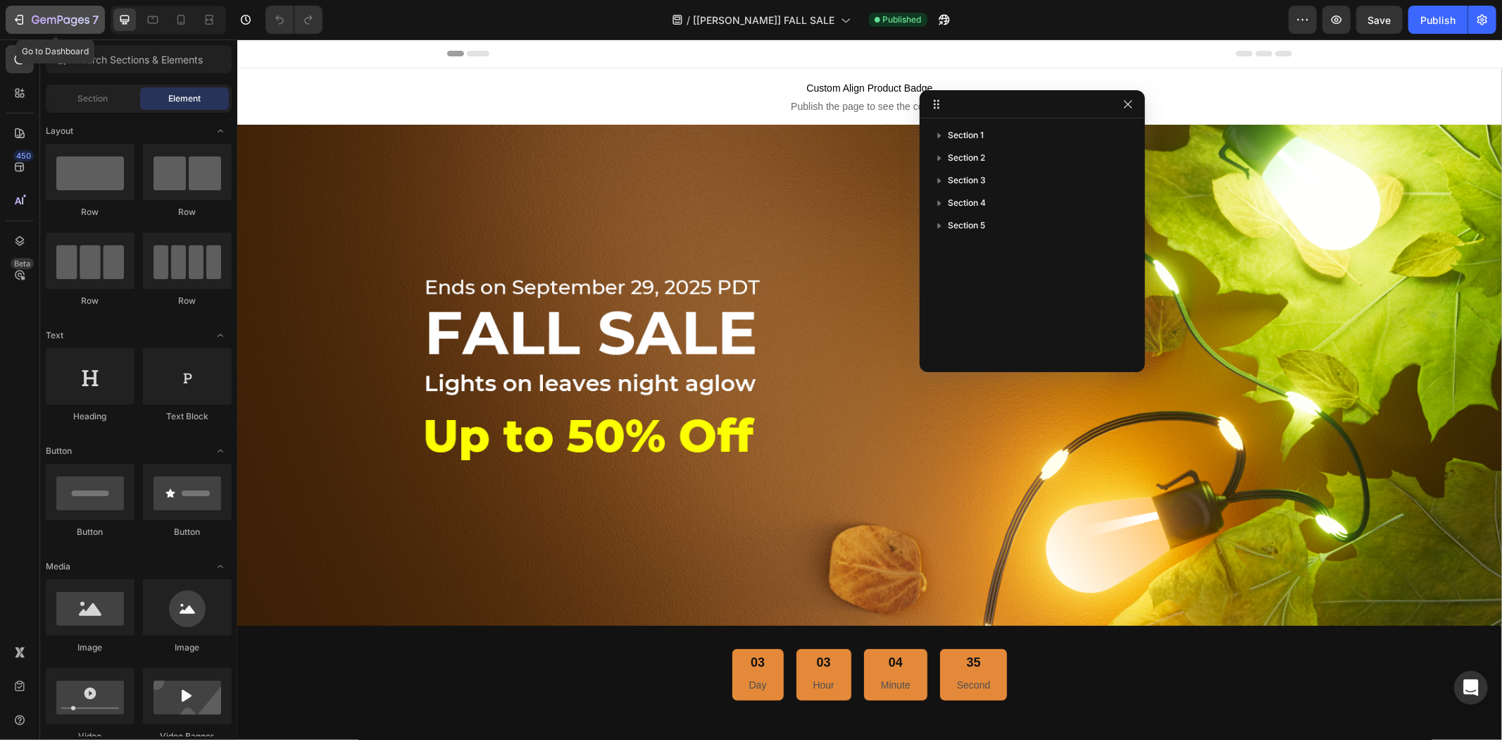
click at [32, 23] on icon "button" at bounding box center [61, 21] width 58 height 12
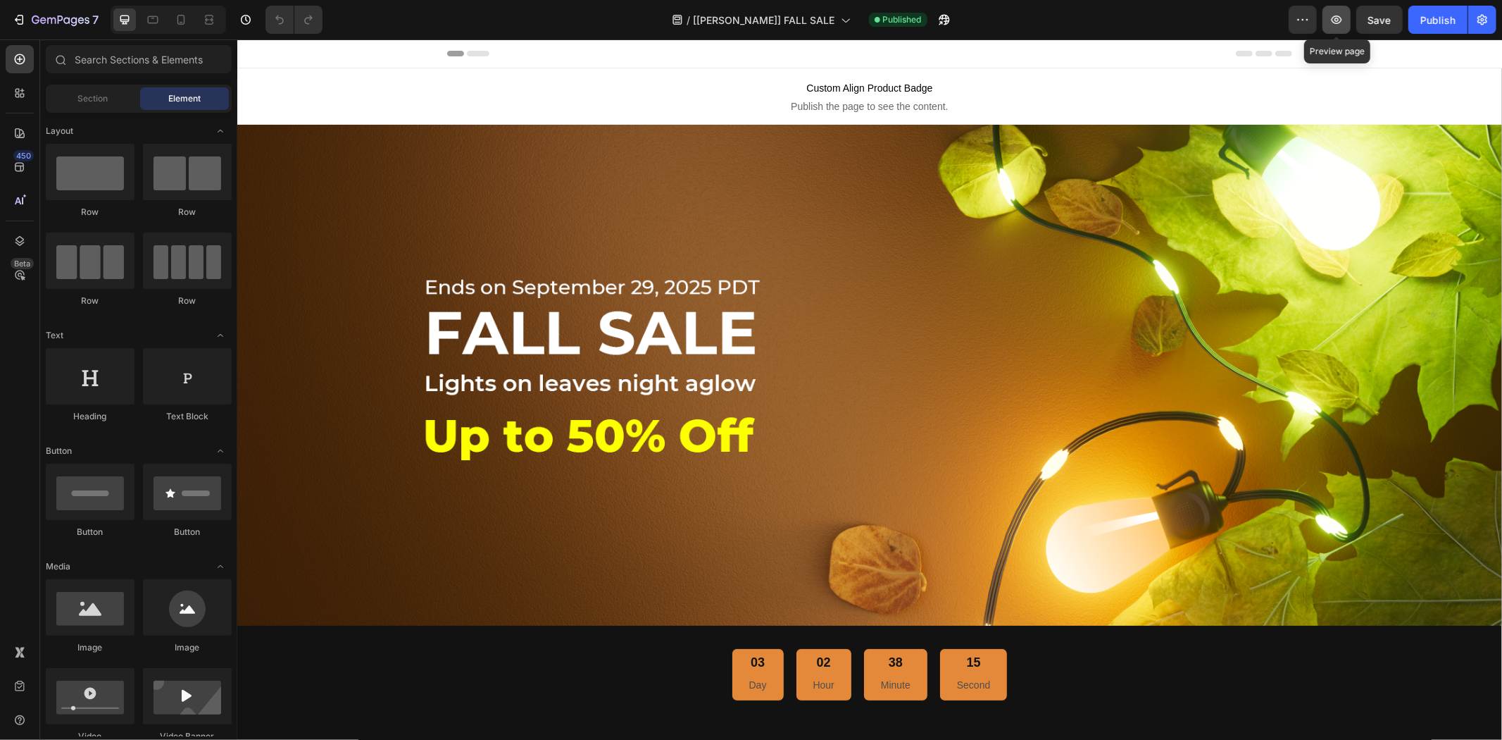
click at [1336, 25] on icon "button" at bounding box center [1337, 20] width 14 height 14
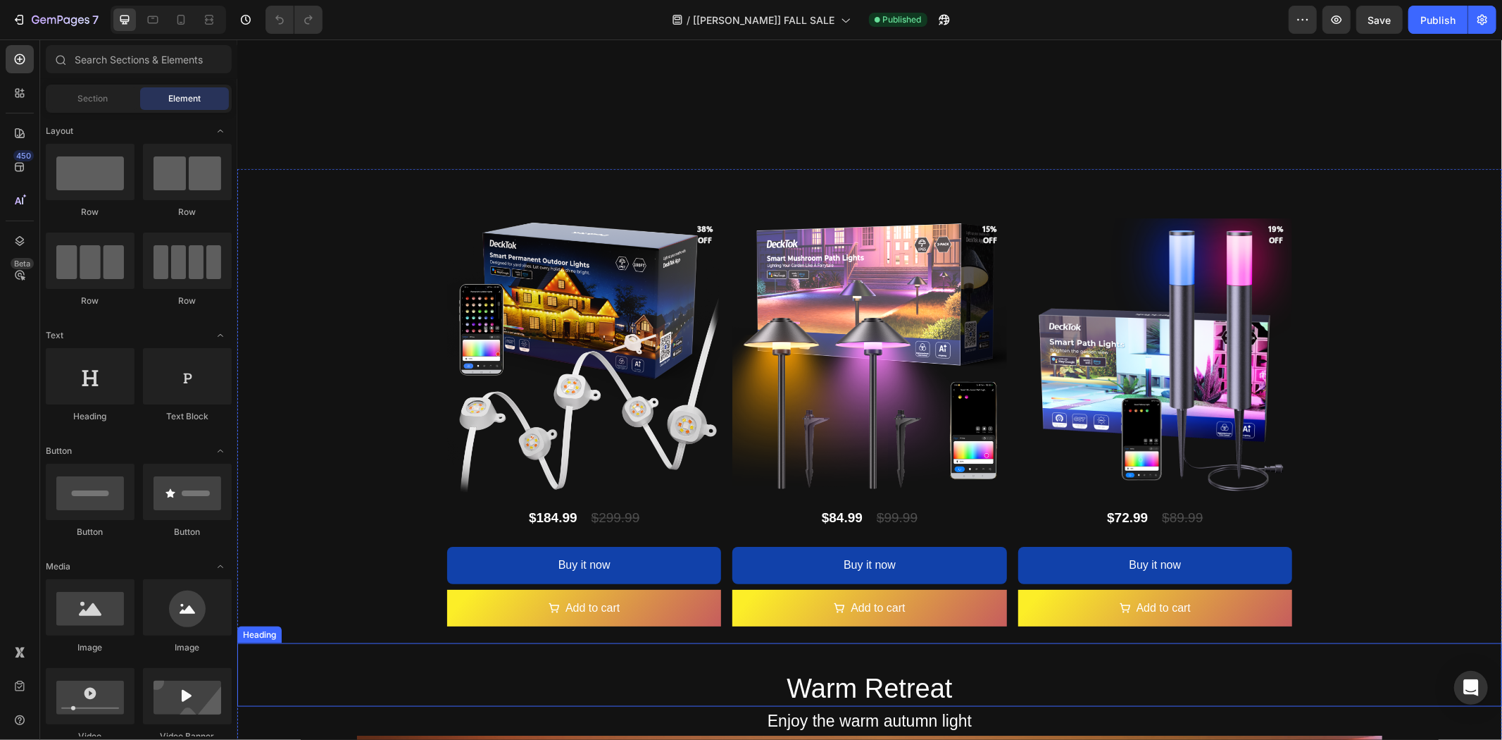
scroll to position [1448, 0]
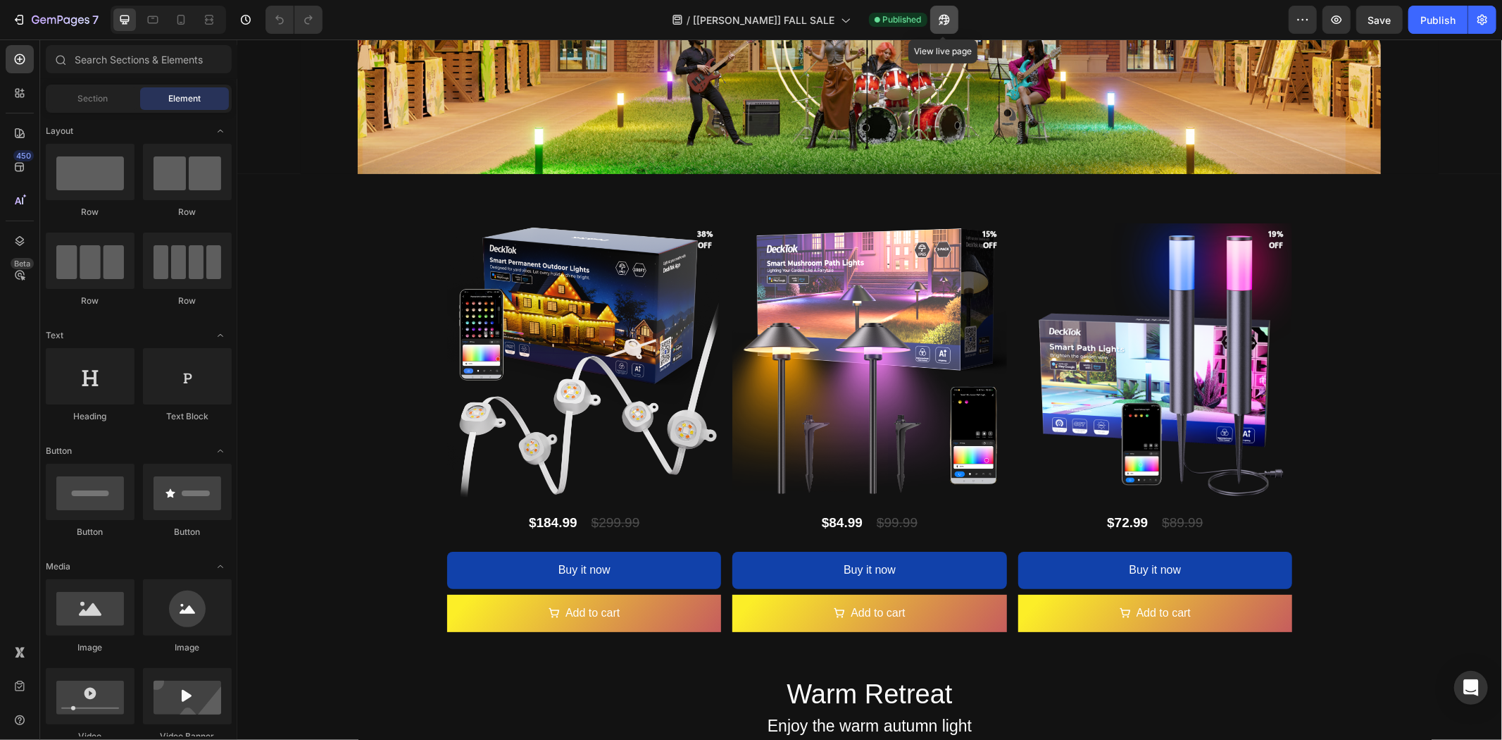
click at [942, 23] on icon "button" at bounding box center [945, 20] width 14 height 14
click at [1468, 685] on icon "Open Intercom Messenger" at bounding box center [1471, 687] width 16 height 18
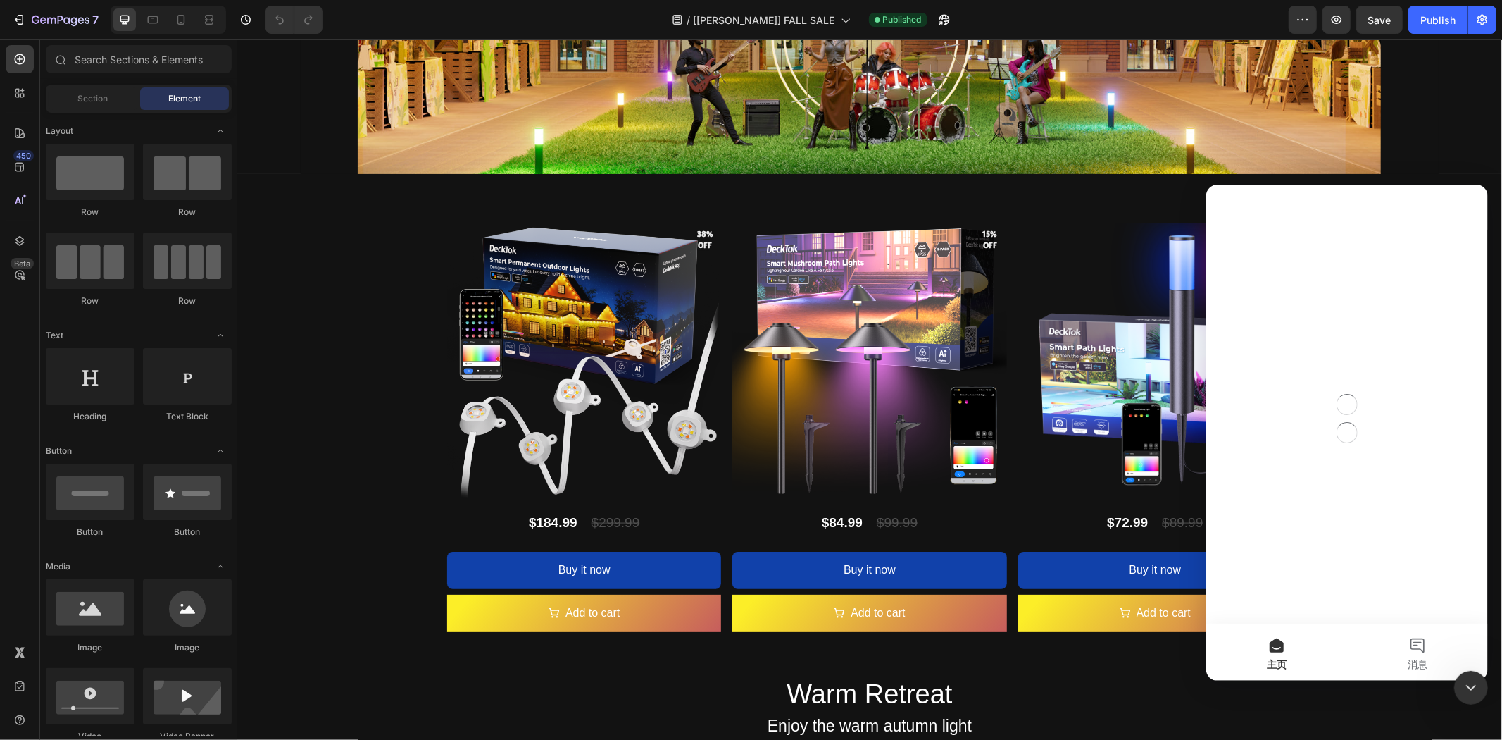
scroll to position [0, 0]
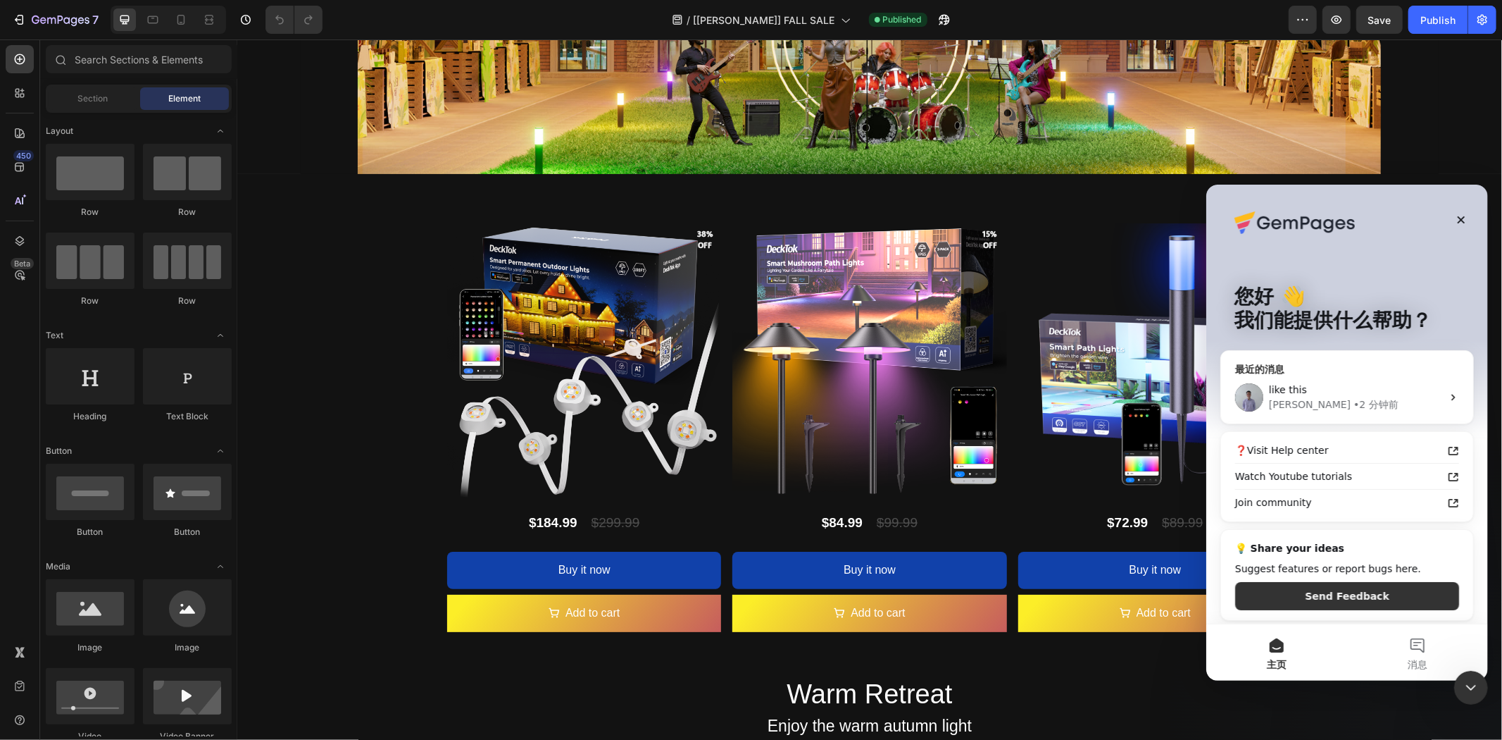
click at [1347, 409] on div "[PERSON_NAME] • 2 分钟前" at bounding box center [1355, 404] width 173 height 15
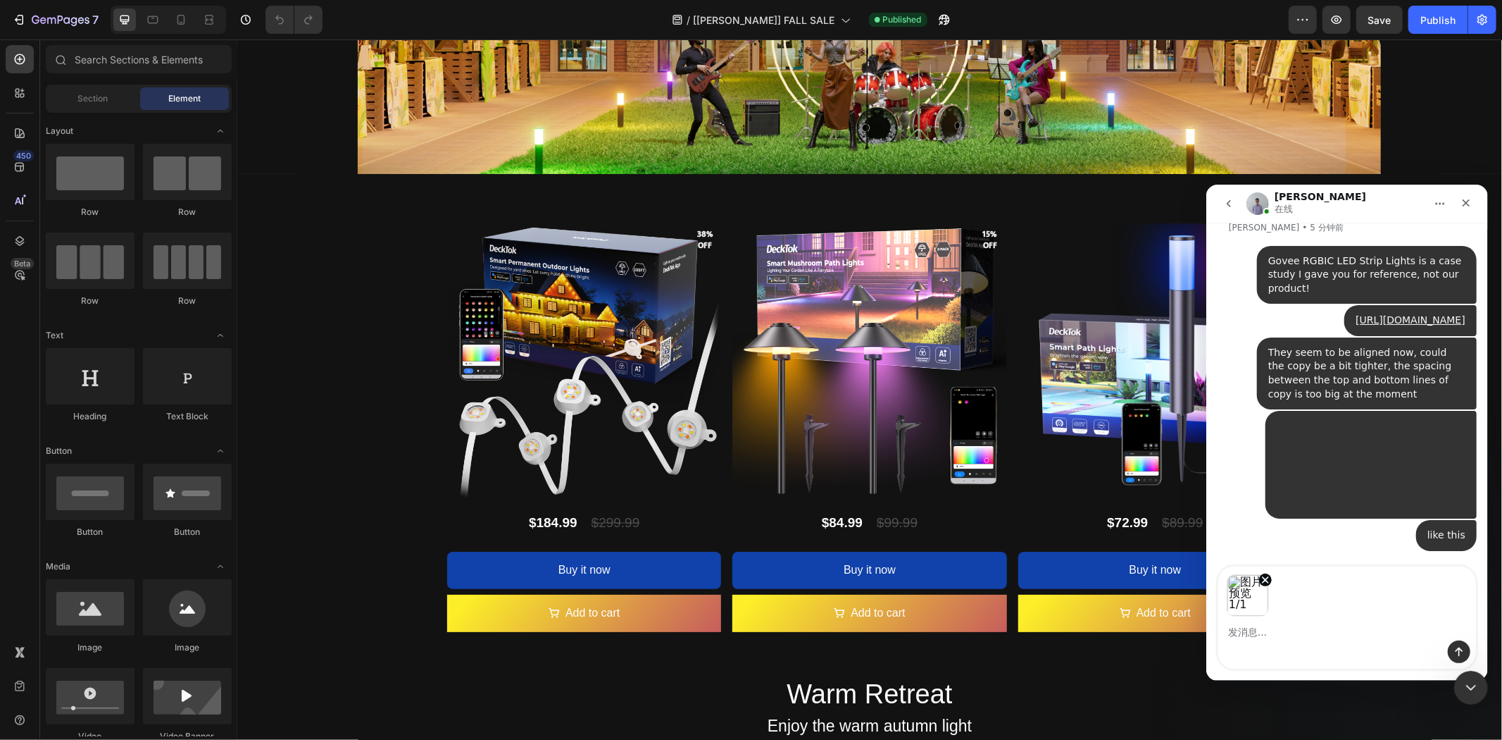
scroll to position [18523, 0]
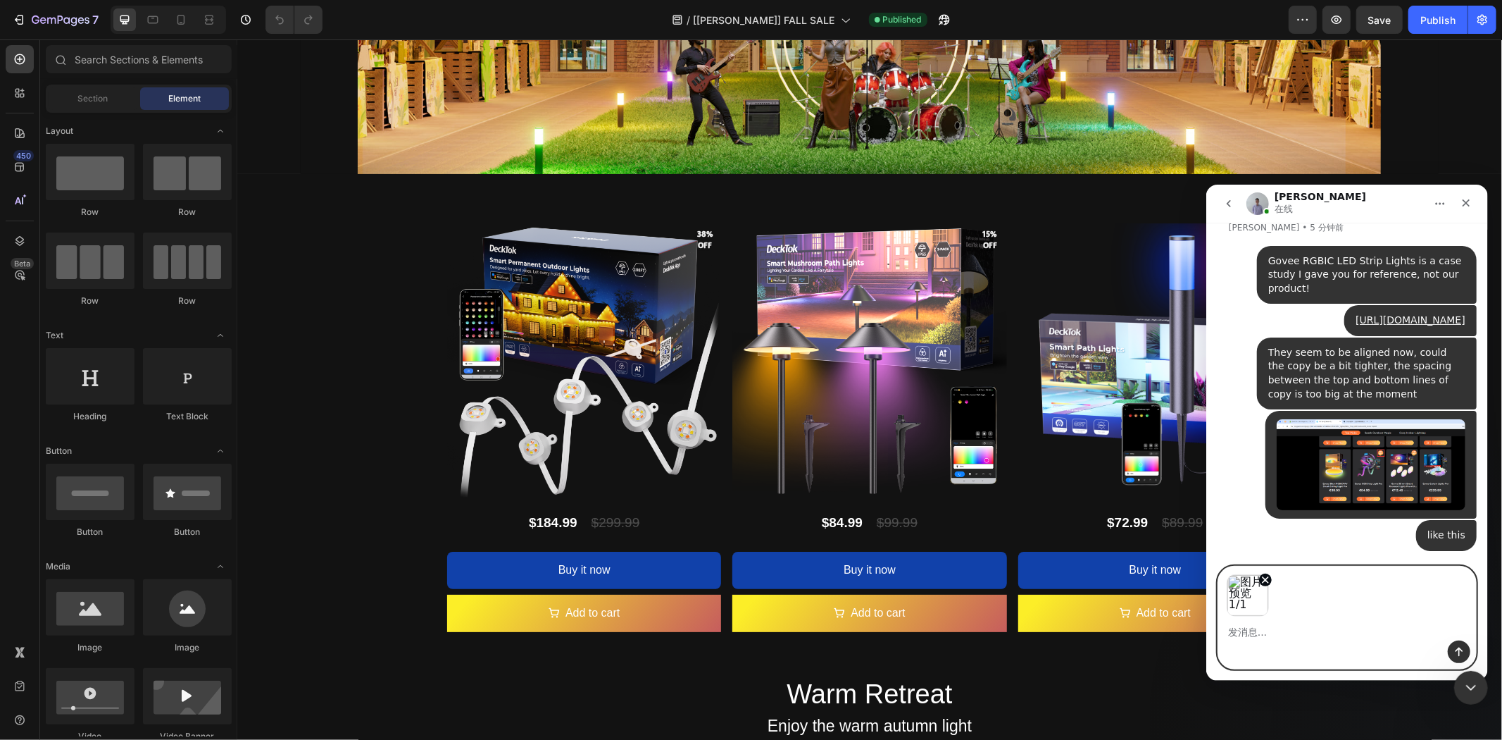
paste textarea "Currently the mobile side is very compact"
type textarea "Currently the mobile side is very compact"
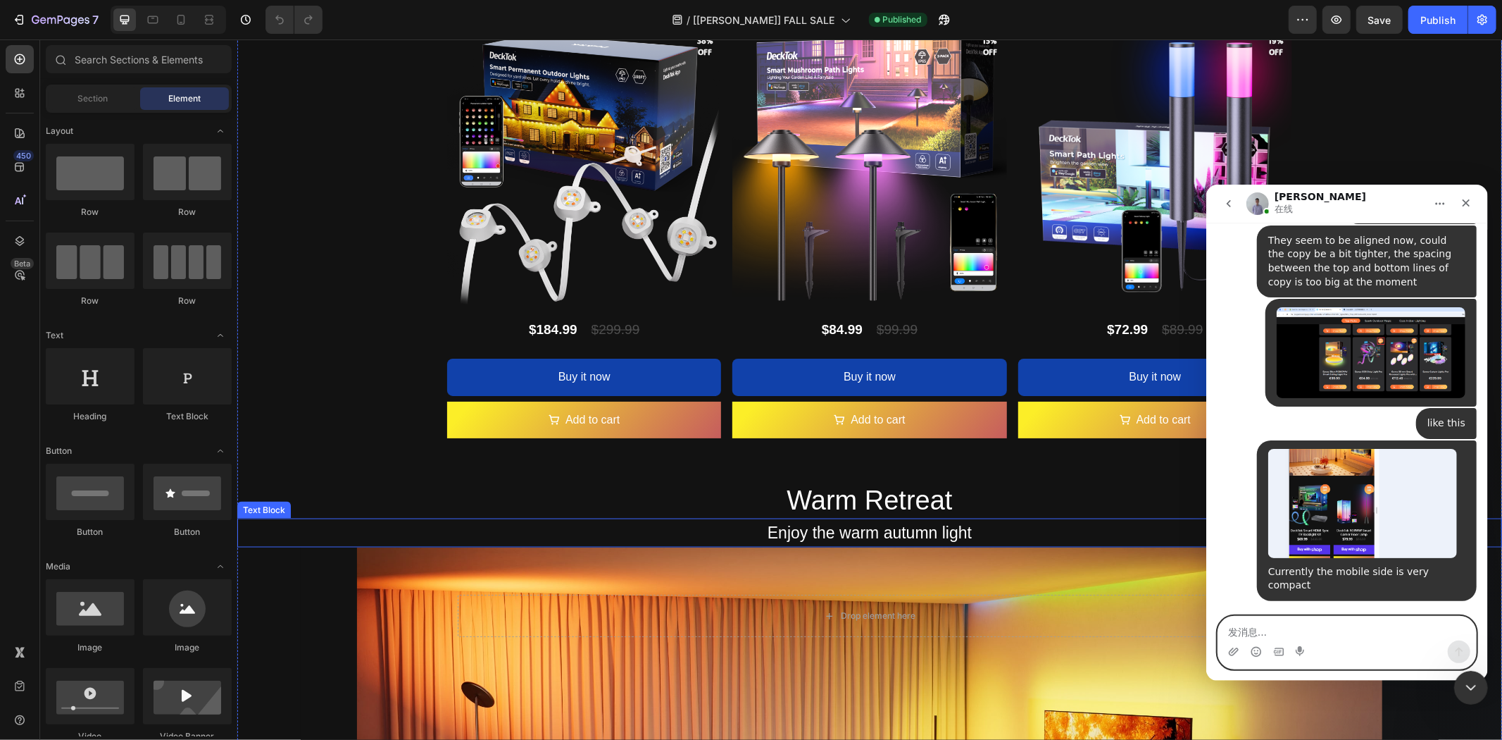
scroll to position [1598, 0]
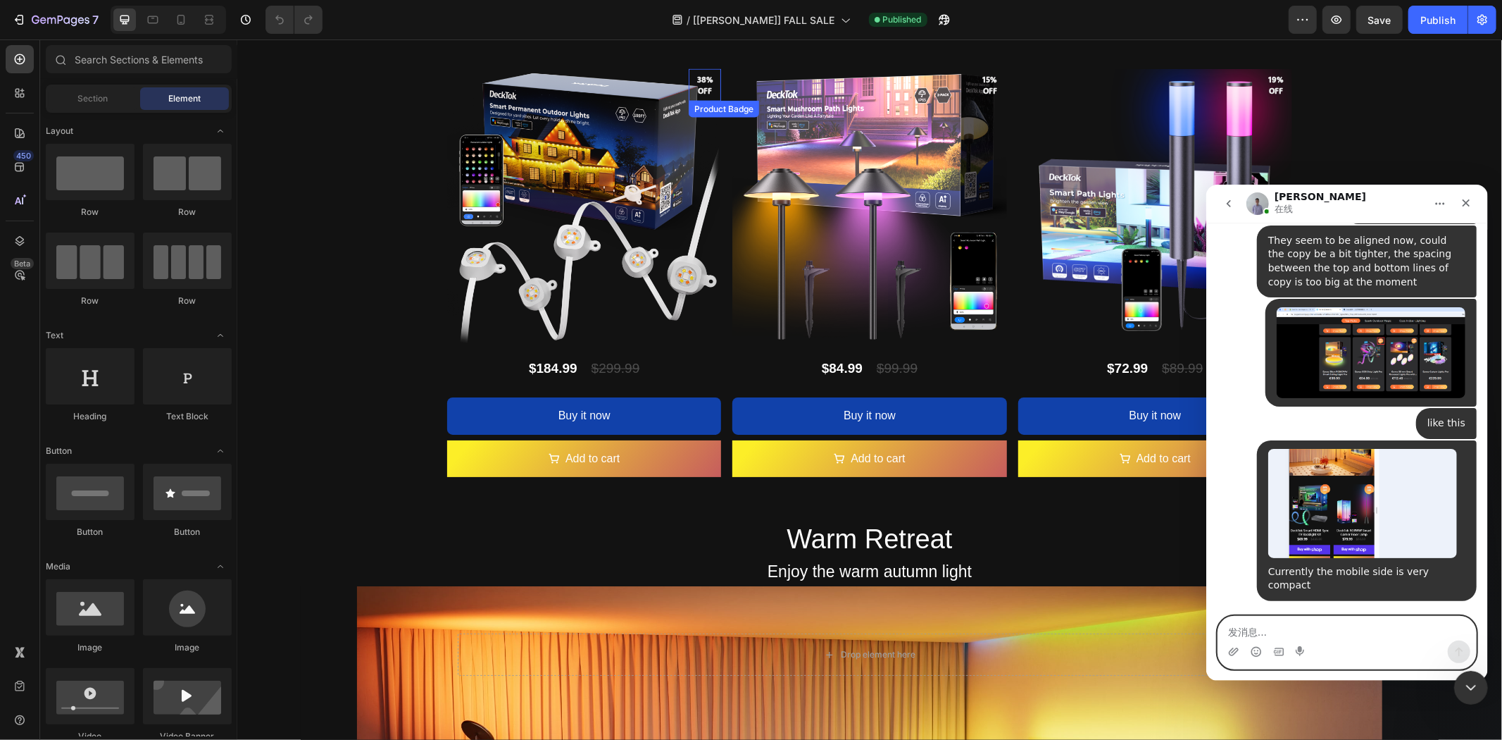
click at [695, 85] on pre "38% off" at bounding box center [704, 85] width 32 height 40
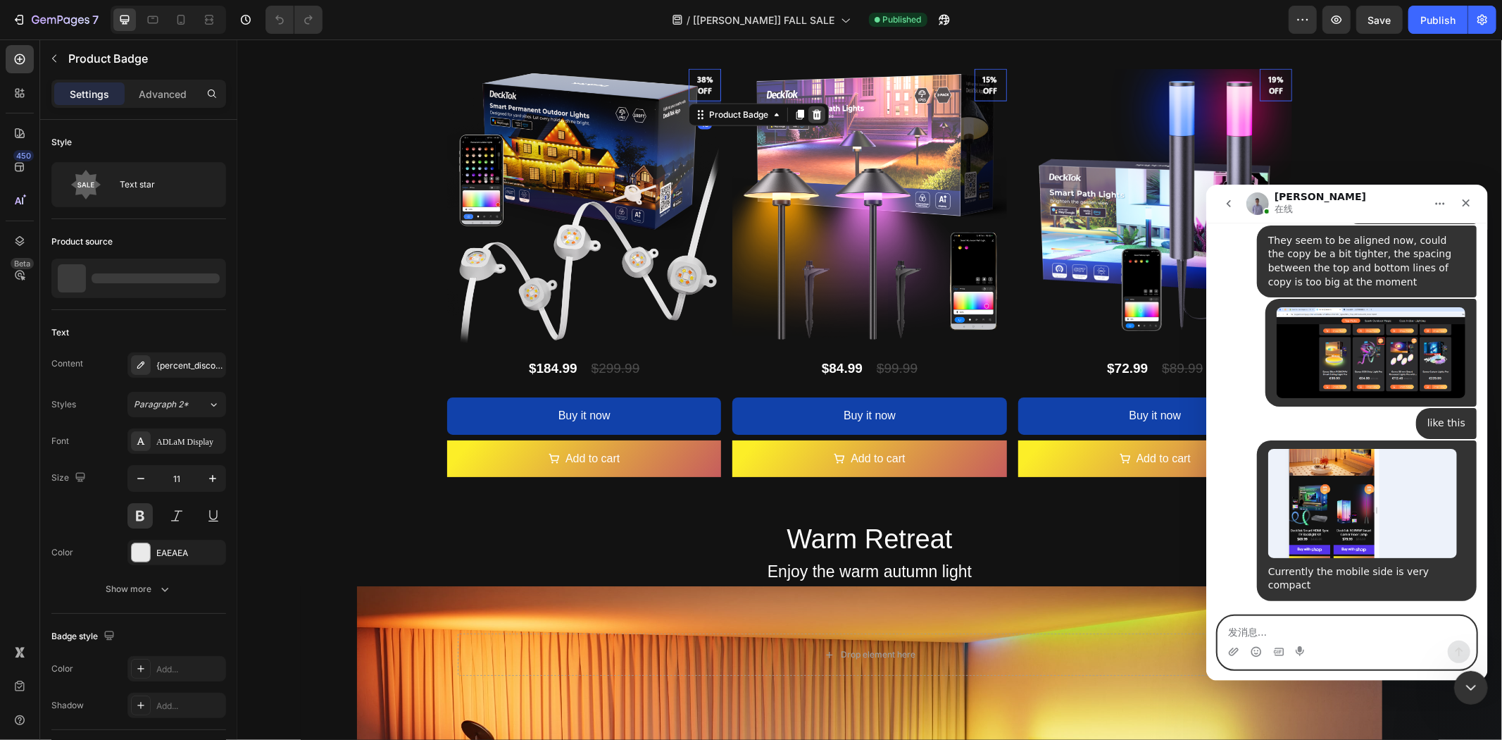
click at [812, 115] on icon at bounding box center [816, 114] width 9 height 10
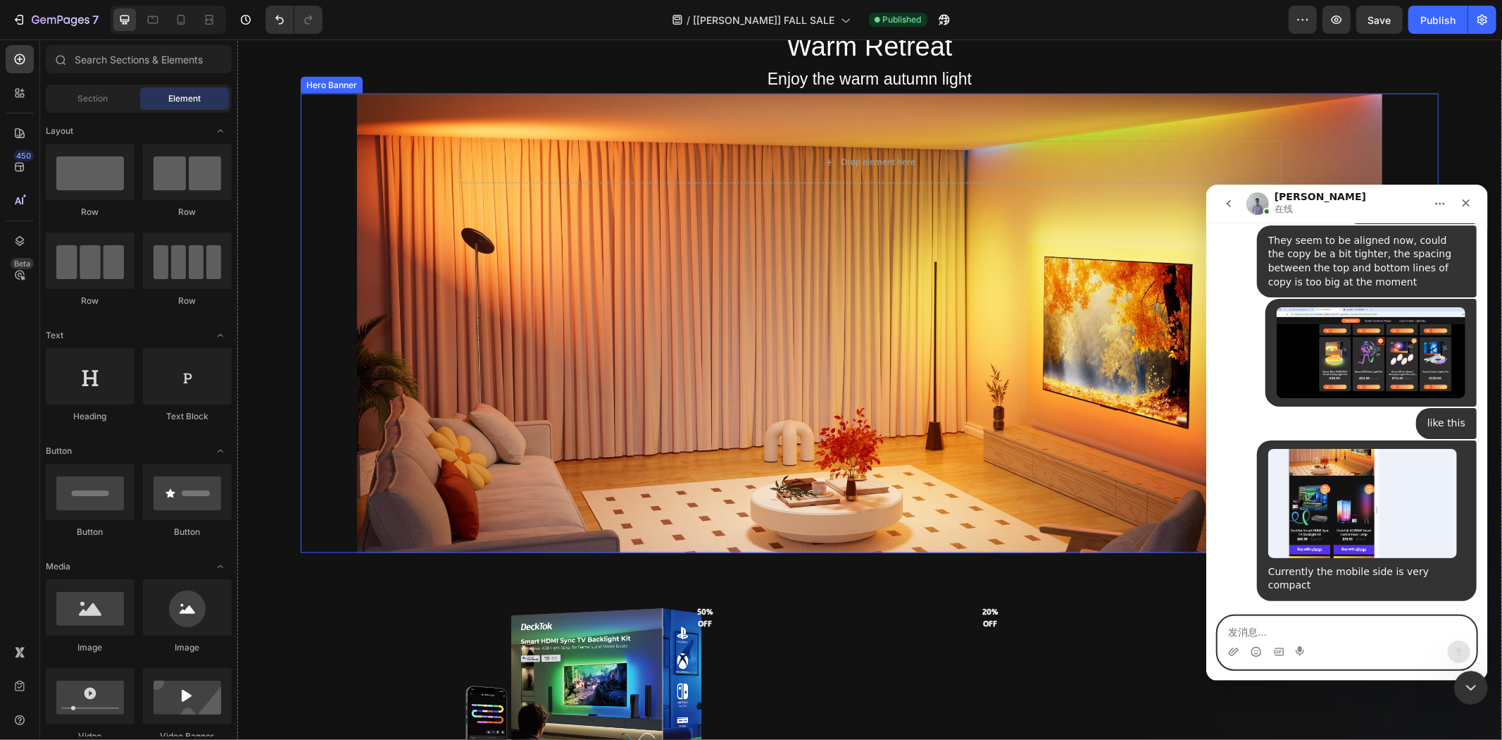
scroll to position [2224, 0]
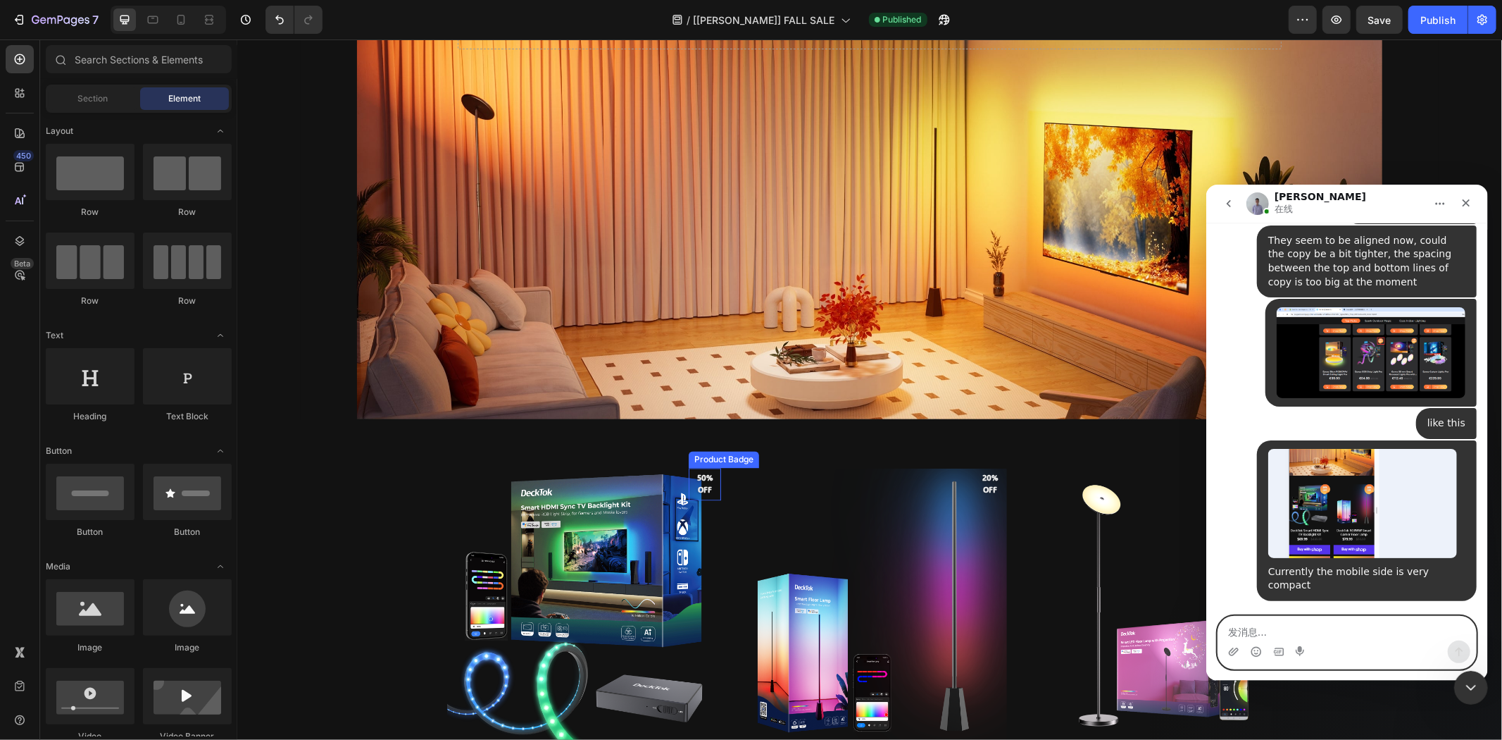
click at [696, 483] on pre "50% off" at bounding box center [704, 483] width 32 height 35
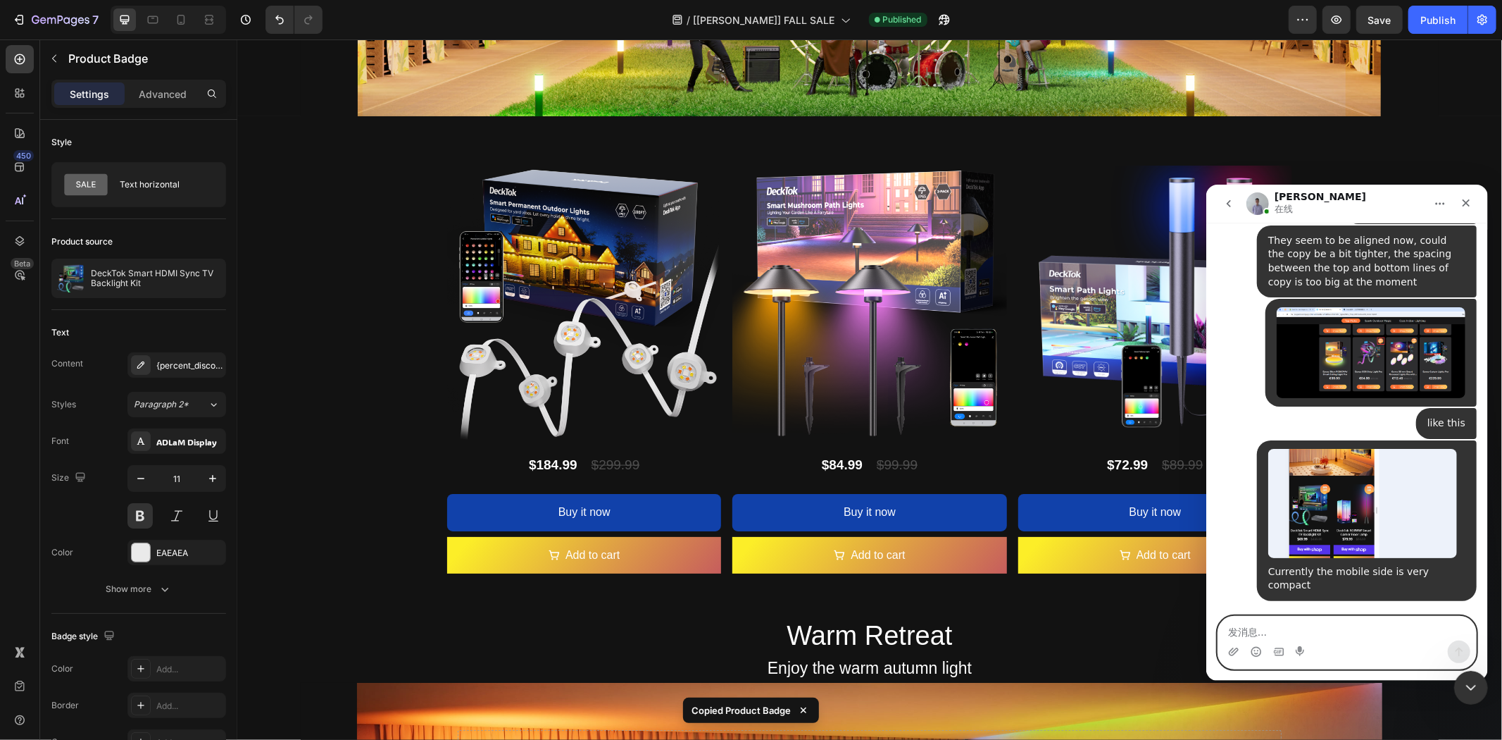
scroll to position [1285, 0]
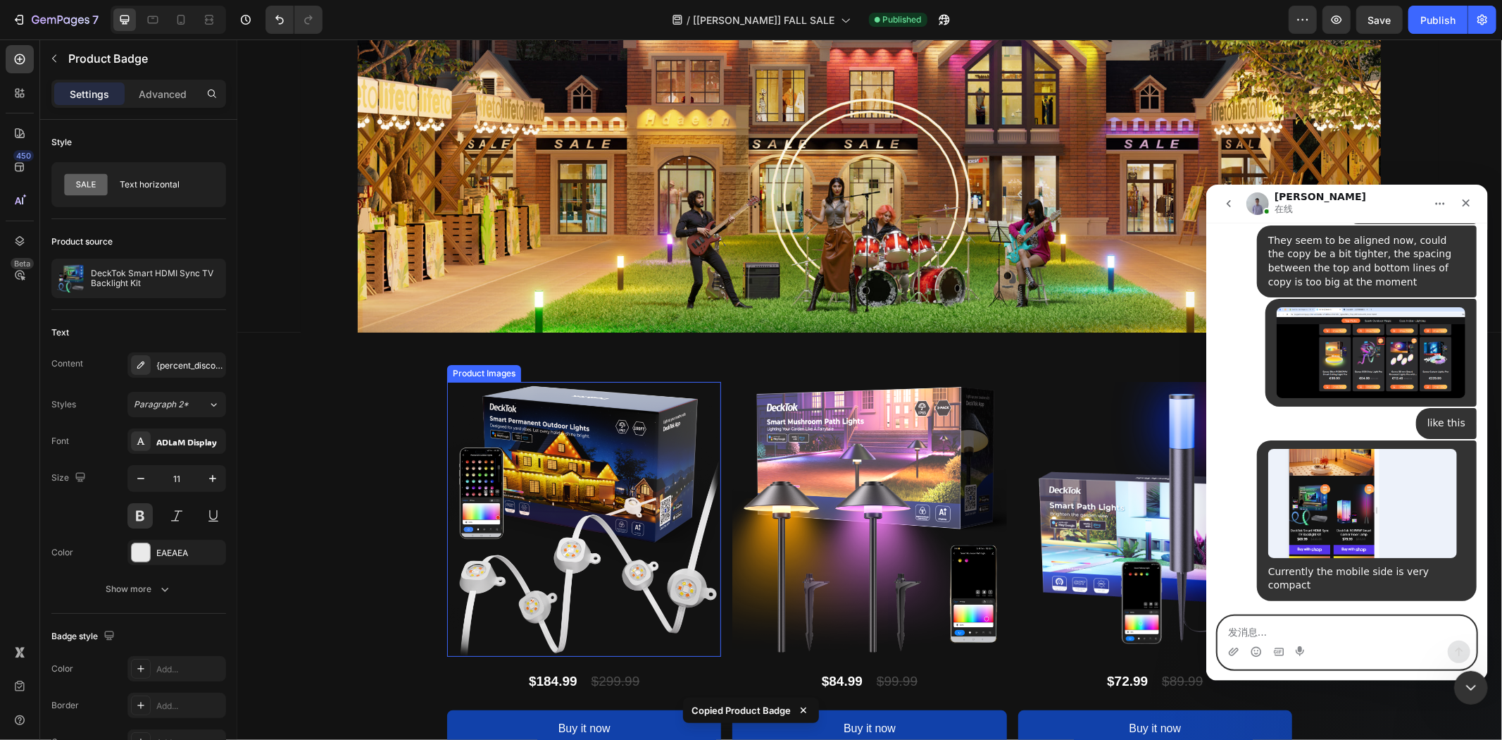
click at [699, 401] on img at bounding box center [584, 518] width 274 height 274
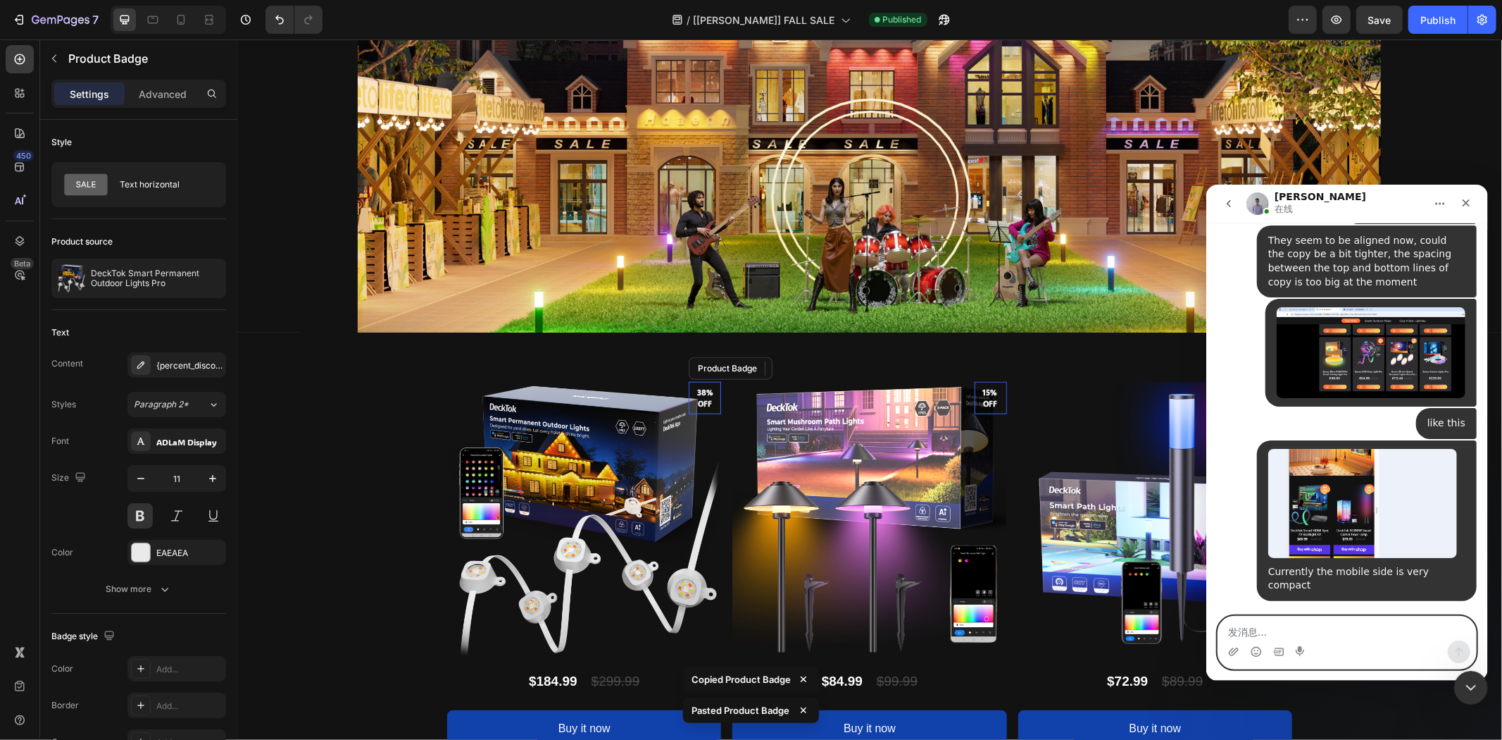
scroll to position [18655, 0]
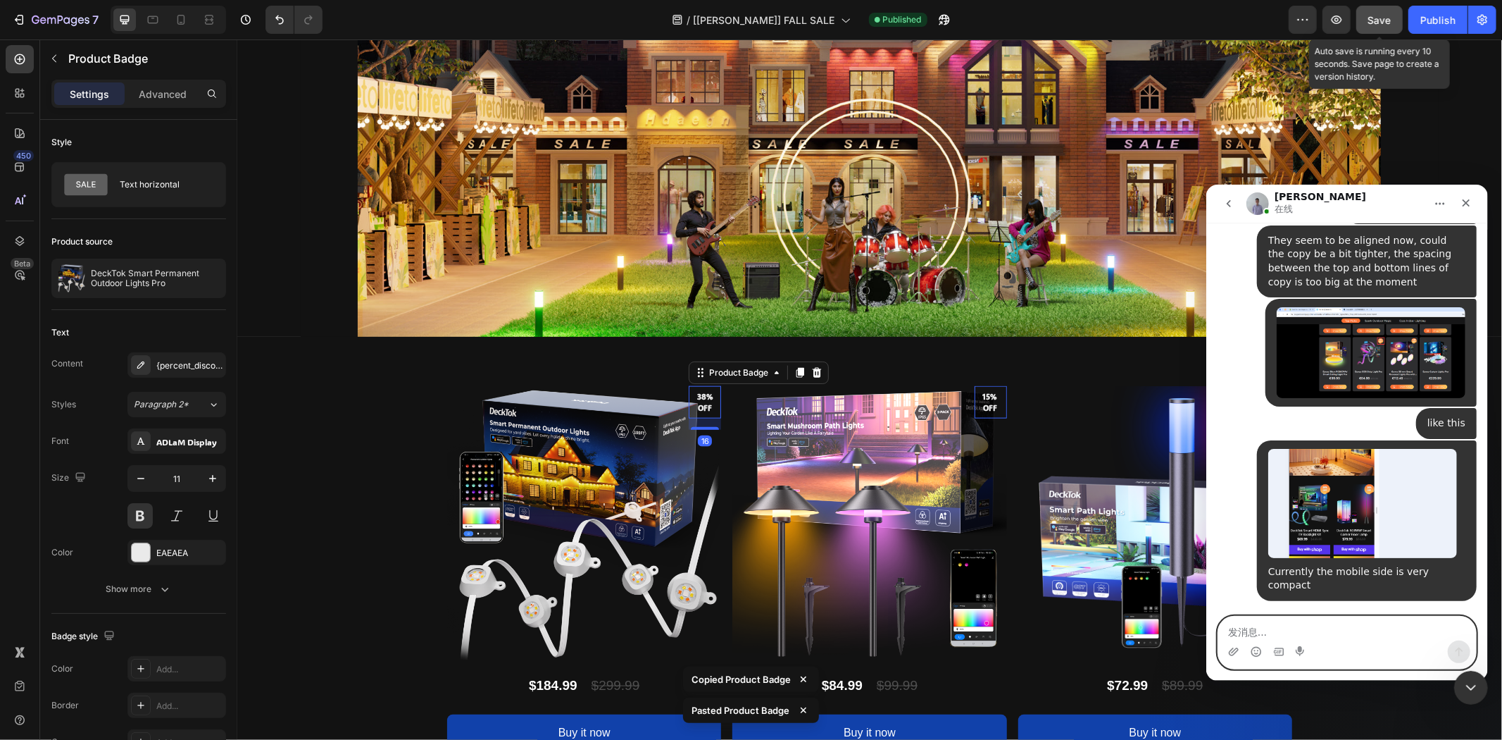
click at [1376, 23] on span "Save" at bounding box center [1380, 20] width 23 height 12
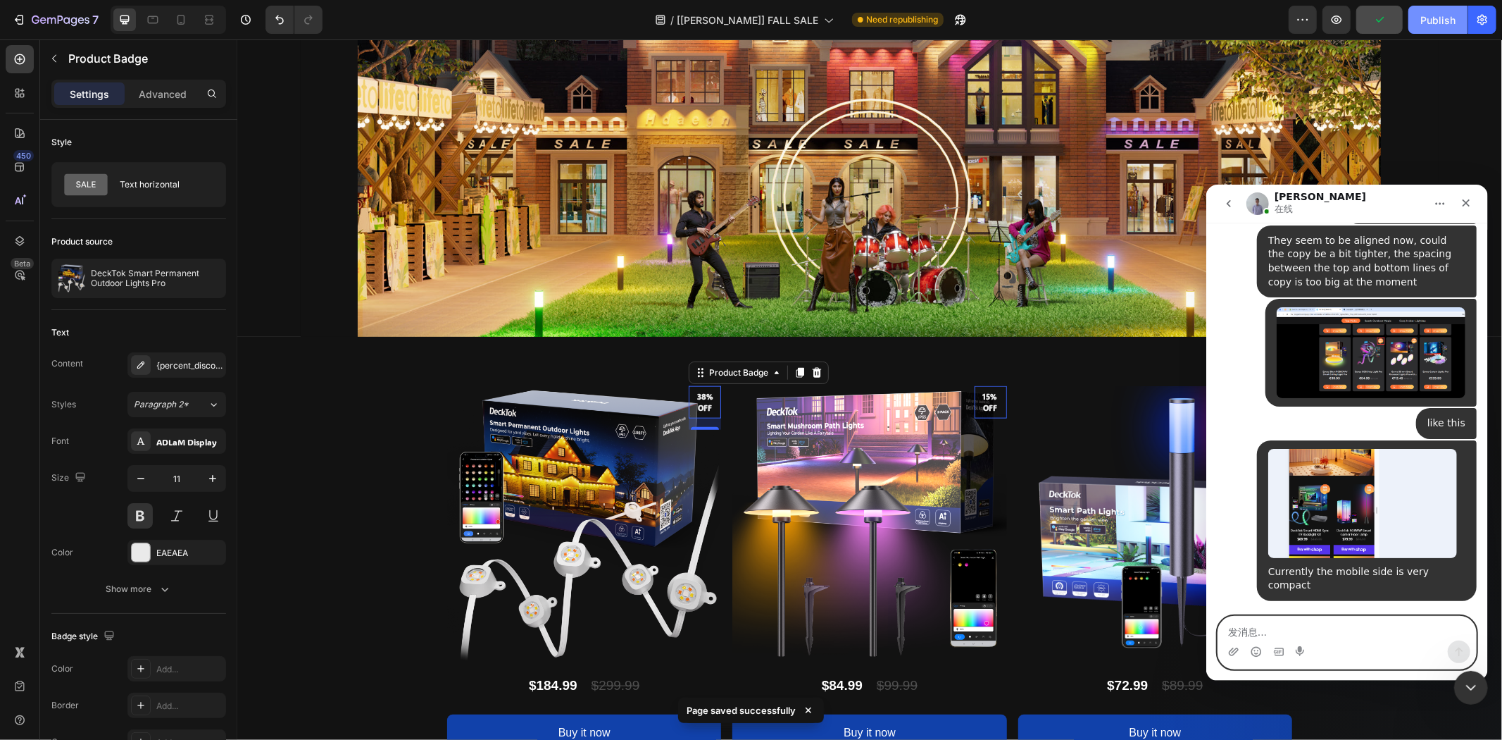
click at [1427, 18] on div "Publish" at bounding box center [1438, 20] width 35 height 15
click at [1338, 16] on icon "button" at bounding box center [1337, 19] width 11 height 8
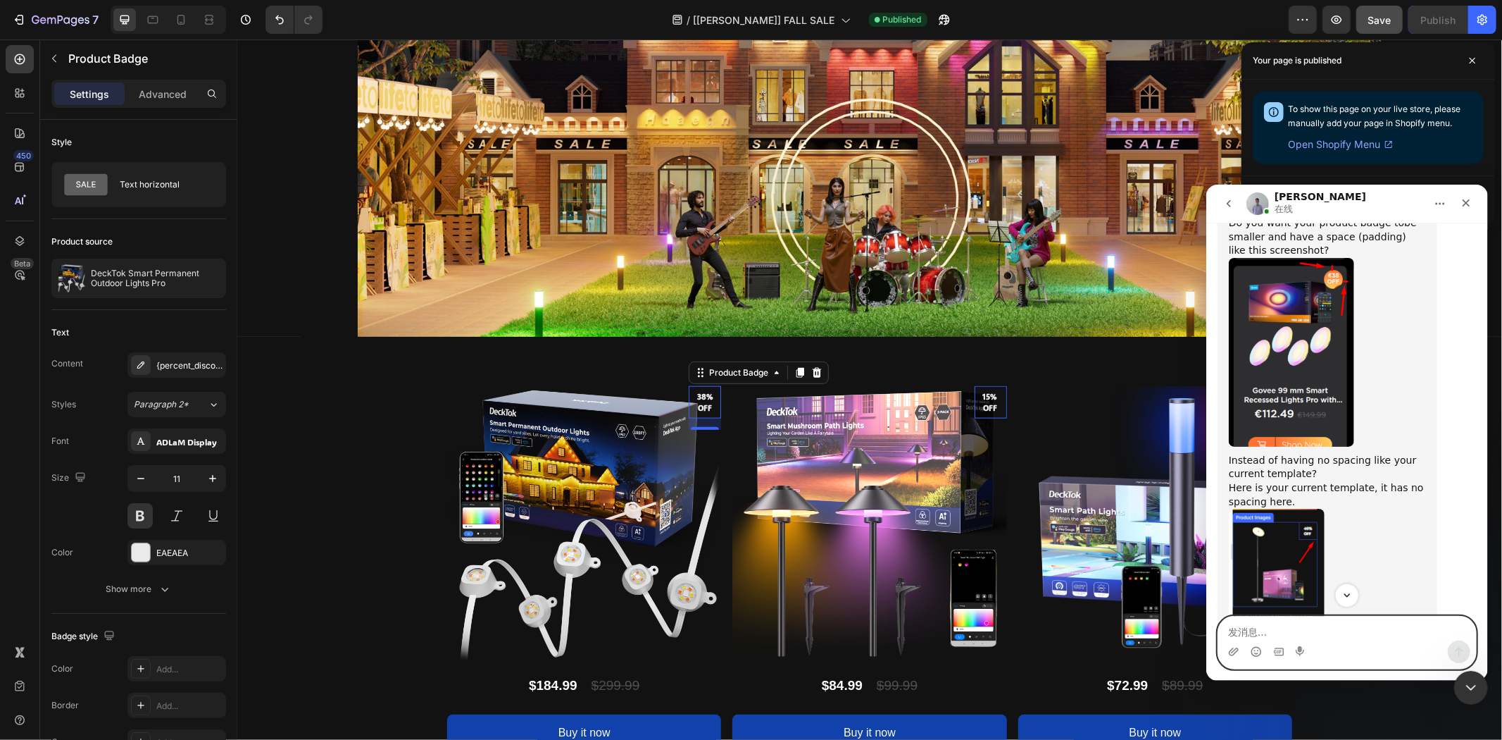
scroll to position [18842, 0]
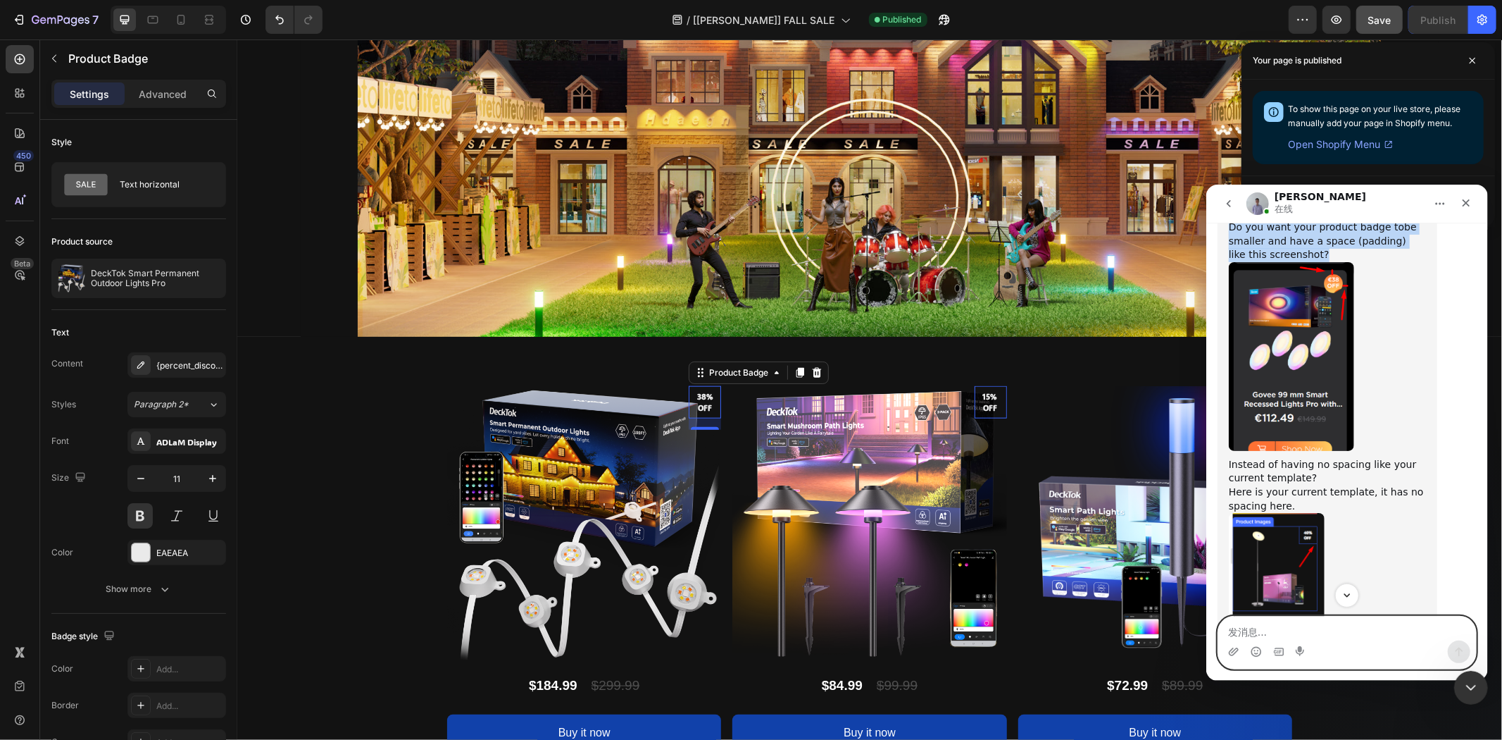
drag, startPoint x: 1228, startPoint y: 455, endPoint x: 1316, endPoint y: 485, distance: 92.9
click at [1315, 261] on div "Do you want your product badge tobe smaller and have a space (padding) like thi…" at bounding box center [1326, 241] width 197 height 42
copy div "Do you want your product badge tobe smaller and have a space (padding) like thi…"
click at [1303, 629] on textarea "发消息..." at bounding box center [1347, 628] width 258 height 24
paste textarea "Do you want your product badge tobe smaller and have a space (padding) like thi…"
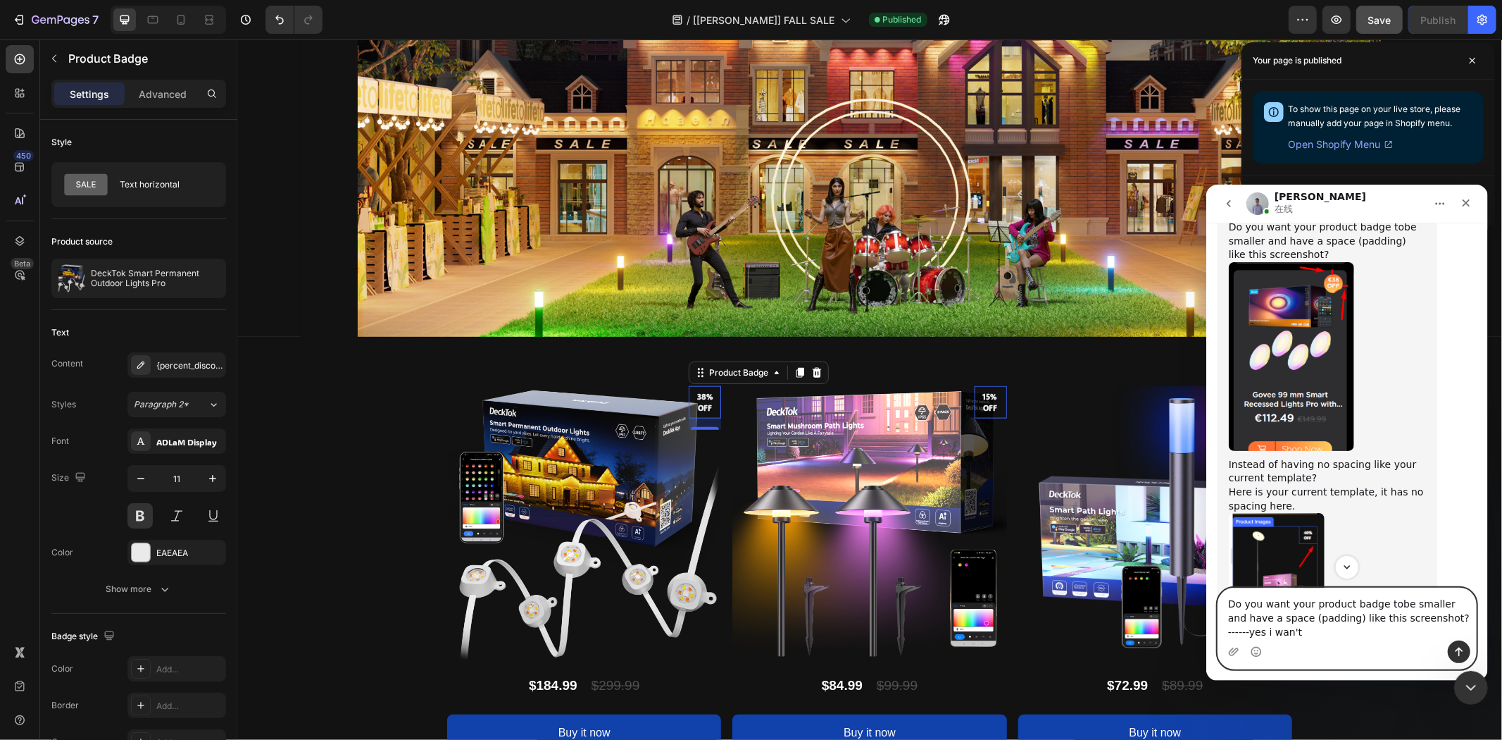
type textarea "Do you want your product badge tobe smaller and have a space (padding) like thi…"
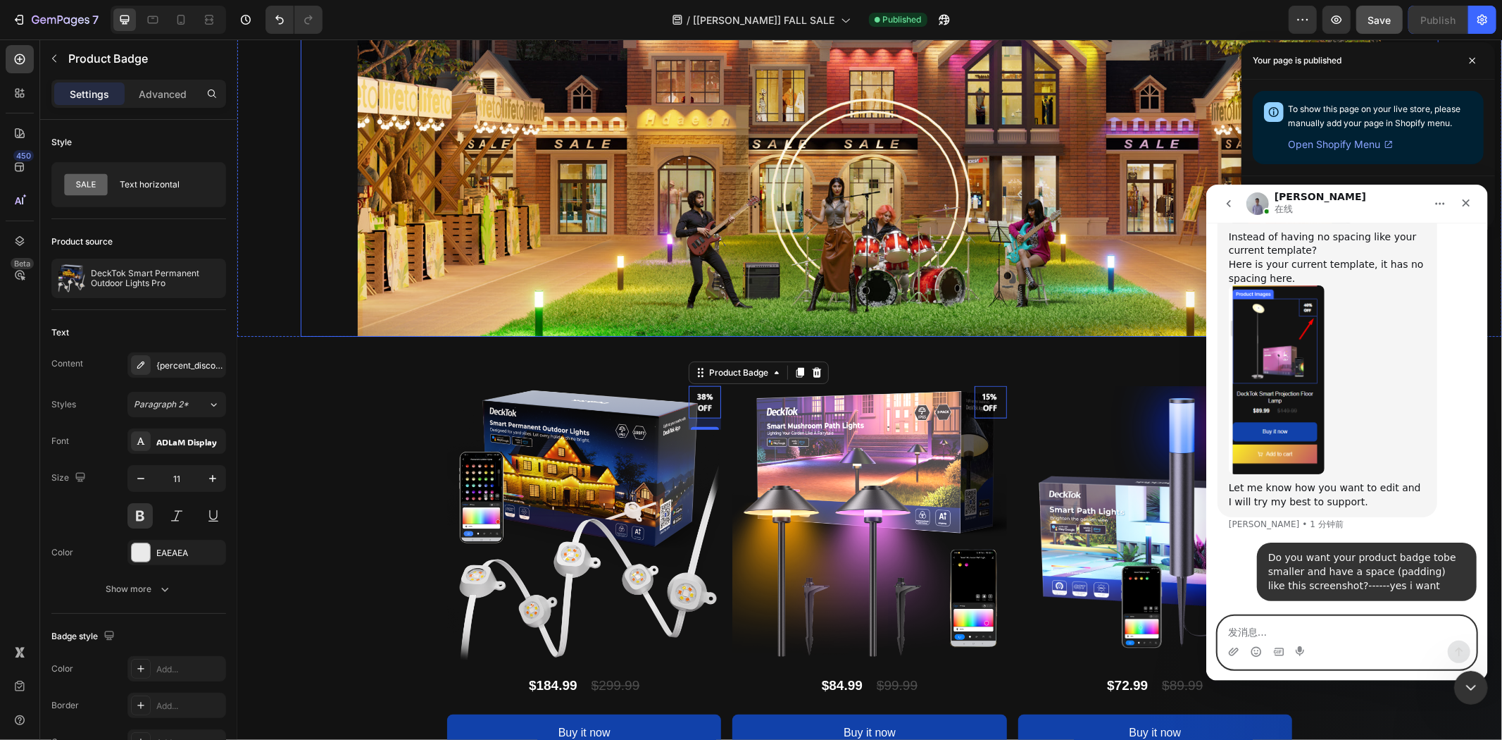
scroll to position [19303, 0]
paste textarea "I'll follow up by having our designer scale down our images to flow out space f…"
type textarea "I'll follow up by having our designer scale down our images to flow out space f…"
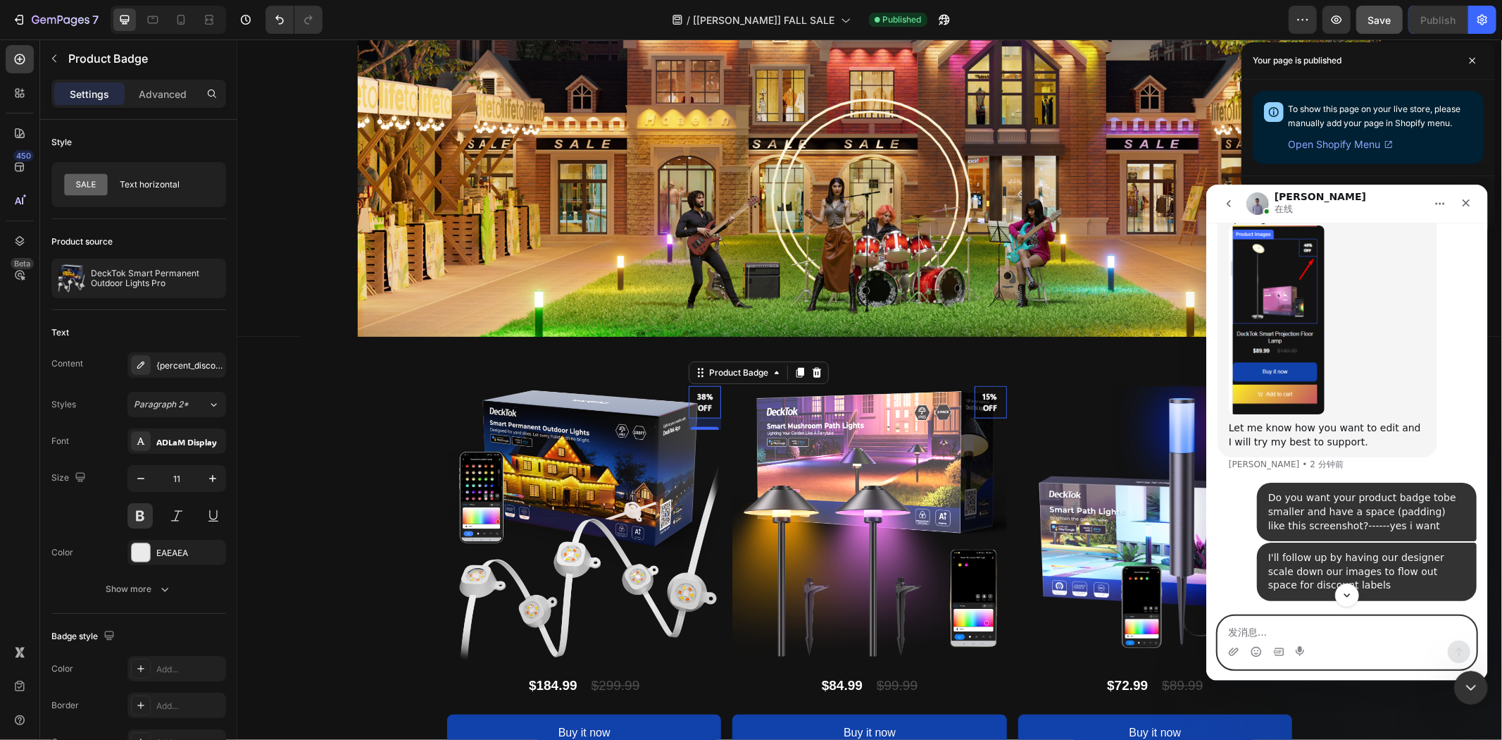
scroll to position [19362, 0]
click at [1316, 344] on img "Brad说…" at bounding box center [1276, 319] width 96 height 189
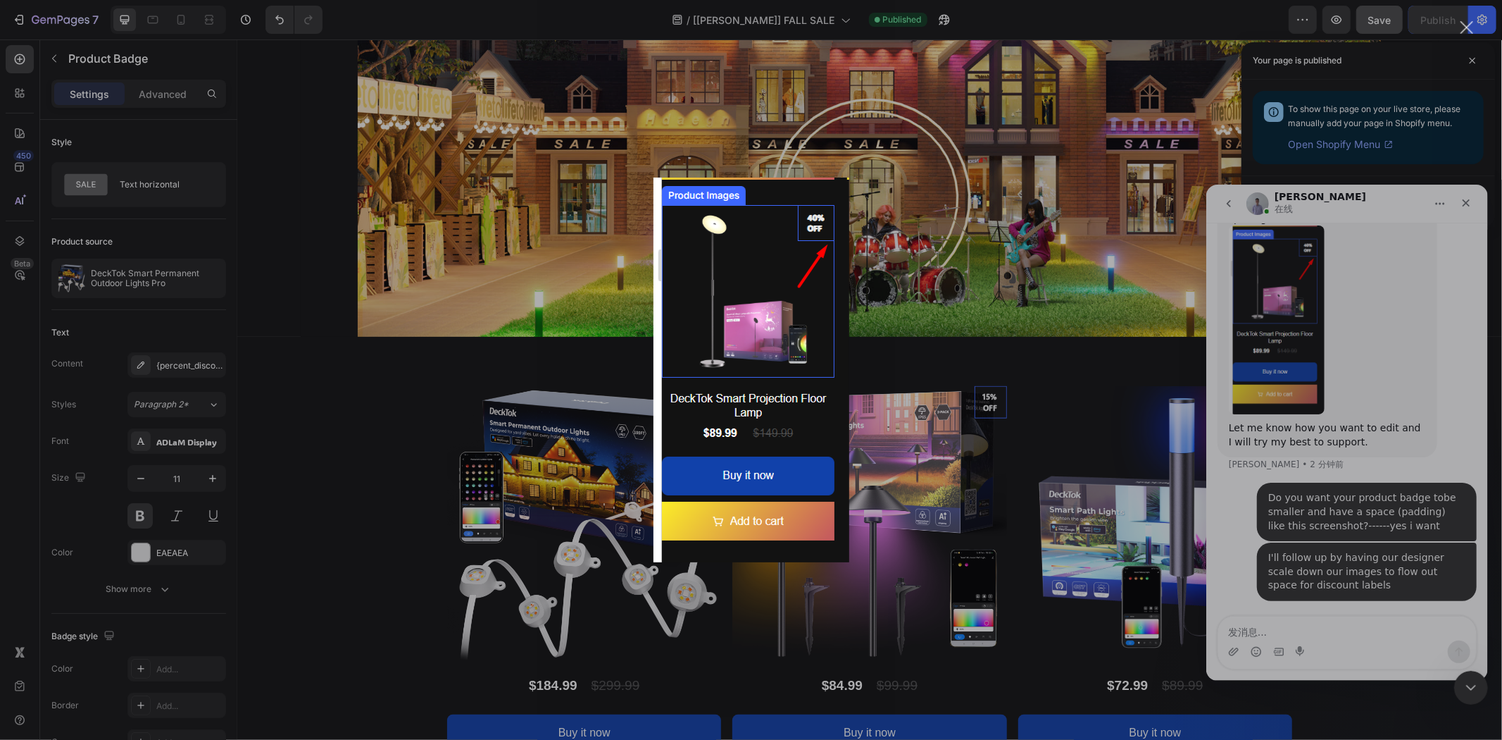
scroll to position [0, 0]
click at [1305, 396] on div "Intercom Messenger" at bounding box center [751, 370] width 1502 height 740
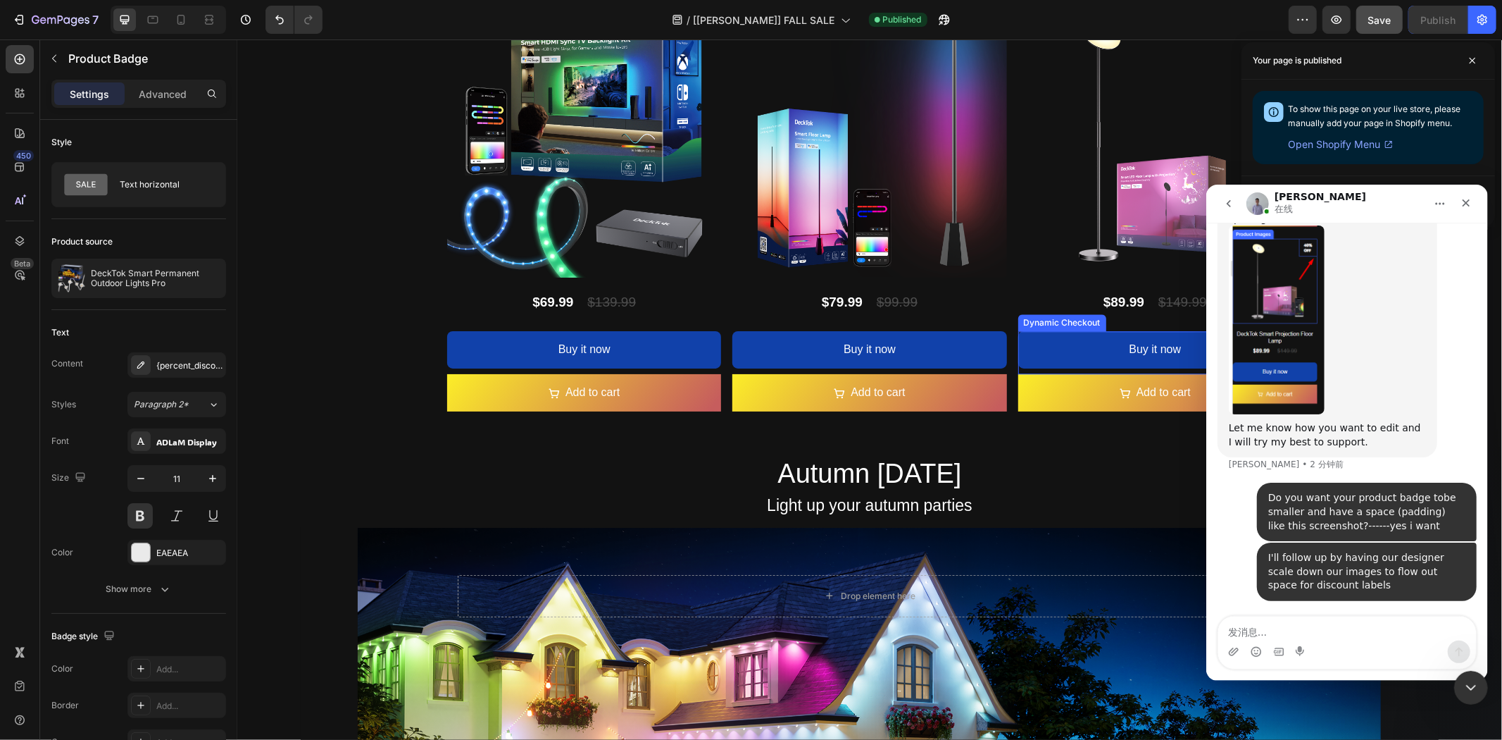
scroll to position [2694, 0]
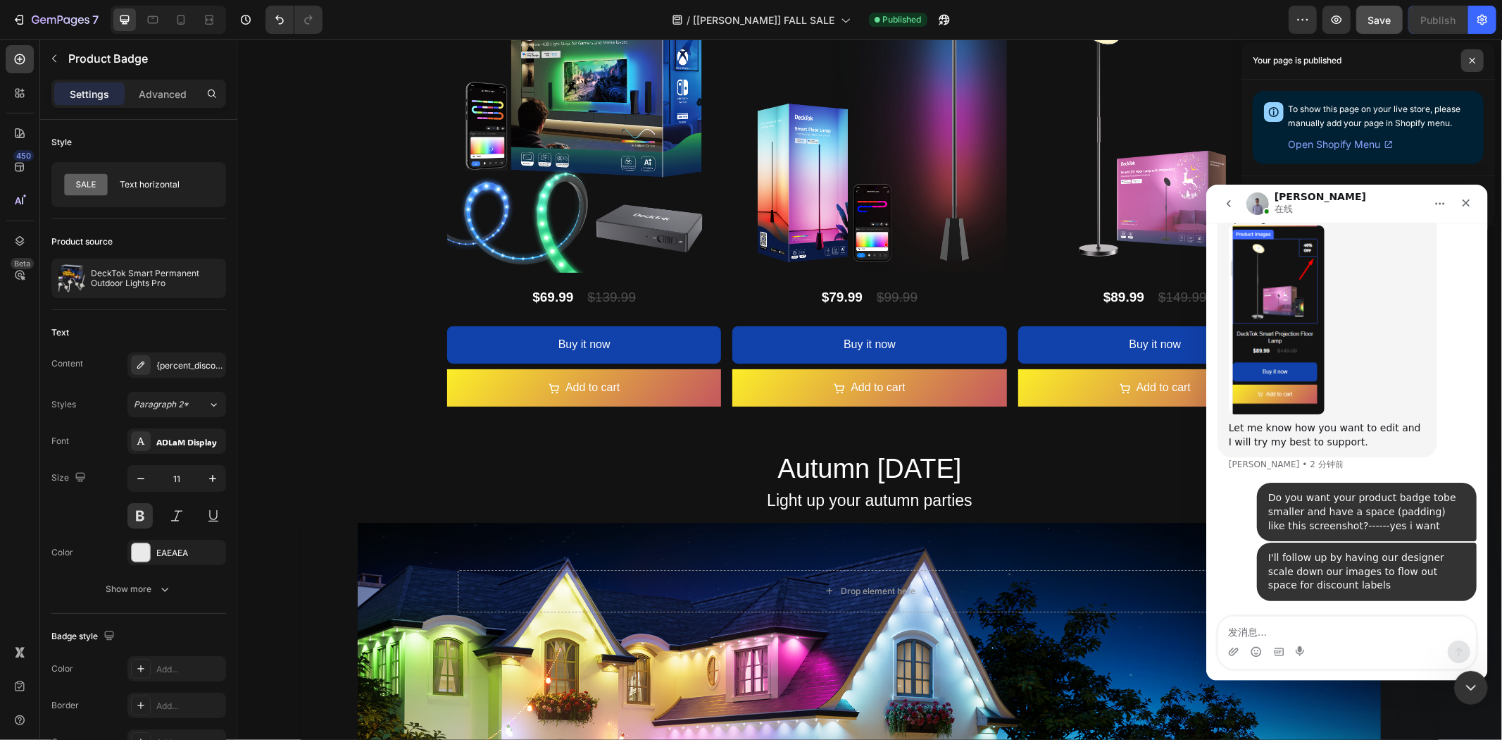
click at [1475, 54] on span at bounding box center [1473, 60] width 23 height 23
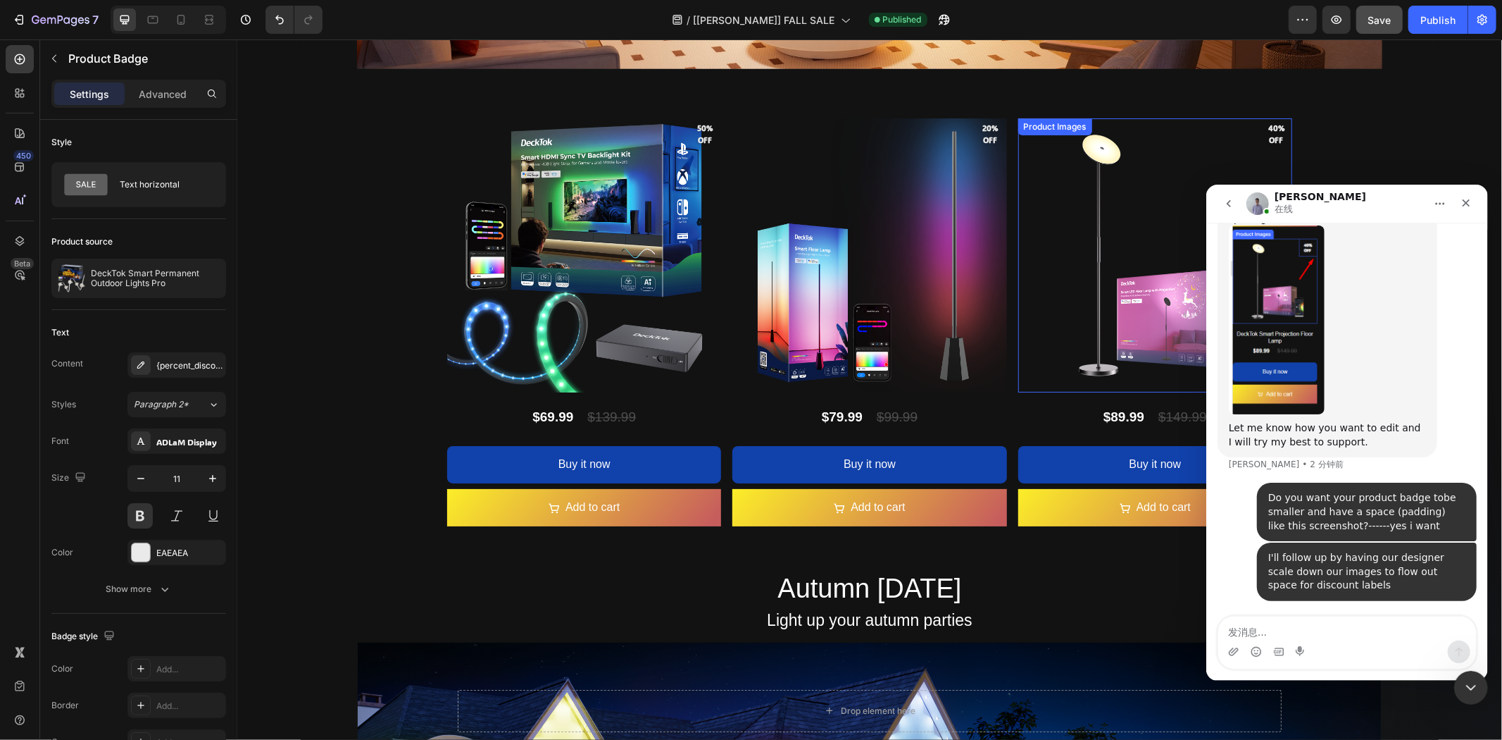
scroll to position [2537, 0]
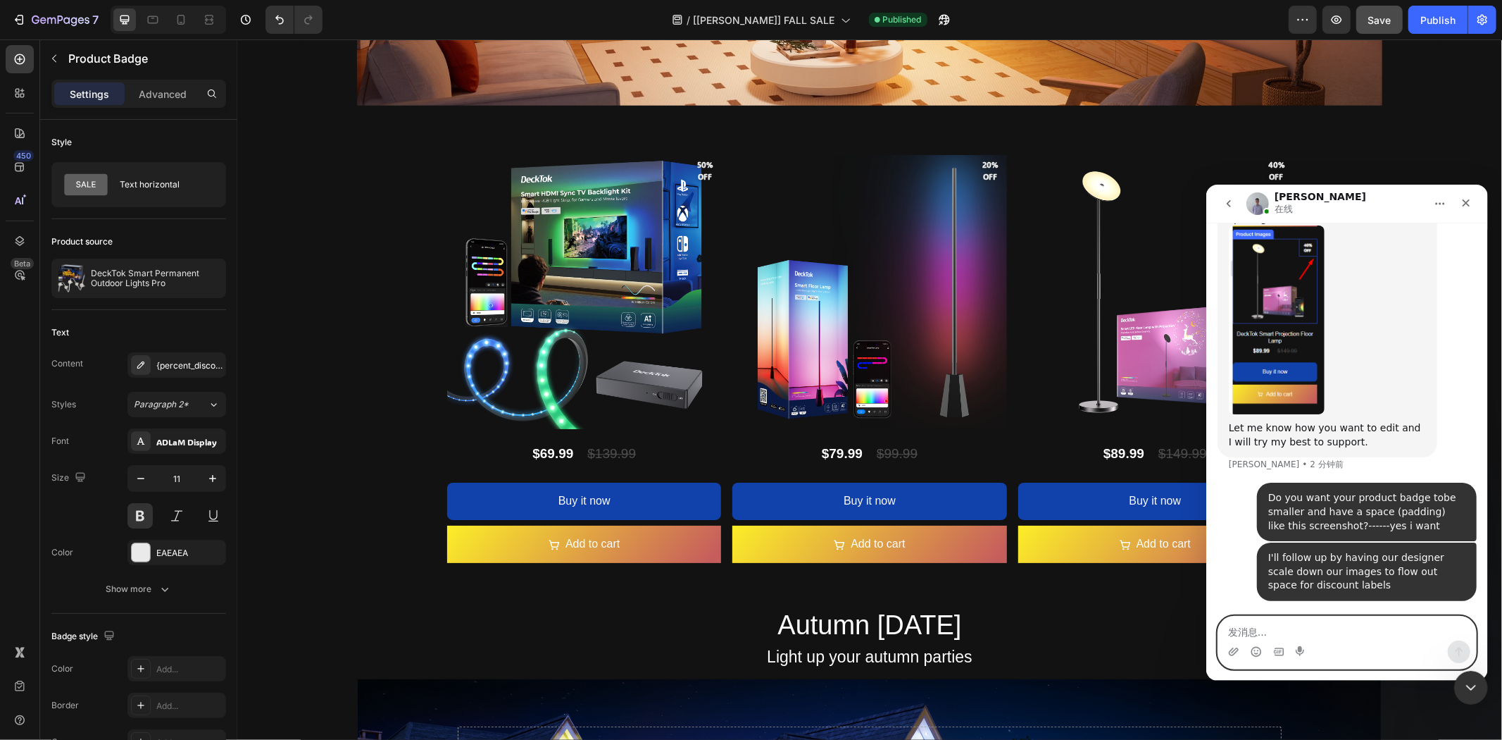
drag, startPoint x: 1270, startPoint y: 629, endPoint x: 1266, endPoint y: 617, distance: 12.7
click at [1269, 627] on textarea "发消息..." at bounding box center [1347, 628] width 258 height 24
type textarea "帮"
click at [46, 15] on icon "button" at bounding box center [61, 21] width 58 height 12
